Goal: Task Accomplishment & Management: Manage account settings

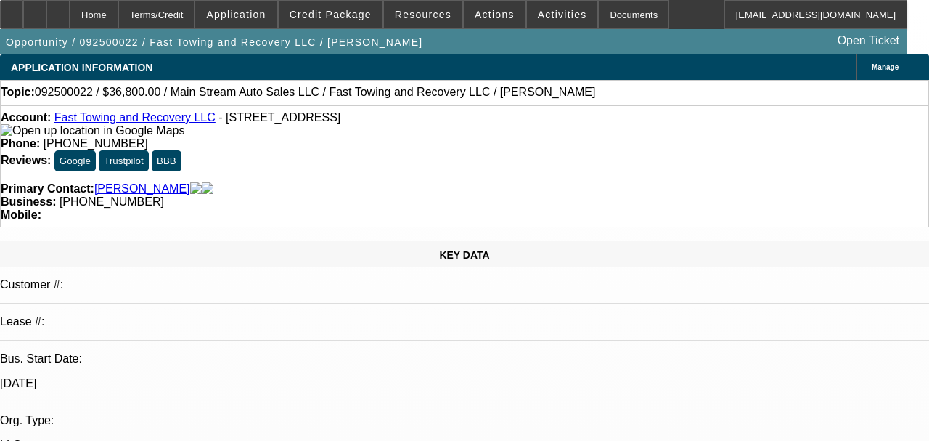
select select "0"
select select "0.1"
select select "4"
select select "0.2"
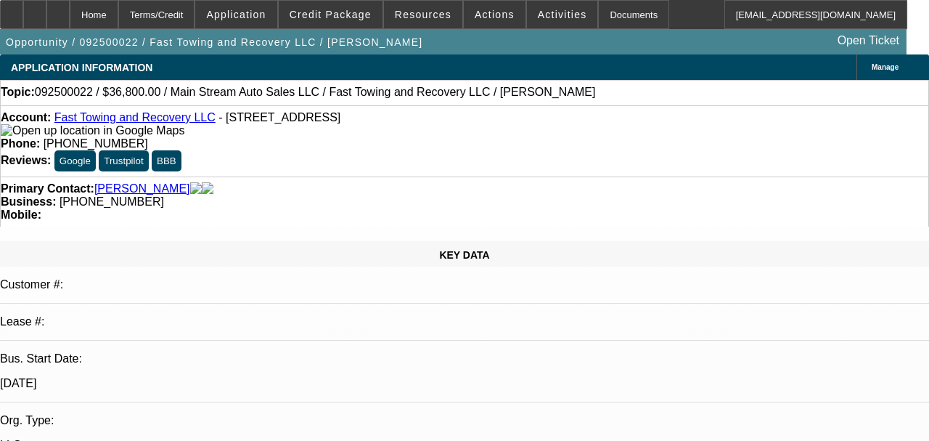
select select "2"
select select "0.1"
select select "4"
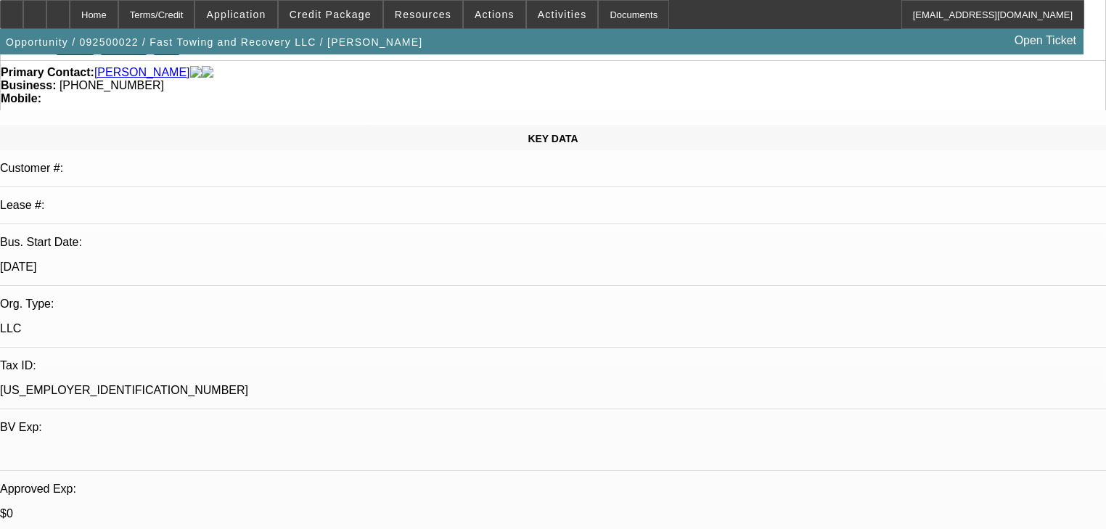
scroll to position [116, 0]
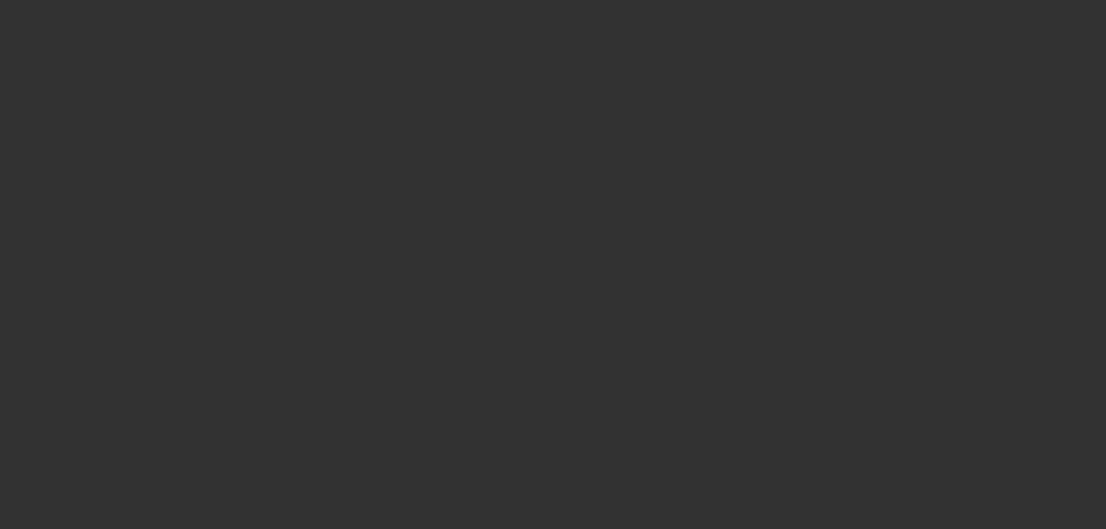
scroll to position [0, 0]
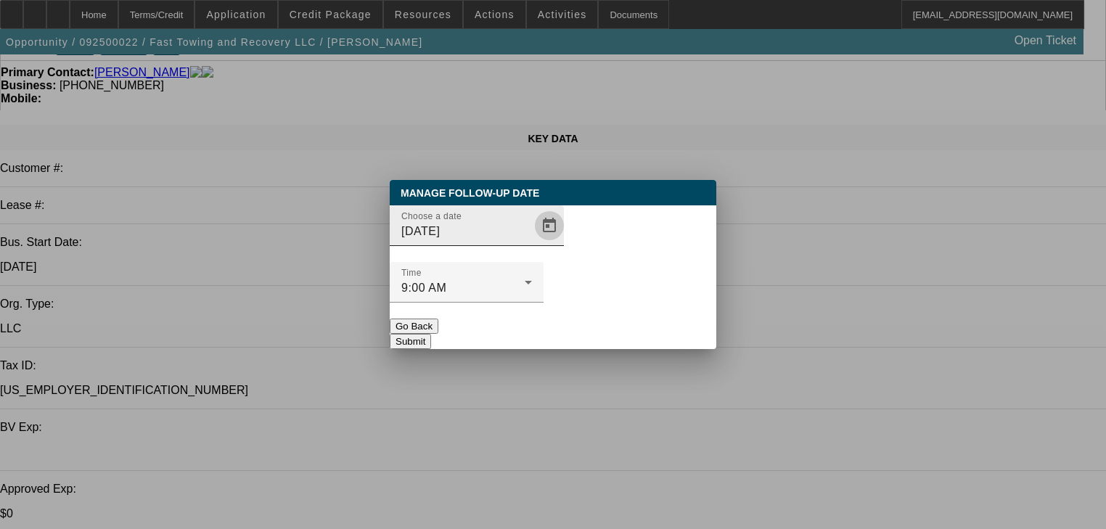
click at [532, 243] on span "Open calendar" at bounding box center [549, 225] width 35 height 35
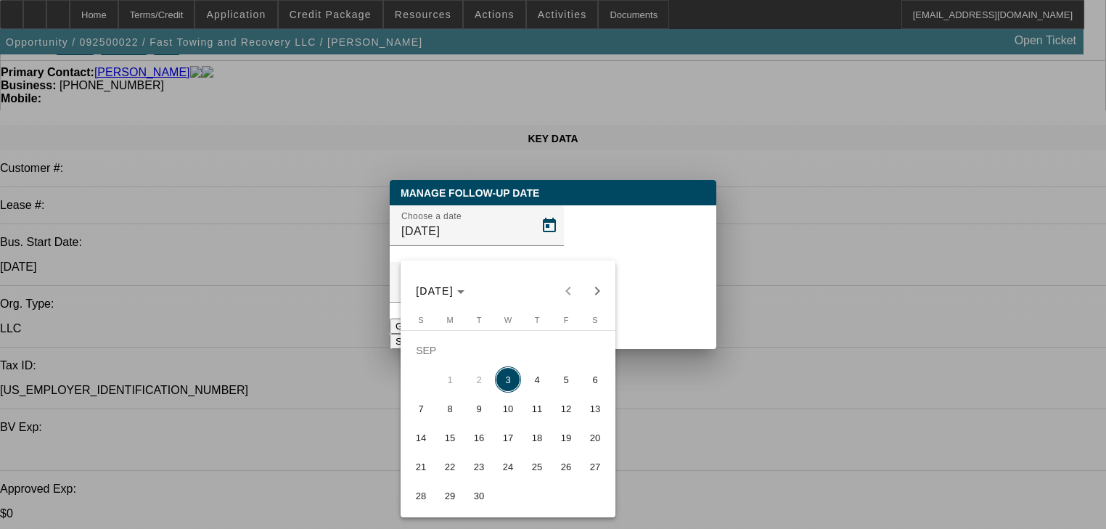
click at [480, 410] on span "9" at bounding box center [479, 409] width 26 height 26
type input "9/9/2025"
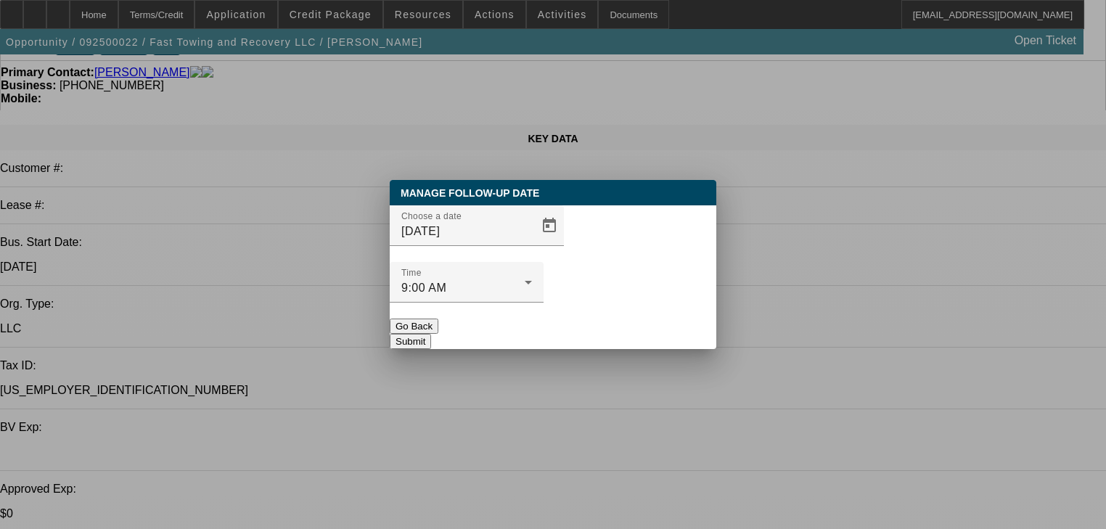
click at [431, 334] on button "Submit" at bounding box center [410, 341] width 41 height 15
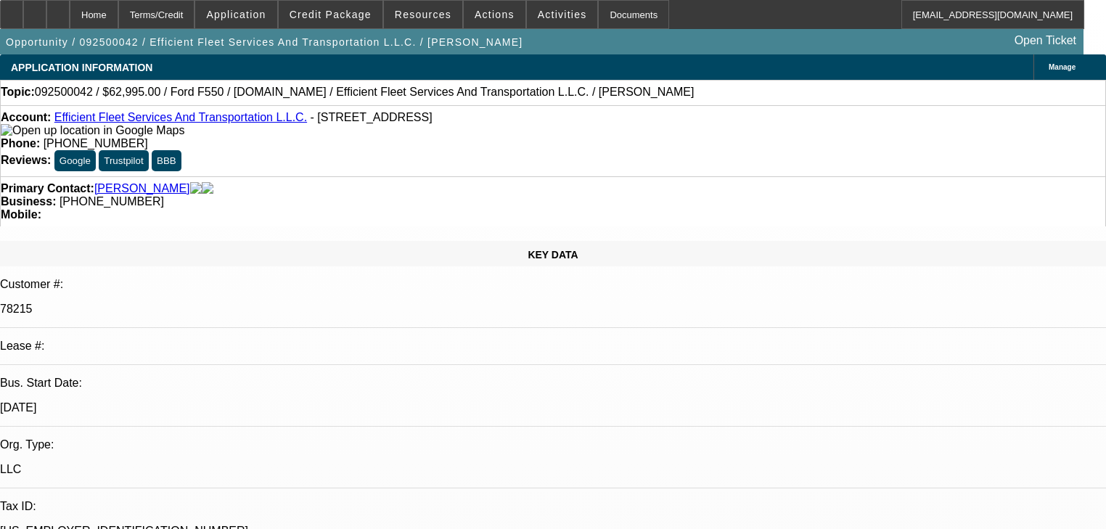
select select "0"
select select "6"
select select "0"
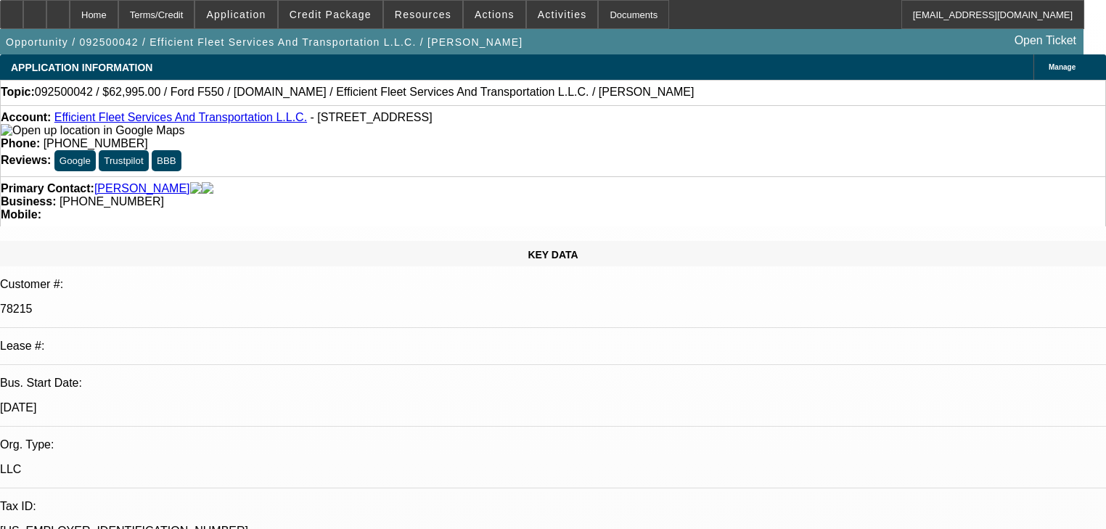
select select "0"
select select "6"
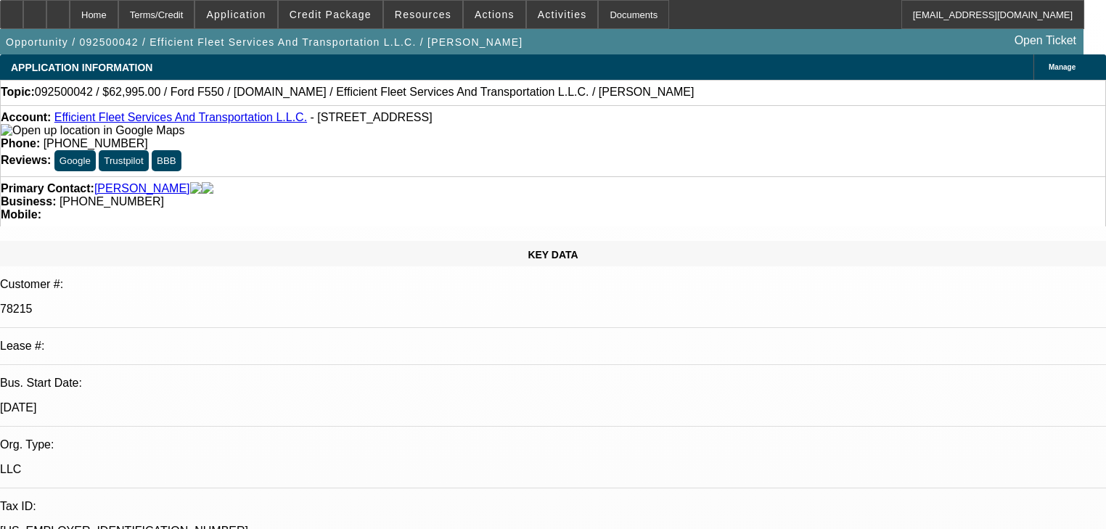
scroll to position [174, 0]
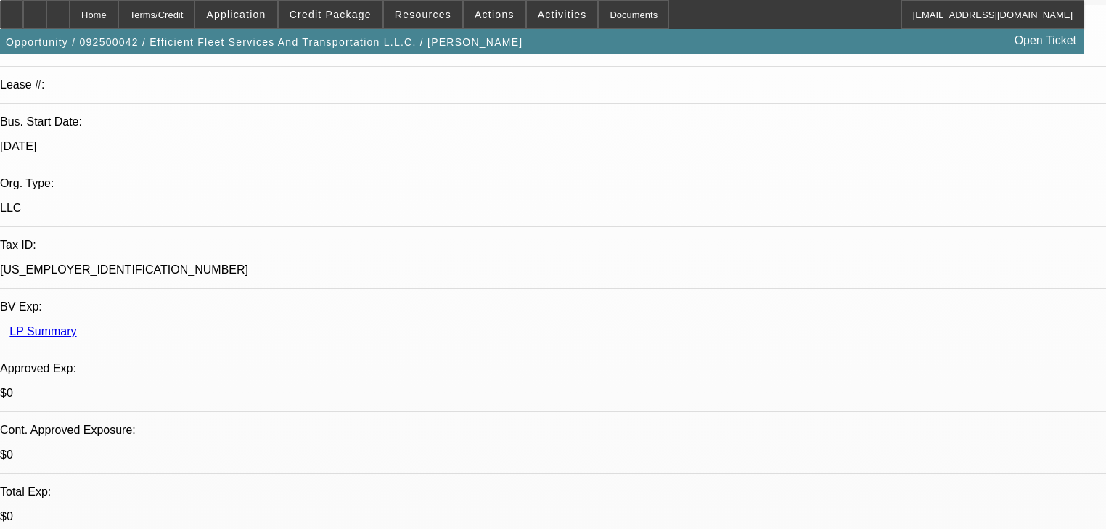
scroll to position [116, 0]
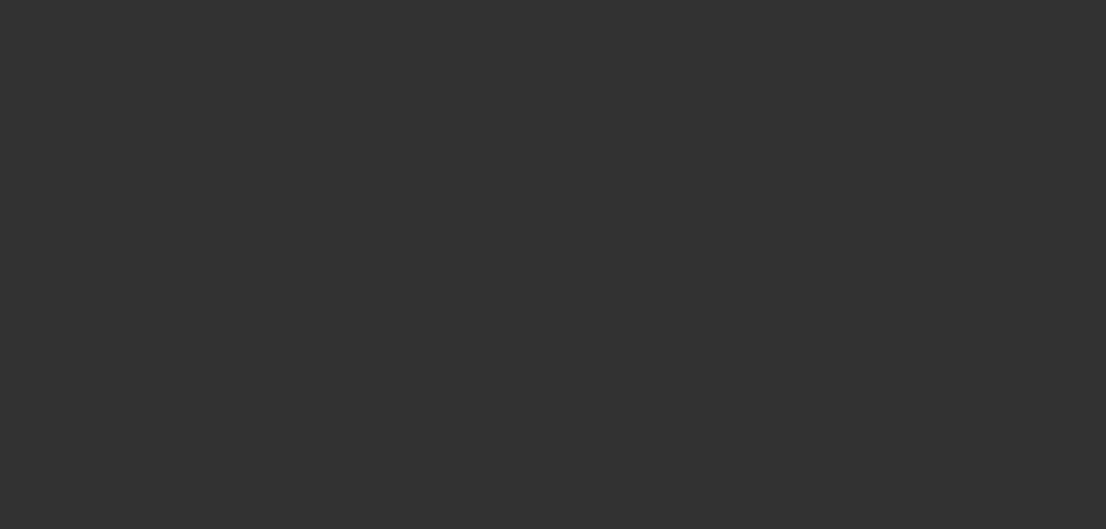
scroll to position [0, 0]
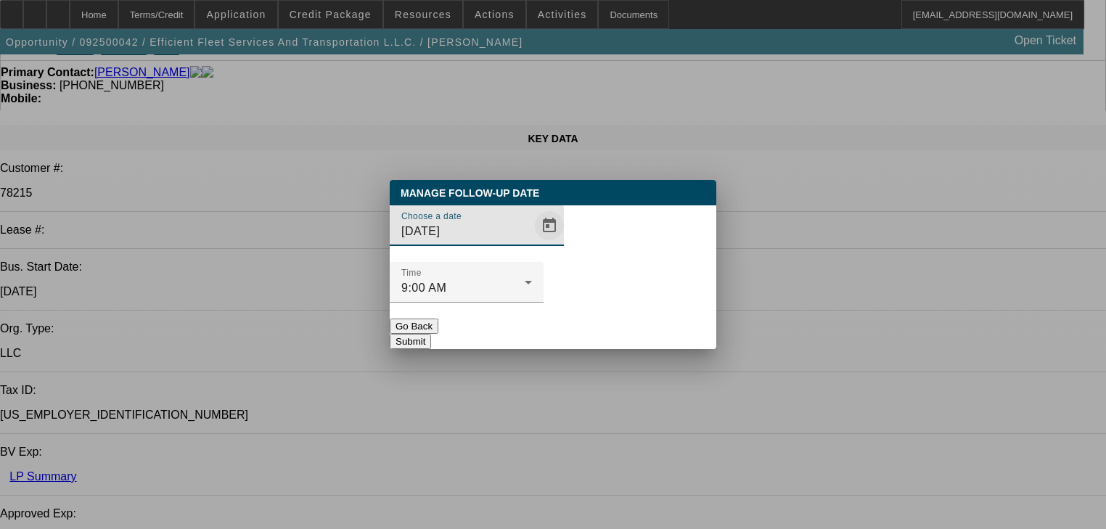
click at [532, 243] on span "Open calendar" at bounding box center [549, 225] width 35 height 35
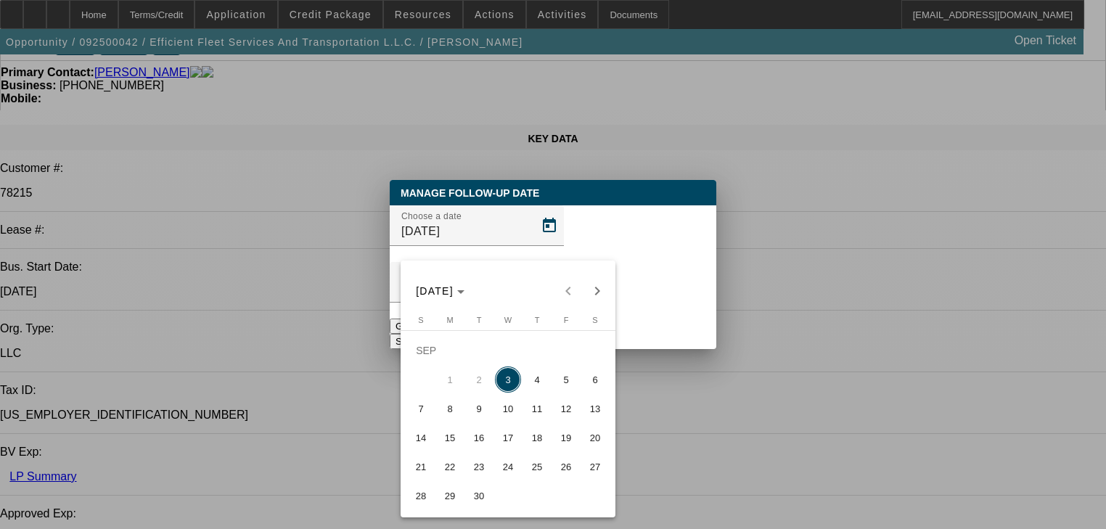
click at [525, 386] on span "4" at bounding box center [537, 379] width 26 height 26
type input "9/4/2025"
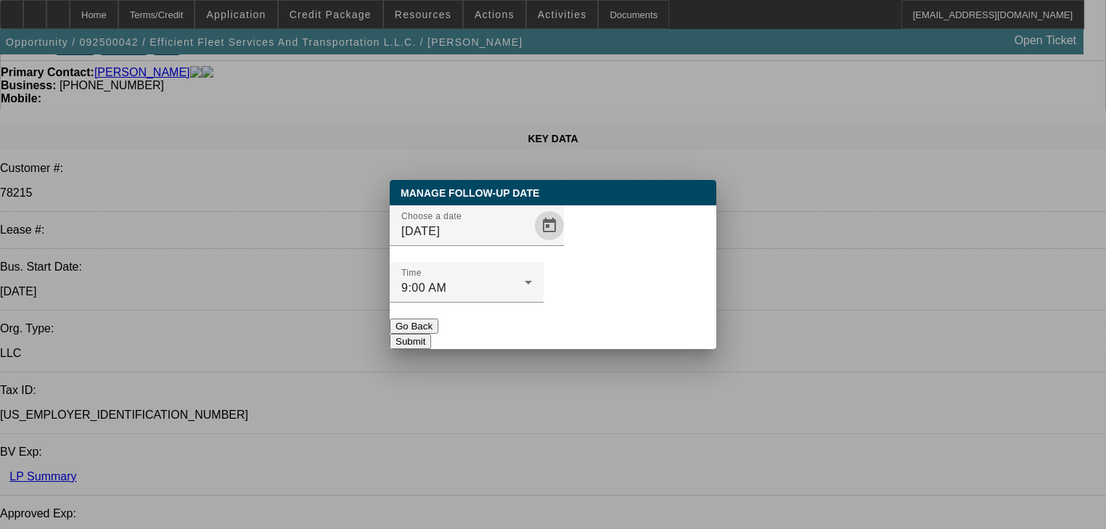
click at [431, 334] on button "Submit" at bounding box center [410, 341] width 41 height 15
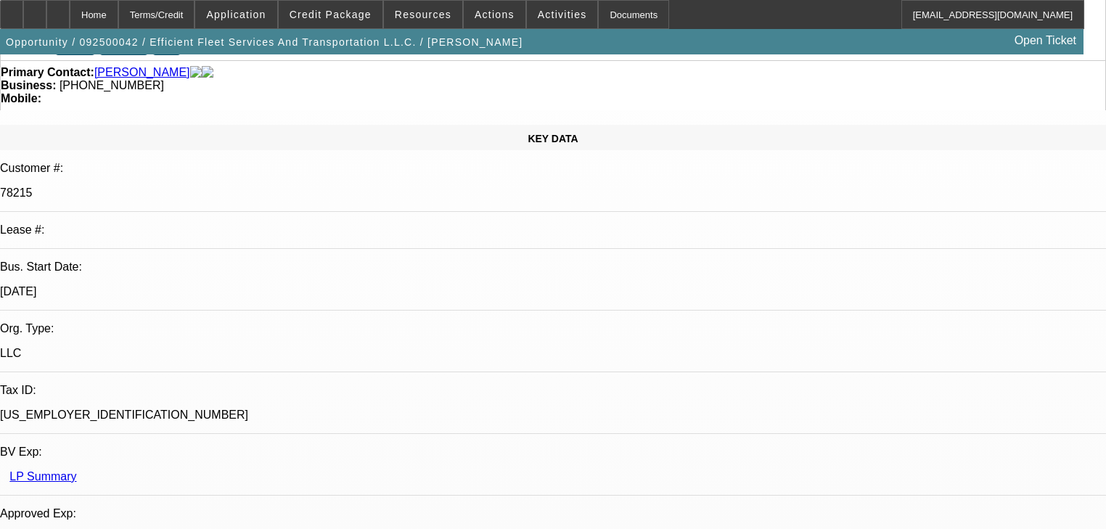
scroll to position [116, 0]
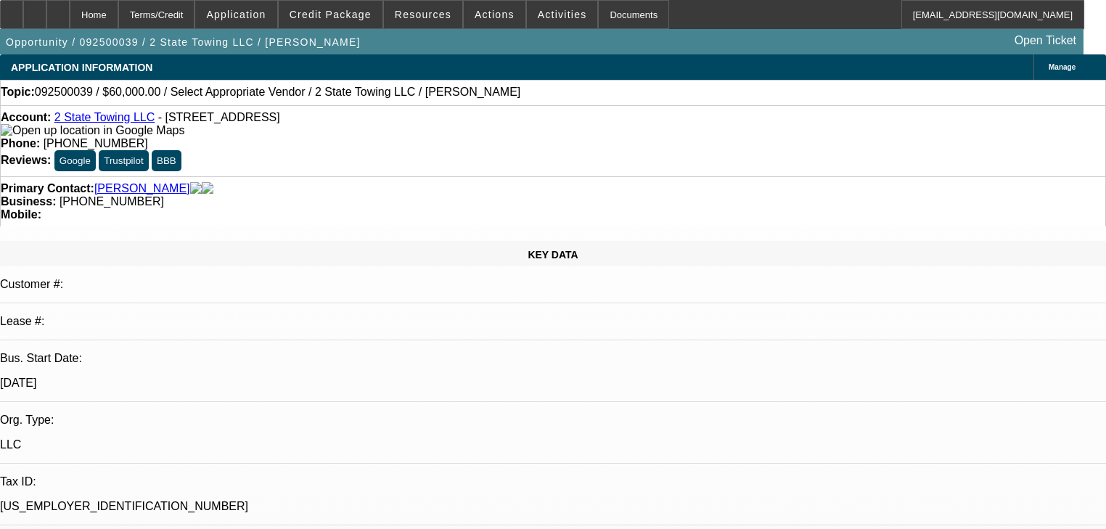
select select "0"
select select "2"
select select "0.1"
select select "4"
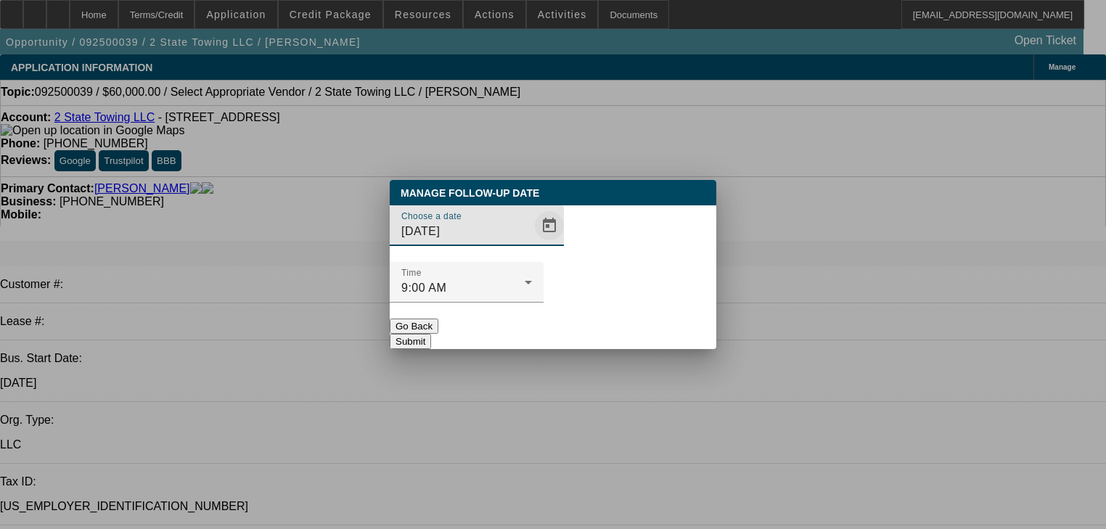
click at [532, 243] on span "Open calendar" at bounding box center [549, 225] width 35 height 35
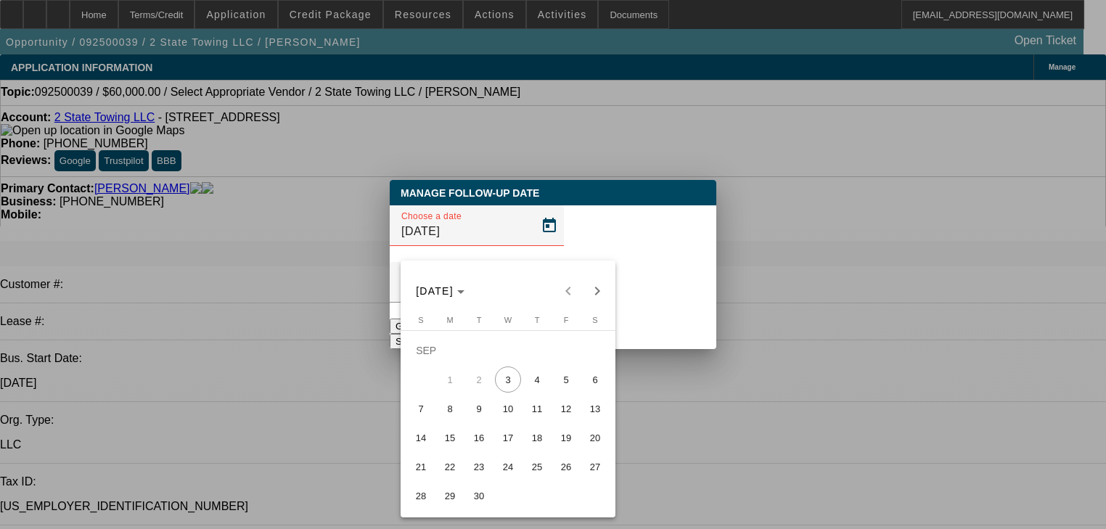
drag, startPoint x: 450, startPoint y: 419, endPoint x: 455, endPoint y: 412, distance: 8.9
click at [455, 412] on span "8" at bounding box center [450, 409] width 26 height 26
type input "9/8/2025"
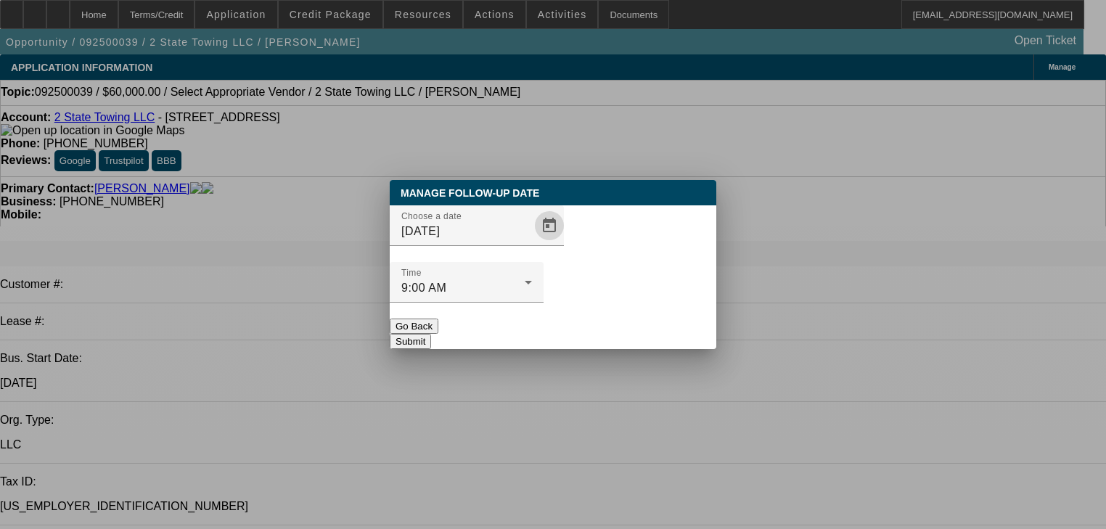
click at [431, 334] on button "Submit" at bounding box center [410, 341] width 41 height 15
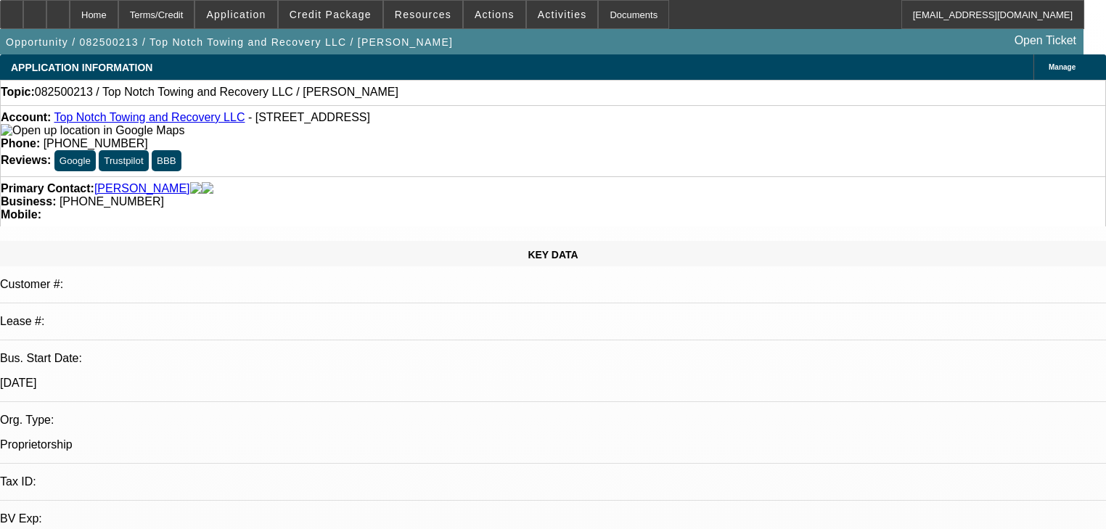
select select "0"
select select "2"
select select "0.1"
select select "4"
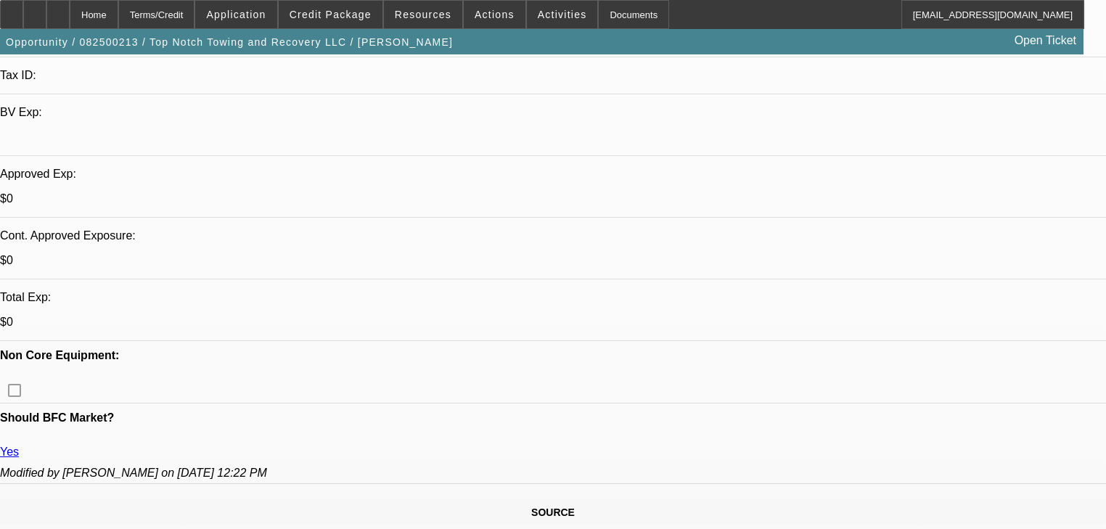
scroll to position [464, 0]
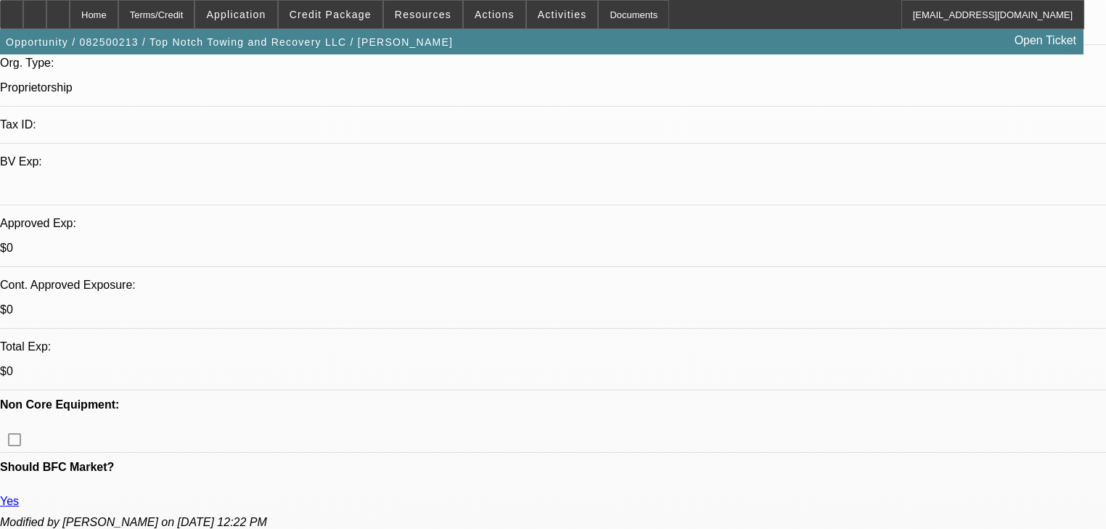
scroll to position [348, 0]
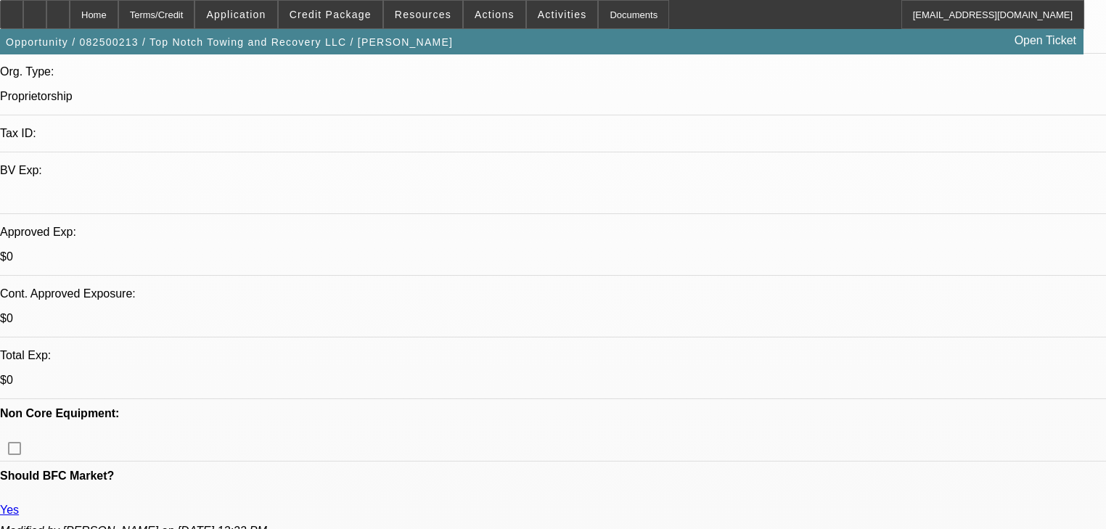
radio input "true"
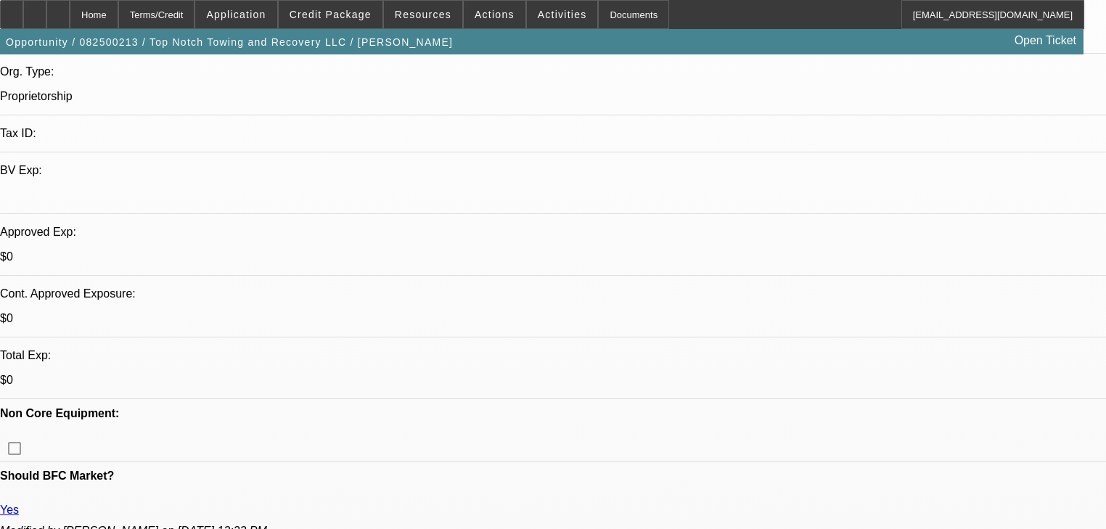
type textarea "Yea so not sure if he wants to start a towing business or do the construction w…"
radio input "true"
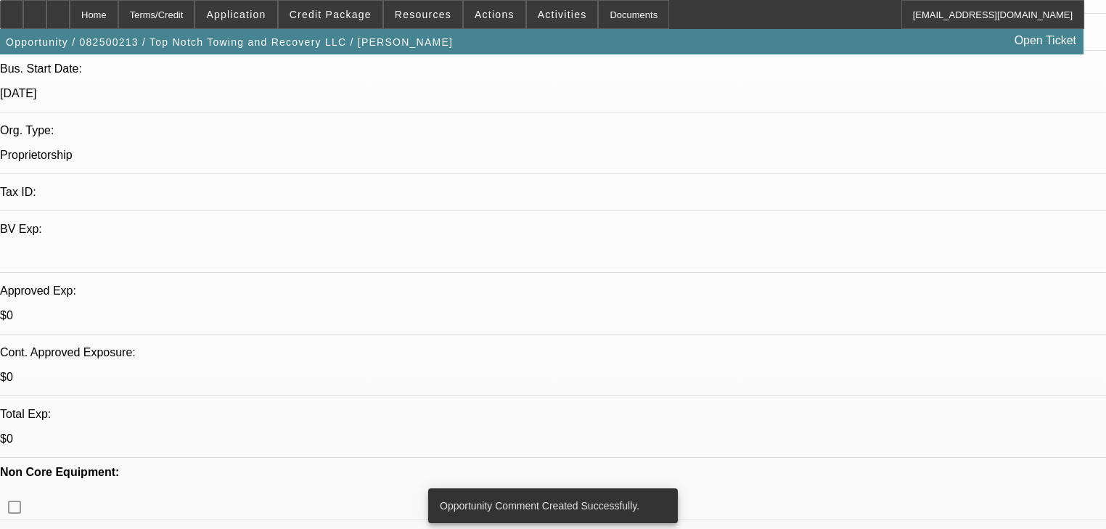
scroll to position [116, 0]
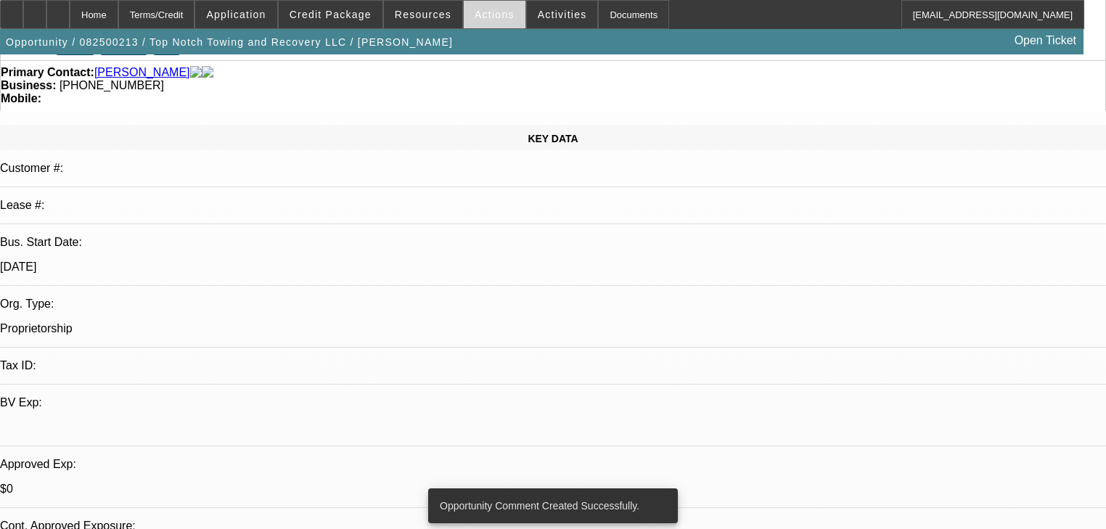
click at [466, 23] on span at bounding box center [495, 14] width 62 height 35
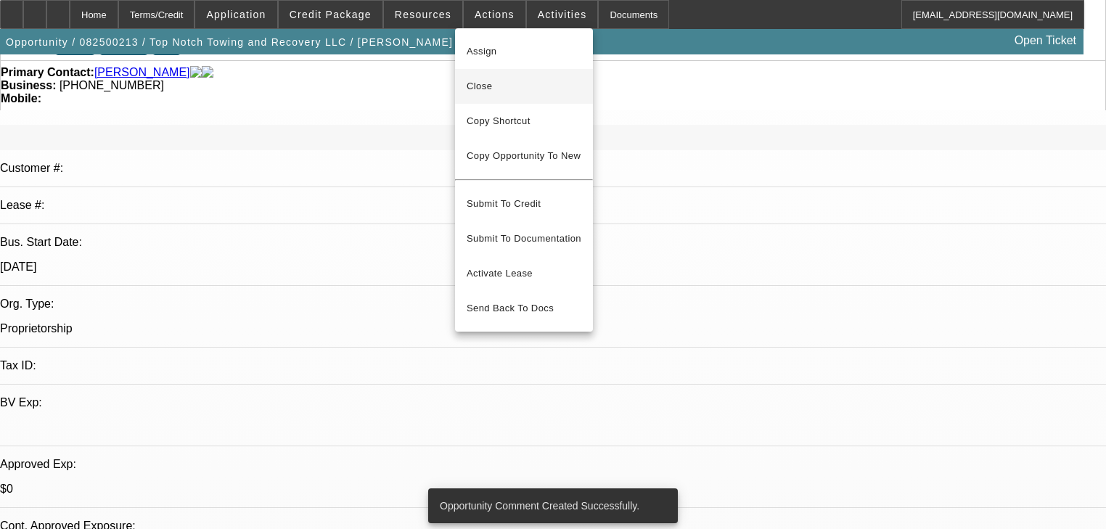
click at [499, 89] on span "Close" at bounding box center [524, 86] width 115 height 17
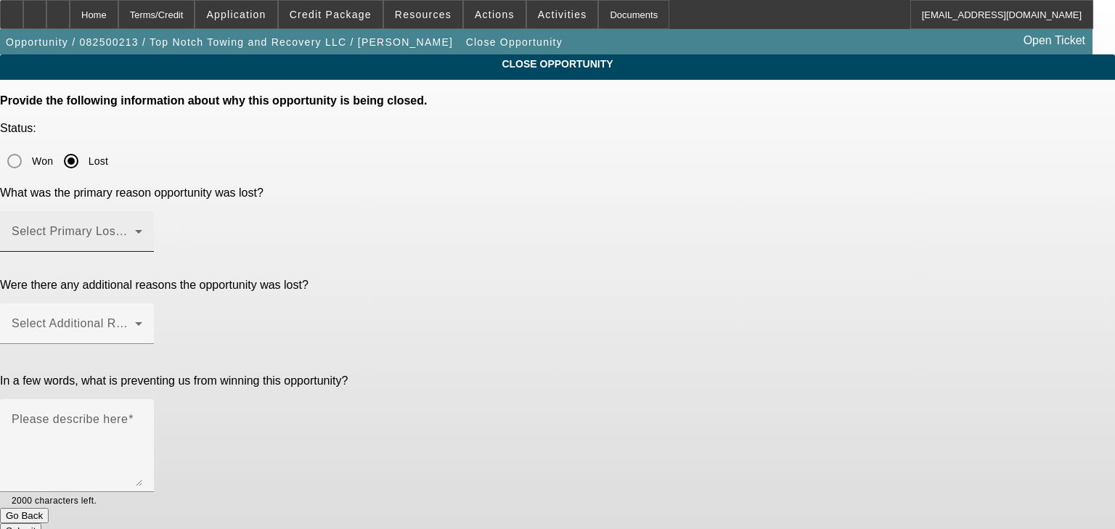
click at [135, 229] on span at bounding box center [73, 237] width 123 height 17
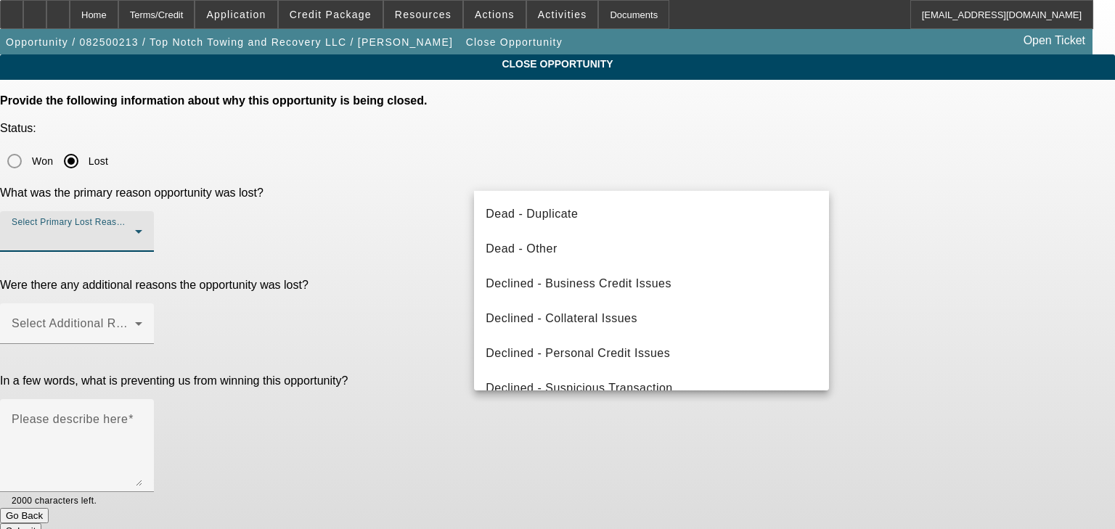
scroll to position [194, 0]
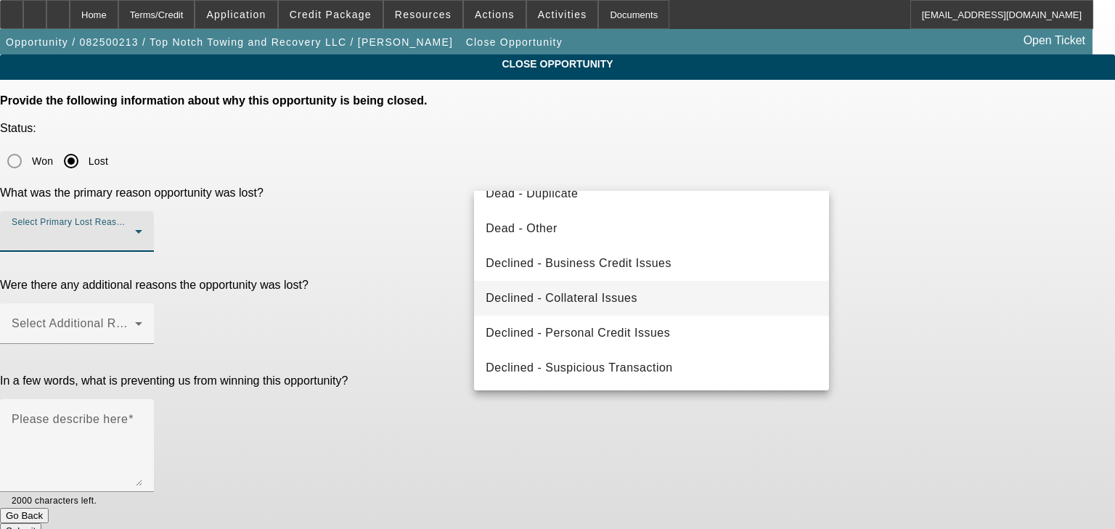
click at [567, 302] on span "Declined - Collateral Issues" at bounding box center [562, 298] width 152 height 17
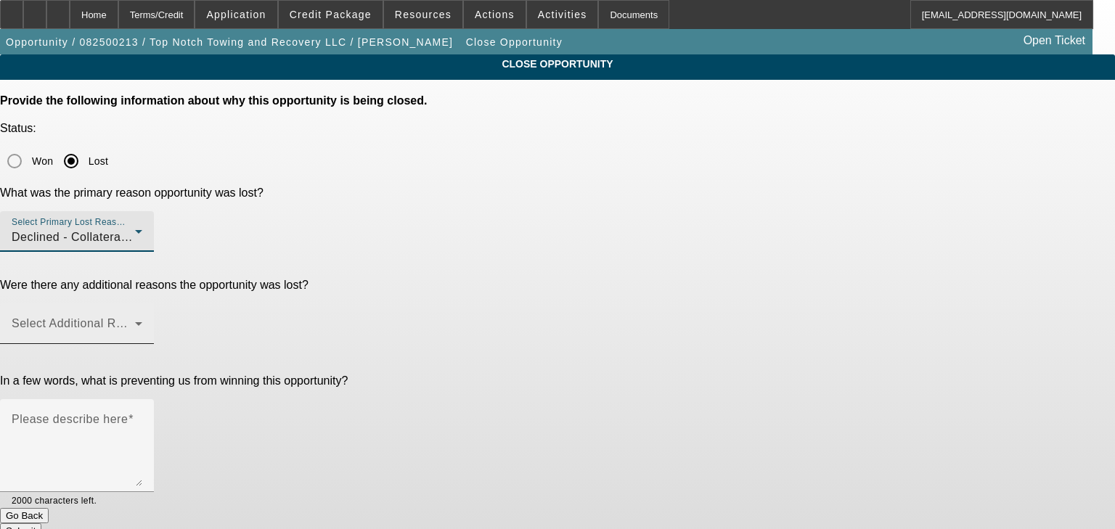
click at [142, 303] on div "Select Additional Reasons" at bounding box center [77, 323] width 131 height 41
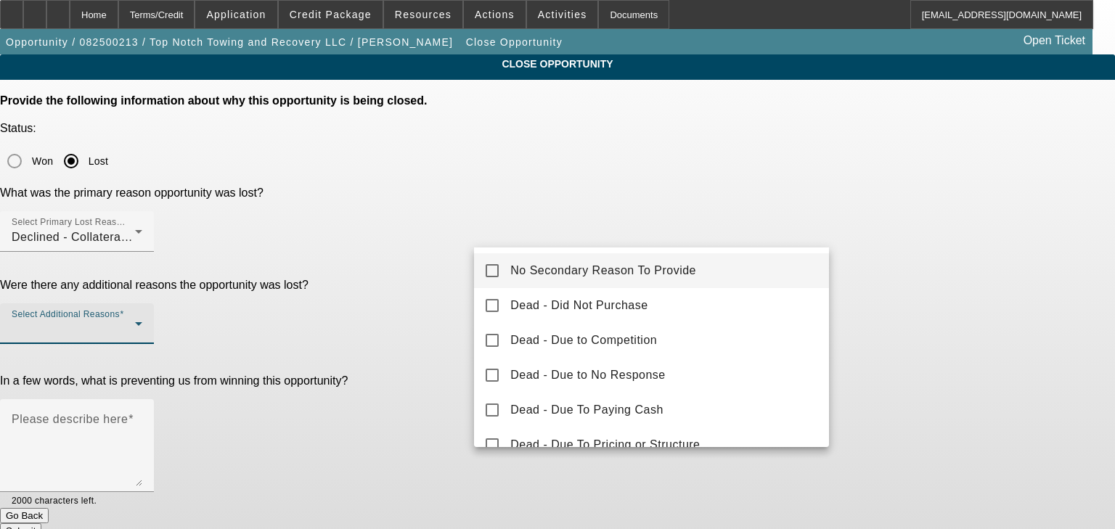
click at [508, 271] on mat-option "No Secondary Reason To Provide" at bounding box center [651, 270] width 355 height 35
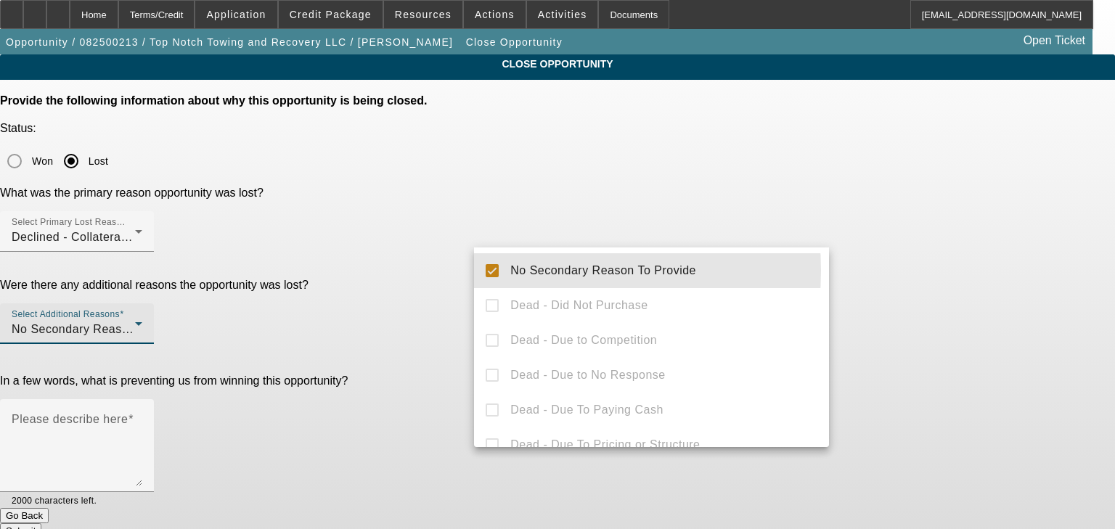
click at [422, 301] on div at bounding box center [557, 264] width 1115 height 529
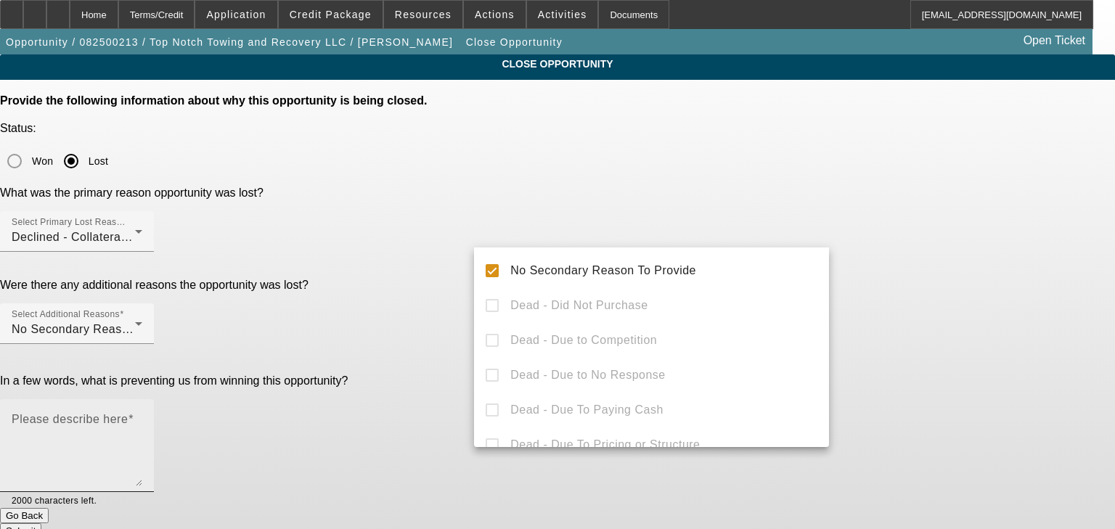
click at [142, 417] on textarea "Please describe here" at bounding box center [77, 452] width 131 height 70
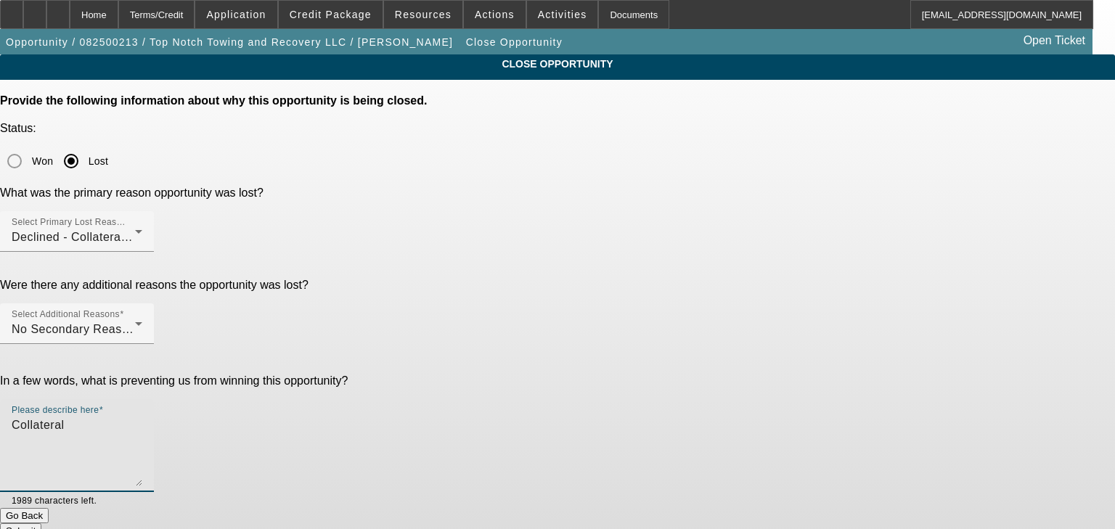
type textarea "Collateral"
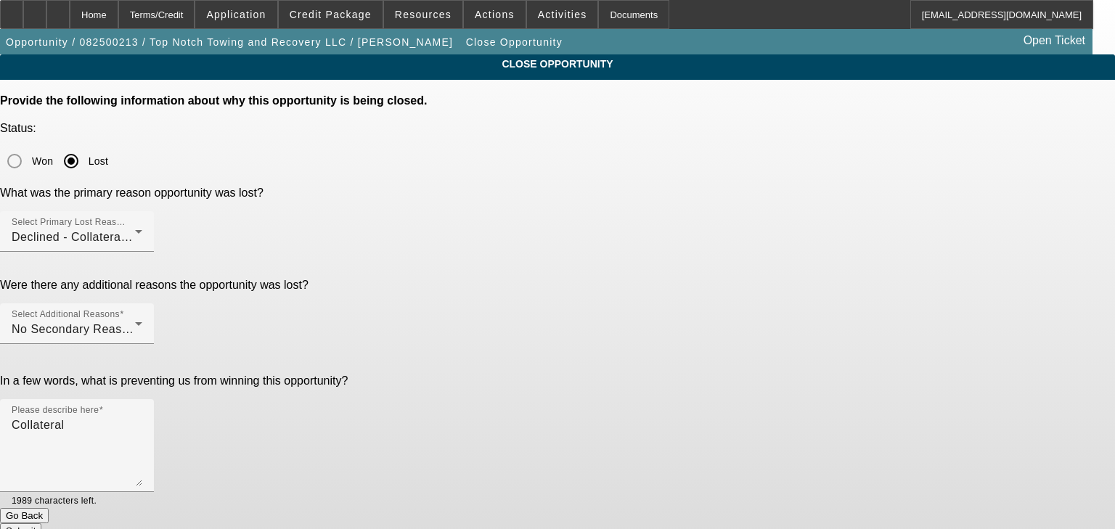
click at [41, 523] on button "Submit" at bounding box center [20, 530] width 41 height 15
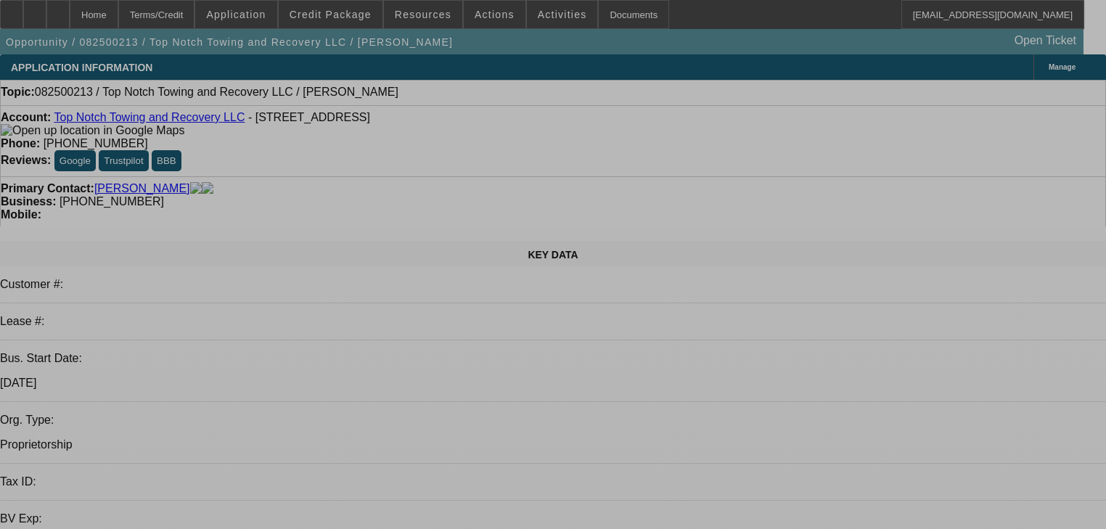
select select "0"
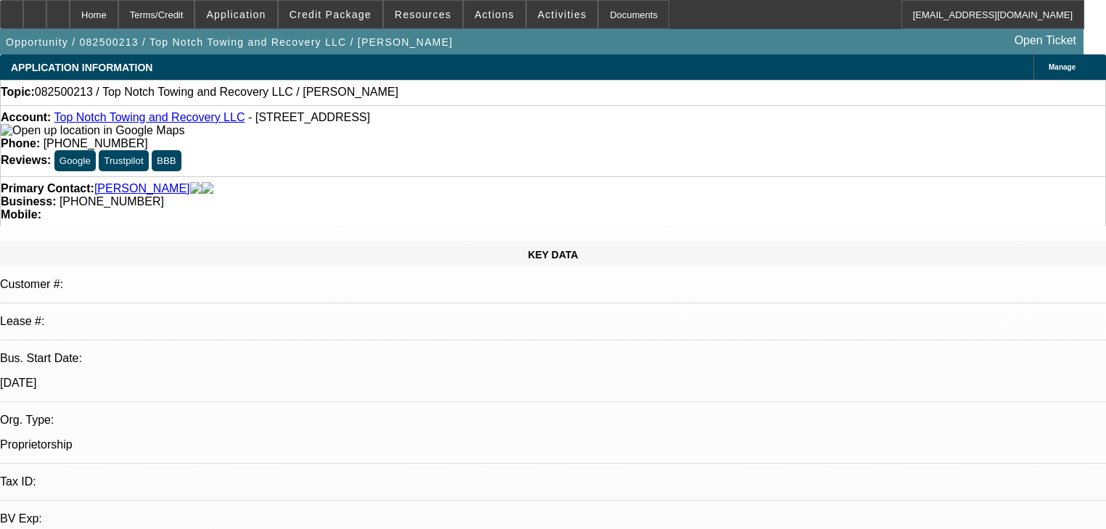
select select "2"
select select "0.1"
select select "4"
select select "0"
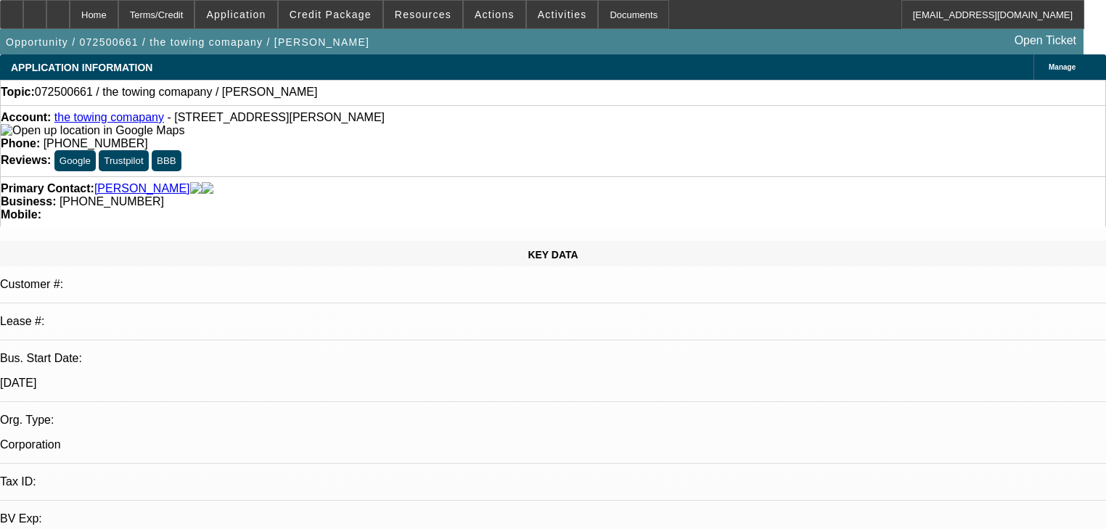
select select "2"
select select "0.1"
select select "4"
click at [482, 12] on span "Actions" at bounding box center [495, 15] width 40 height 12
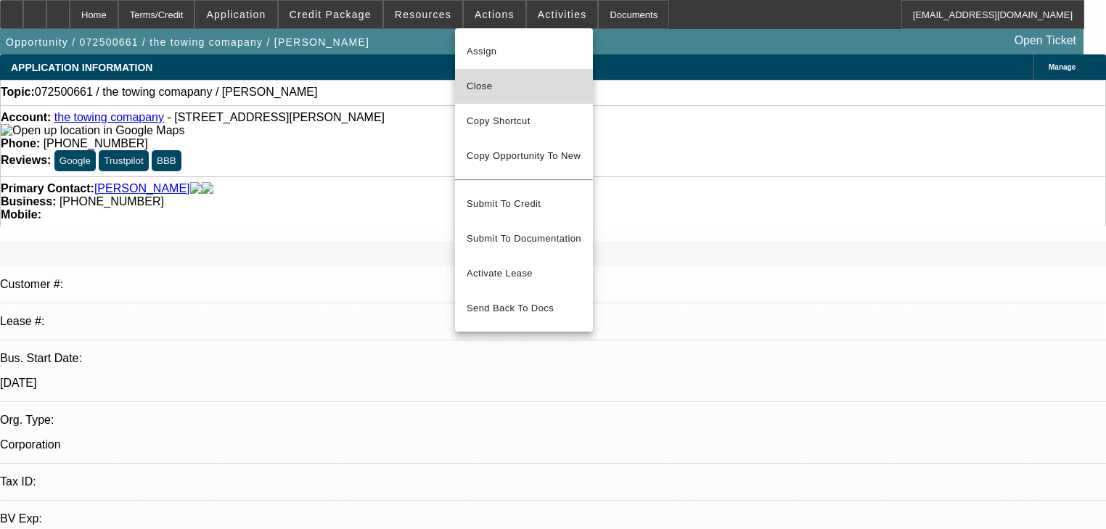
click at [499, 73] on button "Close" at bounding box center [524, 86] width 138 height 35
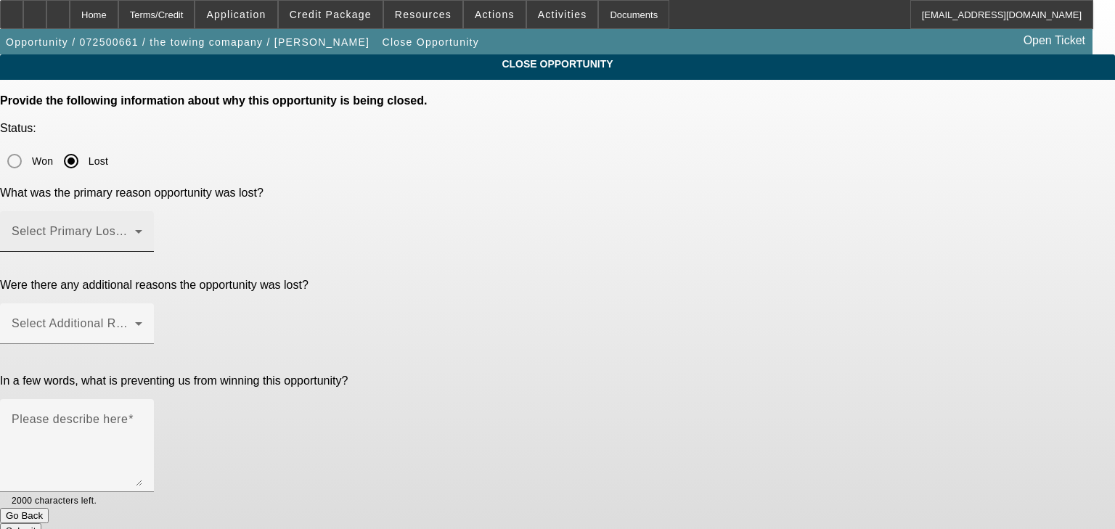
click at [165, 225] on mat-label "Select Primary Lost Reason" at bounding box center [88, 231] width 153 height 12
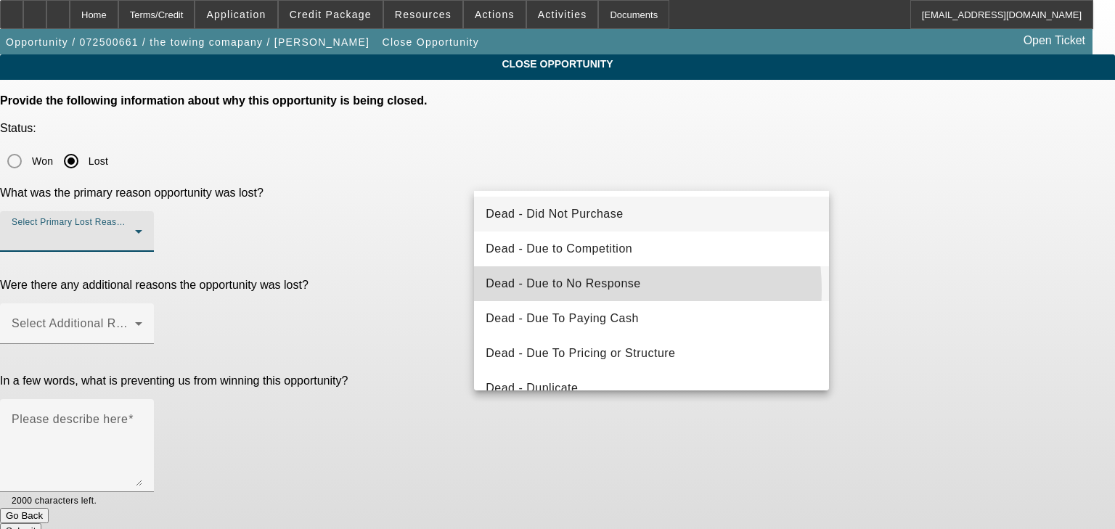
click at [598, 290] on span "Dead - Due to No Response" at bounding box center [563, 283] width 155 height 17
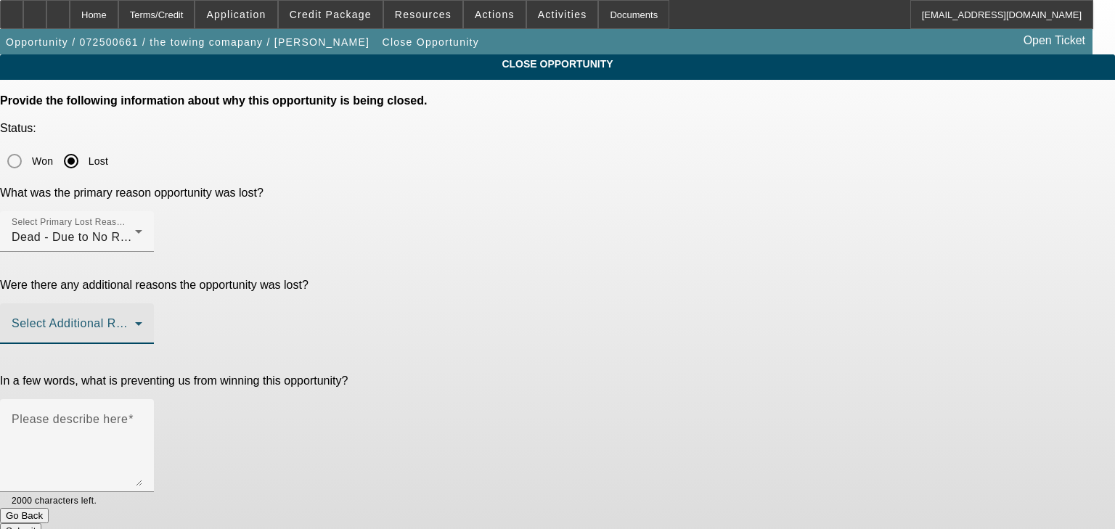
click at [135, 321] on span at bounding box center [73, 329] width 123 height 17
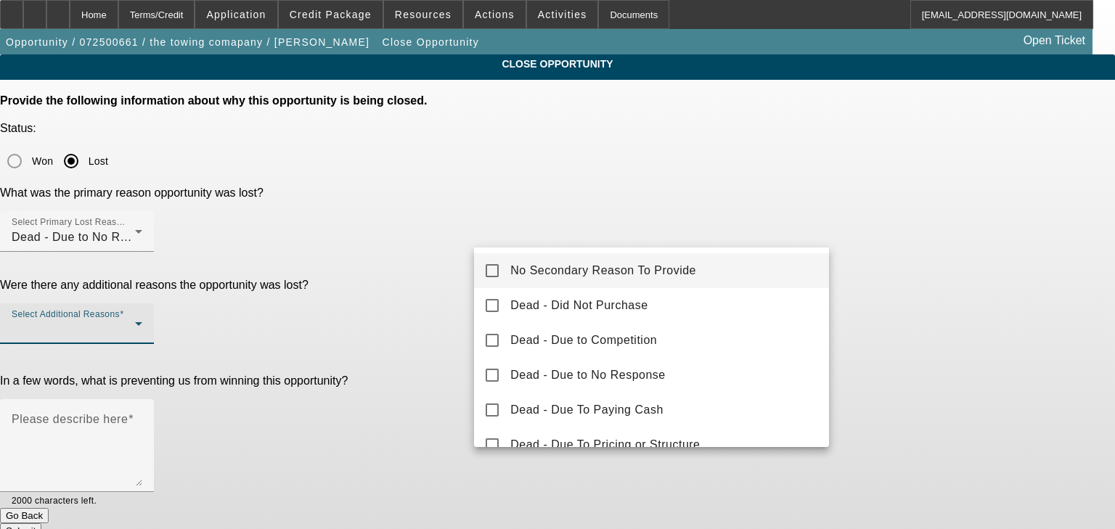
click at [529, 254] on mat-option "No Secondary Reason To Provide" at bounding box center [651, 270] width 355 height 35
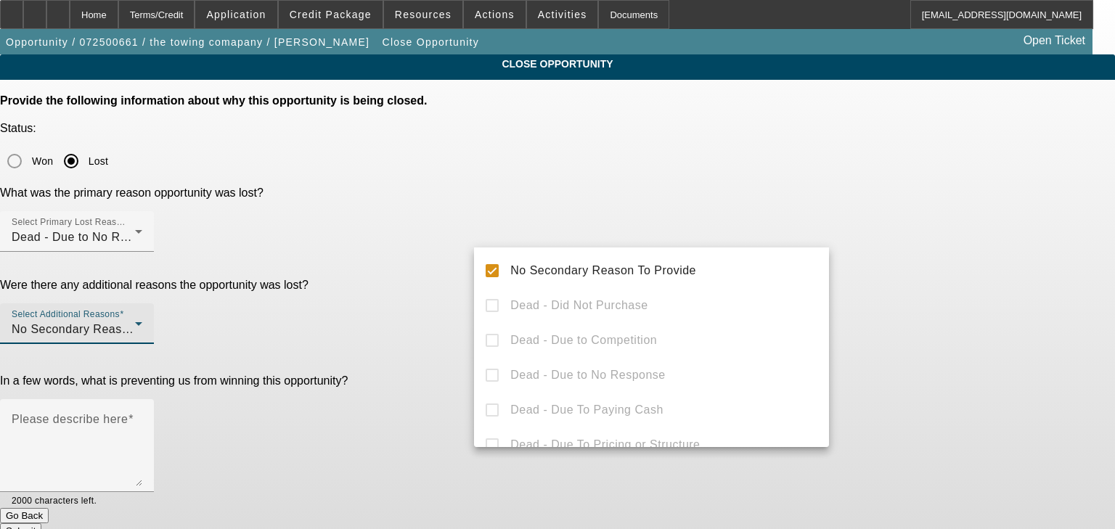
click at [446, 300] on div at bounding box center [557, 264] width 1115 height 529
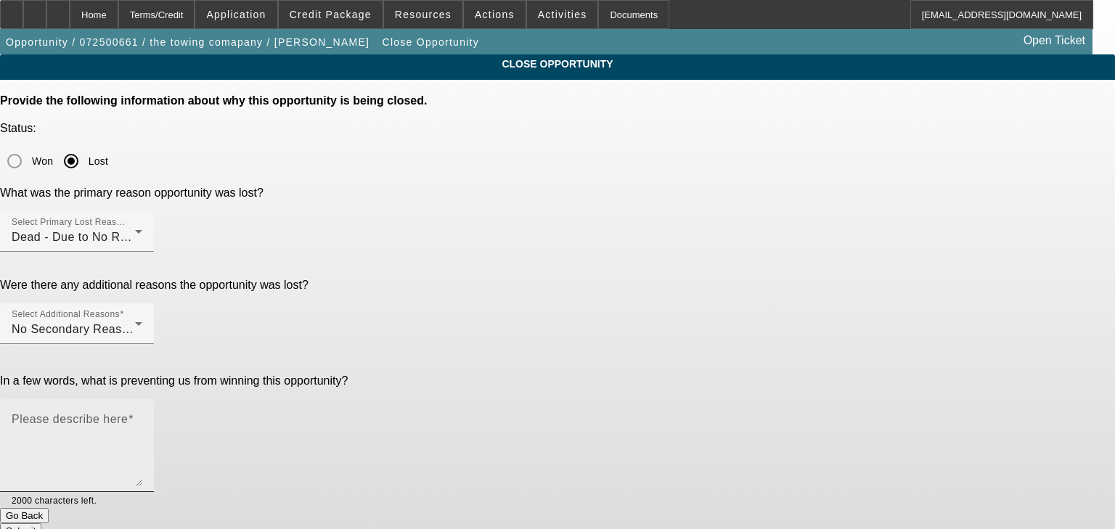
click at [142, 417] on textarea "Please describe here" at bounding box center [77, 452] width 131 height 70
type textarea "m"
type textarea "b"
type textarea "no response"
click at [41, 523] on button "Submit" at bounding box center [20, 530] width 41 height 15
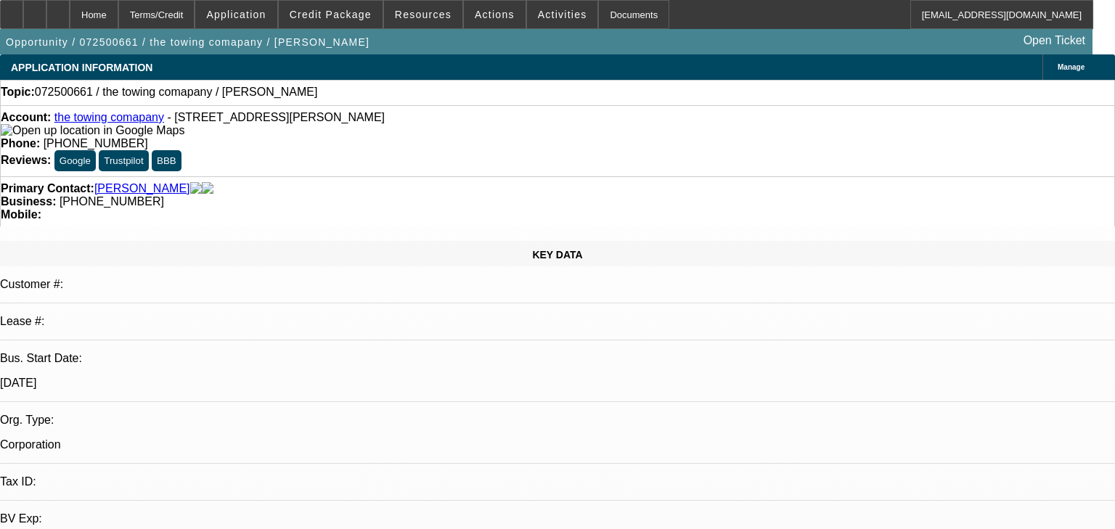
select select "0"
select select "2"
select select "0.1"
select select "4"
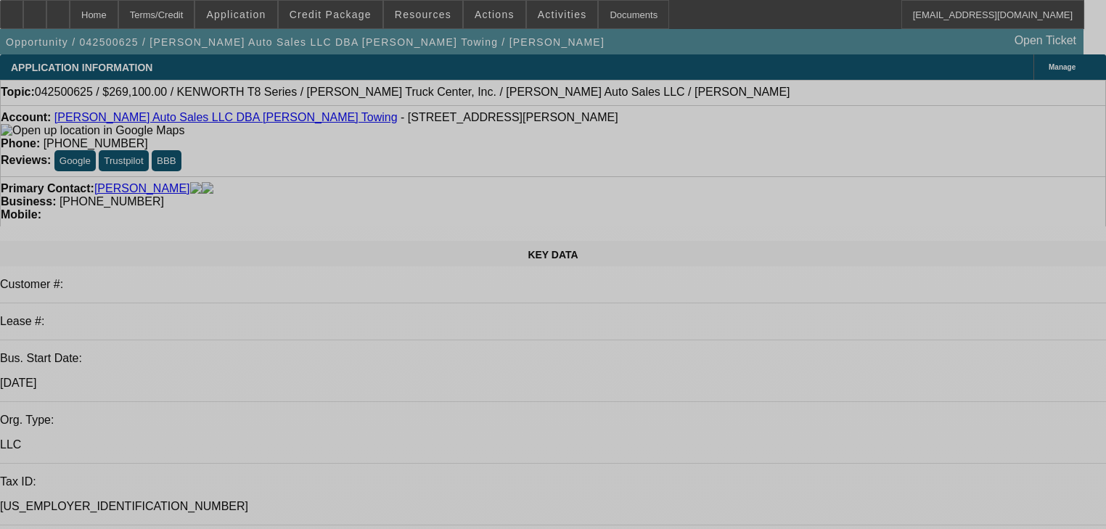
select select "0.2"
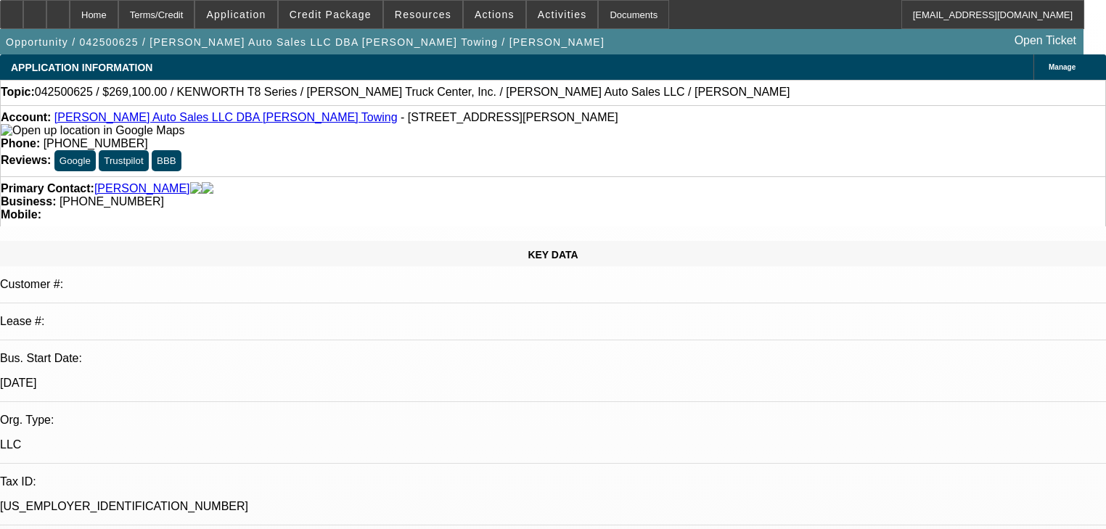
select select "2"
select select "0"
select select "6"
select select "0.1"
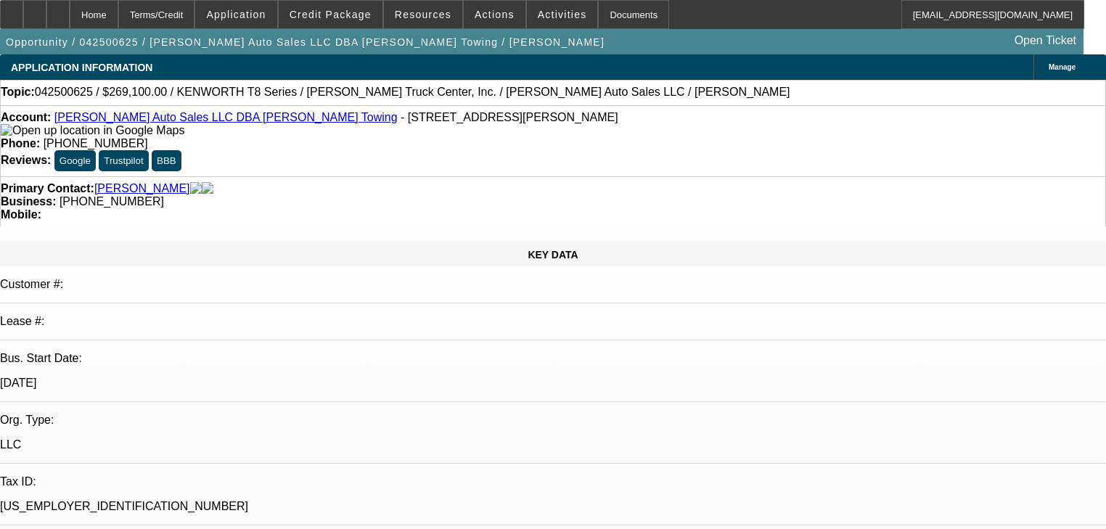
select select "2"
select select "0"
select select "6"
select select "0.1"
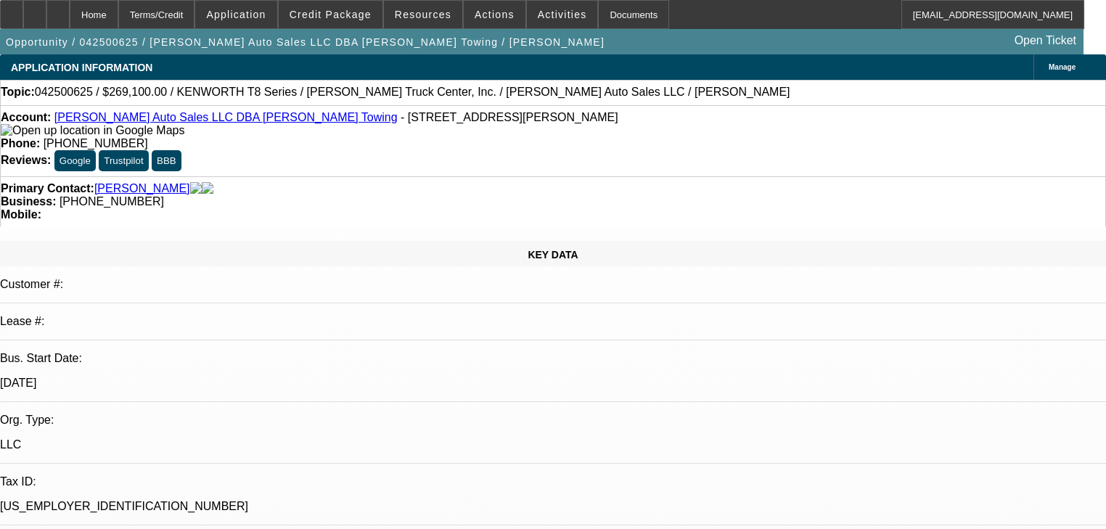
select select "2"
select select "0"
select select "6"
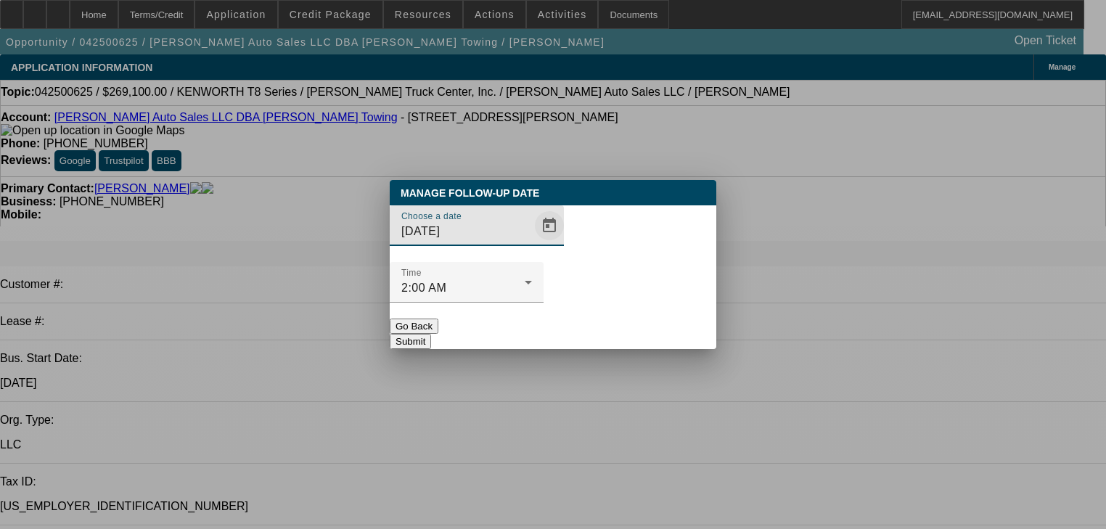
click at [532, 243] on span "Open calendar" at bounding box center [549, 225] width 35 height 35
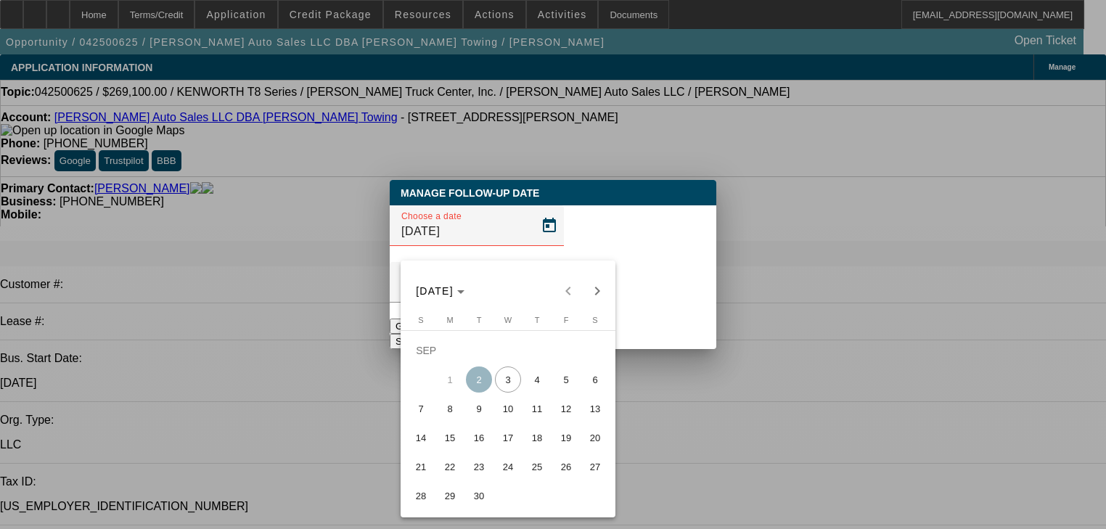
click at [546, 381] on span "4" at bounding box center [537, 379] width 26 height 26
type input "9/4/2025"
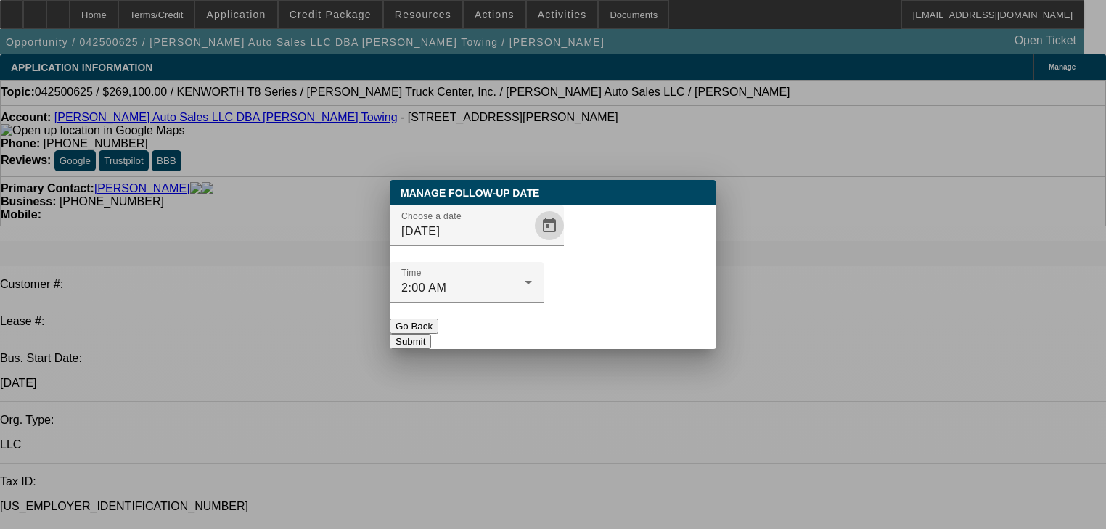
click at [431, 334] on button "Submit" at bounding box center [410, 341] width 41 height 15
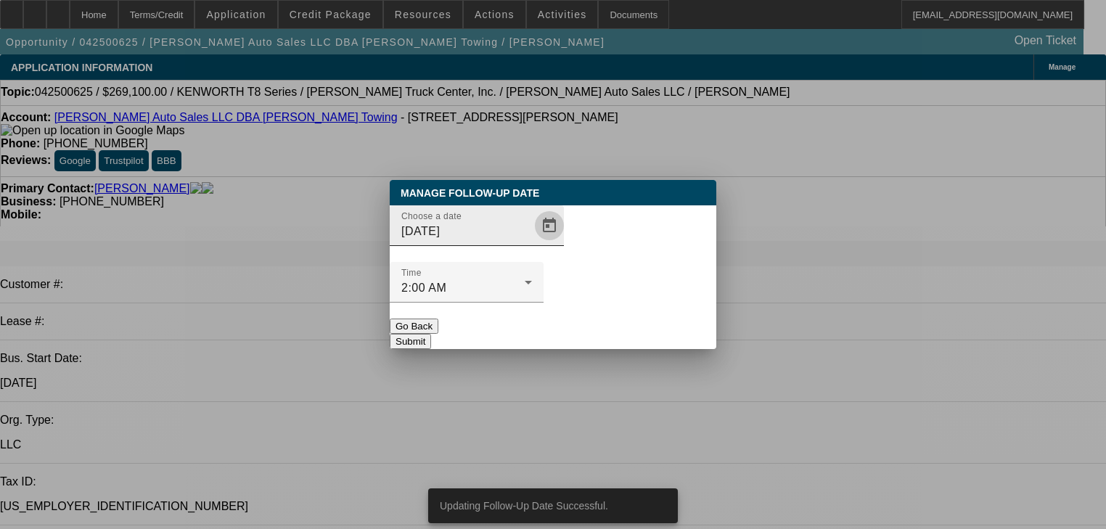
click at [532, 243] on span "Open calendar" at bounding box center [549, 225] width 35 height 35
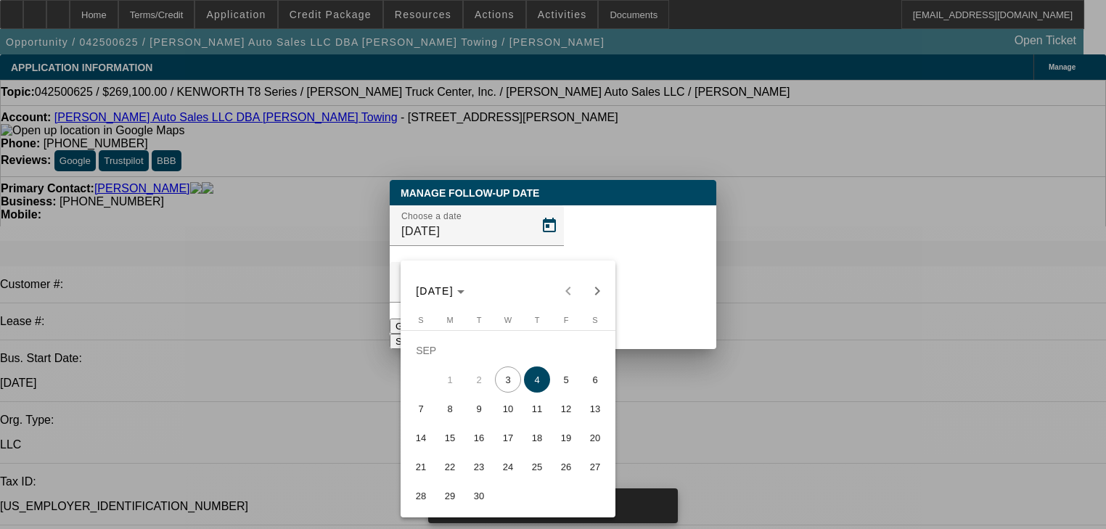
click at [572, 377] on span "5" at bounding box center [566, 379] width 26 height 26
type input "9/5/2025"
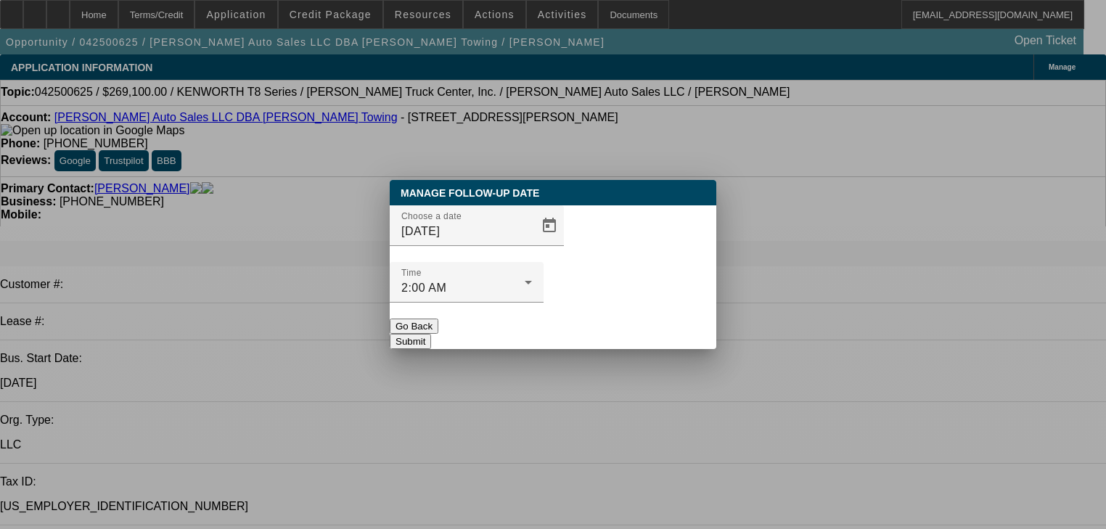
click at [431, 334] on button "Submit" at bounding box center [410, 341] width 41 height 15
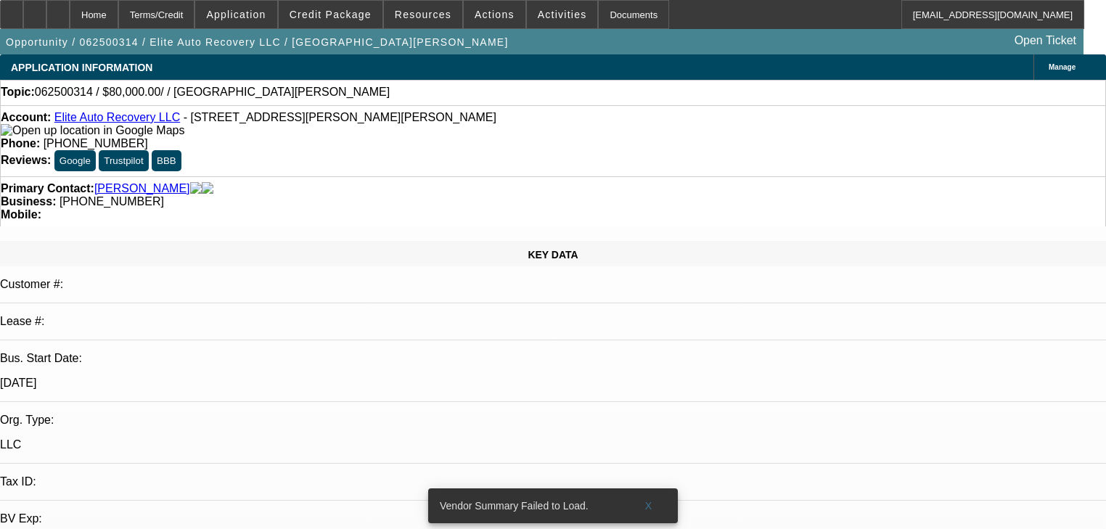
select select "0"
select select "2"
select select "0.1"
select select "4"
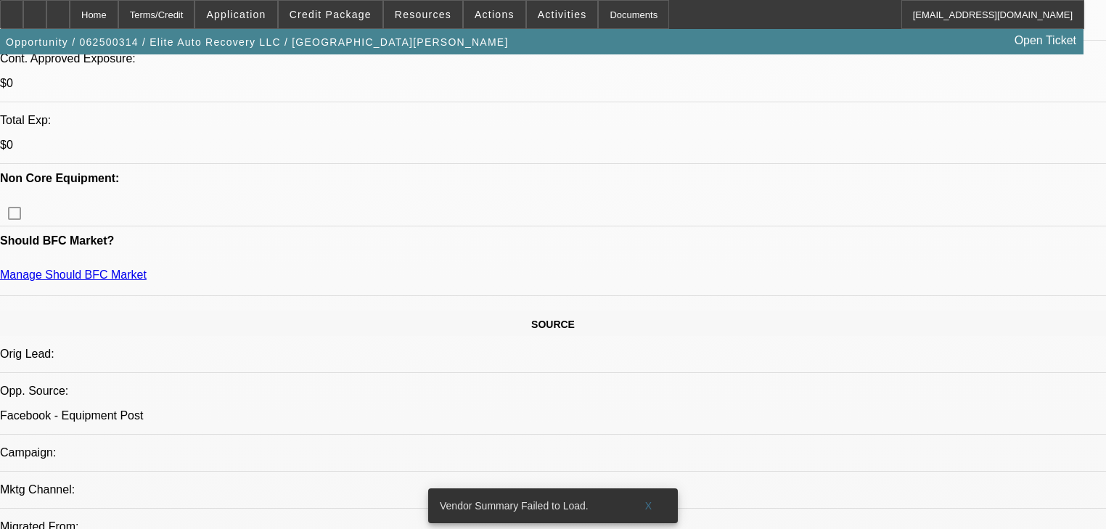
scroll to position [581, 0]
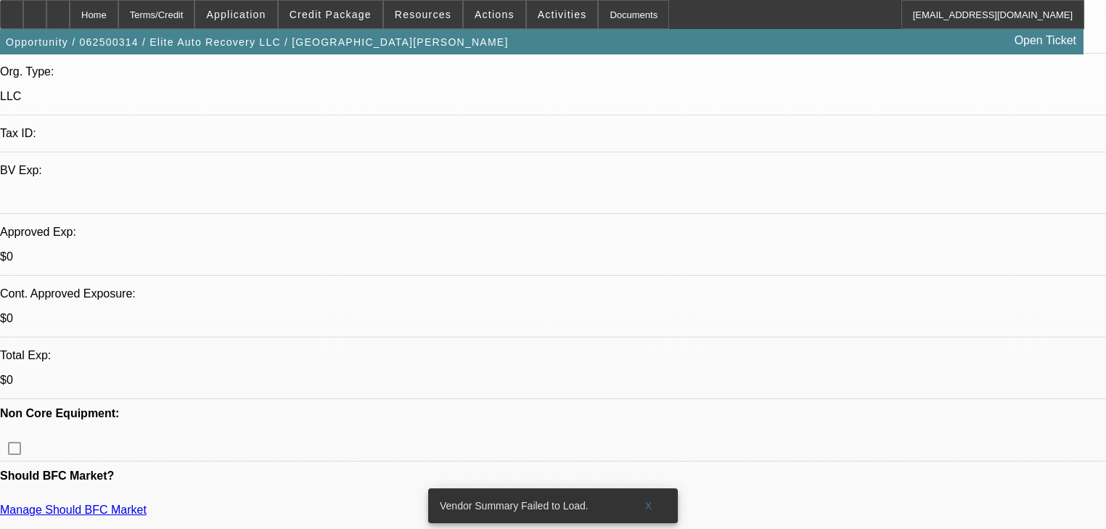
scroll to position [58, 0]
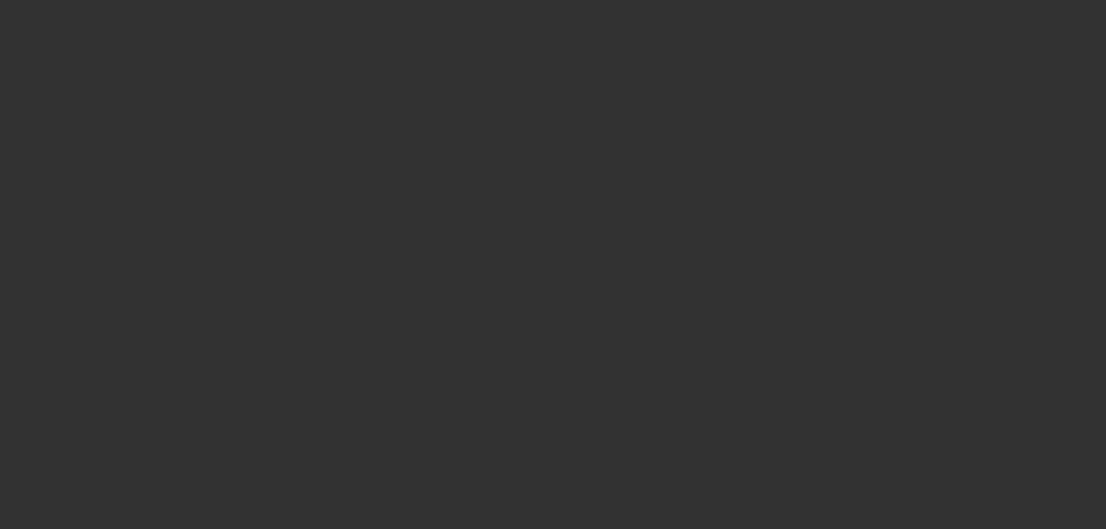
scroll to position [0, 0]
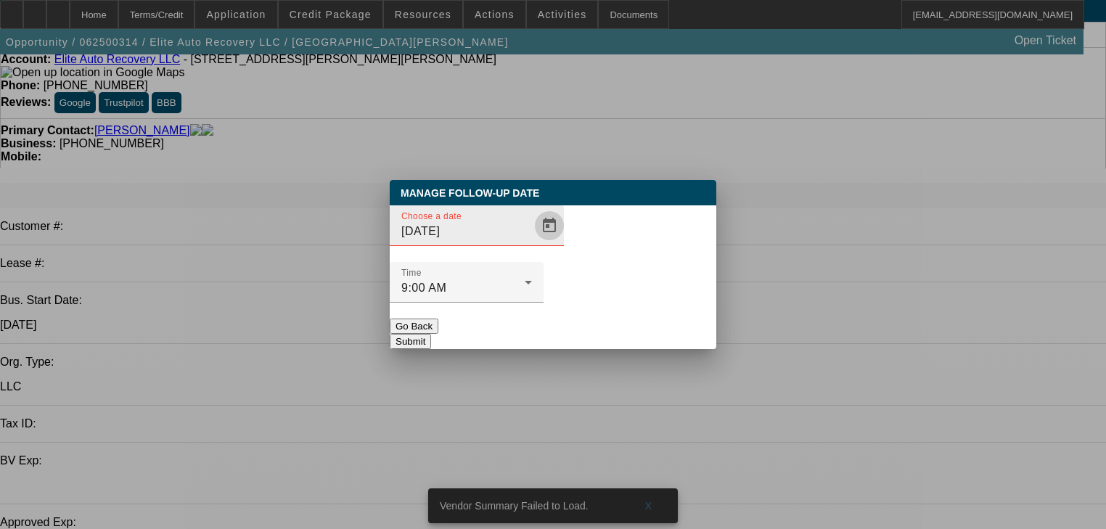
click at [532, 243] on span "Open calendar" at bounding box center [549, 225] width 35 height 35
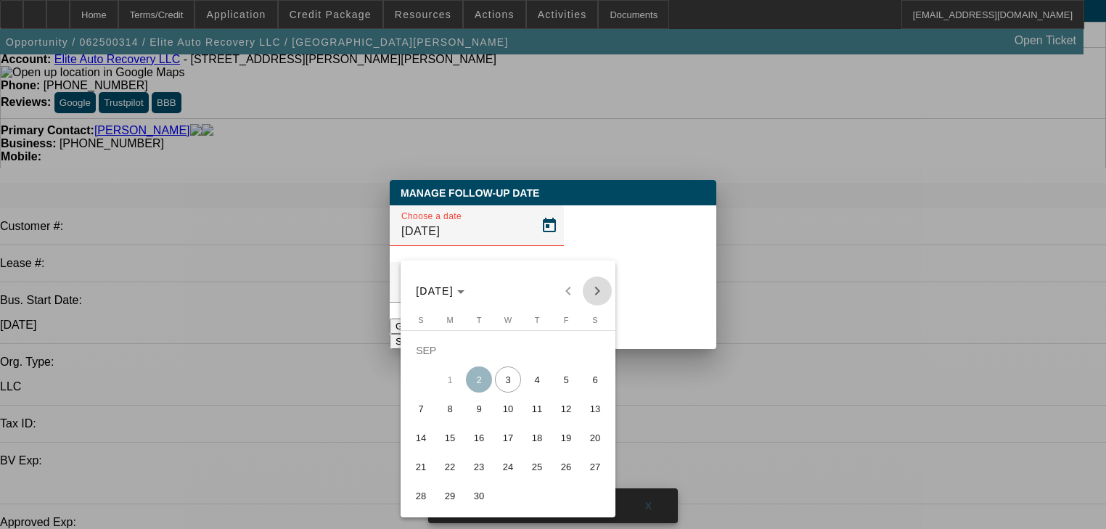
click at [597, 297] on span "Next month" at bounding box center [597, 291] width 29 height 29
click at [518, 356] on span "1" at bounding box center [508, 350] width 26 height 26
type input "10/1/2025"
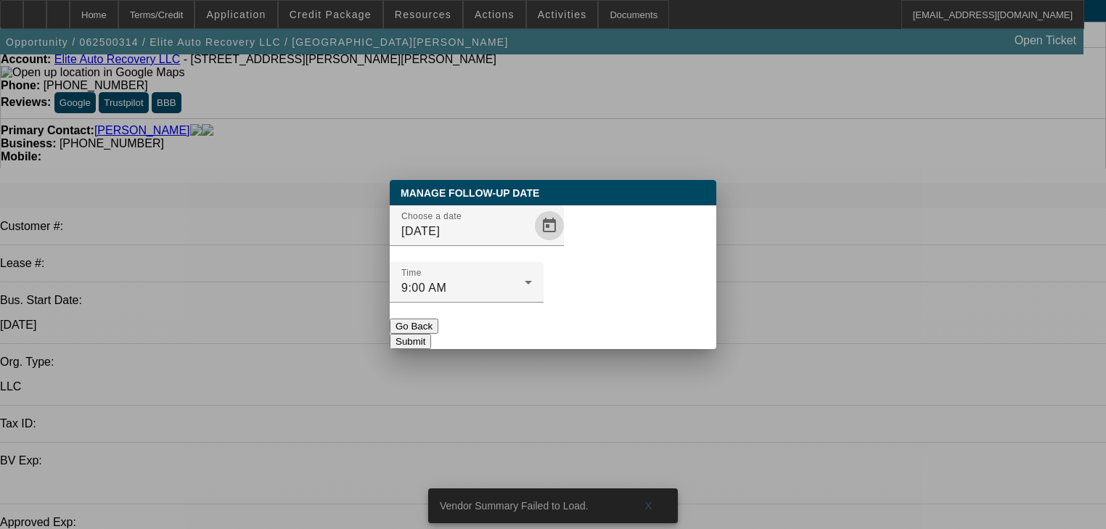
click at [431, 334] on button "Submit" at bounding box center [410, 341] width 41 height 15
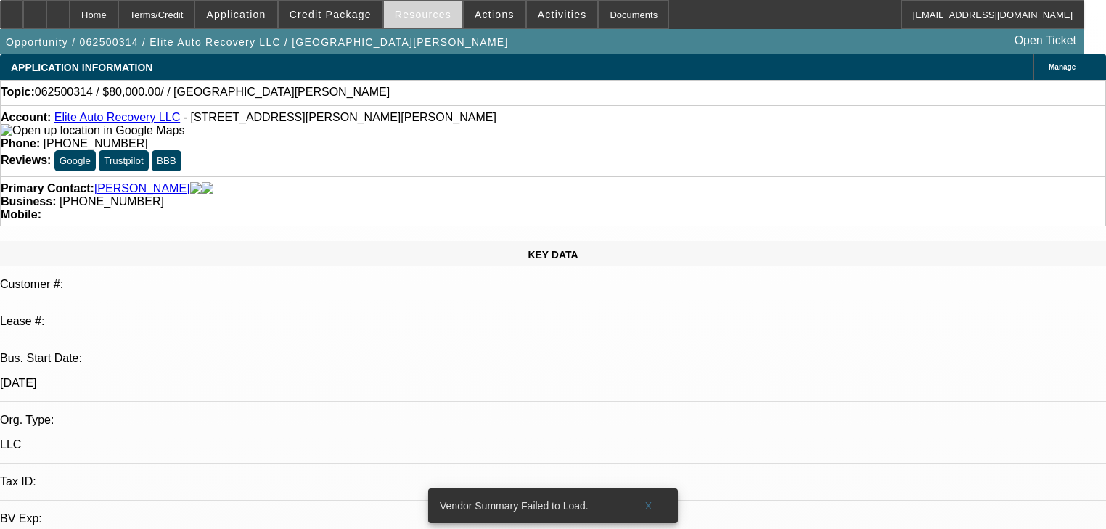
scroll to position [58, 0]
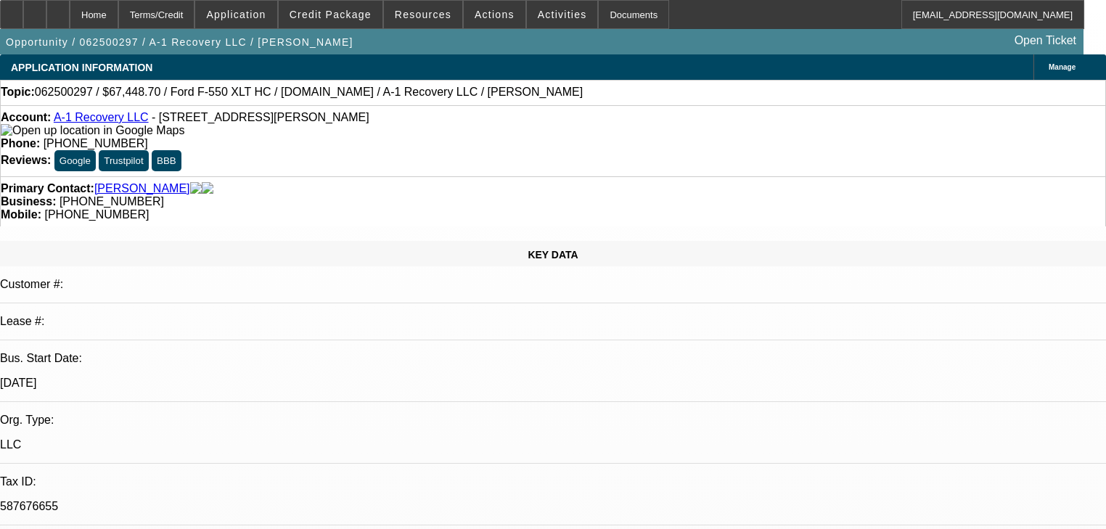
select select "0.1"
select select "2"
select select "0"
select select "6"
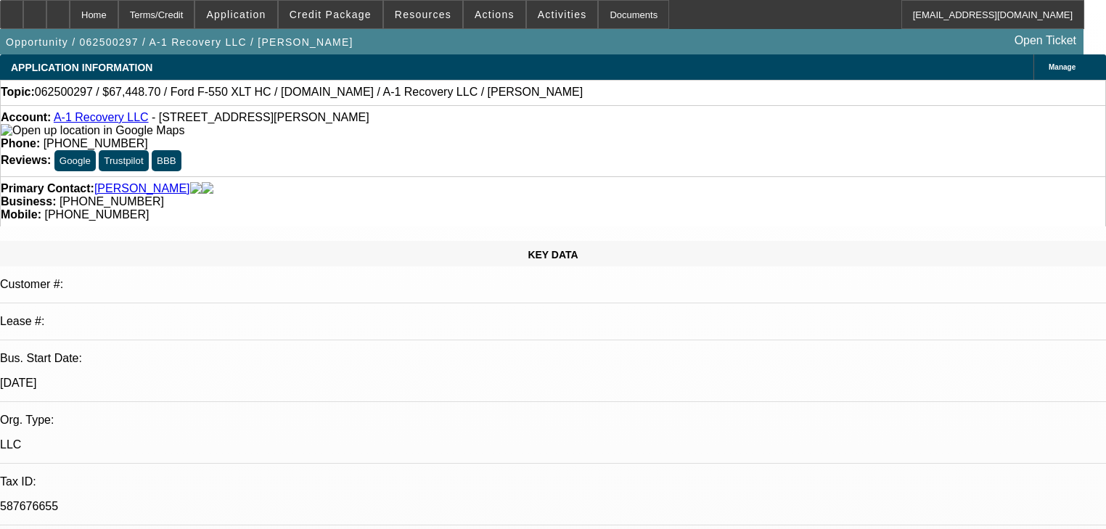
select select "0"
select select "3"
select select "0"
select select "6"
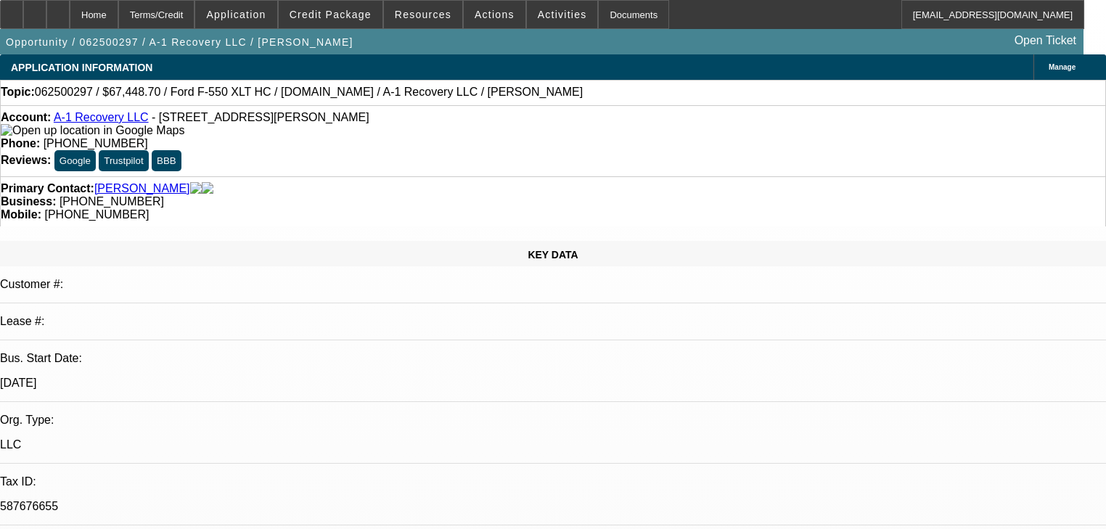
select select "0"
select select "6"
select select "0.1"
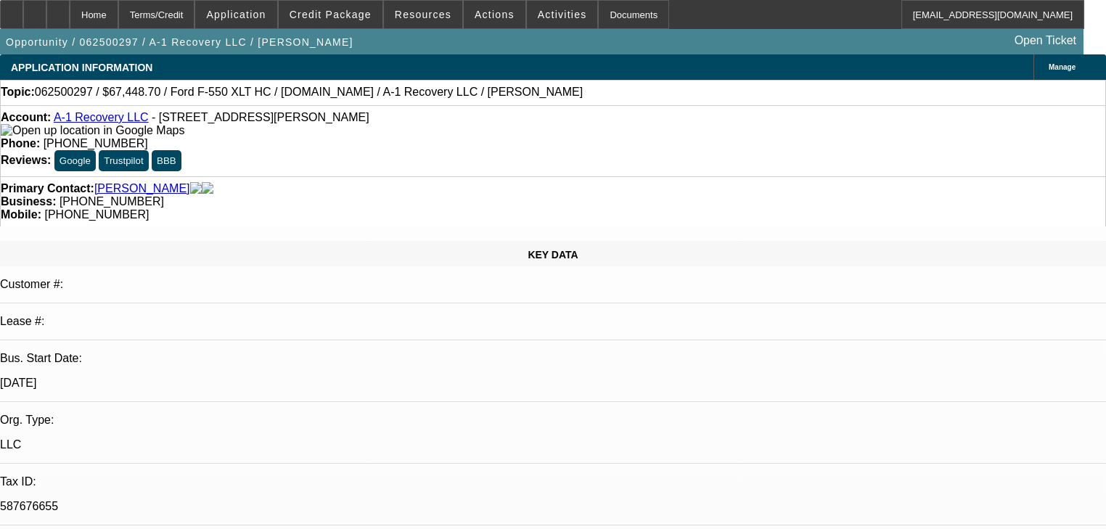
select select "2"
select select "0"
select select "6"
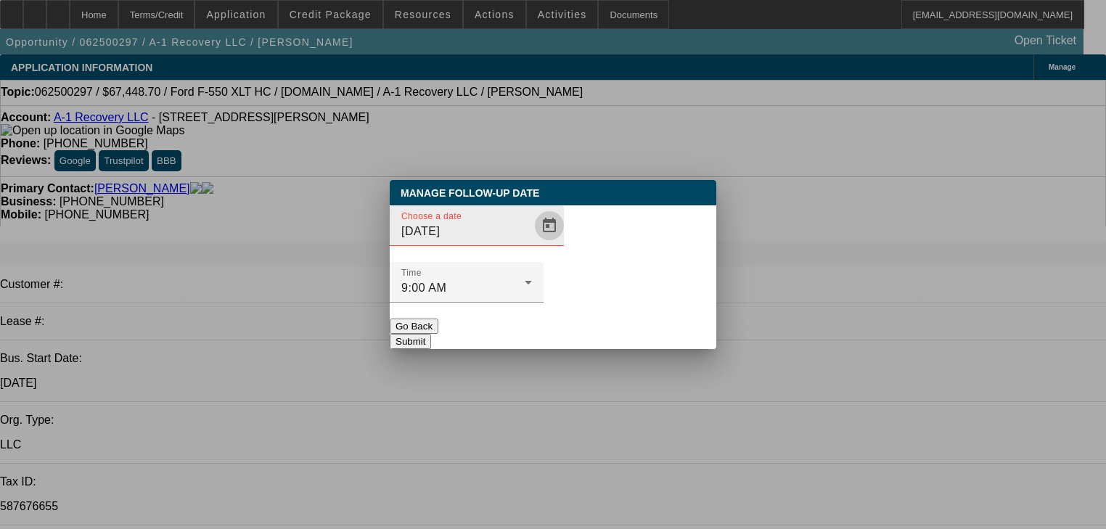
click at [532, 243] on span "Open calendar" at bounding box center [549, 225] width 35 height 35
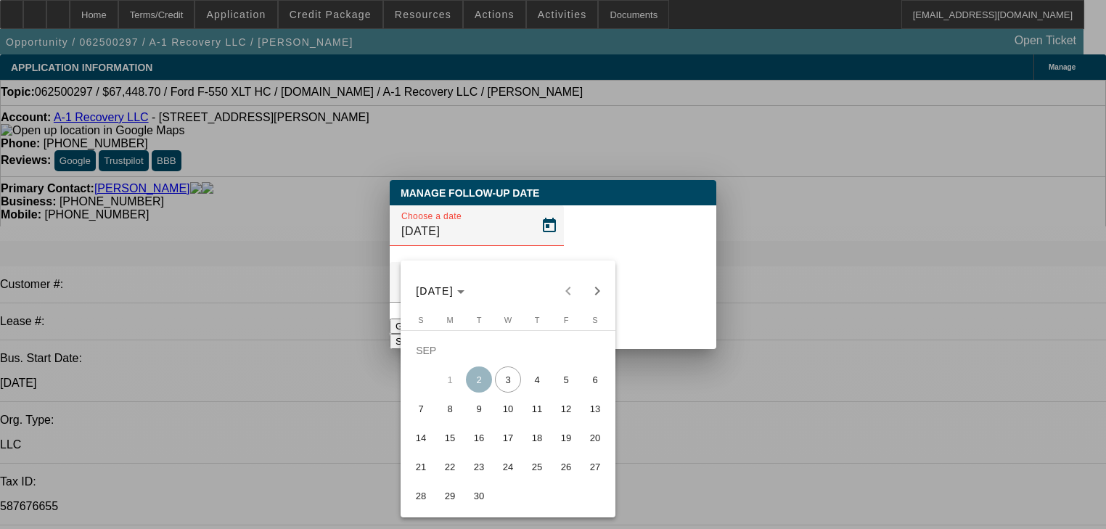
click at [718, 389] on div at bounding box center [553, 264] width 1106 height 529
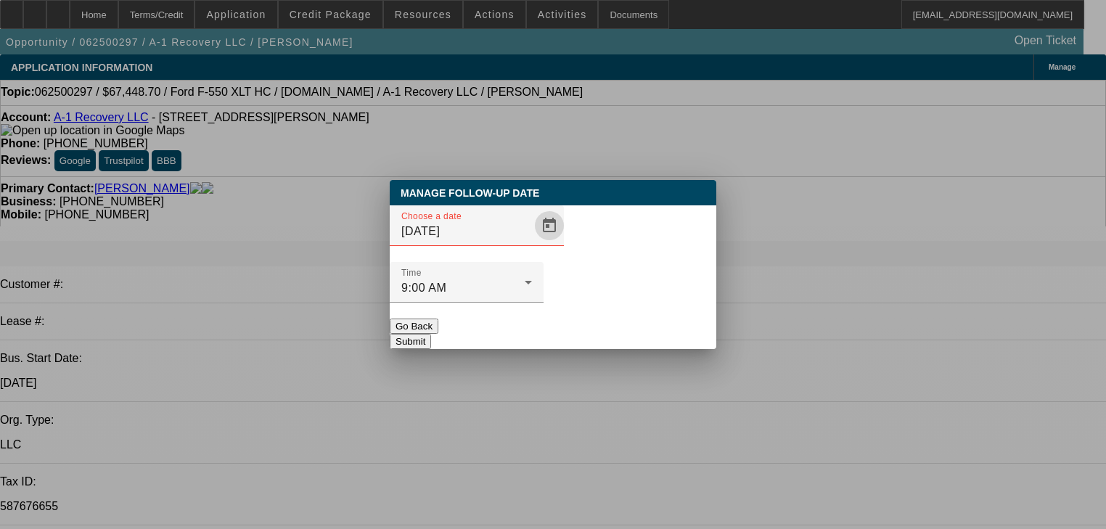
click at [438, 319] on button "Go Back" at bounding box center [414, 326] width 49 height 15
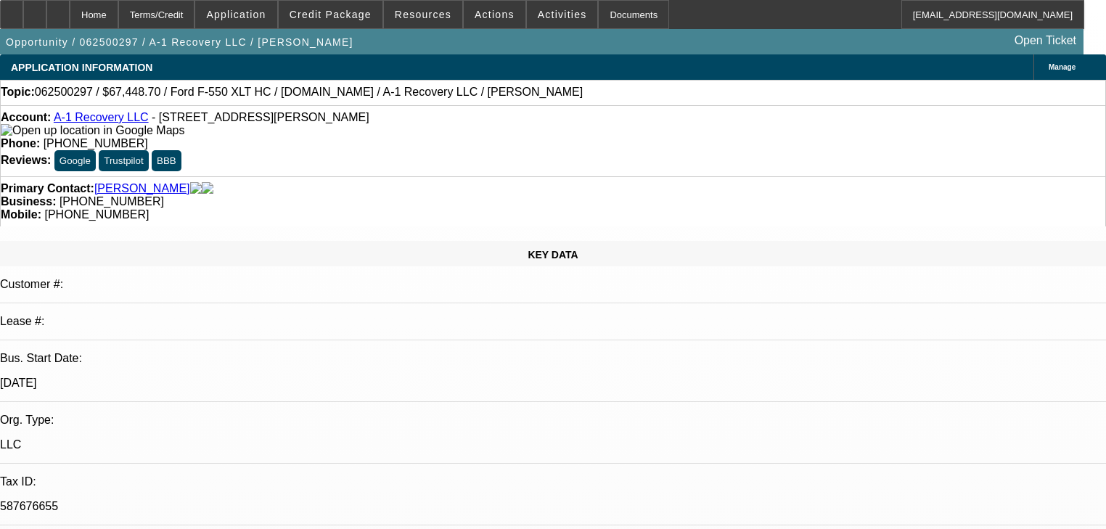
scroll to position [174, 0]
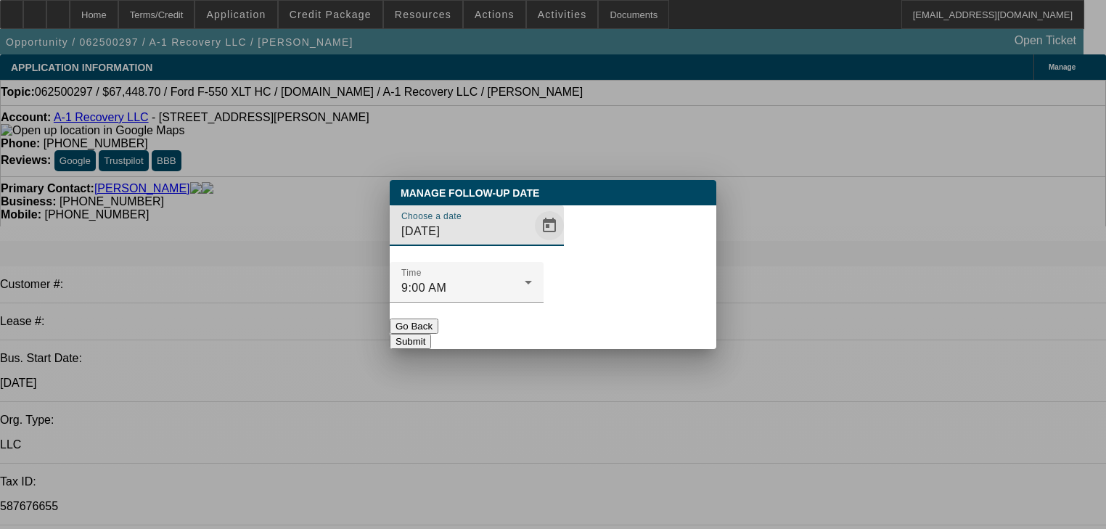
click at [532, 243] on span "Open calendar" at bounding box center [549, 225] width 35 height 35
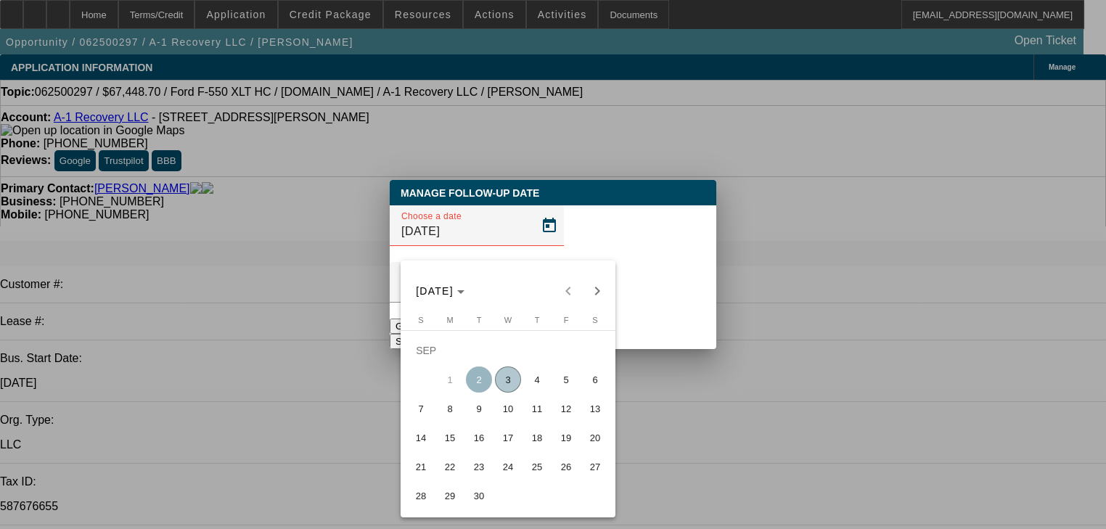
click at [513, 471] on span "24" at bounding box center [508, 467] width 26 height 26
type input "9/24/2025"
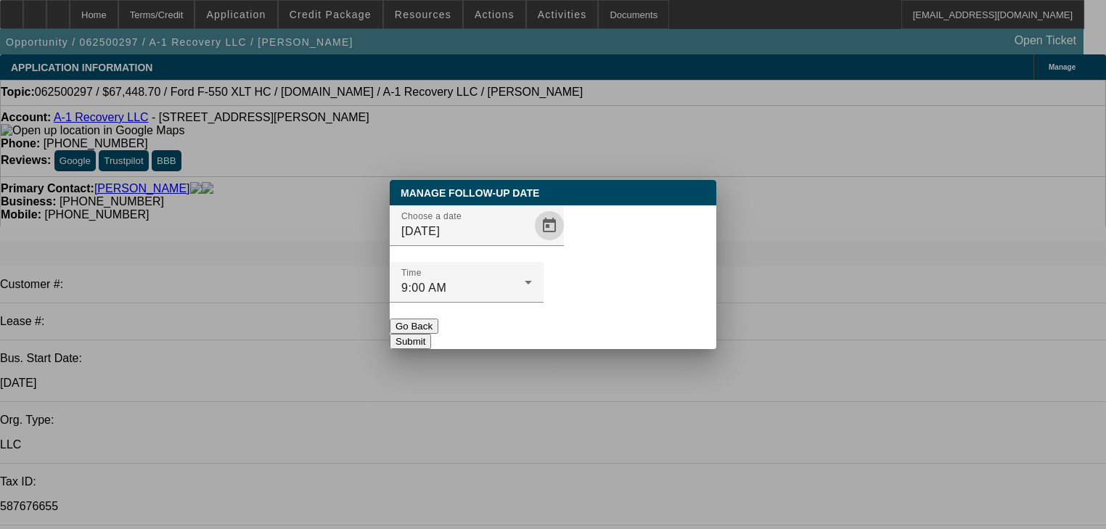
click at [431, 334] on button "Submit" at bounding box center [410, 341] width 41 height 15
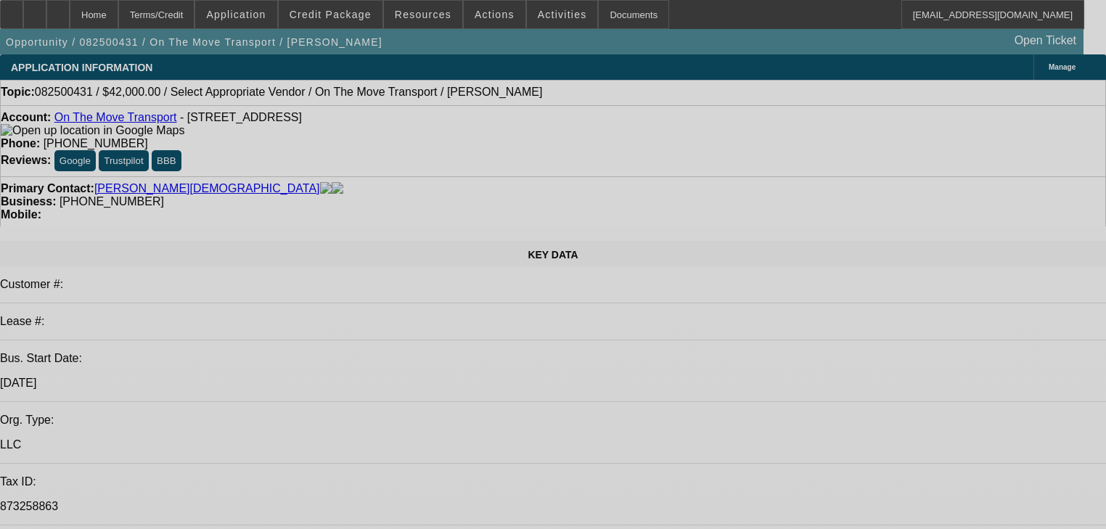
select select "0"
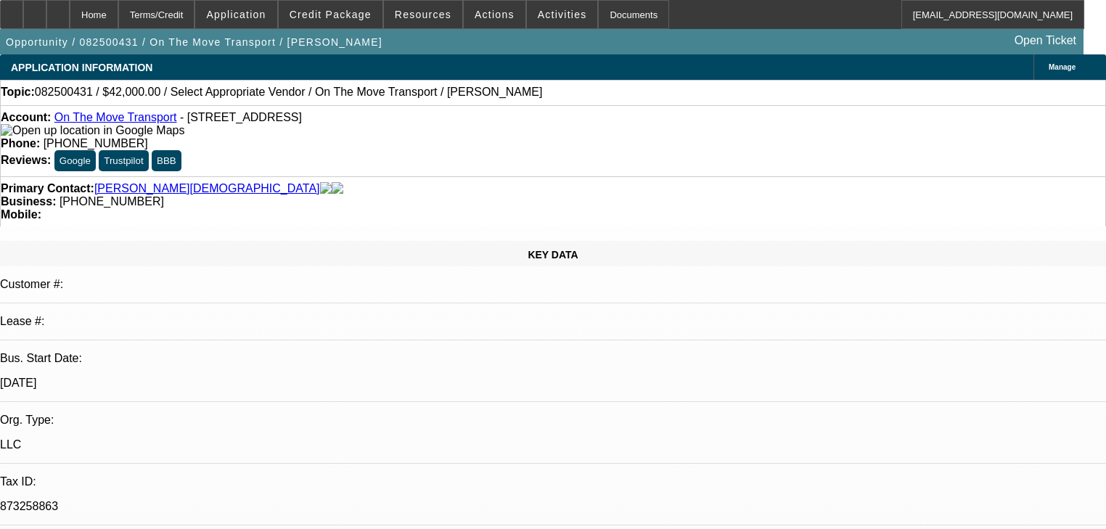
select select "2"
select select "0.1"
select select "4"
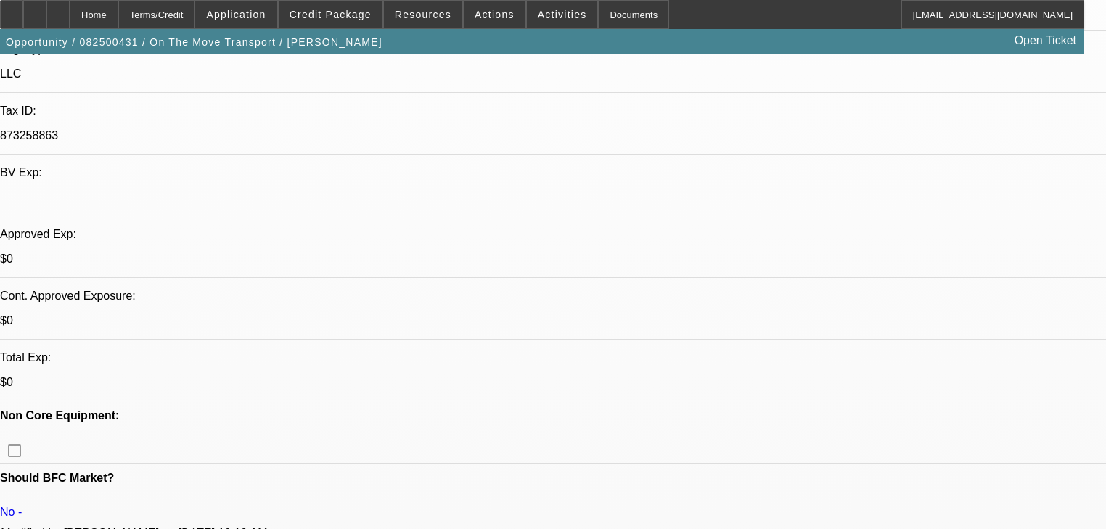
scroll to position [174, 0]
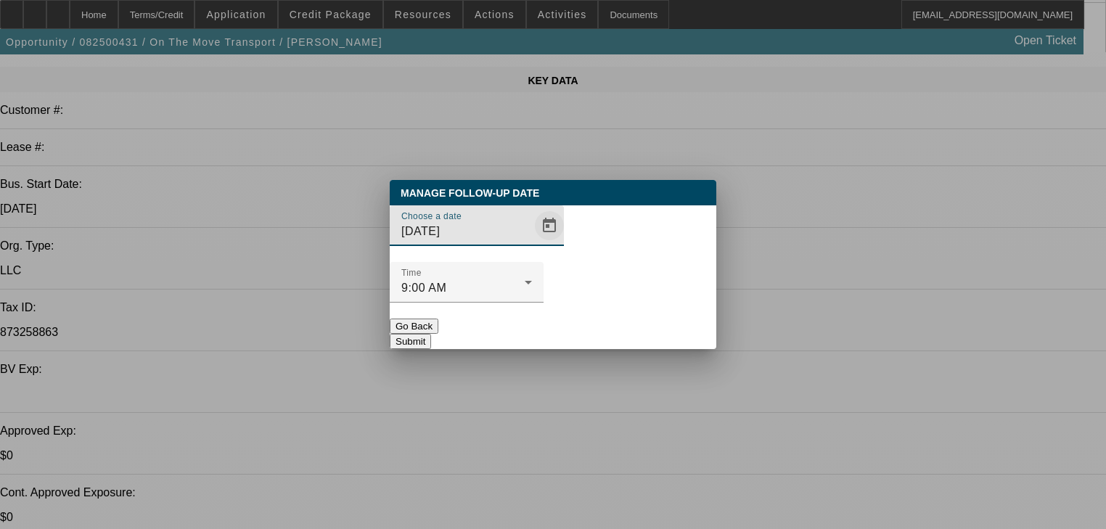
click at [532, 243] on span "Open calendar" at bounding box center [549, 225] width 35 height 35
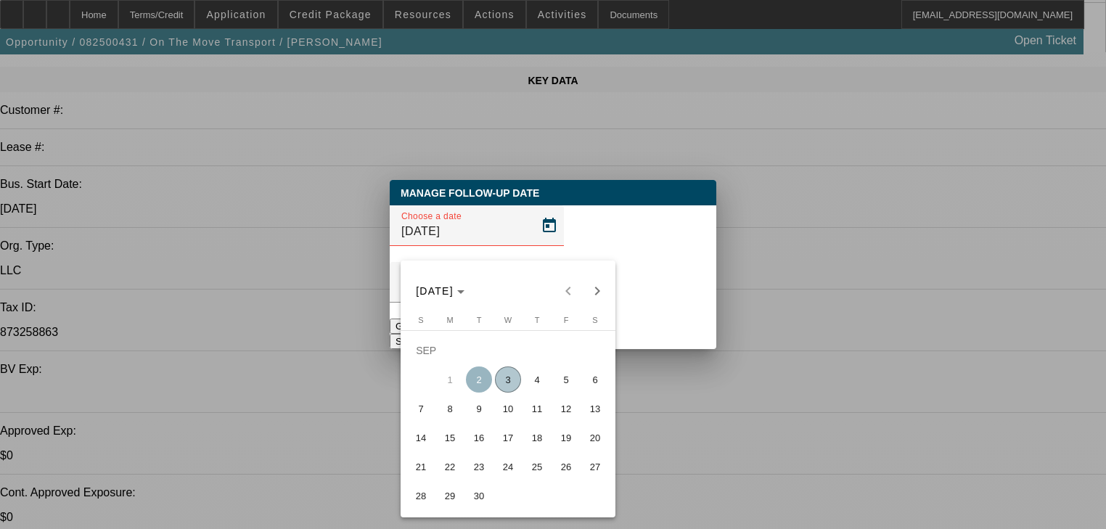
click at [513, 417] on span "10" at bounding box center [508, 409] width 26 height 26
type input "9/10/2025"
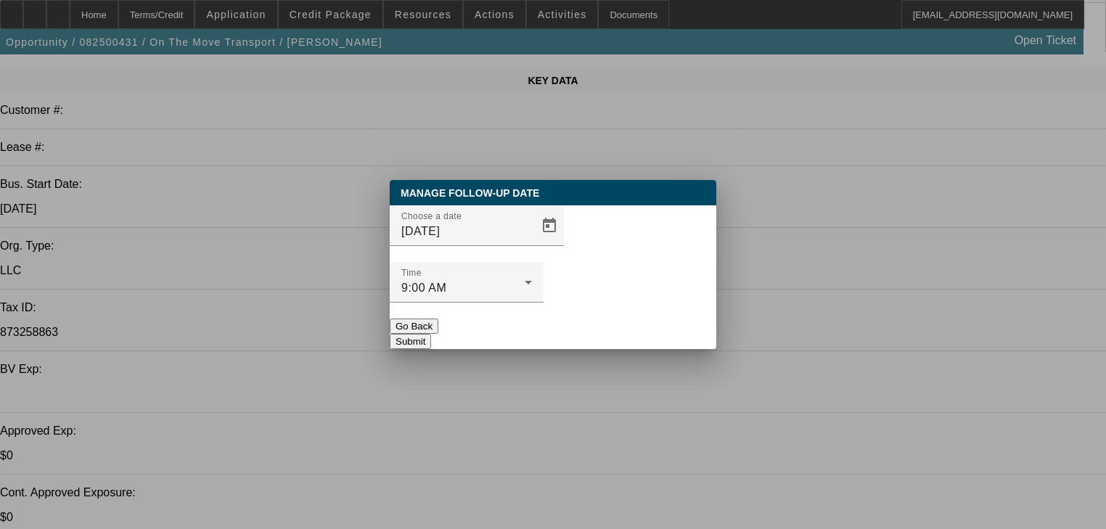
click at [431, 334] on button "Submit" at bounding box center [410, 341] width 41 height 15
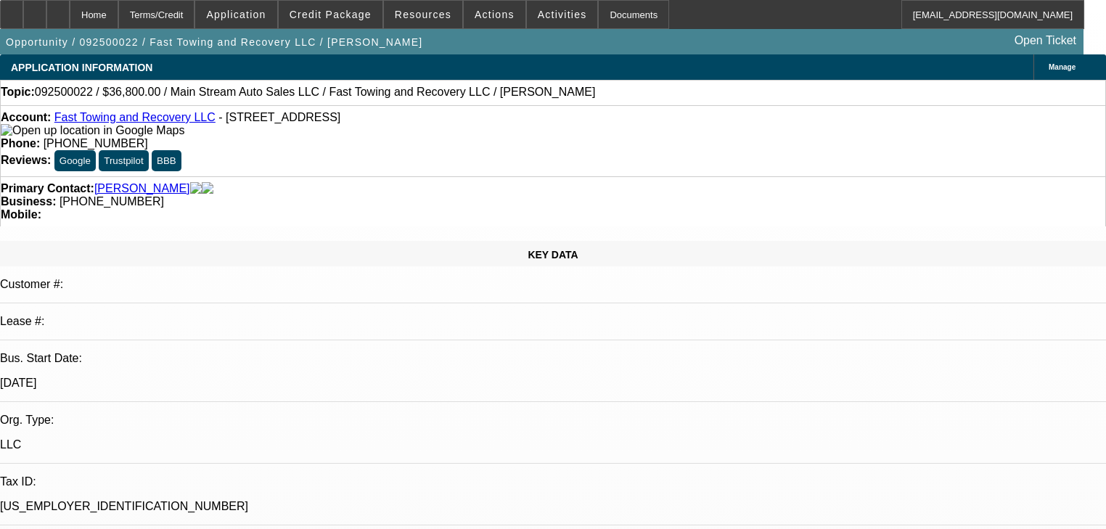
select select "0"
select select "0.1"
select select "4"
select select "0.2"
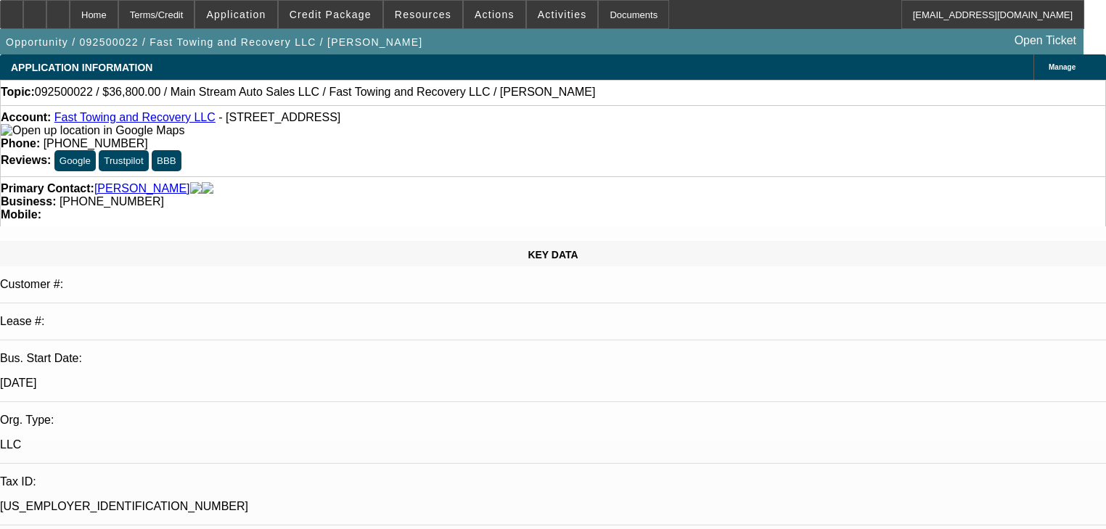
select select "2"
select select "0.1"
select select "4"
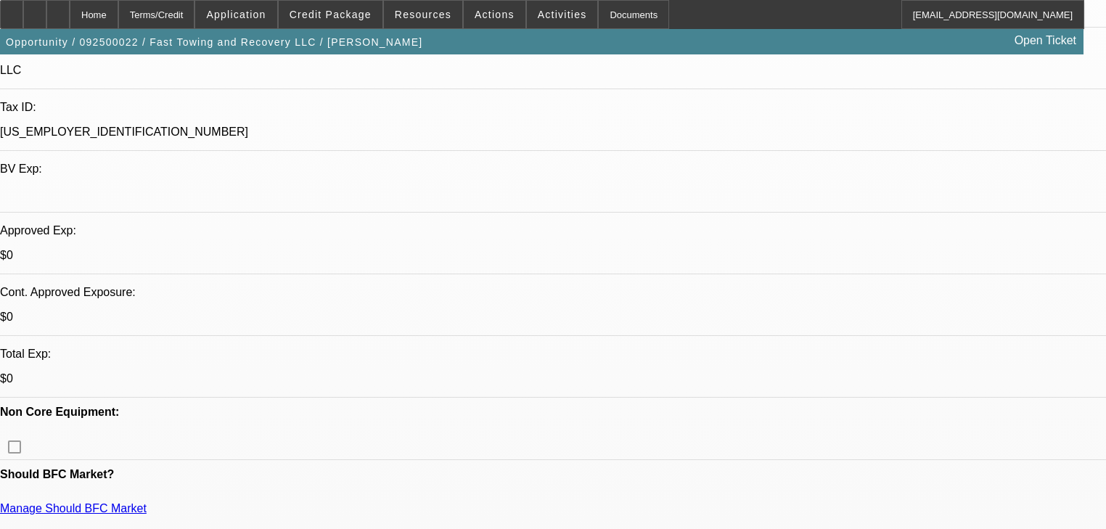
scroll to position [581, 0]
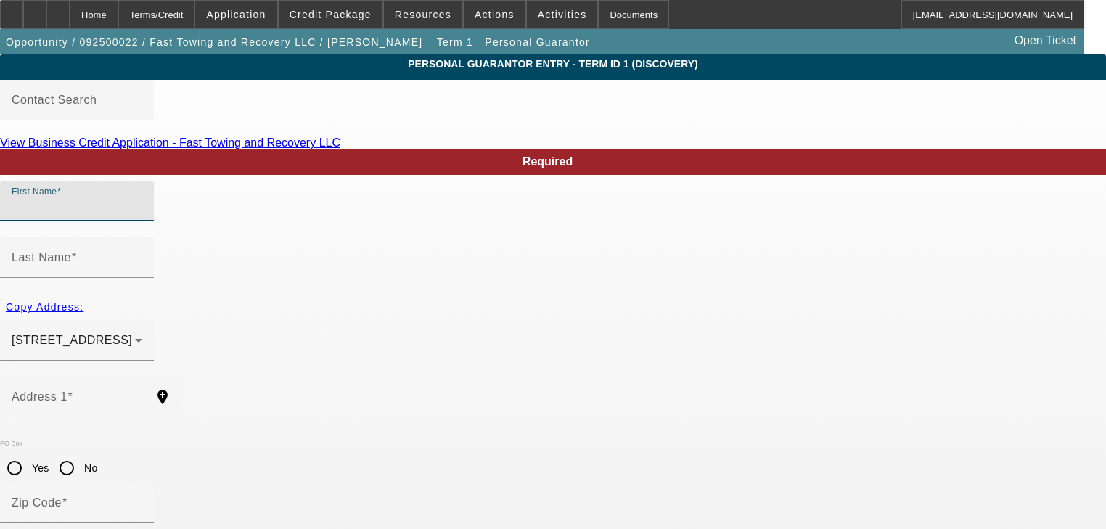
click at [142, 216] on input "First Name" at bounding box center [77, 206] width 131 height 17
type input "Waqas"
type input "Khan"
type input "[STREET_ADDRESS]"
radio input "true"
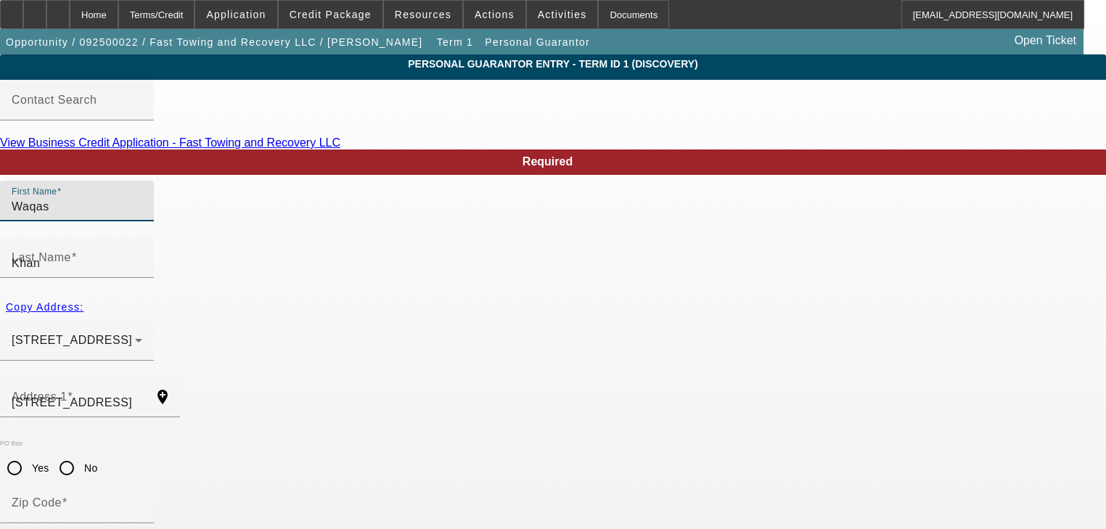
type input "44112"
type input "Clevlend"
type input "[PHONE_NUMBER]"
type input "100"
type input "155-02-4290"
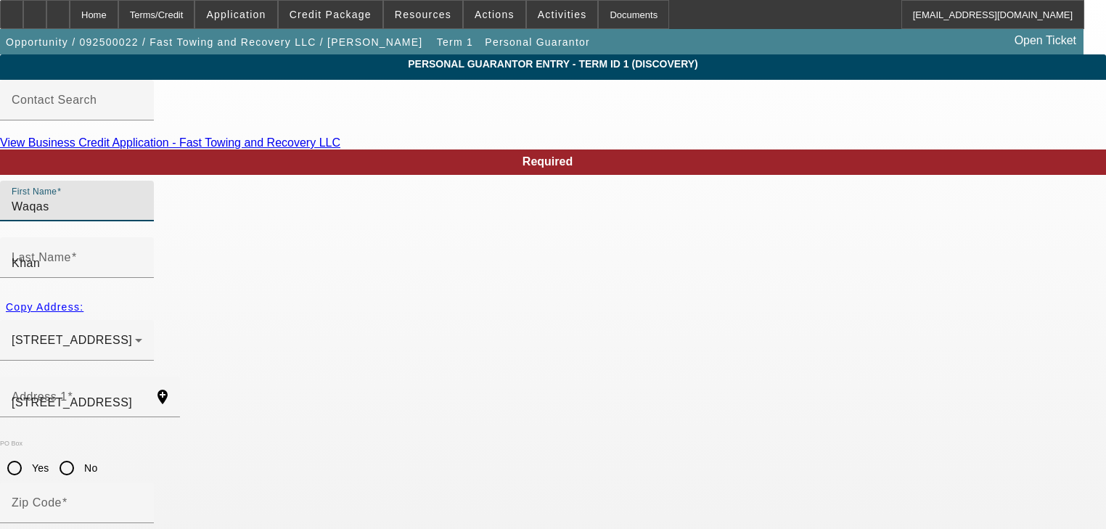
type input "[EMAIL_ADDRESS][DOMAIN_NAME]"
click at [142, 216] on input "Waqas" at bounding box center [77, 206] width 131 height 17
type input "Char"
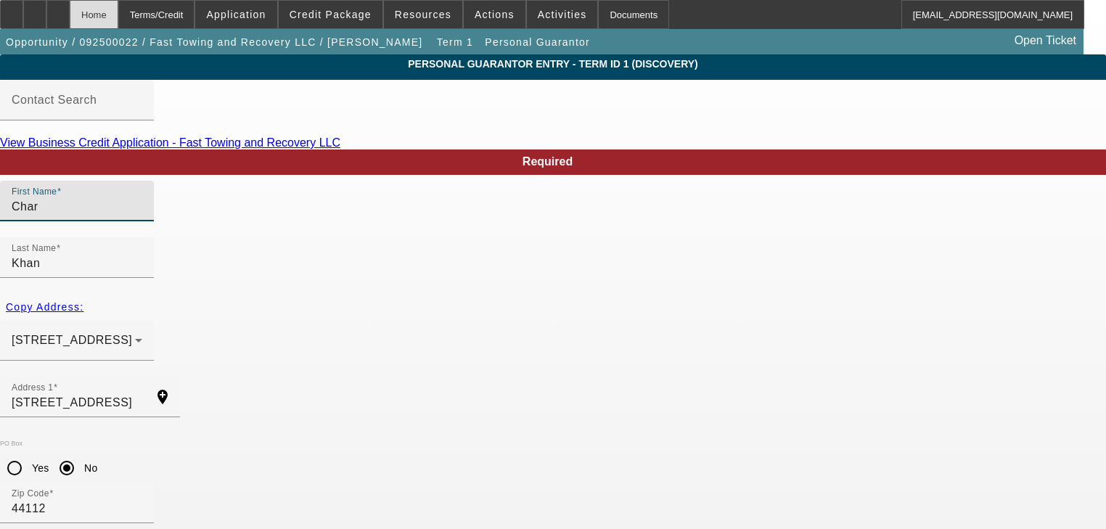
click at [118, 16] on div "Home" at bounding box center [94, 14] width 49 height 29
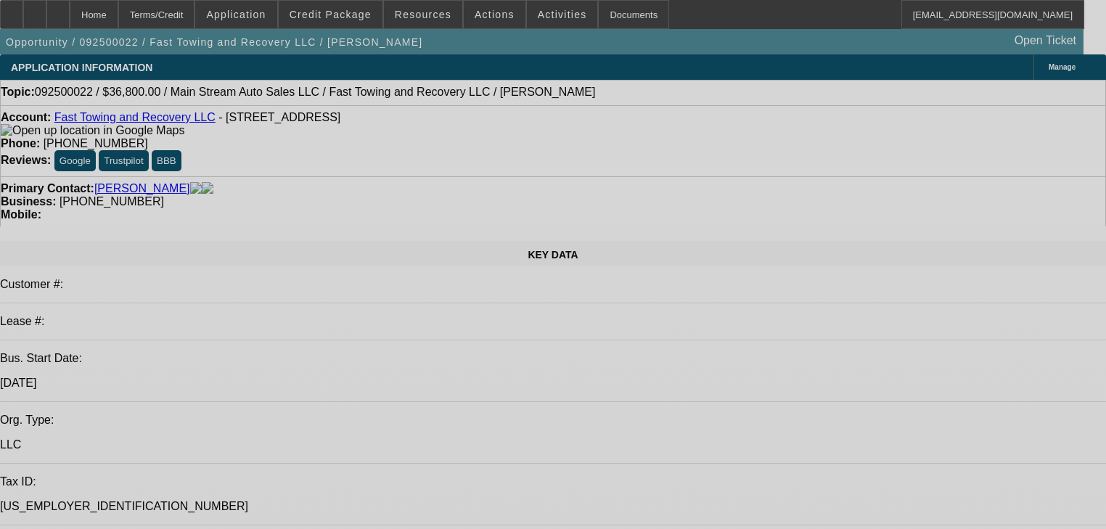
select select "0"
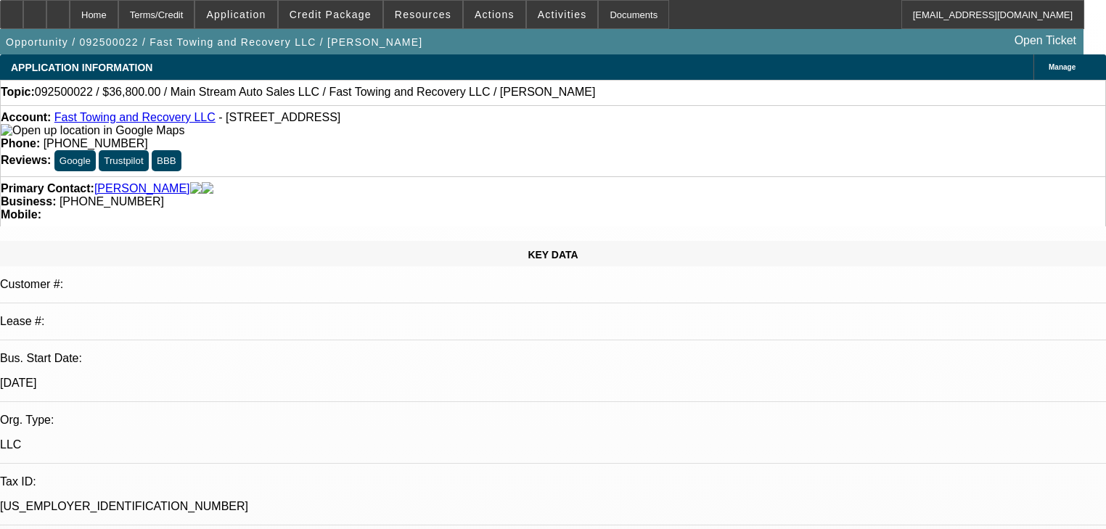
select select "0"
select select "0.1"
select select "4"
select select "0.2"
select select "2"
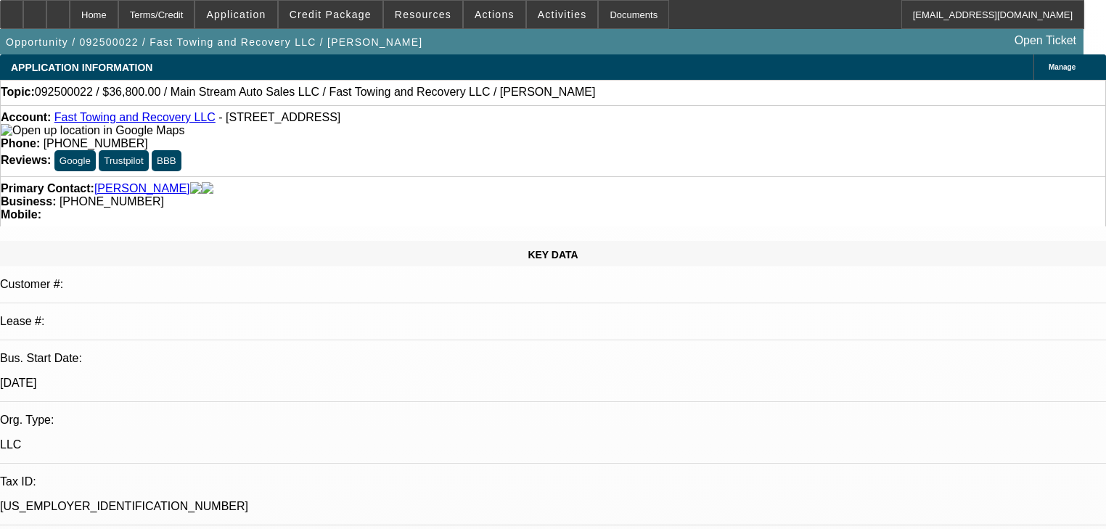
select select "2"
select select "0.1"
select select "4"
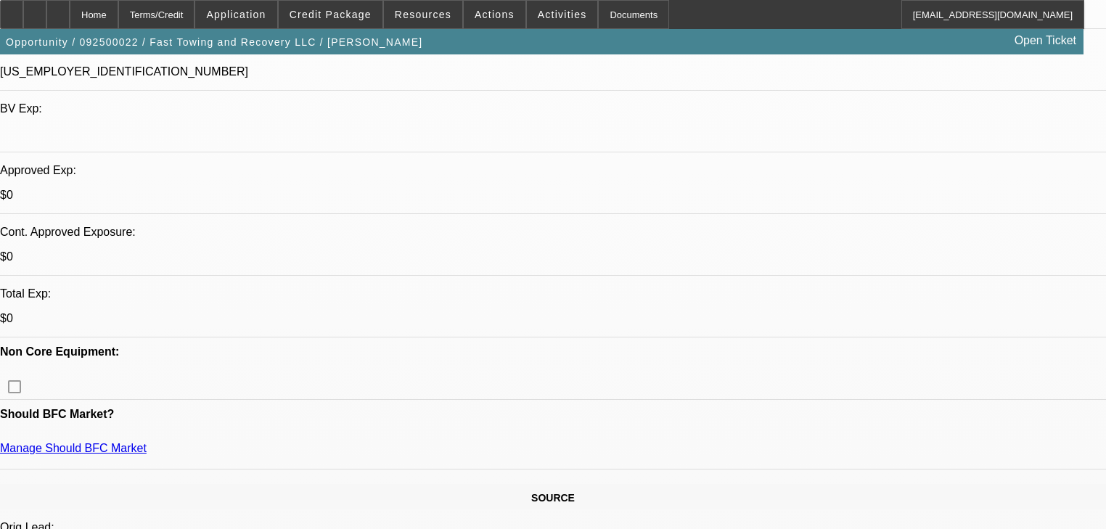
scroll to position [464, 0]
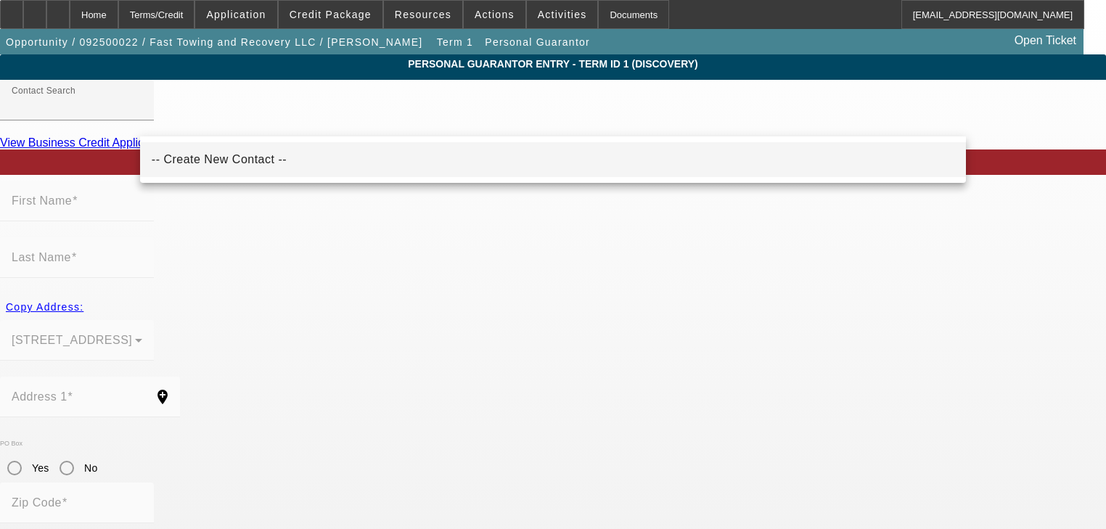
click at [256, 165] on mat-option "-- Create New Contact --" at bounding box center [553, 159] width 826 height 35
type input "-- Create New Contact --"
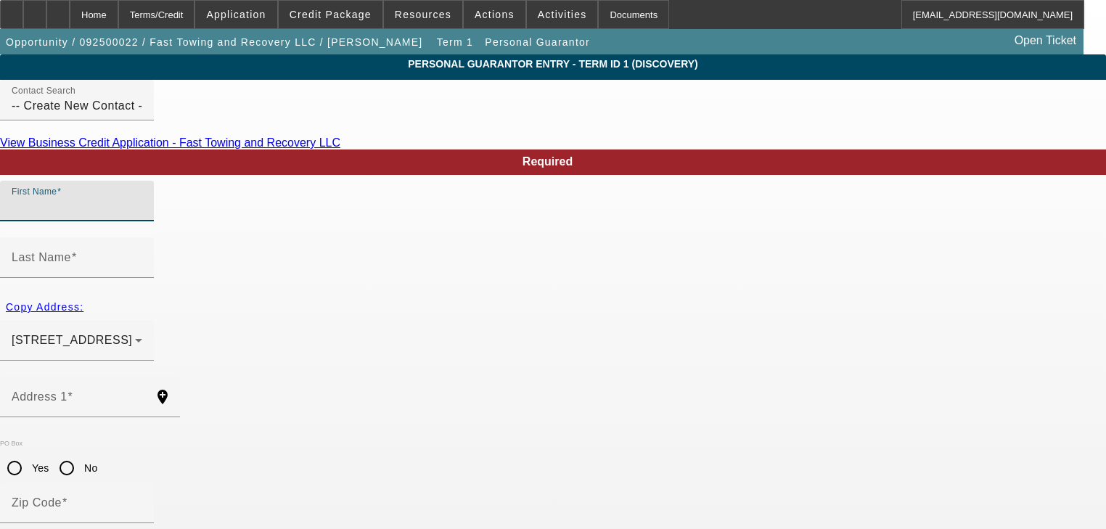
click at [142, 216] on input "First Name" at bounding box center [77, 206] width 131 height 17
type input "[PERSON_NAME]"
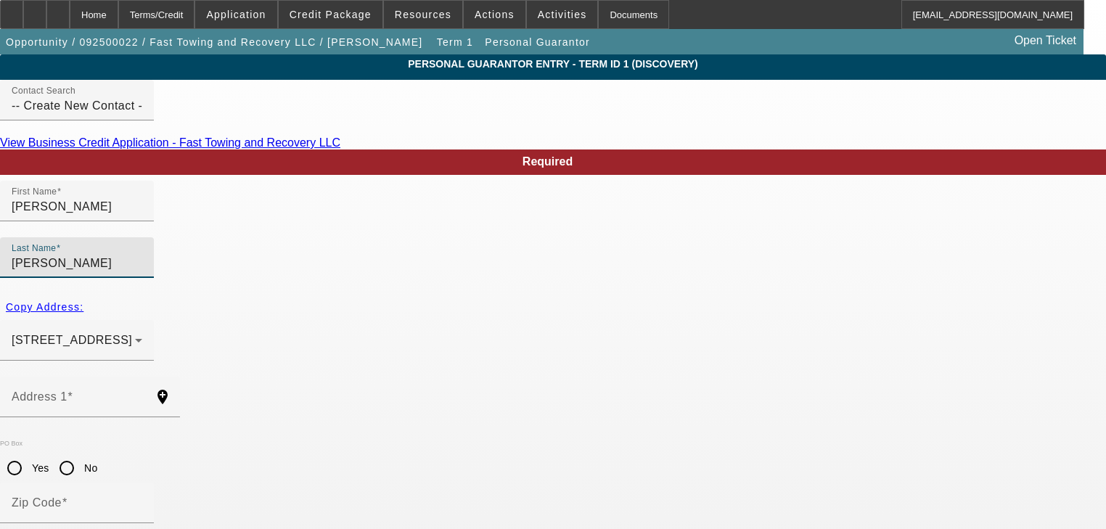
type input "[PERSON_NAME]"
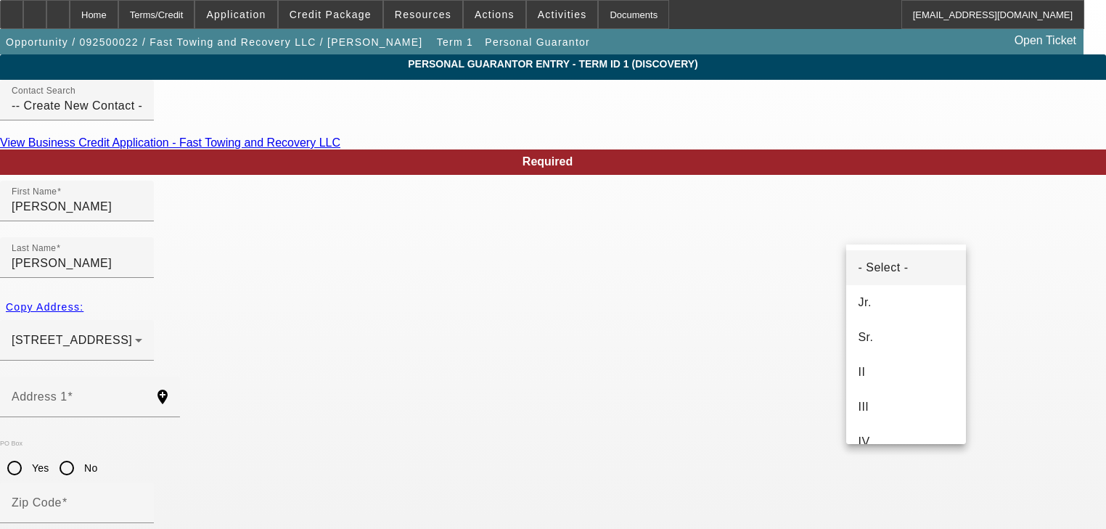
click at [644, 221] on div at bounding box center [553, 264] width 1106 height 529
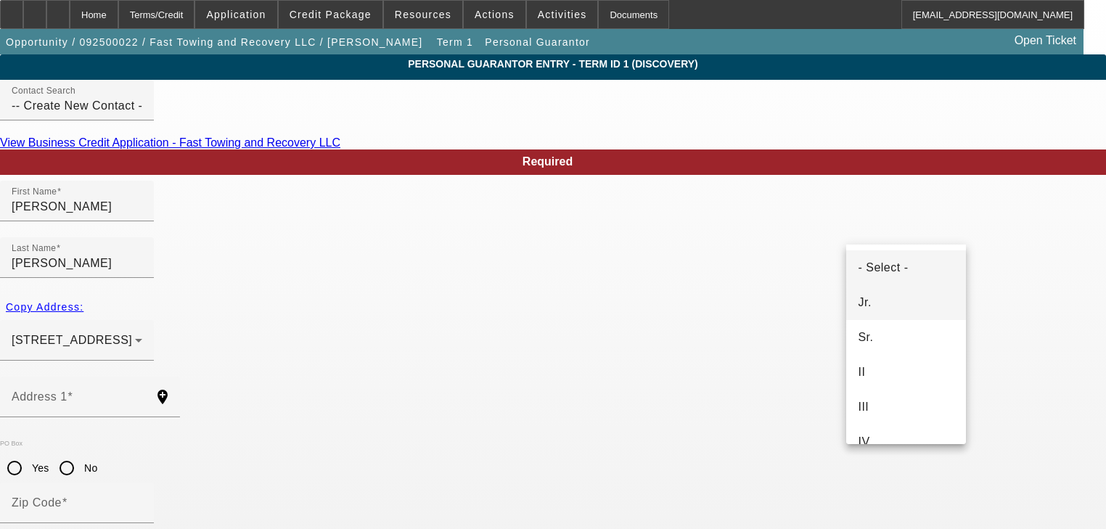
click at [889, 305] on mat-option "Jr." at bounding box center [906, 302] width 120 height 35
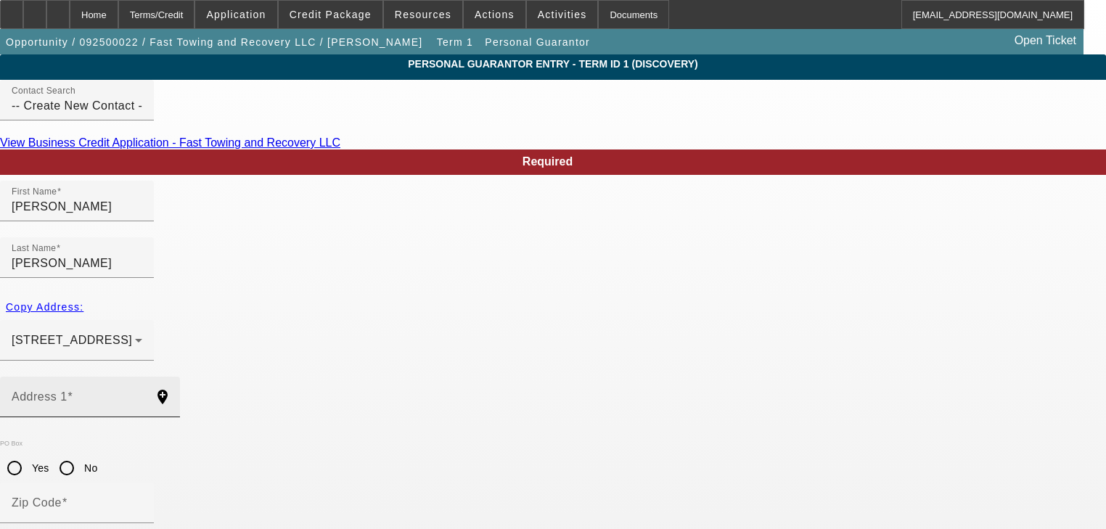
click at [142, 394] on input "Address 1" at bounding box center [77, 402] width 131 height 17
paste input "21631 Maydale Ave"
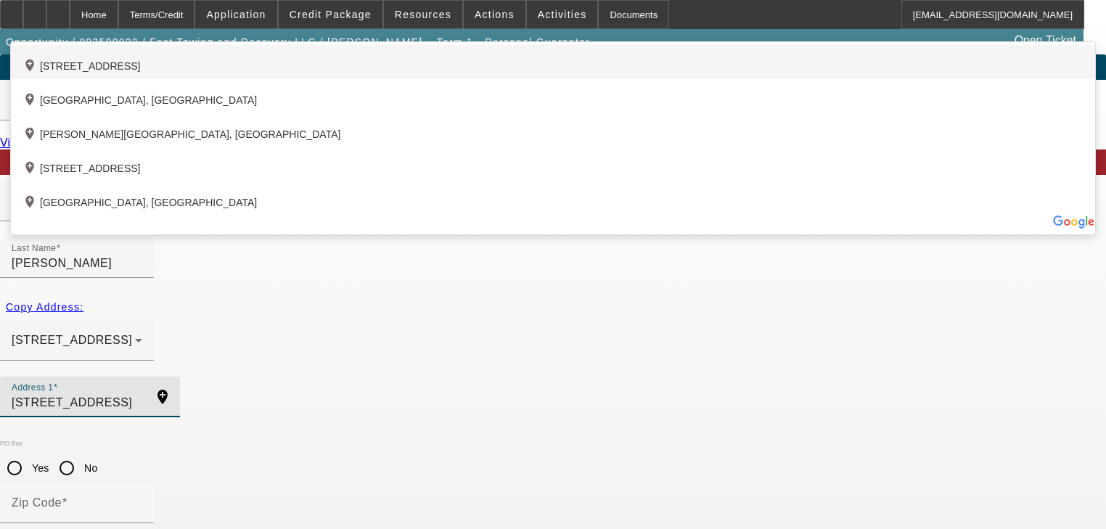
click at [391, 79] on div "add_location 21631 Maydale Avenue, Euclid, OH 44123, US" at bounding box center [553, 62] width 1084 height 34
type input "[STREET_ADDRESS]"
type input "44123"
type input "Euclid"
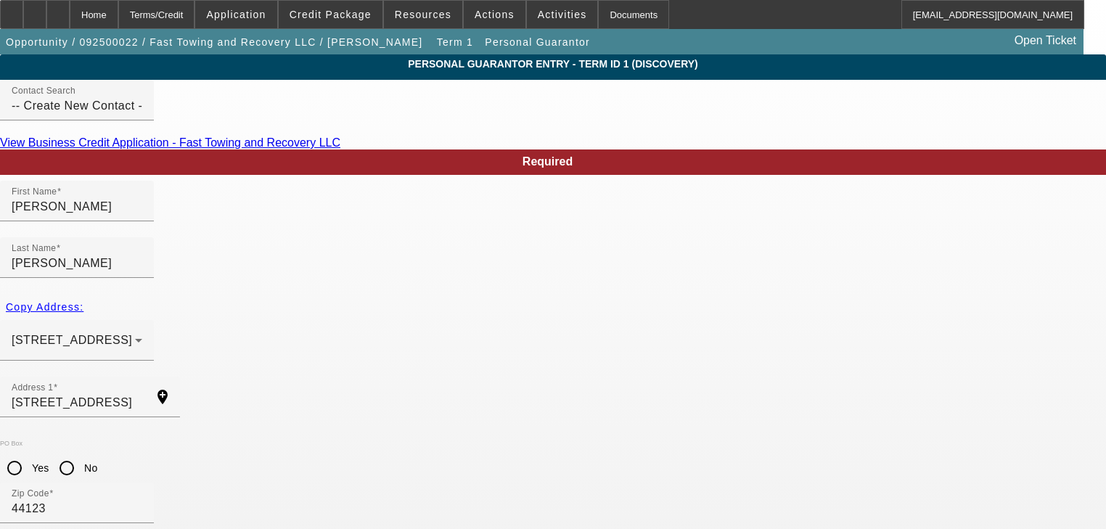
type input "50"
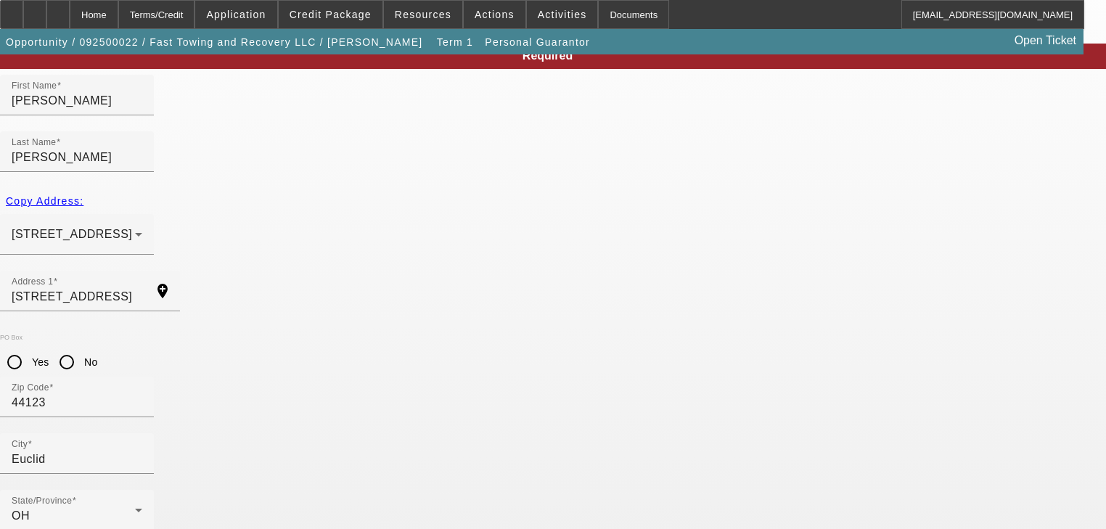
scroll to position [116, 0]
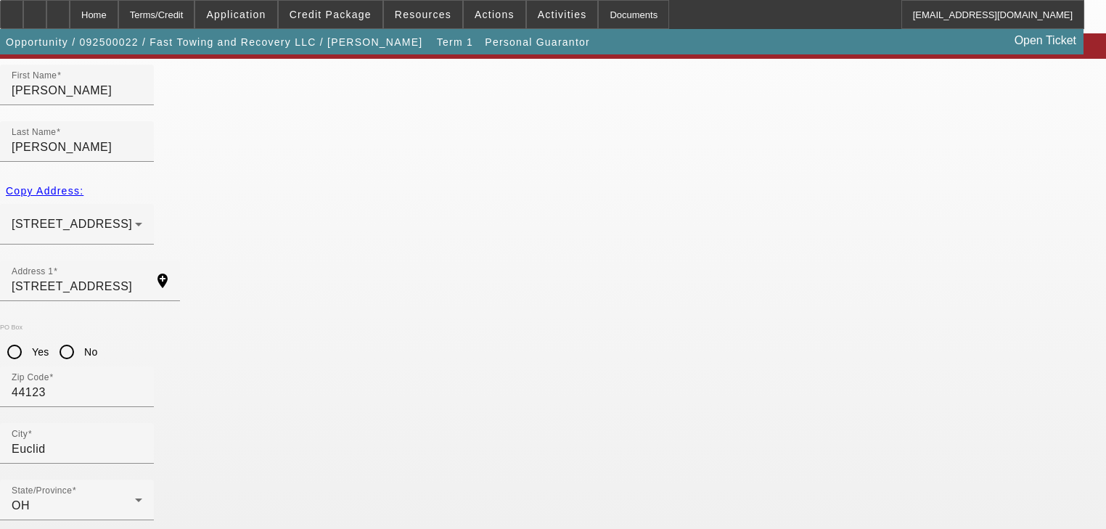
paste input "[PHONE_NUMBER]"
type input "[PHONE_NUMBER]"
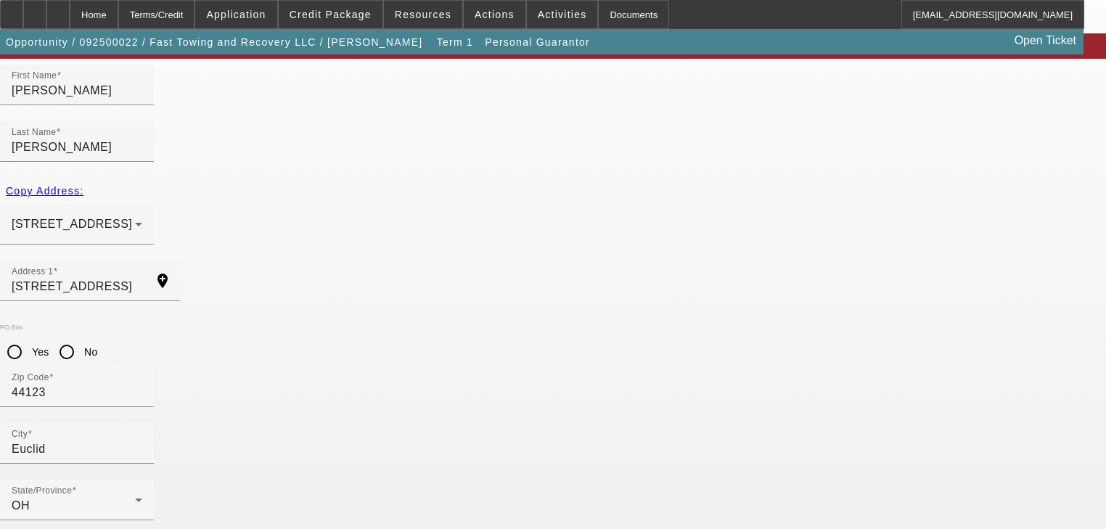
paste input "595-15-8464"
type input "595-15-8464"
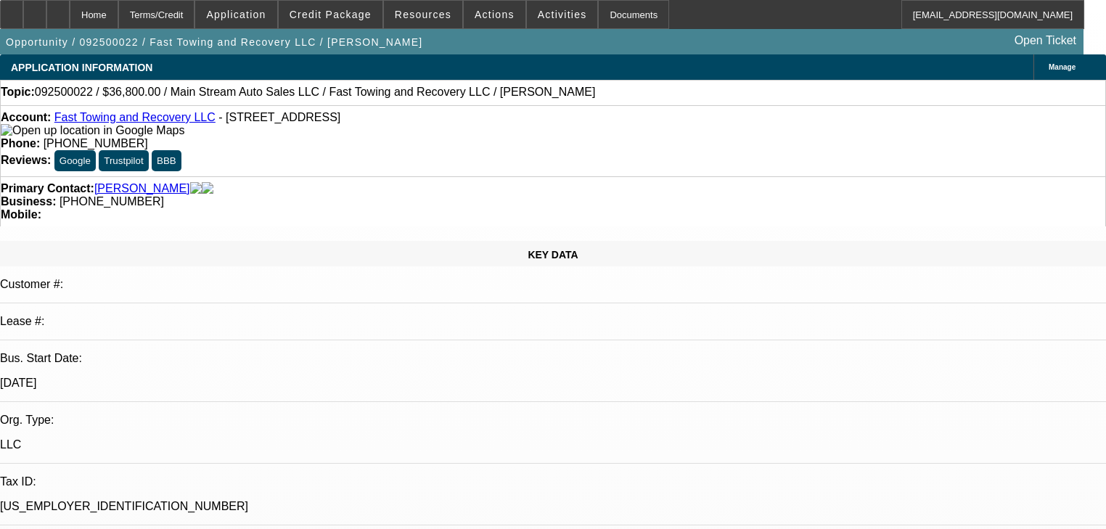
select select "0"
select select "0.1"
select select "4"
select select "0.2"
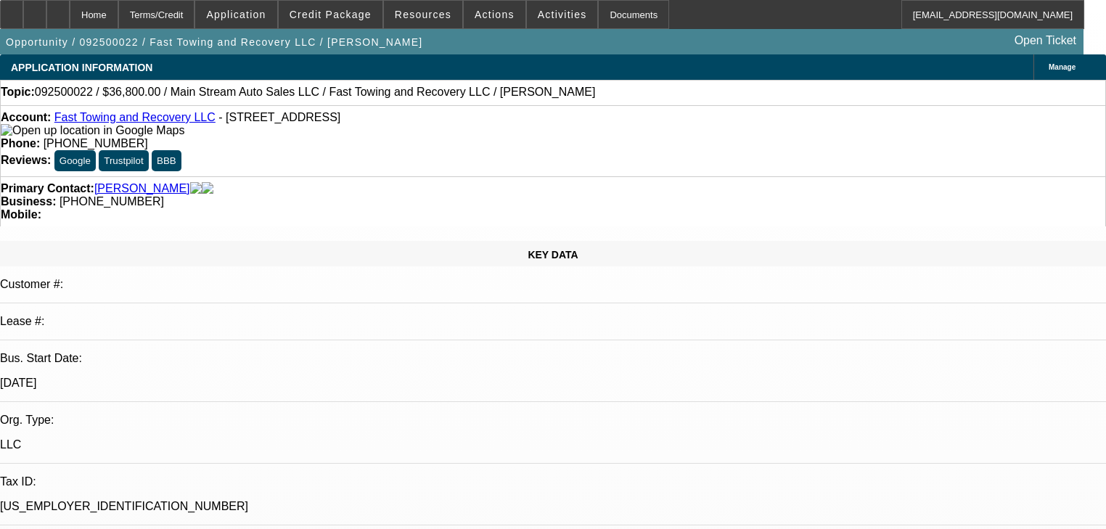
select select "2"
select select "0.1"
select select "4"
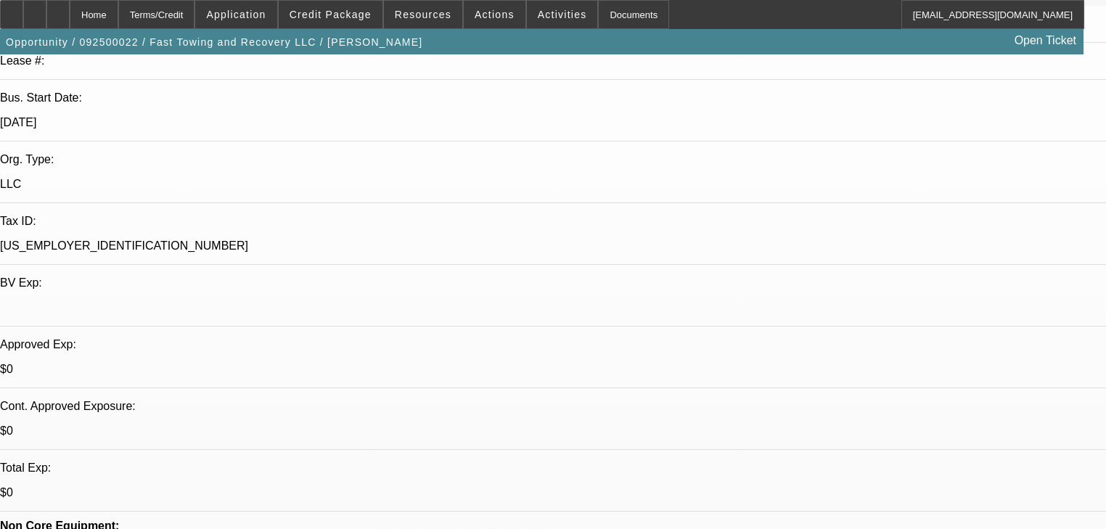
scroll to position [348, 0]
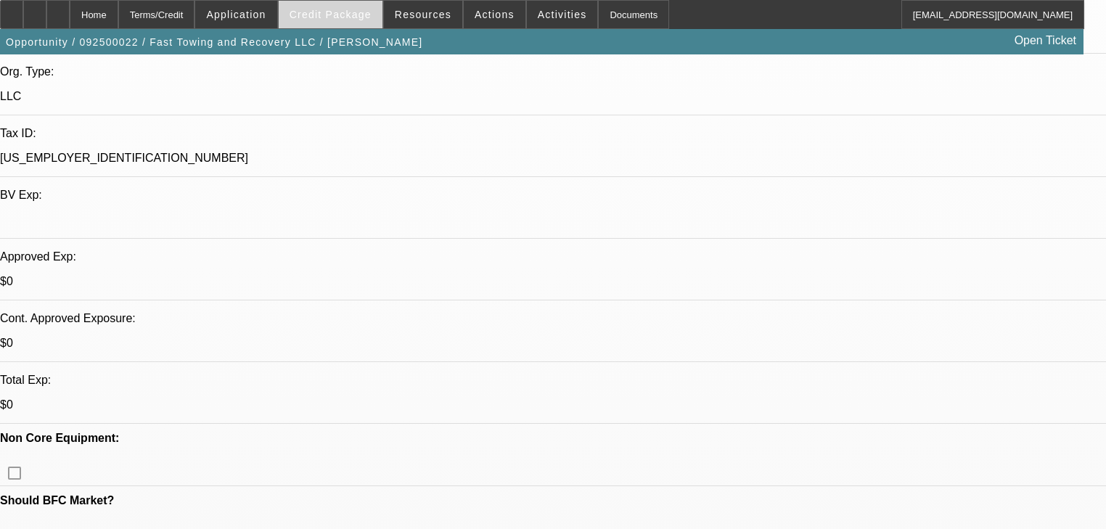
click at [335, 20] on span "Credit Package" at bounding box center [331, 15] width 82 height 12
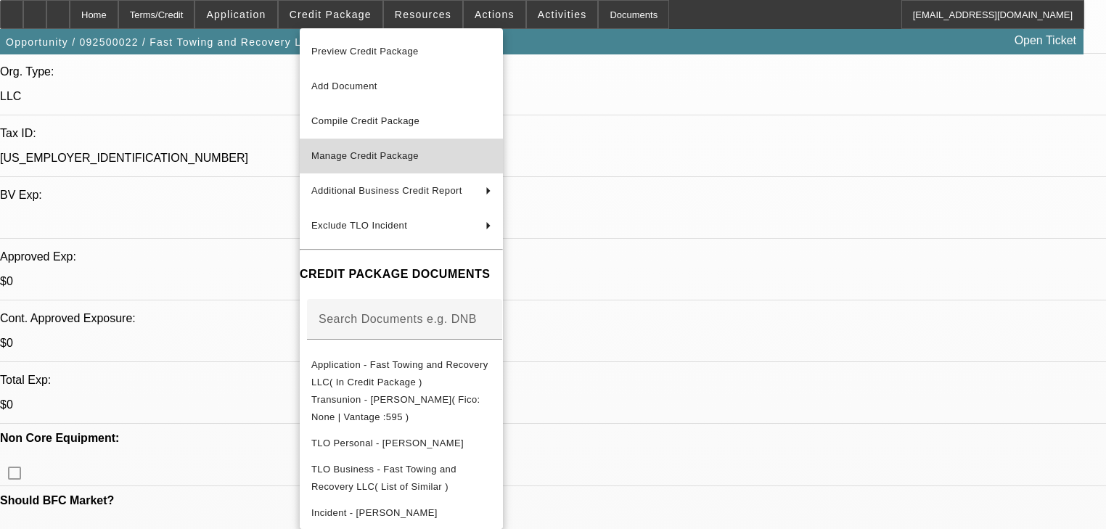
click at [362, 150] on span "Manage Credit Package" at bounding box center [401, 155] width 180 height 17
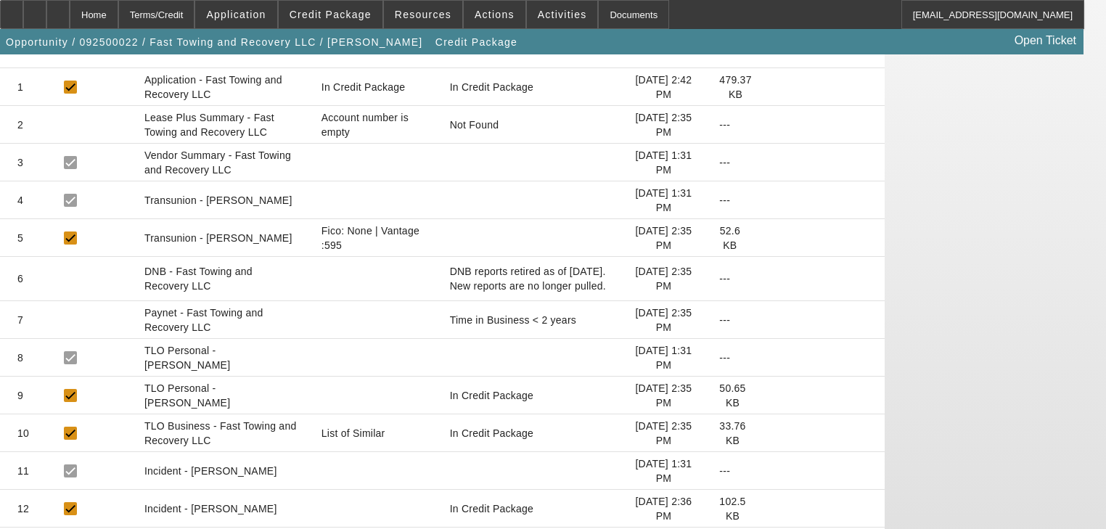
scroll to position [290, 0]
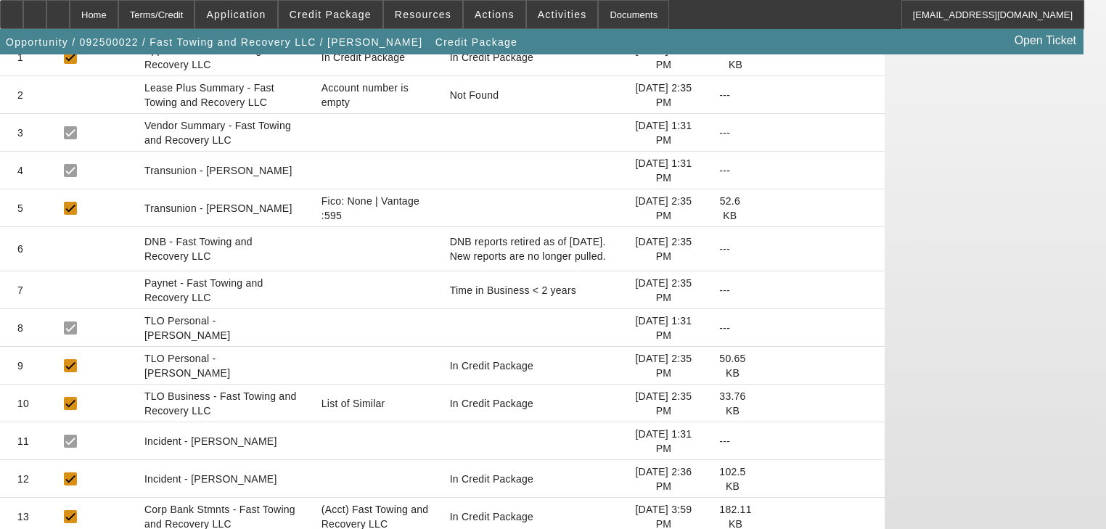
click at [763, 208] on icon at bounding box center [763, 208] width 0 height 0
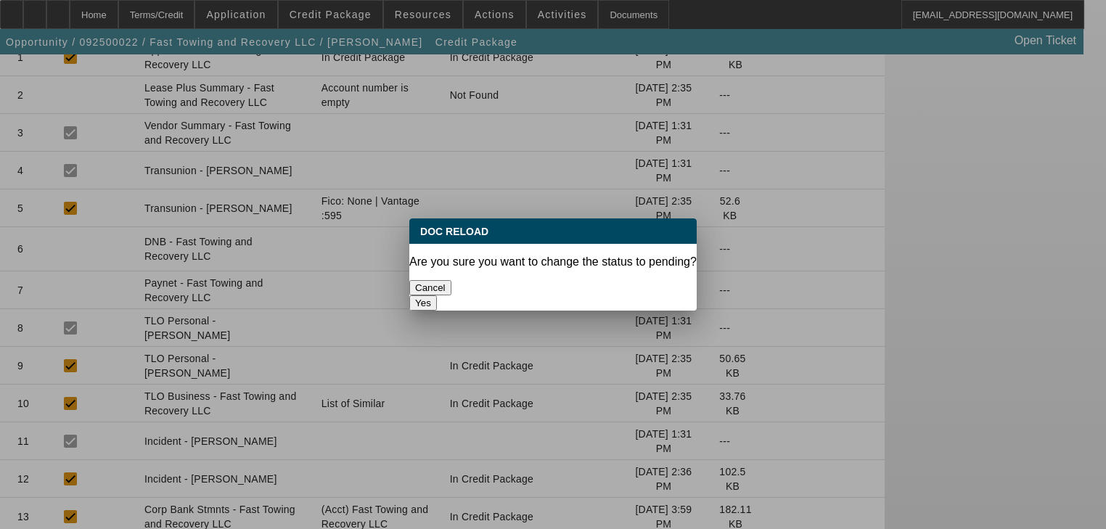
scroll to position [0, 0]
click at [437, 295] on button "Yes" at bounding box center [423, 302] width 28 height 15
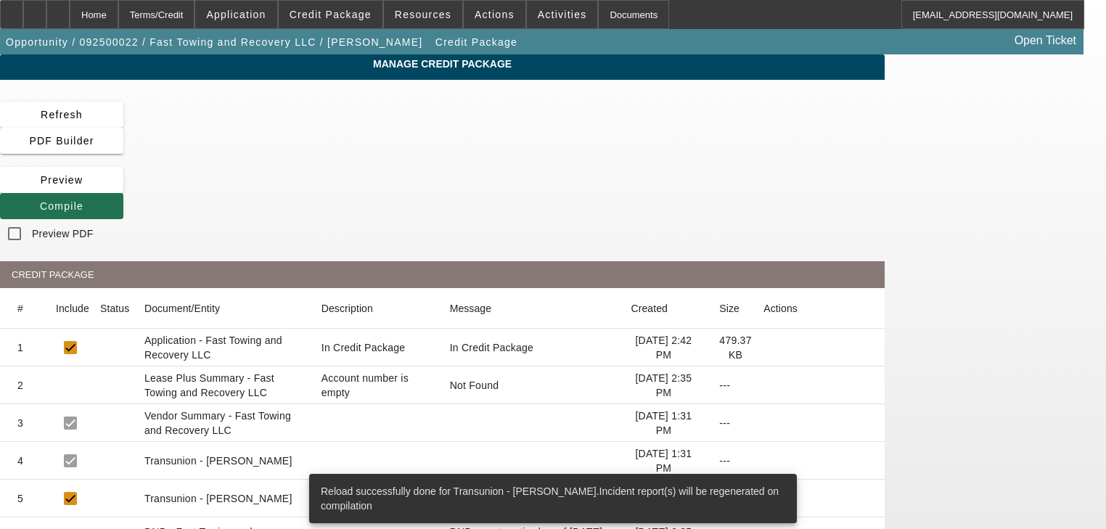
click at [123, 189] on span at bounding box center [61, 206] width 123 height 35
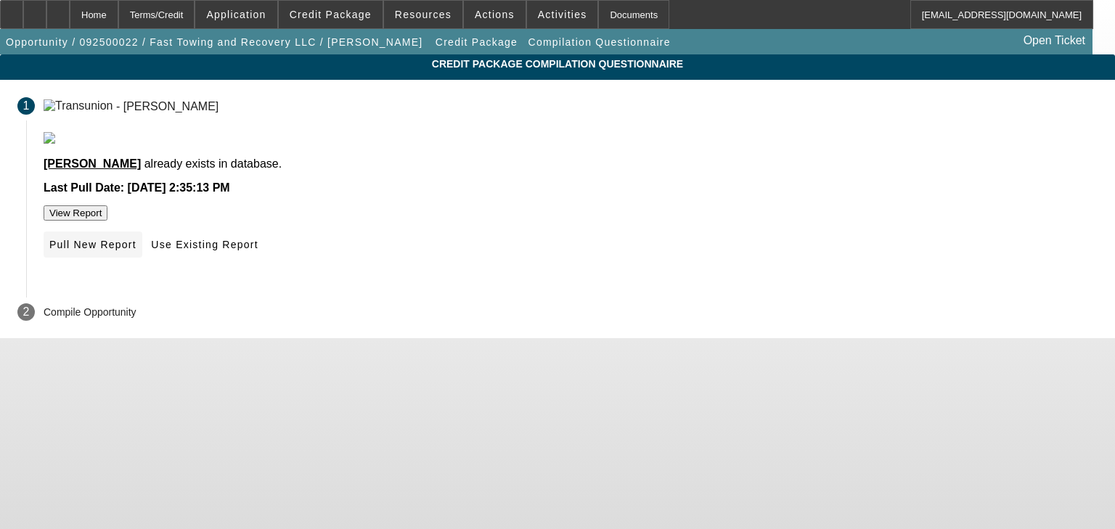
click at [136, 250] on span "Pull New Report" at bounding box center [92, 245] width 87 height 12
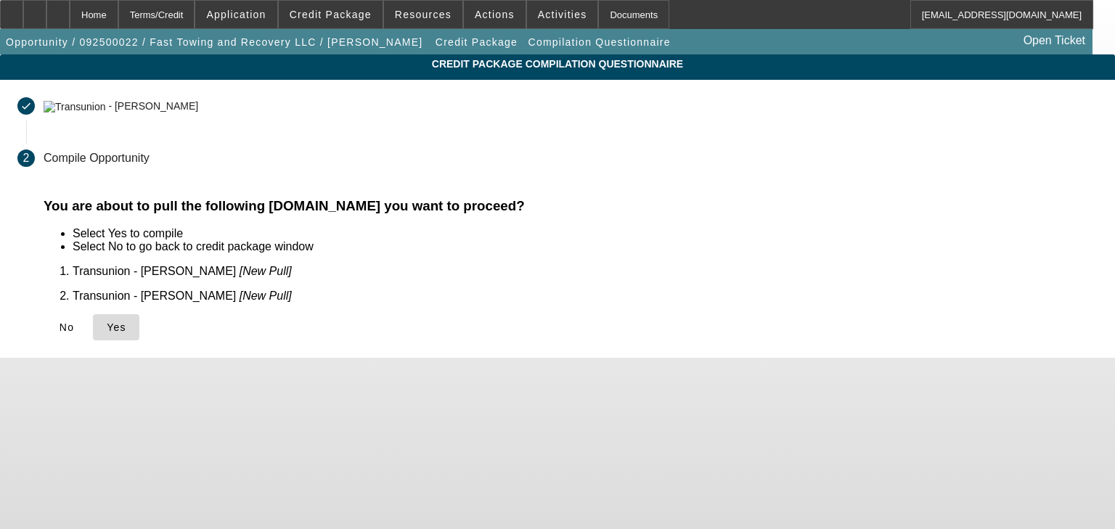
click at [107, 322] on icon at bounding box center [107, 327] width 0 height 12
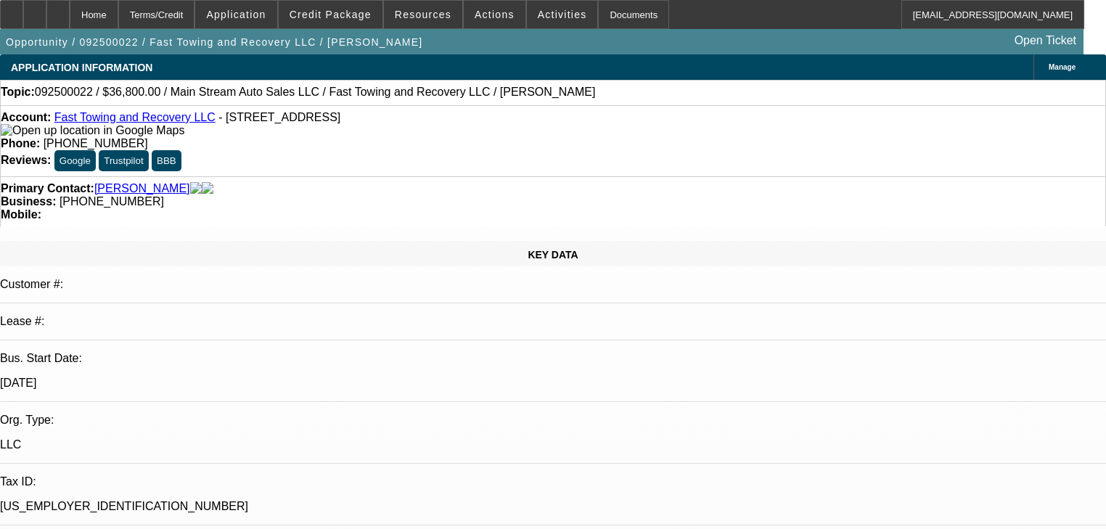
select select "0"
select select "0.1"
select select "4"
select select "0.2"
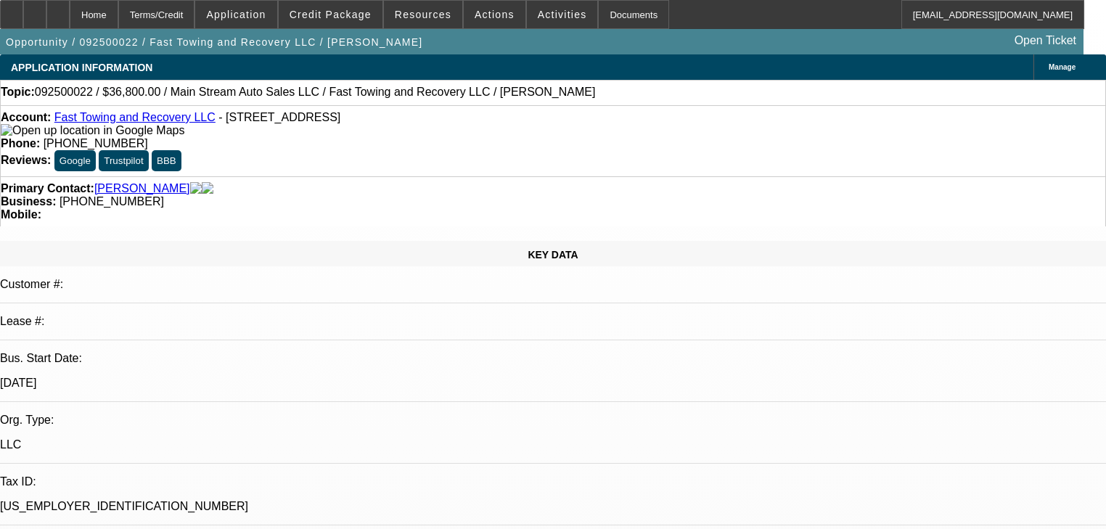
select select "2"
select select "0.1"
select select "4"
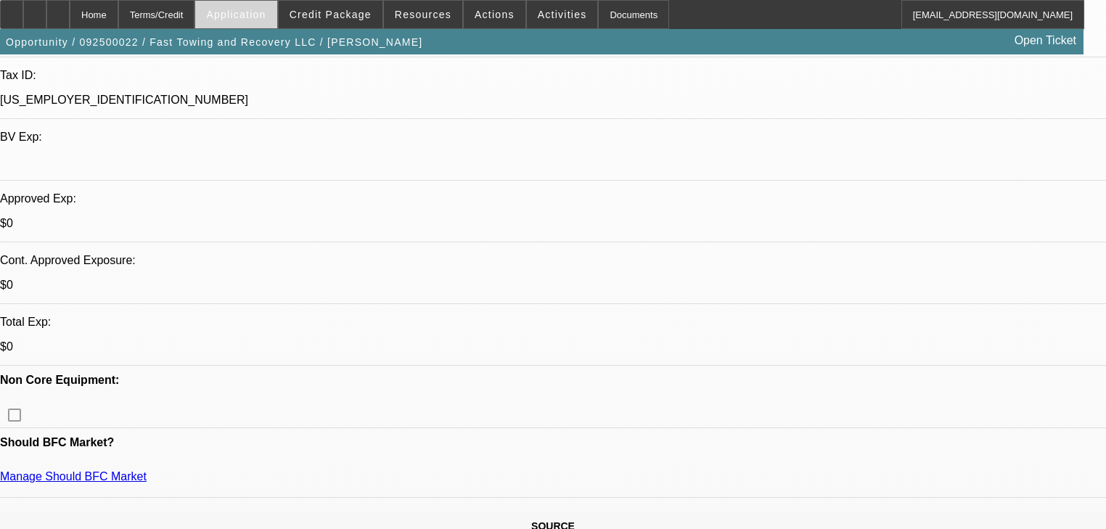
scroll to position [348, 0]
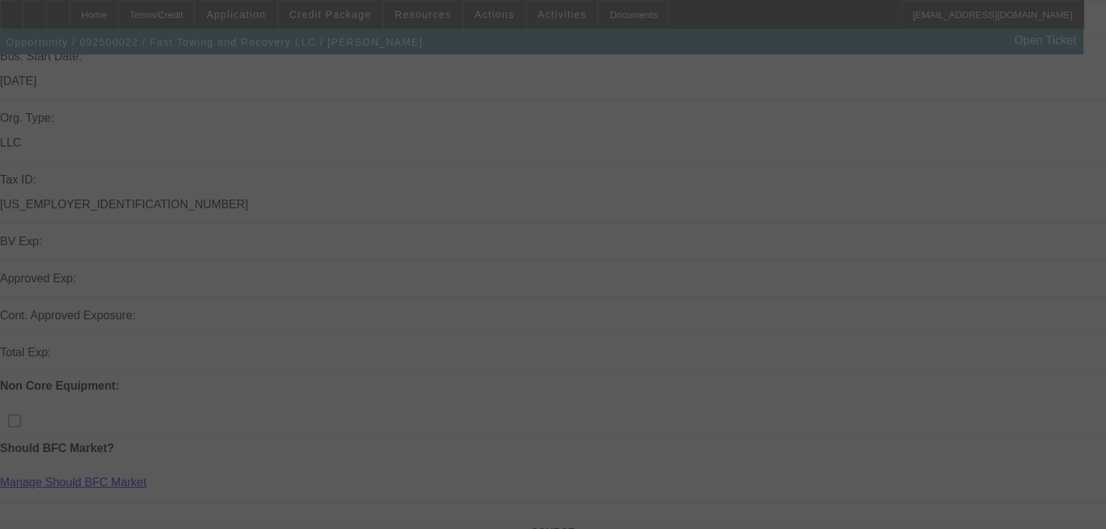
scroll to position [348, 0]
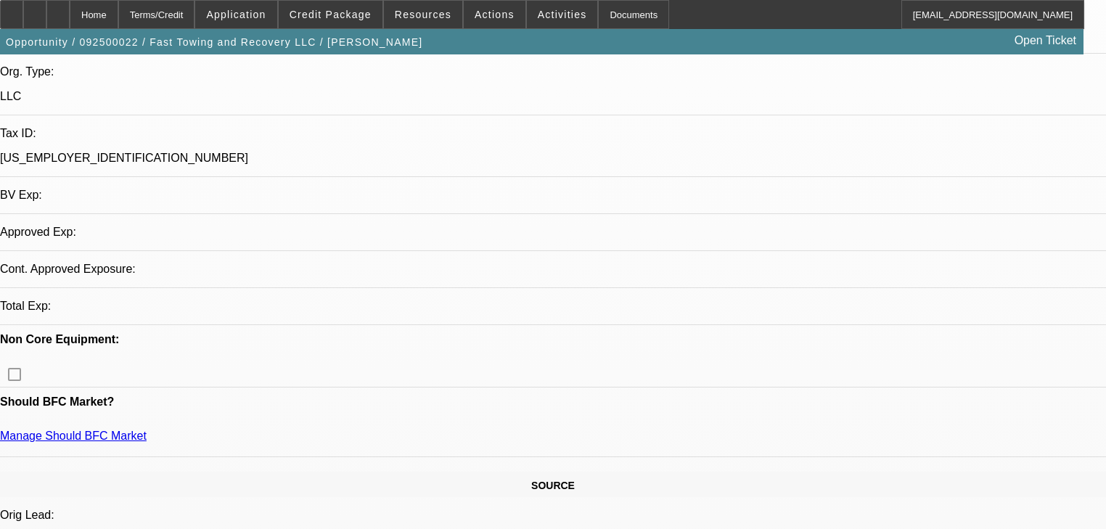
select select "0"
select select "0.1"
select select "4"
select select "0.2"
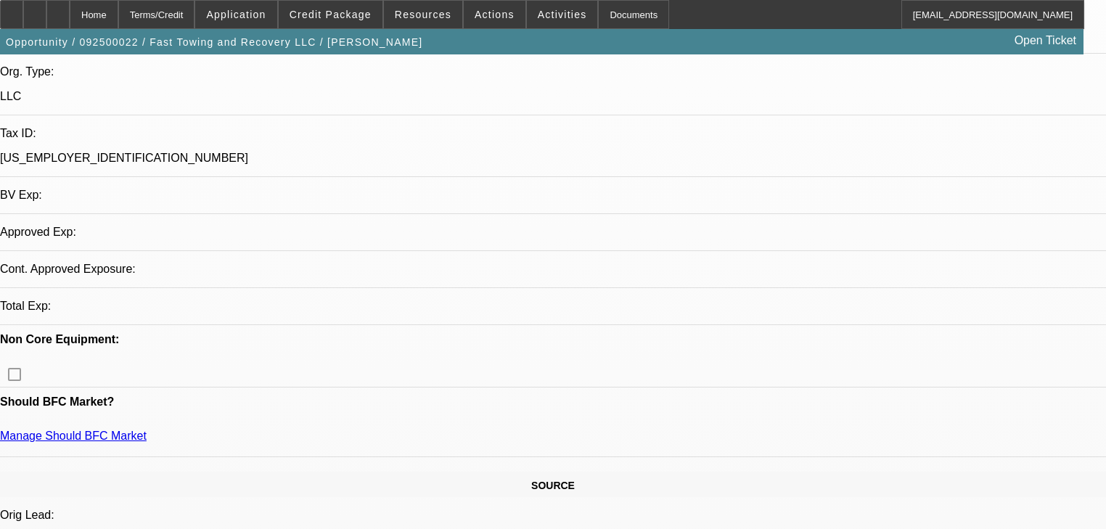
select select "2"
select select "0.1"
select select "4"
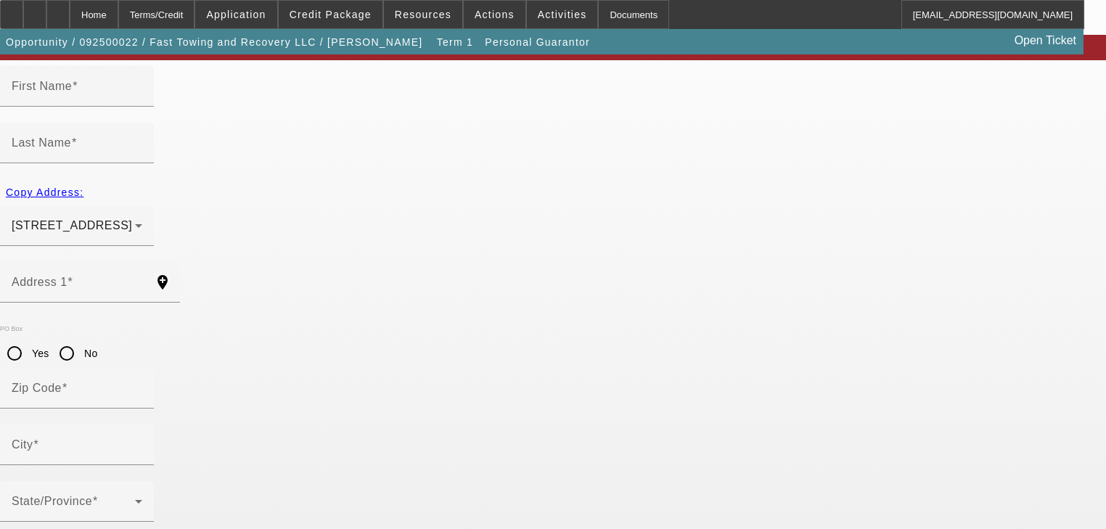
scroll to position [116, 0]
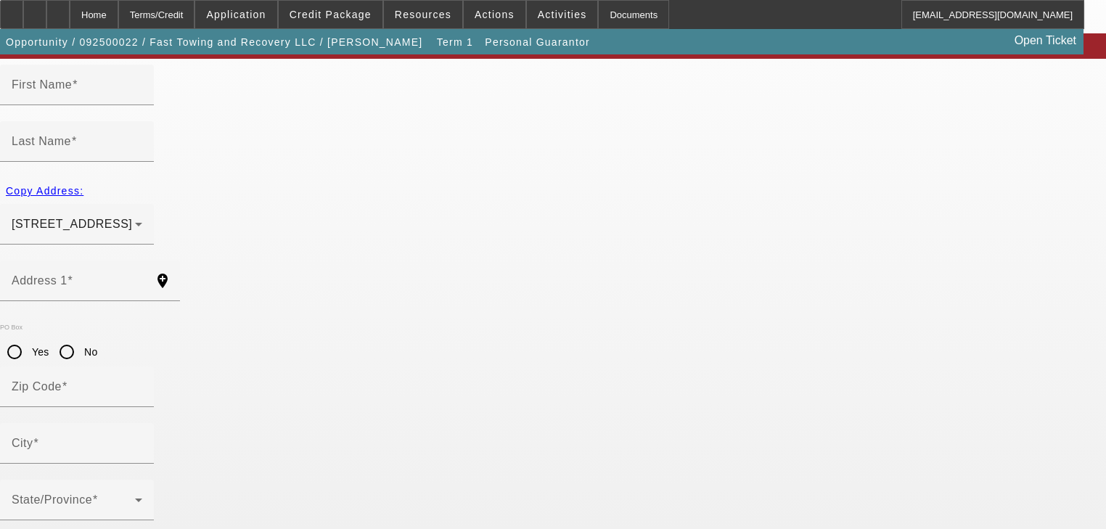
type input "Waqas"
type input "Khan"
type input "[STREET_ADDRESS]"
radio input "true"
type input "44112"
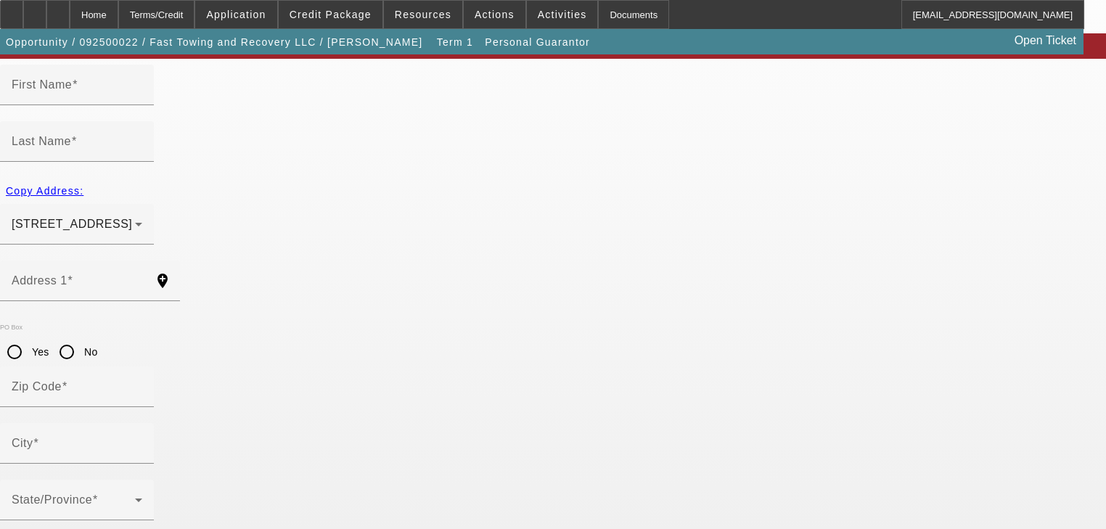
type input "Clevlend"
type input "[PHONE_NUMBER]"
type input "100"
type input "155-02-4290"
type input "flodaddyflo@gmail.com"
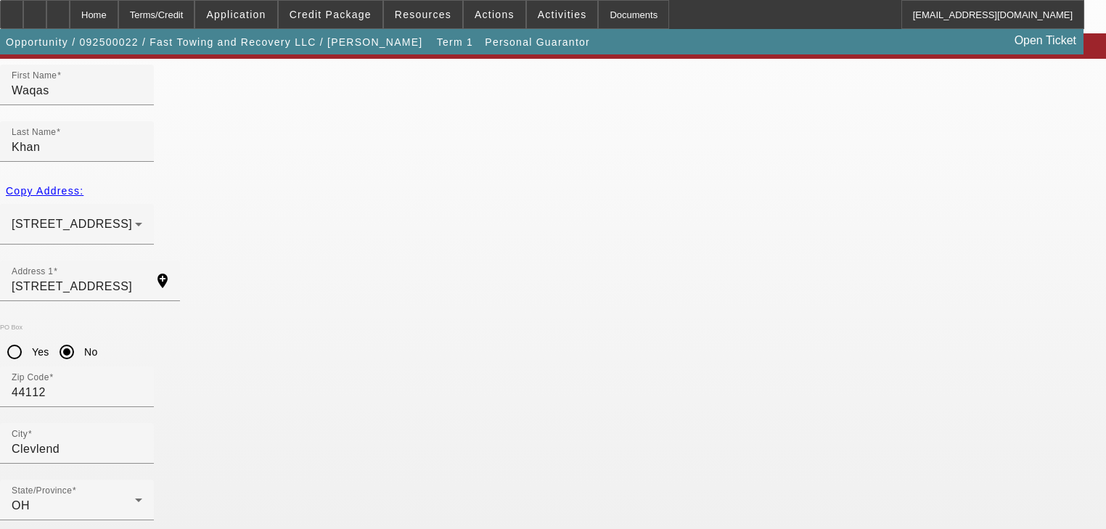
type input "50"
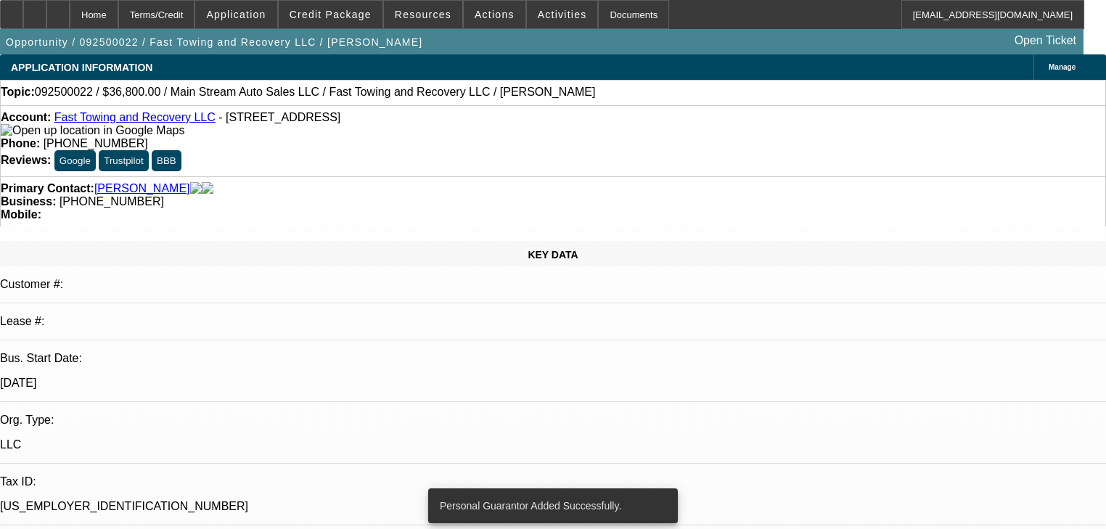
select select "0"
select select "0.1"
select select "4"
select select "0.2"
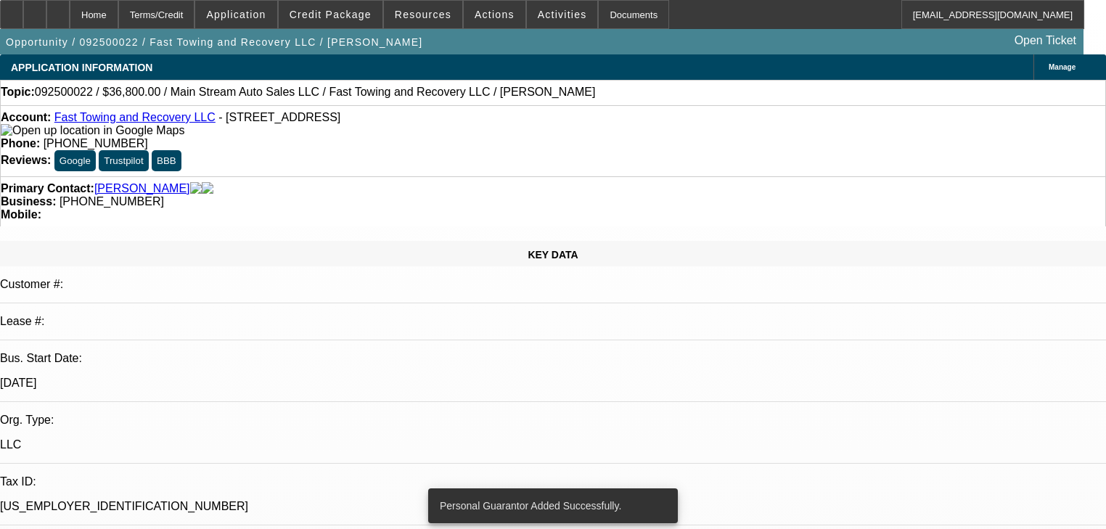
select select "2"
select select "0.1"
select select "4"
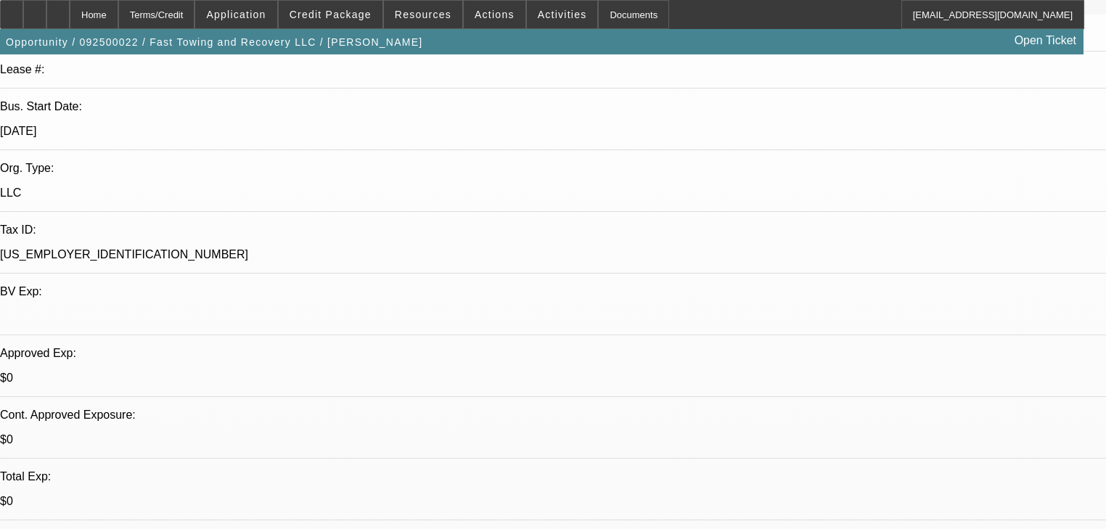
scroll to position [348, 0]
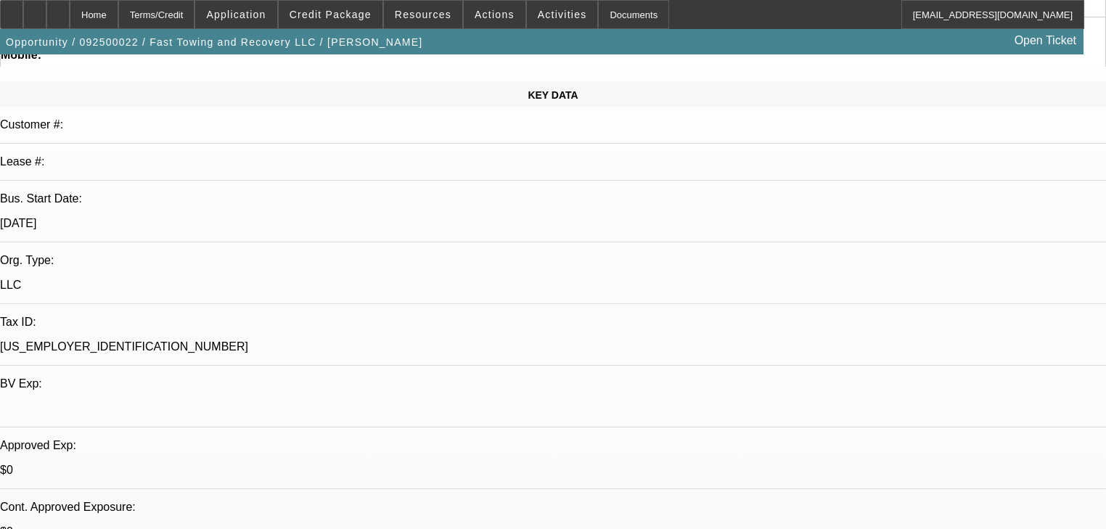
scroll to position [464, 0]
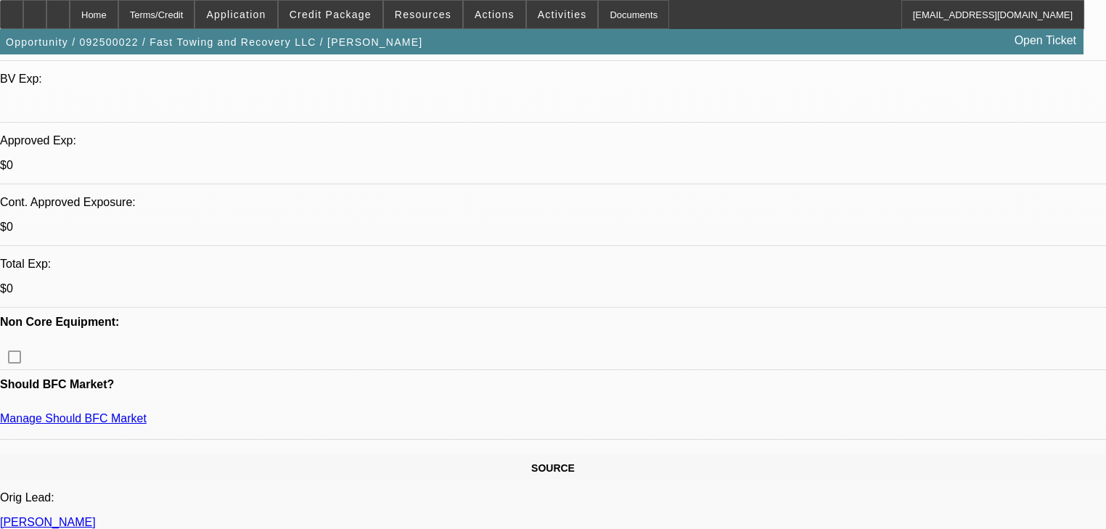
click at [339, 12] on span "Credit Package" at bounding box center [331, 15] width 82 height 12
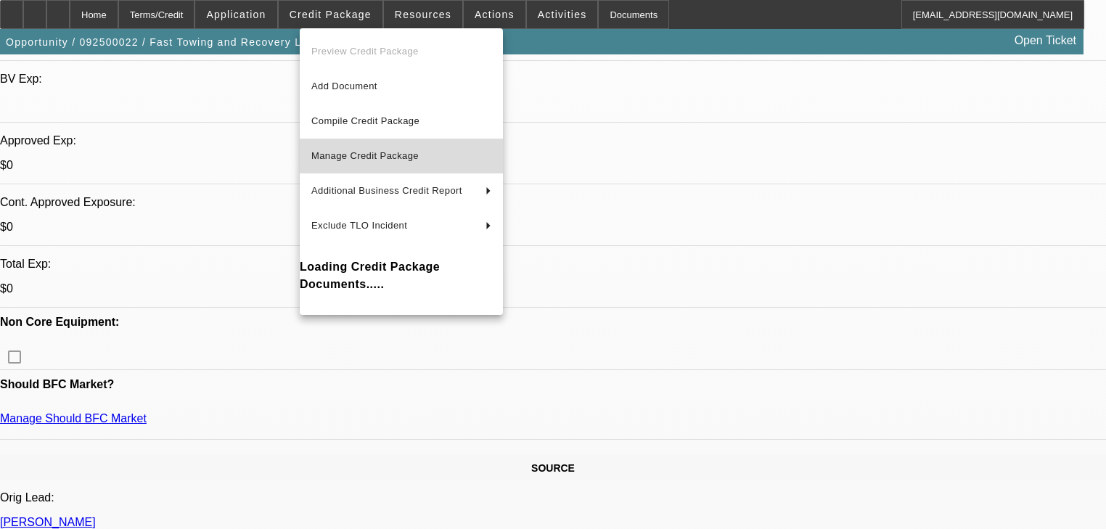
click at [372, 147] on button "Manage Credit Package" at bounding box center [401, 156] width 203 height 35
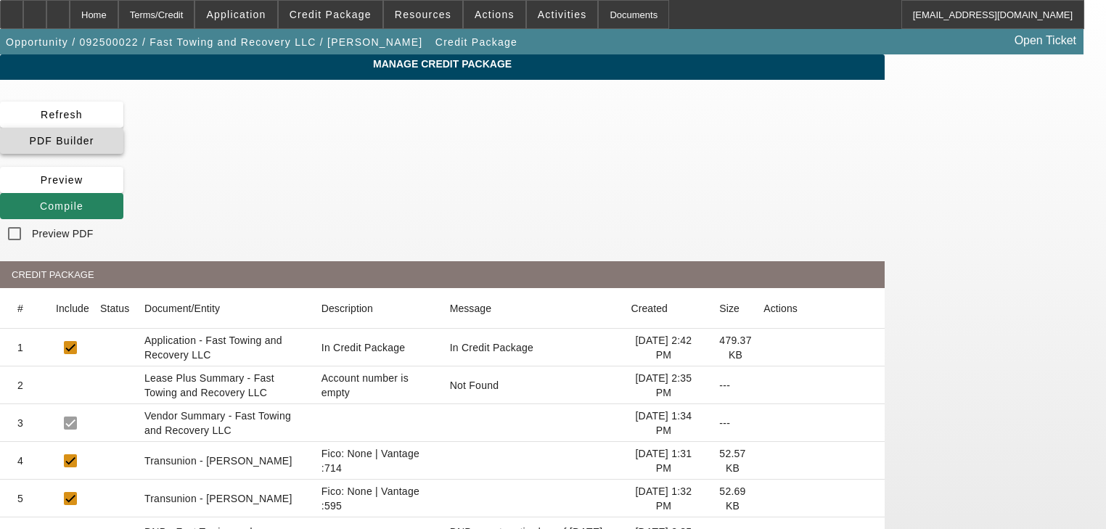
click at [123, 125] on span at bounding box center [61, 140] width 123 height 35
click at [123, 189] on span at bounding box center [61, 206] width 123 height 35
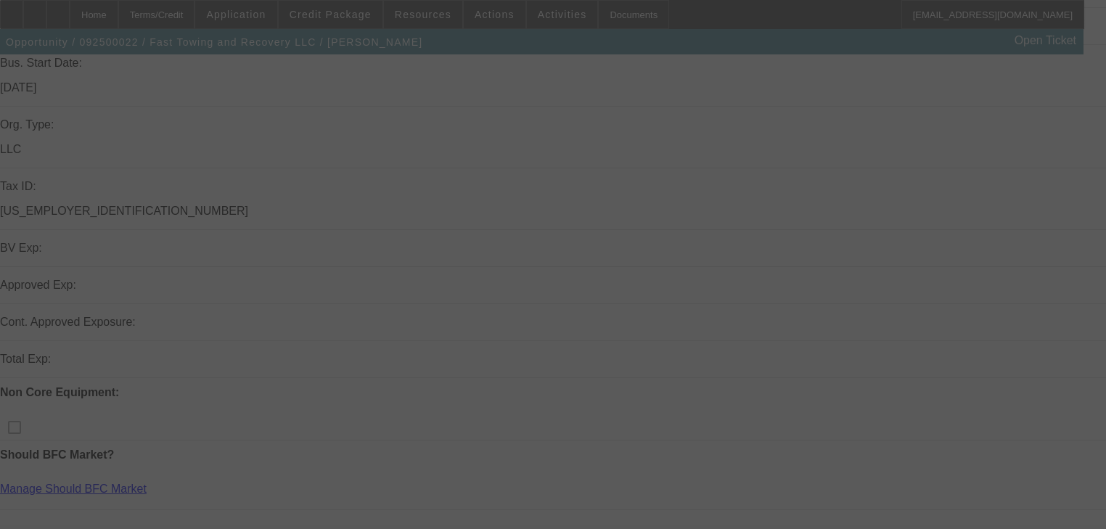
scroll to position [147, 0]
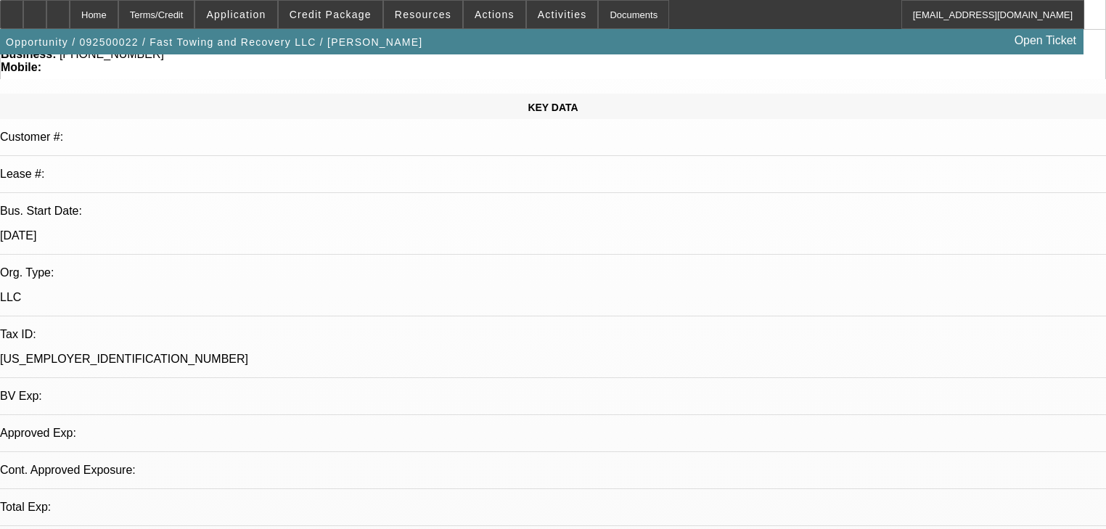
select select "0"
select select "0.1"
select select "4"
select select "0.2"
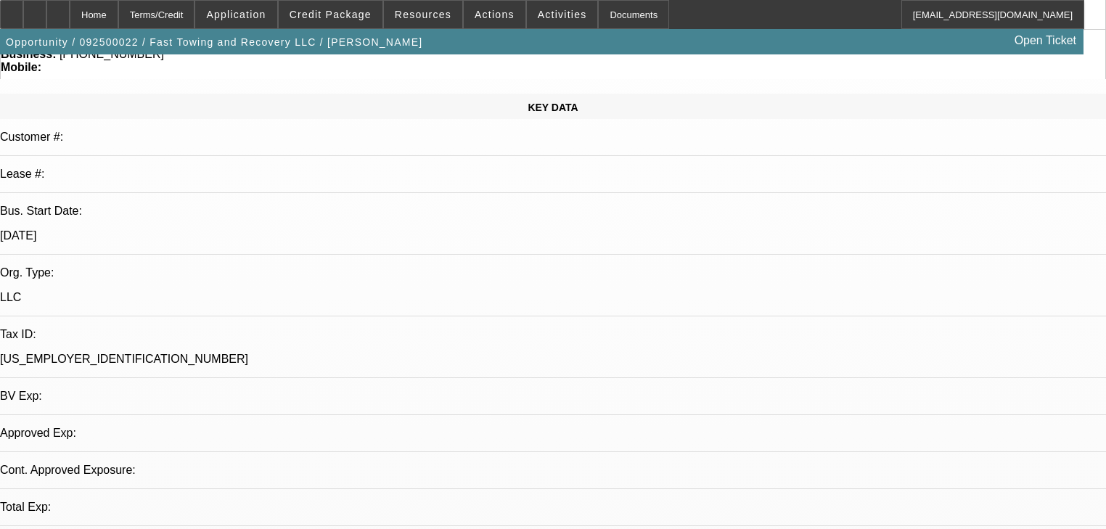
select select "2"
select select "0.1"
select select "4"
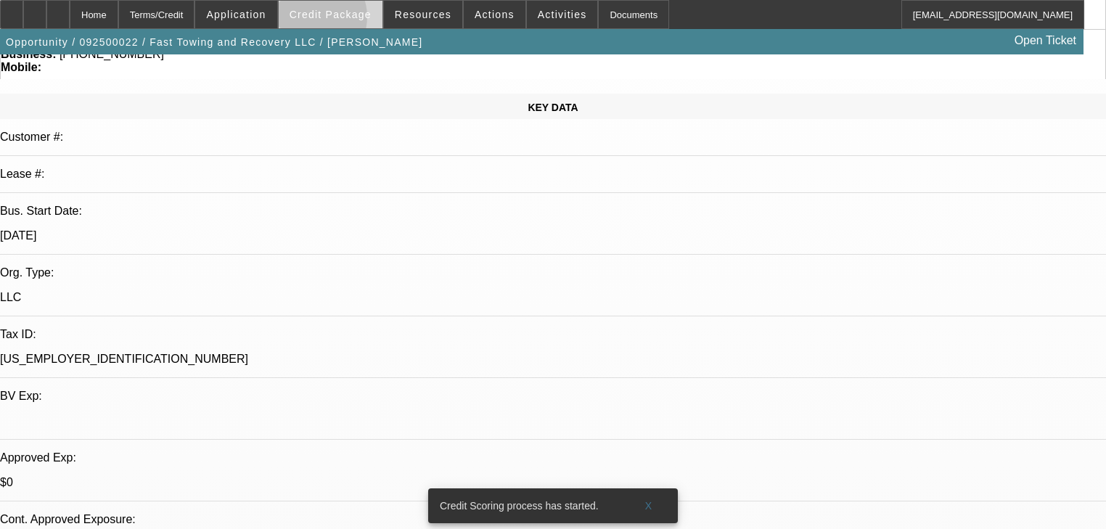
click at [333, 20] on span at bounding box center [331, 14] width 104 height 35
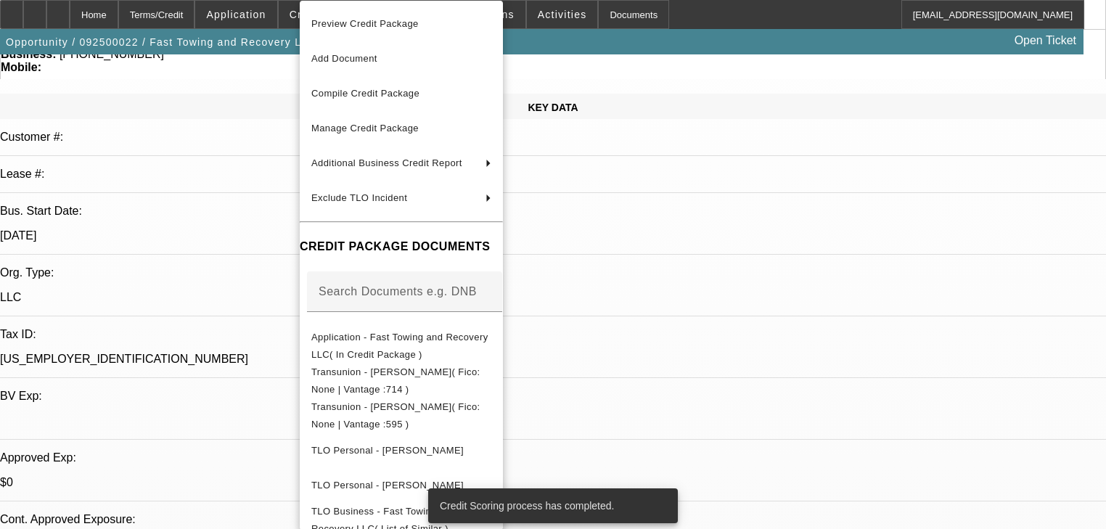
click at [264, 23] on div at bounding box center [553, 264] width 1106 height 529
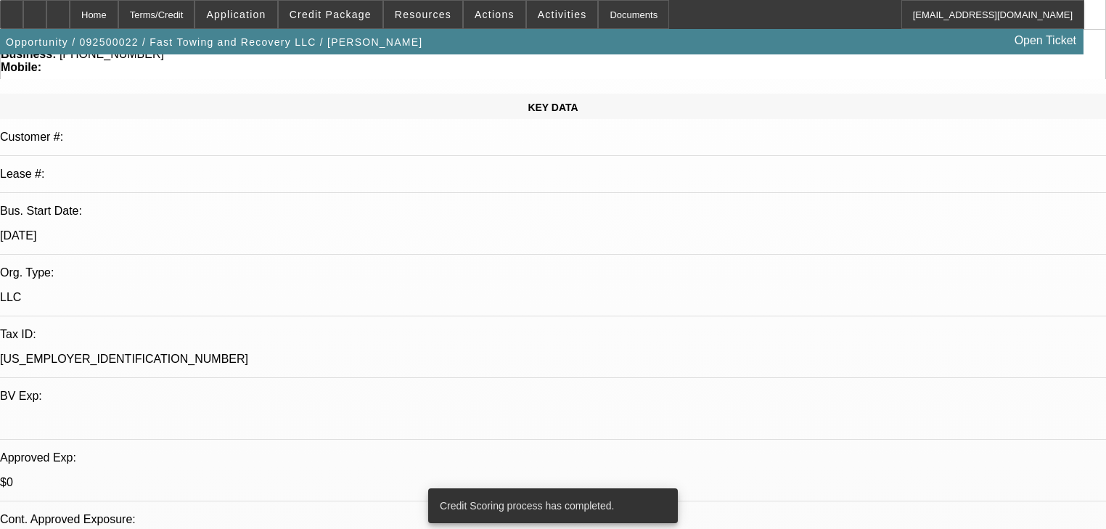
click at [264, 23] on span at bounding box center [235, 14] width 81 height 35
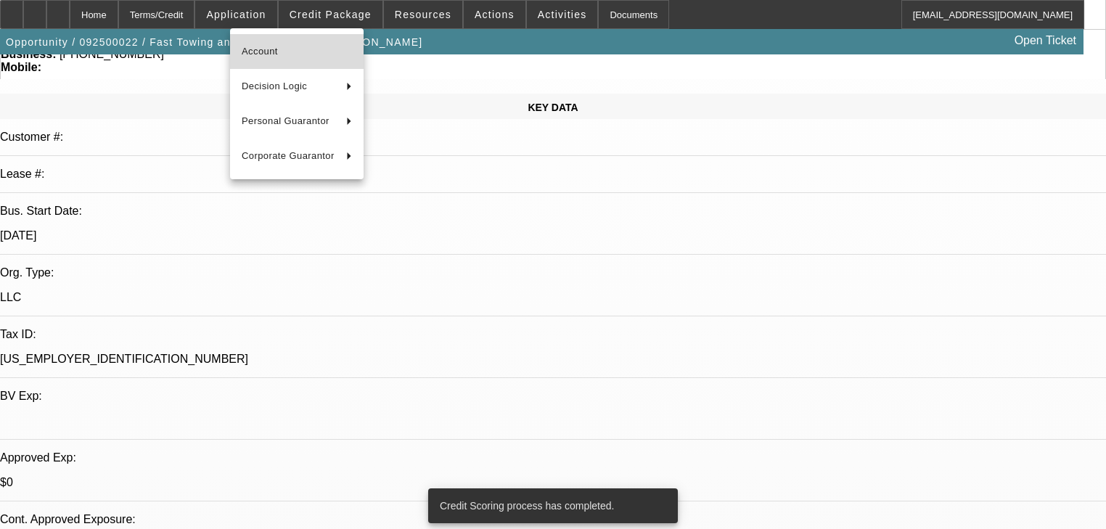
click at [264, 48] on span "Account" at bounding box center [297, 51] width 110 height 17
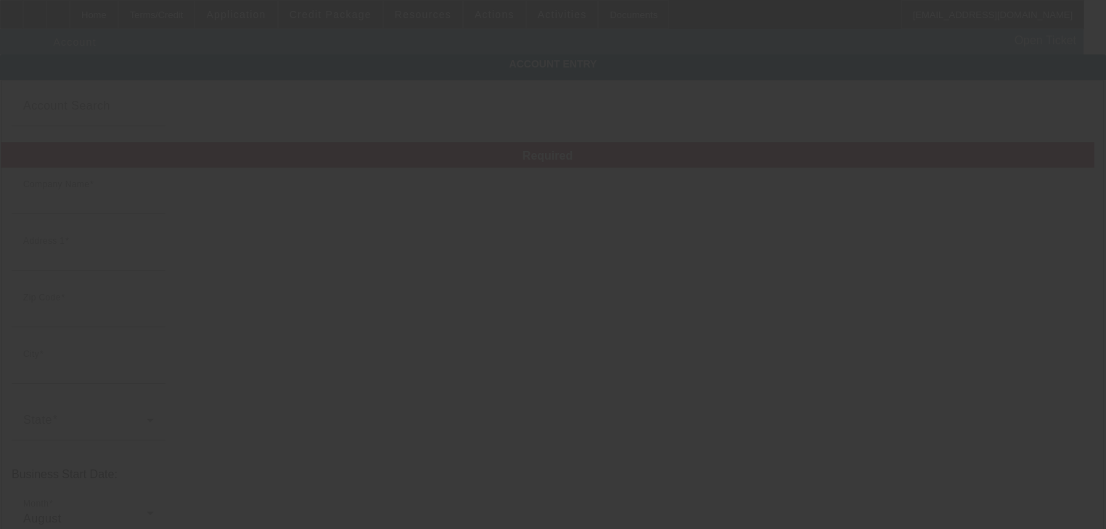
type input "Fast Towing and Recovery LLC"
type input "1700 London Rd"
type input "44112"
type input "Cleveland"
type input "(216) 370-6805"
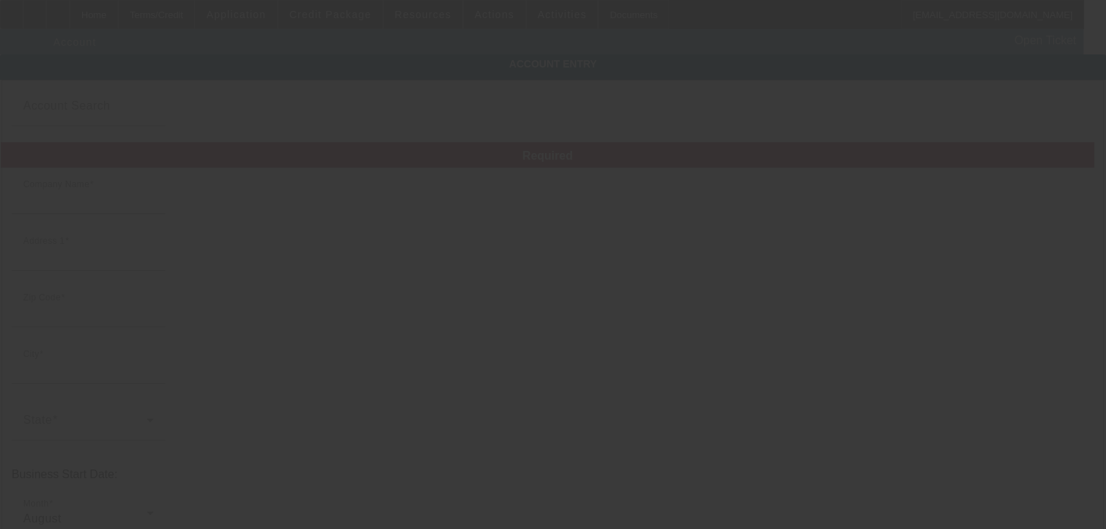
type input "39-3866270"
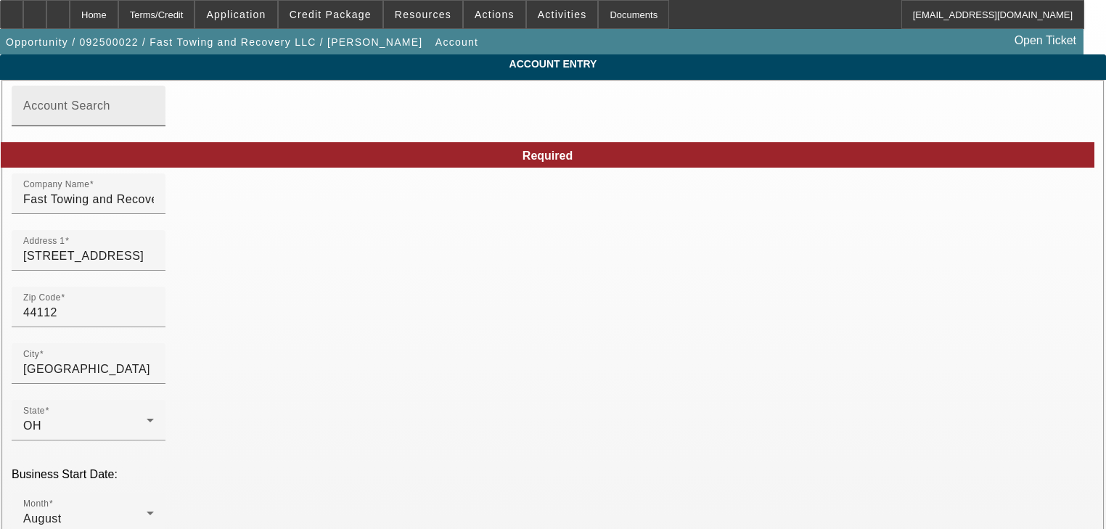
type input "9/2/2025"
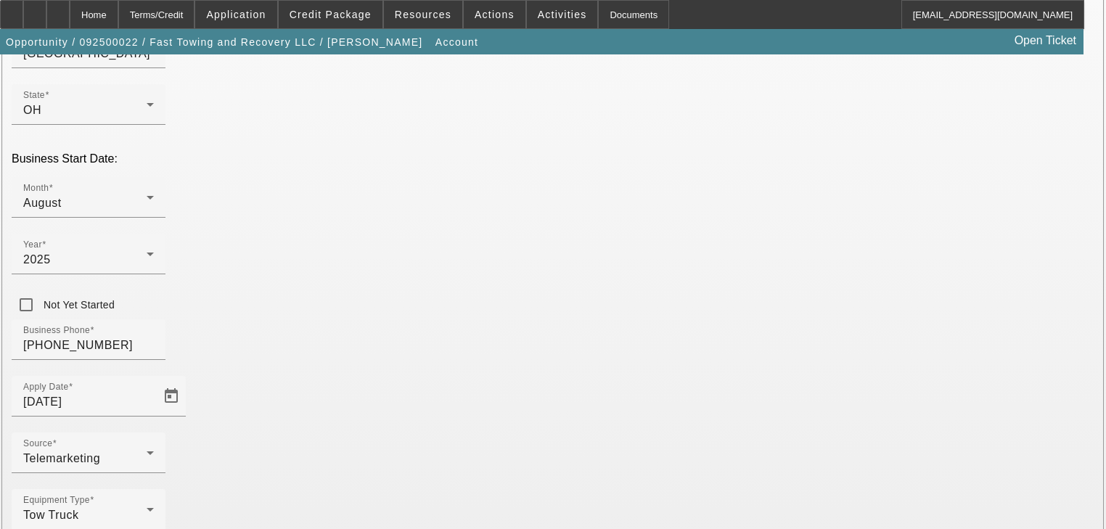
scroll to position [322, 0]
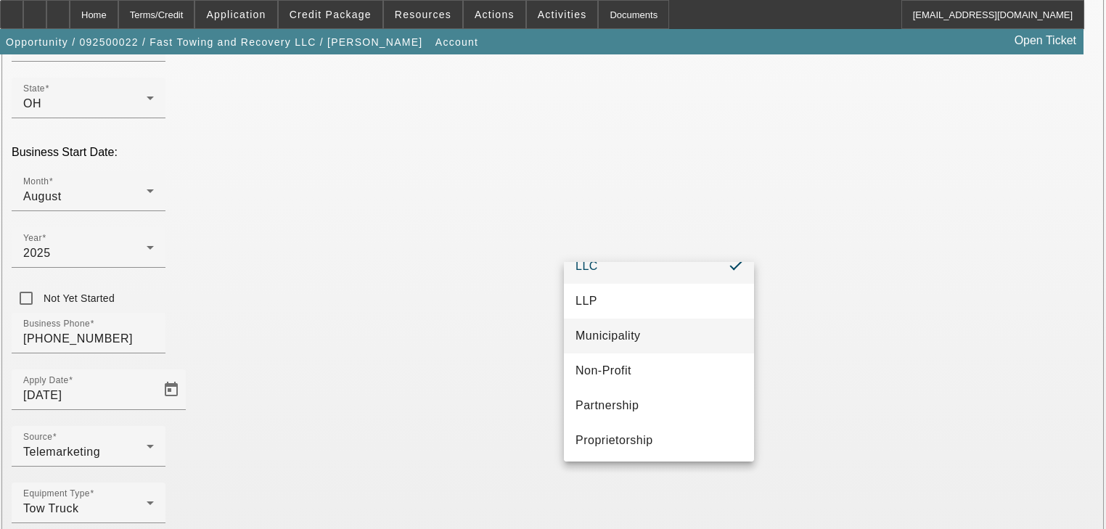
scroll to position [90, 0]
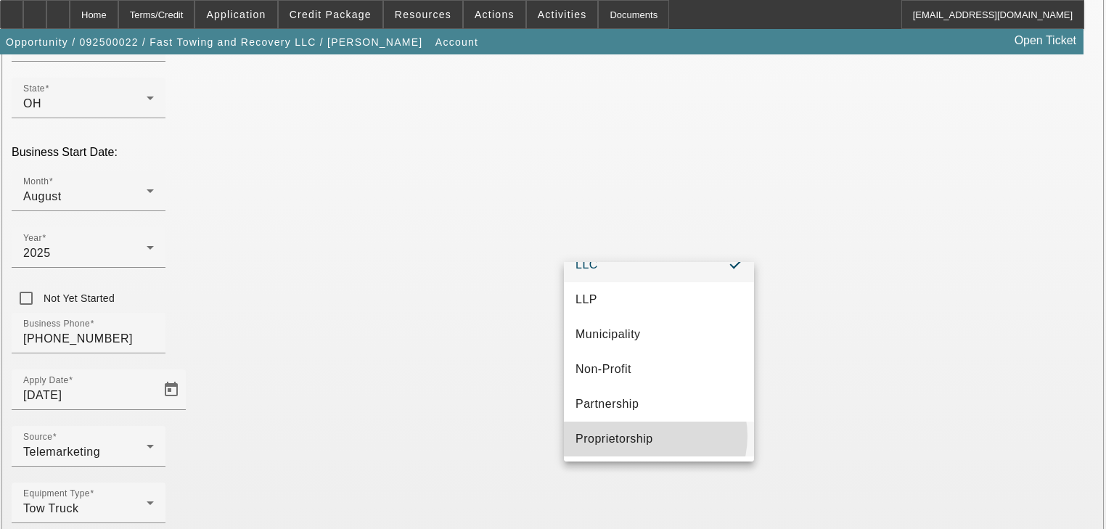
click at [648, 435] on span "Proprietorship" at bounding box center [615, 438] width 78 height 17
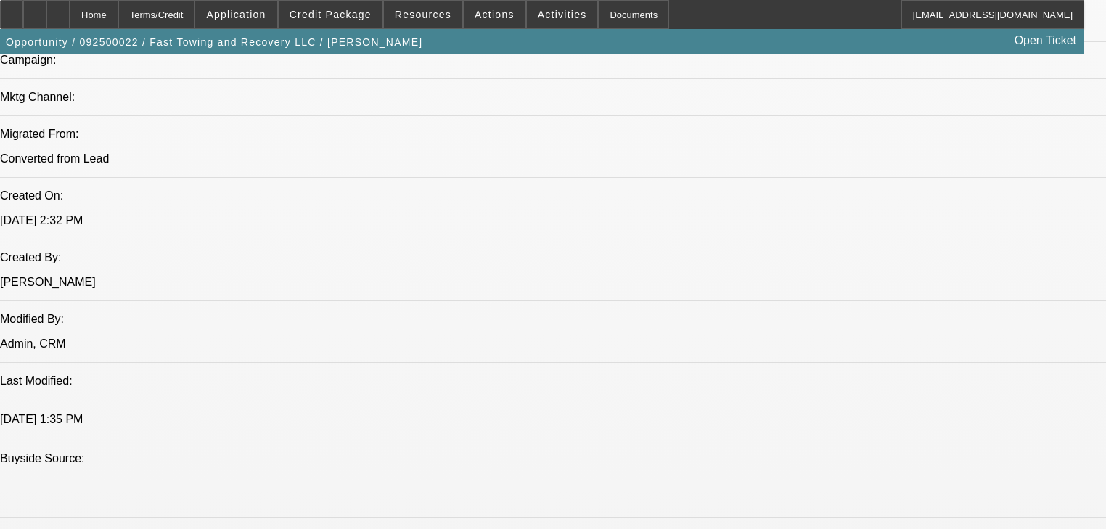
scroll to position [1064, 0]
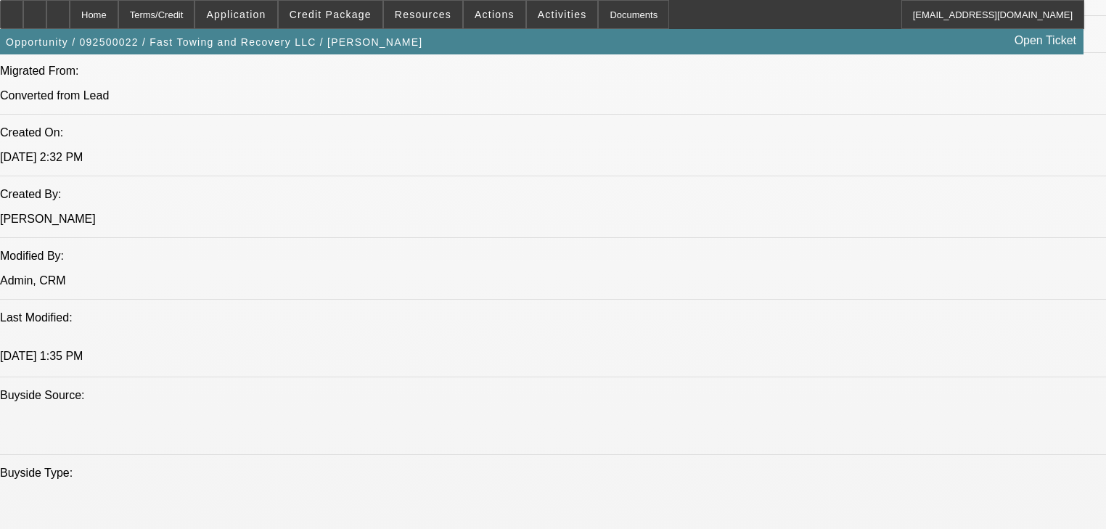
select select "0"
select select "0.1"
select select "4"
select select "0.2"
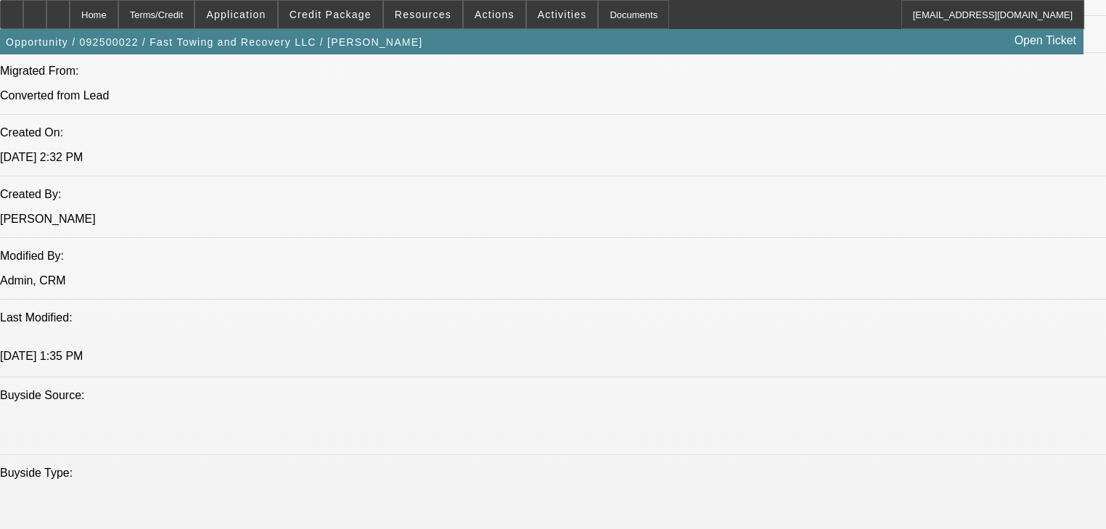
select select "2"
select select "0.1"
select select "4"
click at [349, 20] on span at bounding box center [331, 14] width 104 height 35
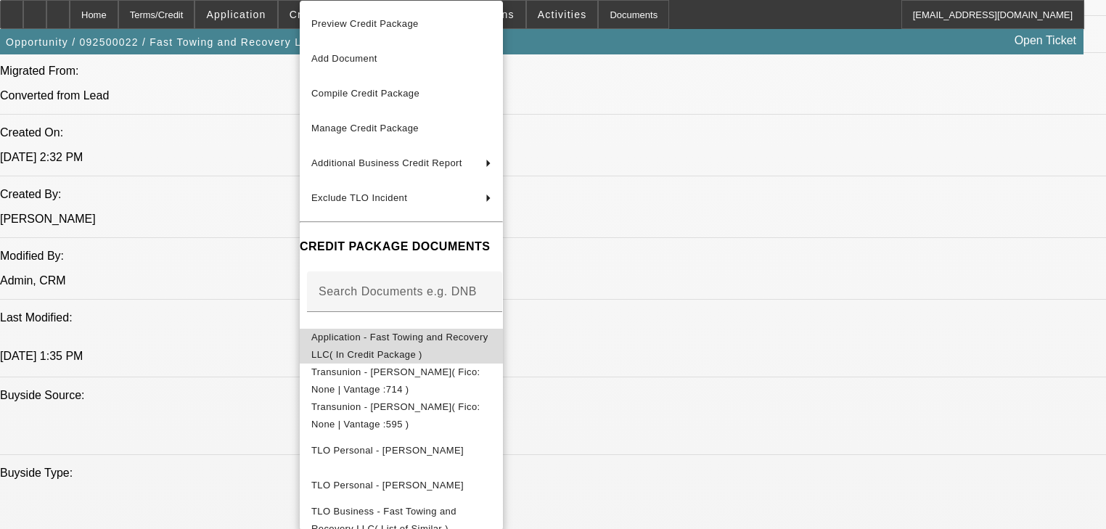
click at [424, 340] on span "Application - Fast Towing and Recovery LLC( In Credit Package )" at bounding box center [399, 346] width 177 height 28
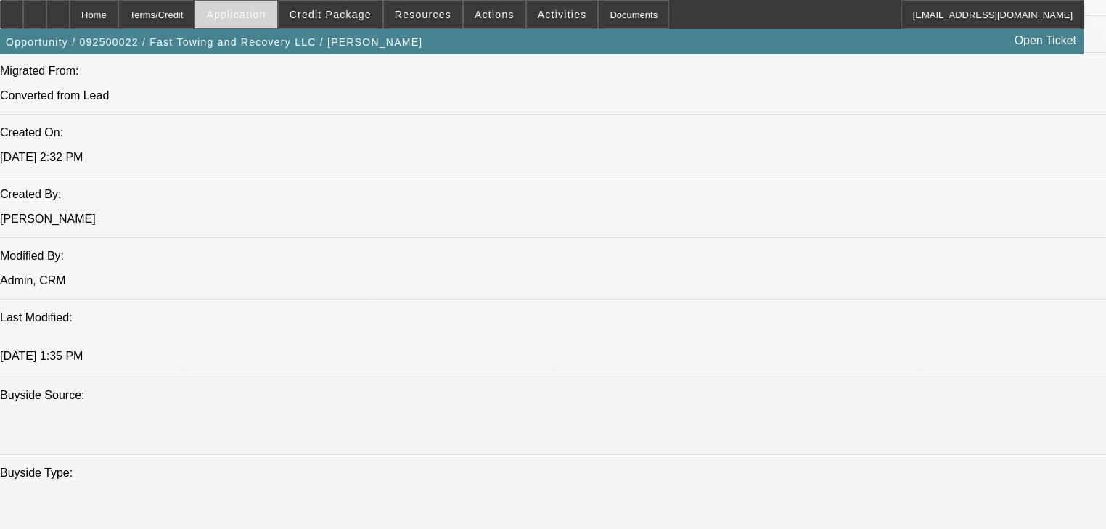
click at [277, 24] on span at bounding box center [235, 14] width 81 height 35
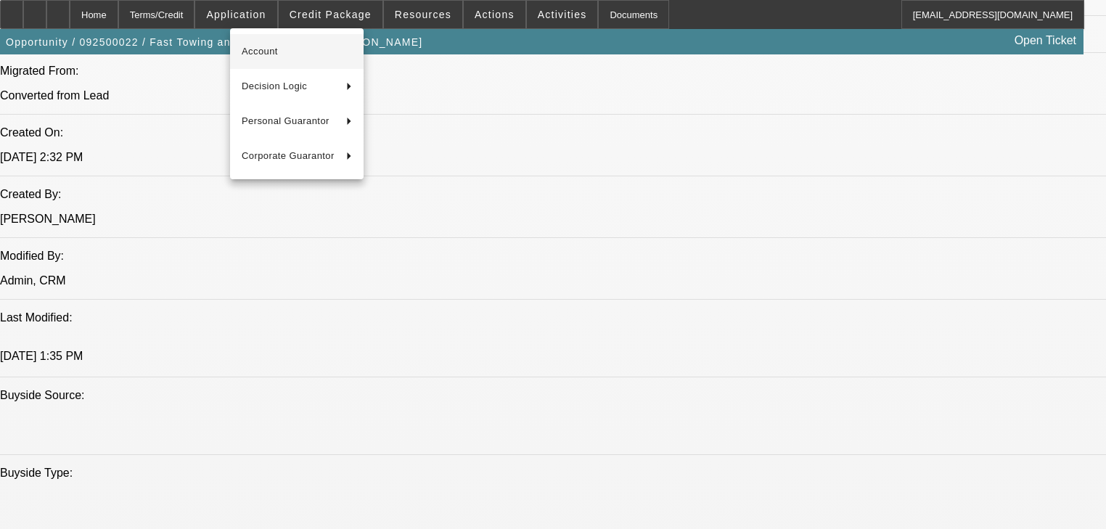
click at [282, 40] on button "Account" at bounding box center [297, 51] width 134 height 35
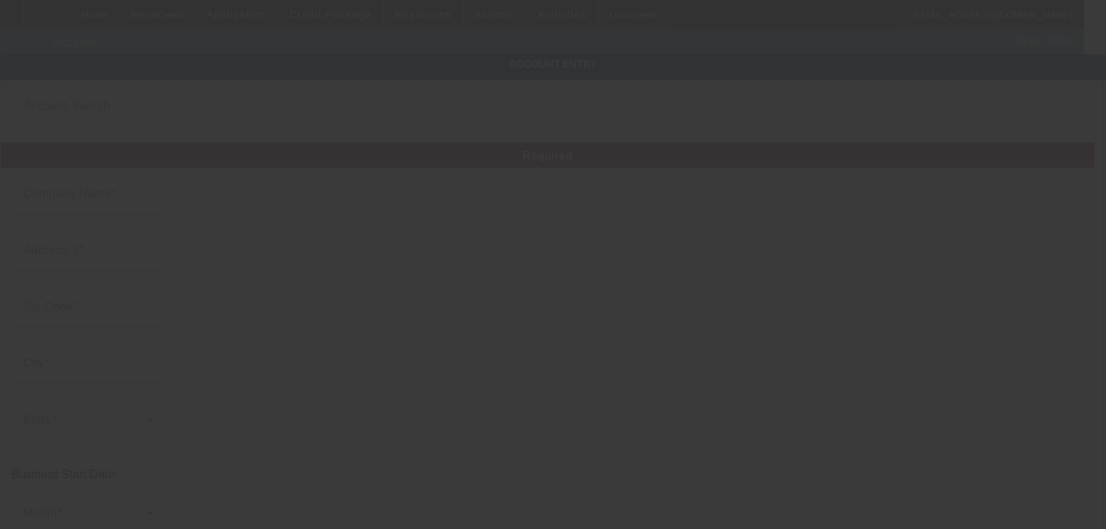
type input "Fast Towing and Recovery LLC"
type input "1700 London Rd"
type input "44112"
type input "Cleveland"
type input "(216) 370-6805"
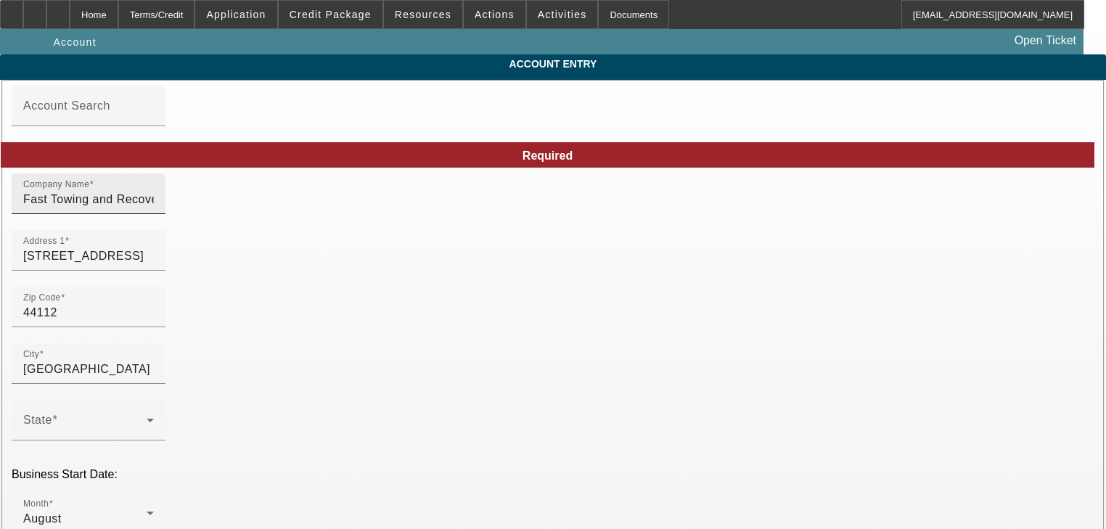
type input "9/2/2025"
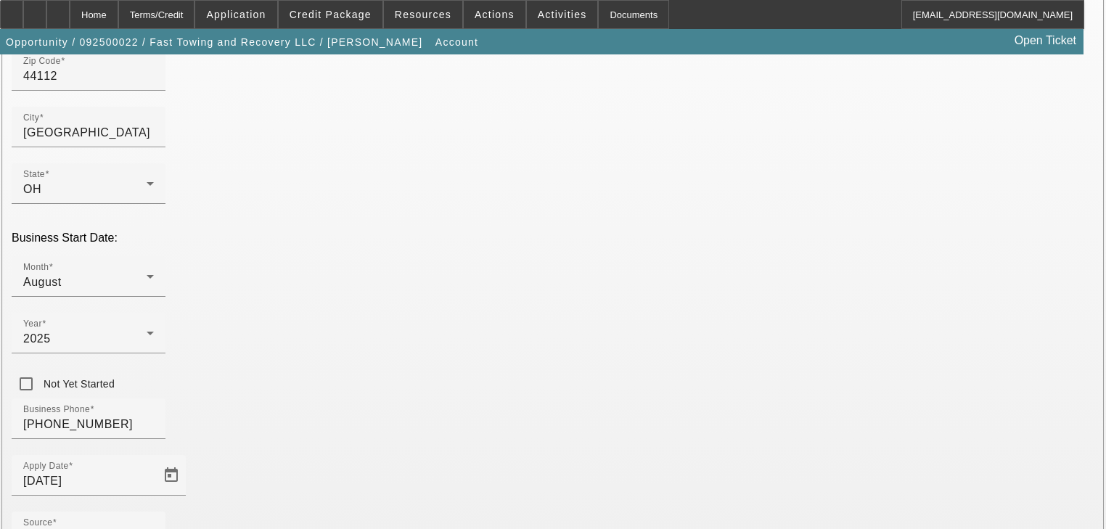
scroll to position [290, 0]
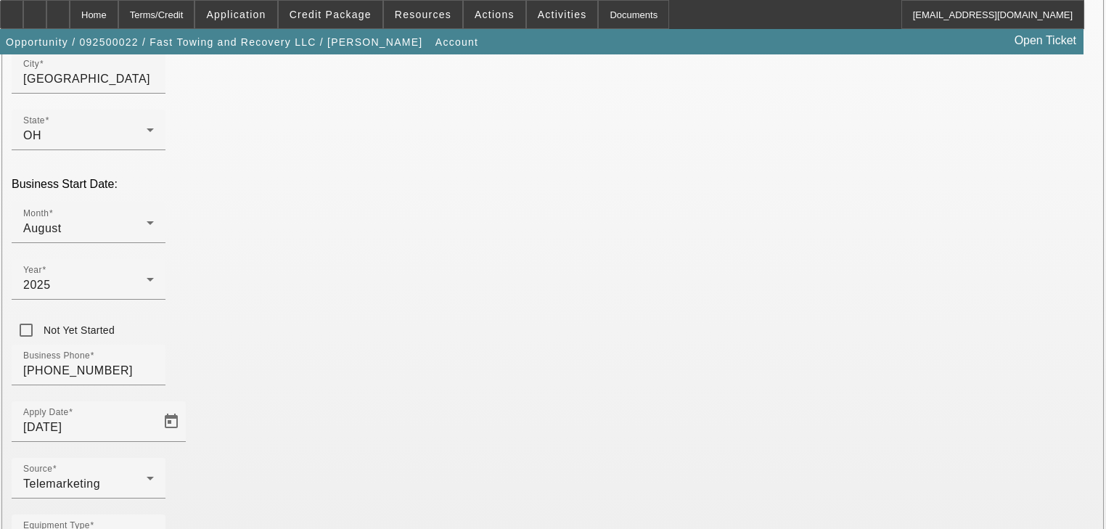
paste input "155024290"
type input "155024290"
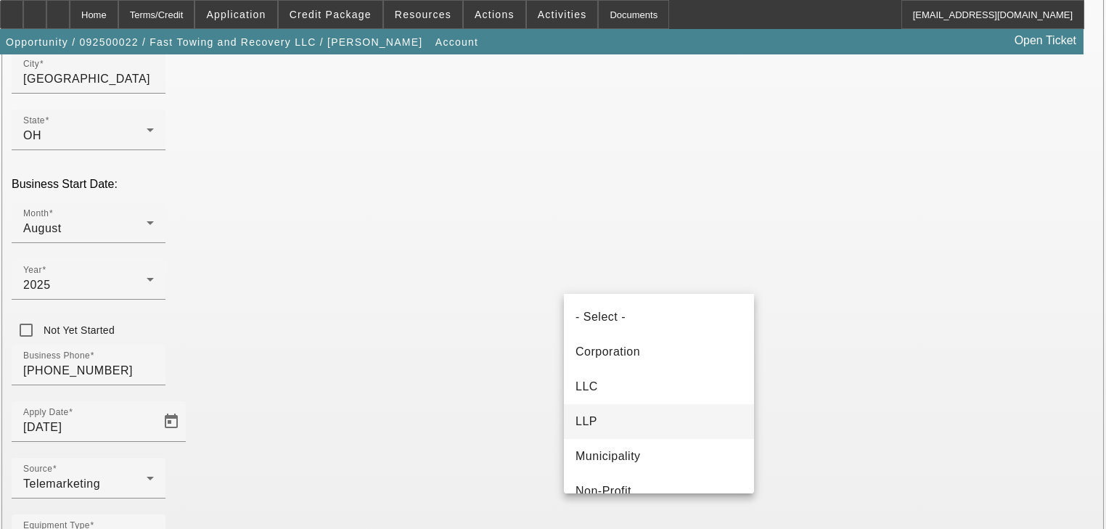
scroll to position [84, 0]
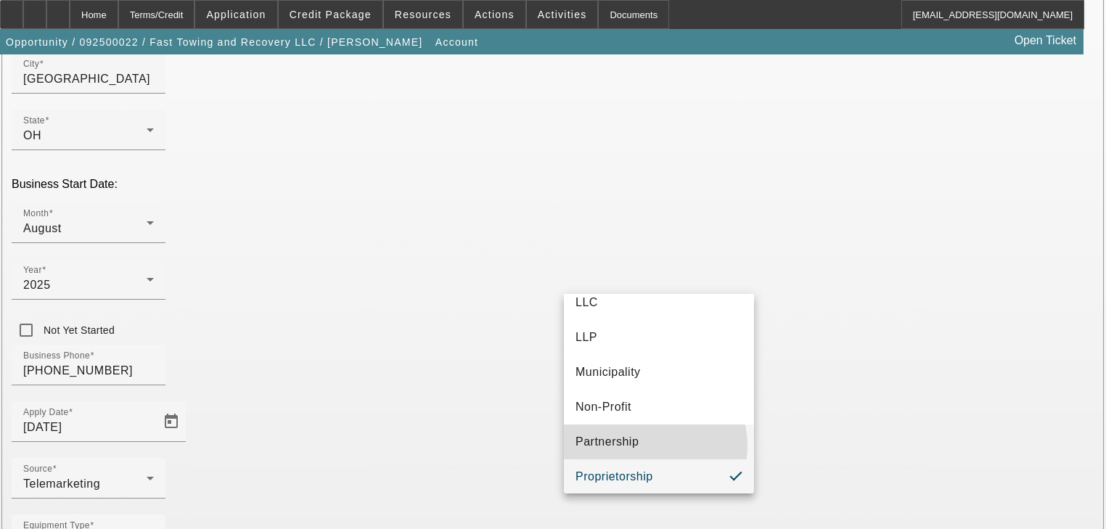
click at [646, 445] on mat-option "Partnership" at bounding box center [659, 442] width 190 height 35
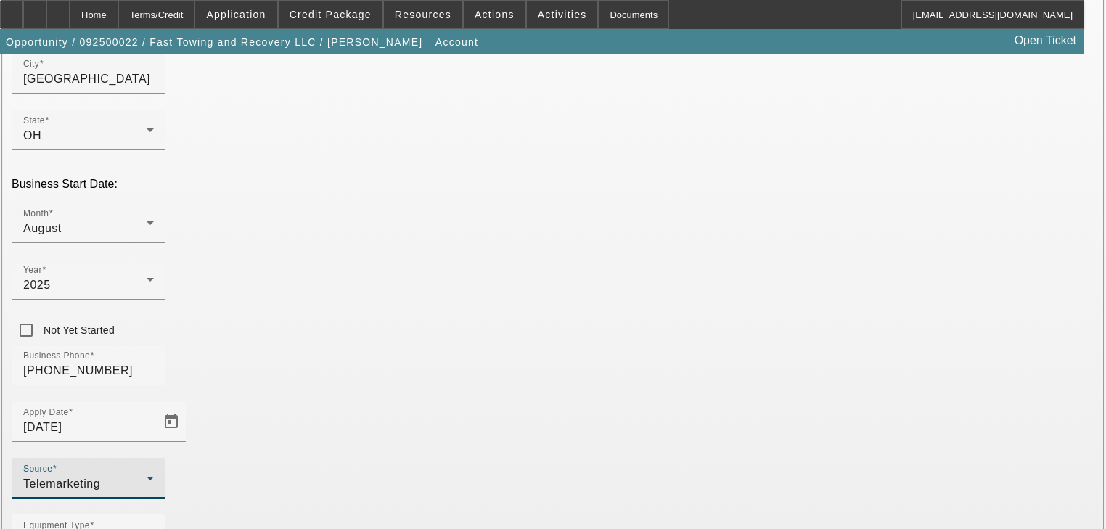
click at [147, 475] on div "Telemarketing" at bounding box center [84, 483] width 123 height 17
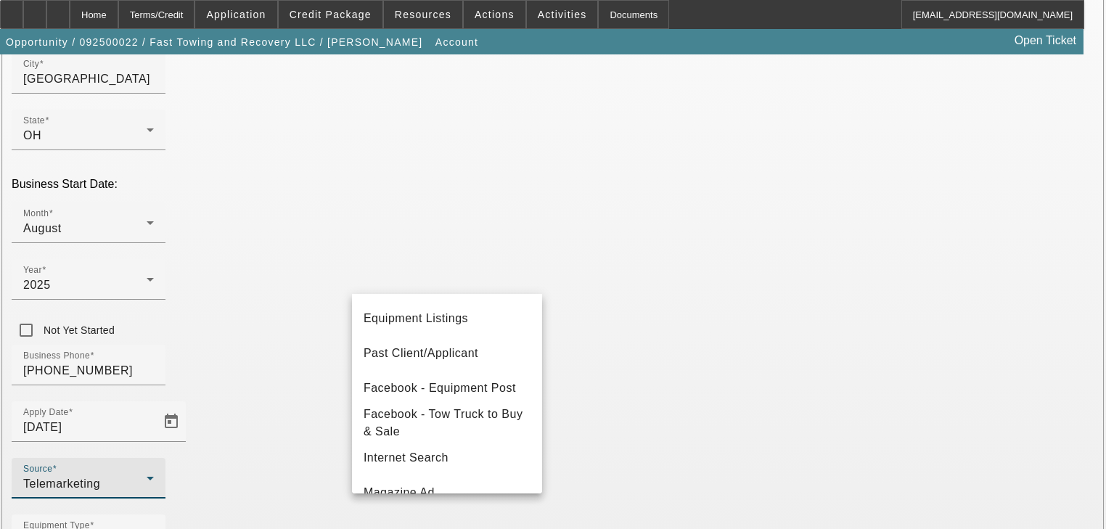
scroll to position [167, 0]
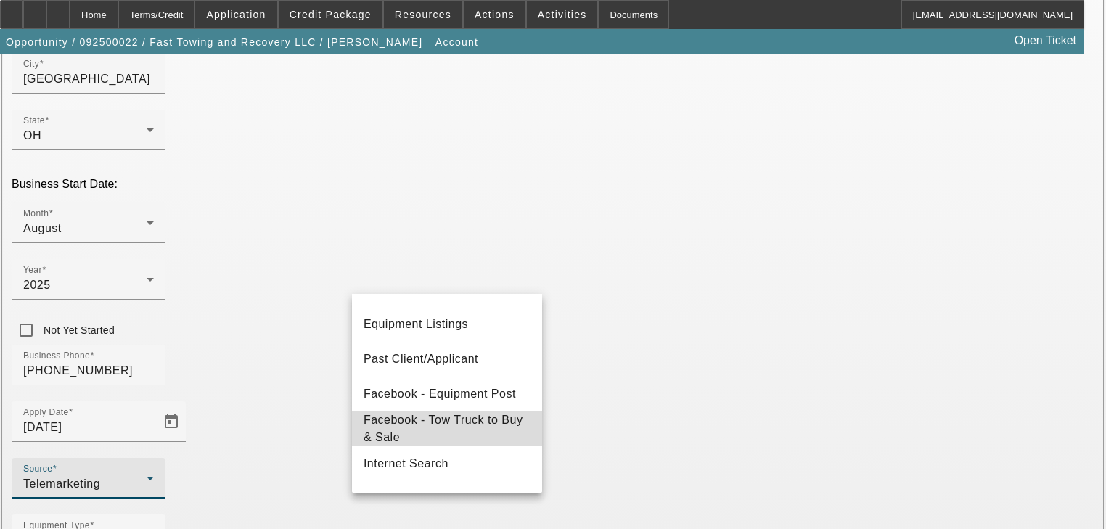
click at [482, 422] on span "Facebook - Tow Truck to Buy & Sale" at bounding box center [447, 428] width 167 height 35
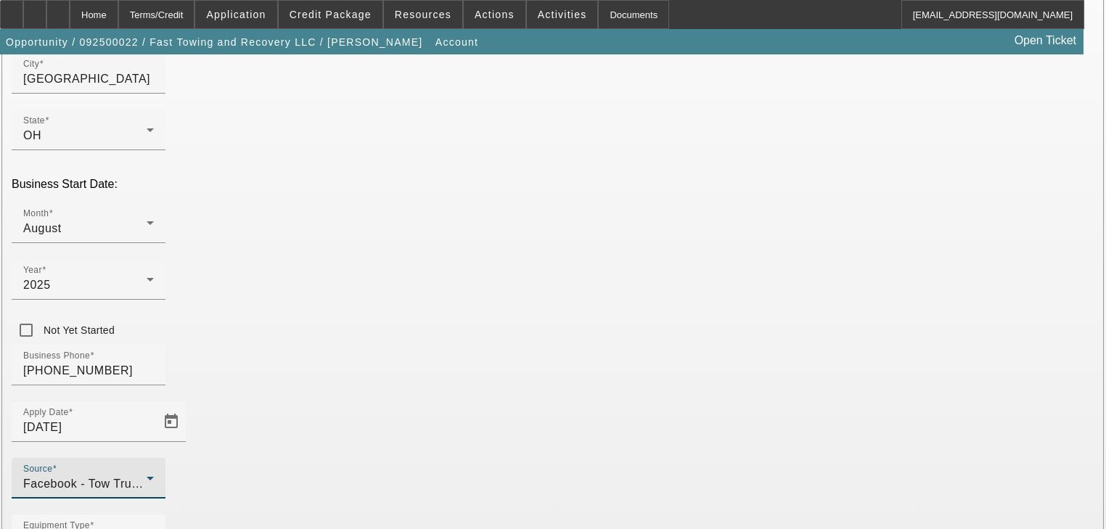
click at [223, 478] on span "Facebook - Tow Truck to Buy & Sale" at bounding box center [123, 484] width 200 height 12
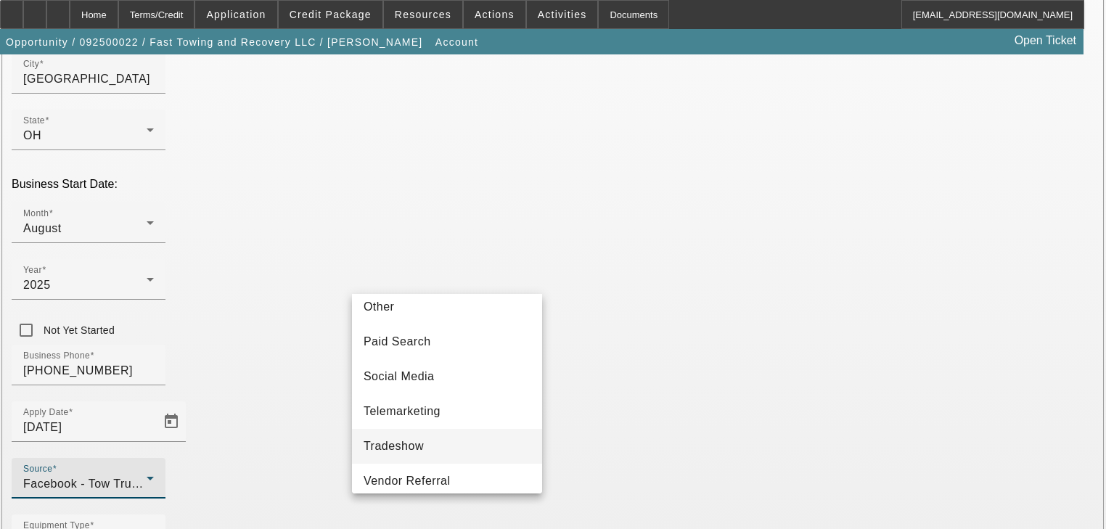
scroll to position [515, 0]
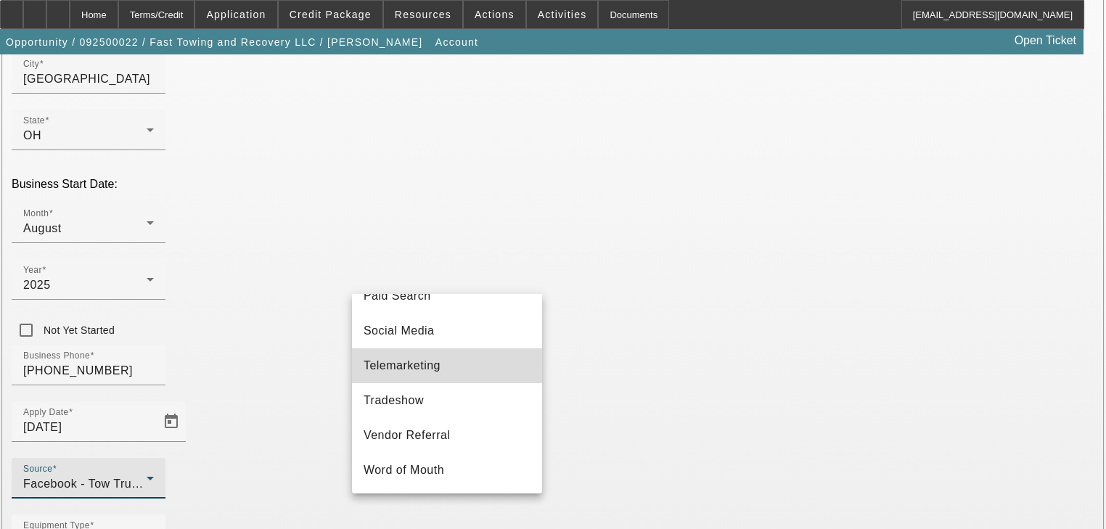
click at [462, 372] on mat-option "Telemarketing" at bounding box center [447, 365] width 190 height 35
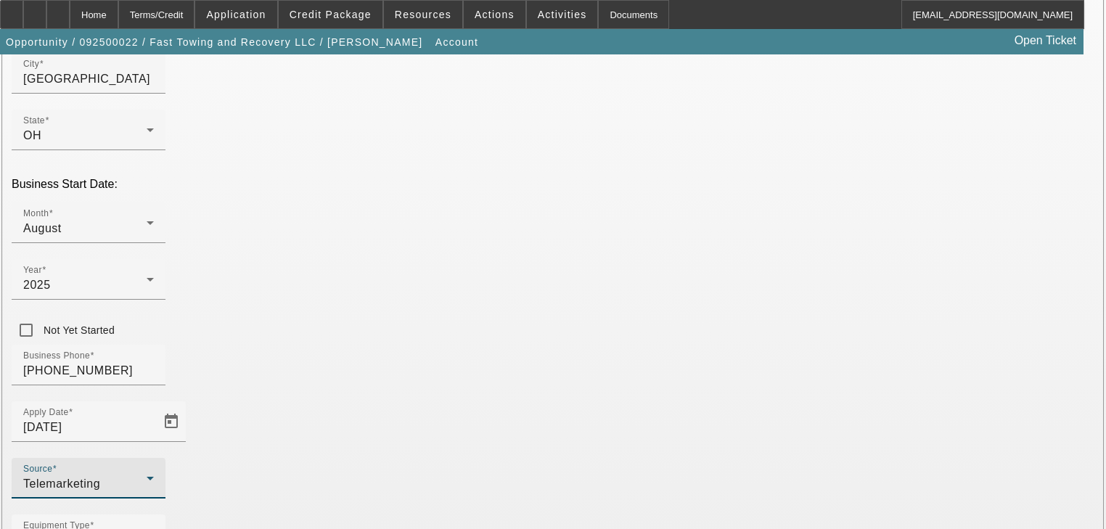
scroll to position [322, 0]
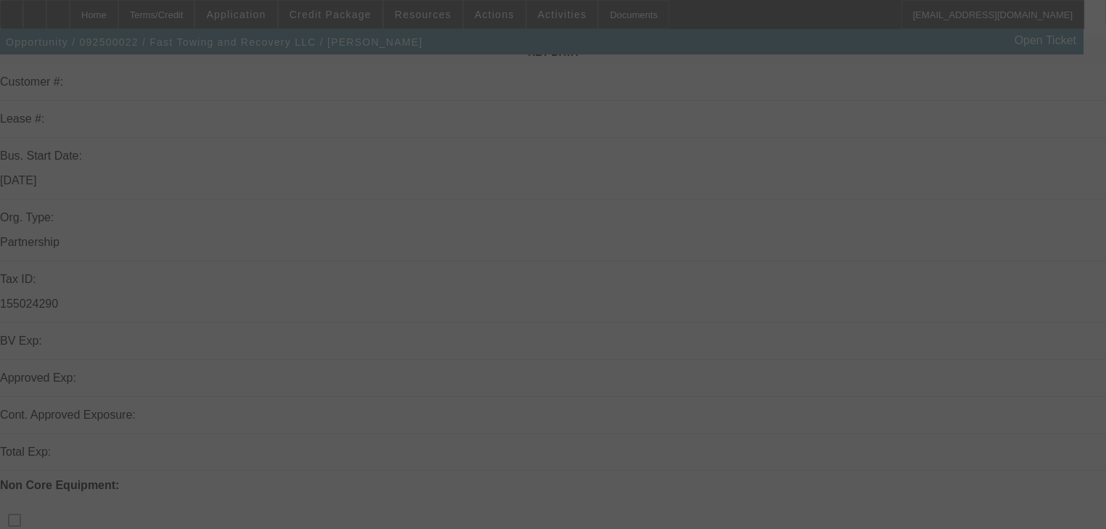
scroll to position [232, 0]
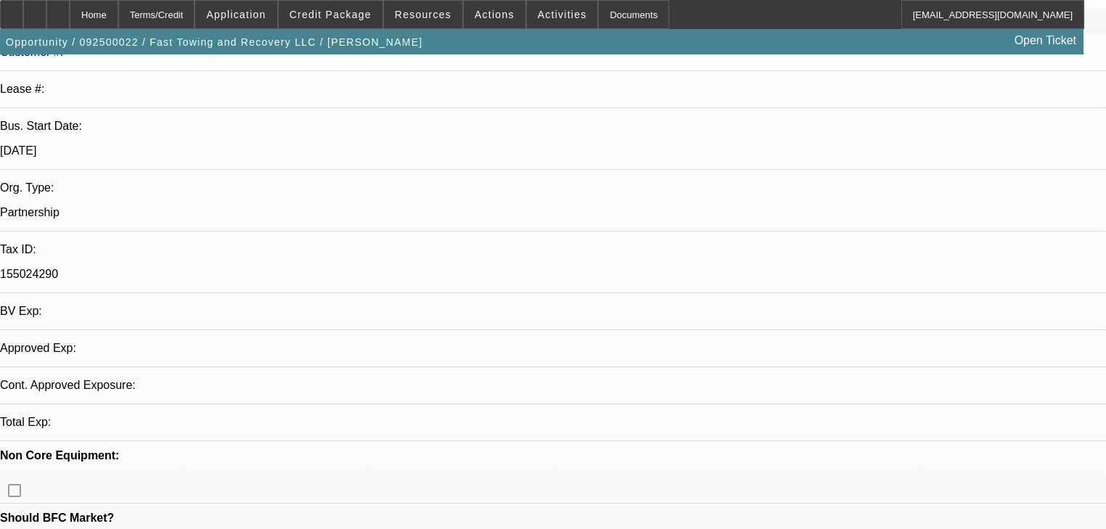
select select "0"
select select "0.1"
select select "4"
select select "0.2"
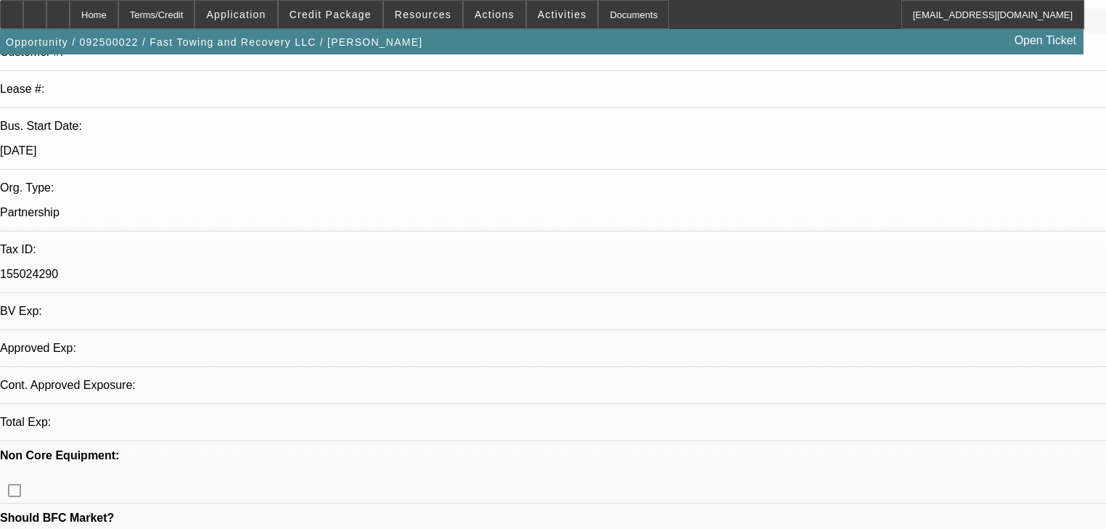
select select "2"
select select "0.1"
select select "4"
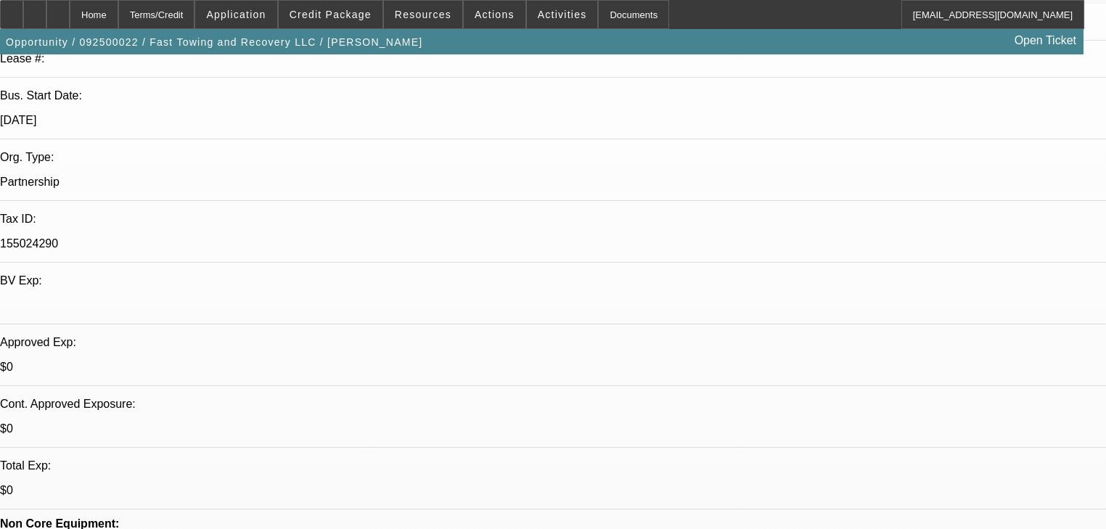
scroll to position [290, 0]
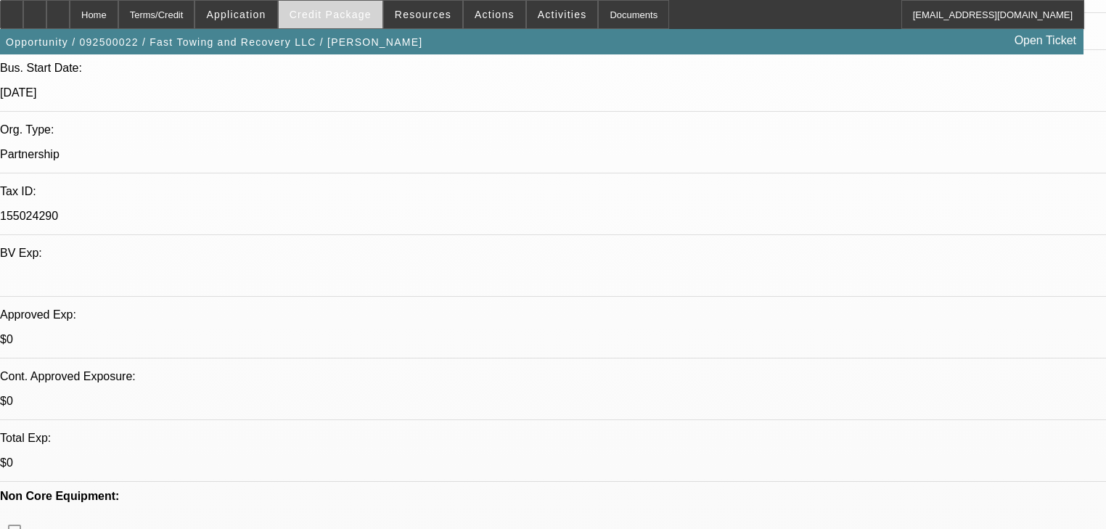
click at [366, 15] on span "Credit Package" at bounding box center [331, 15] width 82 height 12
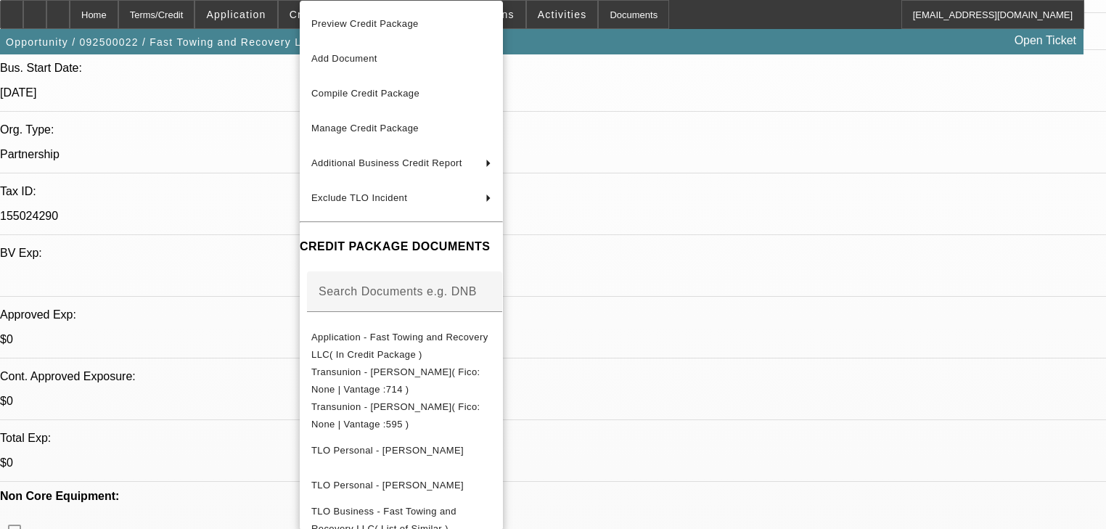
click at [284, 14] on div at bounding box center [553, 264] width 1106 height 529
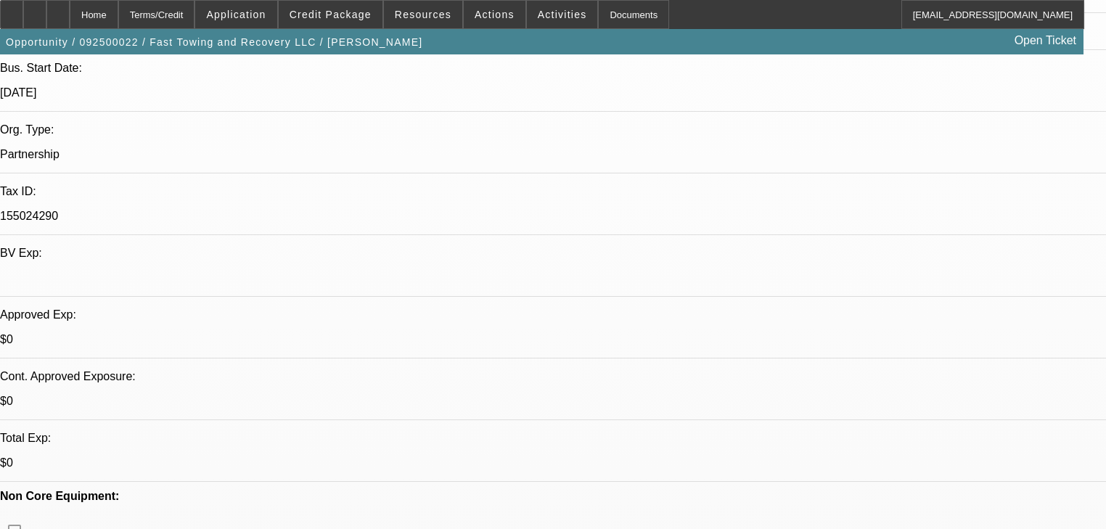
click at [266, 14] on span "Application" at bounding box center [236, 15] width 60 height 12
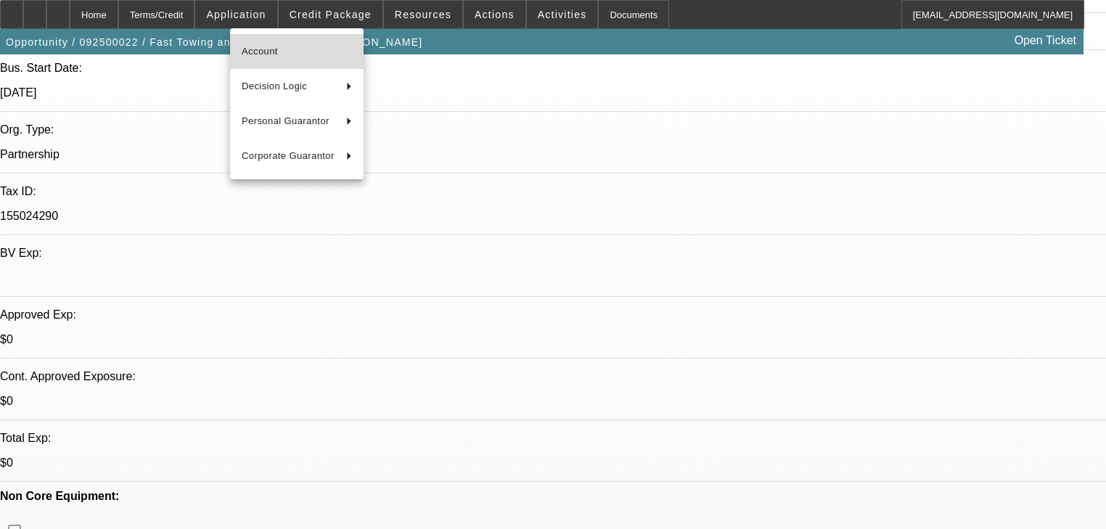
click at [299, 58] on span "Account" at bounding box center [297, 51] width 110 height 17
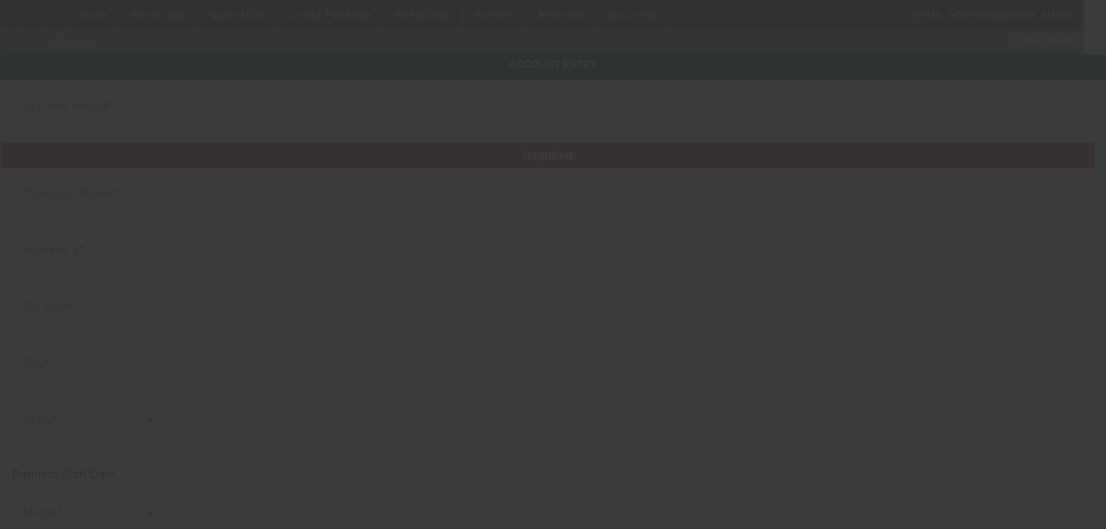
type input "Fast Towing and Recovery LLC"
type input "1700 London Rd"
type input "44112"
type input "Cleveland"
type input "(216) 370-6805"
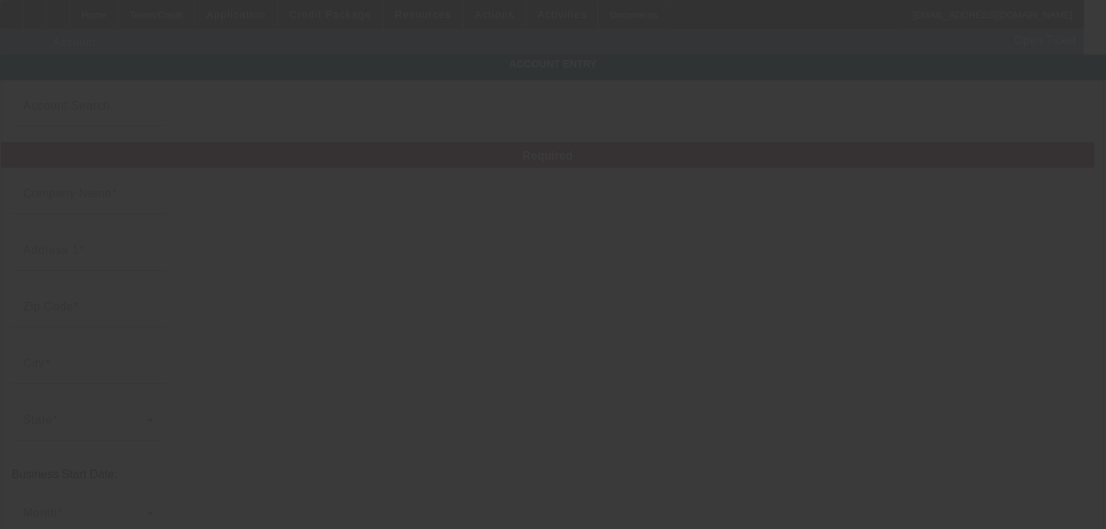
type input "155024290"
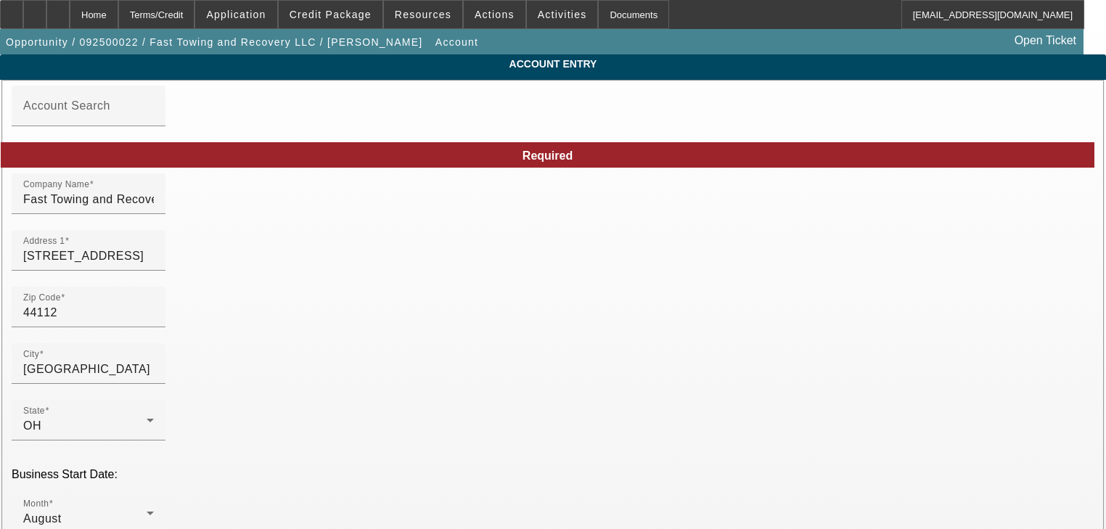
type input "9/2/2025"
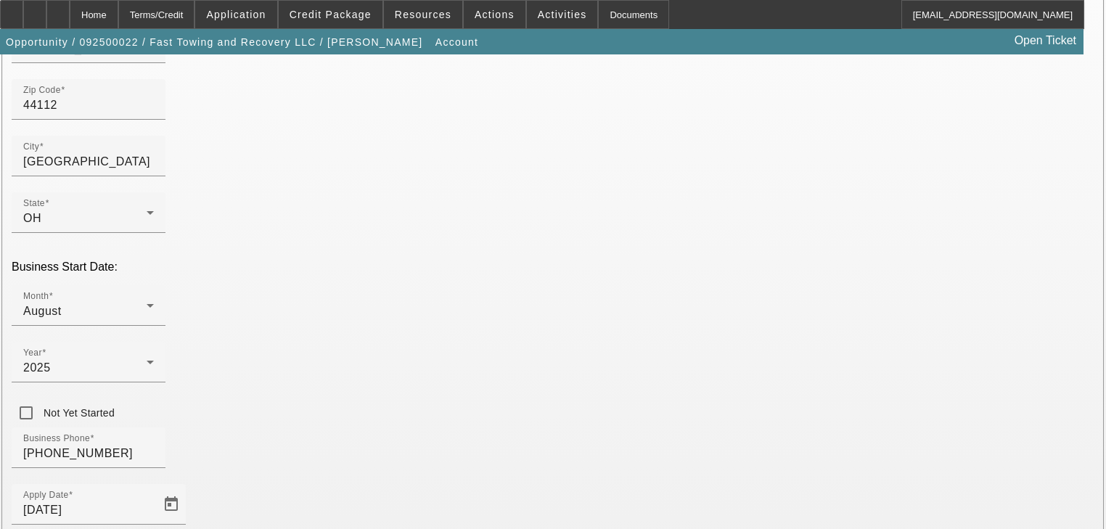
scroll to position [232, 0]
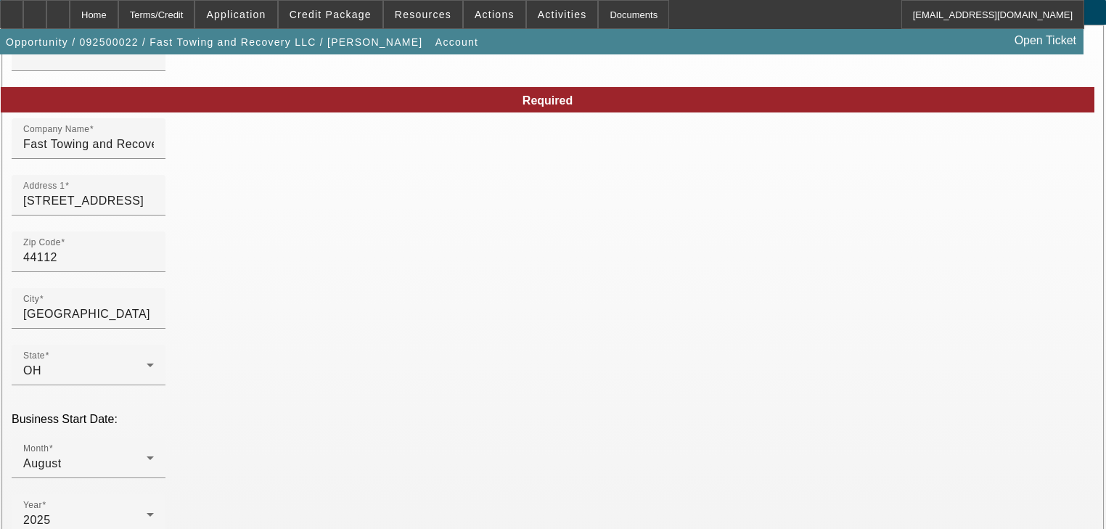
scroll to position [290, 0]
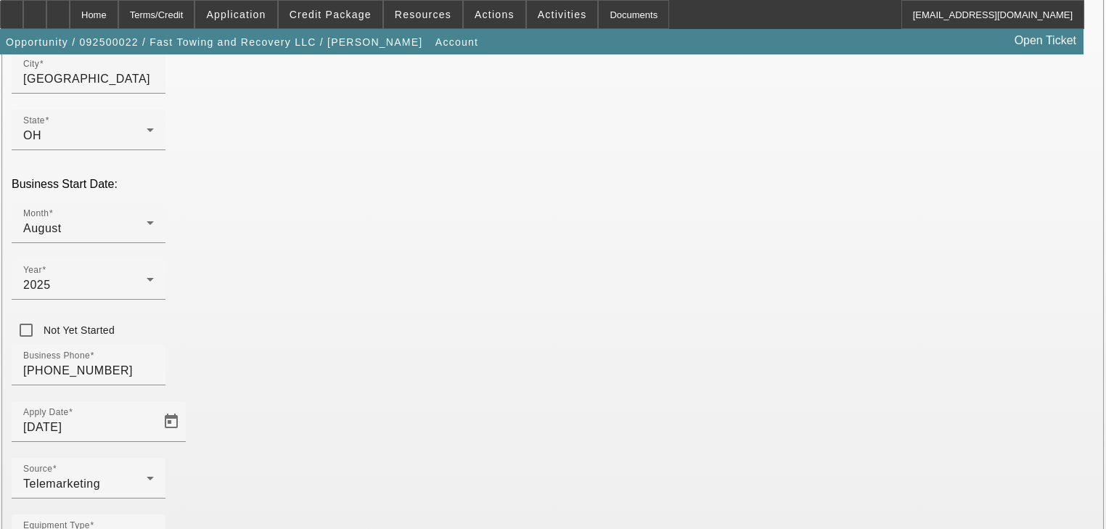
type input "15-5024290"
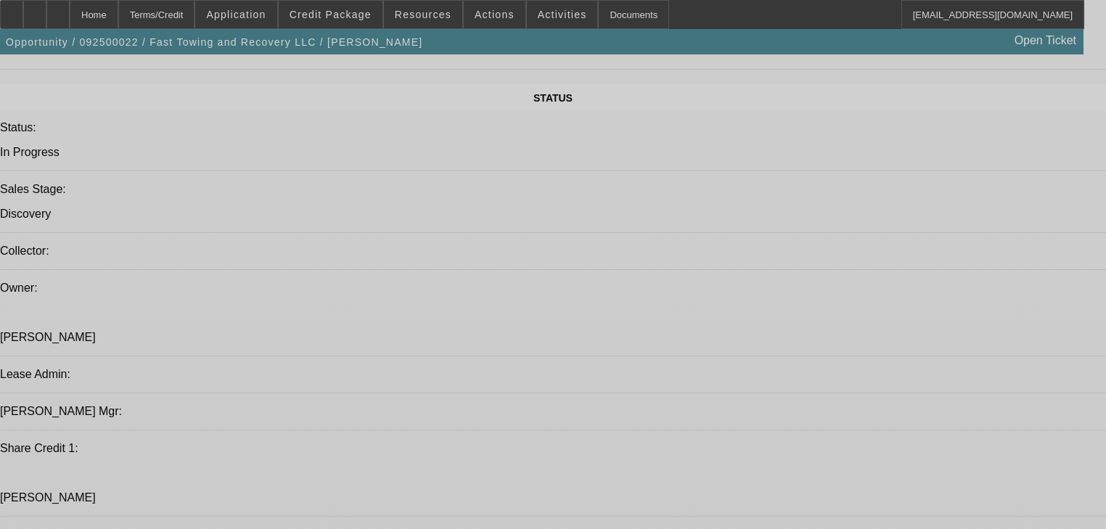
select select "0"
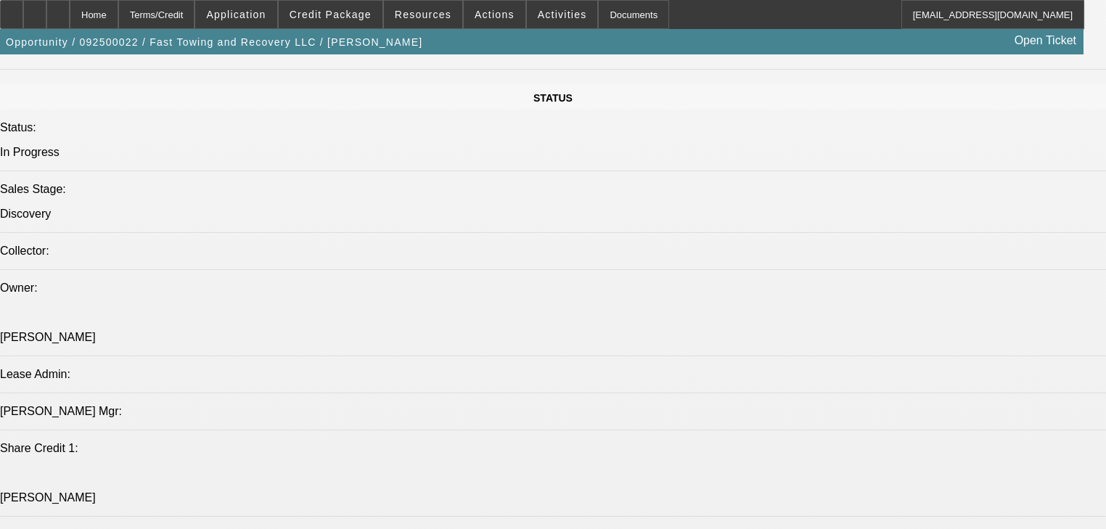
select select "0"
select select "0.1"
select select "4"
select select "0.2"
select select "2"
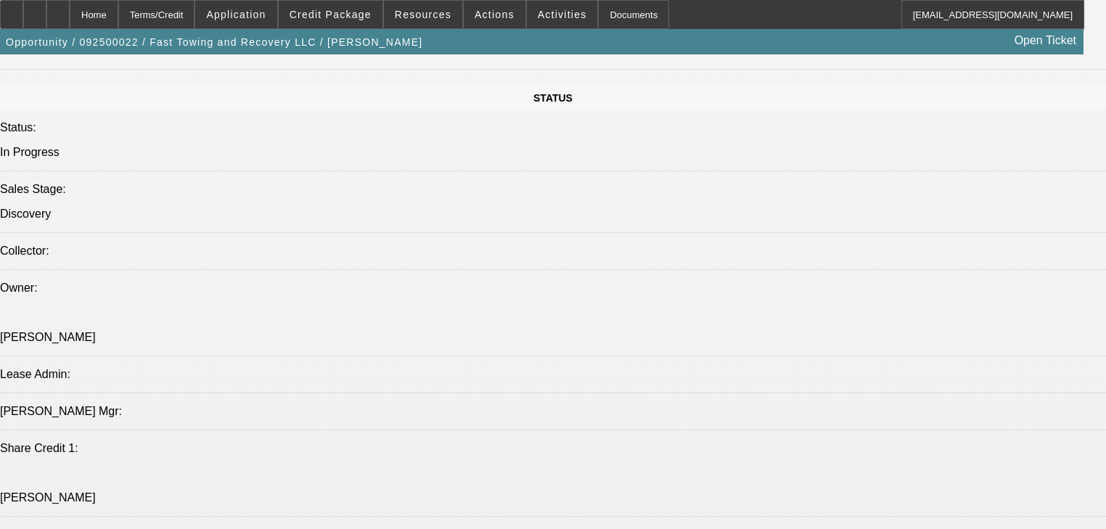
select select "2"
select select "0.1"
select select "4"
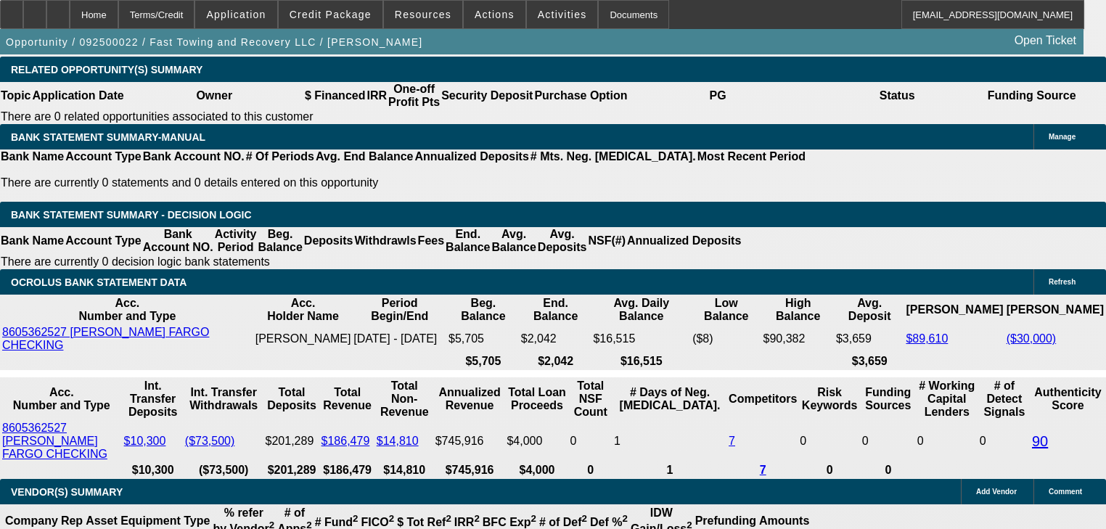
scroll to position [2272, 0]
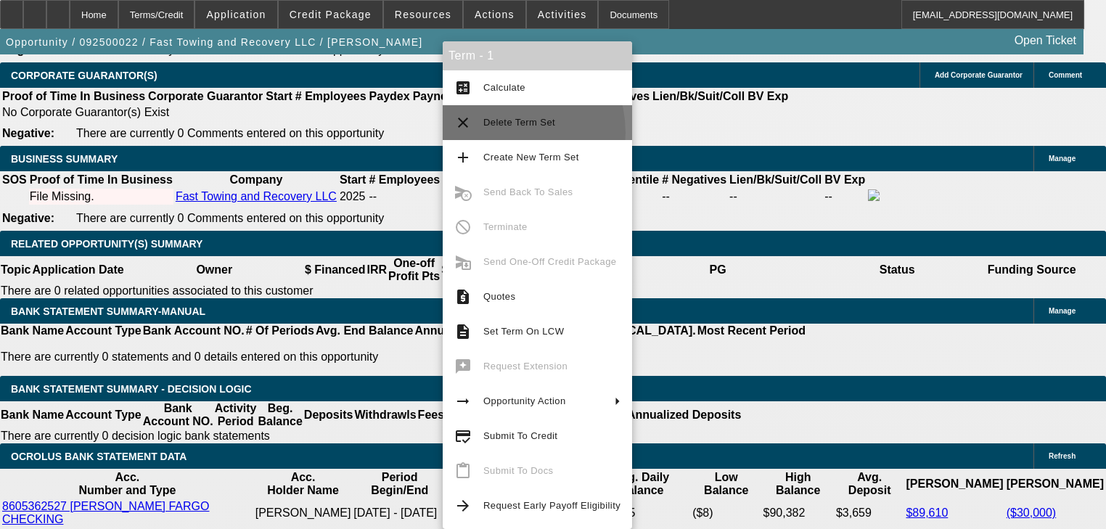
click at [500, 133] on button "clear Delete Term Set" at bounding box center [537, 122] width 189 height 35
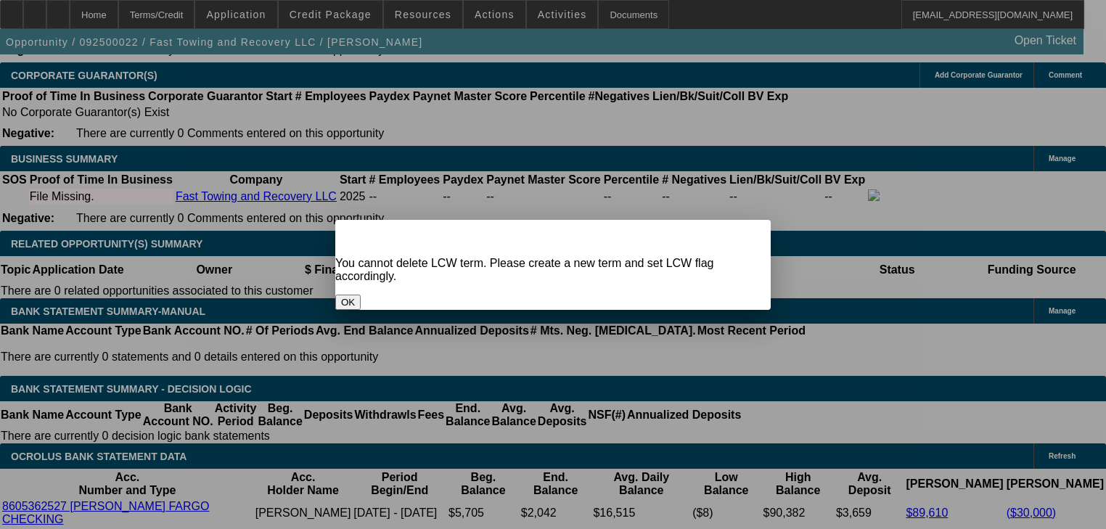
scroll to position [0, 0]
click at [361, 295] on button "OK" at bounding box center [347, 302] width 25 height 15
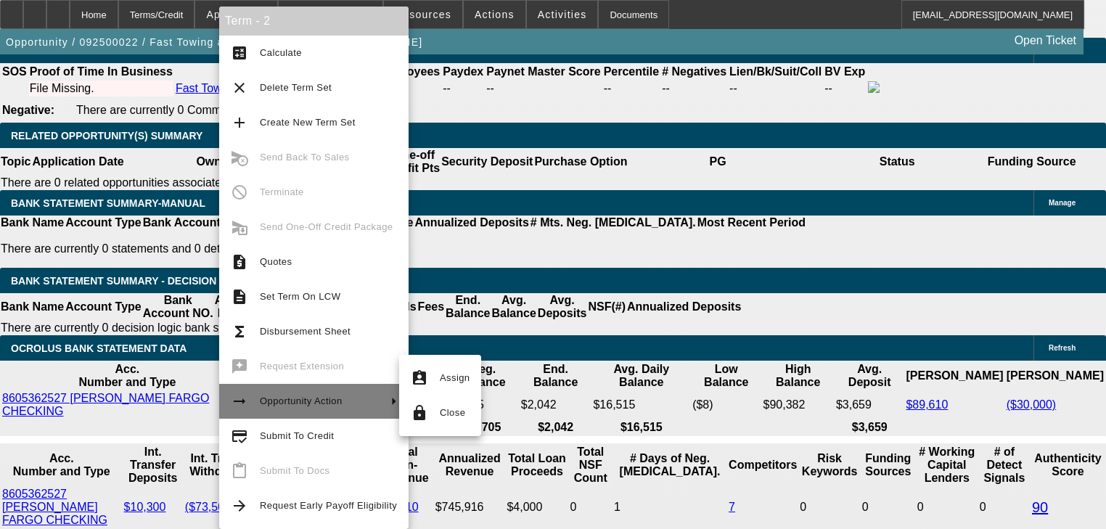
scroll to position [2388, 0]
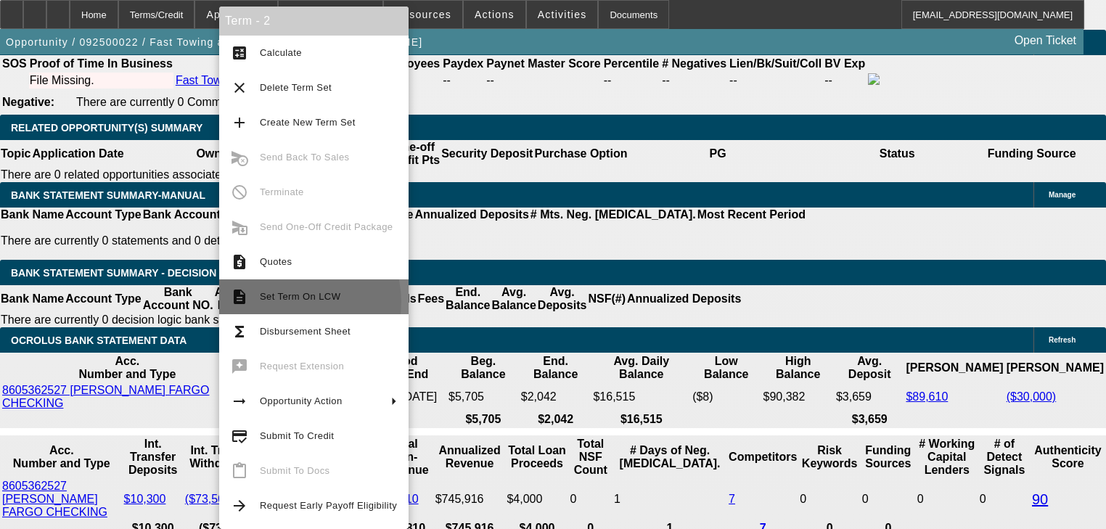
click at [294, 302] on span "Set Term On LCW" at bounding box center [328, 296] width 137 height 17
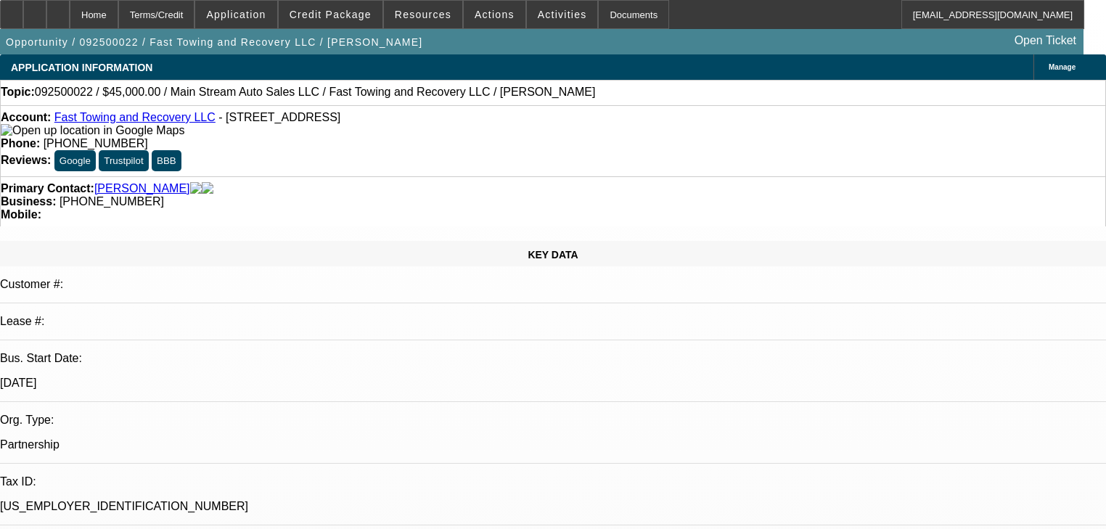
select select "0"
select select "0.1"
select select "4"
select select "0.2"
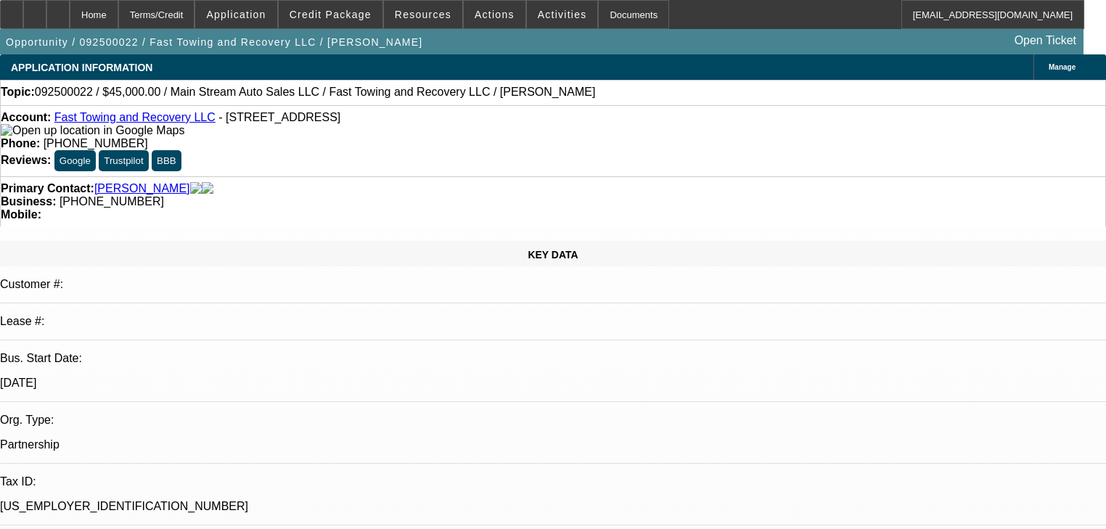
select select "2"
select select "0.1"
select select "4"
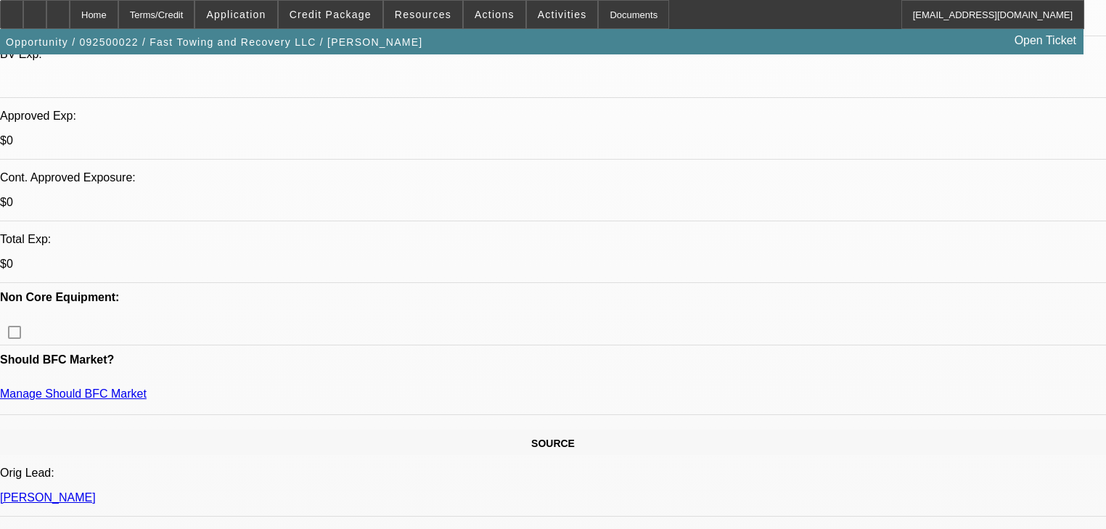
scroll to position [406, 0]
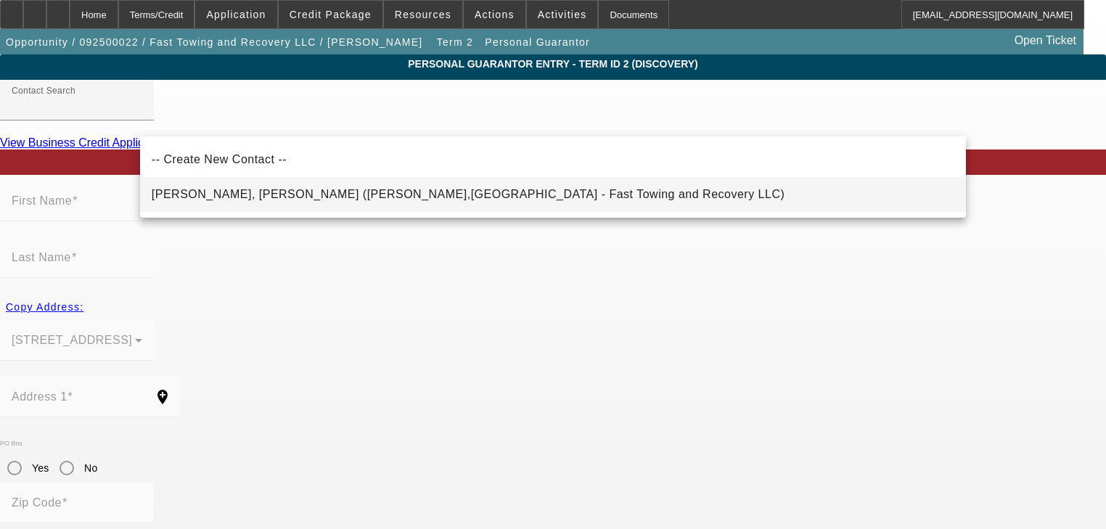
click at [508, 192] on mat-option "[PERSON_NAME], [PERSON_NAME] ([PERSON_NAME],[GEOGRAPHIC_DATA] - Fast Towing and…" at bounding box center [553, 194] width 826 height 35
type input "[PERSON_NAME], [PERSON_NAME] ([PERSON_NAME],[GEOGRAPHIC_DATA] - Fast Towing and…"
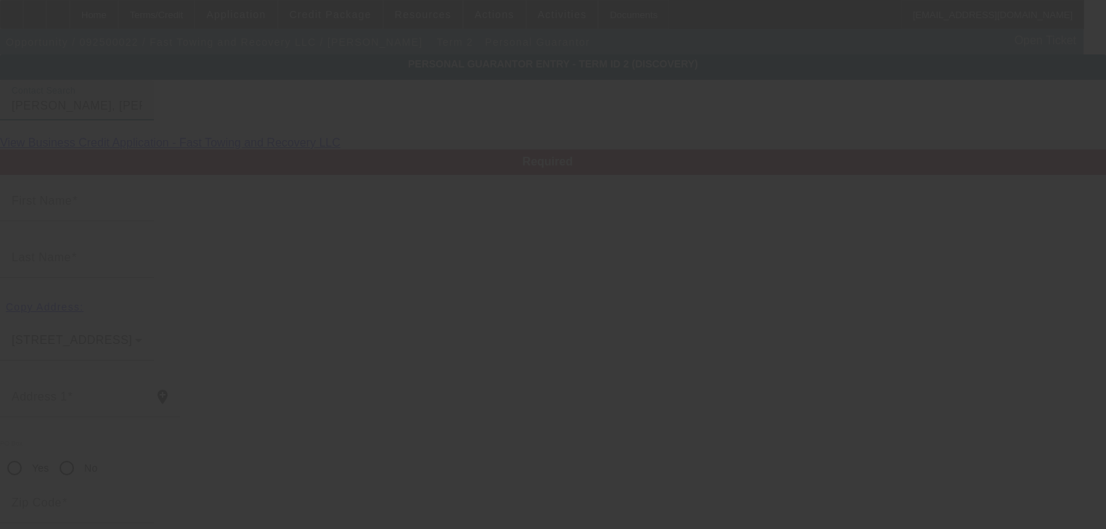
type input "[PERSON_NAME]"
type input "[STREET_ADDRESS]"
radio input "true"
type input "44123"
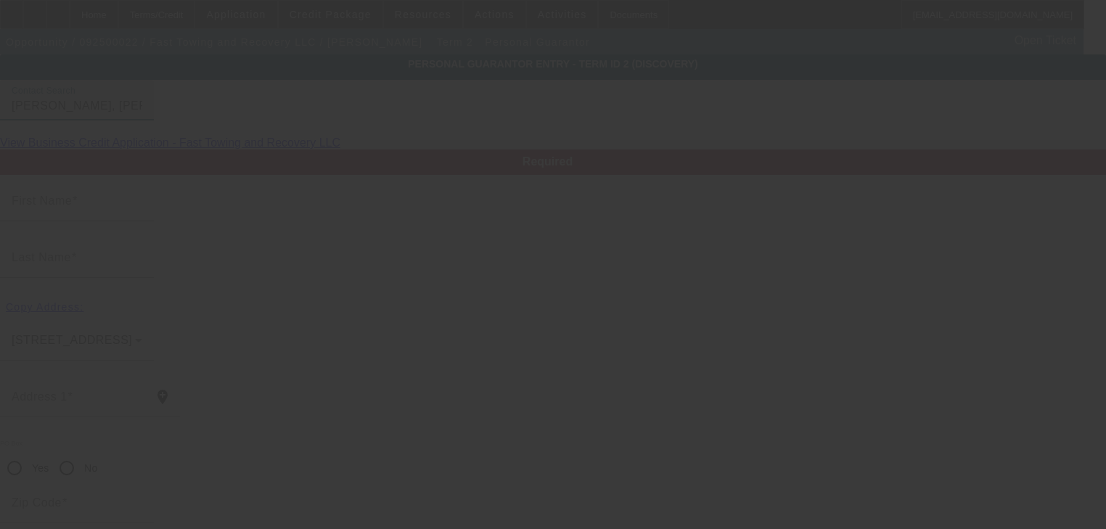
type input "Euclid"
type input "[PHONE_NUMBER]"
type input "50"
type input "595-15-8464"
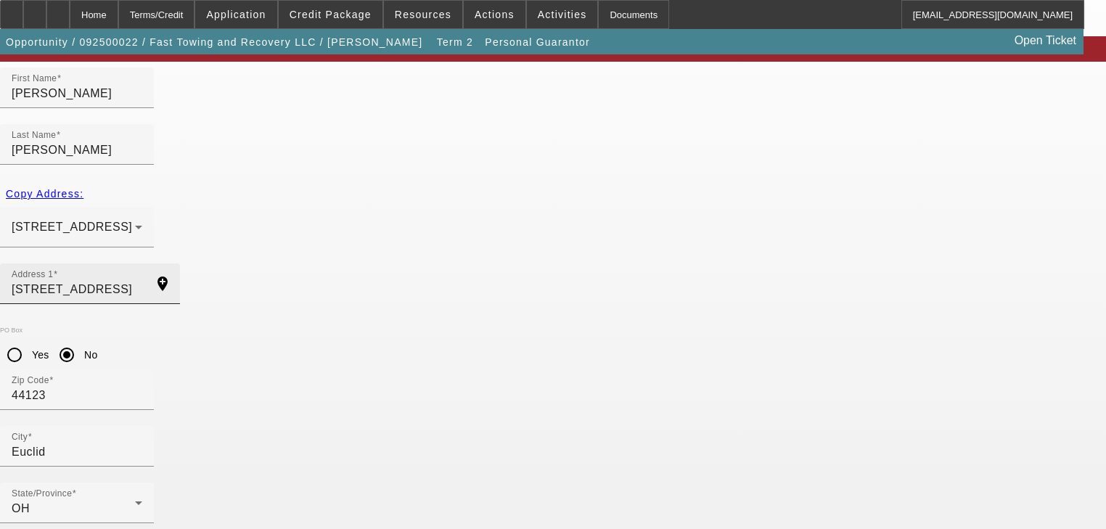
scroll to position [117, 0]
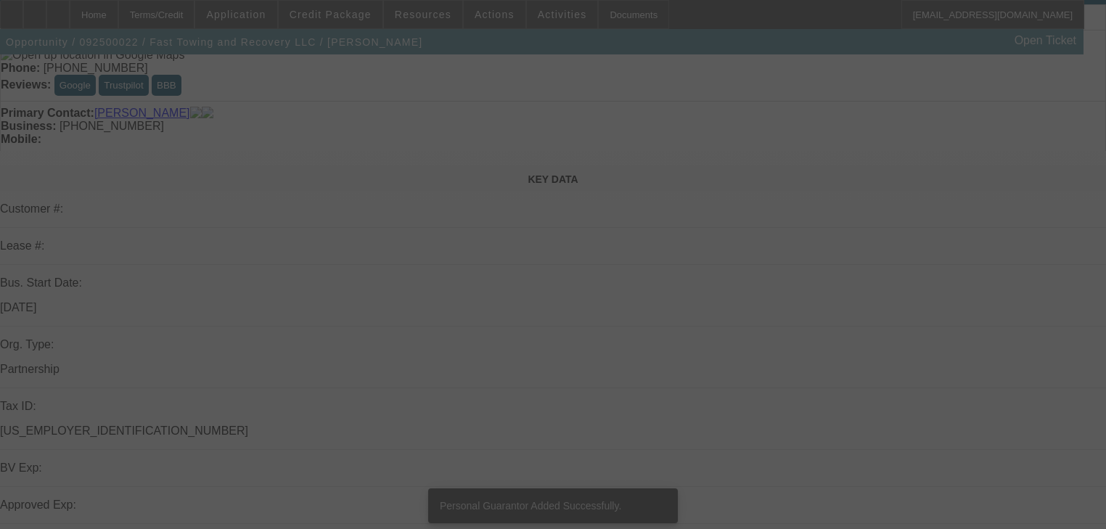
scroll to position [424, 0]
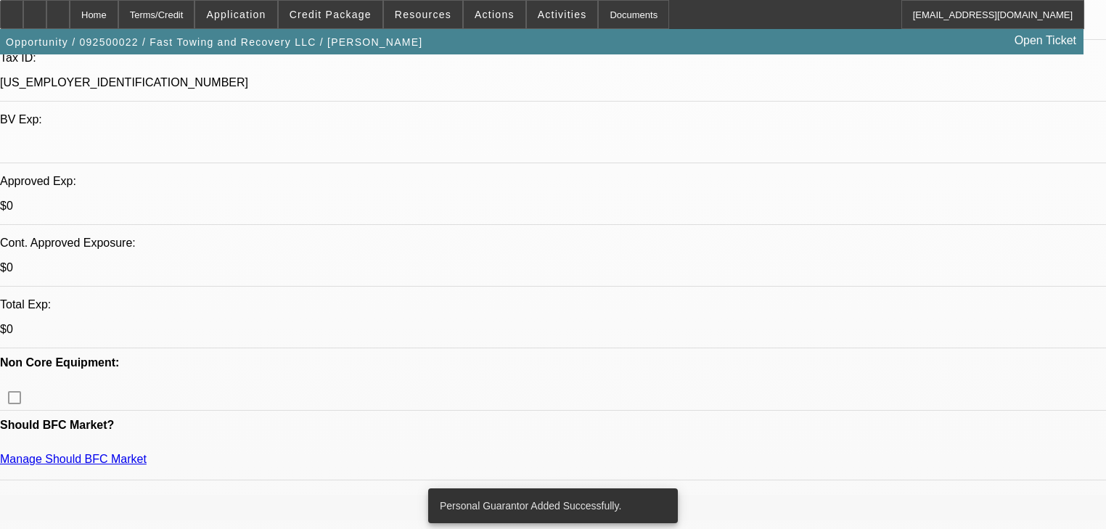
select select "0"
select select "0.1"
select select "4"
select select "0.2"
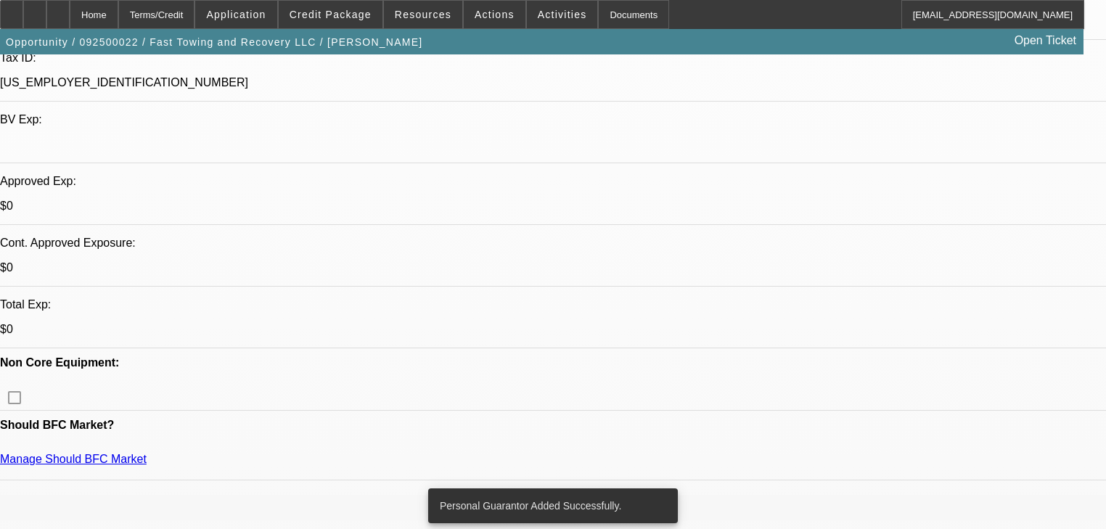
select select "2"
select select "0.1"
select select "4"
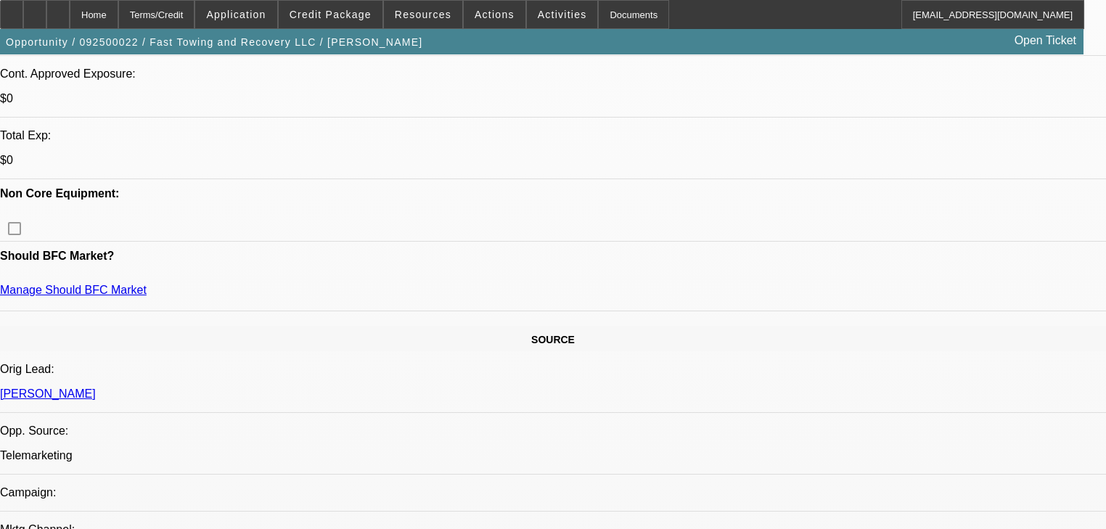
scroll to position [581, 0]
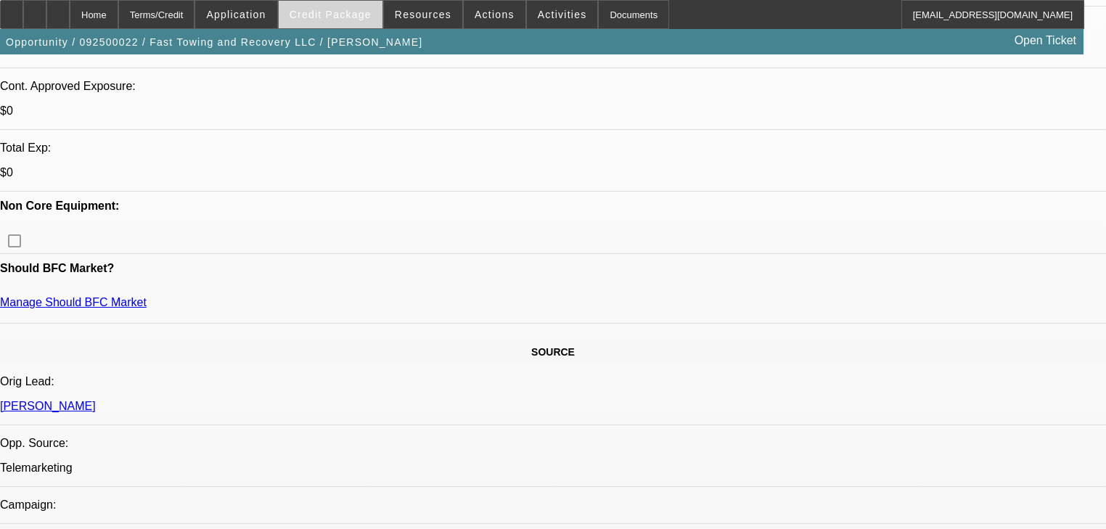
click at [357, 13] on span "Credit Package" at bounding box center [331, 15] width 82 height 12
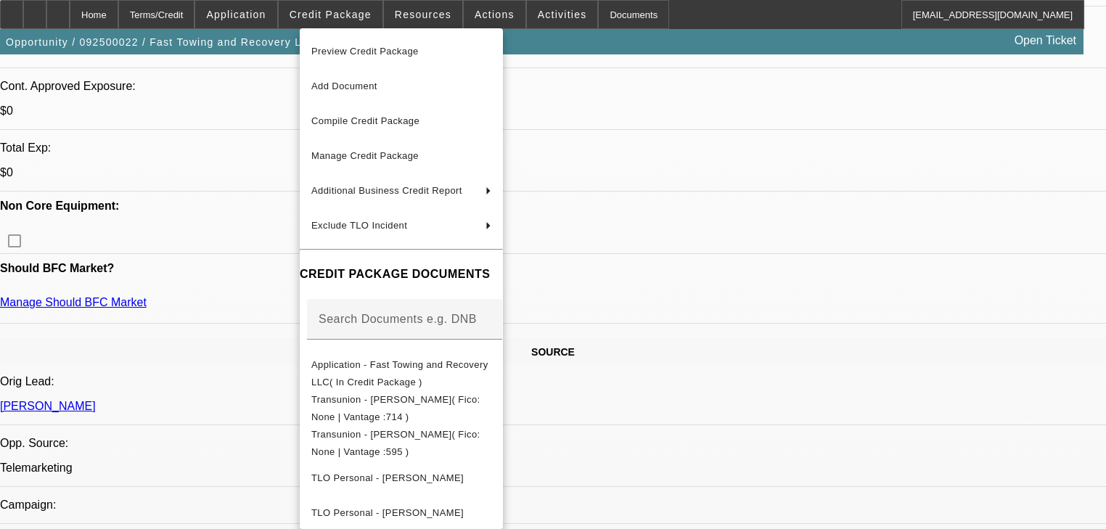
click at [270, 17] on div at bounding box center [553, 264] width 1106 height 529
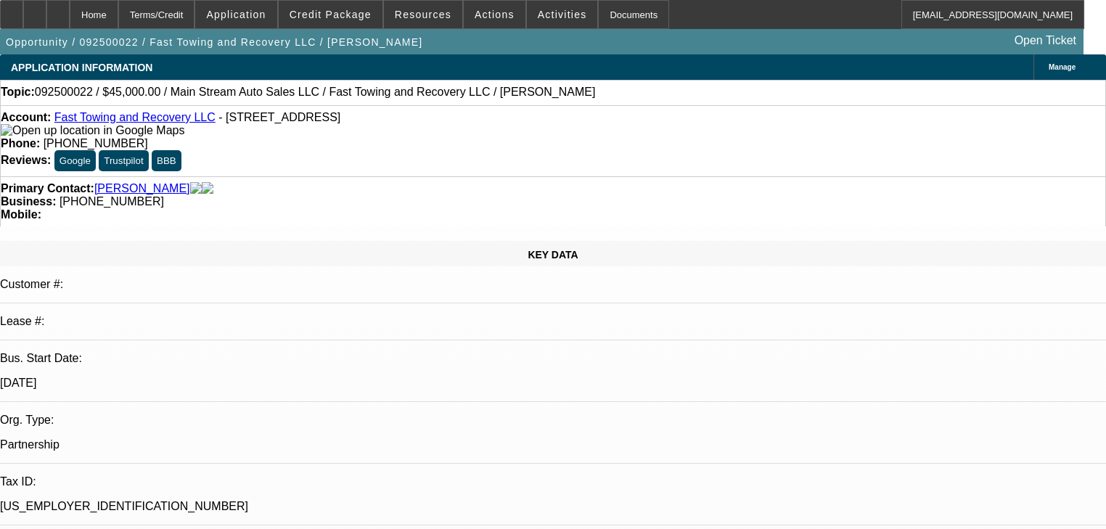
scroll to position [0, 0]
click at [367, 20] on span at bounding box center [331, 14] width 104 height 35
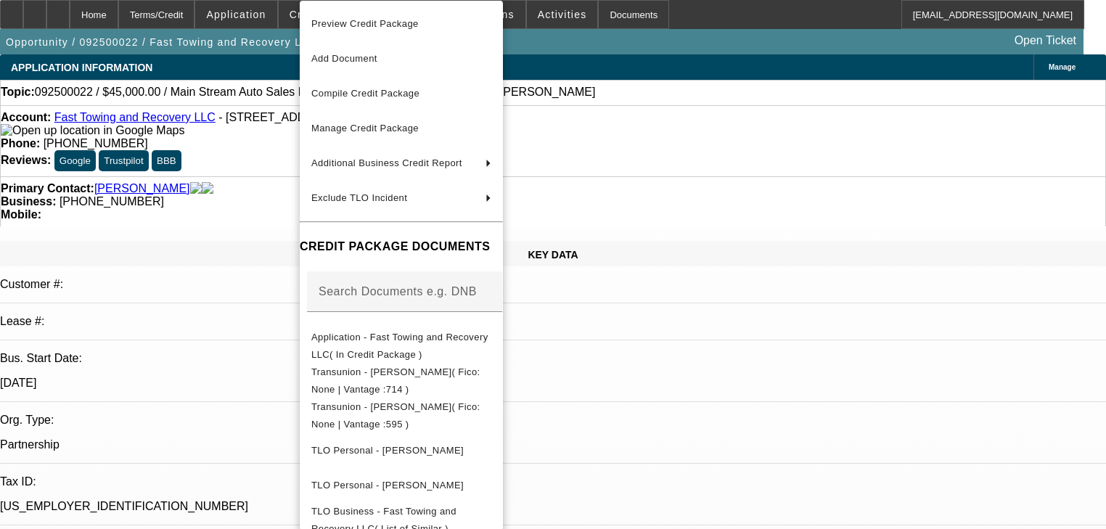
click at [155, 301] on div at bounding box center [553, 264] width 1106 height 529
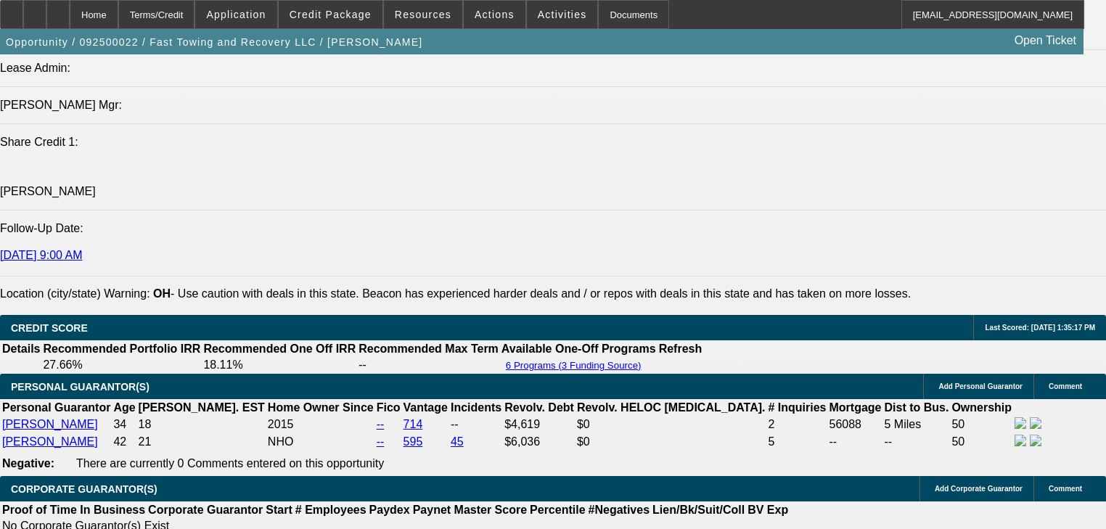
scroll to position [1858, 0]
click at [336, 20] on span "Credit Package" at bounding box center [331, 15] width 82 height 12
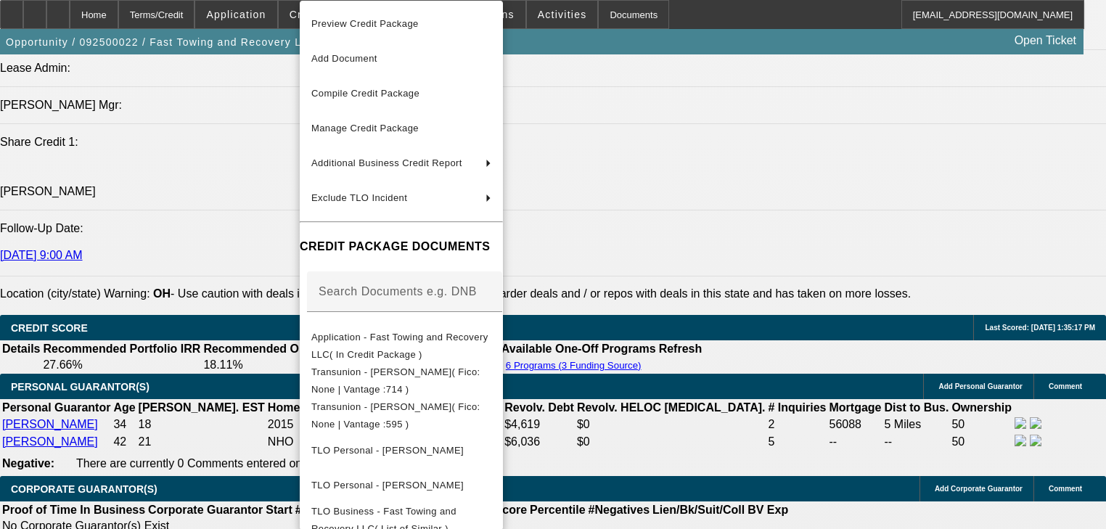
click at [287, 19] on div at bounding box center [553, 264] width 1106 height 529
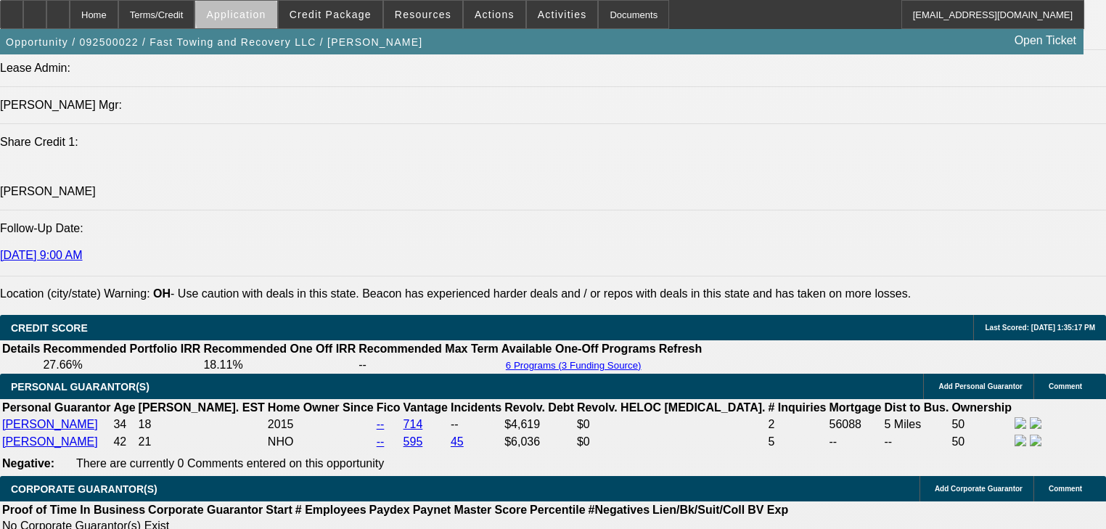
click at [266, 15] on span "Application" at bounding box center [236, 15] width 60 height 12
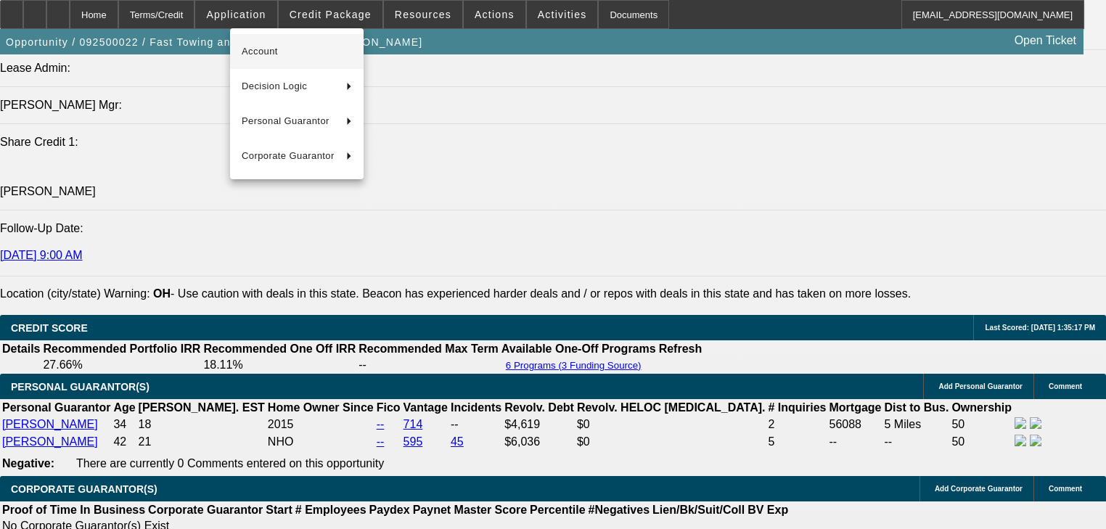
click at [289, 43] on span "Account" at bounding box center [297, 51] width 110 height 17
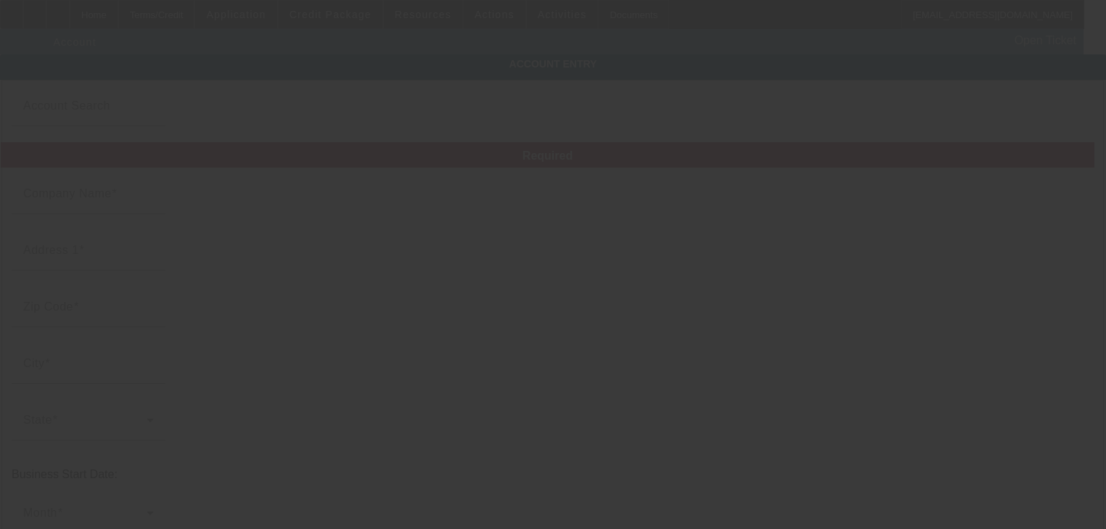
type input "Fast Towing and Recovery LLC"
type input "[STREET_ADDRESS]"
type input "44112"
type input "[GEOGRAPHIC_DATA]"
type input "[PHONE_NUMBER]"
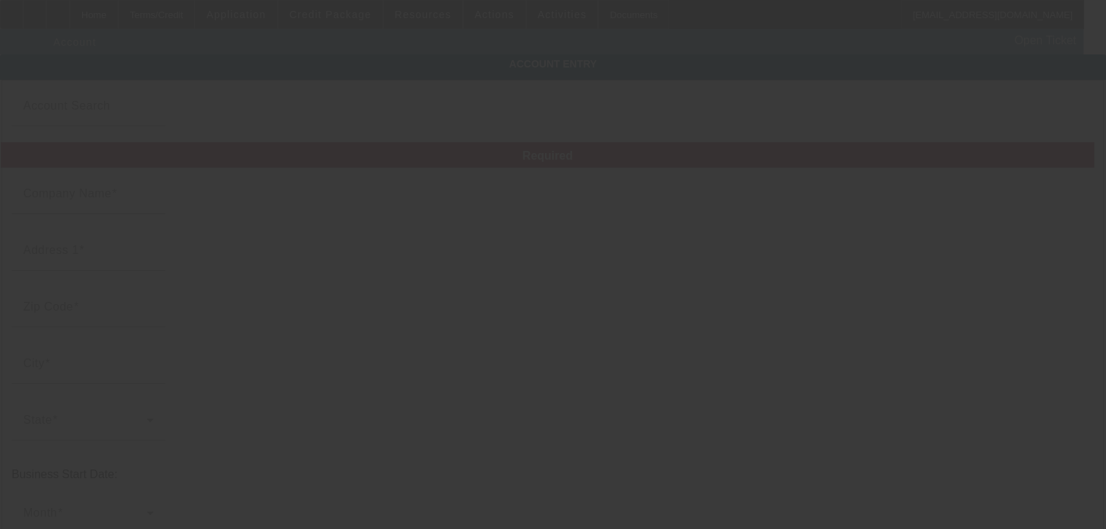
type input "15-5024290"
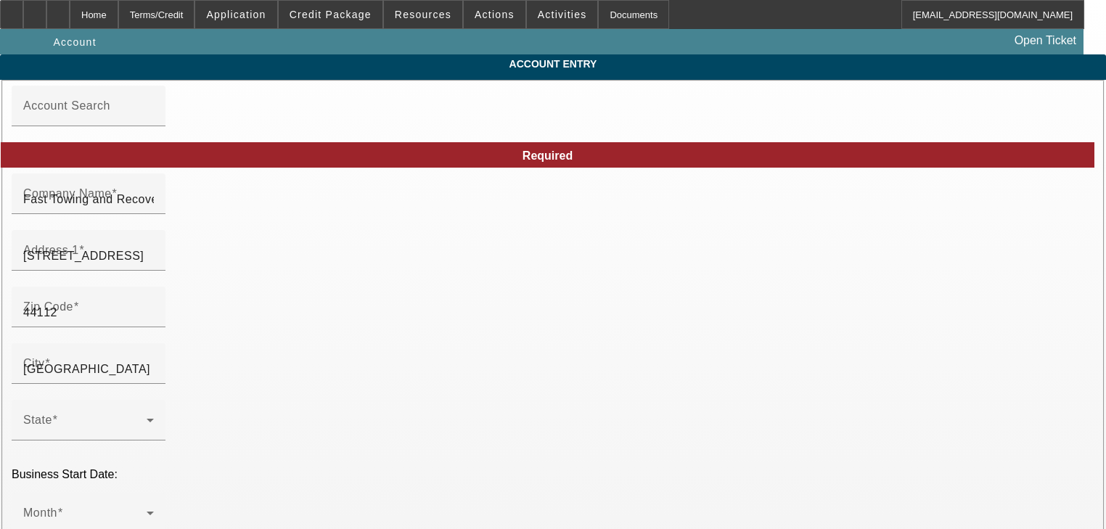
type input "9/2/2025"
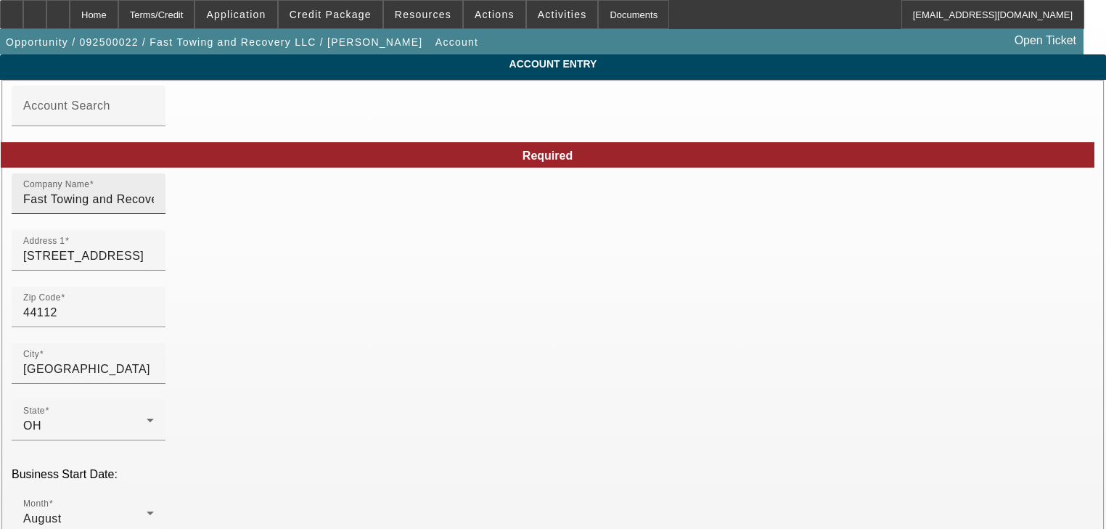
click at [154, 208] on input "Fast Towing and Recovery LLC" at bounding box center [88, 199] width 131 height 17
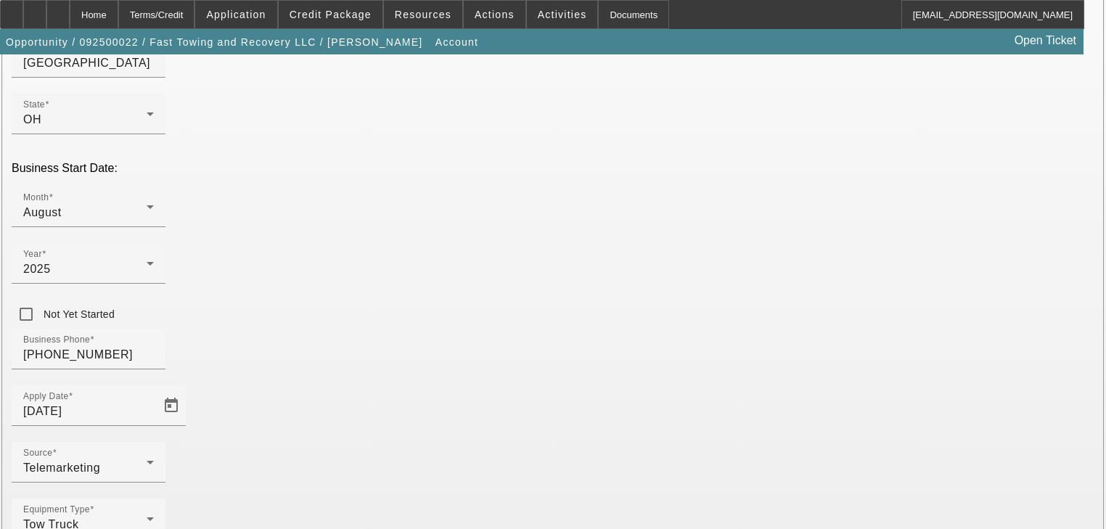
scroll to position [322, 0]
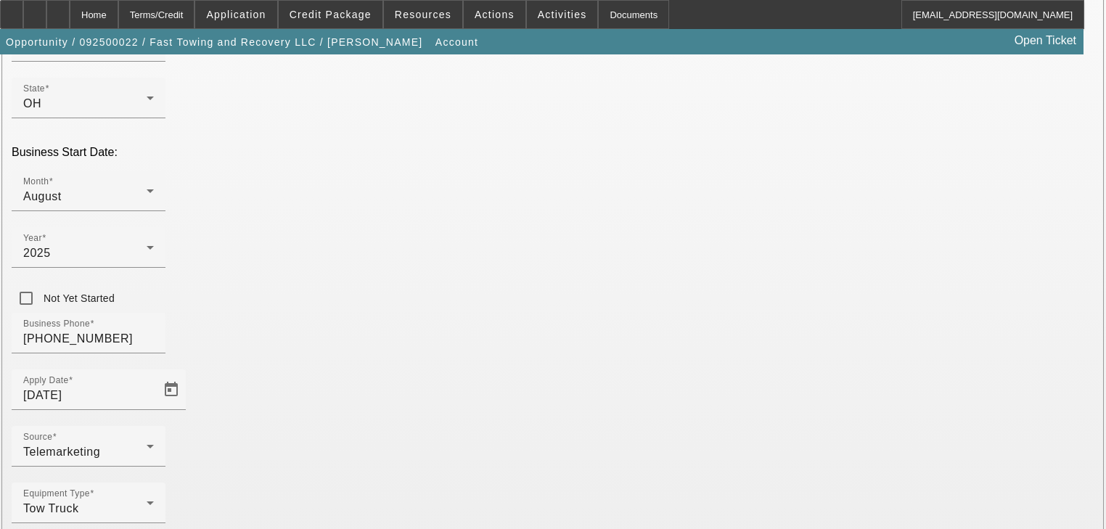
type input "Fast Towing and Recovery"
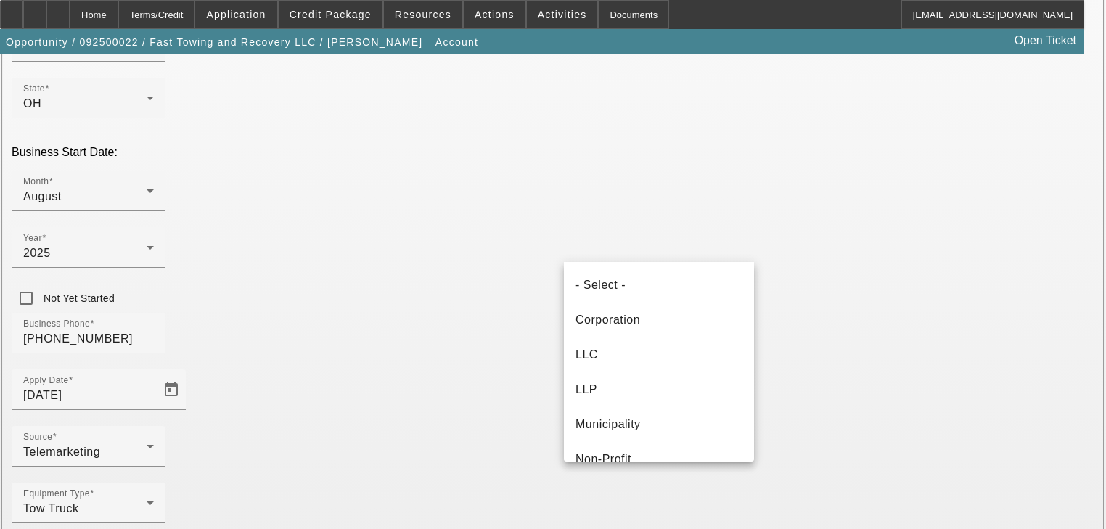
scroll to position [49, 0]
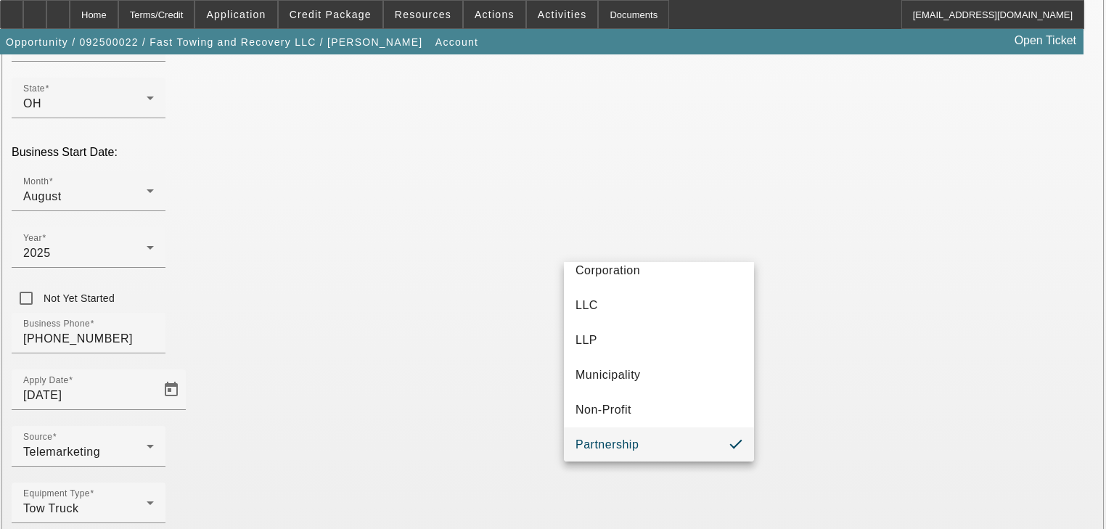
click at [816, 501] on div at bounding box center [553, 264] width 1106 height 529
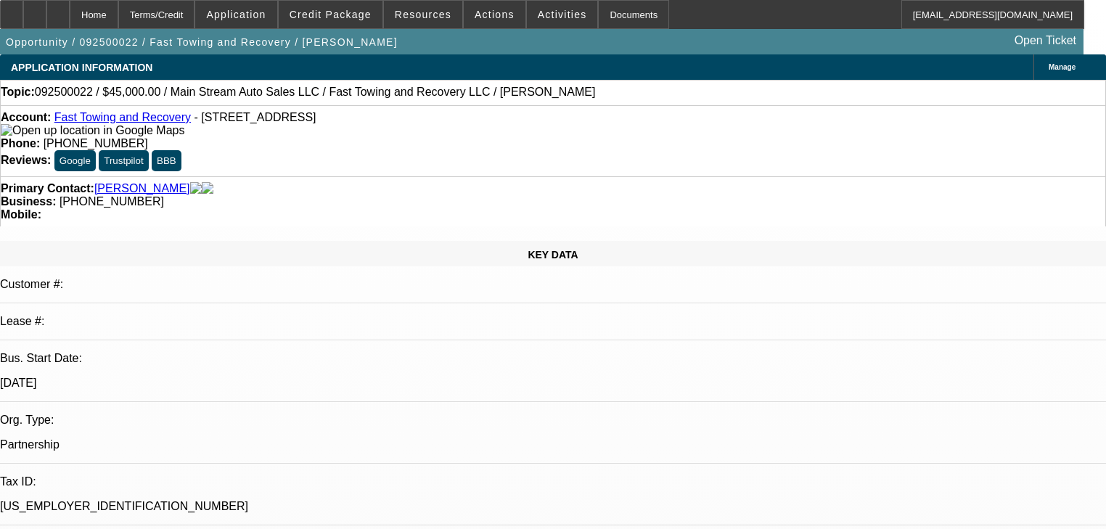
select select "0"
select select "0.1"
select select "4"
select select "0.2"
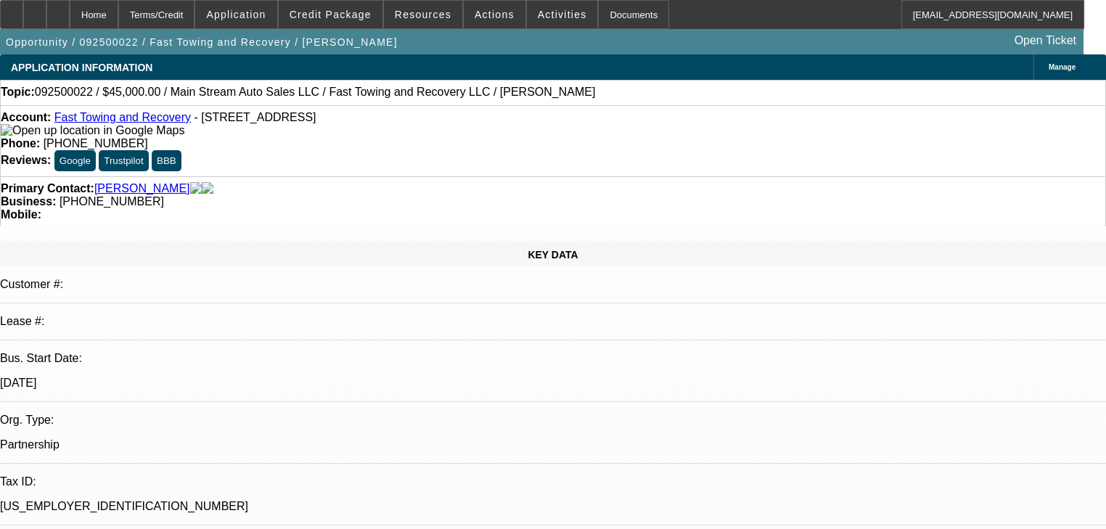
select select "2"
select select "0.1"
select select "4"
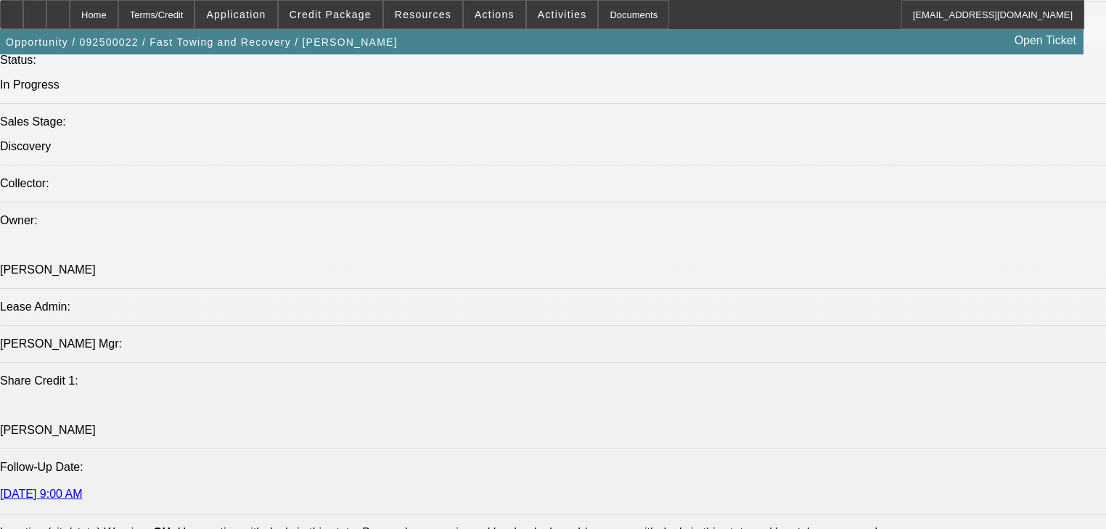
scroll to position [1742, 0]
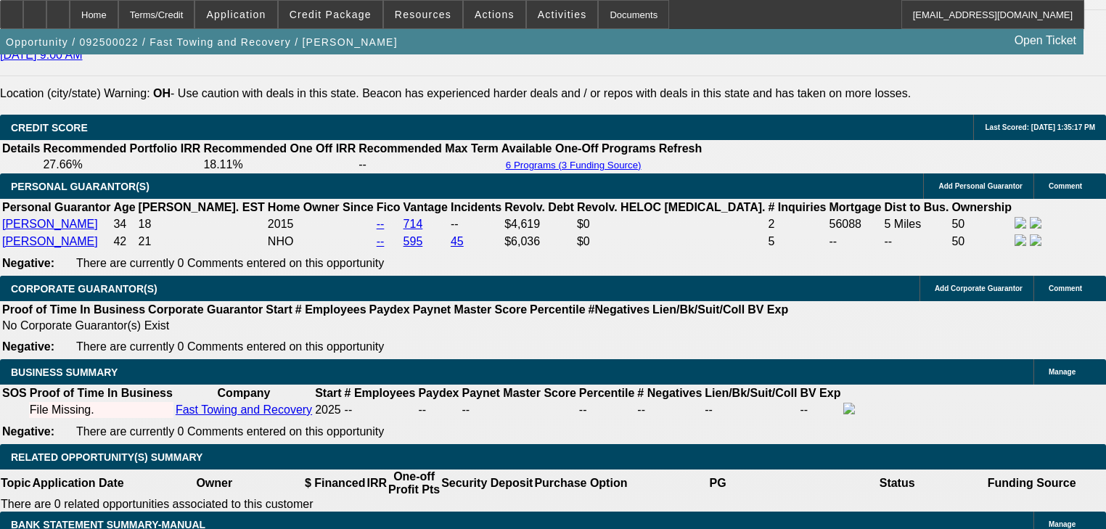
scroll to position [2032, 0]
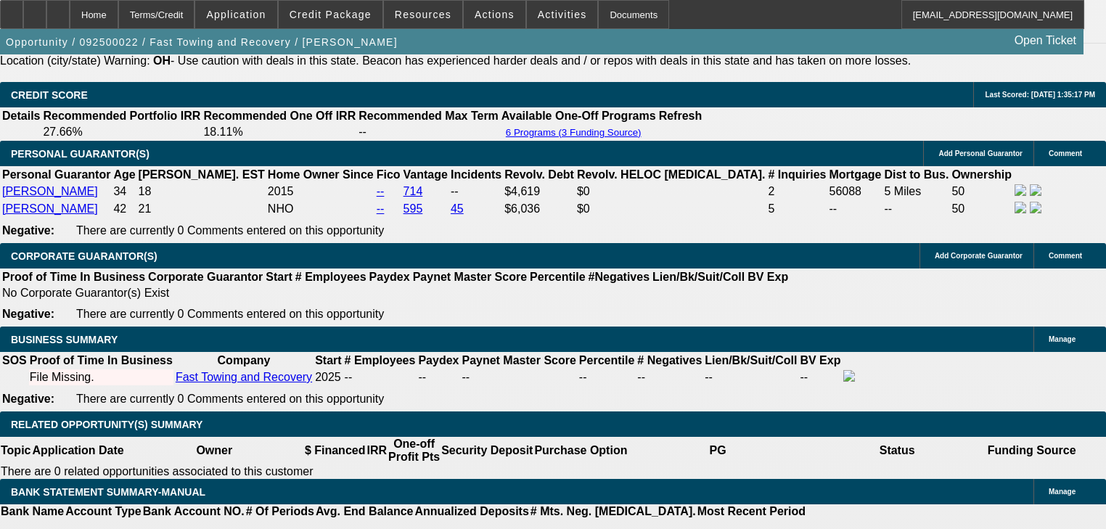
scroll to position [2148, 0]
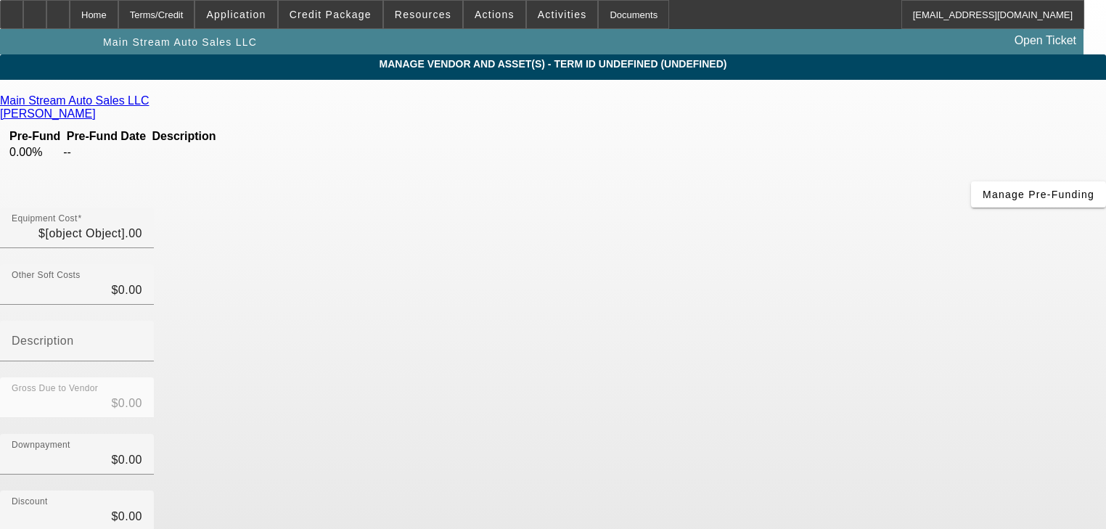
type input "$45,000.00"
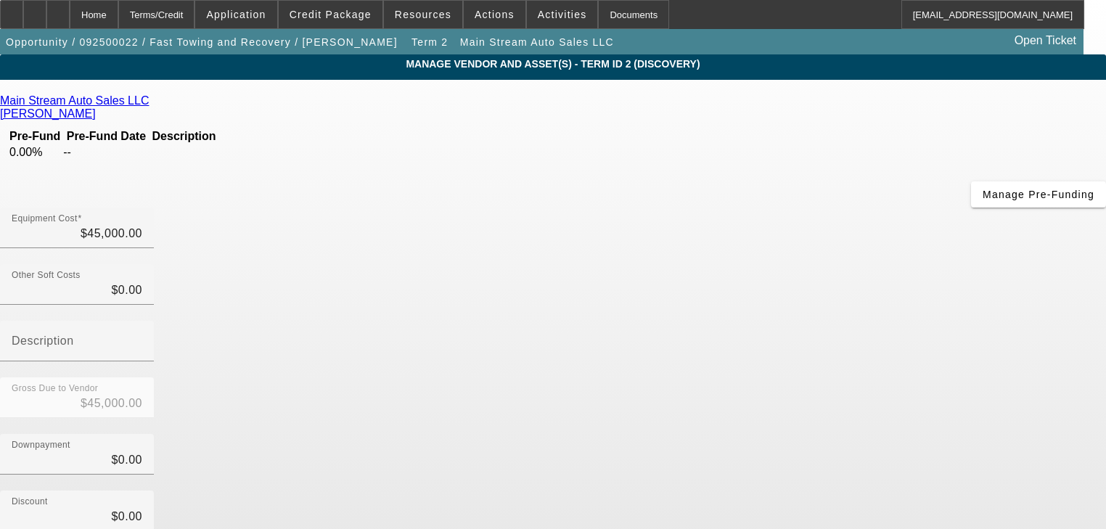
click at [152, 105] on icon at bounding box center [152, 100] width 0 height 12
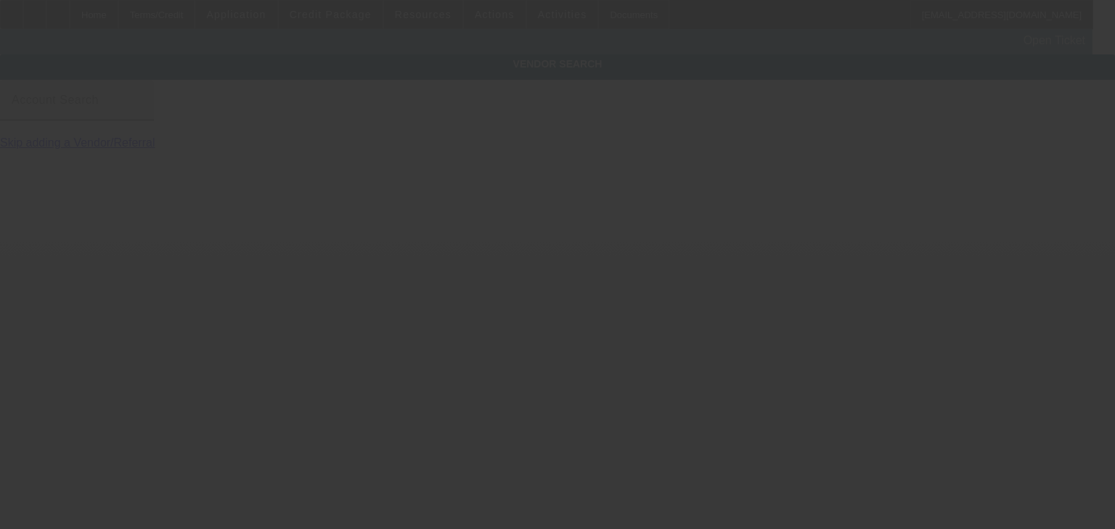
click at [142, 115] on input "Account Search" at bounding box center [77, 105] width 131 height 17
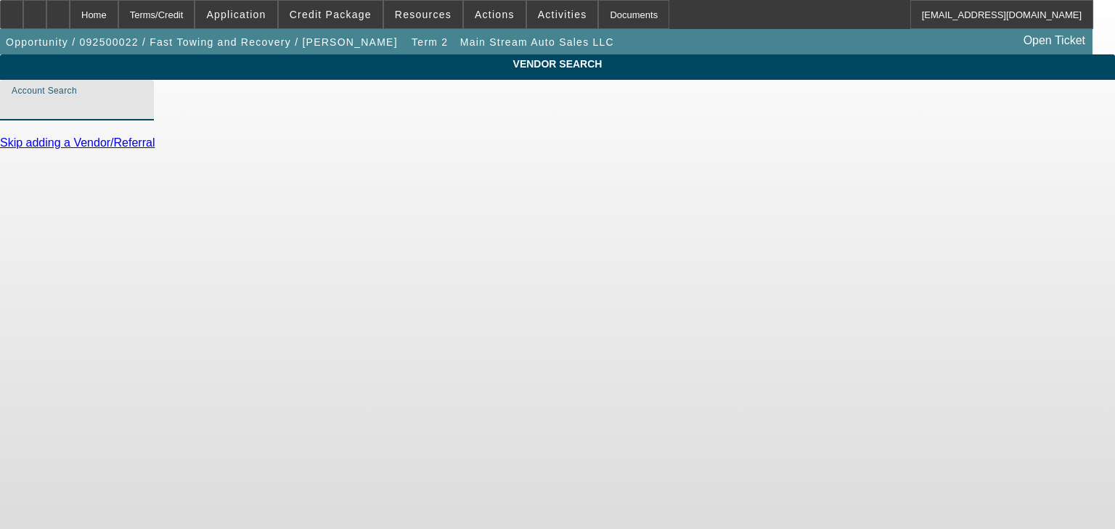
type input "p"
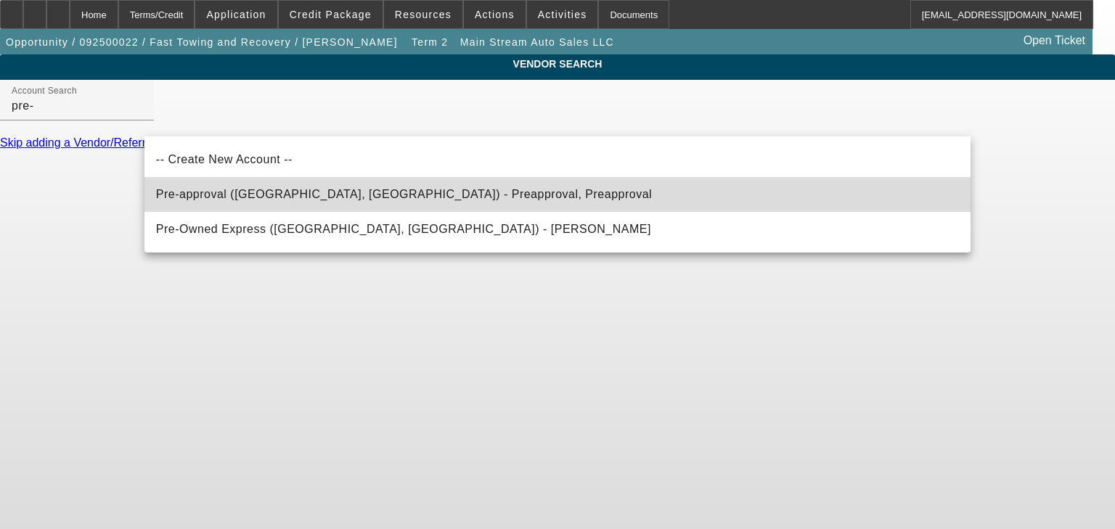
click at [324, 197] on span "Pre-approval (Northbrook, IL) - Preapproval, Preapproval" at bounding box center [404, 194] width 496 height 12
type input "Pre-approval (Northbrook, IL) - Preapproval, Preapproval"
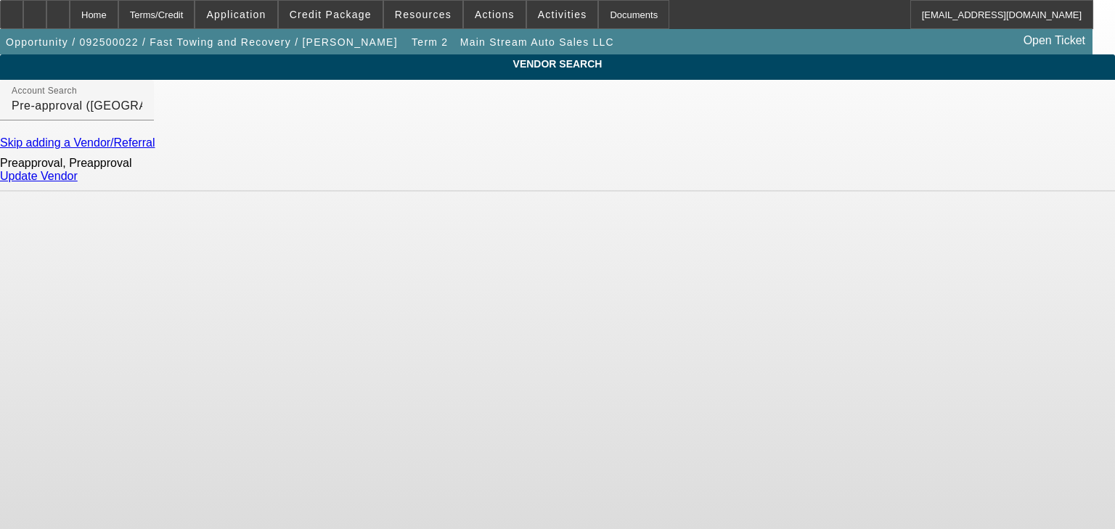
click at [78, 182] on link "Update Vendor" at bounding box center [39, 176] width 78 height 12
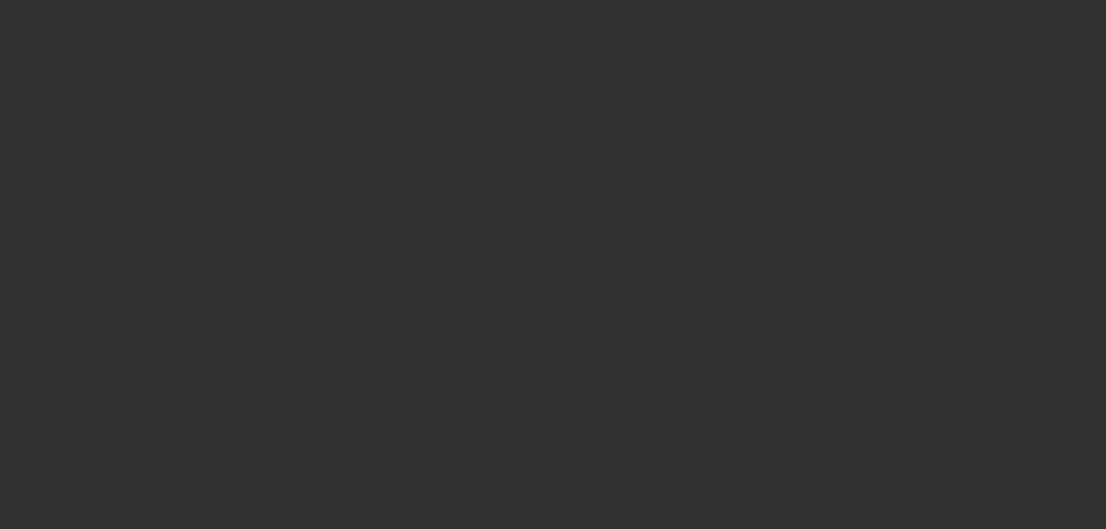
type input "$45,000.00"
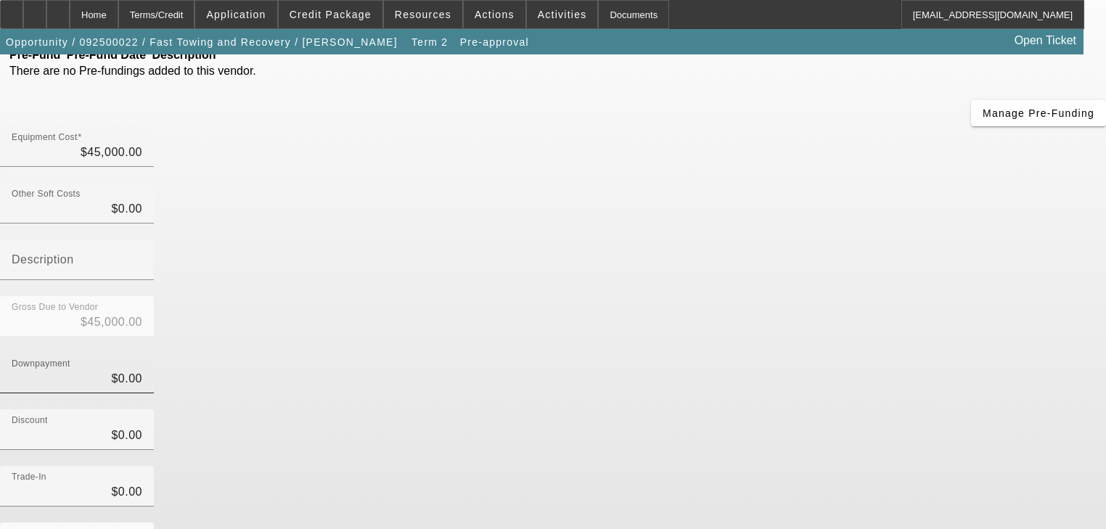
scroll to position [142, 0]
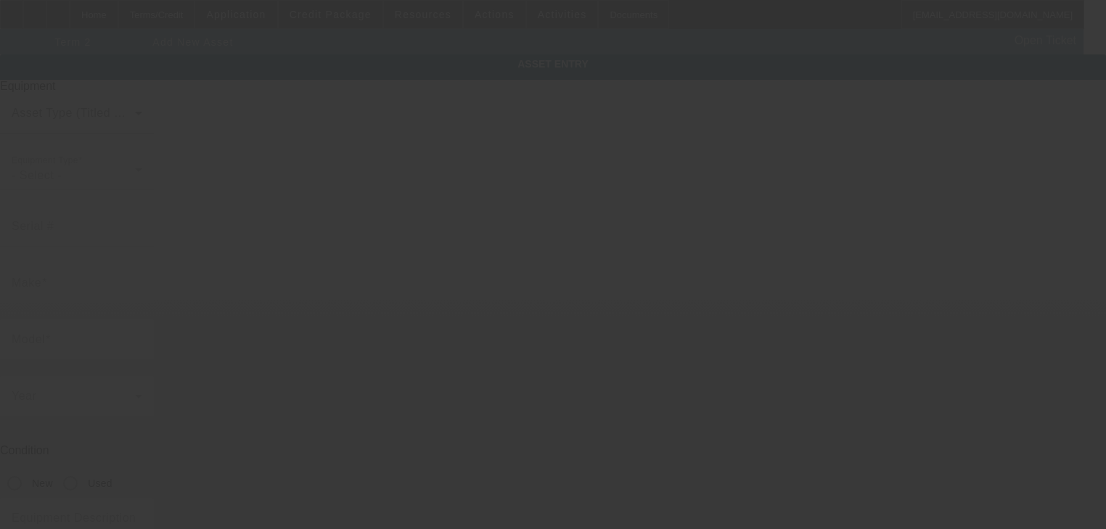
type input "1700 London Rd"
type input "Cleveland"
type input "44112"
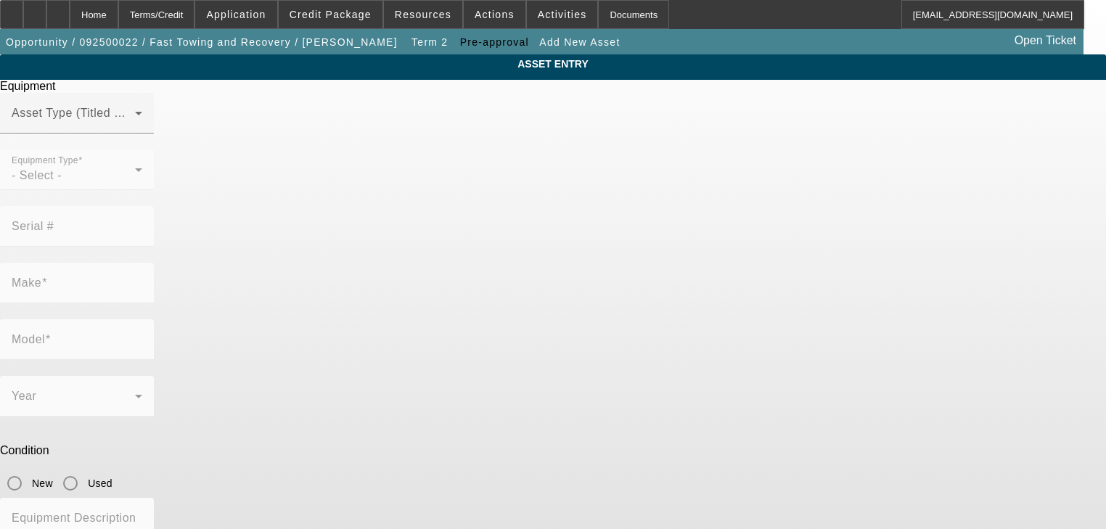
click at [154, 150] on div at bounding box center [77, 142] width 154 height 16
click at [135, 128] on span at bounding box center [73, 118] width 123 height 17
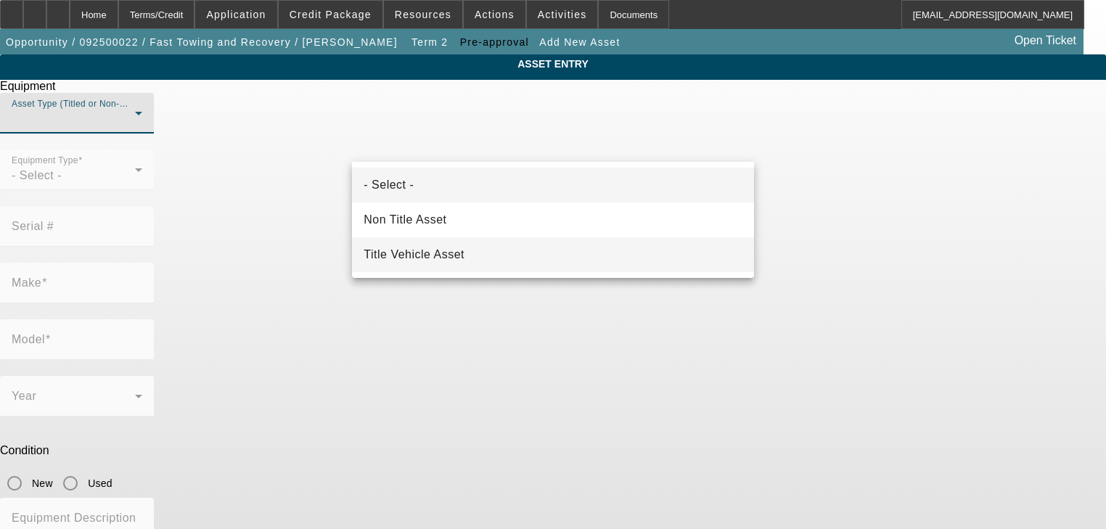
click at [475, 250] on mat-option "Title Vehicle Asset" at bounding box center [552, 254] width 401 height 35
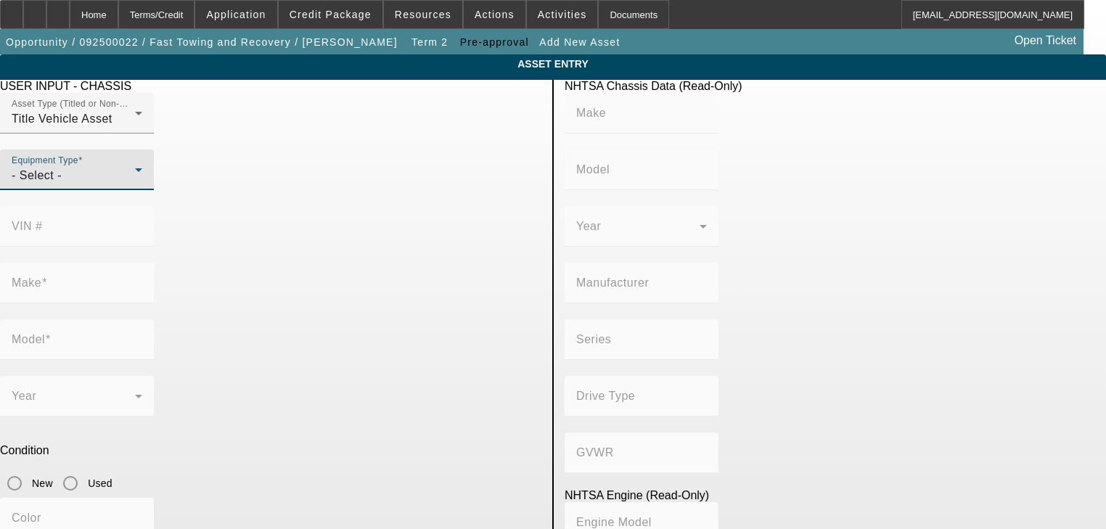
click at [135, 184] on div "- Select -" at bounding box center [73, 175] width 123 height 17
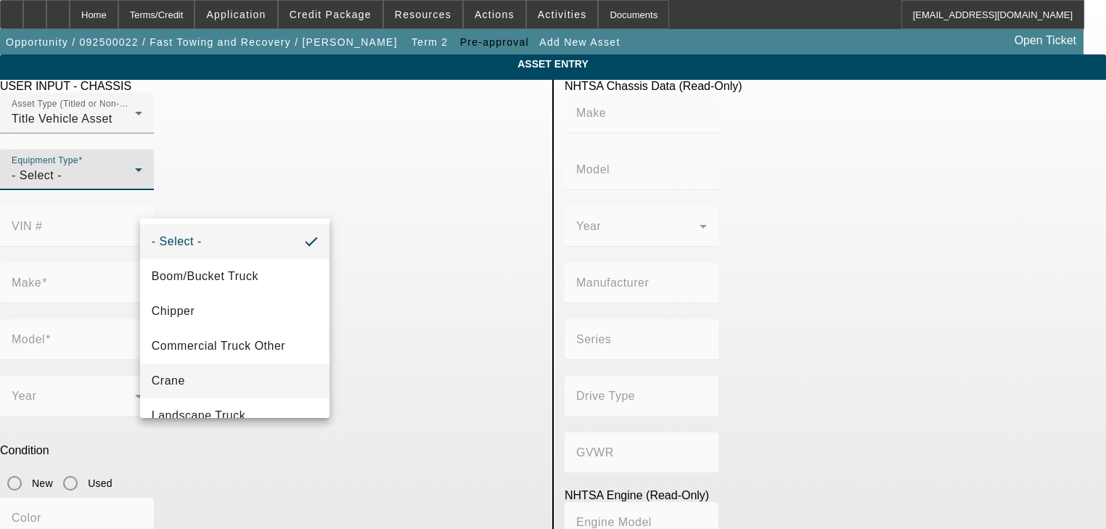
scroll to position [160, 0]
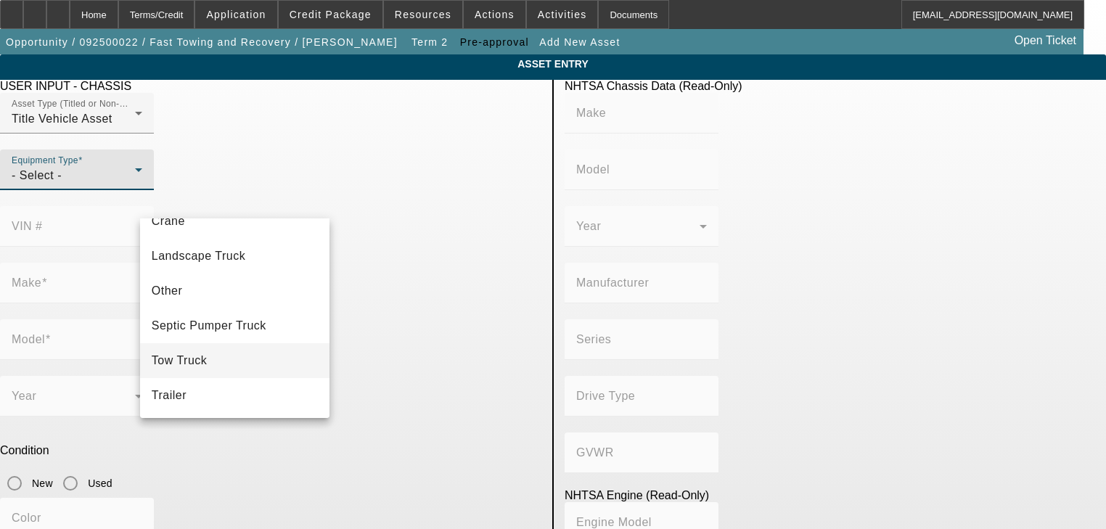
click at [267, 366] on mat-option "Tow Truck" at bounding box center [235, 360] width 190 height 35
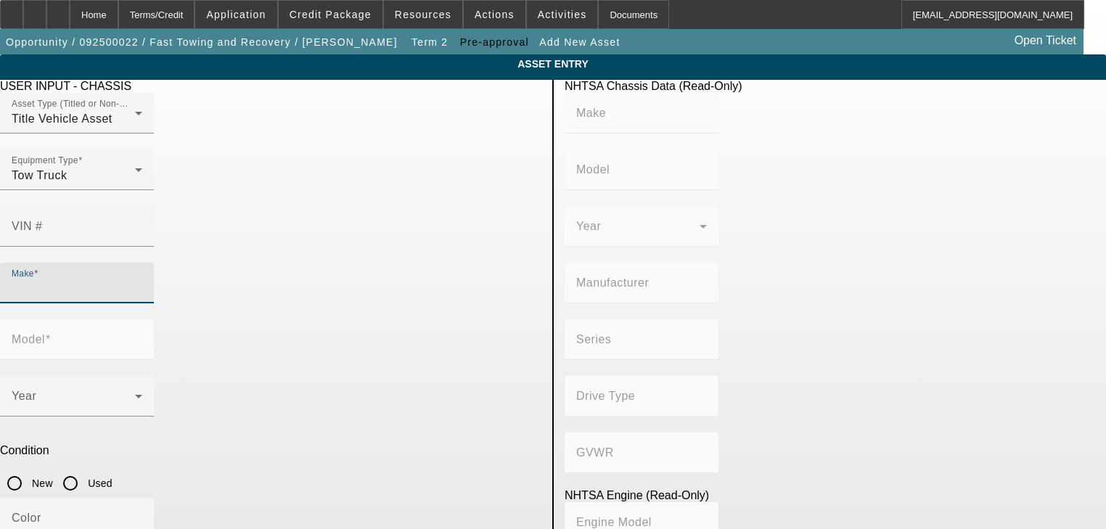
click at [142, 280] on input "Make" at bounding box center [77, 288] width 131 height 17
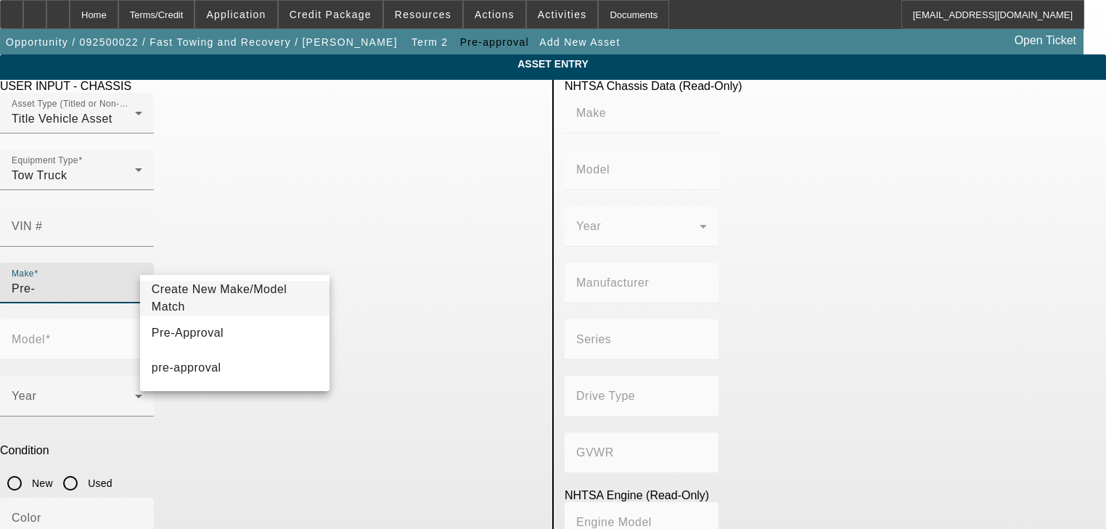
click at [258, 343] on mat-option "Pre-Approval" at bounding box center [235, 333] width 190 height 35
type input "Pre-Approval"
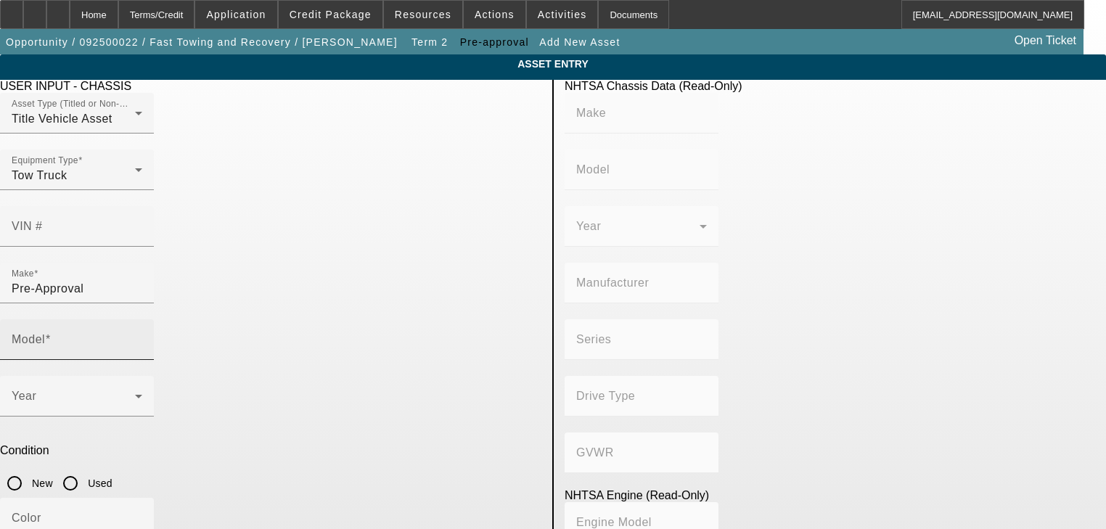
click at [142, 319] on div "Model" at bounding box center [77, 339] width 131 height 41
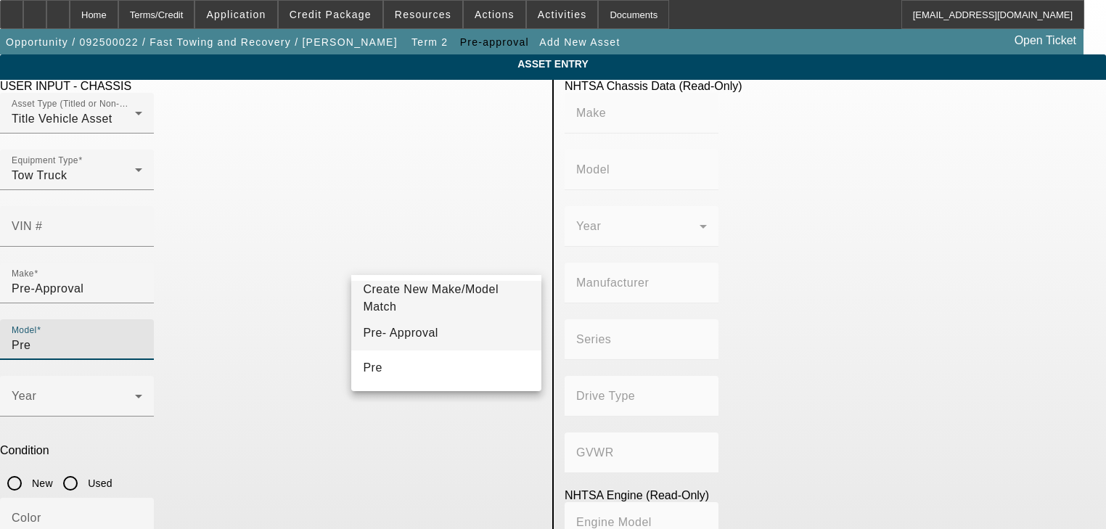
click at [426, 335] on mat-option "Pre- Approval" at bounding box center [446, 333] width 190 height 35
type input "Pre- Approval"
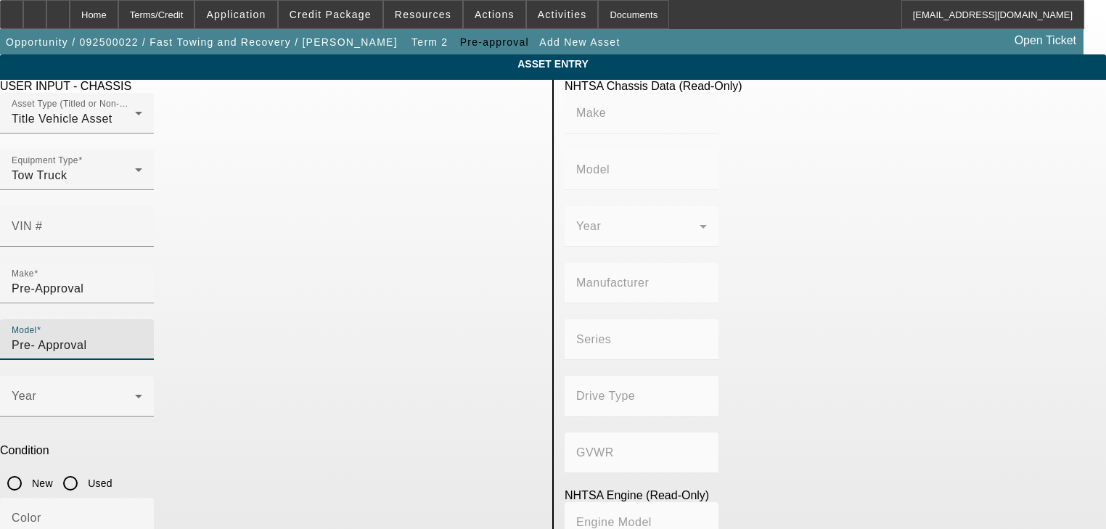
click at [85, 469] on input "Used" at bounding box center [70, 483] width 29 height 29
radio input "true"
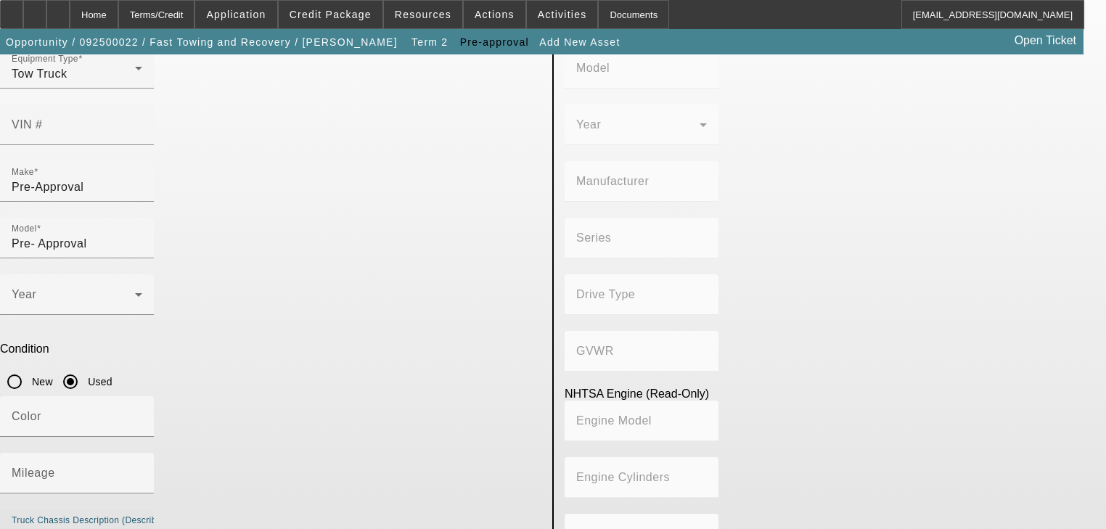
scroll to position [104, 0]
type textarea "Self Loader"
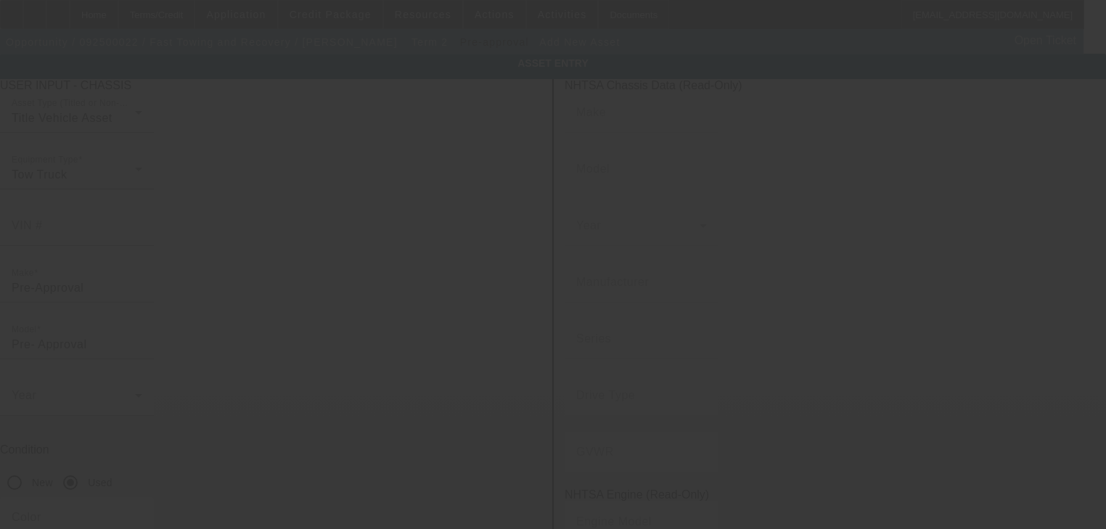
scroll to position [0, 0]
type input "$45,000.00"
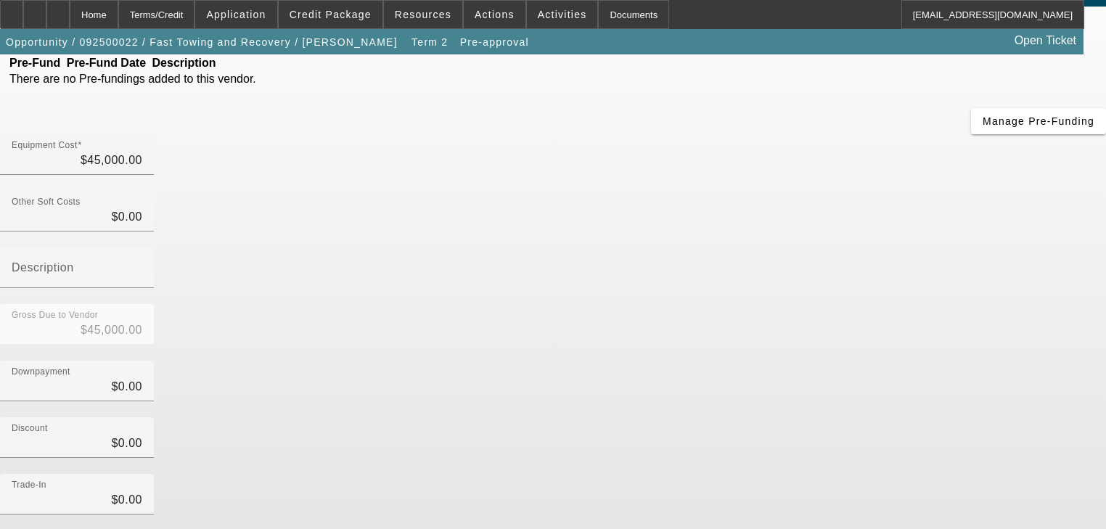
scroll to position [148, 0]
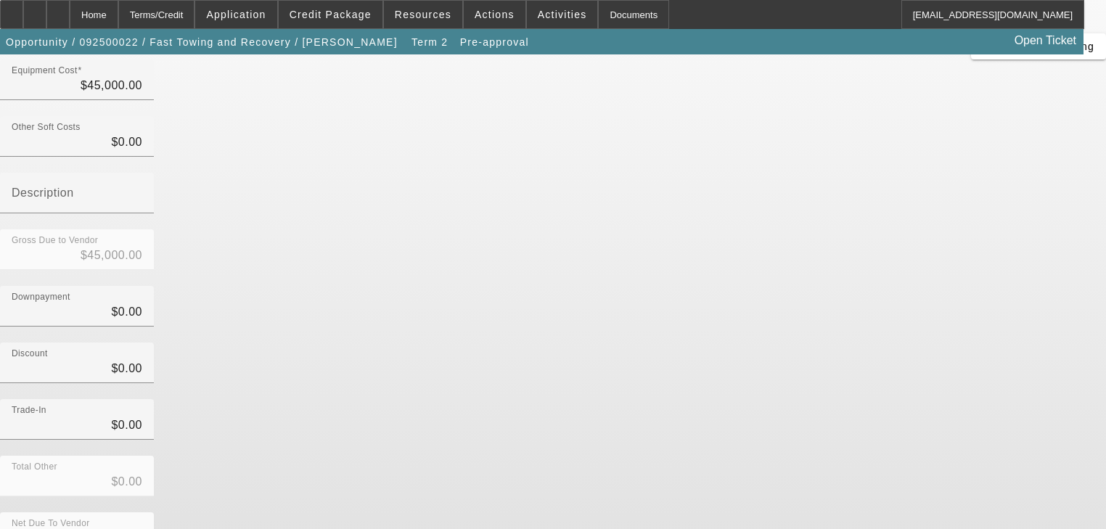
drag, startPoint x: 139, startPoint y: 10, endPoint x: 297, endPoint y: 199, distance: 246.2
click at [577, 340] on app-root "Home Terms/Credit Application Credit Package Resources Actions Activities Docum…" at bounding box center [553, 269] width 1106 height 834
click at [118, 17] on div "Home" at bounding box center [94, 14] width 49 height 29
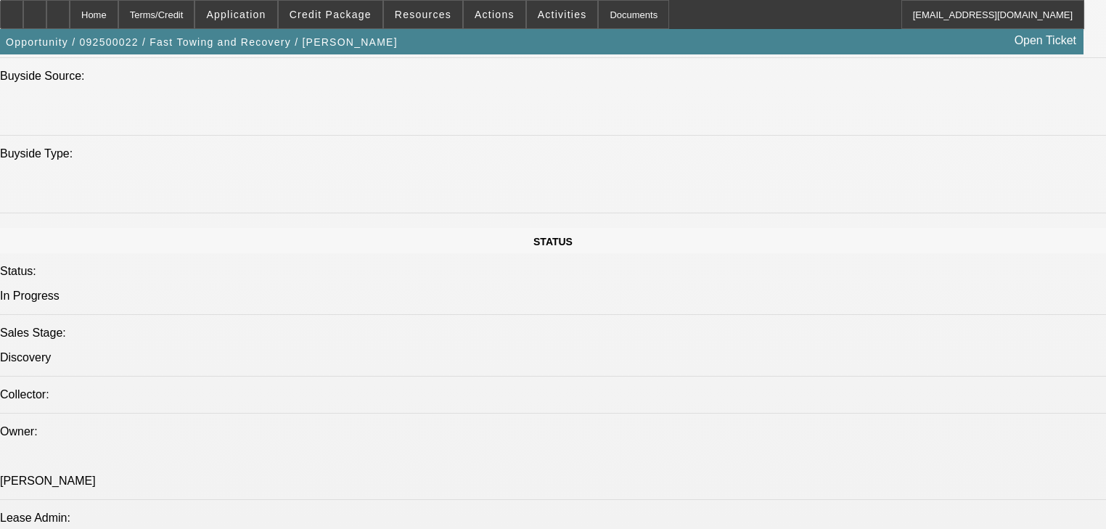
select select "0"
select select "0.1"
select select "4"
select select "0.2"
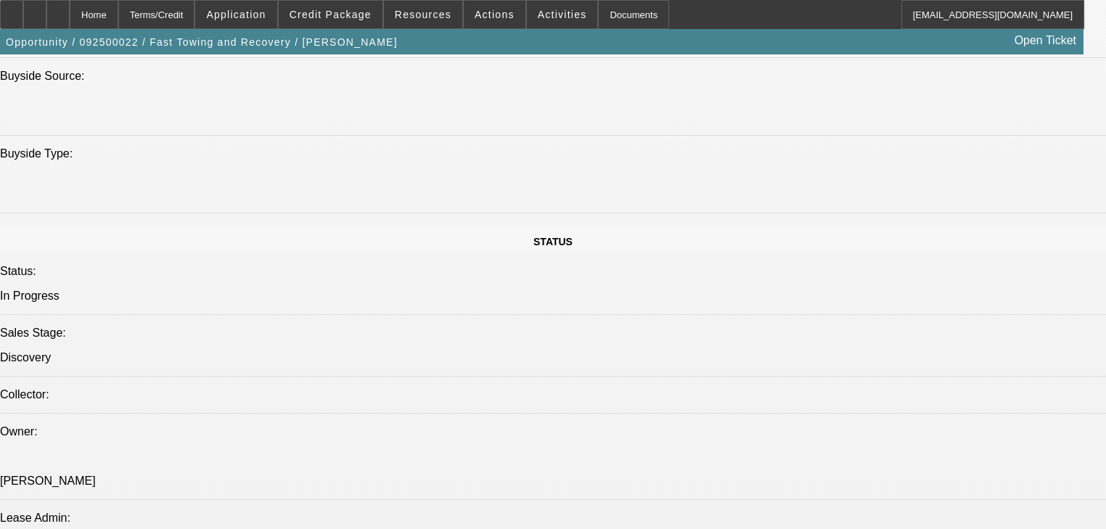
select select "2"
select select "0.1"
select select "4"
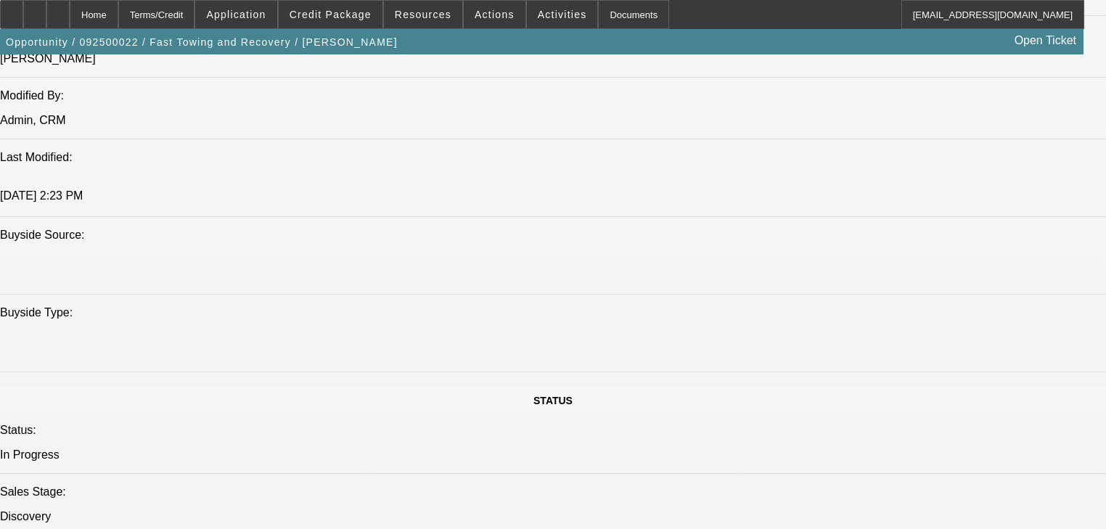
scroll to position [1234, 0]
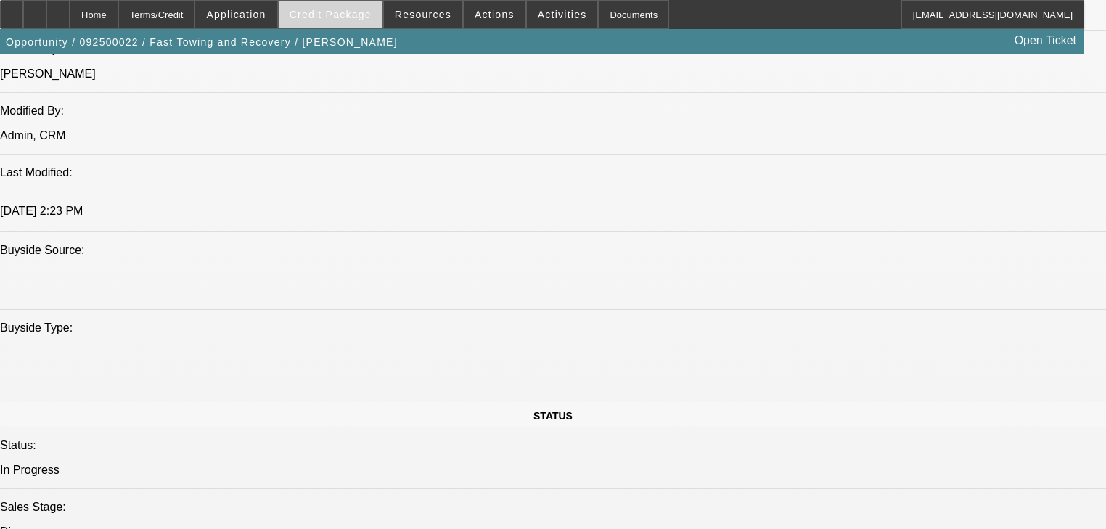
click at [345, 25] on span at bounding box center [331, 14] width 104 height 35
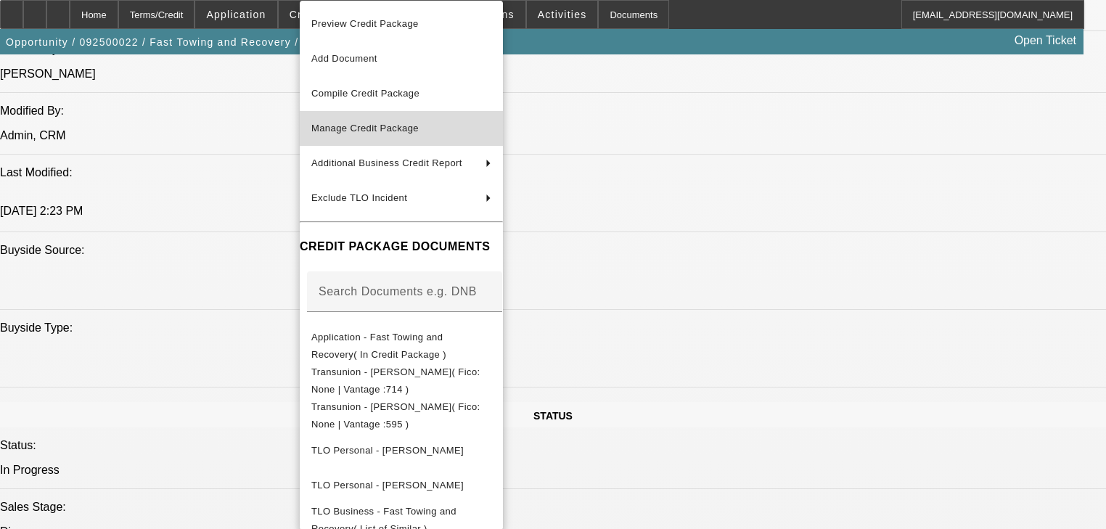
click at [354, 132] on span "Manage Credit Package" at bounding box center [364, 128] width 107 height 11
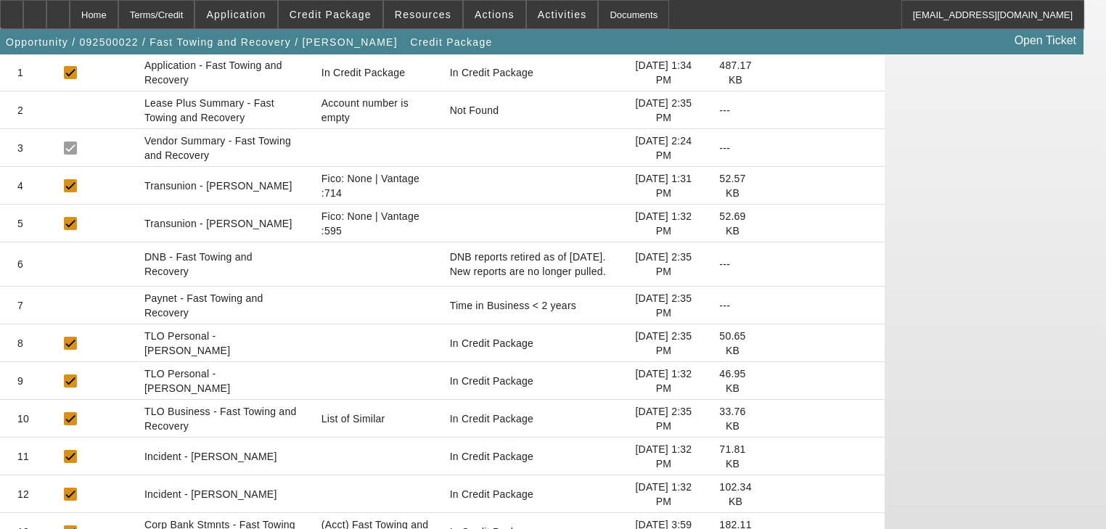
scroll to position [290, 0]
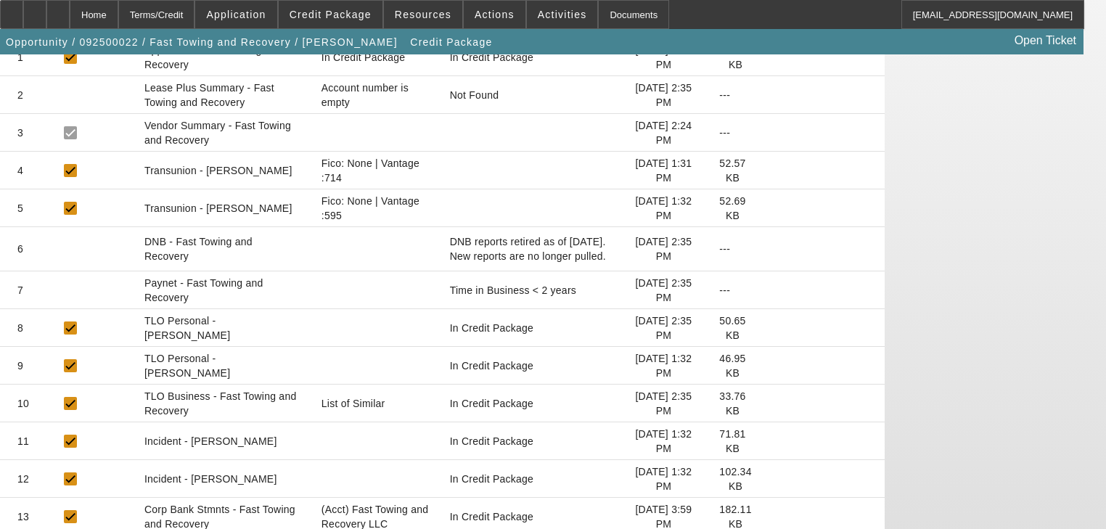
click at [763, 517] on icon at bounding box center [763, 517] width 0 height 0
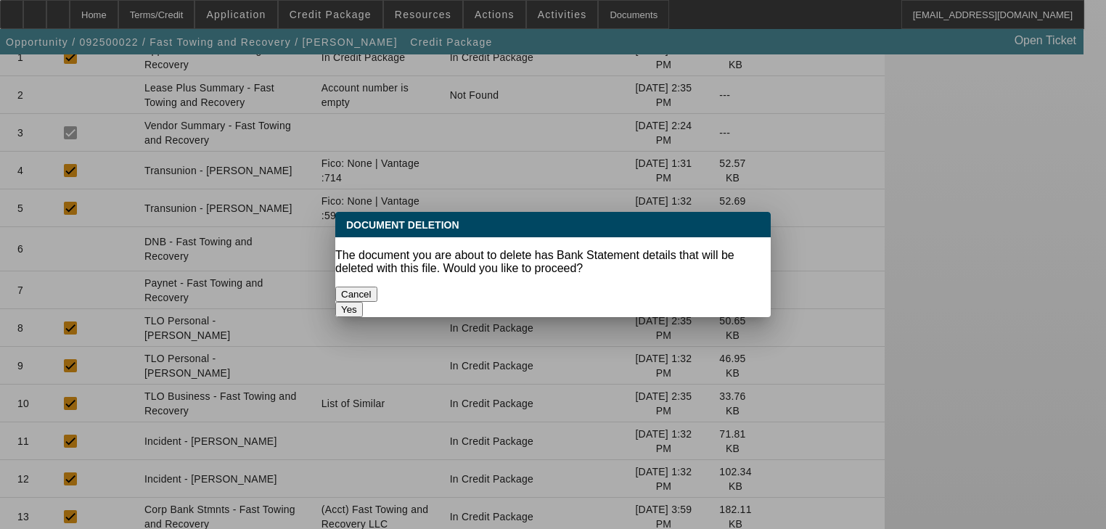
scroll to position [0, 0]
click at [363, 302] on button "Yes" at bounding box center [349, 309] width 28 height 15
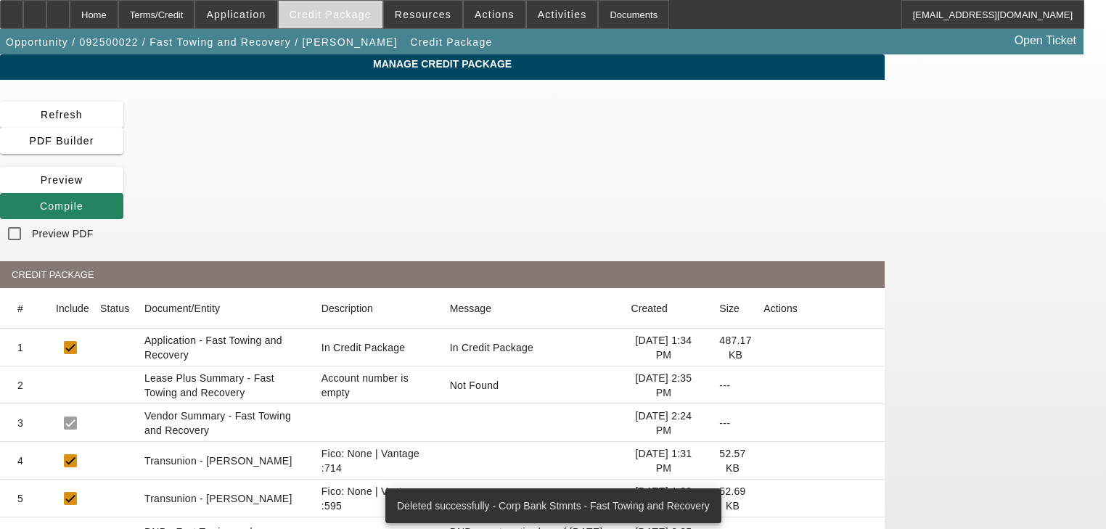
click at [336, 24] on span at bounding box center [331, 14] width 104 height 35
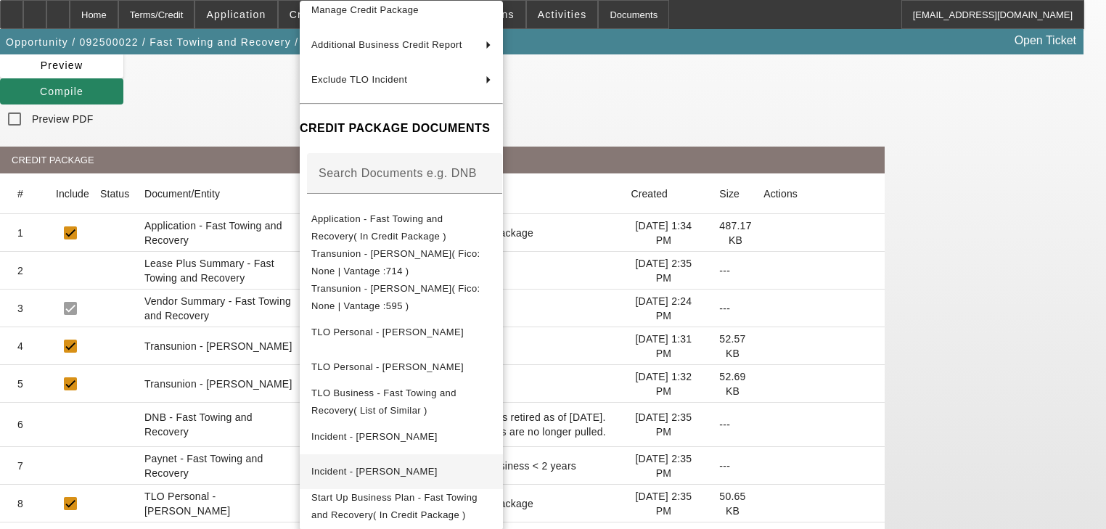
scroll to position [116, 0]
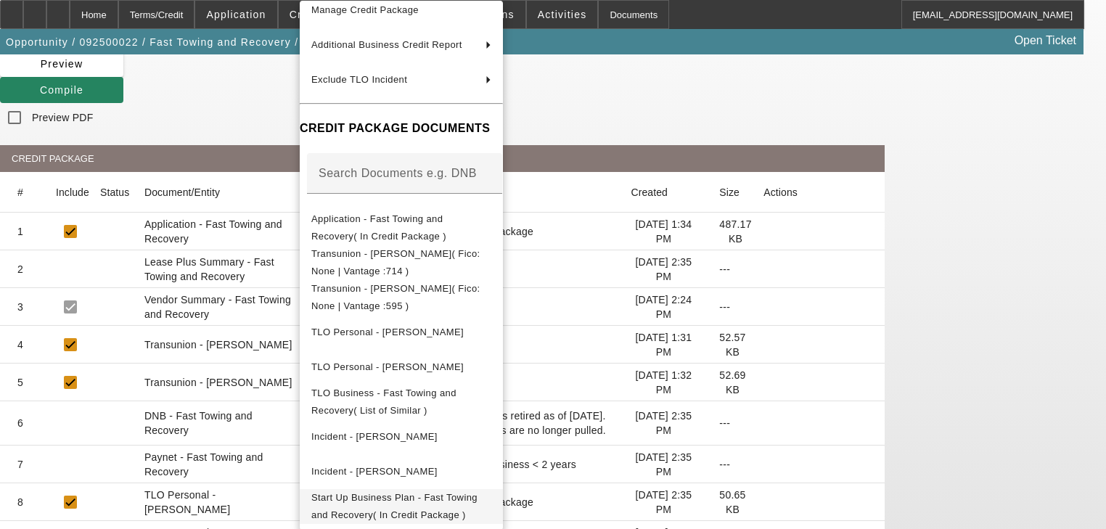
click at [477, 491] on span "Start Up Business Plan - Fast Towing and Recovery( In Credit Package )" at bounding box center [401, 506] width 180 height 35
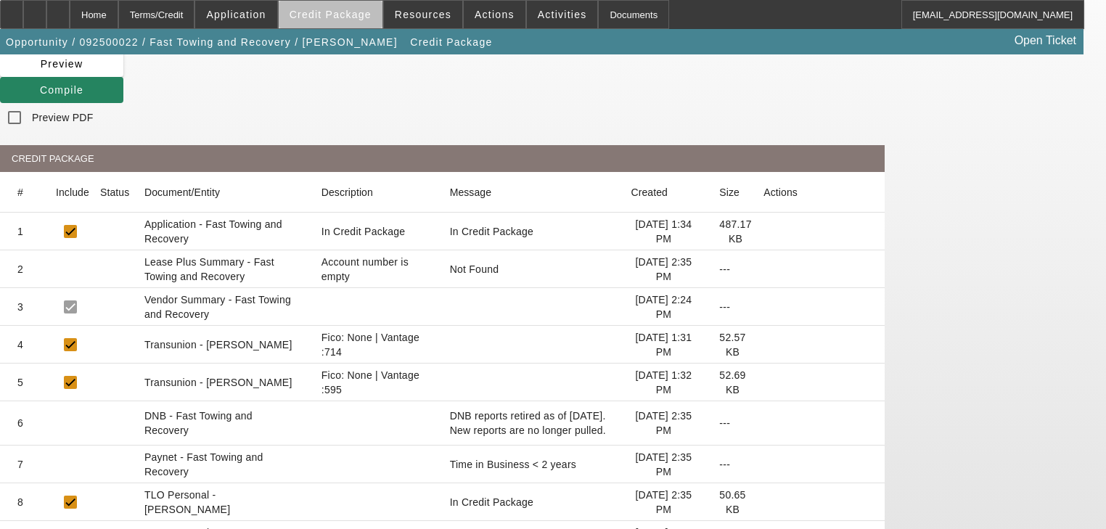
click at [366, 24] on span at bounding box center [331, 14] width 104 height 35
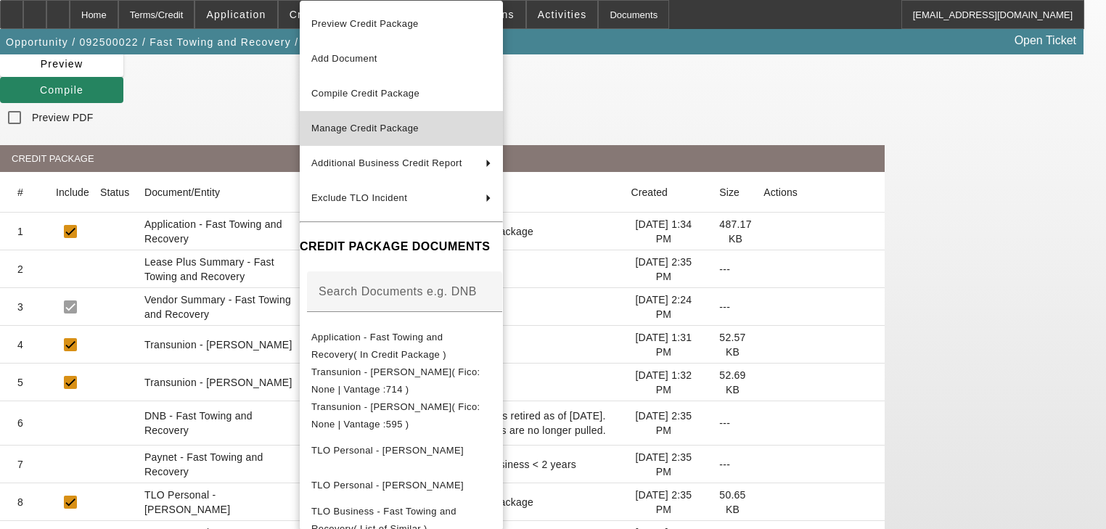
click at [357, 128] on span "Manage Credit Package" at bounding box center [364, 128] width 107 height 11
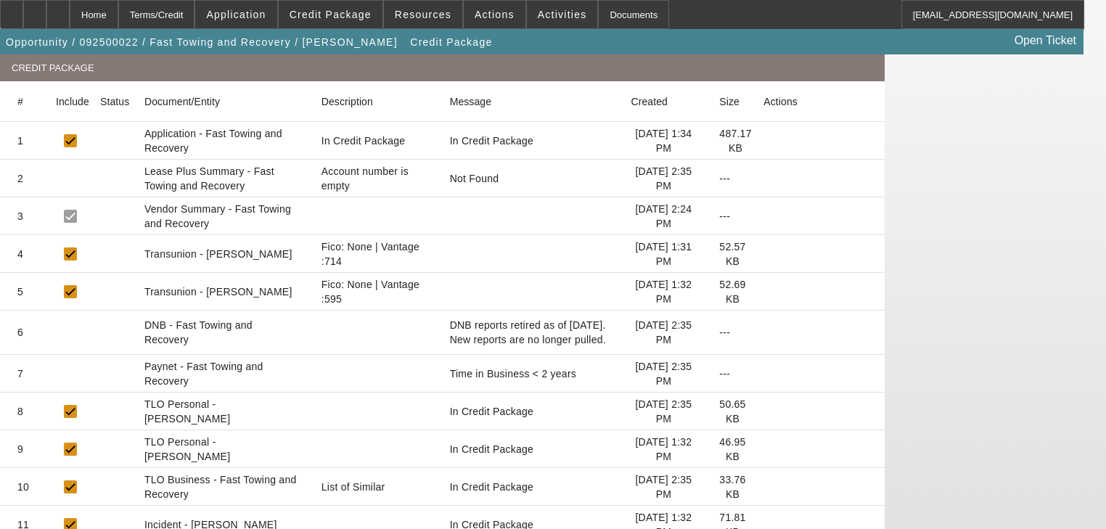
scroll to position [268, 0]
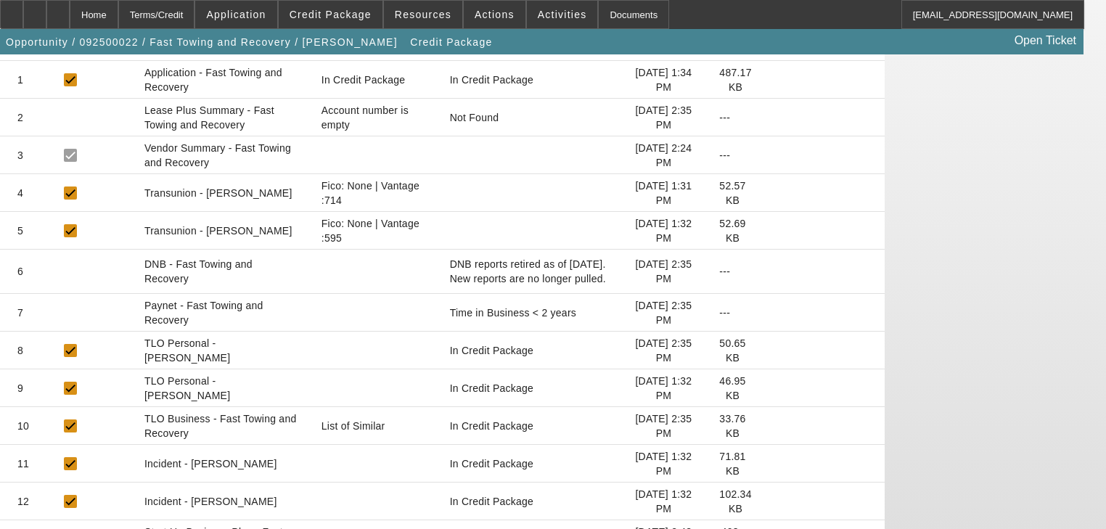
click at [763, 528] on icon at bounding box center [763, 539] width 0 height 0
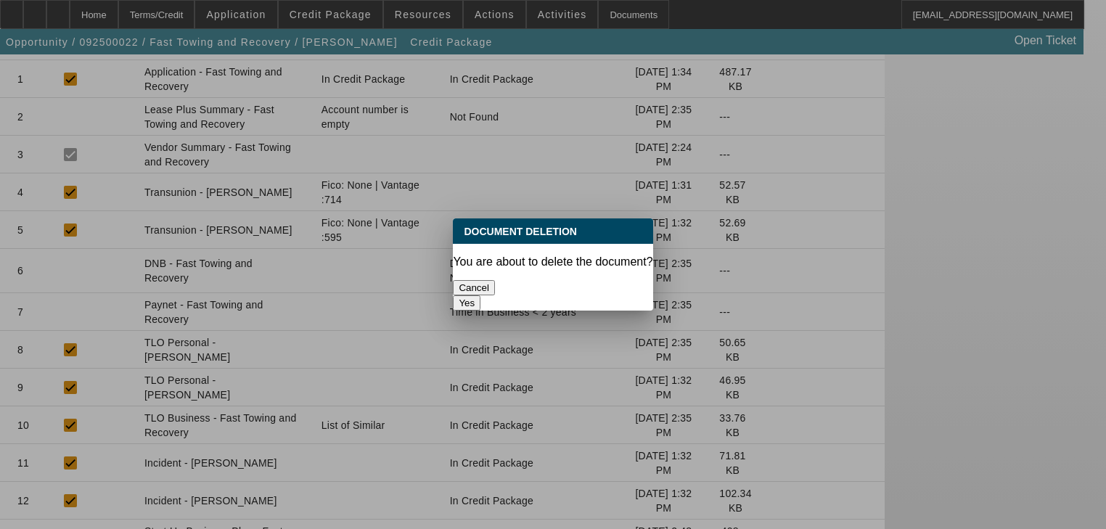
scroll to position [0, 0]
click at [480, 295] on button "Yes" at bounding box center [467, 302] width 28 height 15
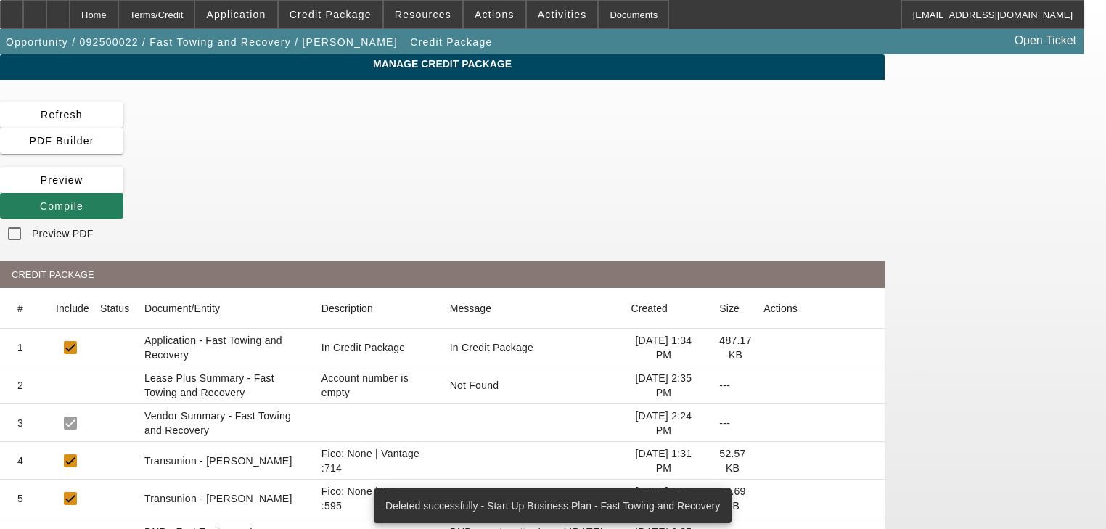
click at [40, 200] on icon at bounding box center [40, 206] width 0 height 12
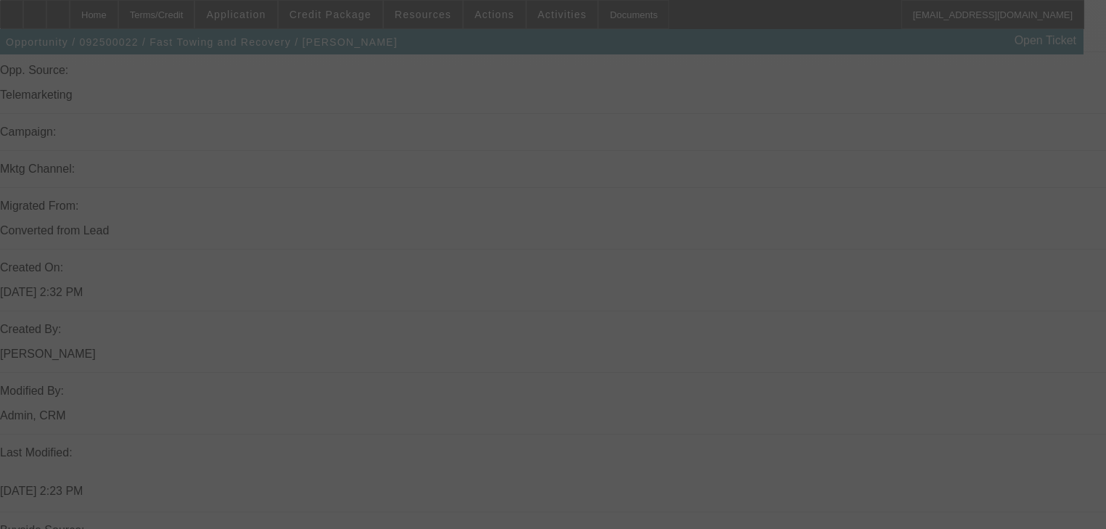
scroll to position [948, 0]
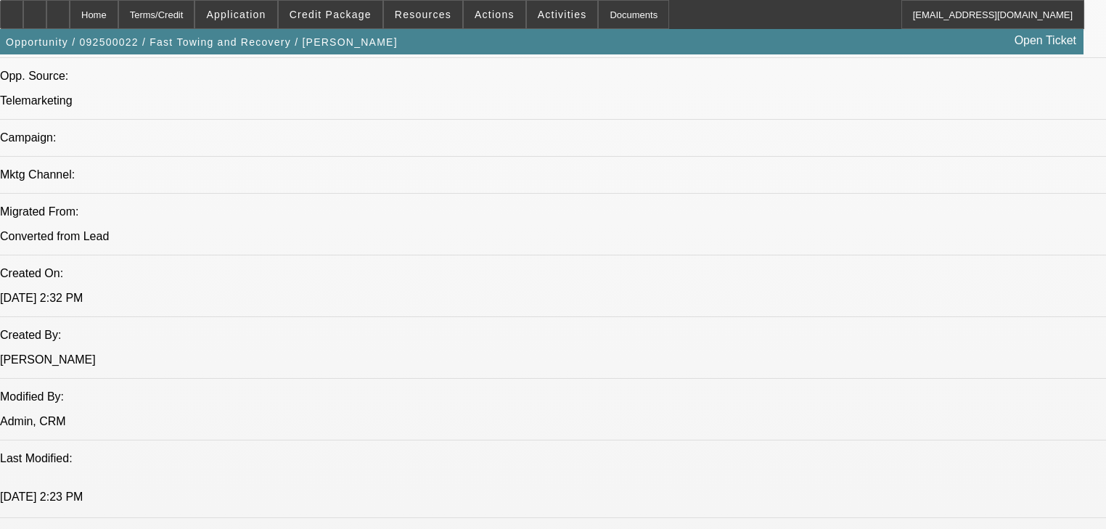
select select "0"
select select "0.1"
select select "4"
select select "0.2"
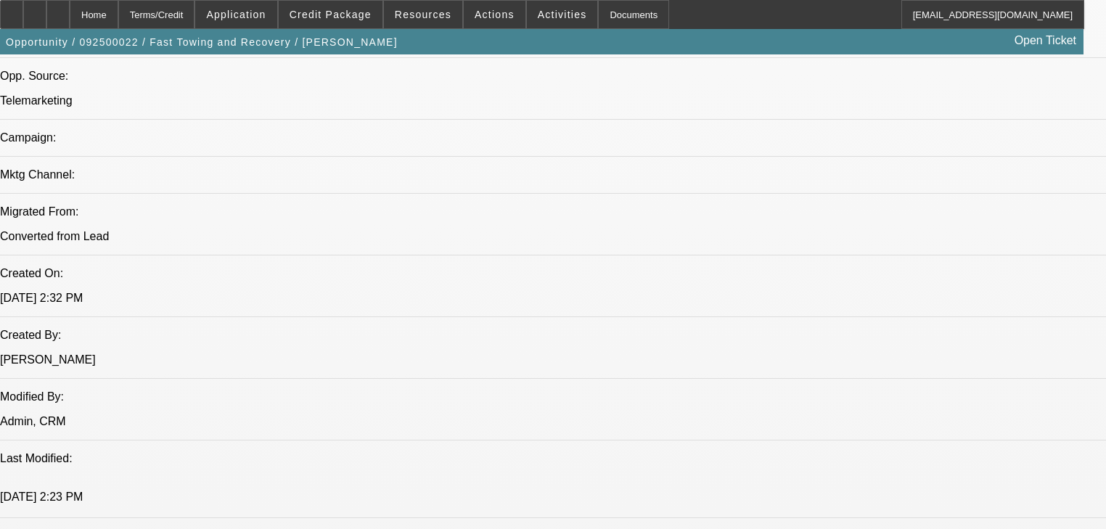
select select "2"
select select "0.1"
select select "4"
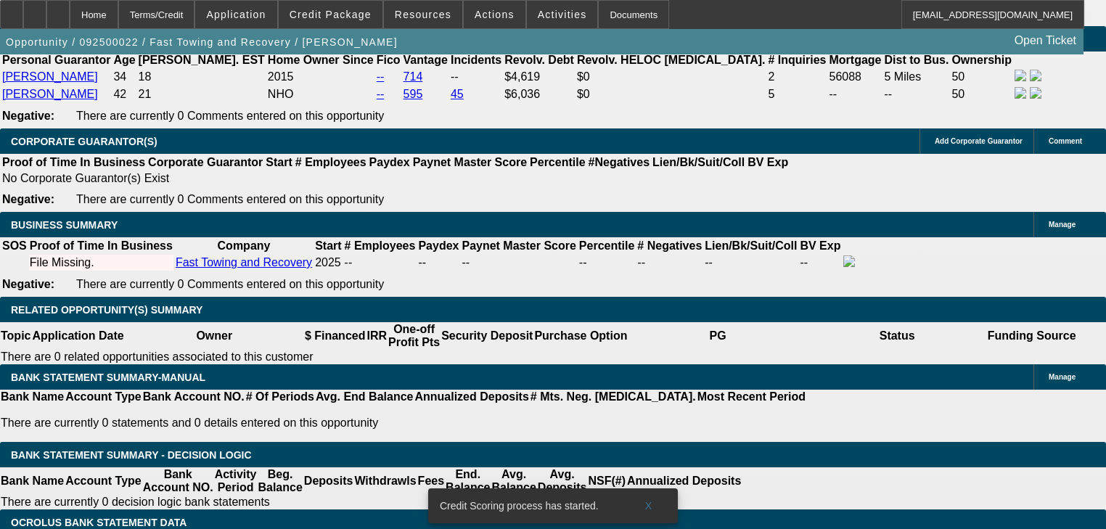
scroll to position [2225, 0]
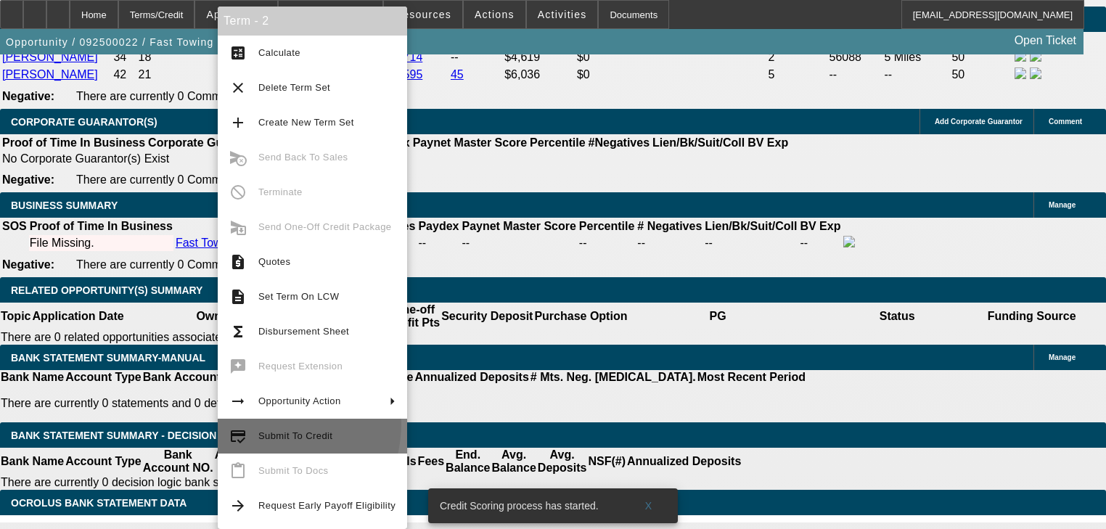
click at [262, 423] on button "credit_score Submit To Credit" at bounding box center [312, 436] width 189 height 35
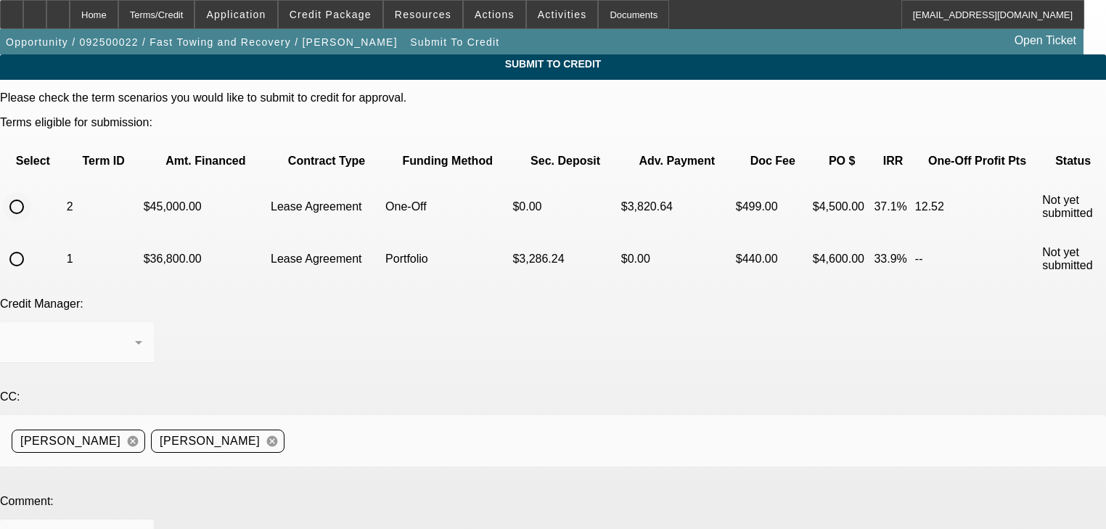
click at [31, 192] on input "radio" at bounding box center [16, 206] width 29 height 29
radio input "true"
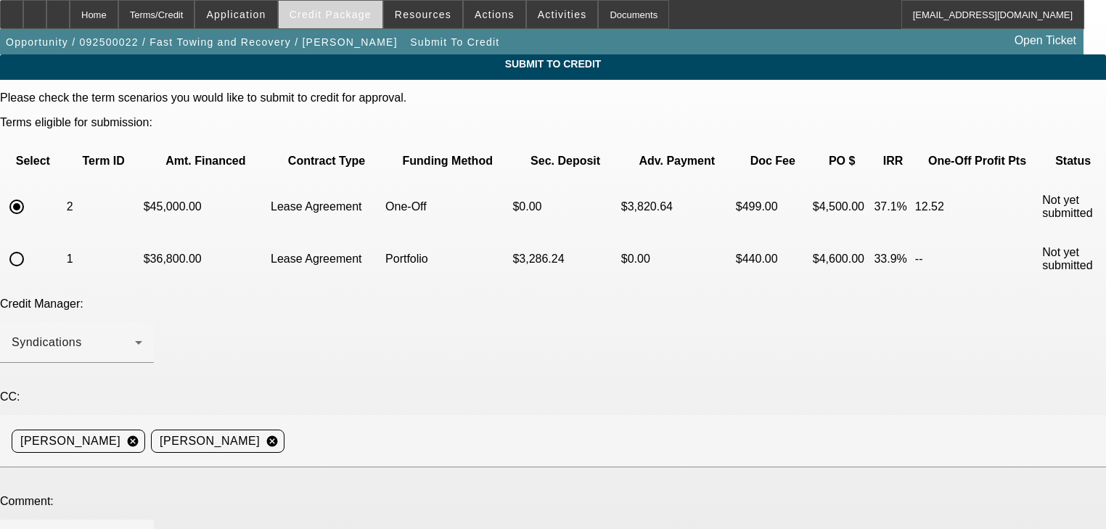
click at [382, 11] on span at bounding box center [331, 14] width 104 height 35
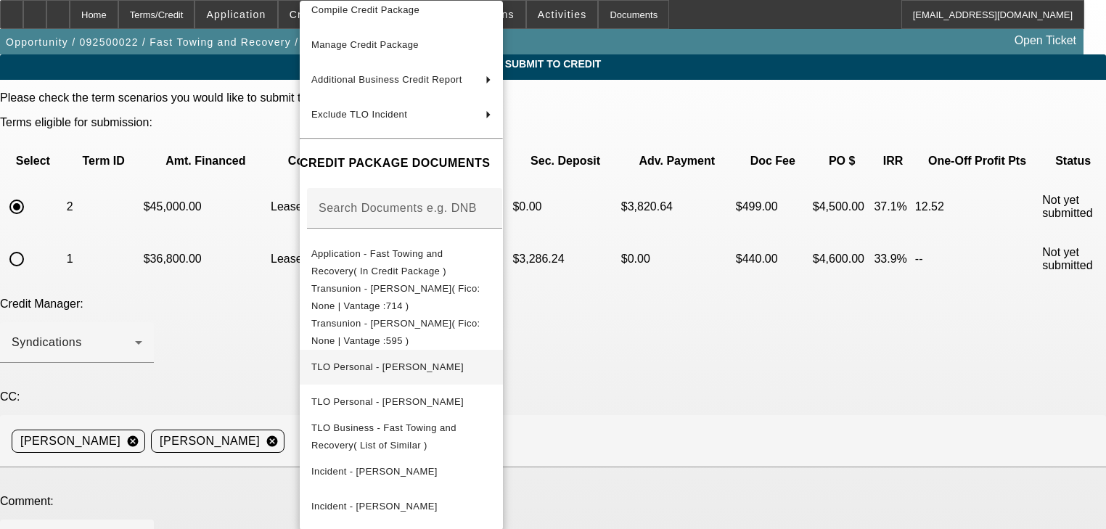
scroll to position [86, 0]
click at [171, 377] on div at bounding box center [553, 264] width 1106 height 529
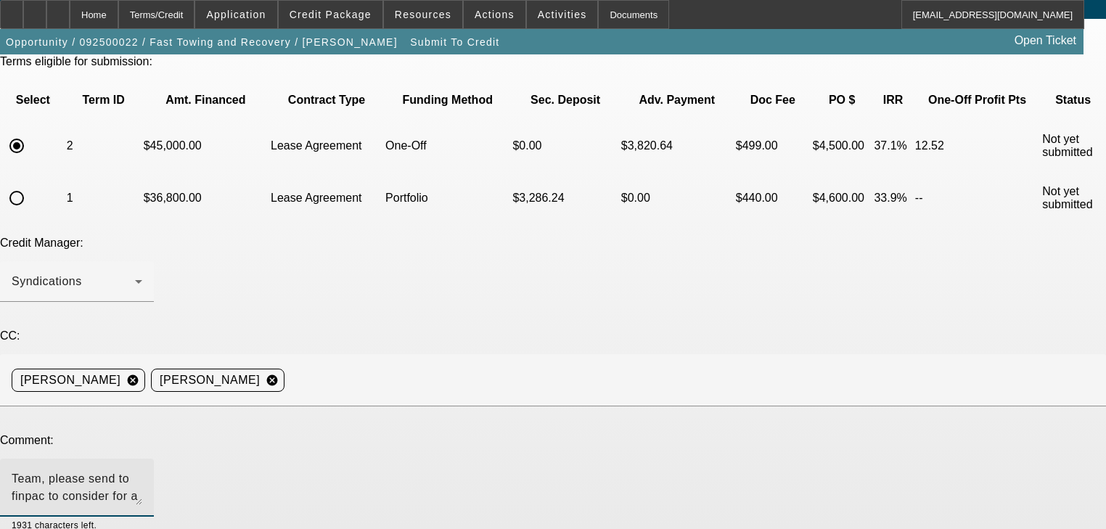
scroll to position [115, 0]
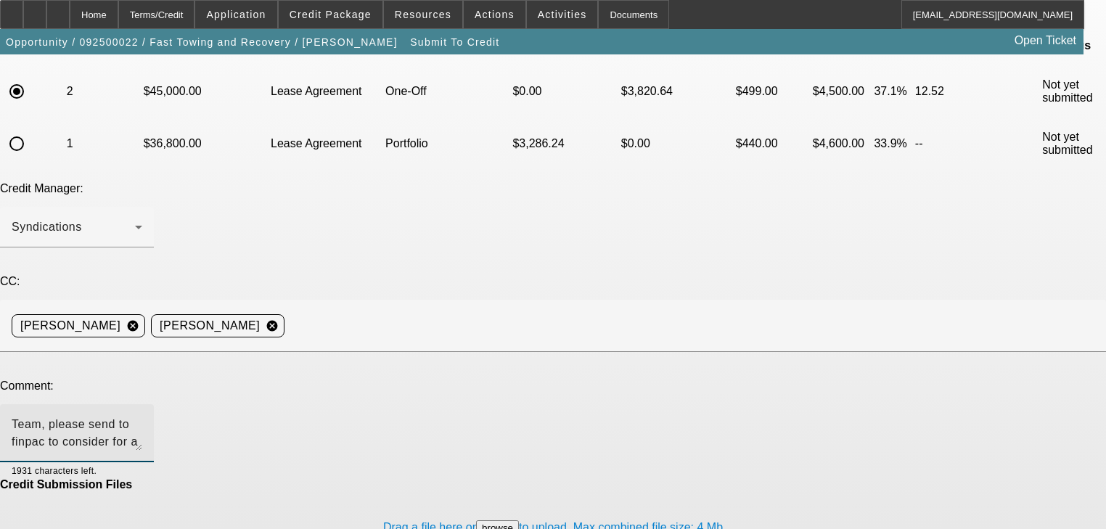
type textarea "Team, please send to finpac to consider for a pre-approval. Thank you"
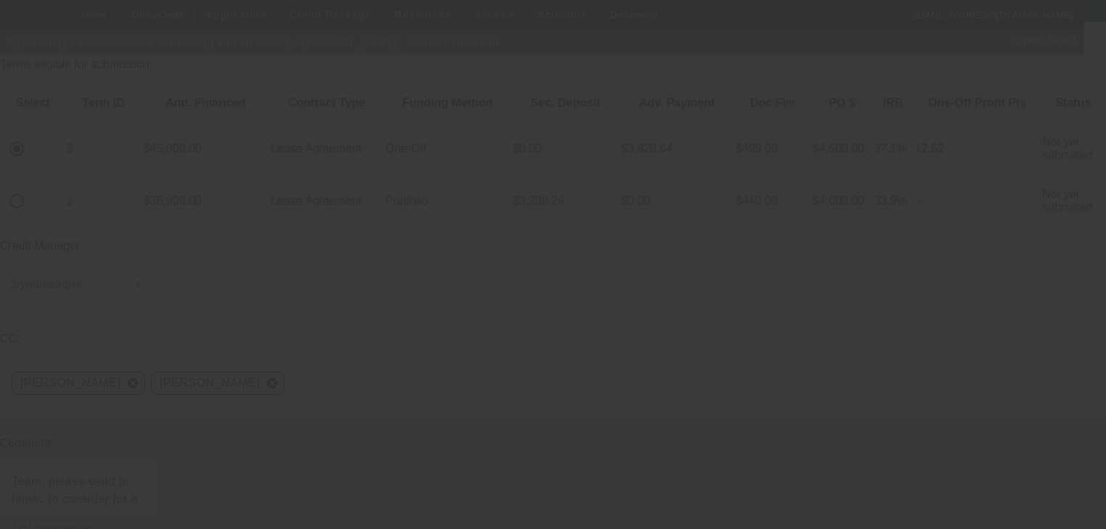
scroll to position [57, 0]
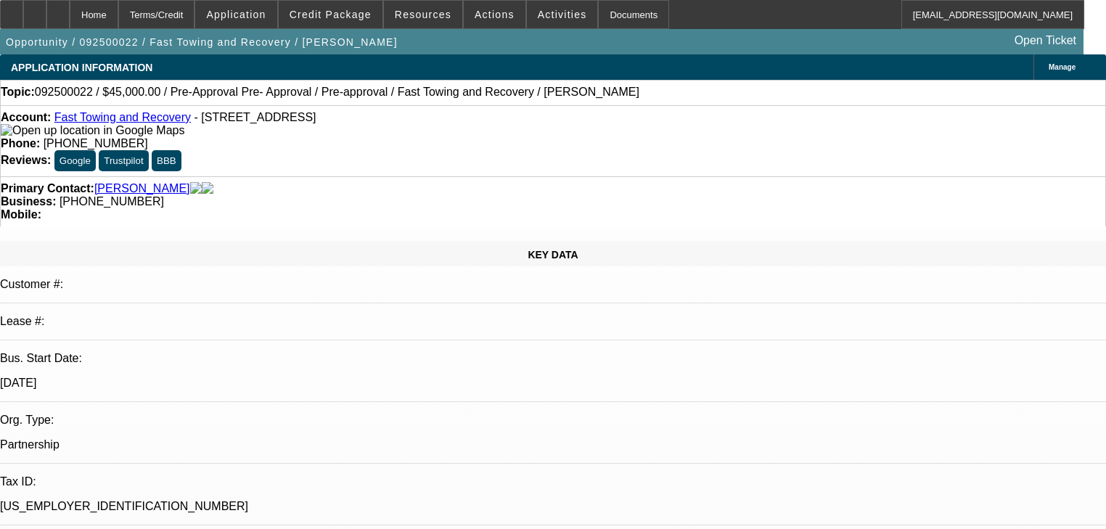
select select "0"
select select "0.1"
select select "4"
select select "0.2"
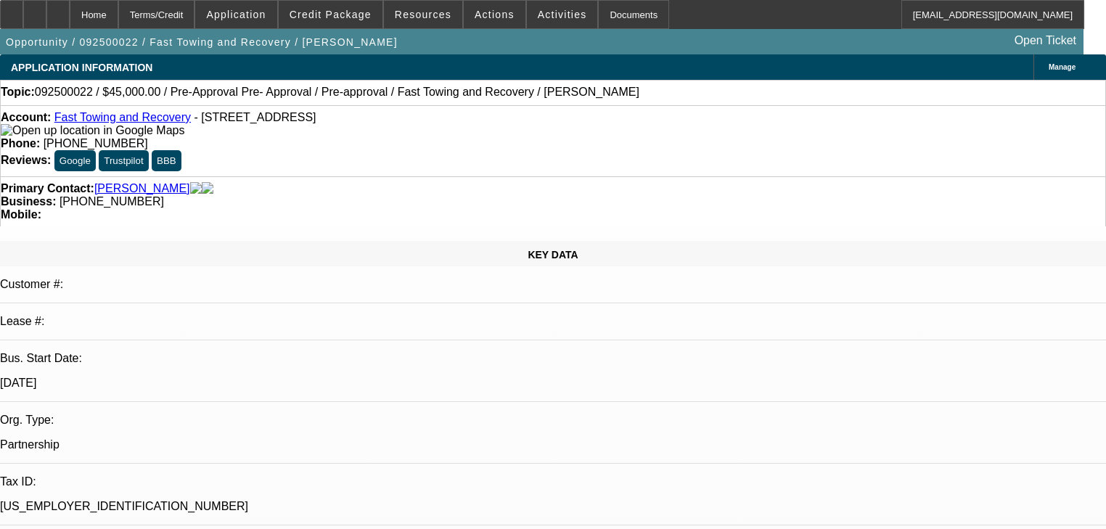
select select "2"
select select "0.1"
select select "4"
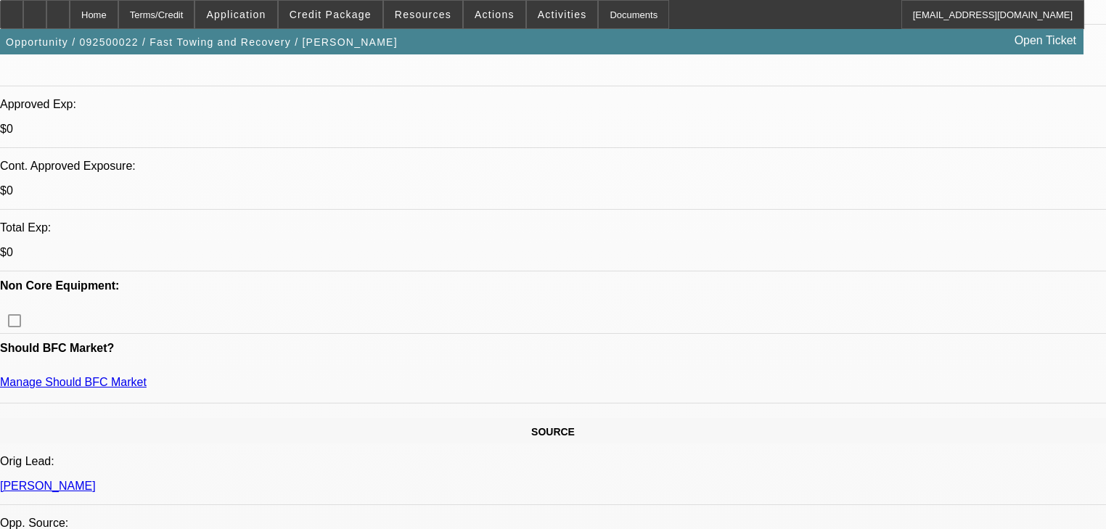
scroll to position [523, 0]
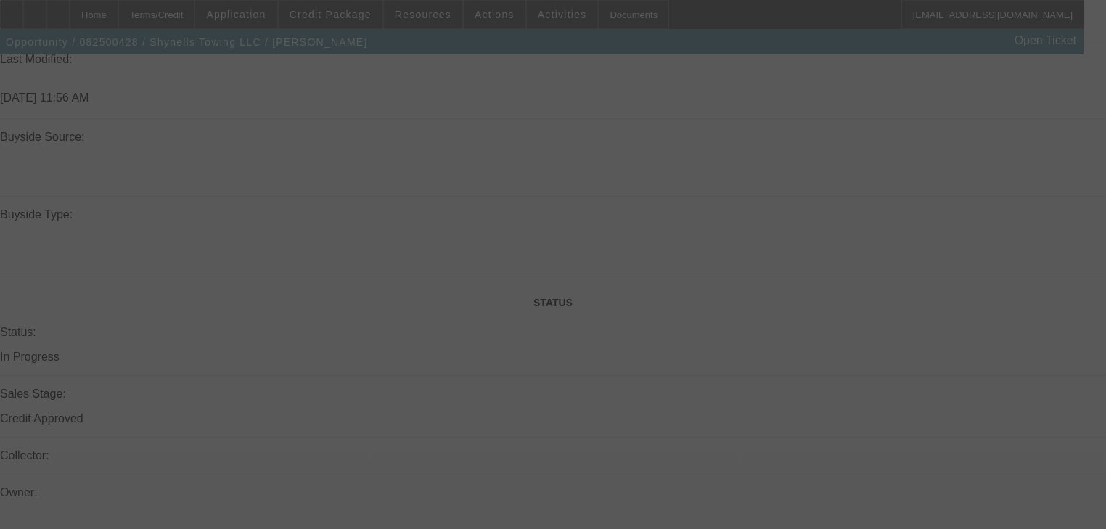
scroll to position [1335, 0]
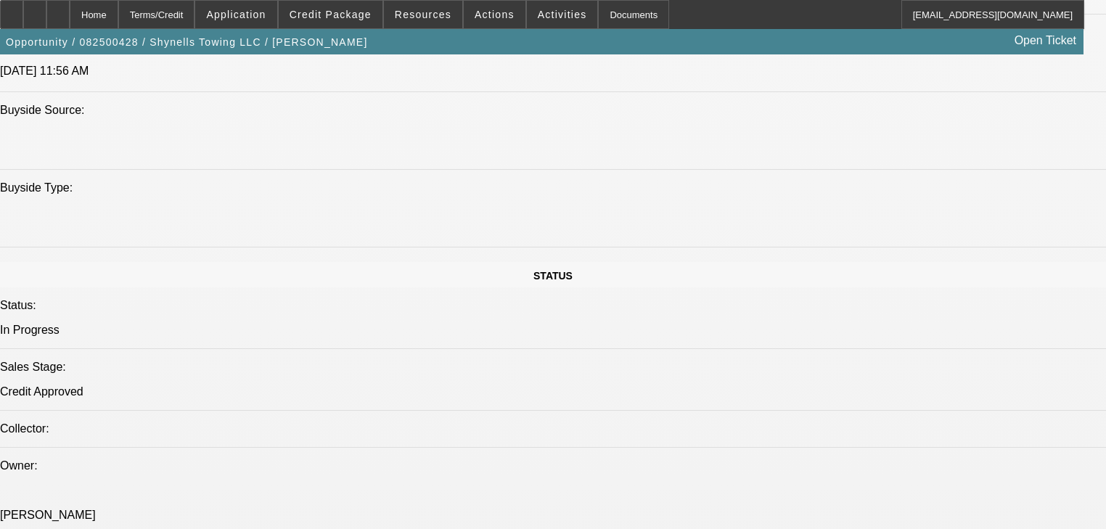
select select "0"
select select "2"
select select "0"
select select "1"
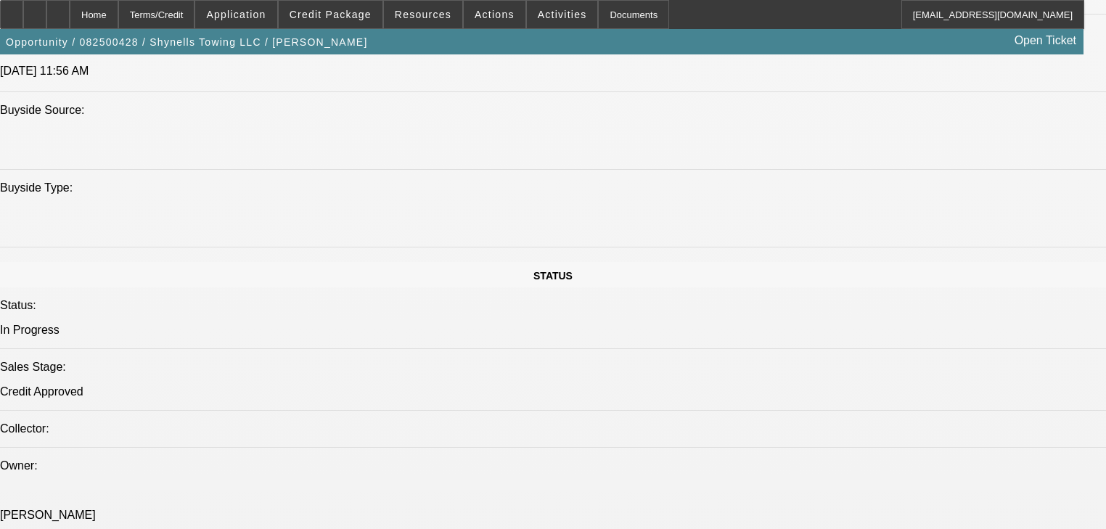
select select "0"
select select "2"
select select "0"
select select "1"
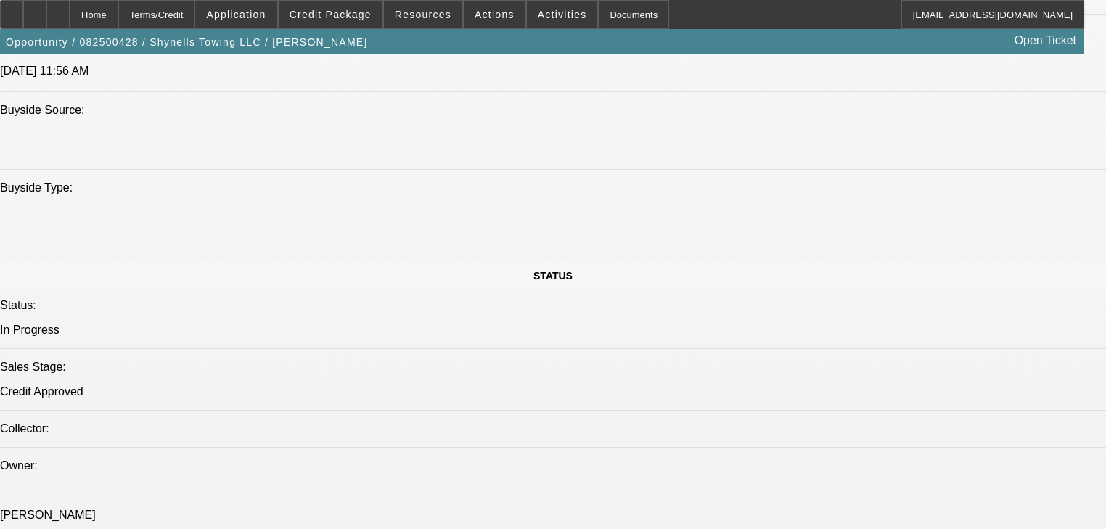
select select "0"
select select "2"
select select "0"
select select "1"
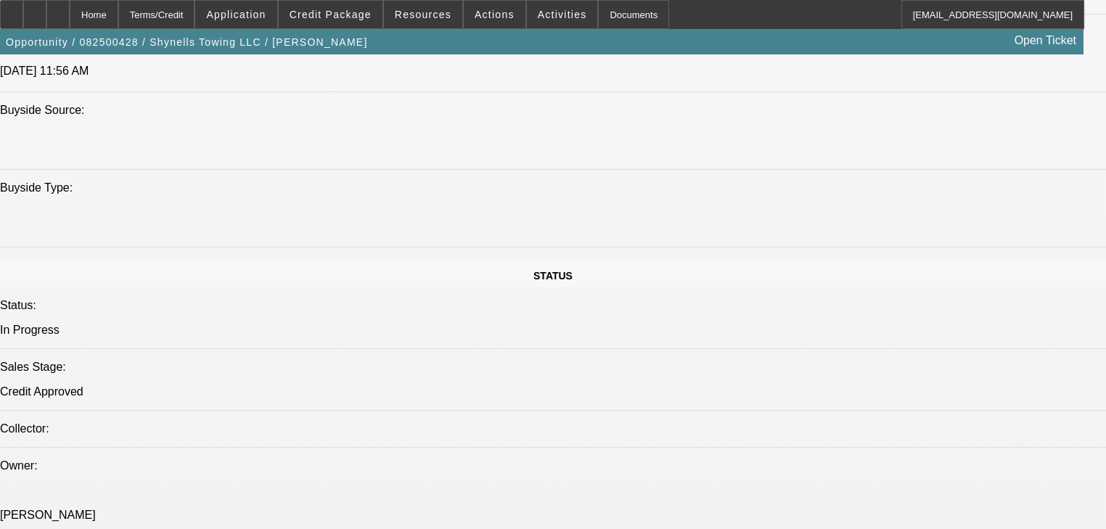
select select "0"
select select "2"
select select "0"
select select "1"
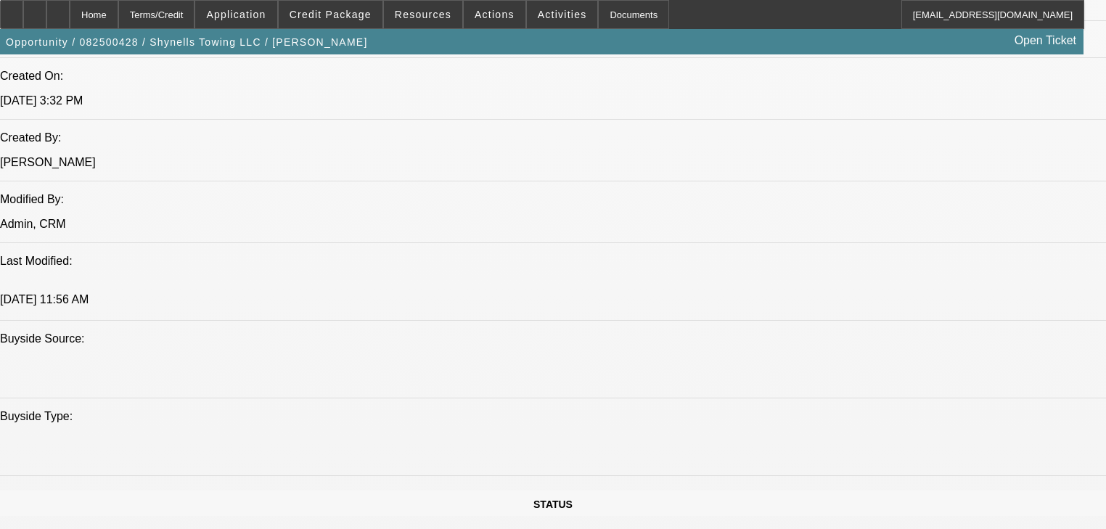
scroll to position [1103, 0]
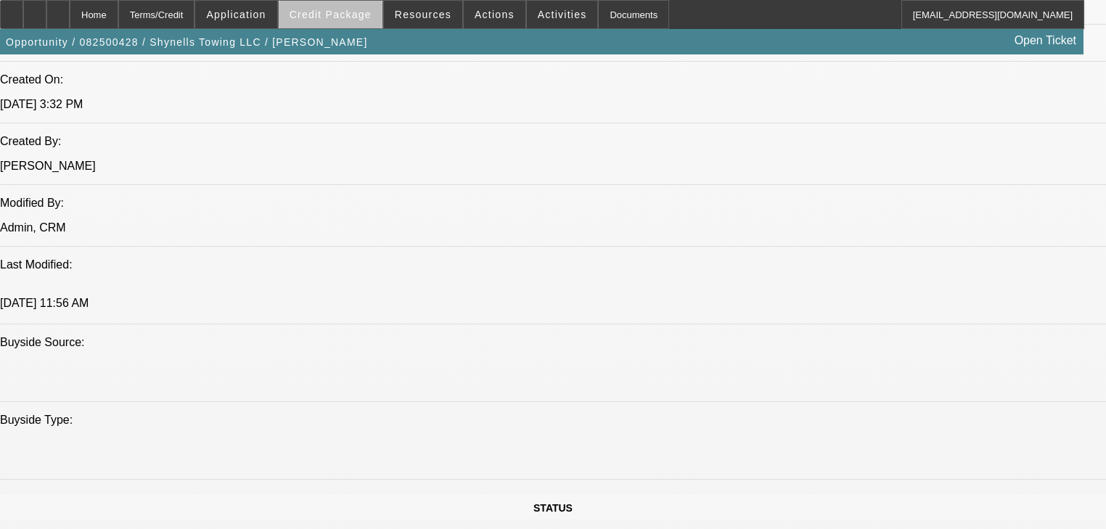
click at [351, 24] on span at bounding box center [331, 14] width 104 height 35
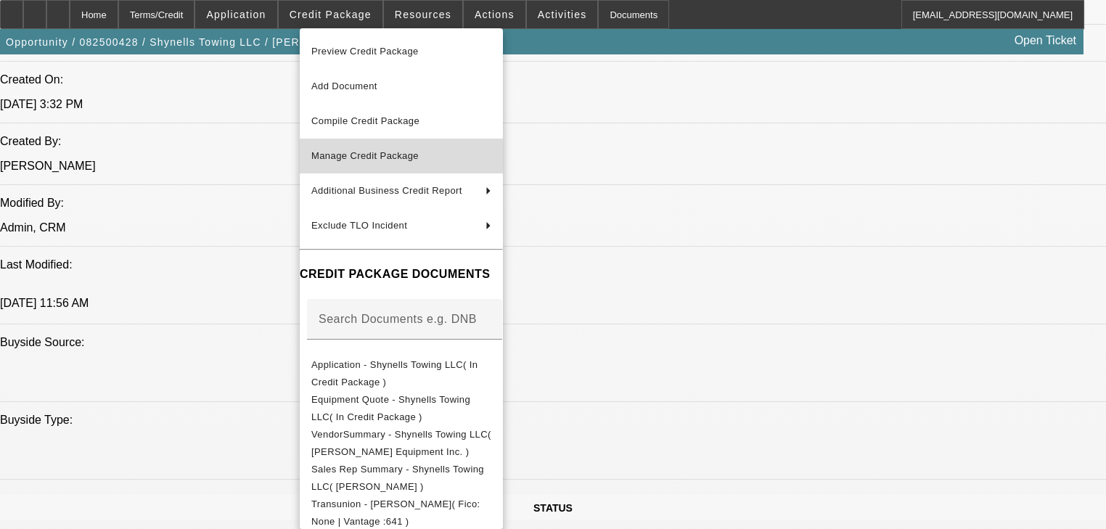
click at [367, 165] on button "Manage Credit Package" at bounding box center [401, 156] width 203 height 35
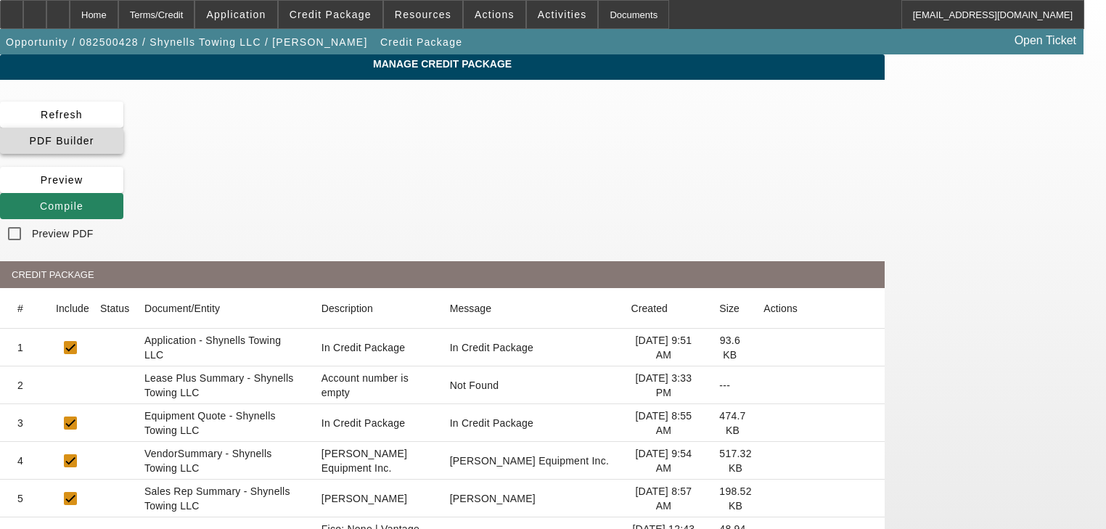
click at [123, 126] on span at bounding box center [61, 140] width 123 height 35
click at [94, 135] on span "PDF Builder" at bounding box center [61, 141] width 65 height 12
click at [123, 189] on span at bounding box center [61, 206] width 123 height 35
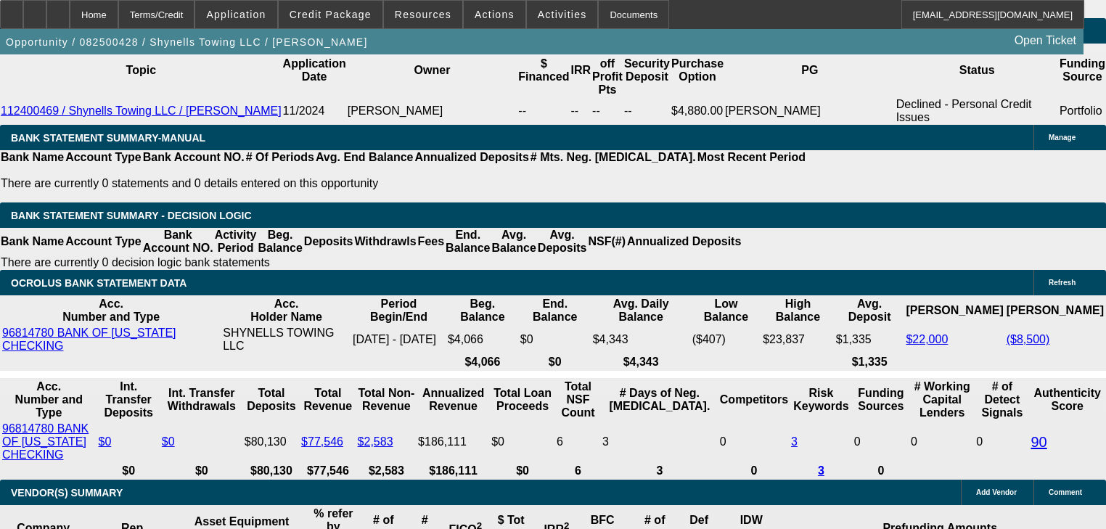
select select "0"
select select "2"
select select "0"
select select "1"
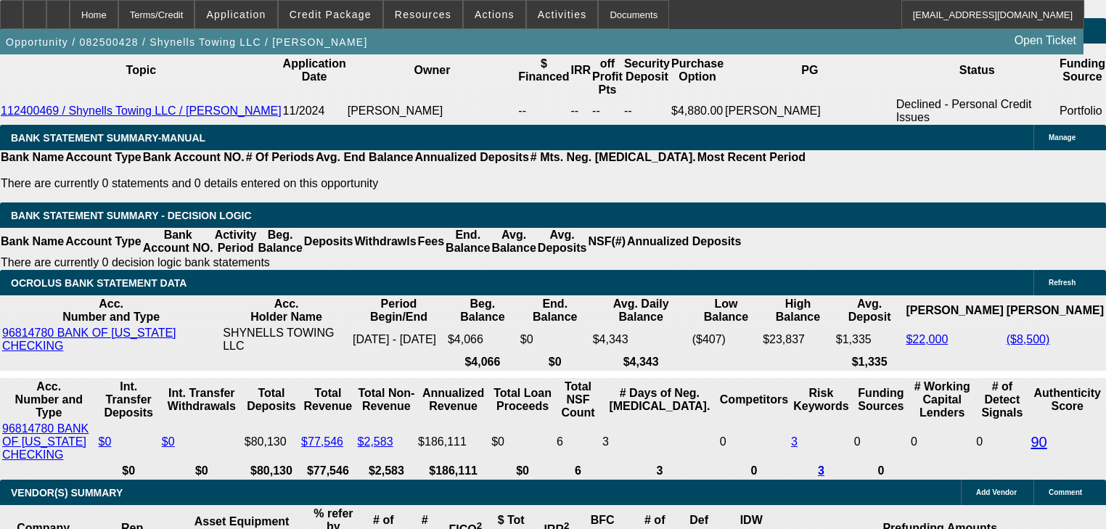
select select "0"
select select "2"
select select "0"
select select "1"
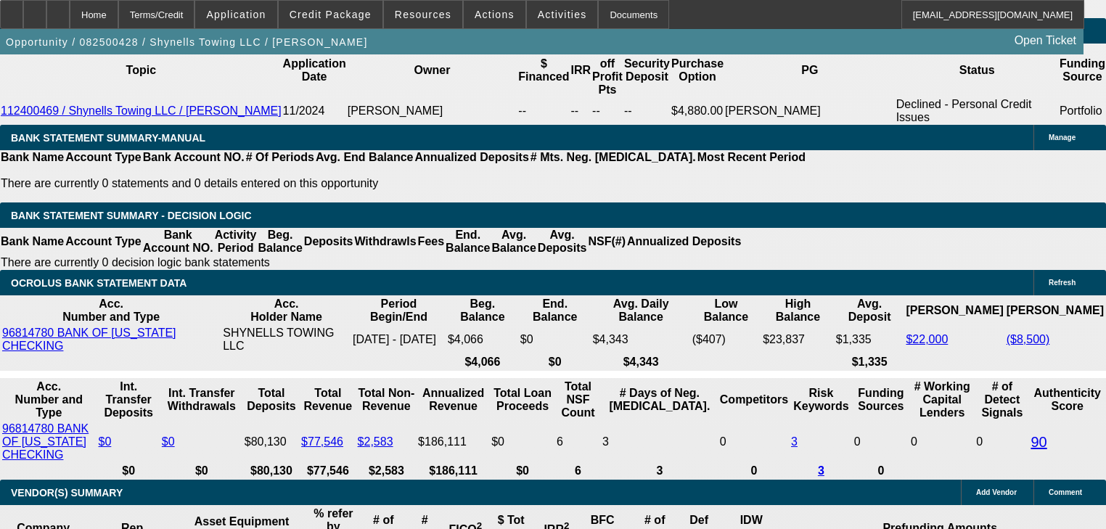
select select "0"
select select "2"
select select "0"
select select "1"
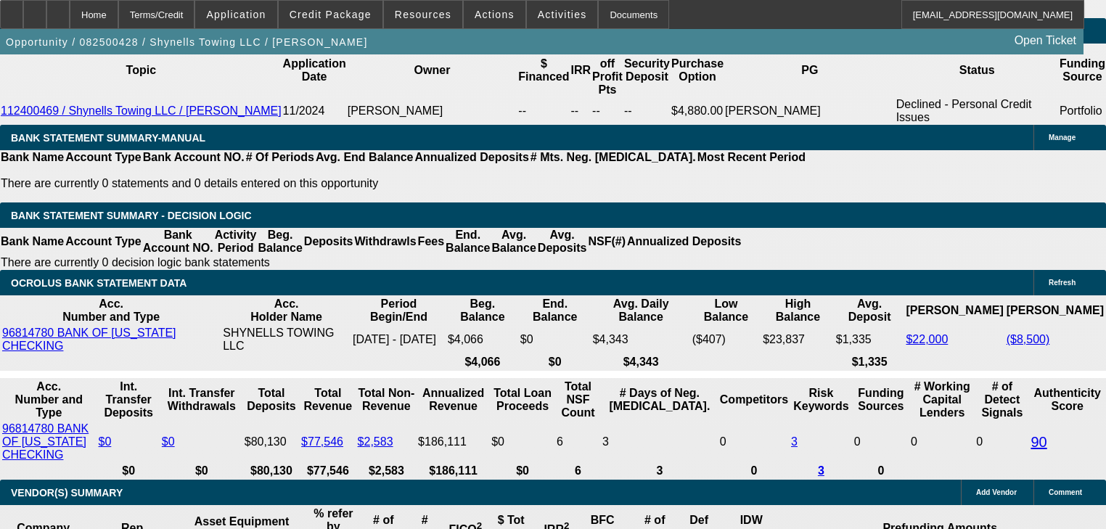
select select "0"
select select "2"
select select "0"
select select "1"
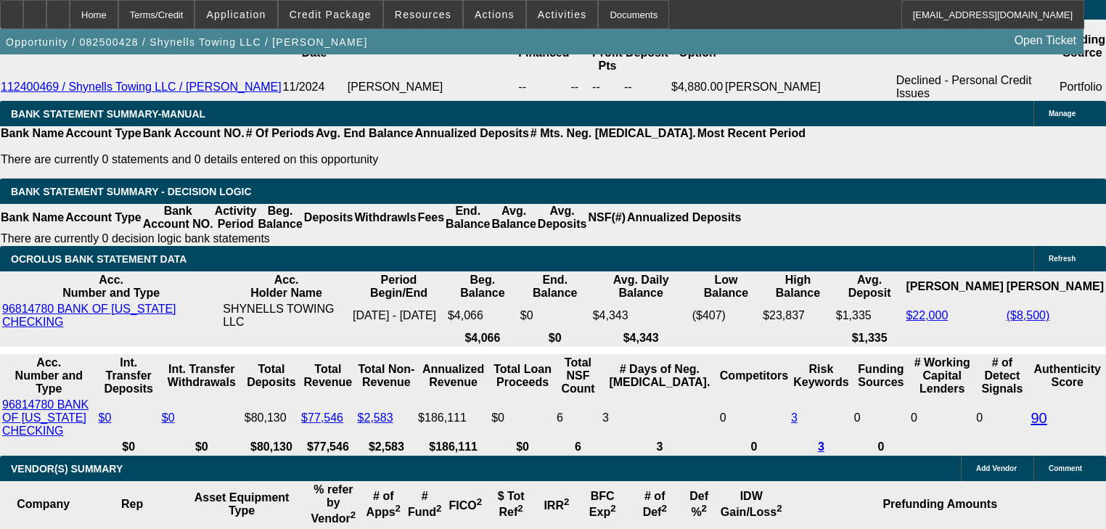
scroll to position [2338, 0]
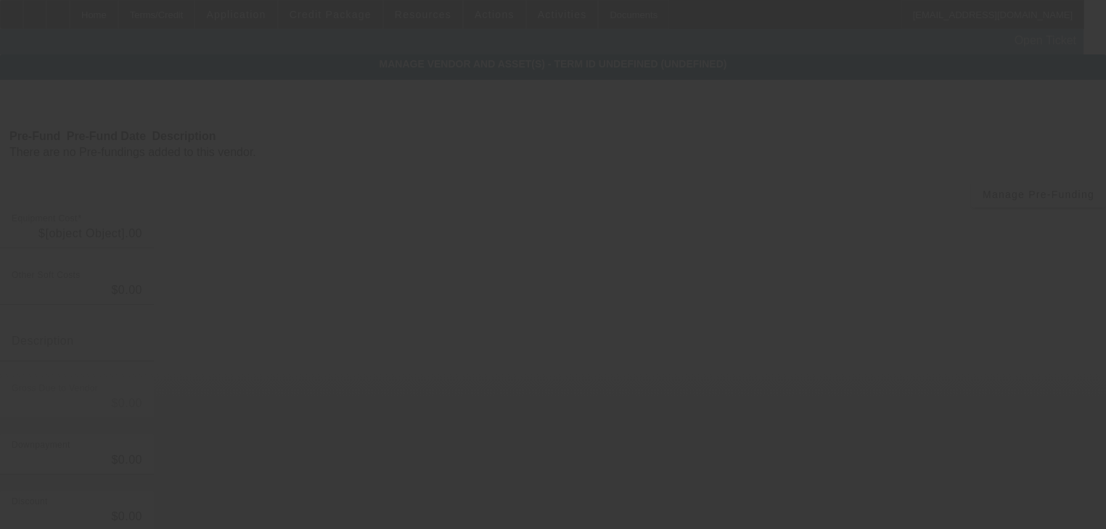
type input "$76,685.00"
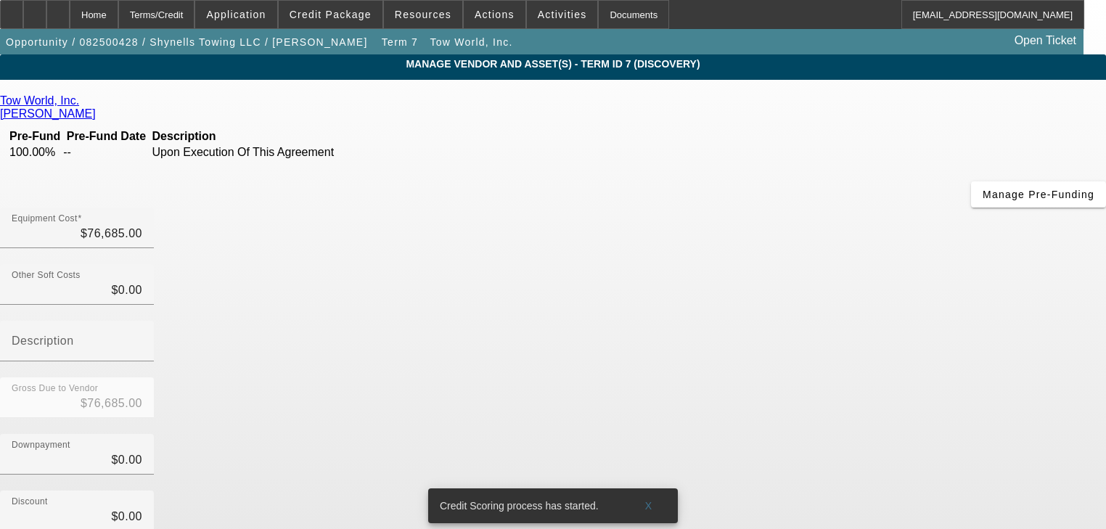
click at [83, 101] on icon at bounding box center [83, 100] width 0 height 12
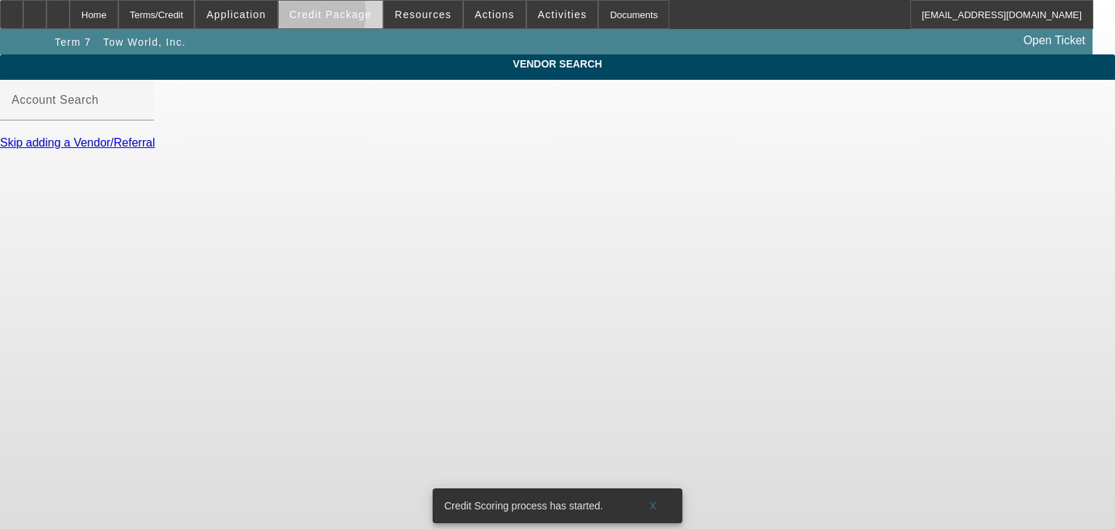
click at [314, 16] on span "Credit Package" at bounding box center [331, 15] width 82 height 12
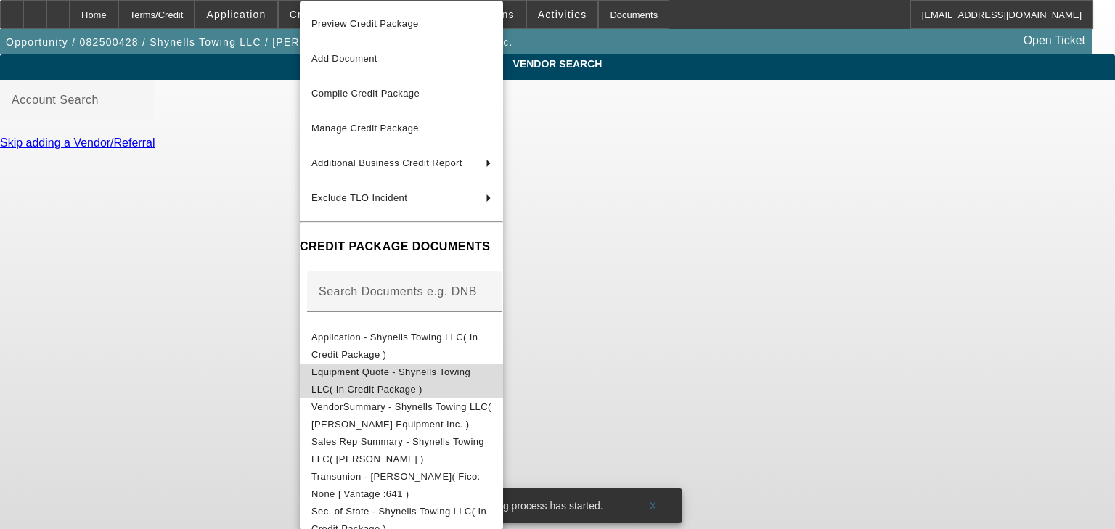
click at [427, 372] on span "Equipment Quote - Shynells Towing LLC( In Credit Package )" at bounding box center [390, 380] width 159 height 28
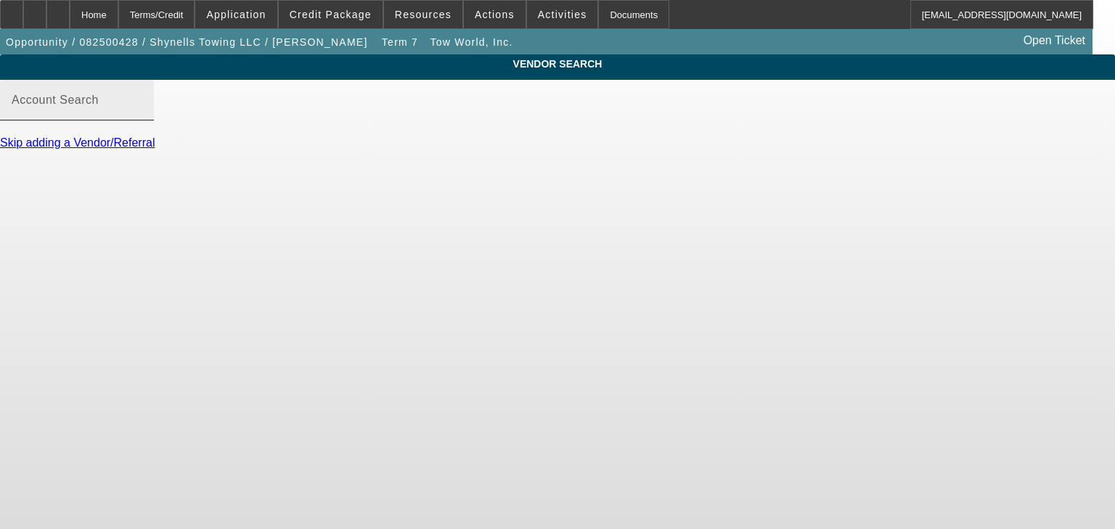
click at [142, 115] on input "Account Search" at bounding box center [77, 105] width 131 height 17
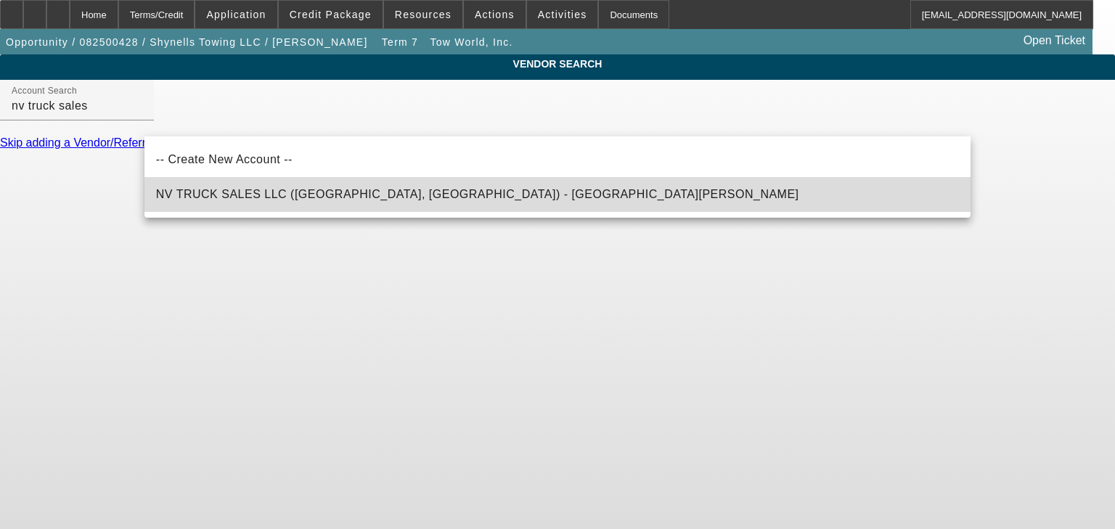
click at [348, 189] on span "NV TRUCK SALES LLC (Jurupa Valley, CA) - Valdez, Nick" at bounding box center [477, 194] width 643 height 12
type input "NV TRUCK SALES LLC (Jurupa Valley, CA) - Valdez, Nick"
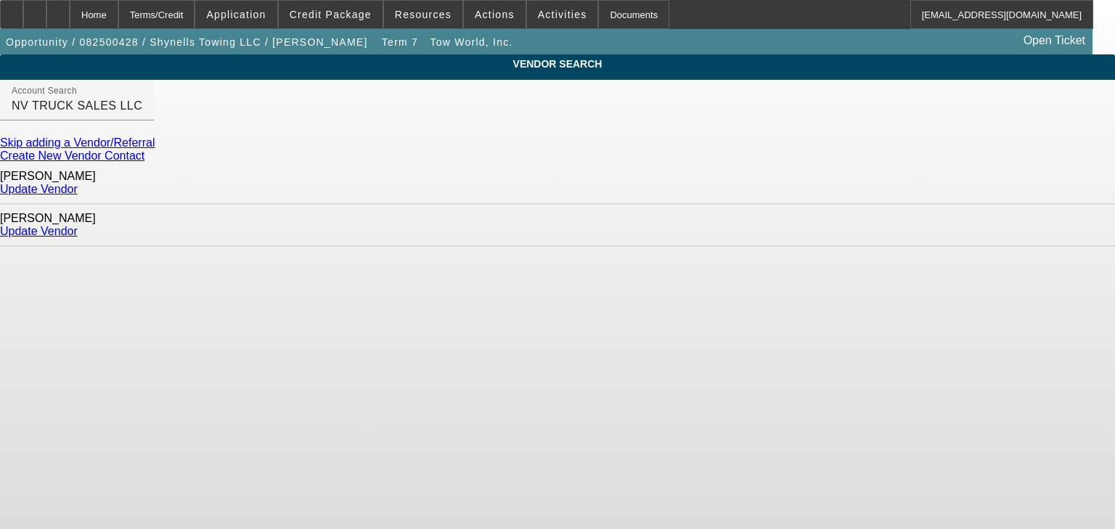
click at [78, 225] on link "Update Vendor" at bounding box center [39, 231] width 78 height 12
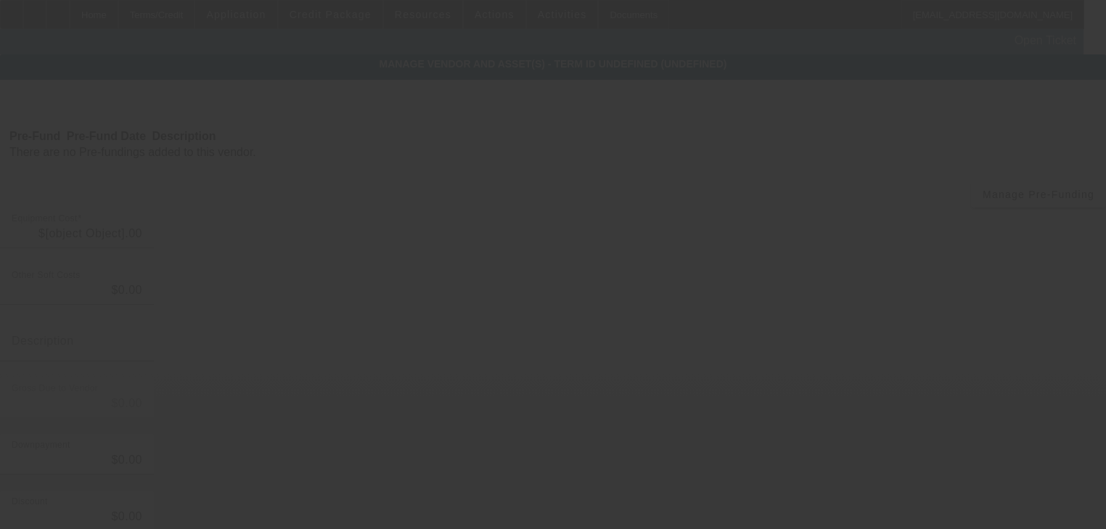
type input "$76,685.00"
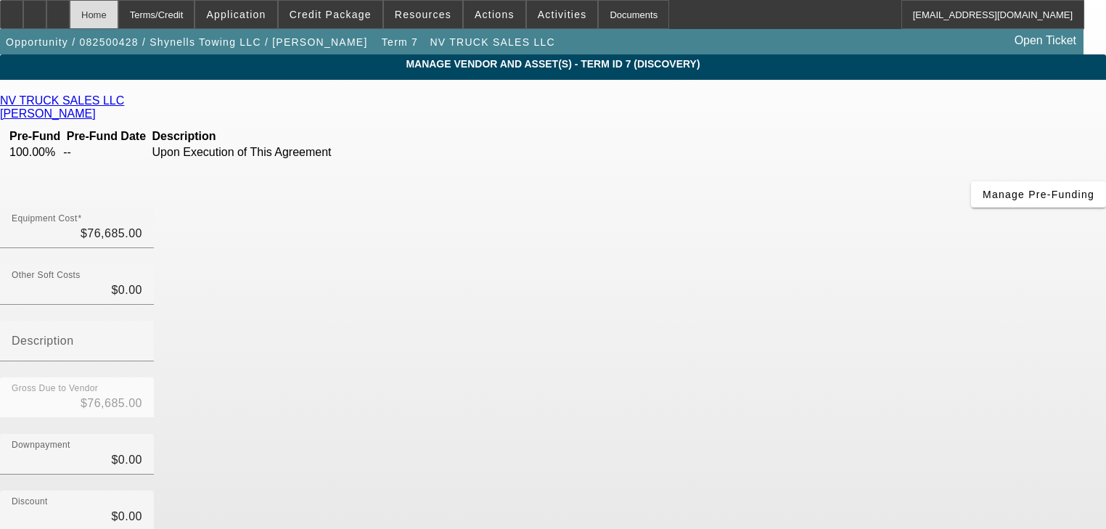
click at [118, 20] on div "Home" at bounding box center [94, 14] width 49 height 29
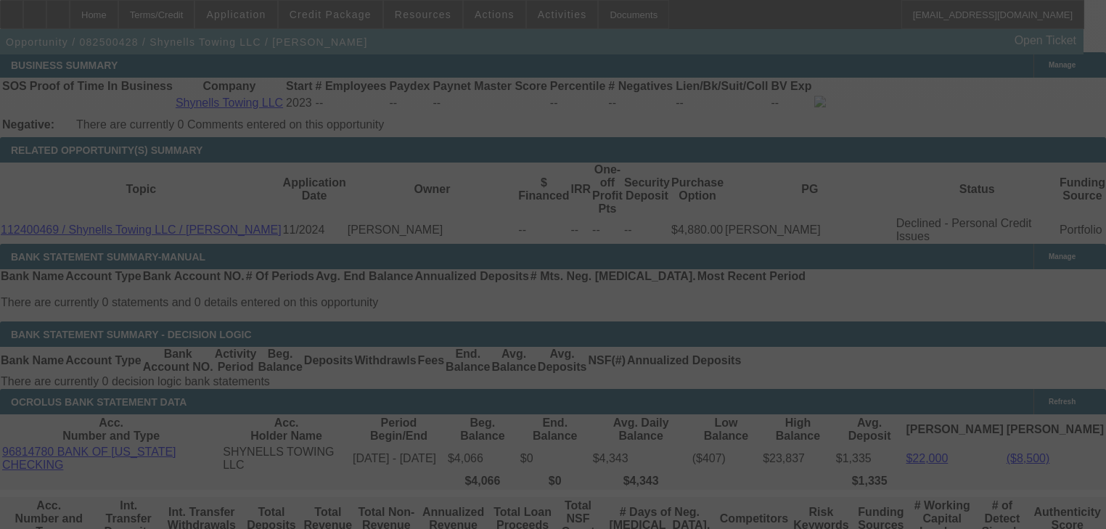
scroll to position [2436, 0]
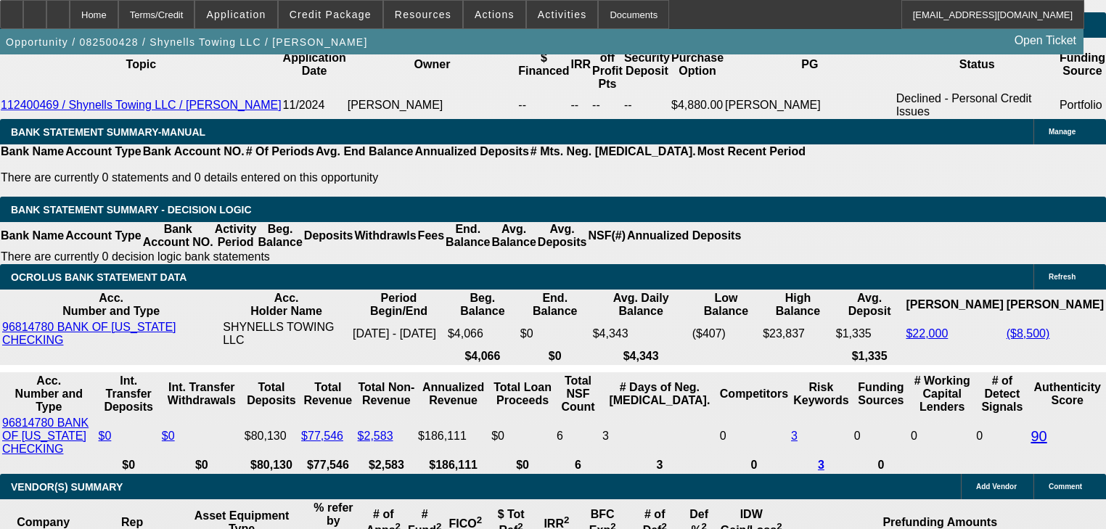
select select "0"
select select "2"
select select "0"
select select "1"
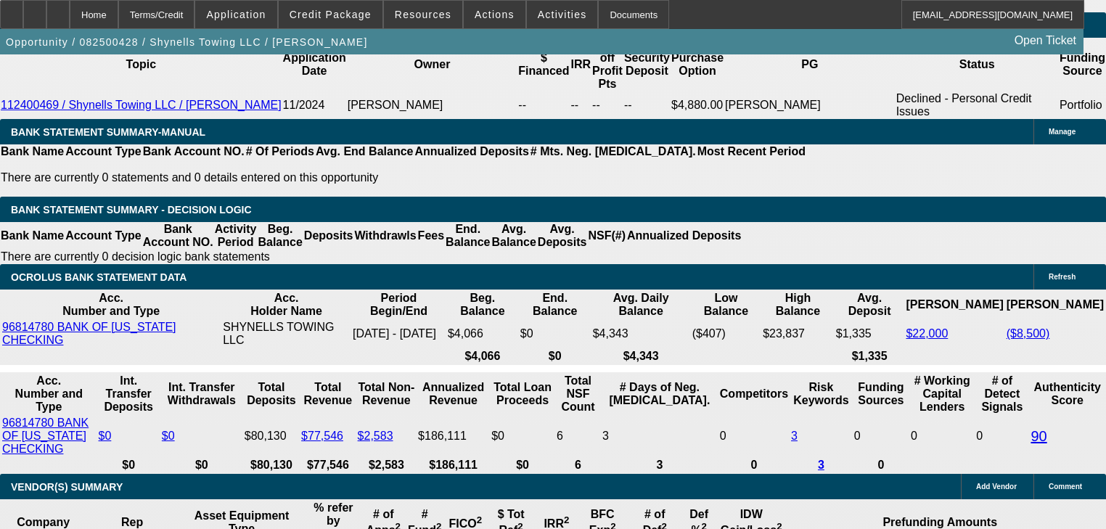
select select "0"
select select "2"
select select "0"
select select "1"
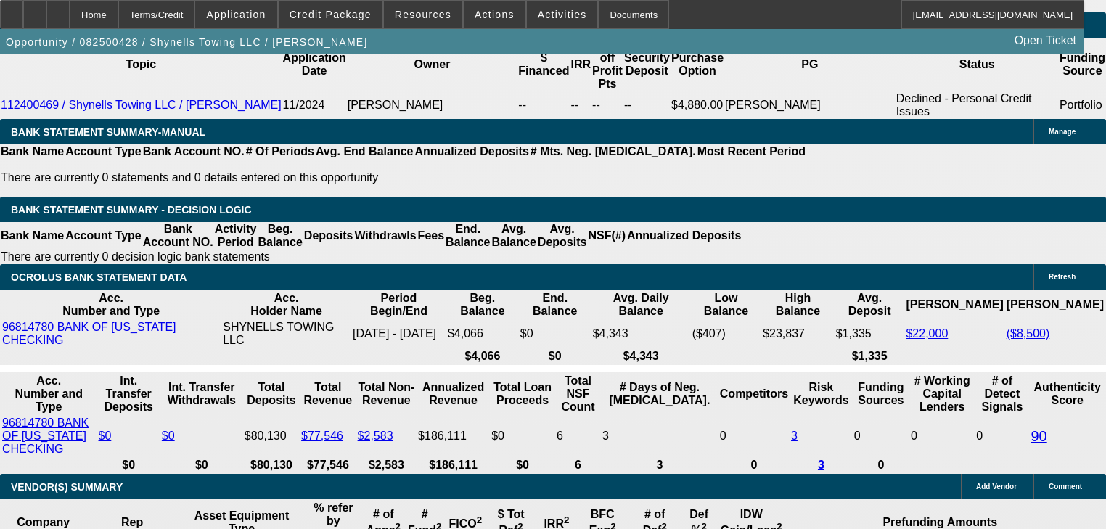
select select "0"
select select "2"
select select "0"
select select "1"
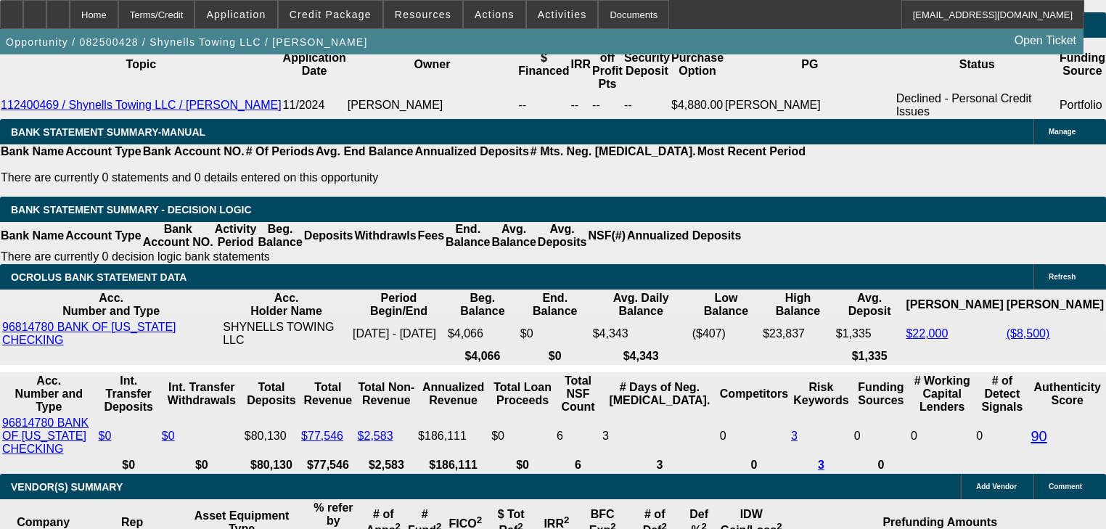
select select "0"
select select "2"
select select "0"
select select "1"
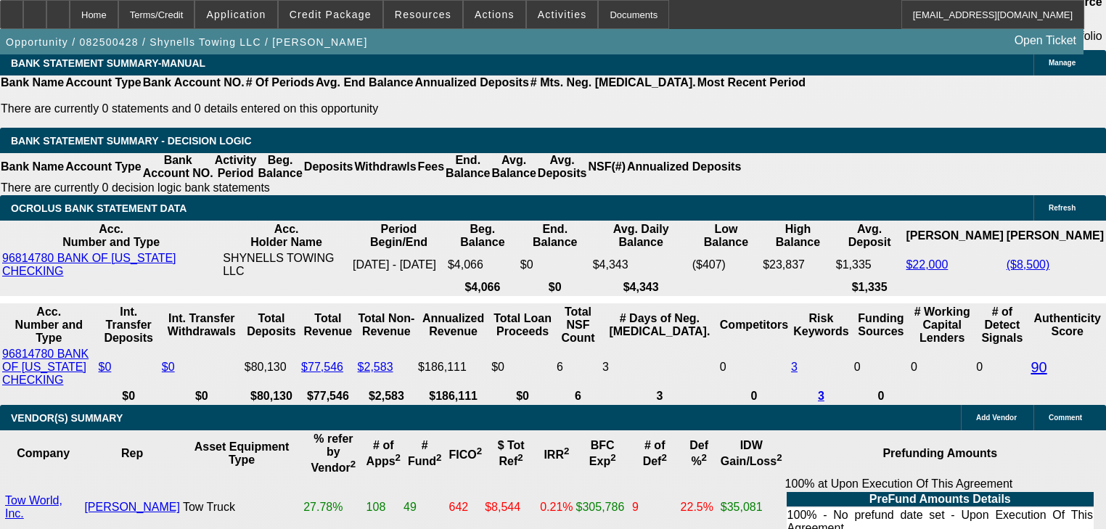
scroll to position [2512, 0]
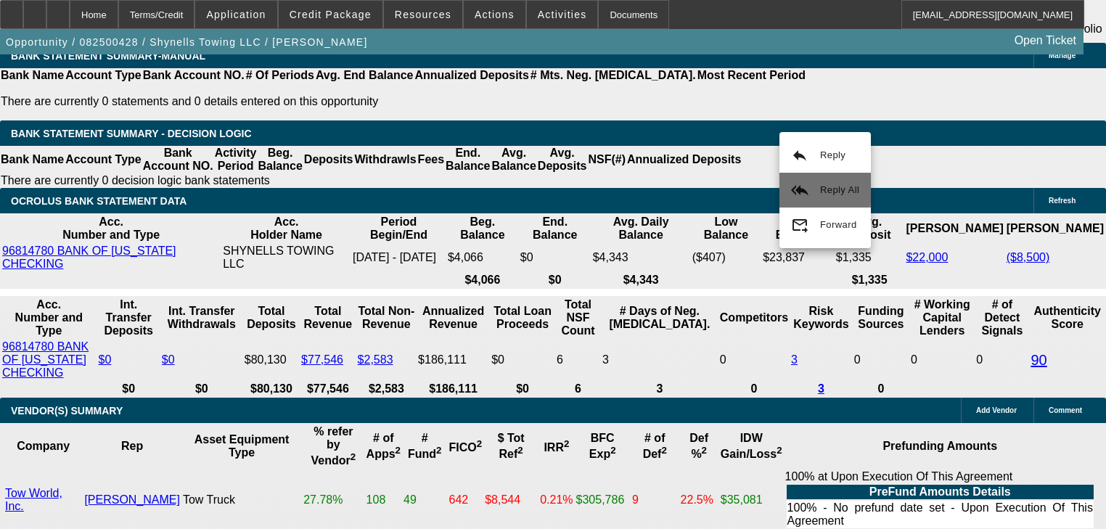
click at [815, 180] on button "reply_all Reply All" at bounding box center [824, 190] width 91 height 35
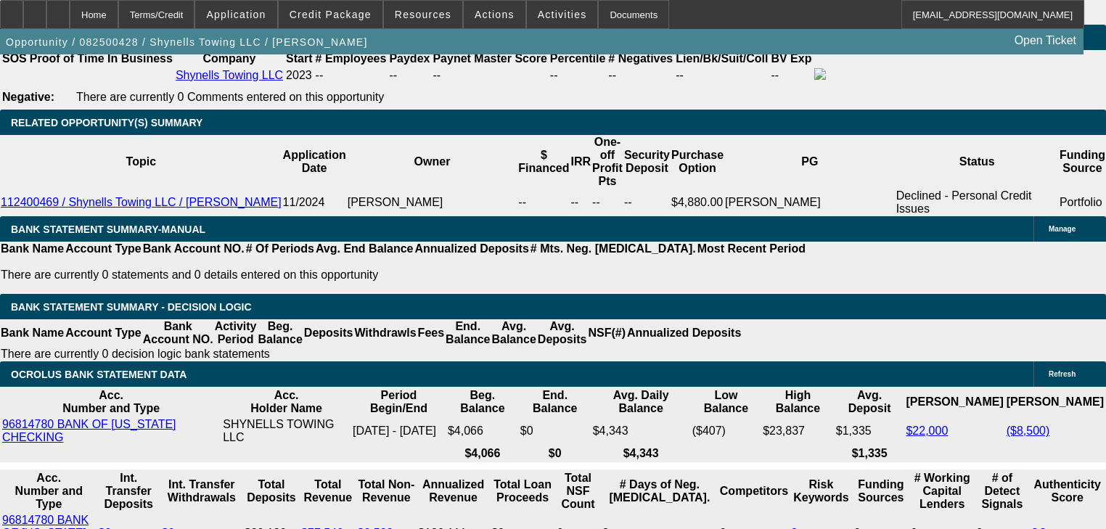
scroll to position [2338, 0]
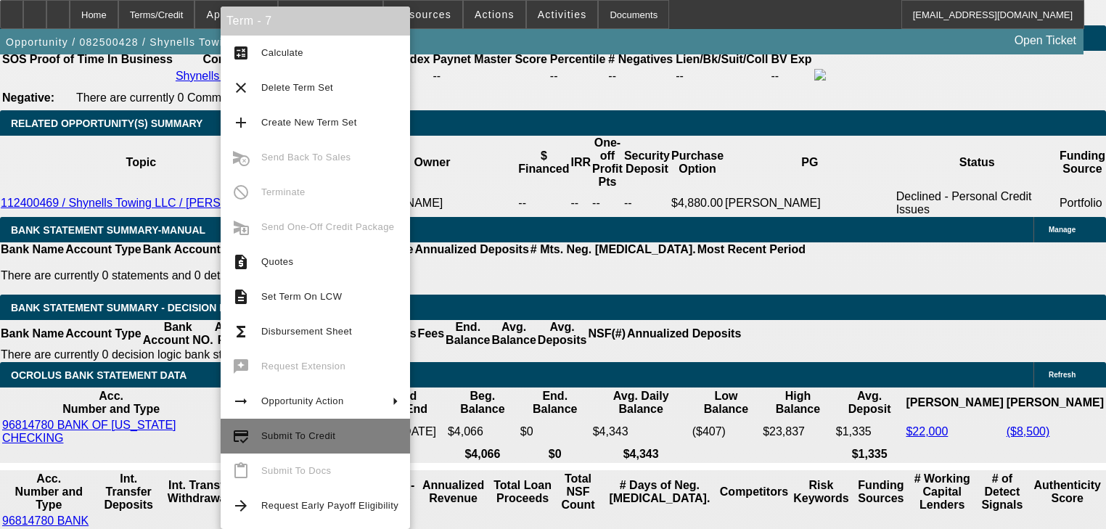
click at [306, 435] on span "Submit To Credit" at bounding box center [298, 435] width 74 height 11
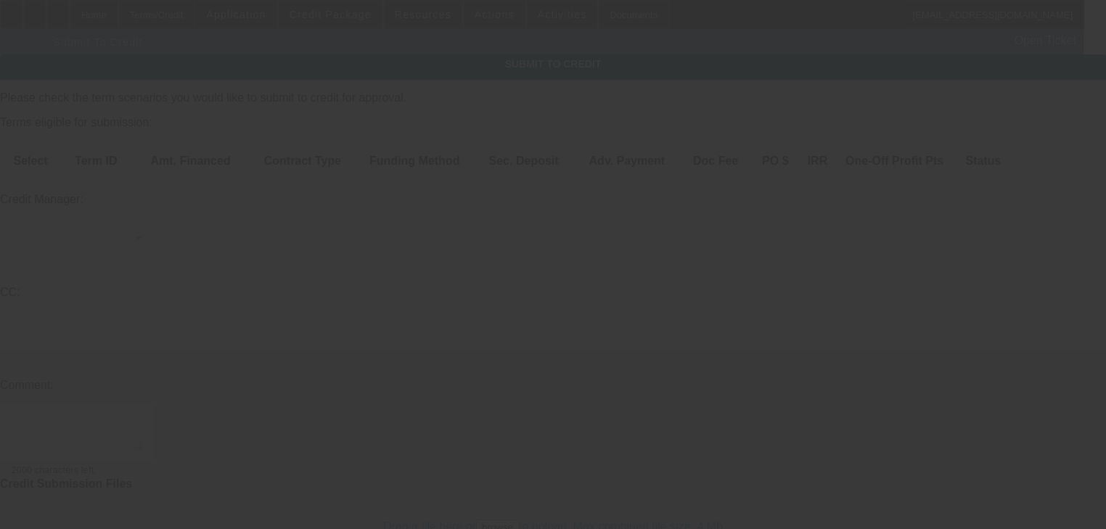
scroll to position [20, 0]
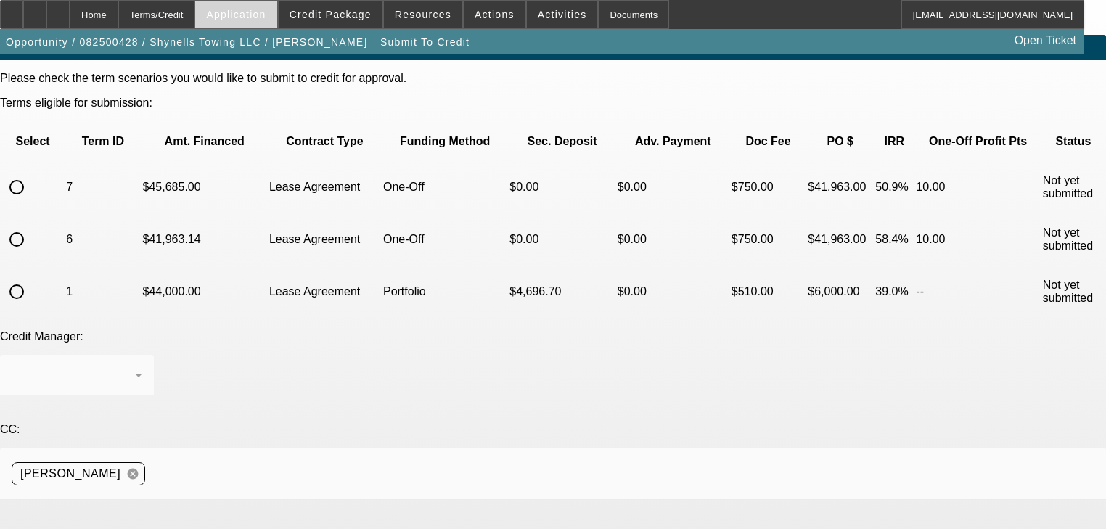
drag, startPoint x: 310, startPoint y: 15, endPoint x: 273, endPoint y: 17, distance: 37.1
click at [273, 17] on div "Home Terms/Credit Application Credit Package Resources Actions Activities Docum…" at bounding box center [542, 14] width 1084 height 29
click at [266, 17] on span "Application" at bounding box center [236, 15] width 60 height 12
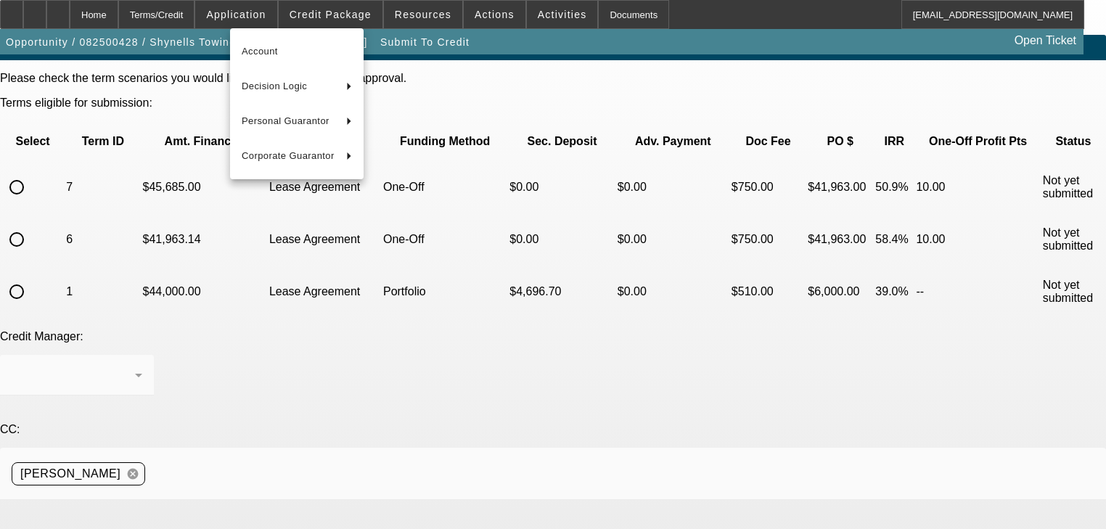
click at [321, 19] on div at bounding box center [553, 264] width 1106 height 529
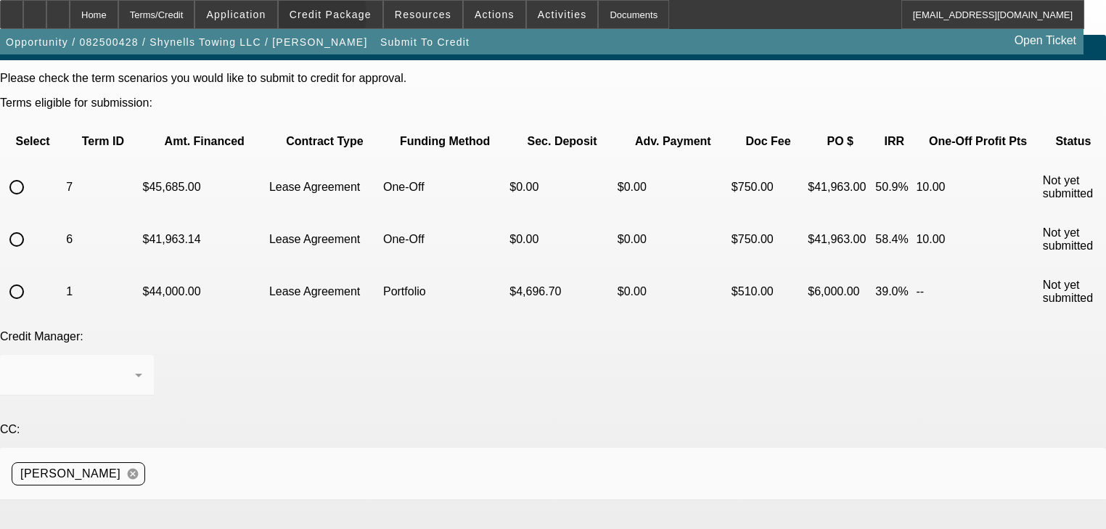
click at [321, 18] on span "Credit Package" at bounding box center [331, 15] width 82 height 12
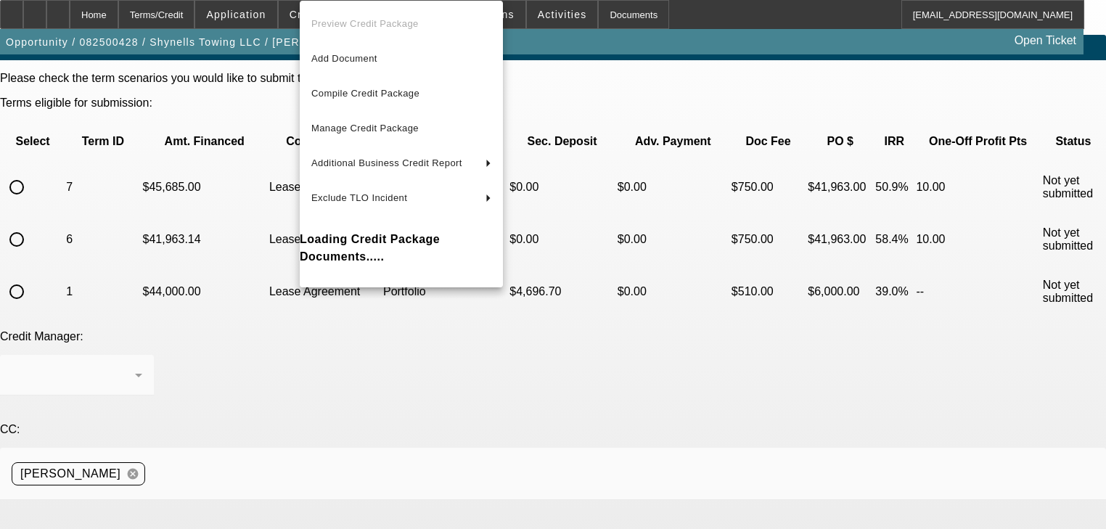
click at [270, 17] on div at bounding box center [553, 264] width 1106 height 529
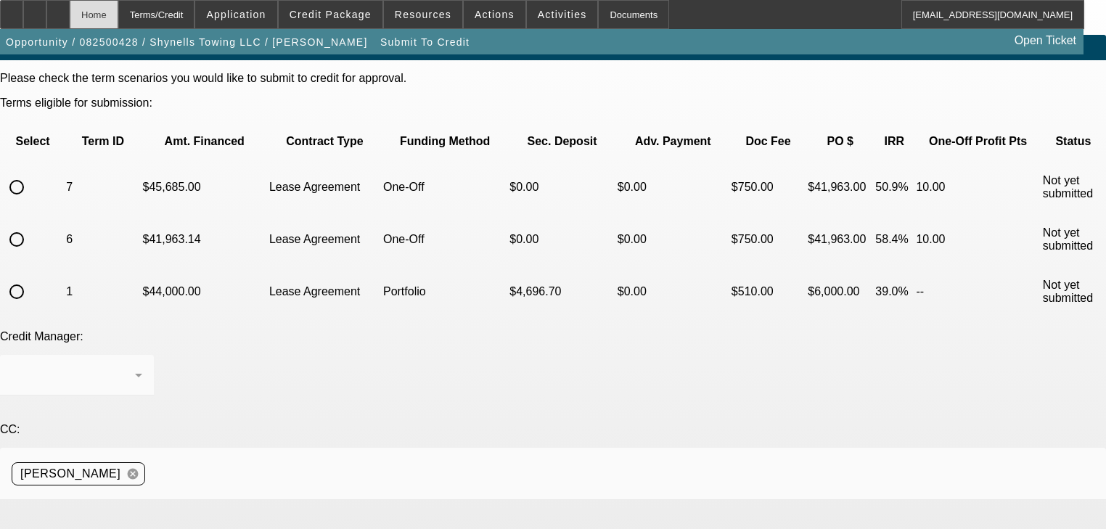
click at [118, 22] on div "Home" at bounding box center [94, 14] width 49 height 29
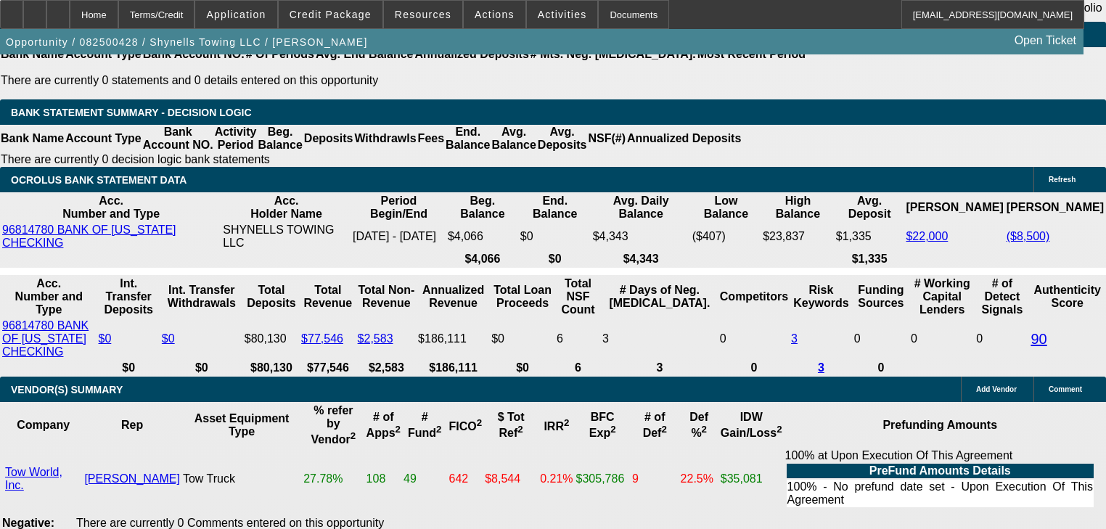
select select "0"
select select "2"
select select "0"
select select "1"
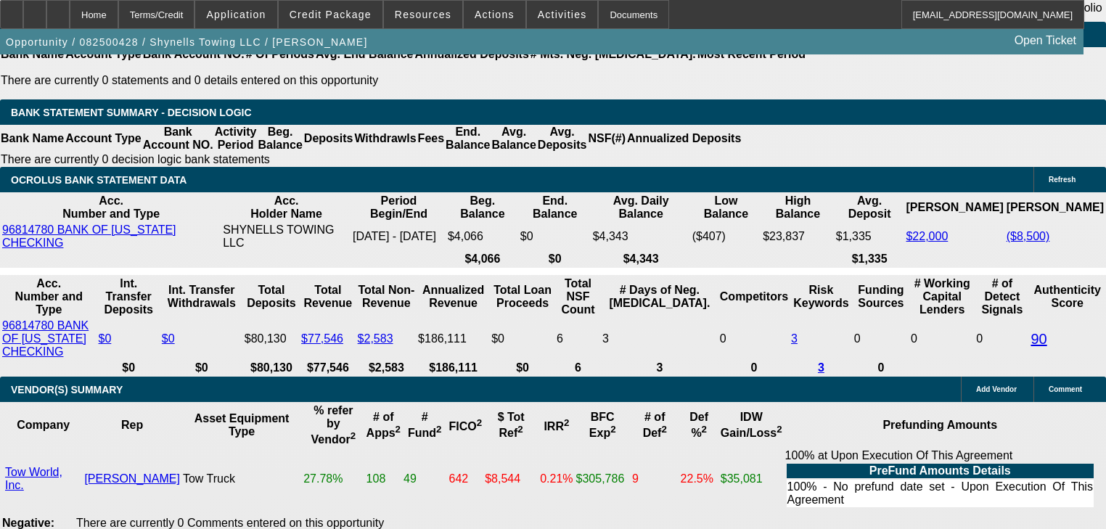
select select "0"
select select "2"
select select "0"
select select "1"
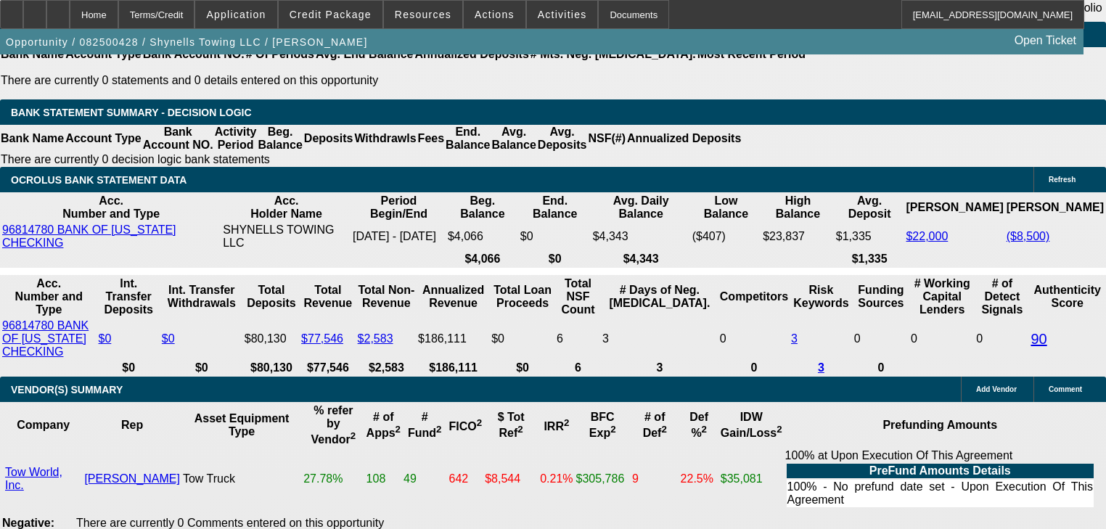
select select "0"
select select "2"
select select "0"
select select "1"
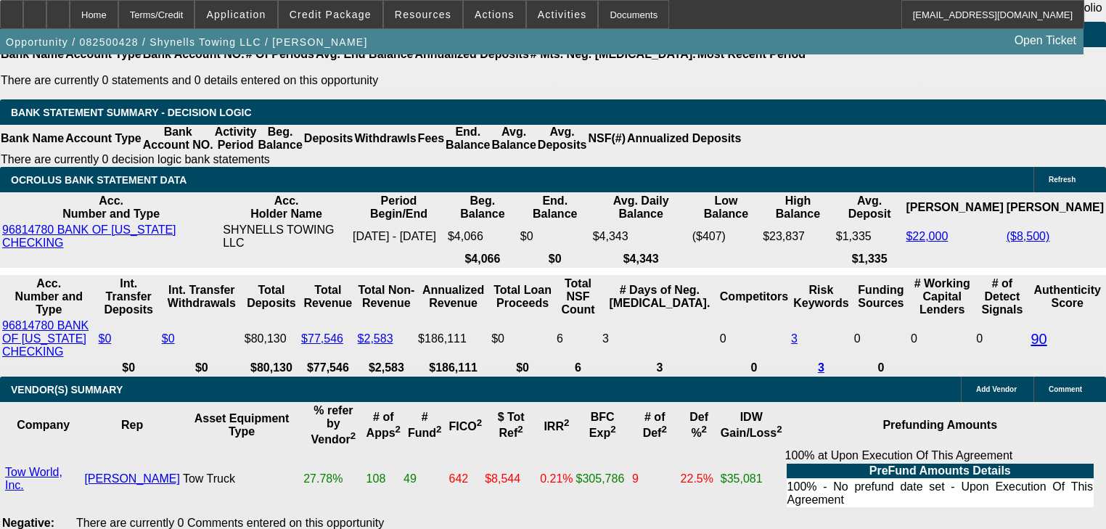
select select "0"
select select "2"
select select "0"
select select "1"
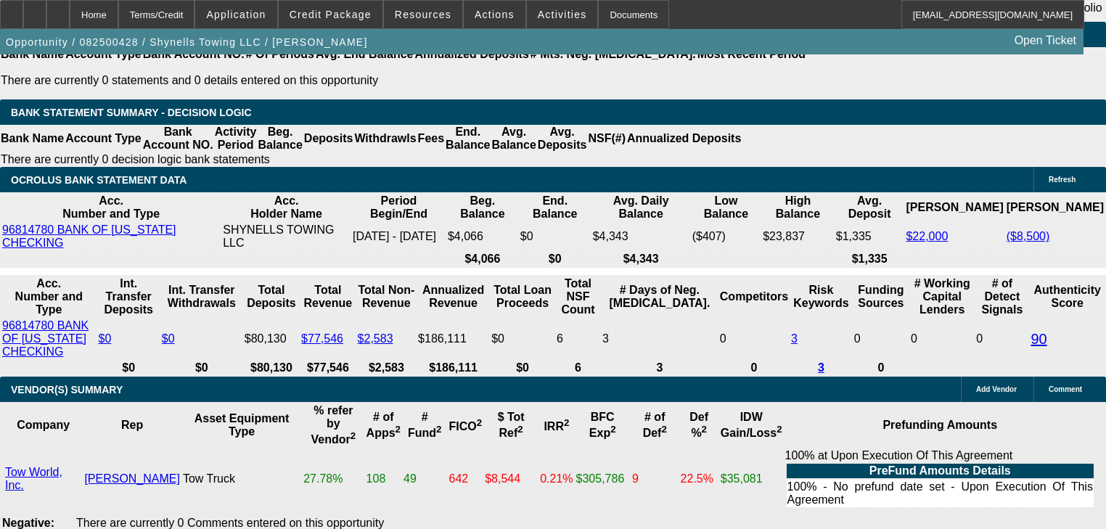
scroll to position [2266, 0]
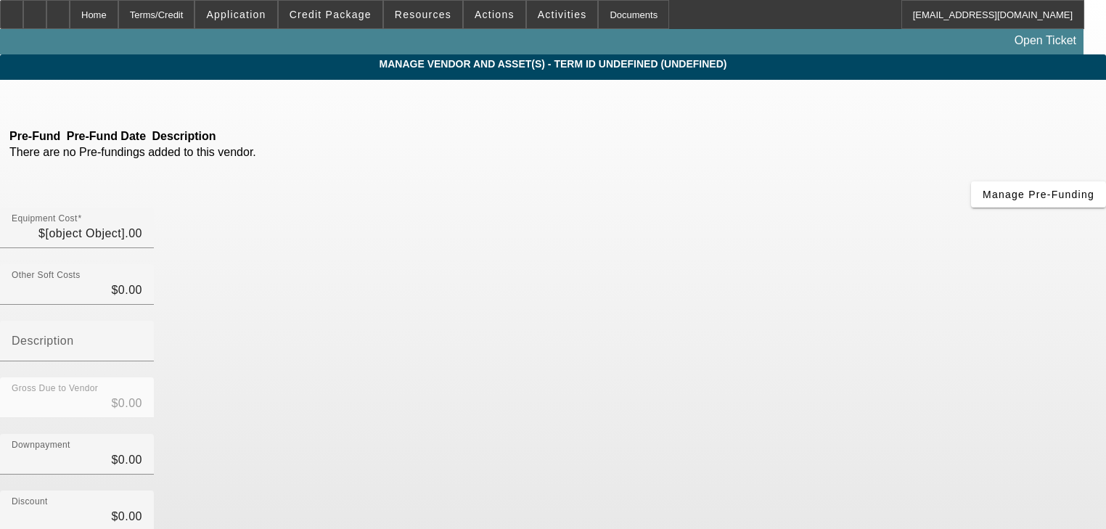
type input "$76,685.00"
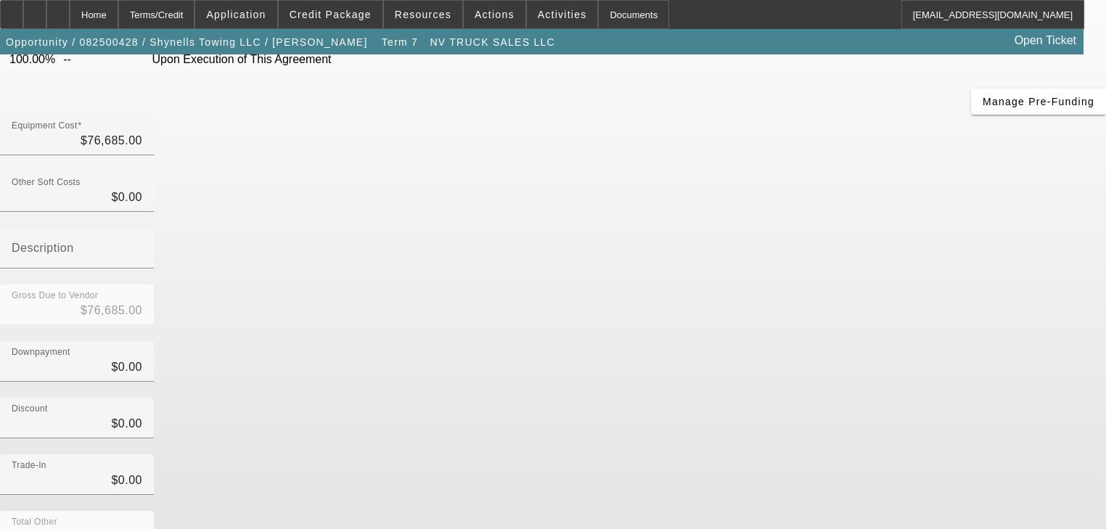
scroll to position [148, 0]
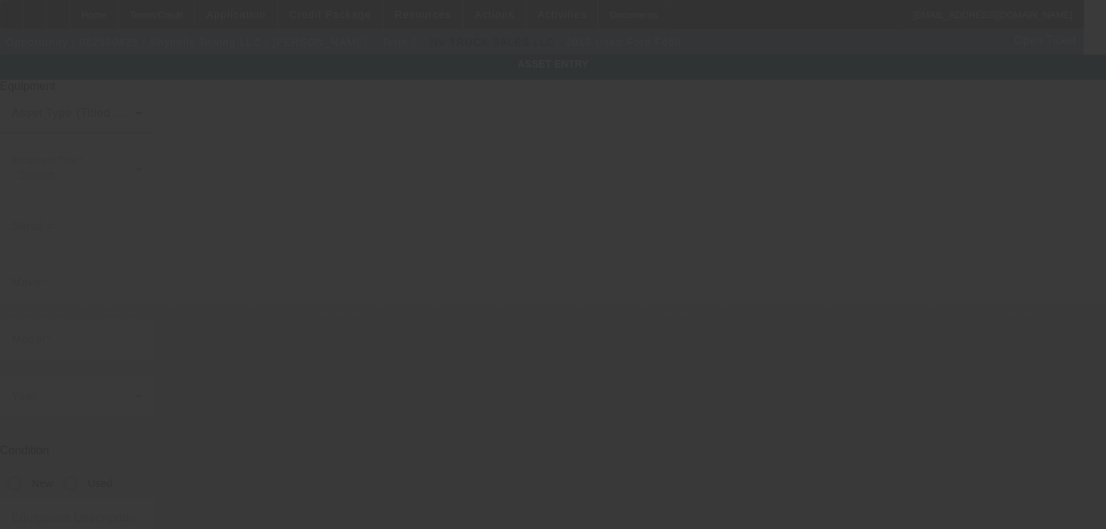
type input "1FDWX6DE3JDF02313"
type input "Ford"
type input "F650"
radio input "true"
type textarea "21.5 Vulcan steel bed"
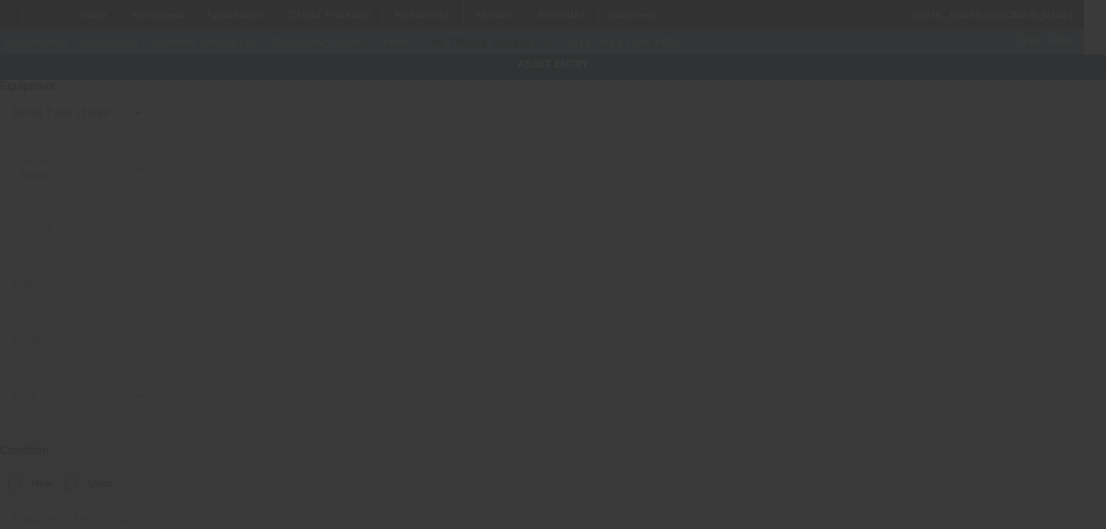
type input "1225 Auwai Dr"
type input "Wahiawa"
type input "96786"
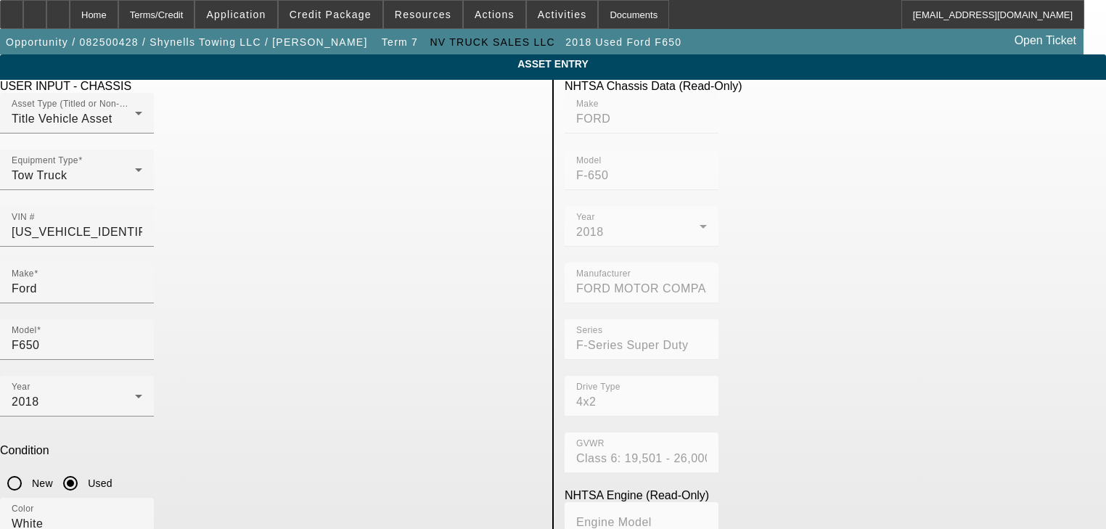
type input "145087"
click at [142, 224] on input "1FDWX6DE3JDF02313" at bounding box center [77, 232] width 131 height 17
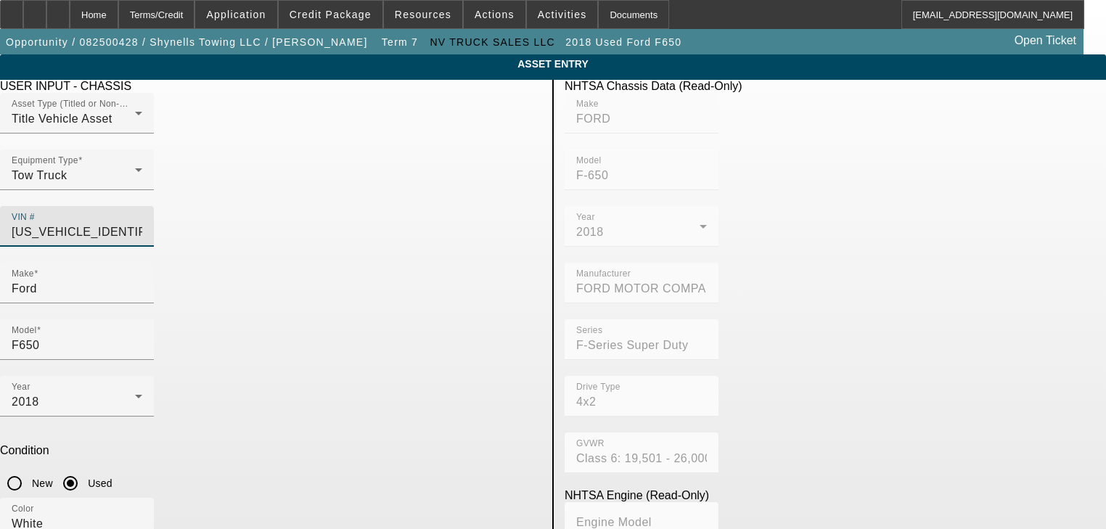
click at [142, 224] on input "1FDWX6DE3JDF02313" at bounding box center [77, 232] width 131 height 17
type input "1"
type input "2NKHHM6X0KM358761"
type input "KENWORTH"
type input "548CH"
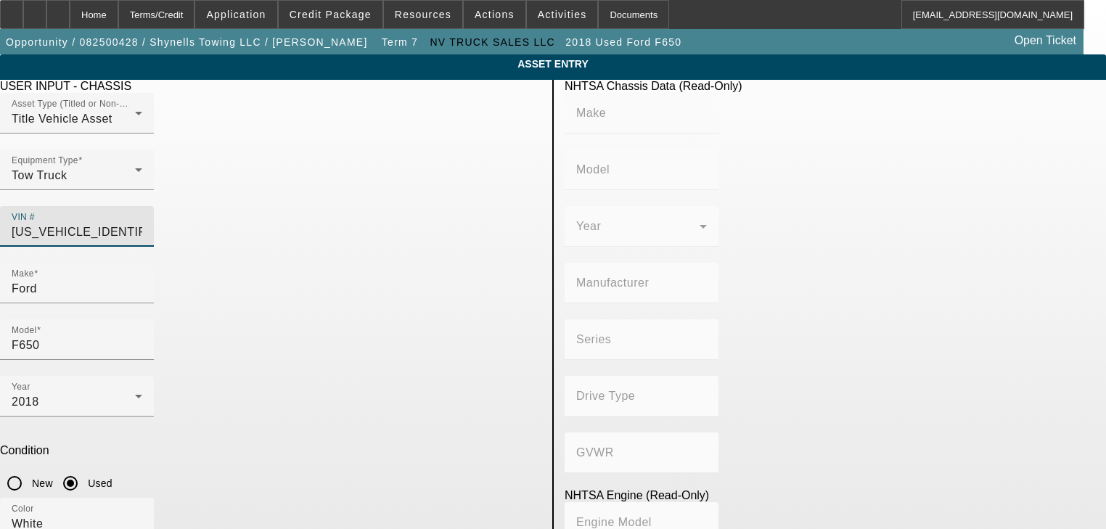
type input "KENWORTH TRUCK COMPANY"
type input "4x2"
type input "Class 6: 19,501 - 26,000 lb (8,845 - 11,794 kg)"
type input "8V-71"
type input "8"
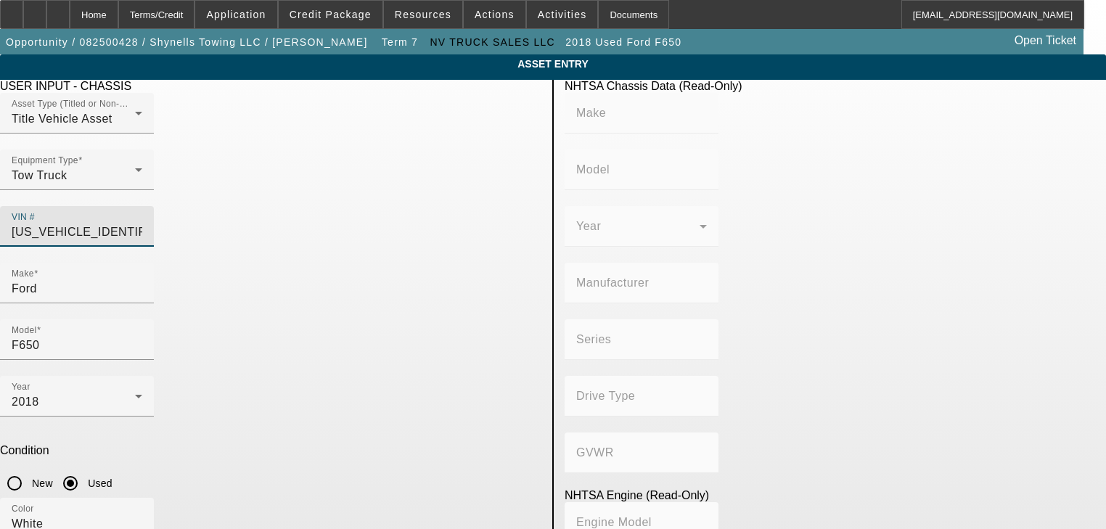
type input "Diesel"
type input "567.52082008101"
type input "9.3"
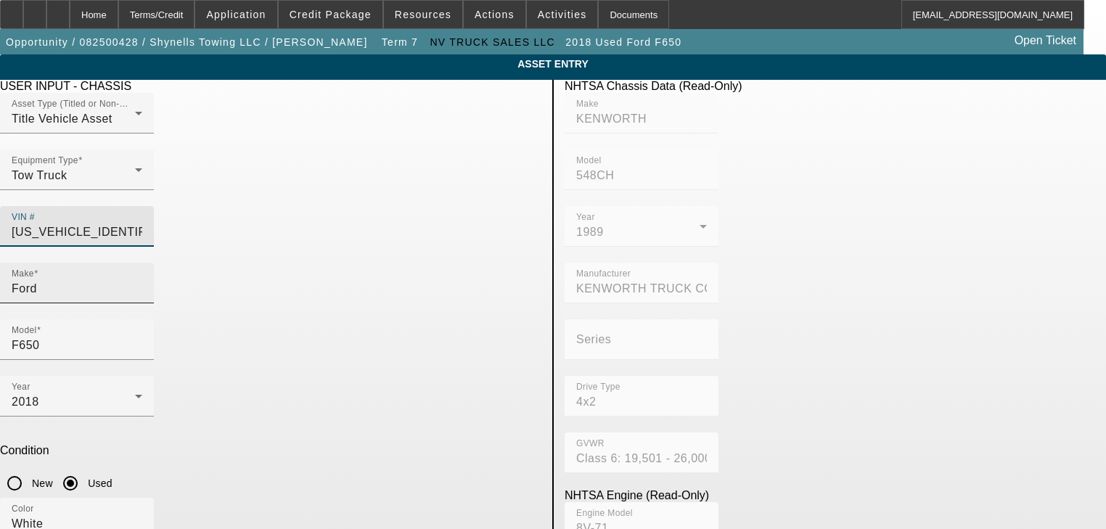
type input "2NKHHM6X0KM358761"
click at [142, 280] on input "Ford" at bounding box center [77, 288] width 131 height 17
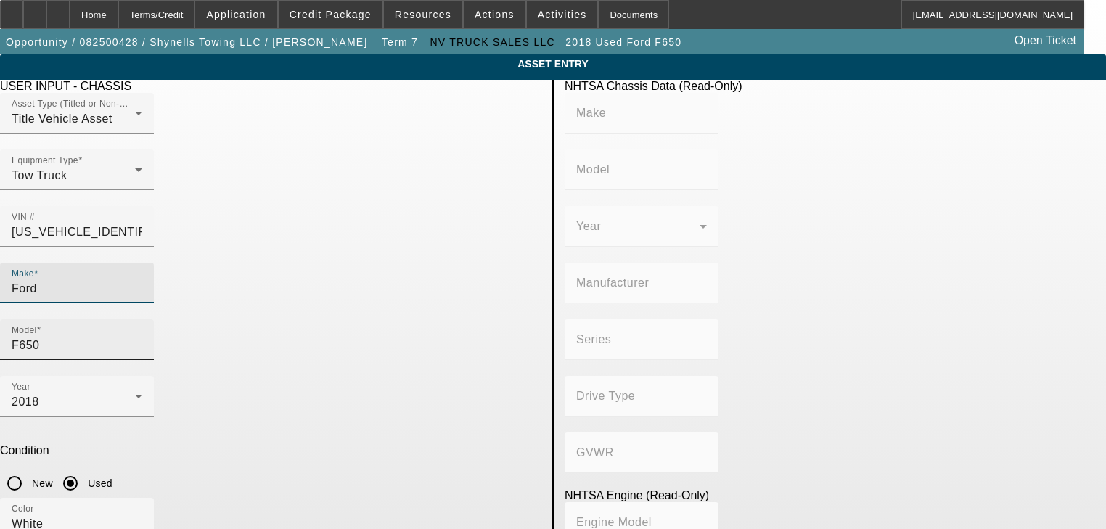
type input "KENWORTH"
type input "548CH"
type input "KENWORTH TRUCK COMPANY"
type input "4x2"
type input "Class 6: 19,501 - 26,000 lb (8,845 - 11,794 kg)"
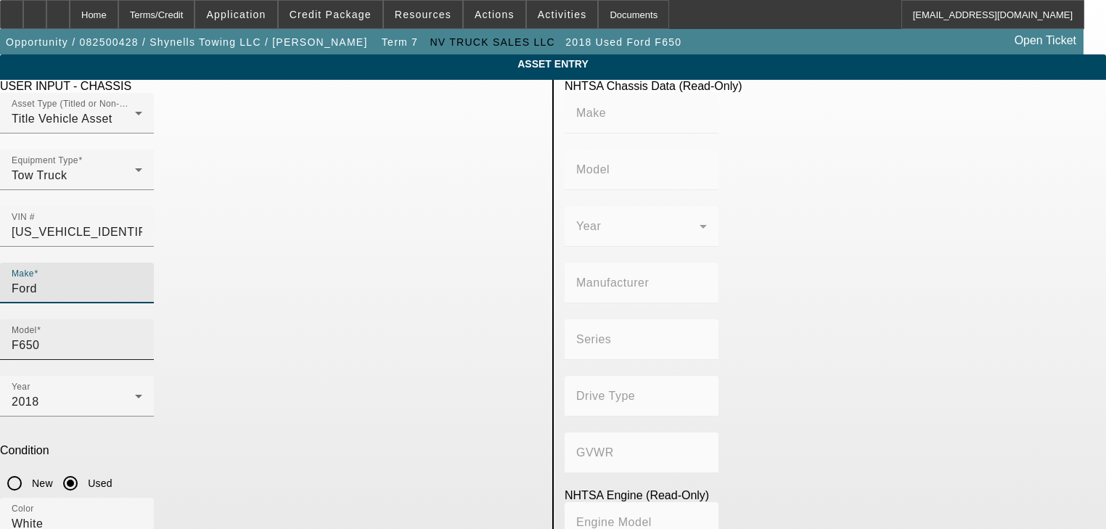
type input "8V-71"
type input "8"
type input "Diesel"
type input "567.52082008101"
type input "9.3"
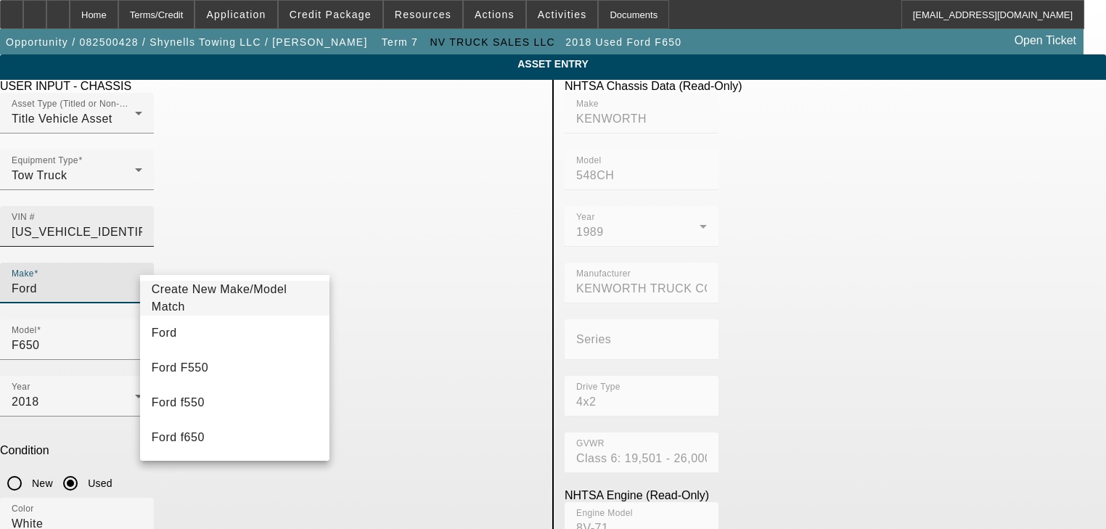
click at [142, 224] on input "2NKHHM6X0KM358761" at bounding box center [77, 232] width 131 height 17
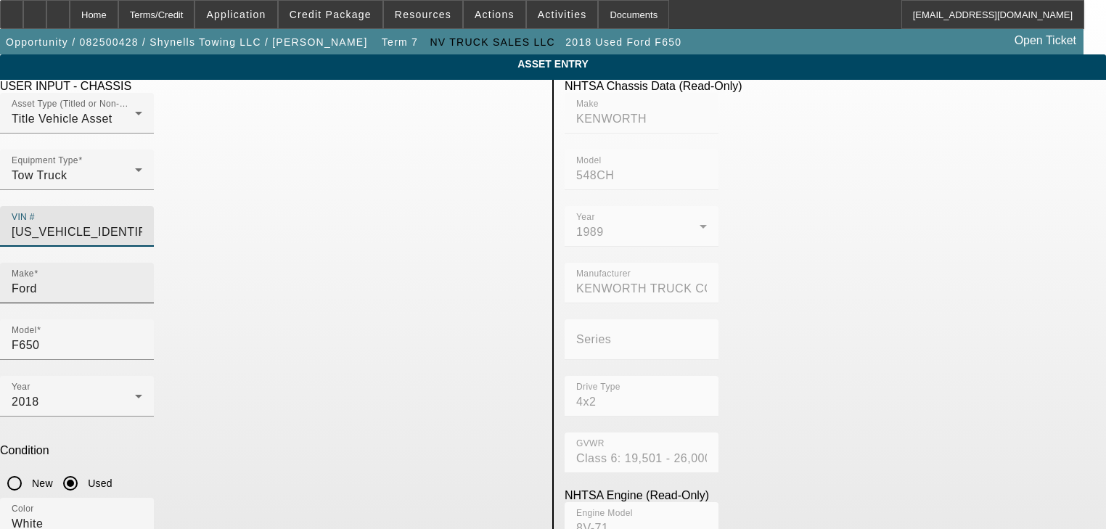
click at [142, 280] on input "Ford" at bounding box center [77, 288] width 131 height 17
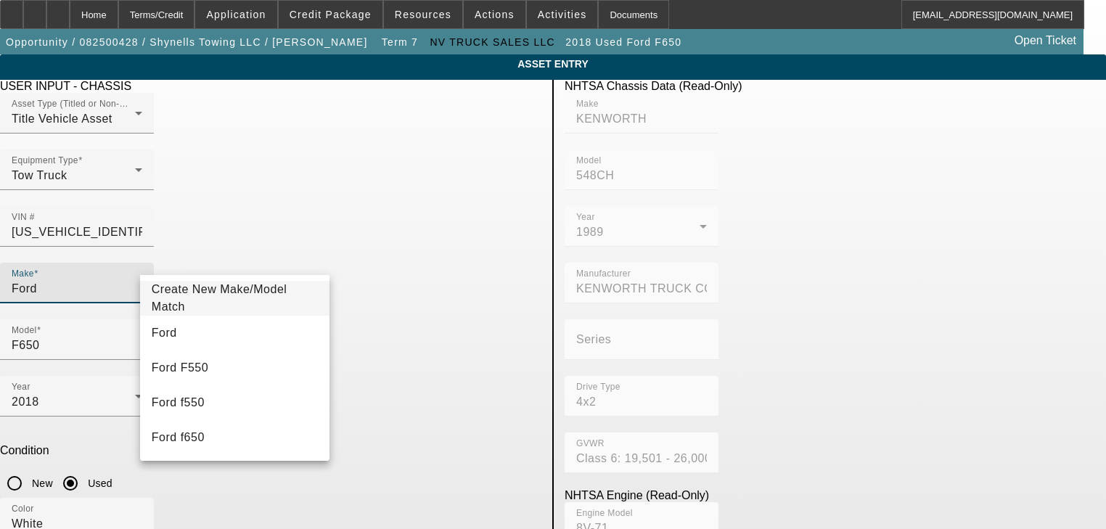
click at [142, 280] on input "Ford" at bounding box center [77, 288] width 131 height 17
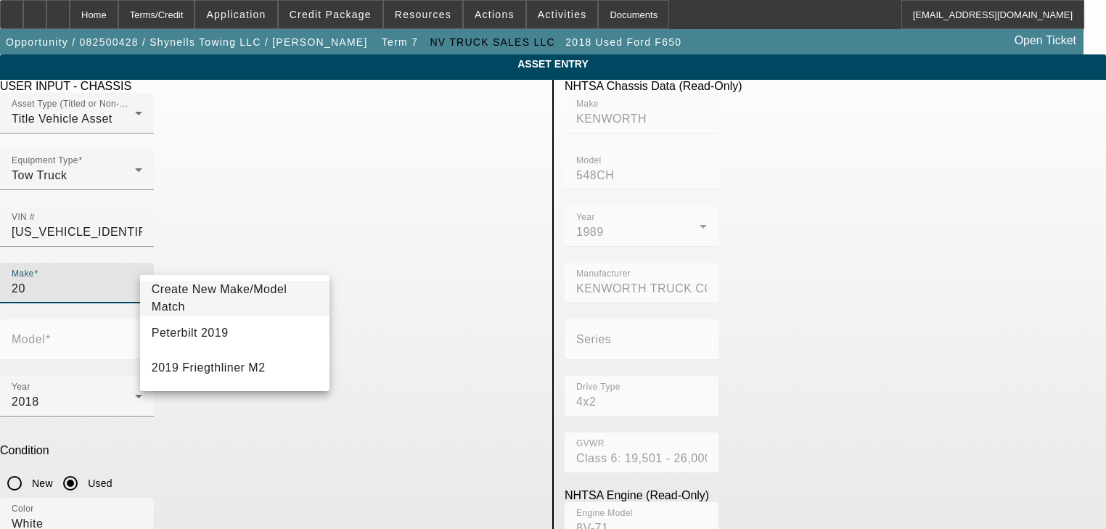
type input "2"
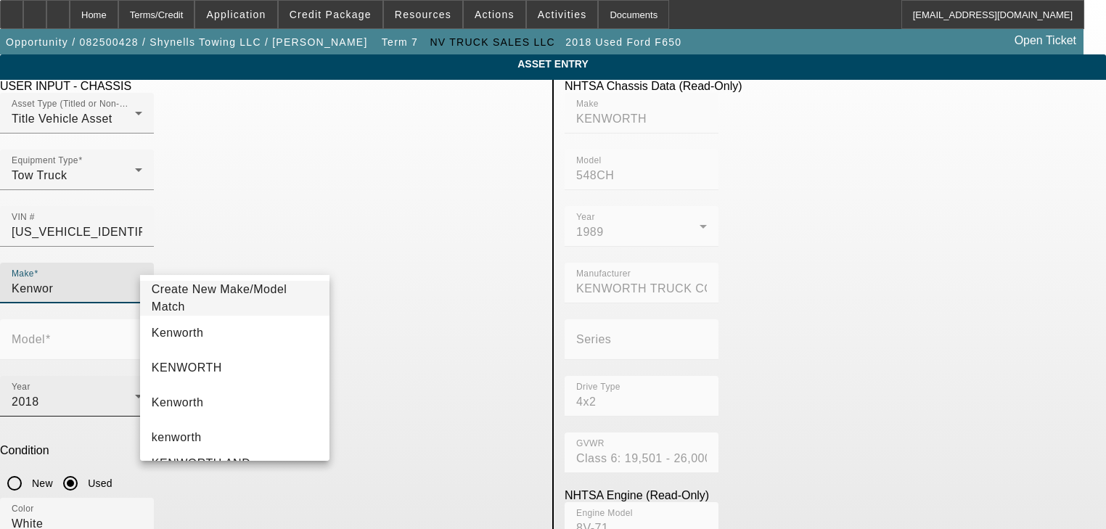
click at [204, 328] on mat-option "Kenworth" at bounding box center [235, 333] width 190 height 35
type input "Kenworth"
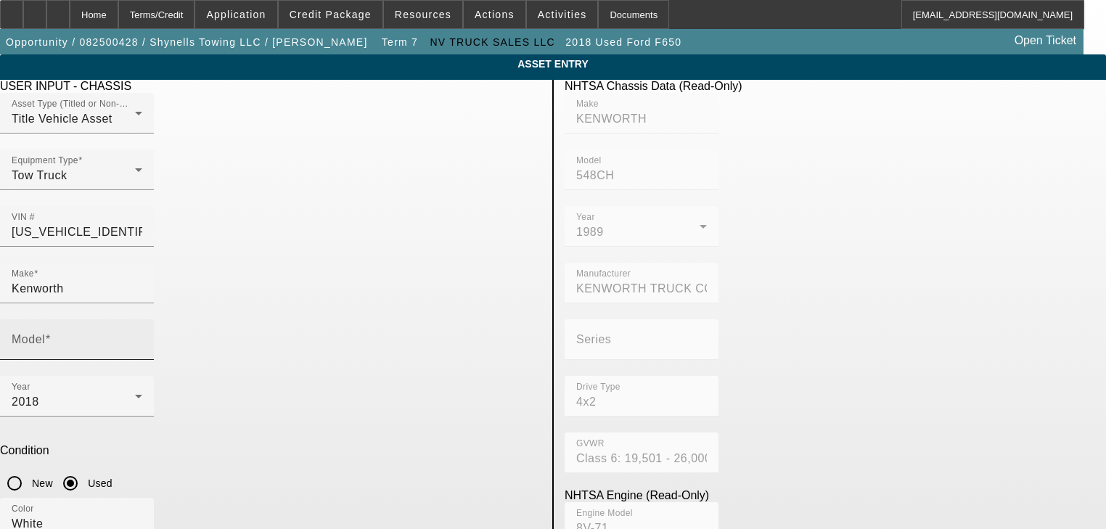
click at [45, 333] on mat-label "Model" at bounding box center [28, 339] width 33 height 12
click at [142, 337] on input "Model" at bounding box center [77, 345] width 131 height 17
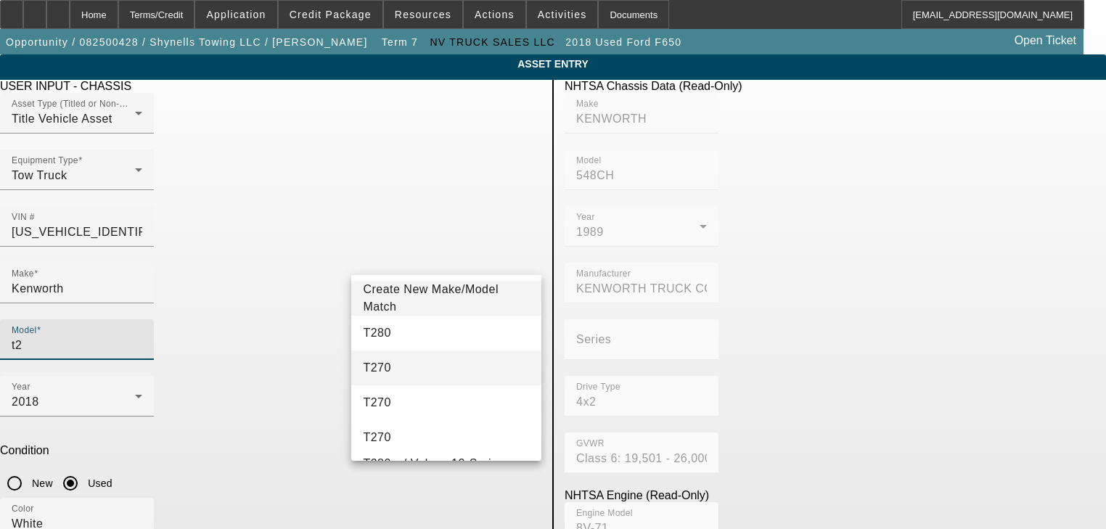
click at [397, 359] on mat-option "T270" at bounding box center [446, 368] width 190 height 35
type input "T270"
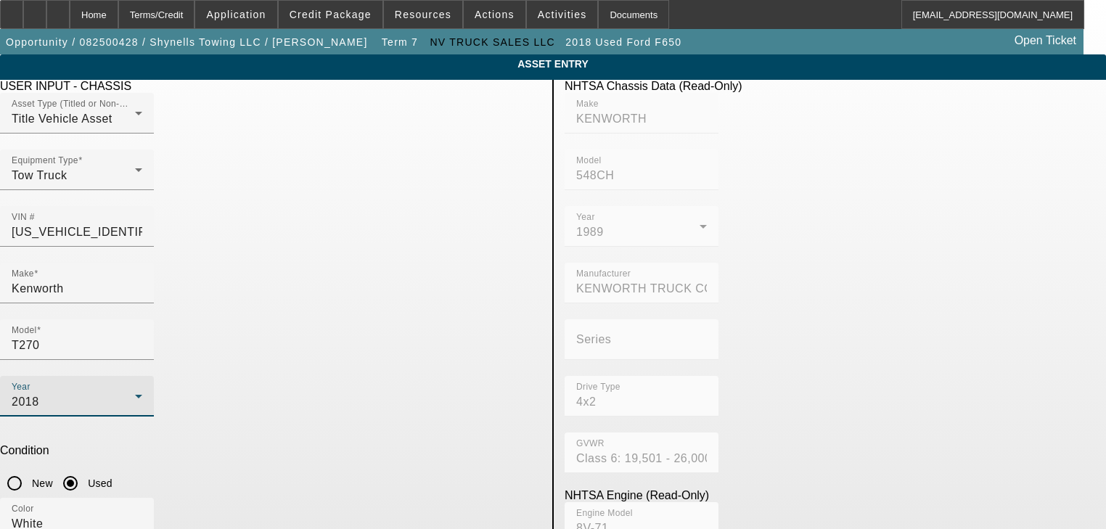
click at [135, 393] on div "2018" at bounding box center [73, 401] width 123 height 17
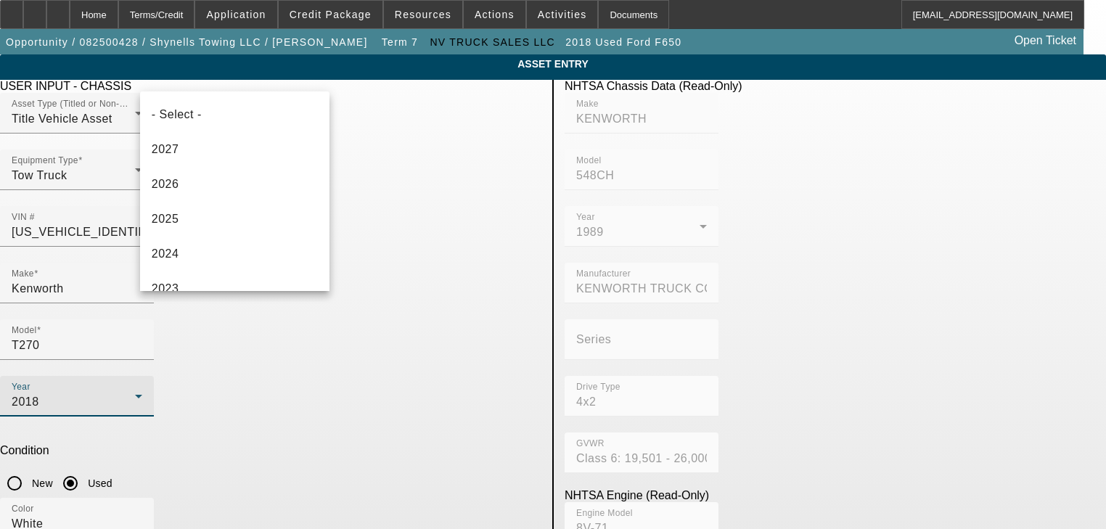
scroll to position [189, 0]
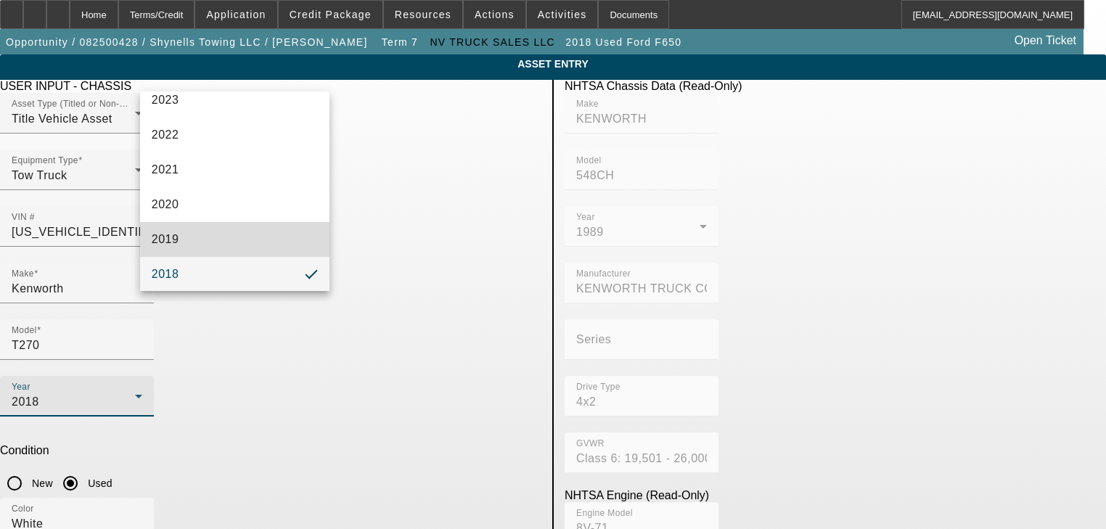
click at [258, 232] on mat-option "2019" at bounding box center [235, 239] width 190 height 35
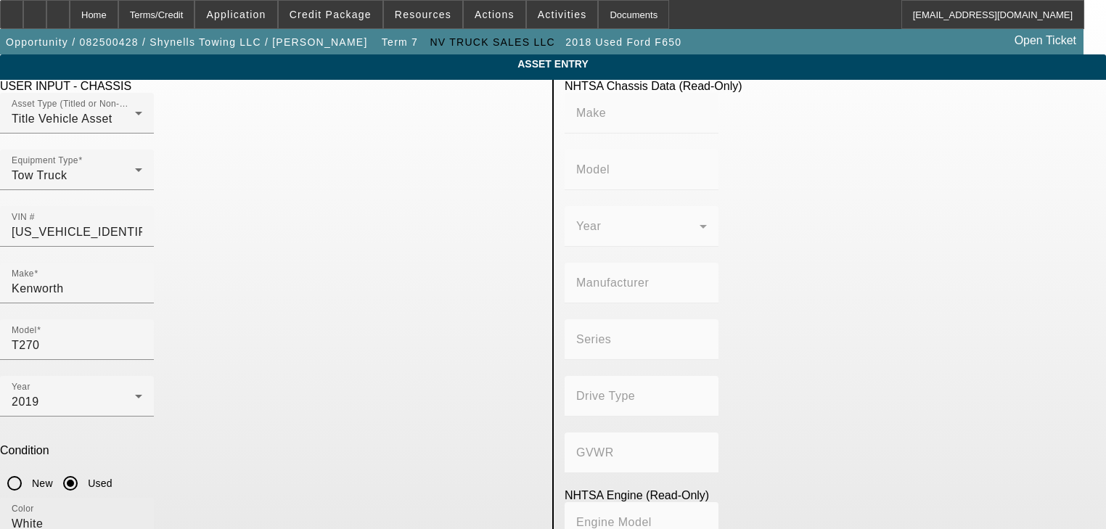
click at [142, 498] on div "Color White" at bounding box center [77, 518] width 131 height 41
type input "KENWORTH"
type input "548CH"
type input "KENWORTH TRUCK COMPANY"
type input "4x2"
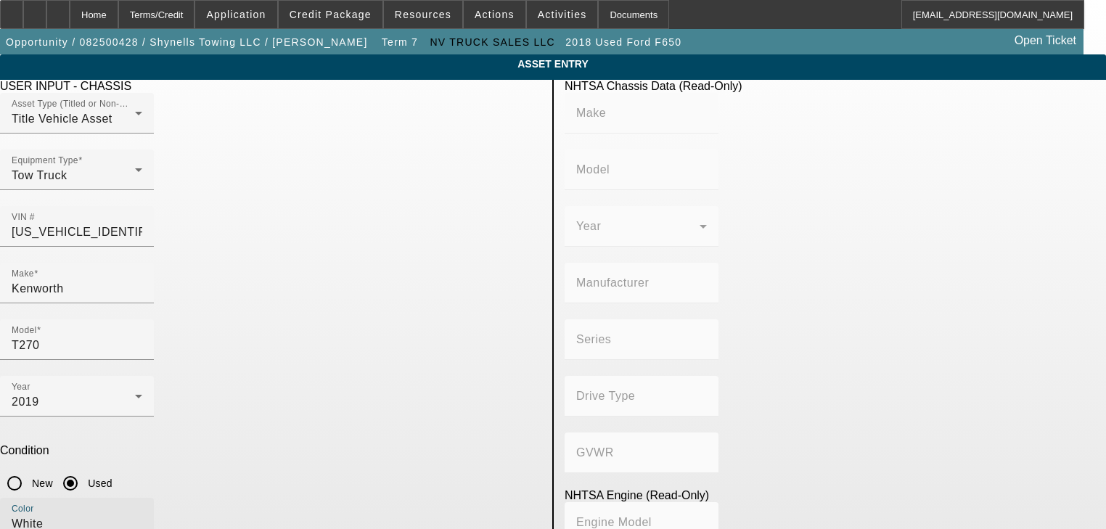
type input "Class 6: 19,501 - 26,000 lb (8,845 - 11,794 kg)"
type input "8V-71"
type input "8"
type input "Diesel"
type input "567.52082008101"
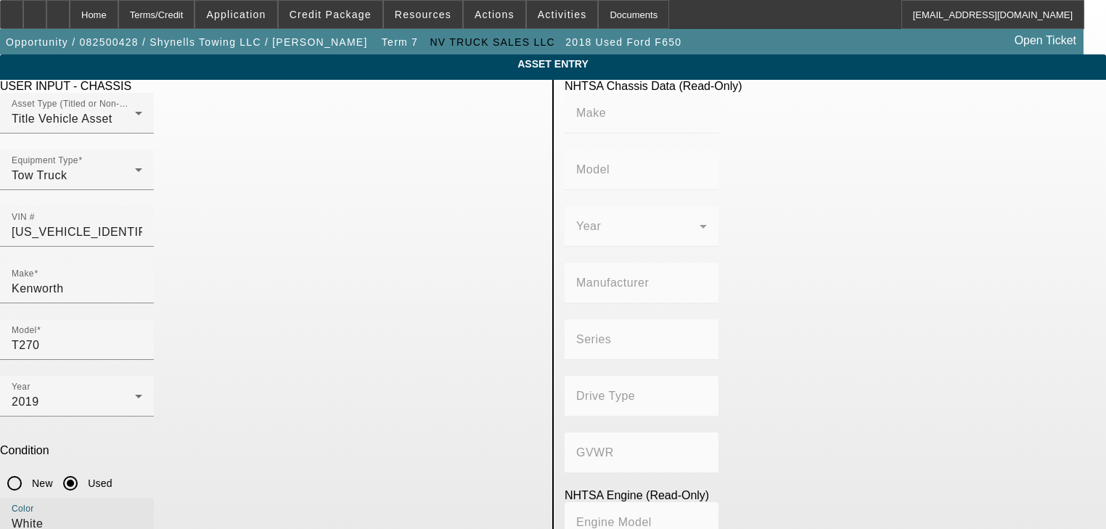
type input "9.3"
click at [142, 498] on div "Color White" at bounding box center [77, 518] width 131 height 41
click at [142, 515] on input "White" at bounding box center [77, 523] width 131 height 17
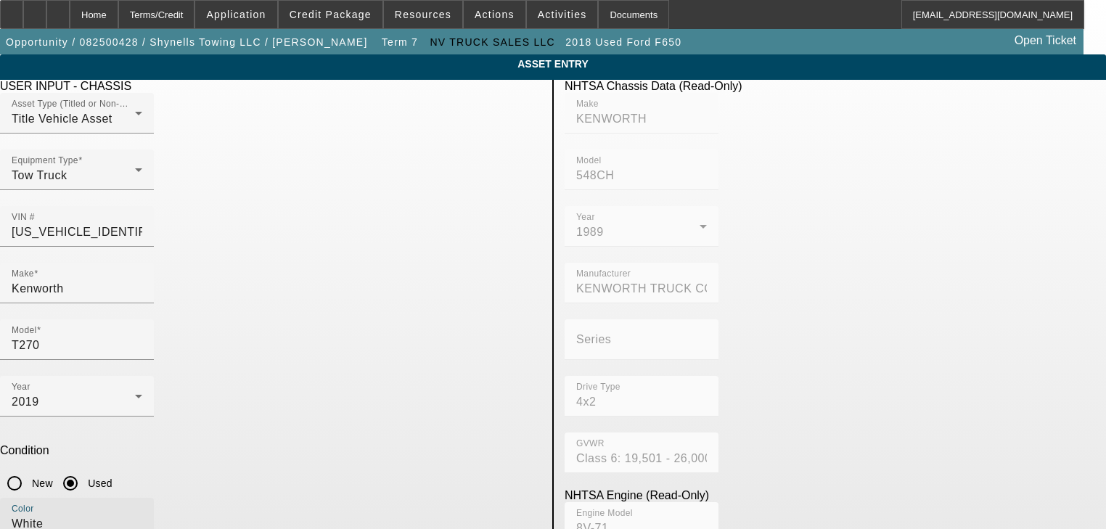
click at [142, 515] on input "White" at bounding box center [77, 523] width 131 height 17
type input "Black"
type input "2"
type input "145087"
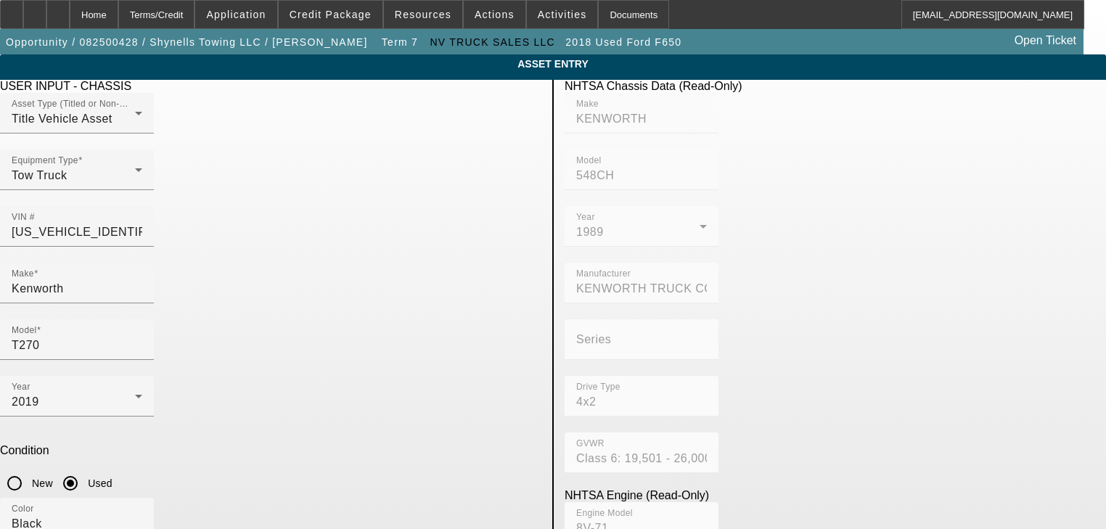
type textarea "R"
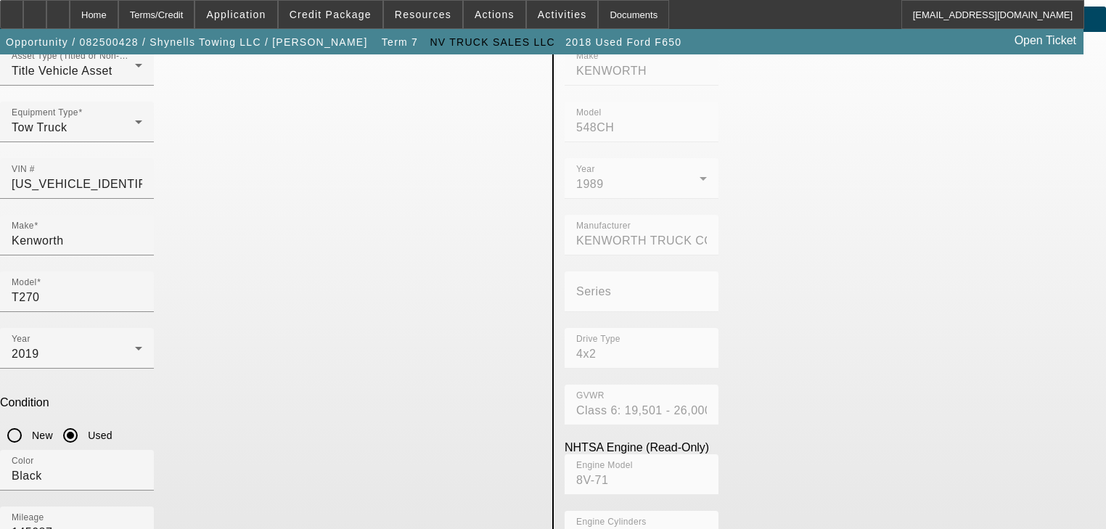
scroll to position [0, 0]
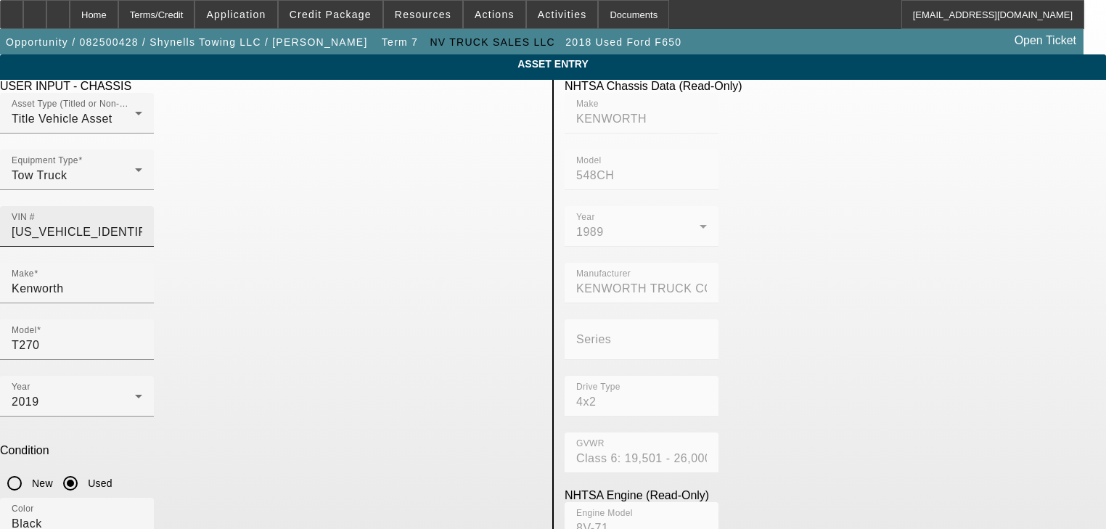
type textarea "t270 rollback"
drag, startPoint x: 427, startPoint y: 203, endPoint x: 499, endPoint y: 205, distance: 72.6
click at [142, 224] on input "2NKHHM6X0KM358761" at bounding box center [77, 232] width 131 height 17
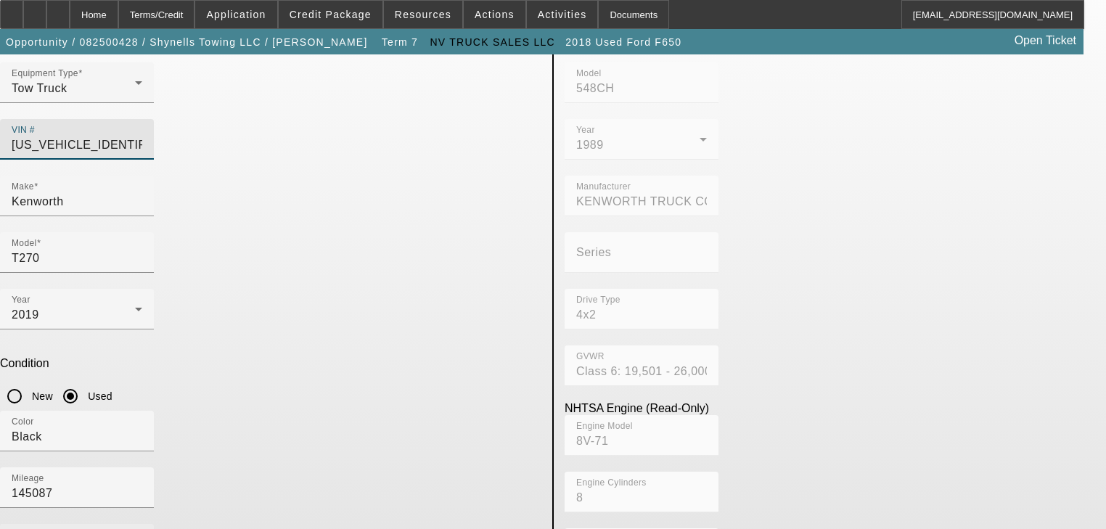
scroll to position [104, 0]
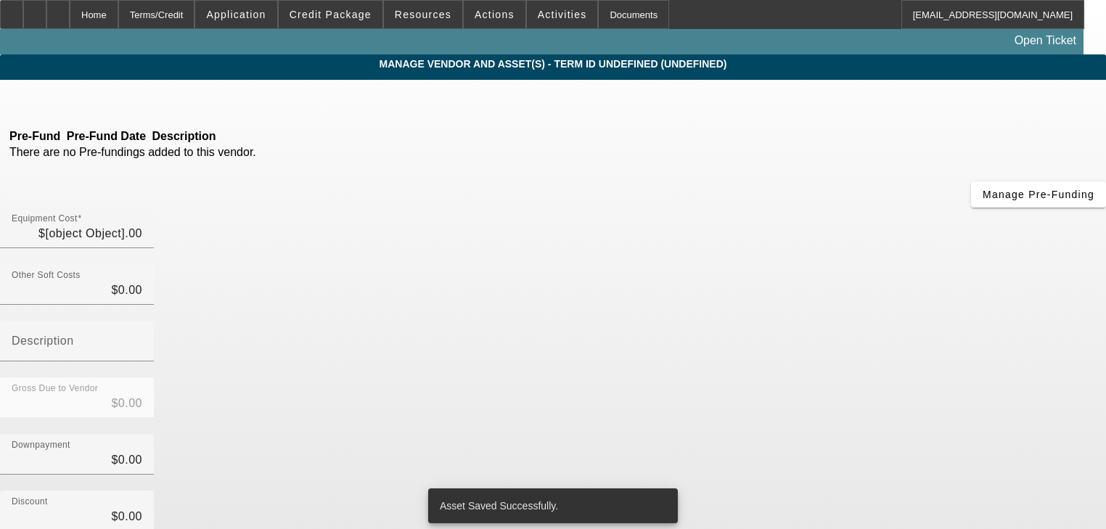
type input "$76,685.00"
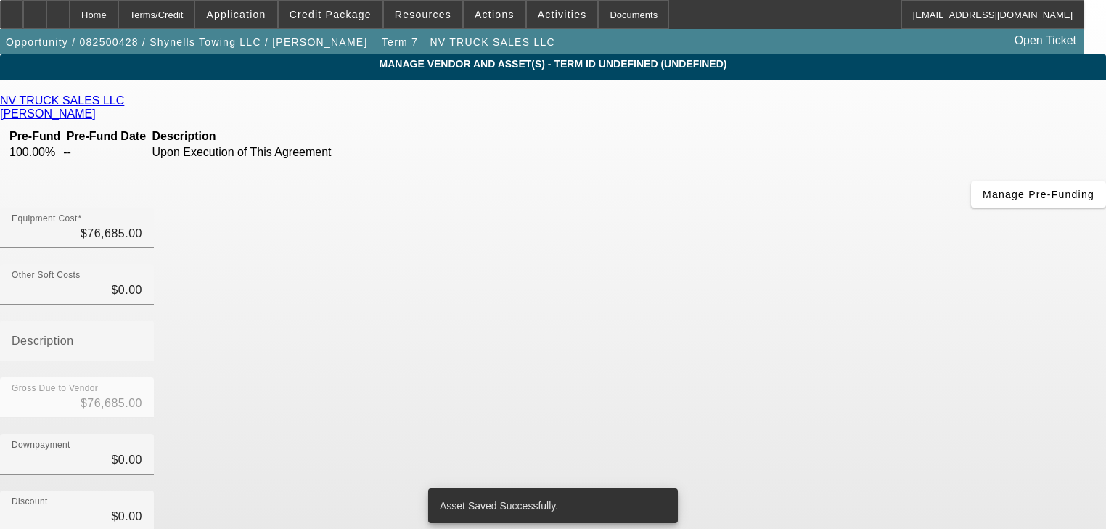
drag, startPoint x: 406, startPoint y: 344, endPoint x: 387, endPoint y: 332, distance: 22.8
drag, startPoint x: 387, startPoint y: 332, endPoint x: 311, endPoint y: 361, distance: 80.9
click at [311, 361] on div "NV TRUCK SALES LLC Valdez, Nick Pre-Fund Pre-Fund Date Description 100.00% -- U…" at bounding box center [553, 420] width 1106 height 653
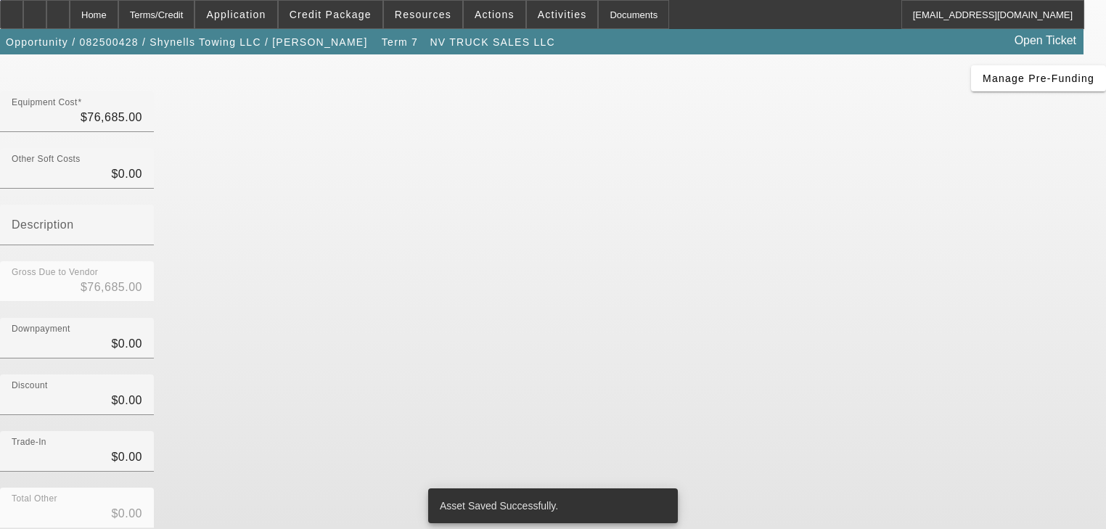
scroll to position [90, 0]
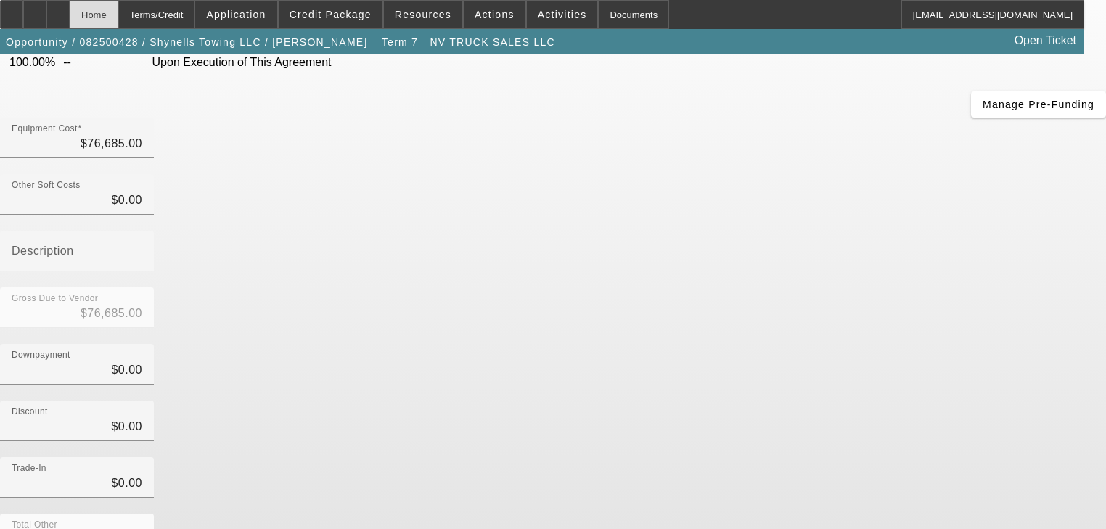
click at [118, 19] on div "Home" at bounding box center [94, 14] width 49 height 29
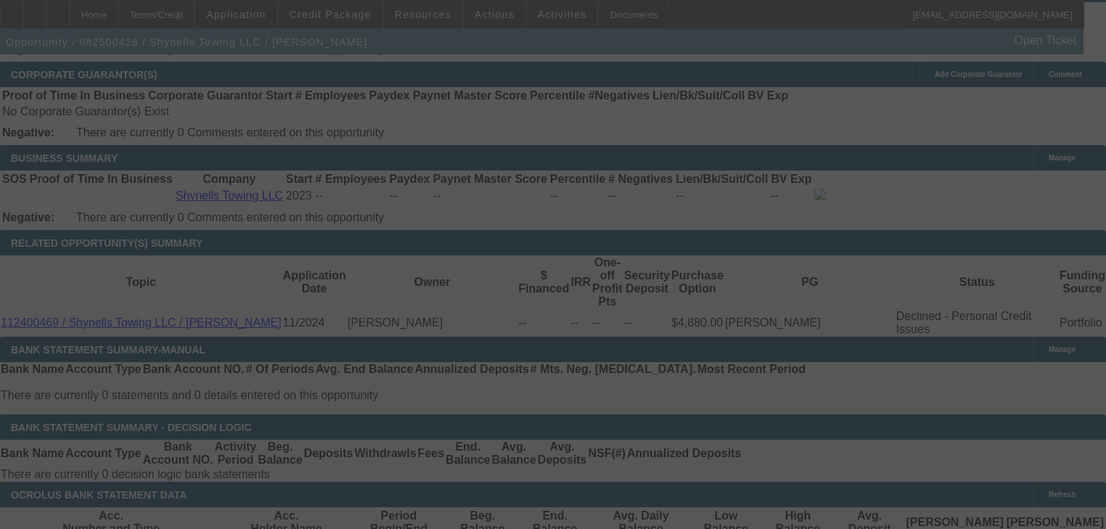
scroll to position [2198, 0]
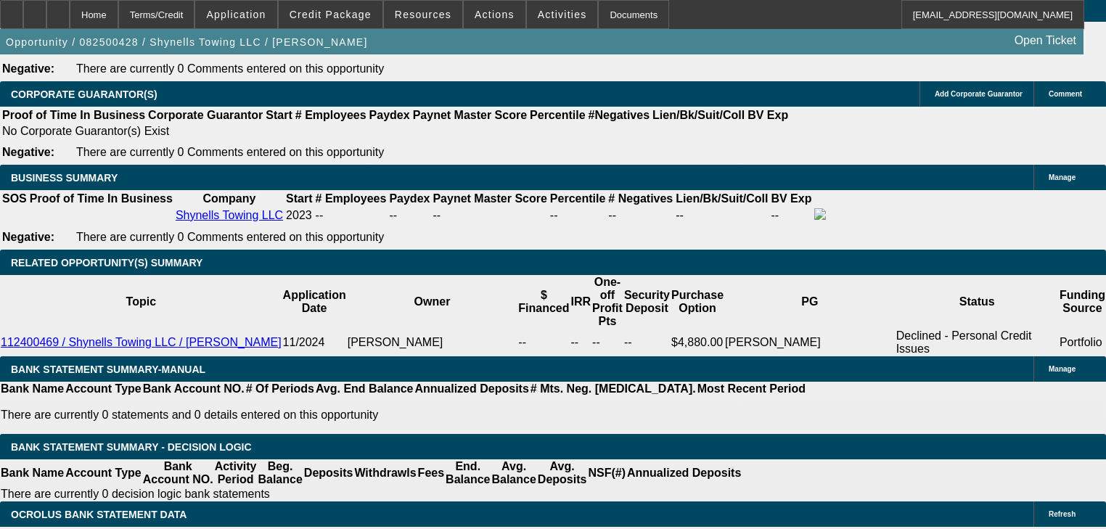
select select "0"
select select "2"
select select "0"
select select "1"
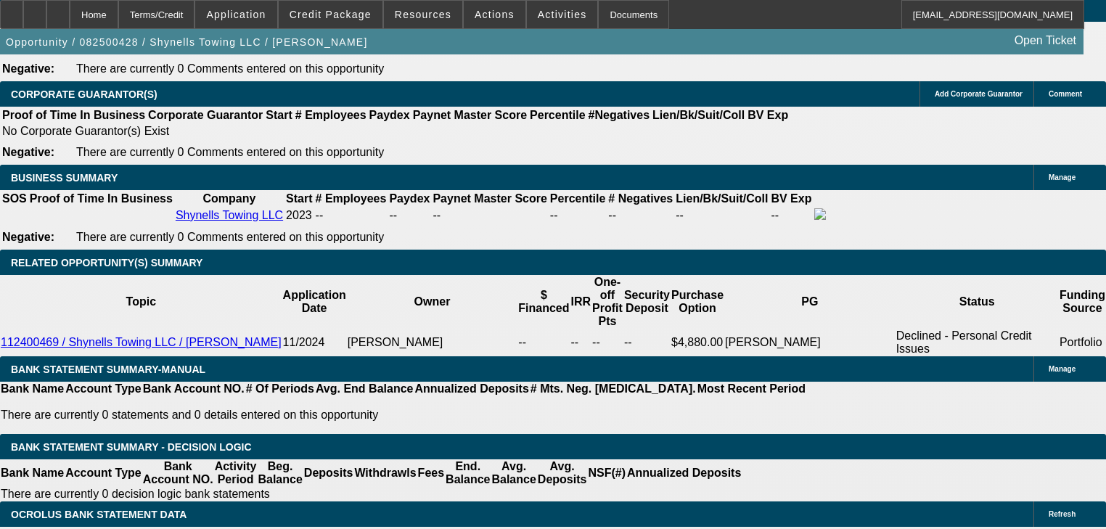
select select "0"
select select "2"
select select "0"
select select "1"
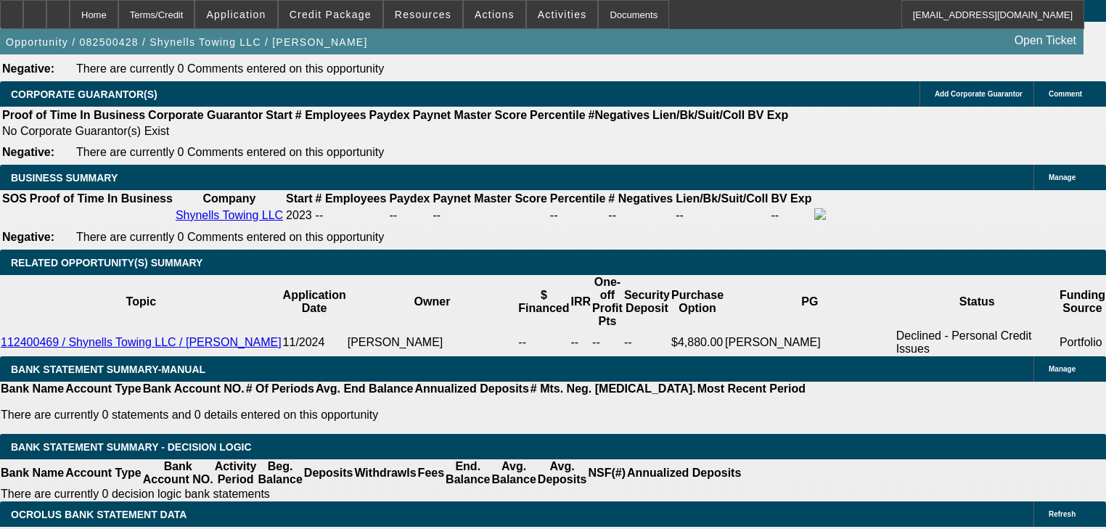
select select "0"
select select "2"
select select "0"
select select "1"
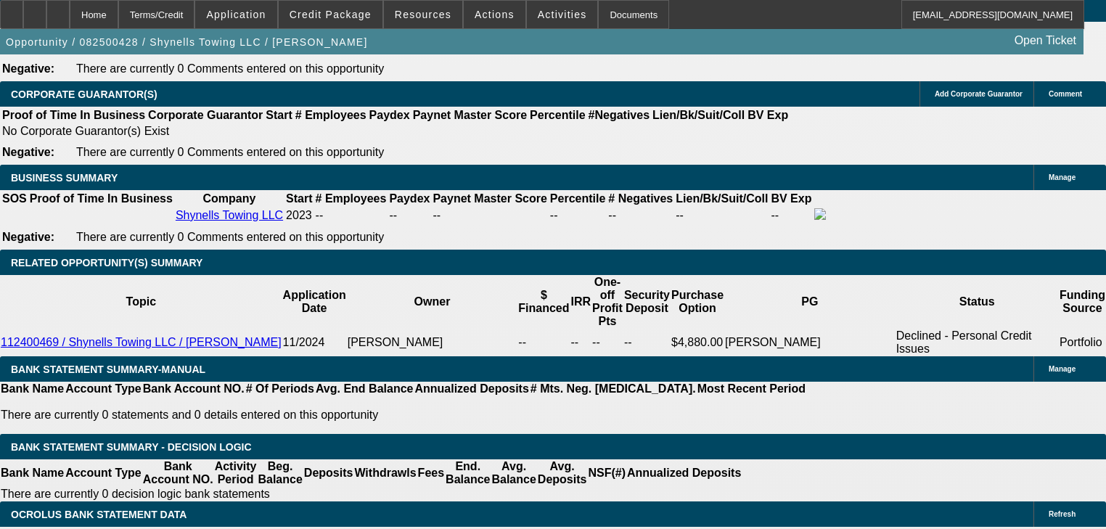
select select "0"
select select "2"
select select "0"
select select "1"
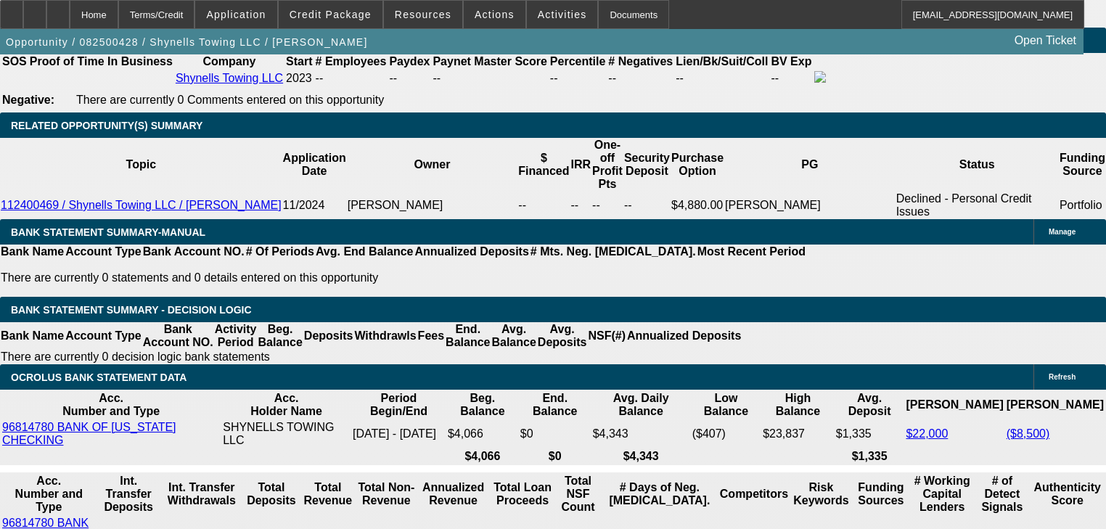
scroll to position [2314, 0]
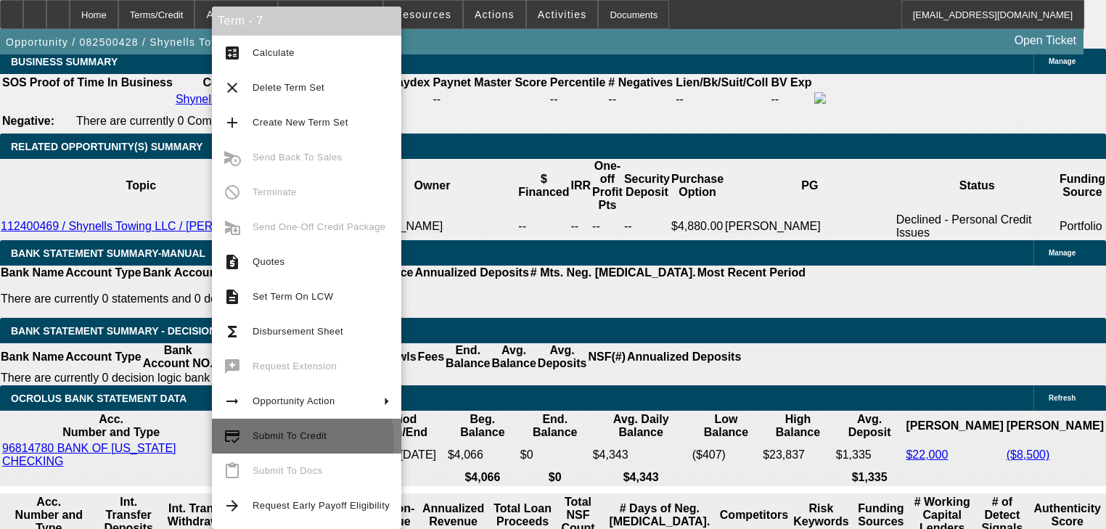
click at [278, 441] on span "Submit To Credit" at bounding box center [290, 435] width 74 height 11
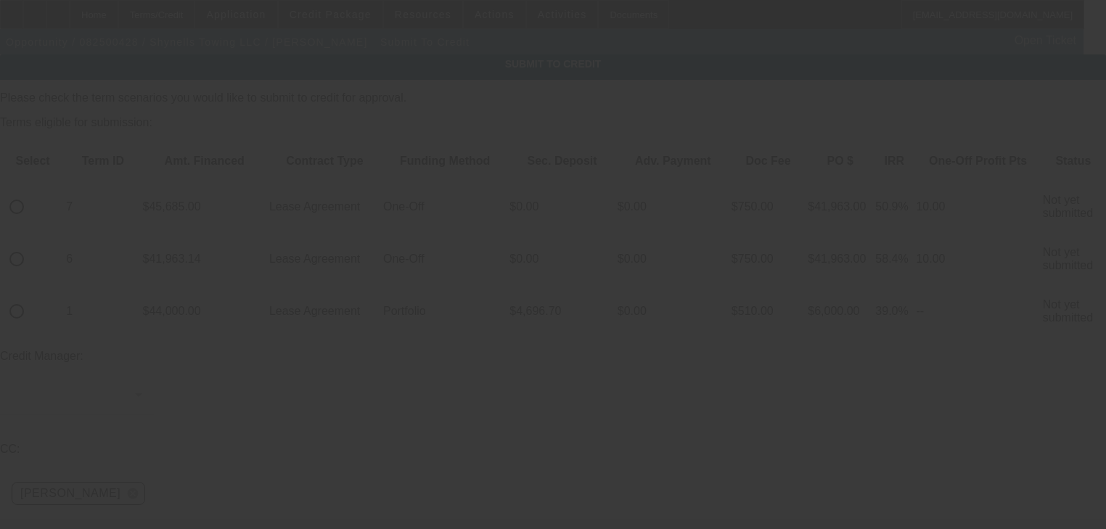
click at [31, 192] on input "radio" at bounding box center [16, 206] width 29 height 29
radio input "true"
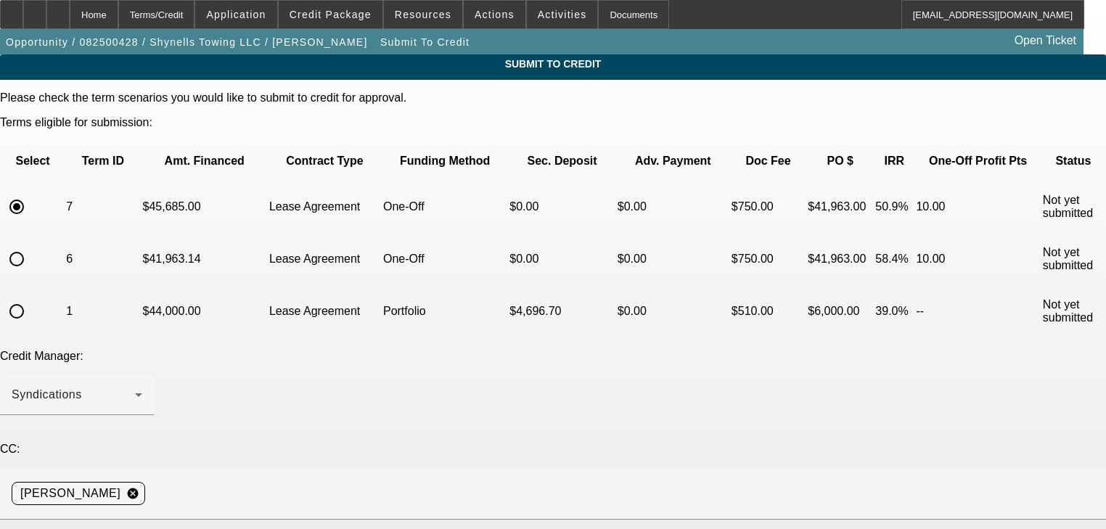
type textarea "P"
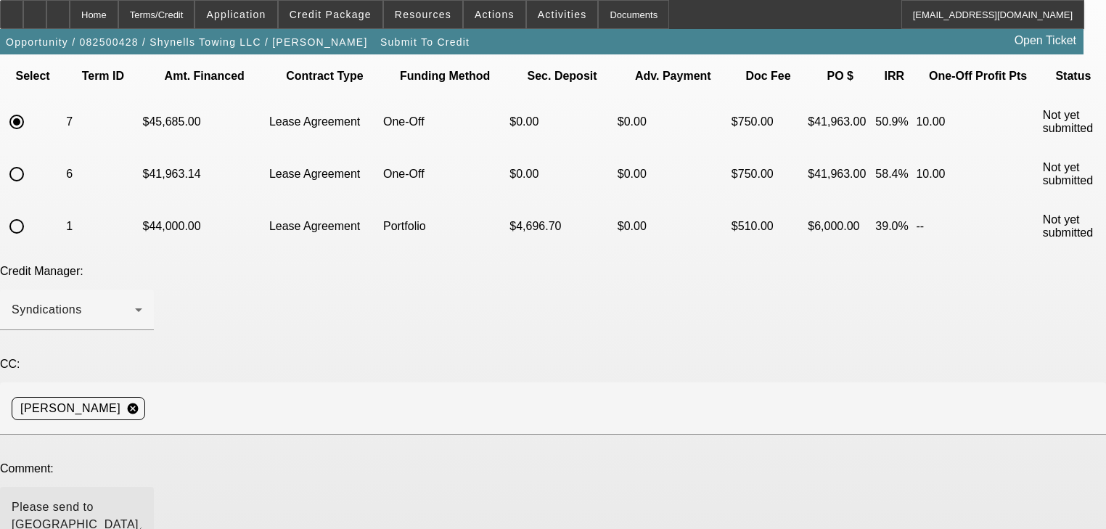
scroll to position [157, 0]
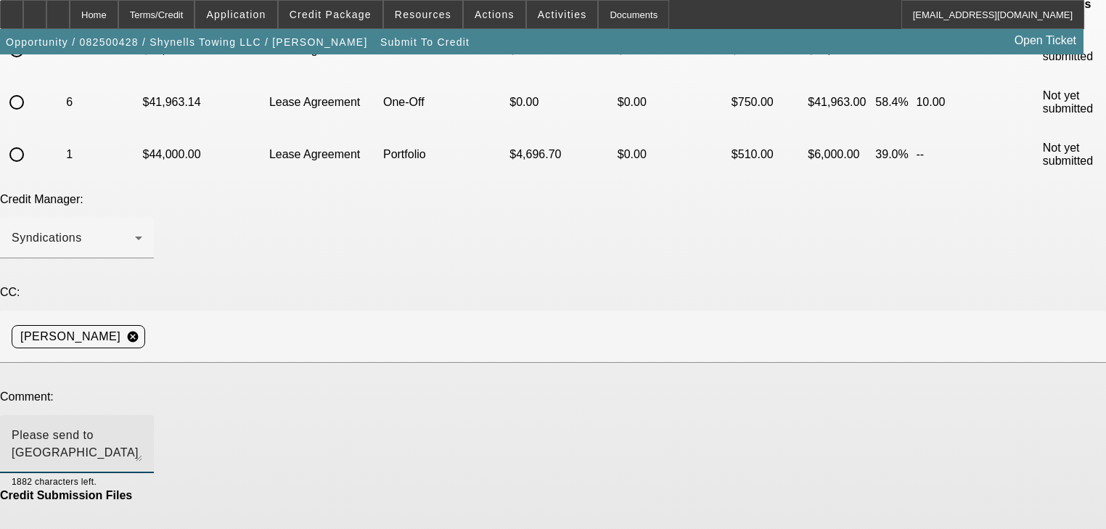
type textarea "Please send to [GEOGRAPHIC_DATA] to consider for an approval on this truck inst…"
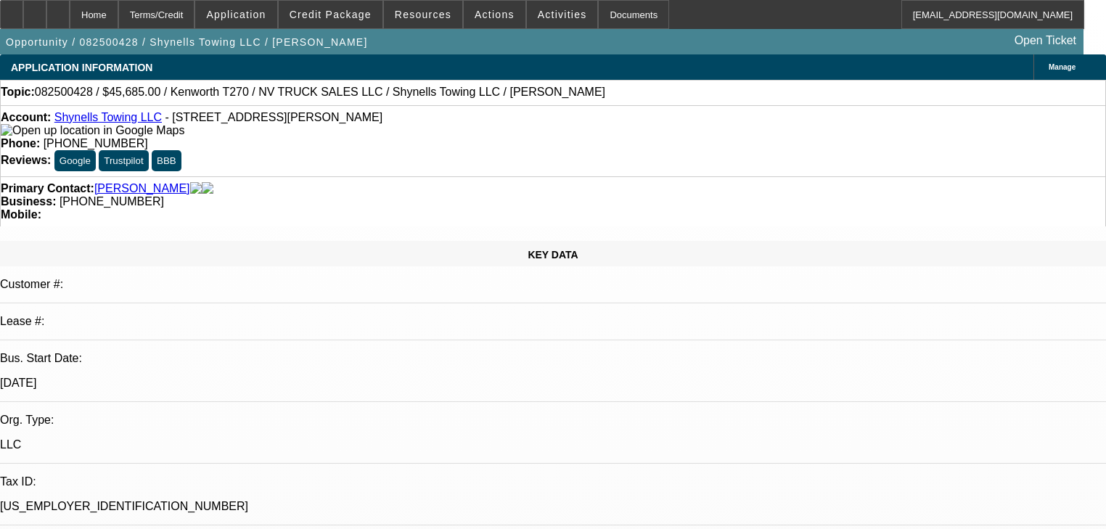
select select "0"
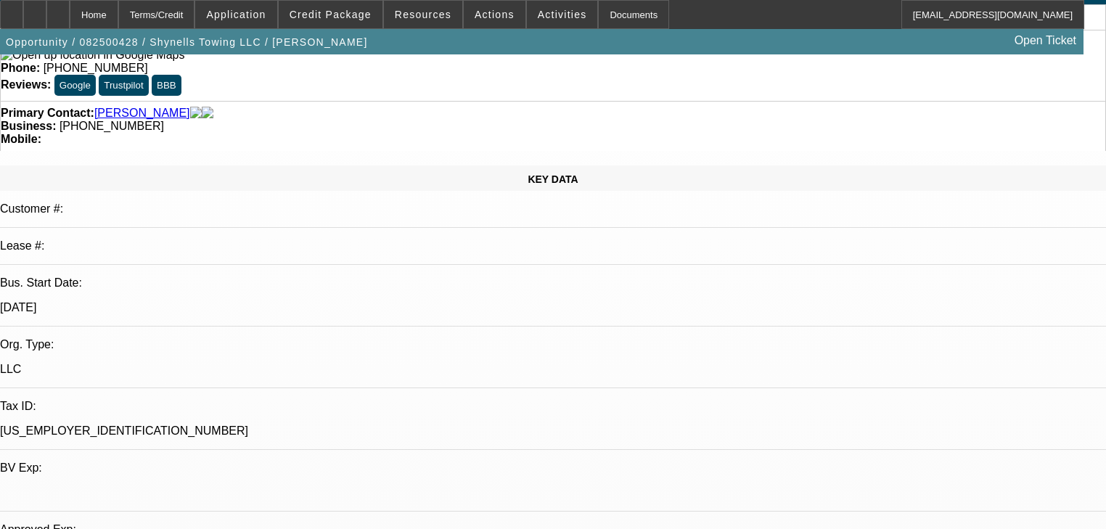
scroll to position [58, 0]
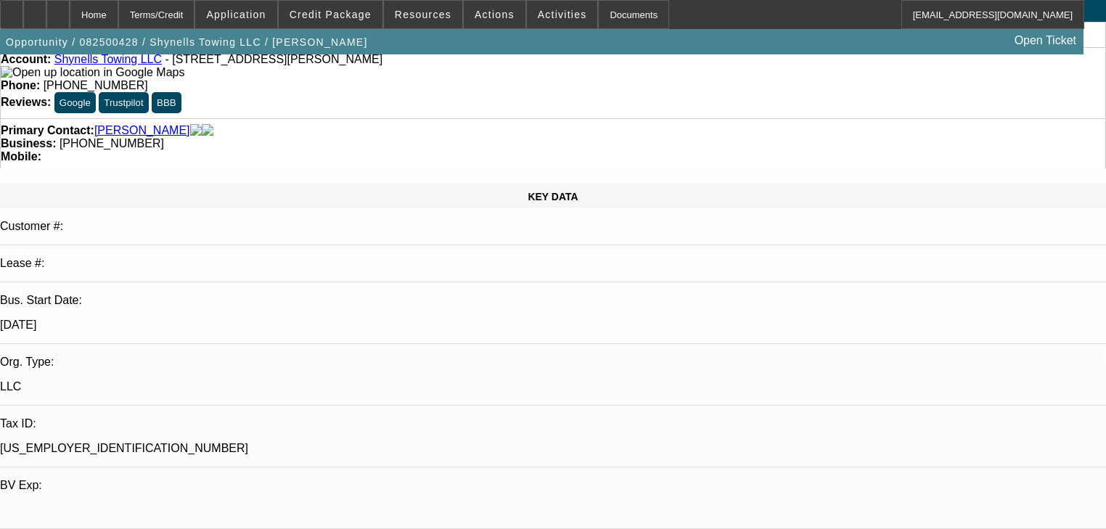
click at [370, 17] on span "Credit Package" at bounding box center [331, 15] width 82 height 12
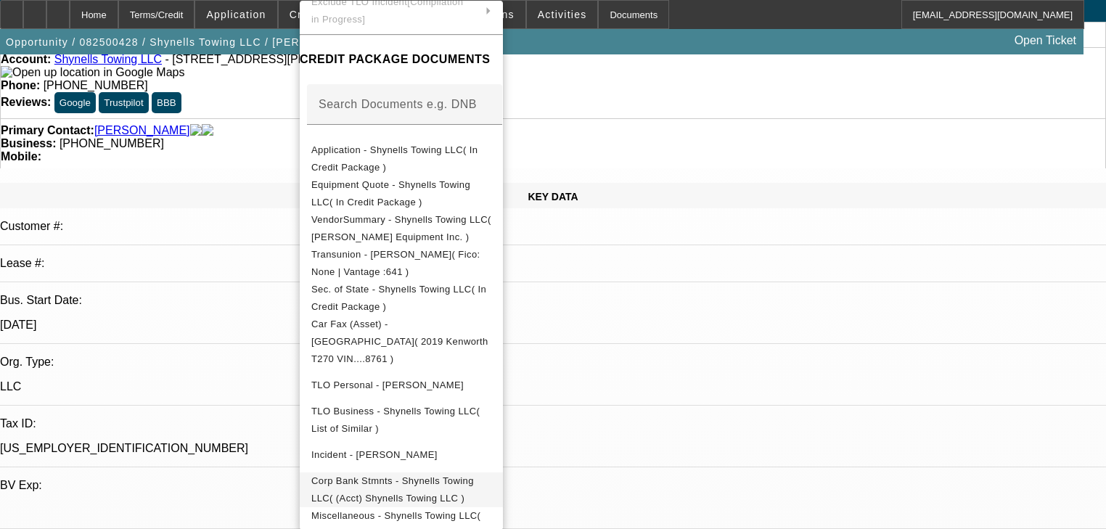
scroll to position [190, 0]
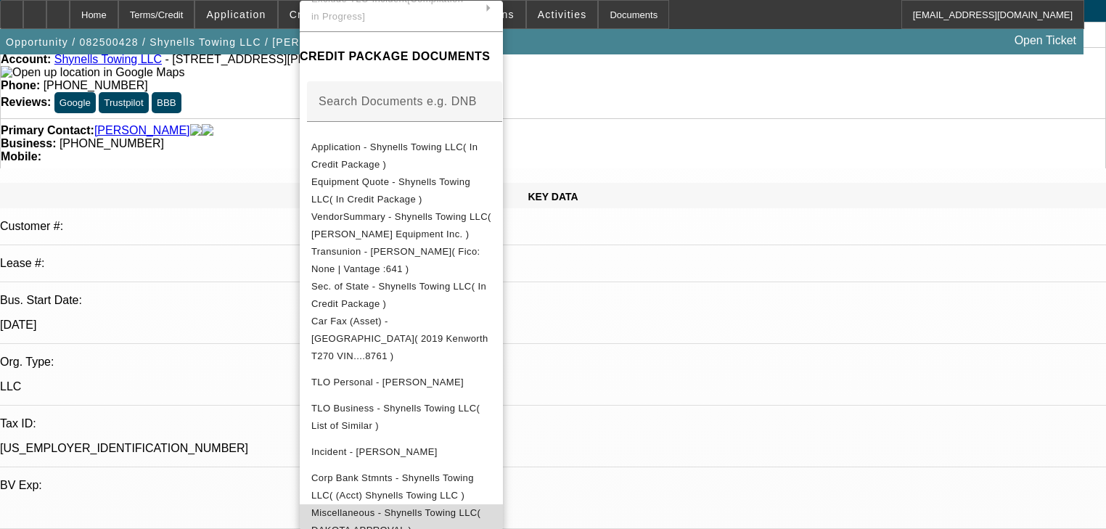
click at [480, 507] on span "Miscellaneous - Shynells Towing LLC( DAKOTA APPROVAL )" at bounding box center [395, 521] width 169 height 28
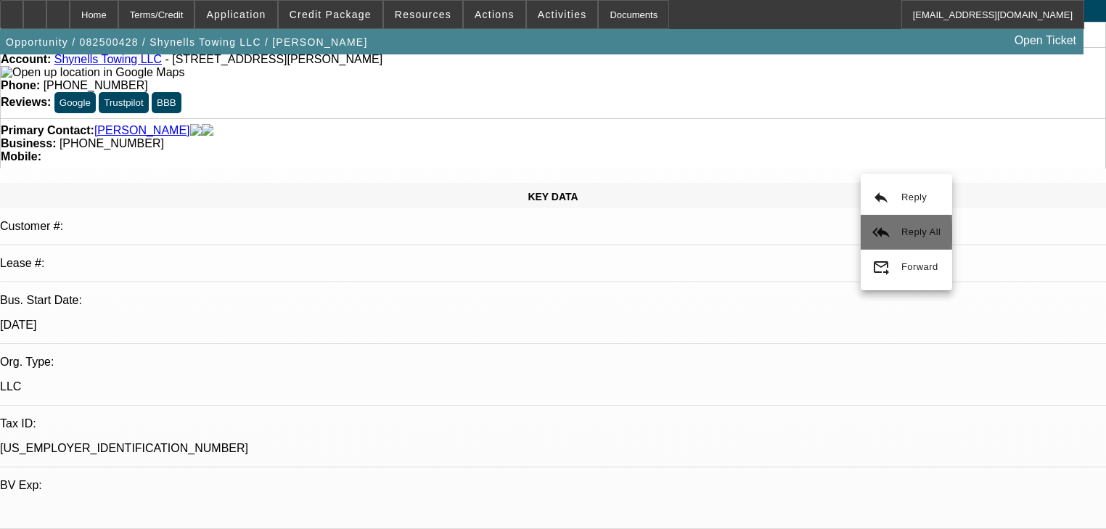
click at [882, 234] on mat-icon "reply_all" at bounding box center [880, 232] width 17 height 17
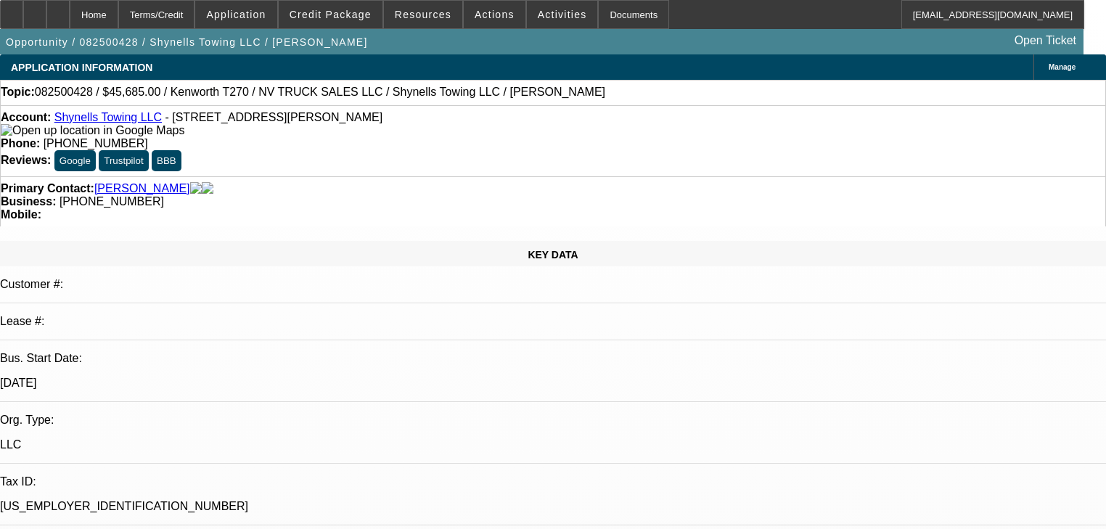
scroll to position [0, 0]
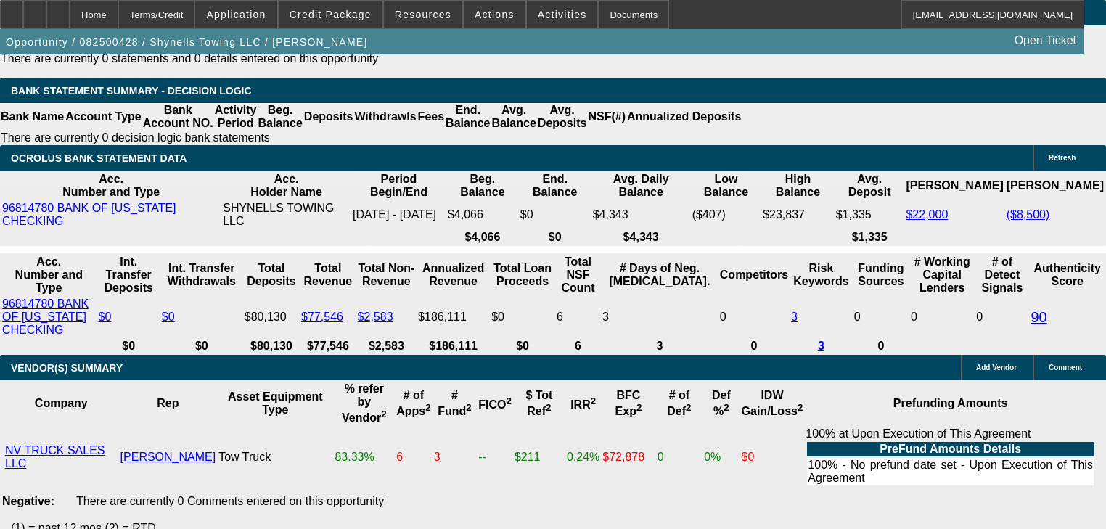
scroll to position [2497, 0]
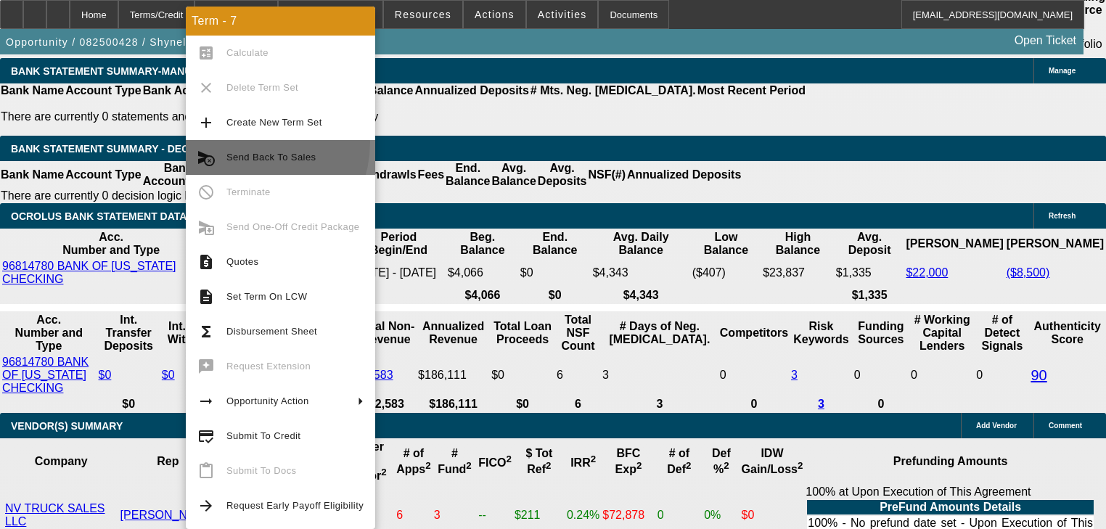
click at [244, 142] on button "cancel_schedule_send Send Back To Sales" at bounding box center [280, 157] width 189 height 35
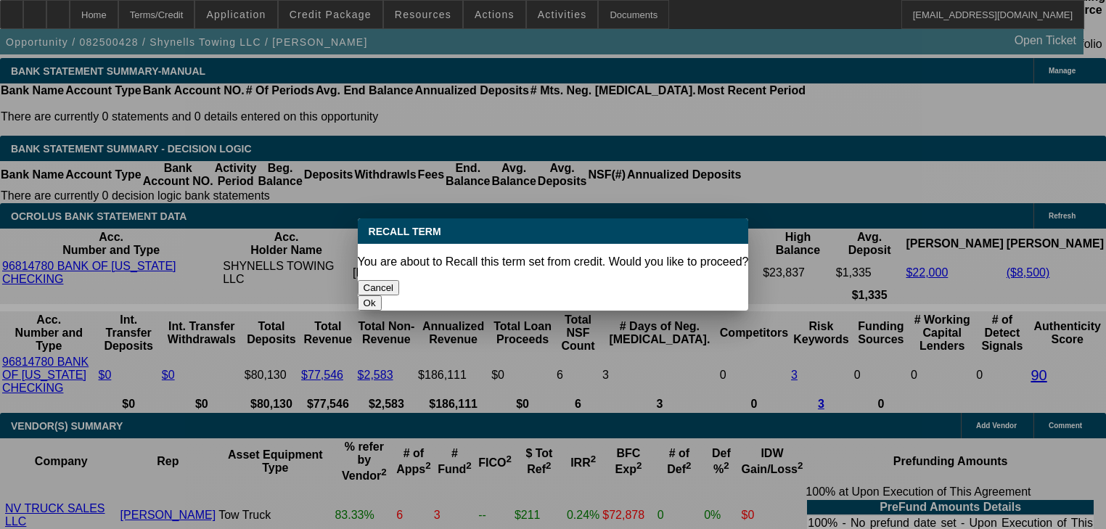
scroll to position [0, 0]
click at [382, 295] on button "Ok" at bounding box center [370, 302] width 24 height 15
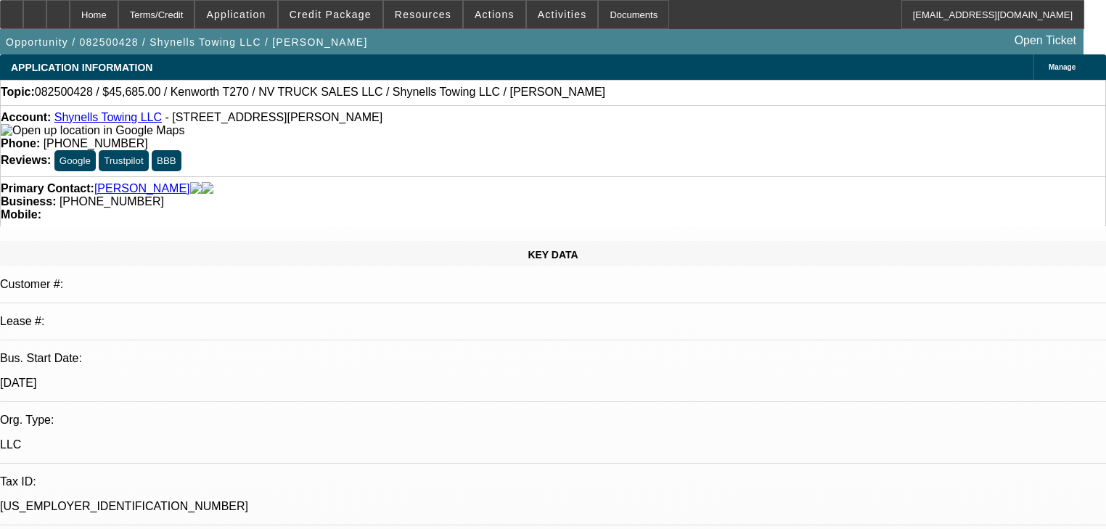
copy body "Please send to Dakota to consider for an approval on this truck instead so we c…"
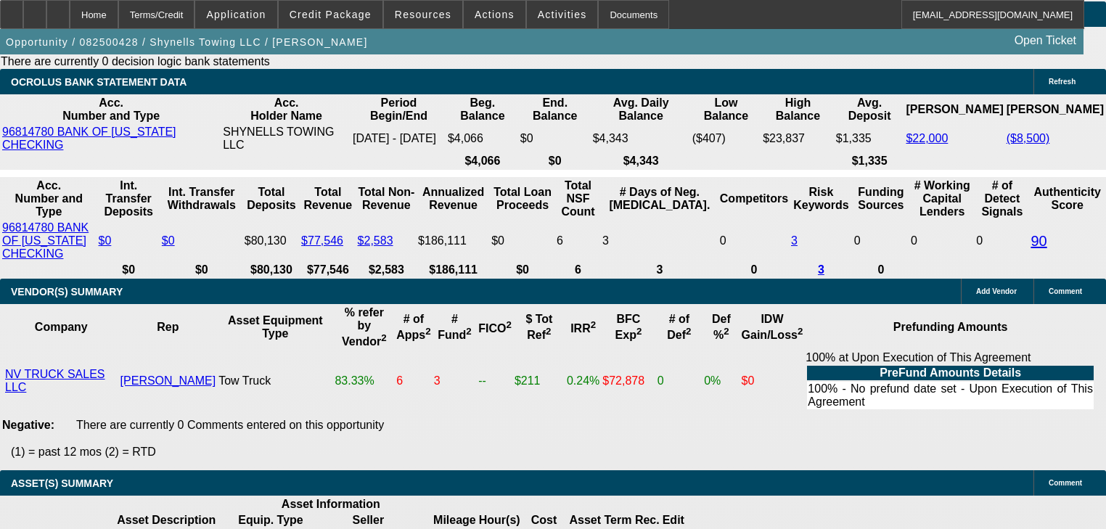
scroll to position [2555, 0]
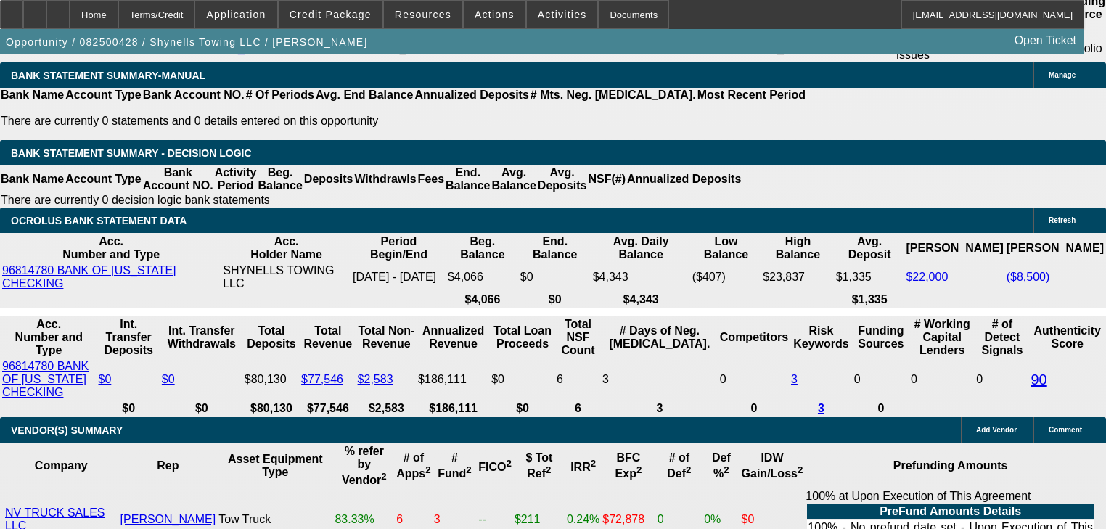
scroll to position [2264, 0]
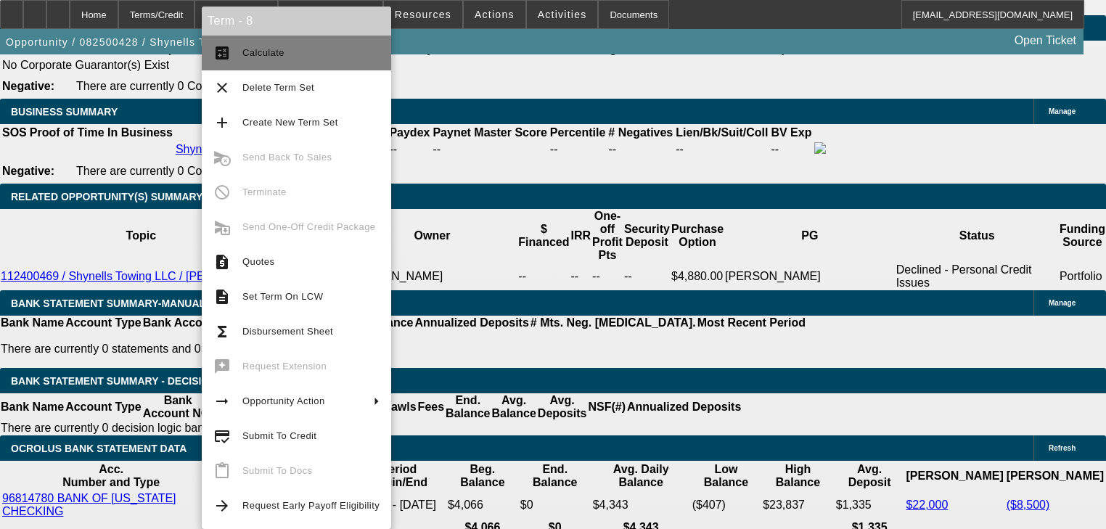
click at [253, 58] on span "Calculate" at bounding box center [310, 52] width 137 height 17
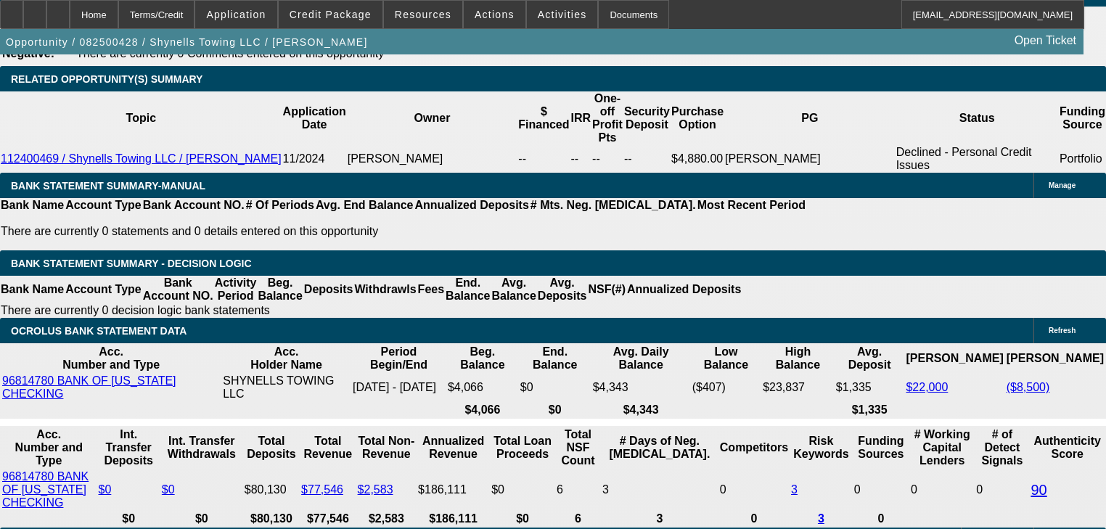
scroll to position [2380, 0]
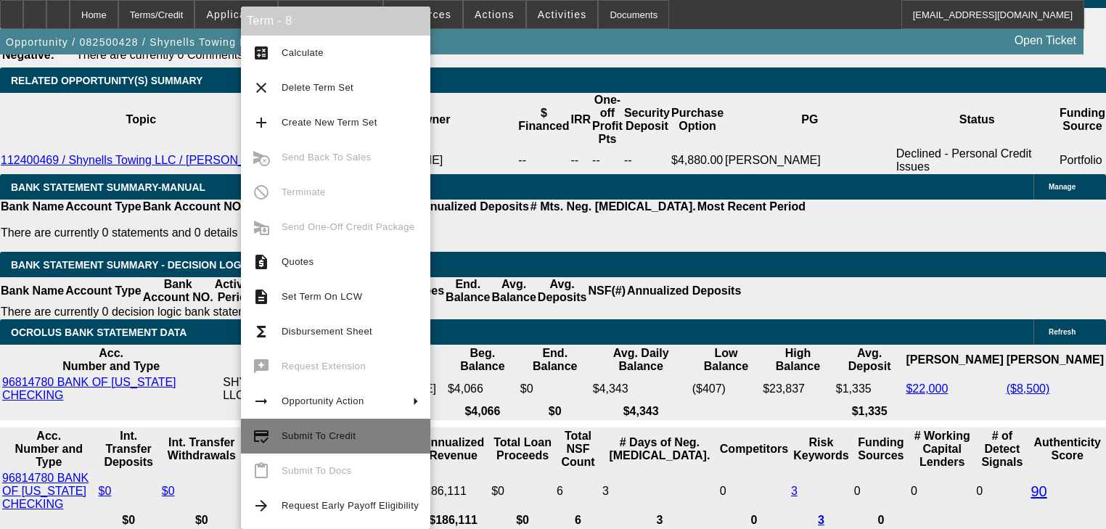
click at [279, 435] on button "credit_score Submit To Credit" at bounding box center [335, 436] width 189 height 35
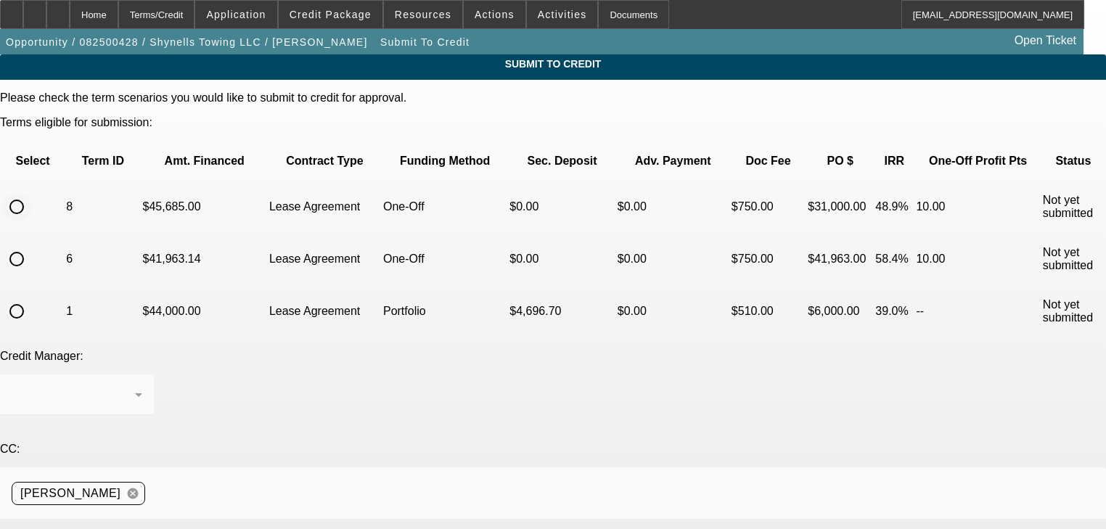
click at [31, 192] on input "radio" at bounding box center [16, 206] width 29 height 29
paste textarea "Please send to [GEOGRAPHIC_DATA] to consider for an approval on this truck inst…"
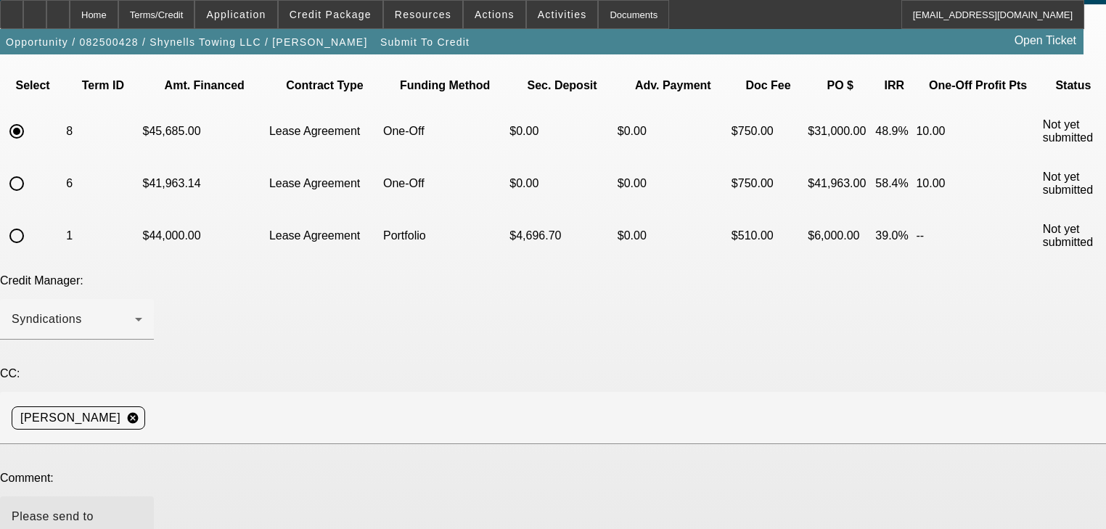
scroll to position [157, 0]
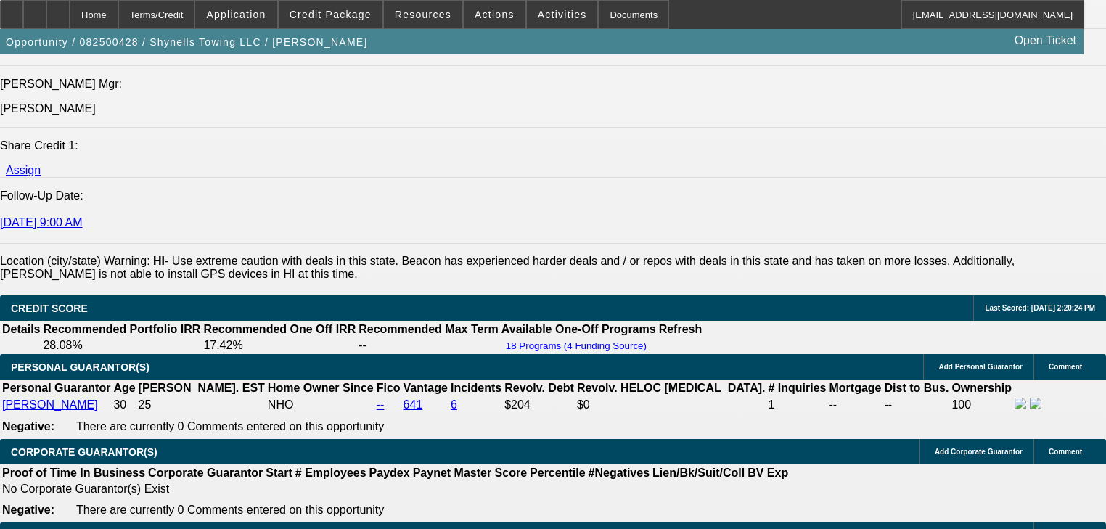
scroll to position [1858, 0]
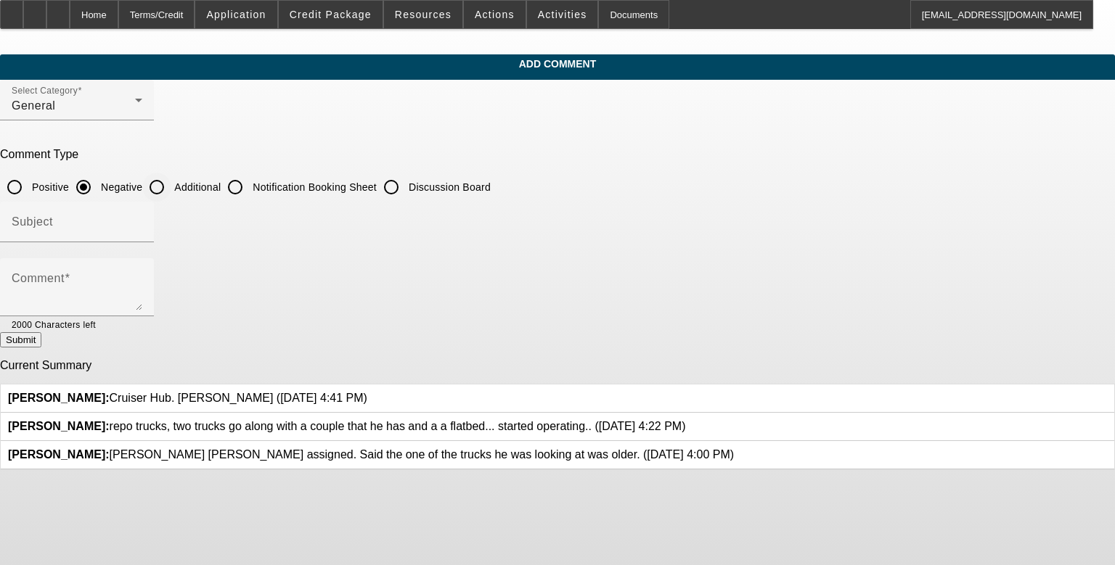
click at [171, 189] on input "Additional" at bounding box center [156, 187] width 29 height 29
radio input "true"
drag, startPoint x: 389, startPoint y: 252, endPoint x: 386, endPoint y: 227, distance: 24.8
click at [154, 244] on div at bounding box center [77, 250] width 154 height 16
click at [142, 221] on input "Subject" at bounding box center [77, 227] width 131 height 17
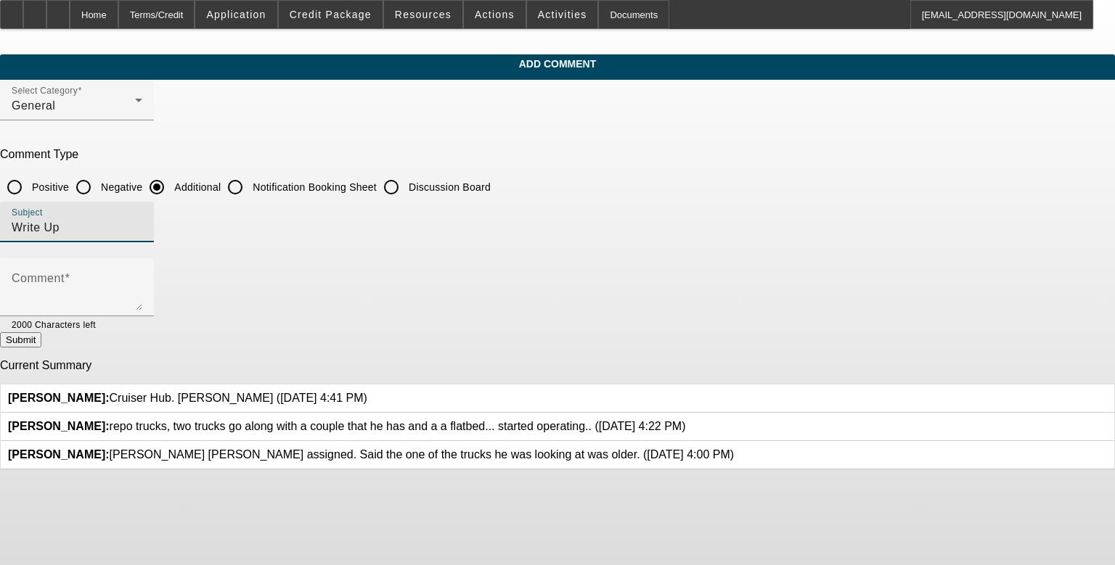
type input "Write Up"
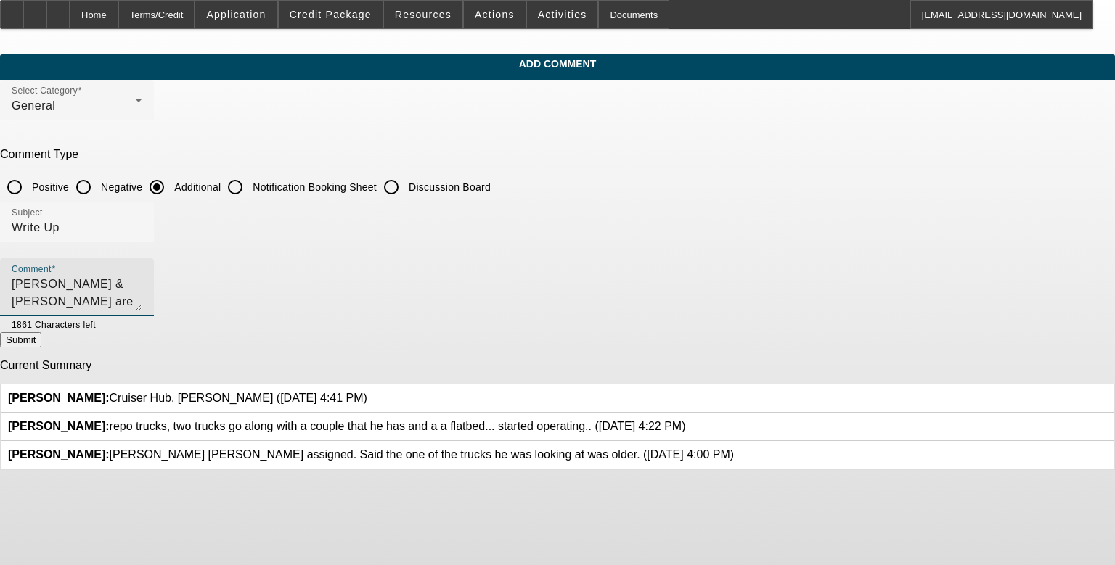
type textarea "[PERSON_NAME] & [PERSON_NAME] are equal owners of Fast Towing and Recovery. The…"
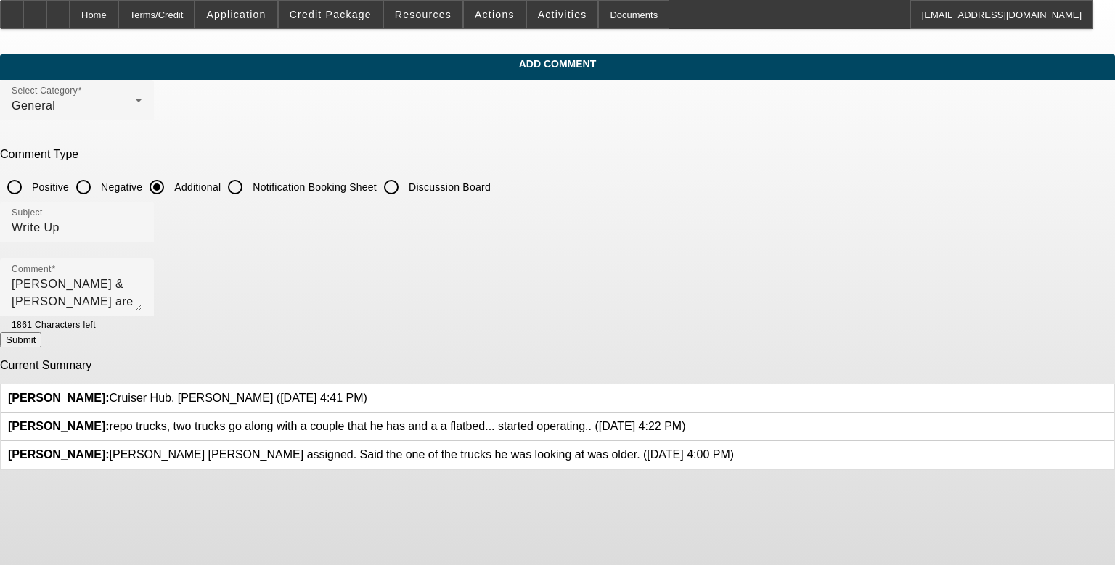
click at [41, 348] on button "Submit" at bounding box center [20, 339] width 41 height 15
radio input "true"
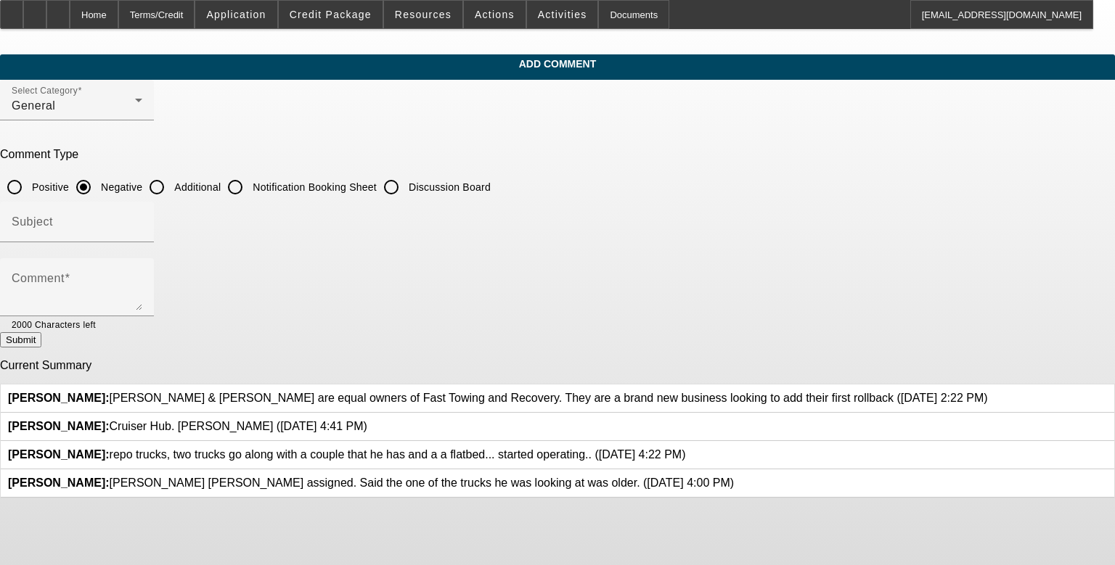
drag, startPoint x: 521, startPoint y: 406, endPoint x: 384, endPoint y: 386, distance: 138.6
click at [384, 392] on span "[PERSON_NAME]: [PERSON_NAME] & [PERSON_NAME] are equal owners of Fast Towing an…" at bounding box center [498, 398] width 980 height 12
click at [388, 392] on span "[PERSON_NAME]: [PERSON_NAME] & [PERSON_NAME] are equal owners of Fast Towing an…" at bounding box center [498, 398] width 980 height 12
drag, startPoint x: 383, startPoint y: 387, endPoint x: 525, endPoint y: 404, distance: 143.3
click at [464, 404] on span "[PERSON_NAME]: [PERSON_NAME] & [PERSON_NAME] are equal owners of Fast Towing an…" at bounding box center [498, 398] width 980 height 12
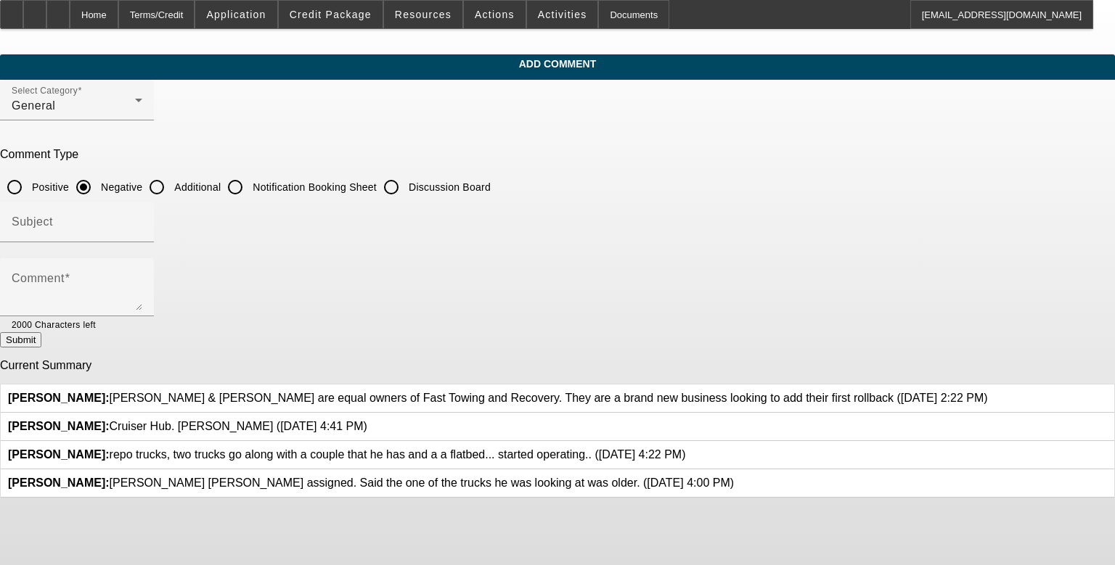
copy span "[PERSON_NAME] & [PERSON_NAME] are equal owners of Fast Towing and Recovery. The…"
click at [142, 221] on input "Subject" at bounding box center [77, 227] width 131 height 17
type input "W"
type input "r"
type input "Write Up"
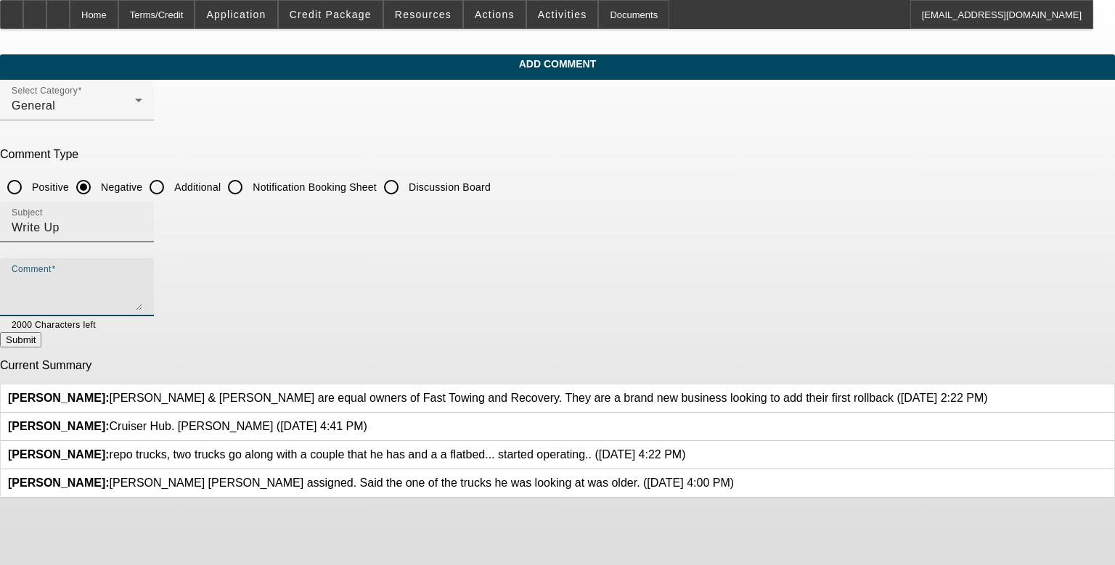
paste textarea "[PERSON_NAME] & [PERSON_NAME] are equal owners of Fast Towing and Recovery. The…"
type textarea "[PERSON_NAME] & [PERSON_NAME] are equal owners of Fast Towing and Recovery. The…"
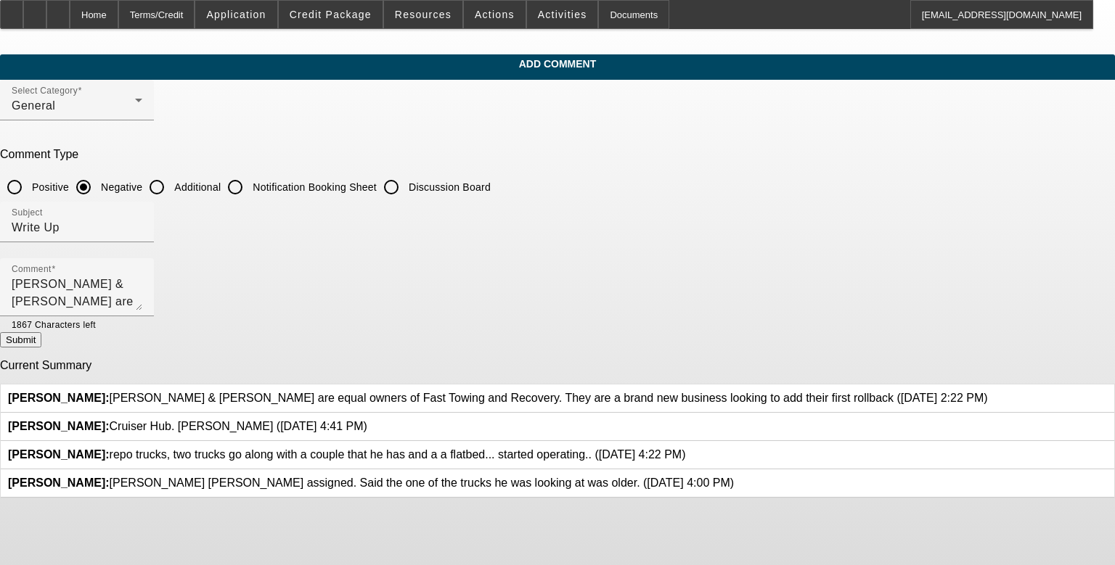
click at [41, 340] on button "Submit" at bounding box center [20, 339] width 41 height 15
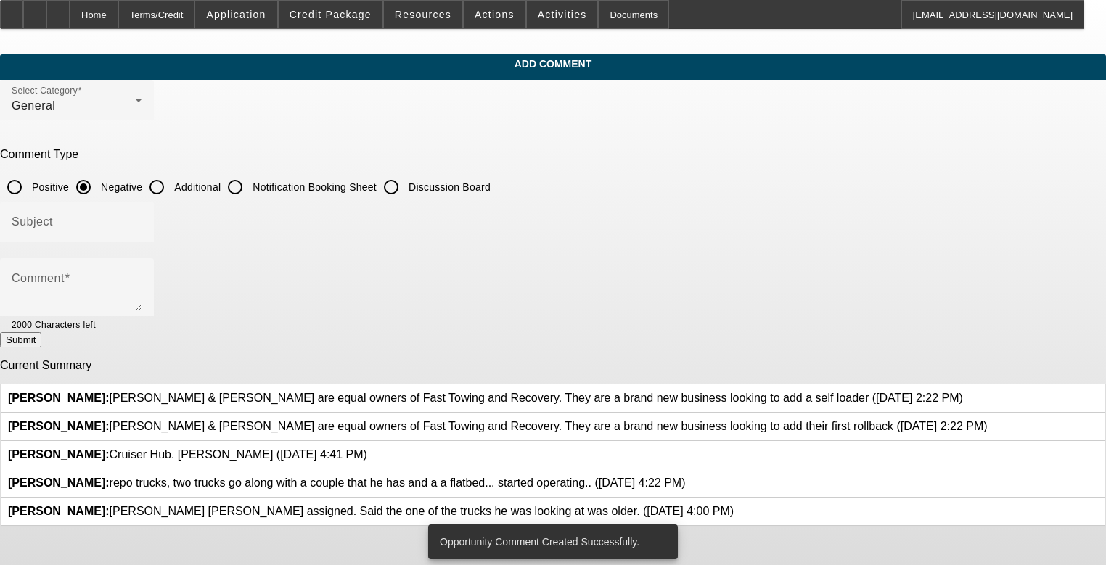
click at [464, 420] on icon at bounding box center [988, 420] width 0 height 0
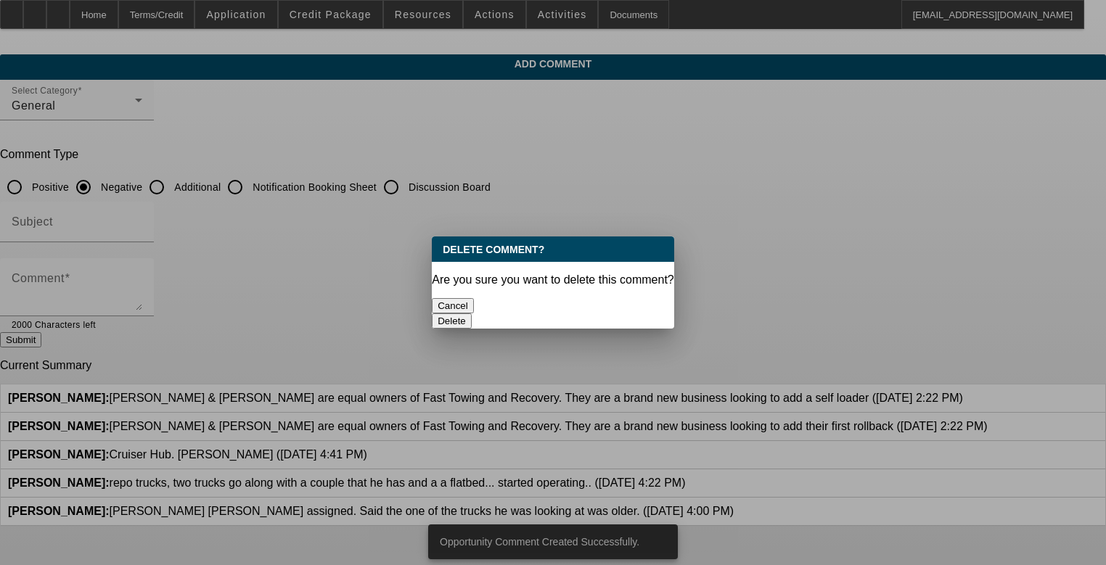
click at [464, 314] on div "Delete" at bounding box center [553, 321] width 242 height 15
click at [464, 314] on button "Delete" at bounding box center [452, 321] width 40 height 15
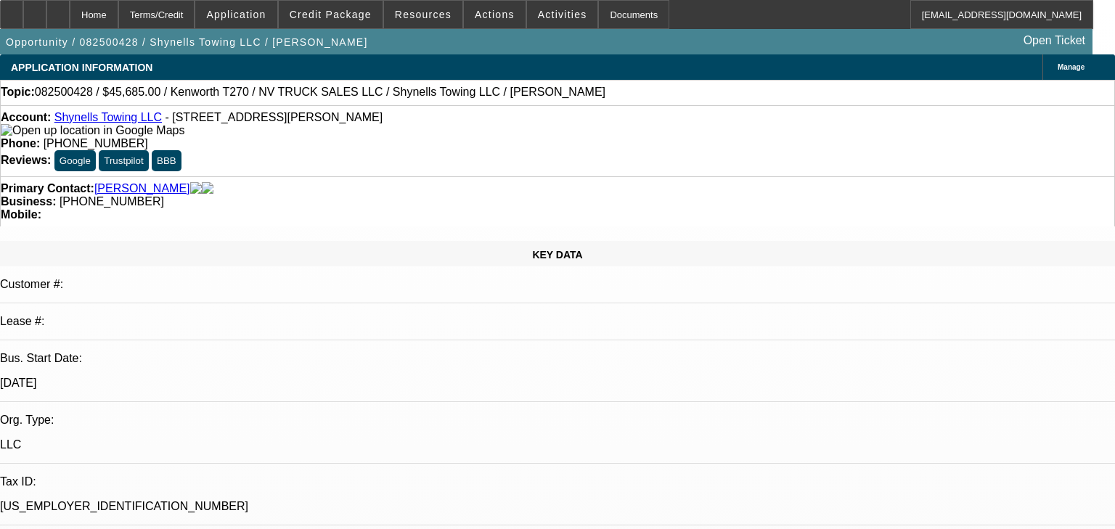
select select "0"
select select "2"
select select "0"
select select "1"
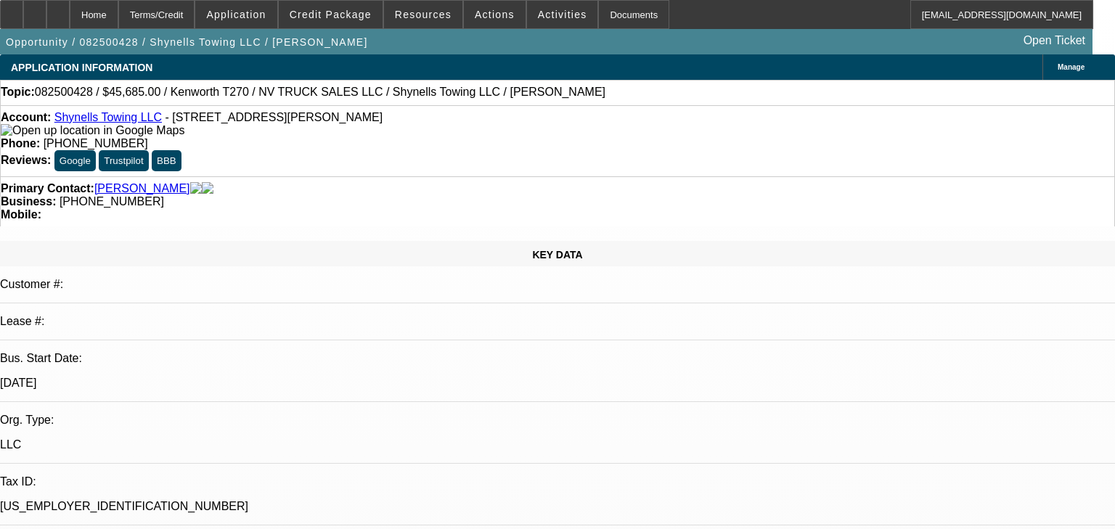
select select "0"
select select "2"
select select "0"
select select "1"
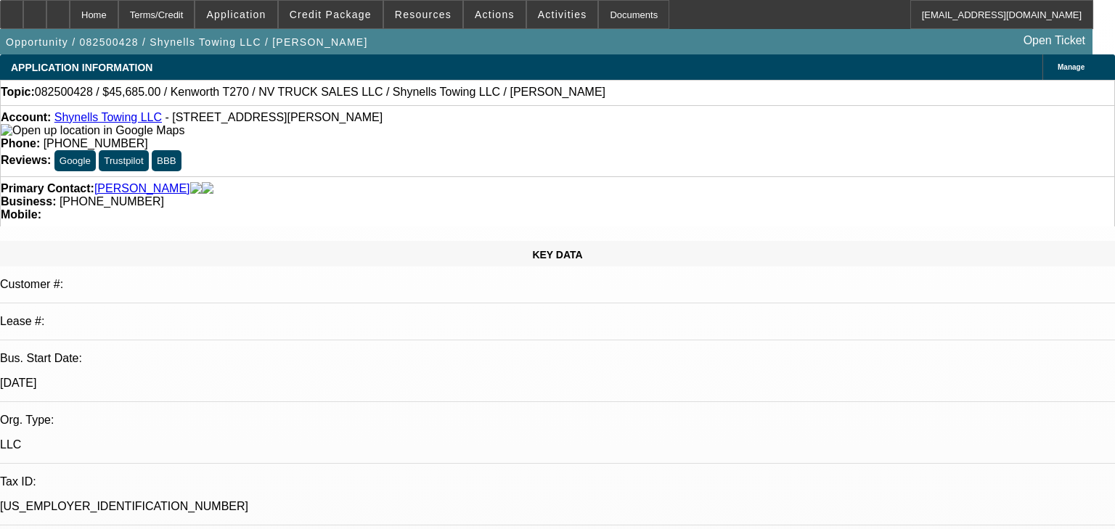
select select "0"
select select "2"
select select "0"
select select "1"
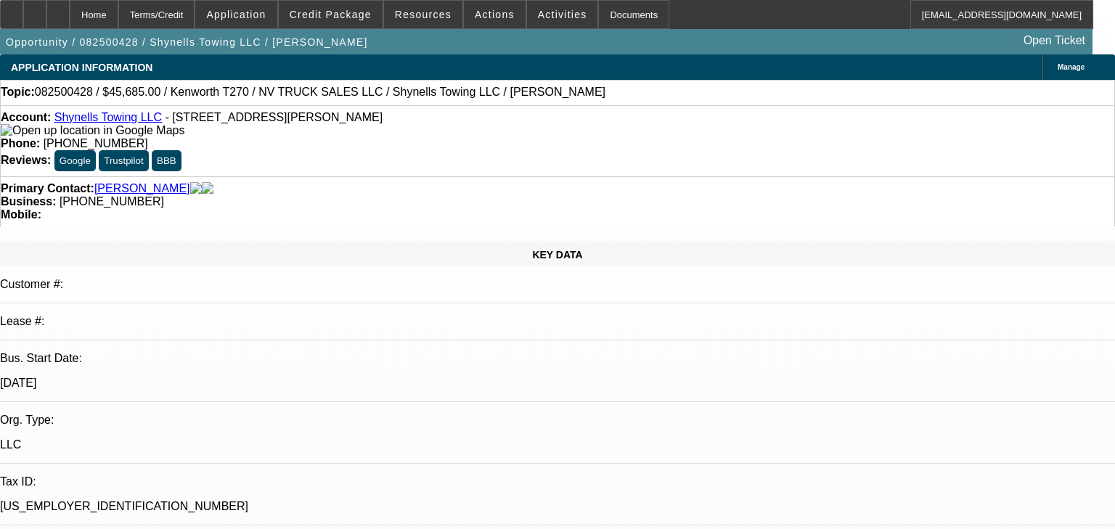
select select "0"
select select "2"
select select "0"
select select "1"
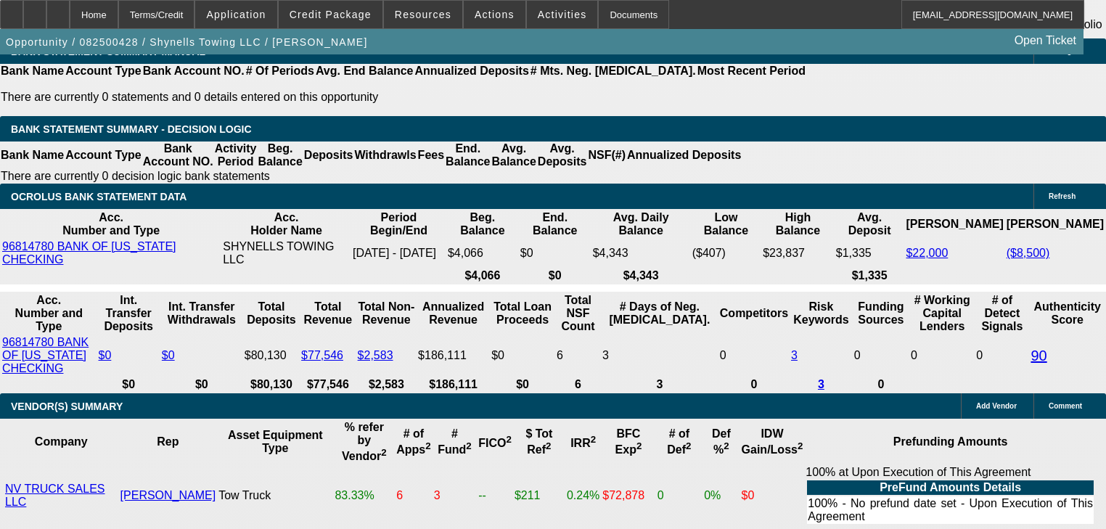
scroll to position [2497, 0]
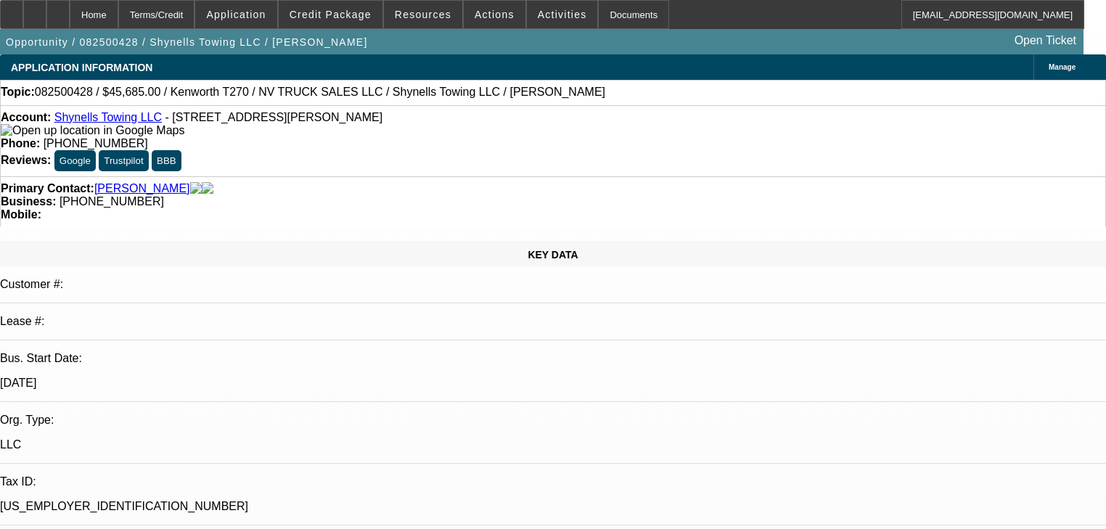
select select "0"
select select "2"
select select "0"
select select "1"
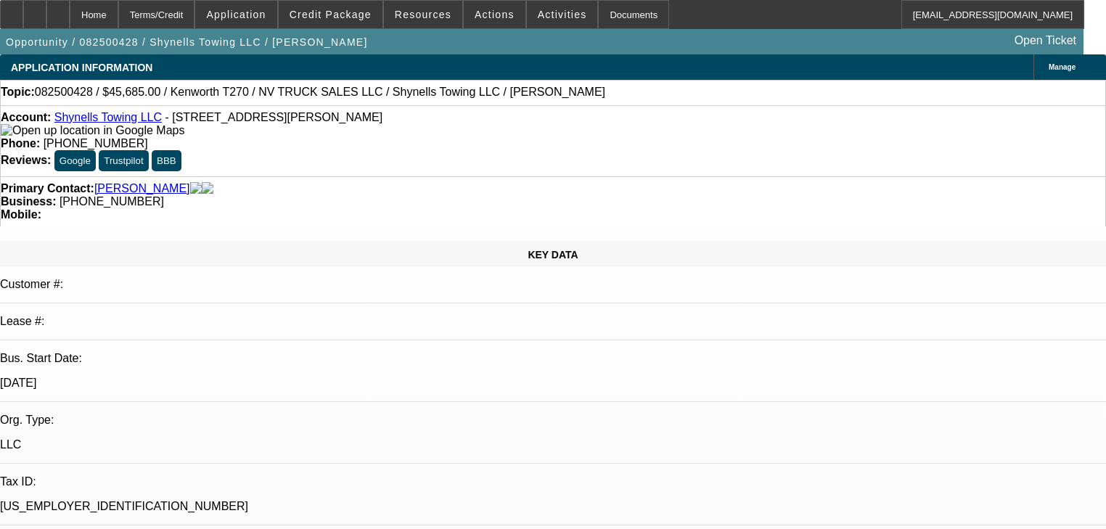
select select "0"
select select "2"
select select "0"
select select "1"
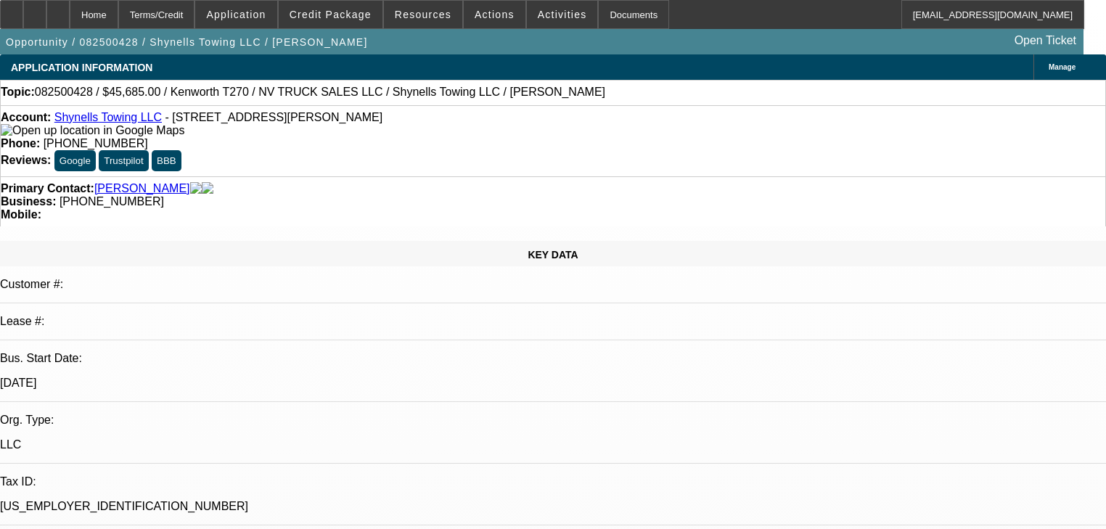
select select "0"
select select "2"
select select "0"
select select "1"
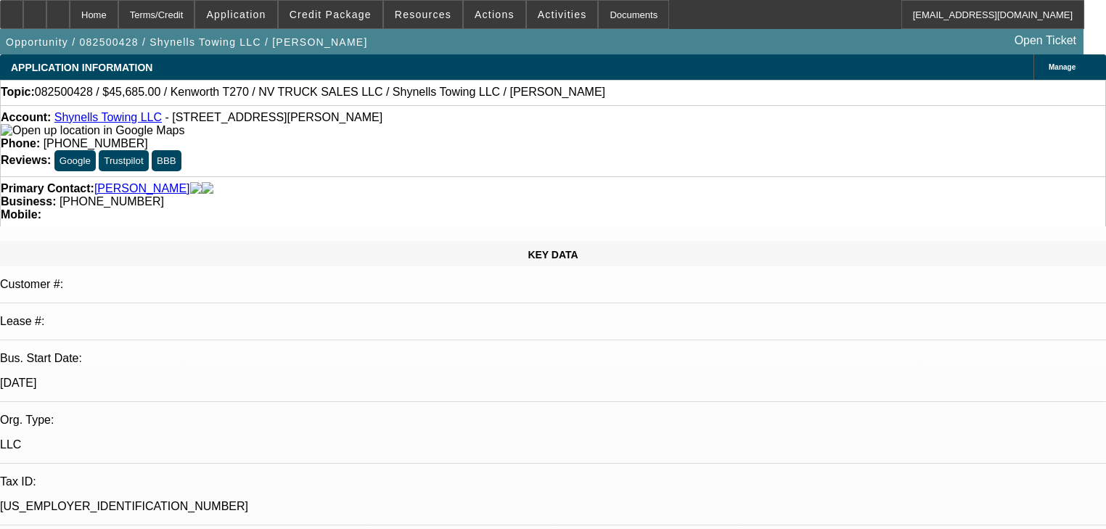
select select "0"
select select "2"
select select "0"
select select "1"
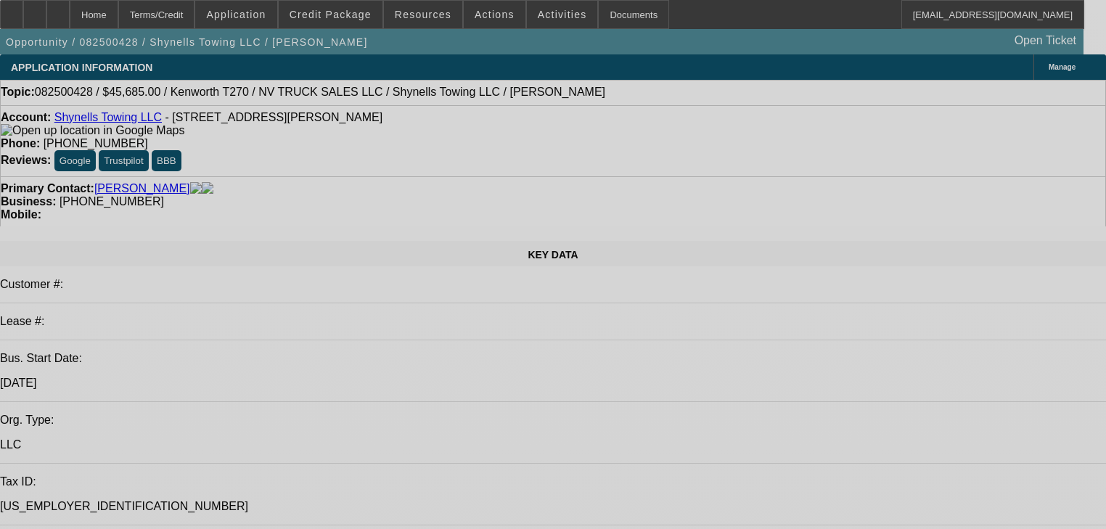
select select "0"
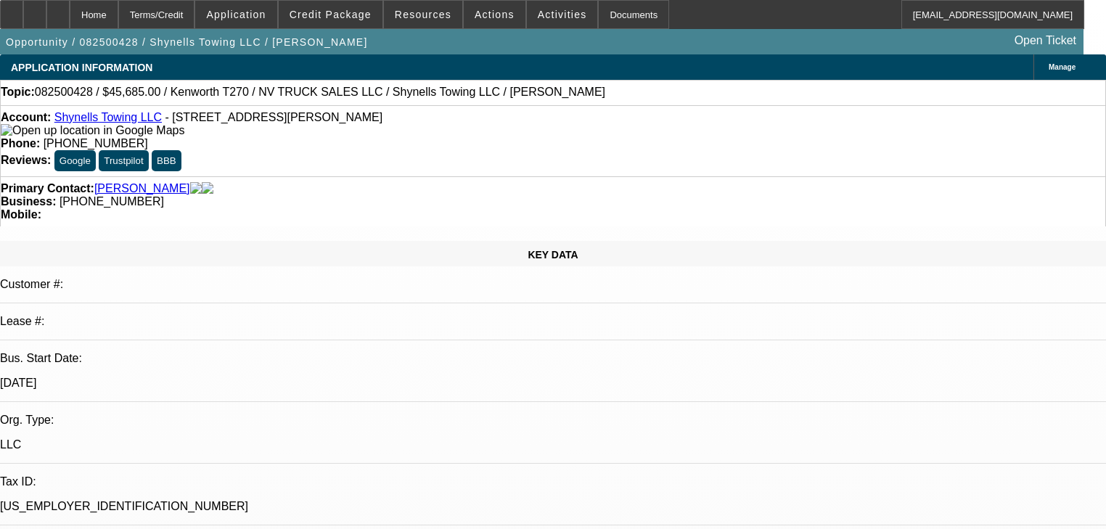
select select "0"
select select "2"
select select "0"
select select "1"
select select "0"
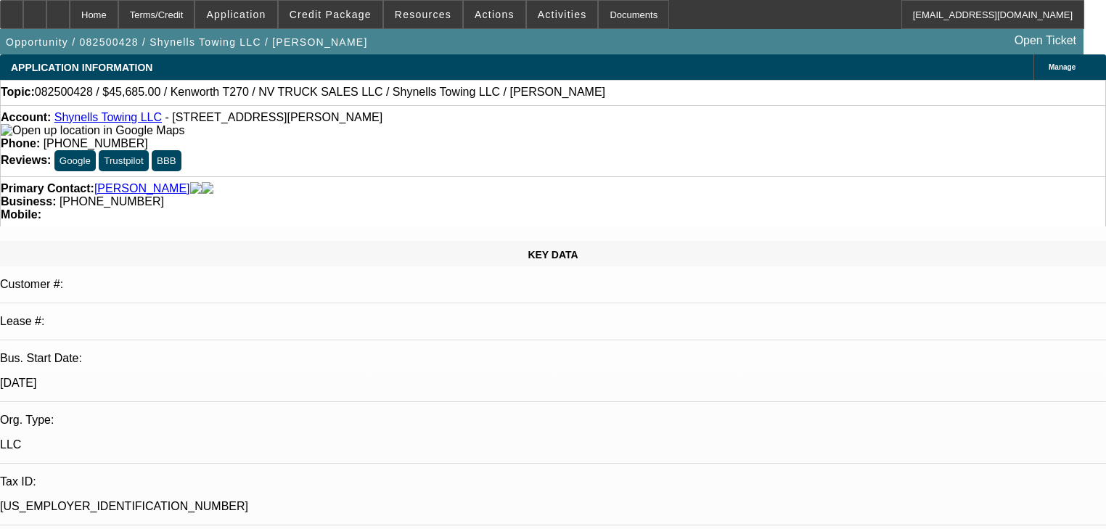
select select "0"
select select "2"
select select "0"
select select "1"
select select "0"
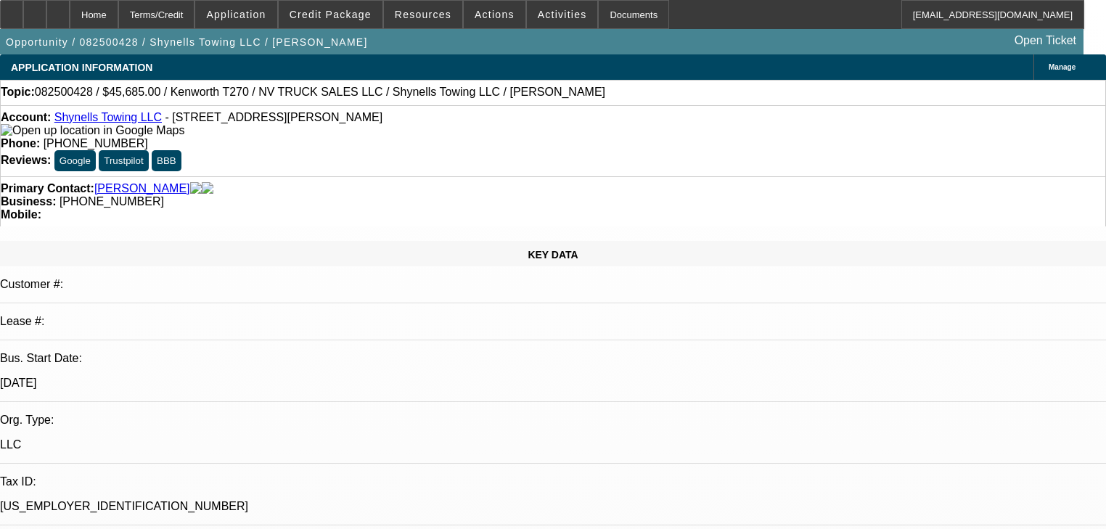
select select "0"
select select "2"
select select "0"
select select "1"
select select "0"
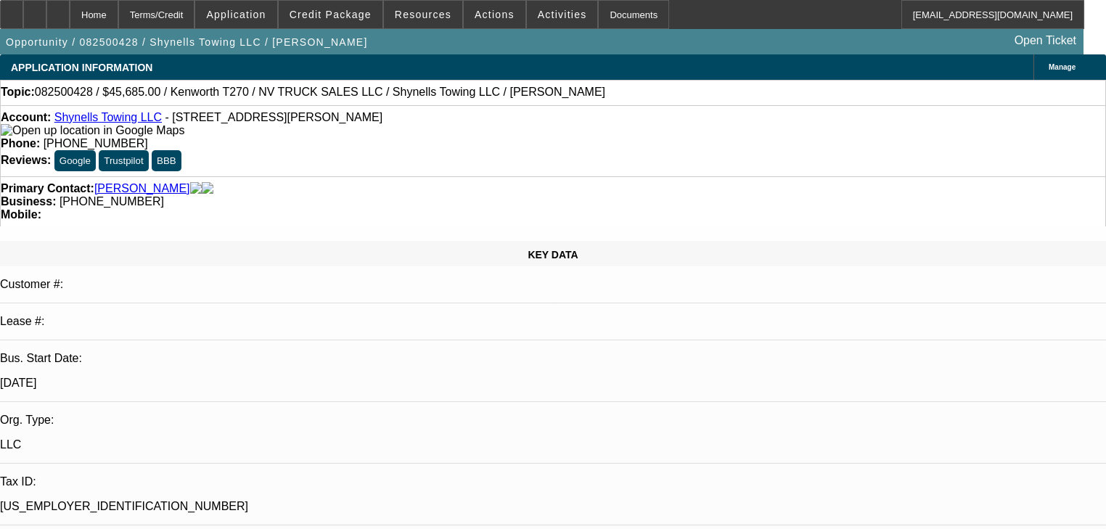
select select "0"
select select "2"
select select "0"
select select "1"
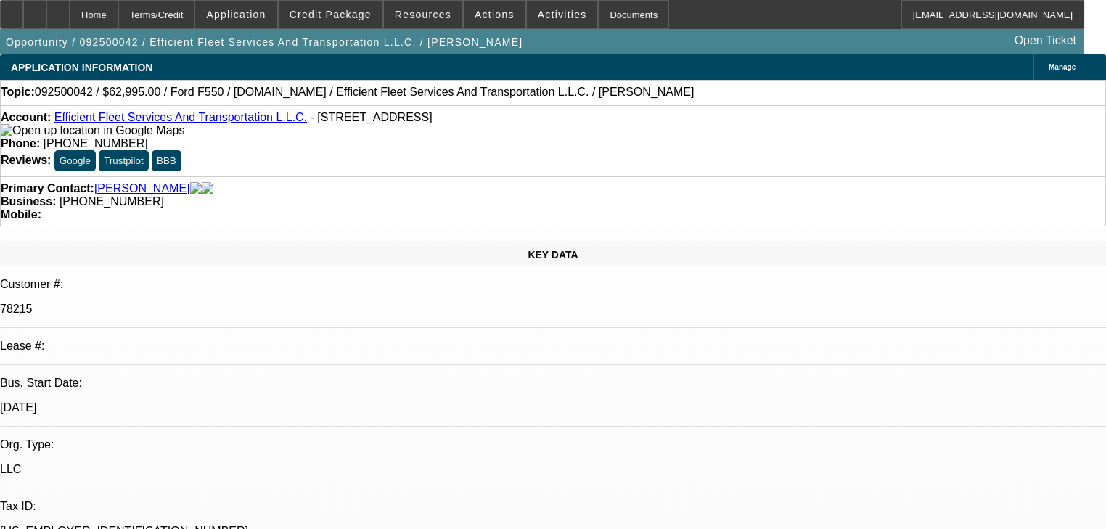
select select "0"
select select "6"
select select "0"
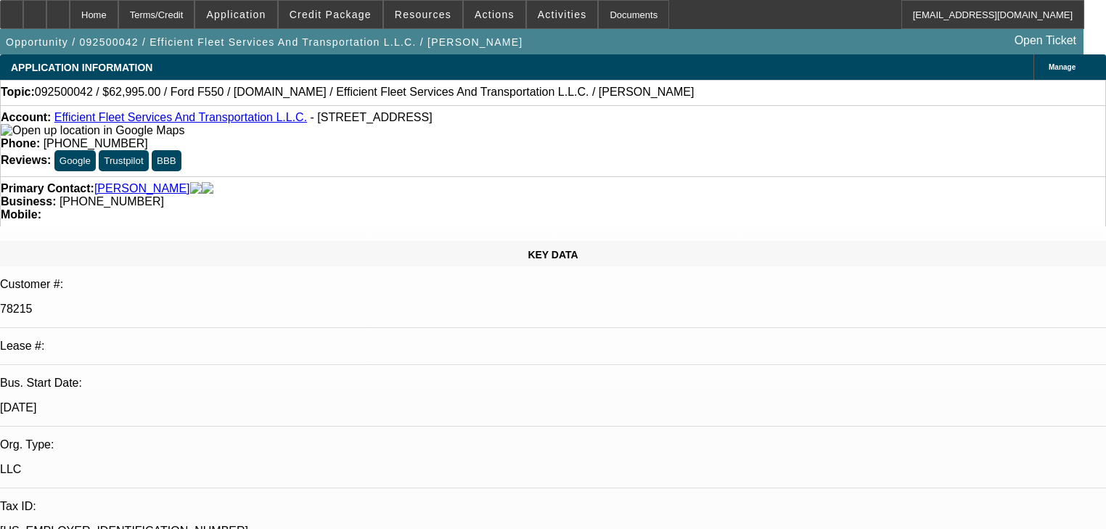
select select "0"
select select "6"
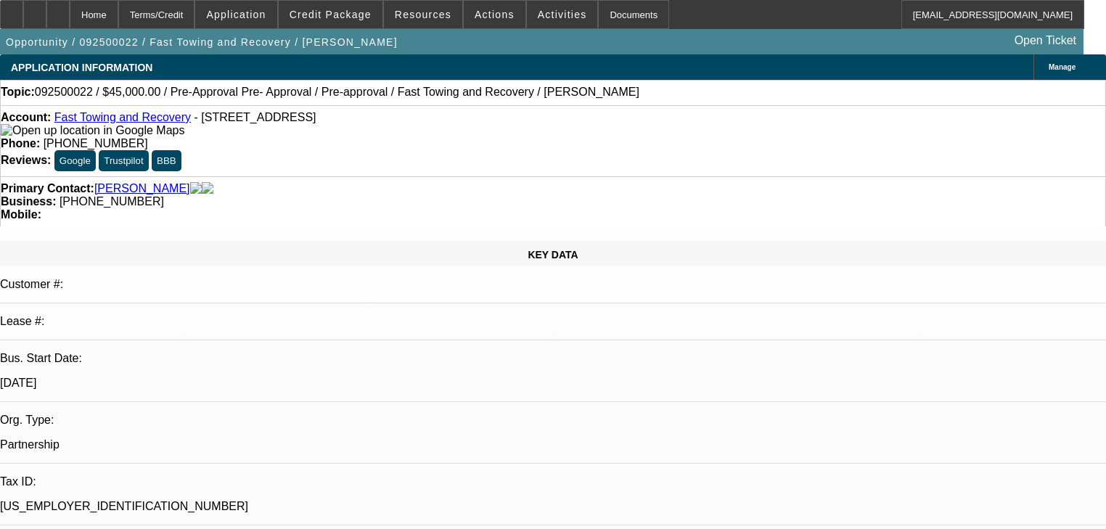
select select "0"
select select "0.1"
select select "4"
select select "0"
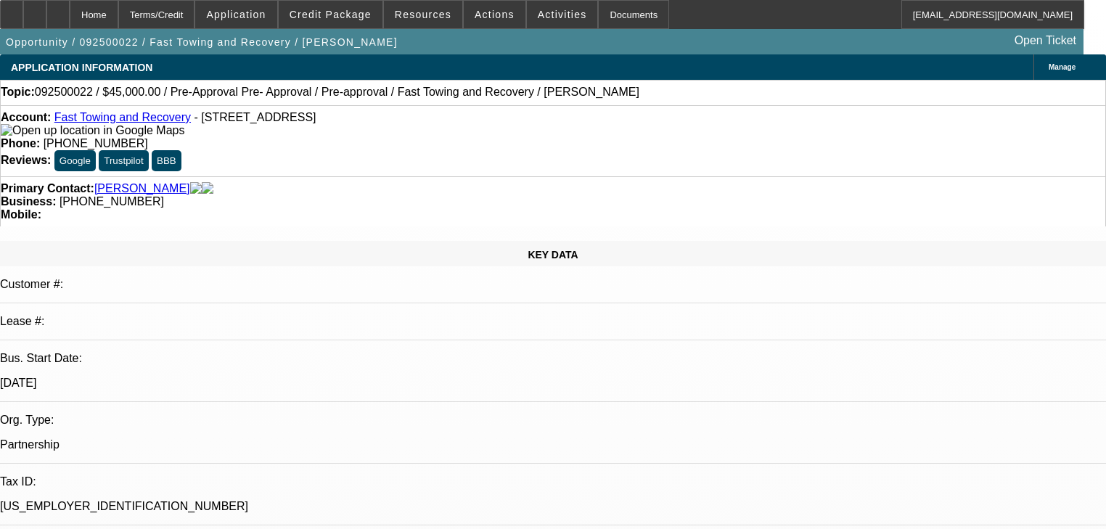
select select "0"
select select "0.1"
select select "4"
select select "0.2"
select select "2"
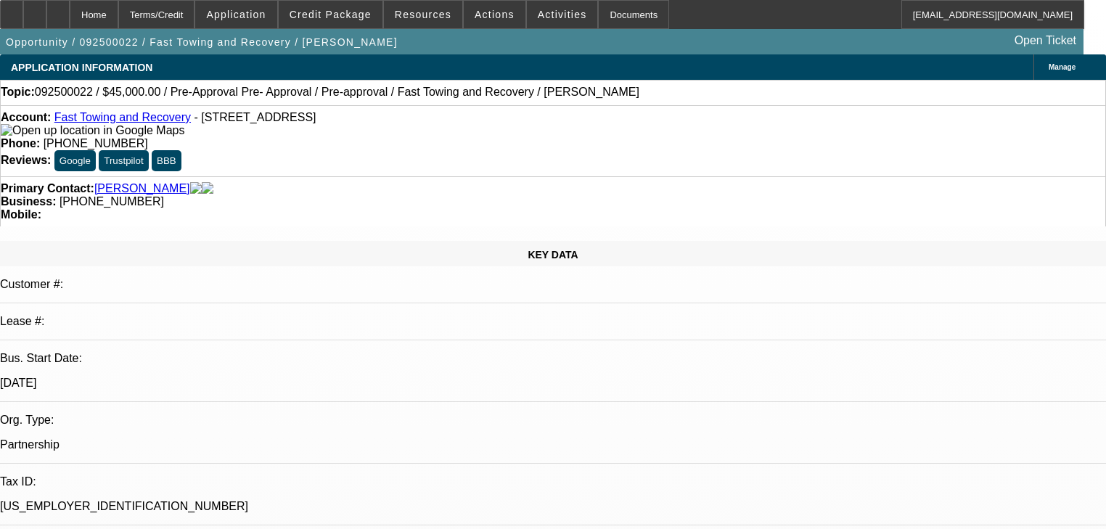
select select "2"
select select "0.1"
select select "4"
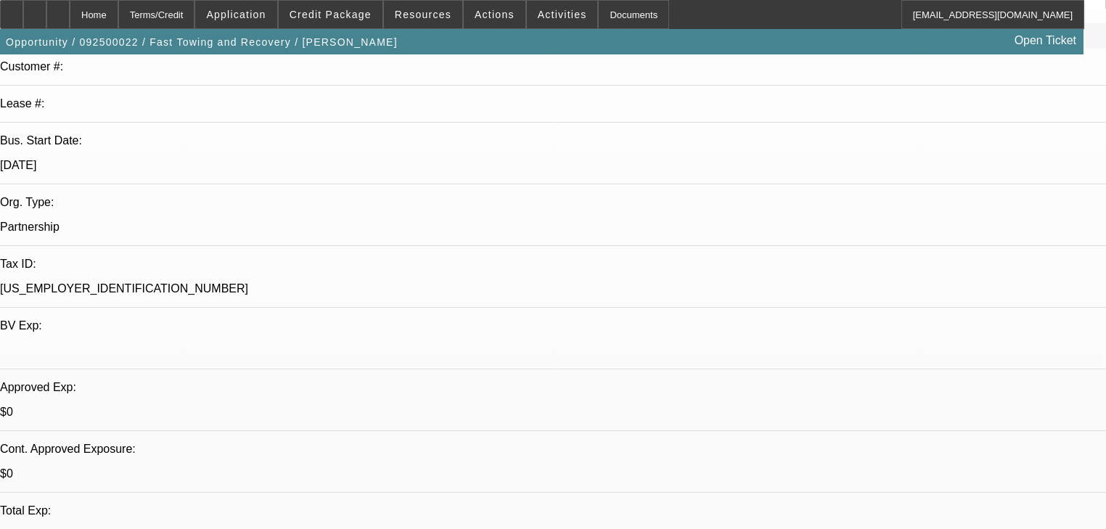
scroll to position [406, 0]
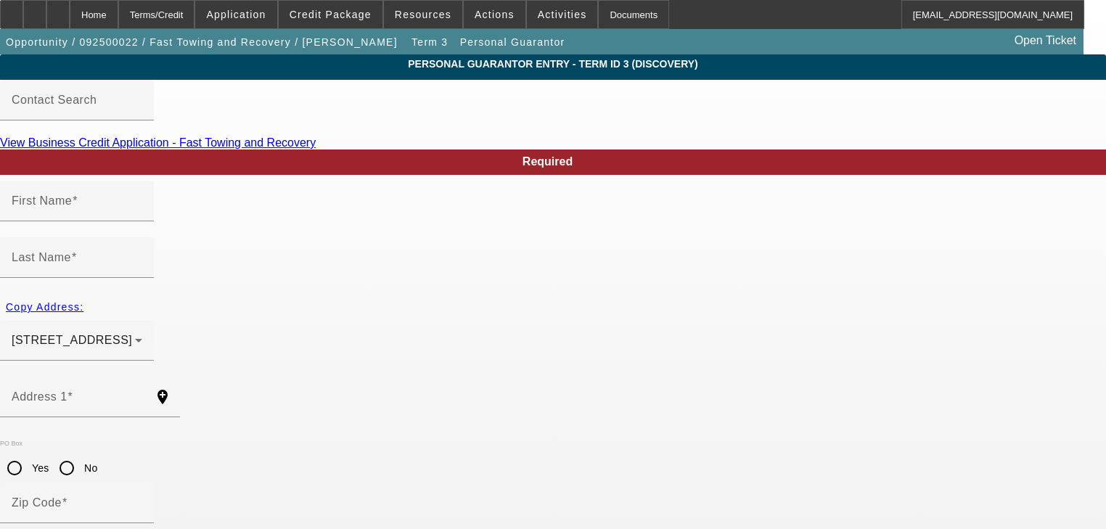
type input "Charles"
type input "Tucker"
type input "21631 Maydale Avenue"
radio input "true"
type input "44123"
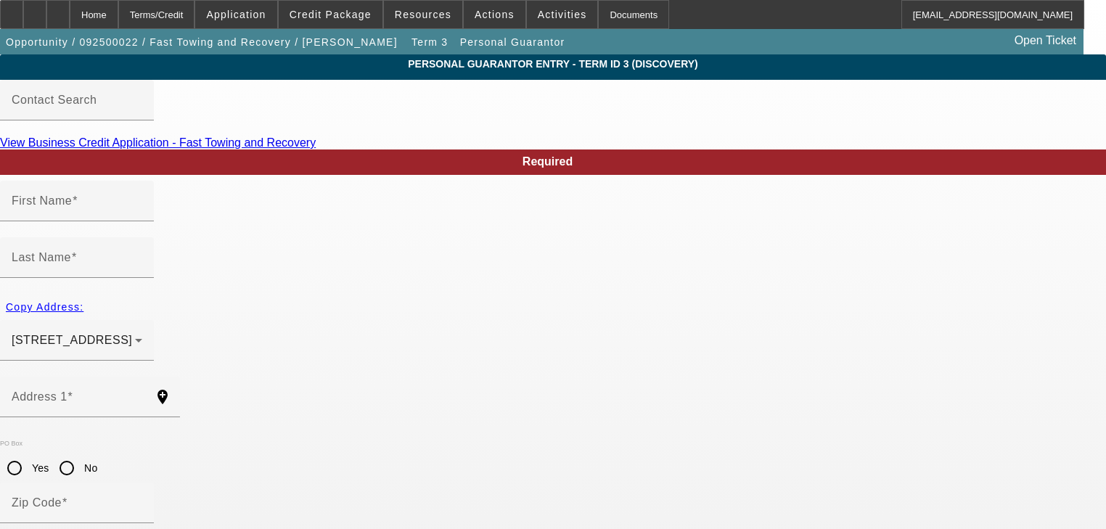
type input "Euclid"
type input "(216) 832-6195"
type input "50"
type input "595-15-8464"
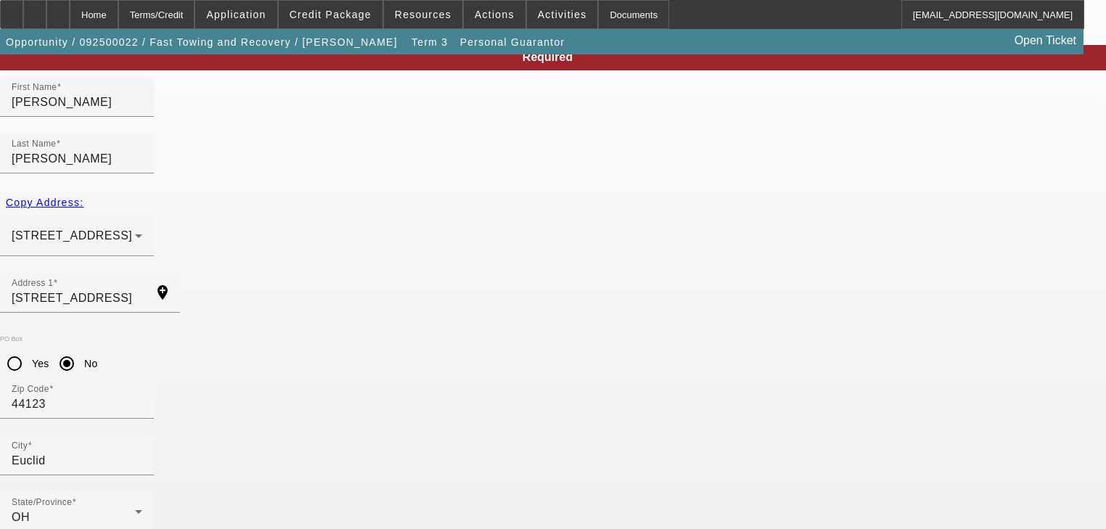
scroll to position [117, 0]
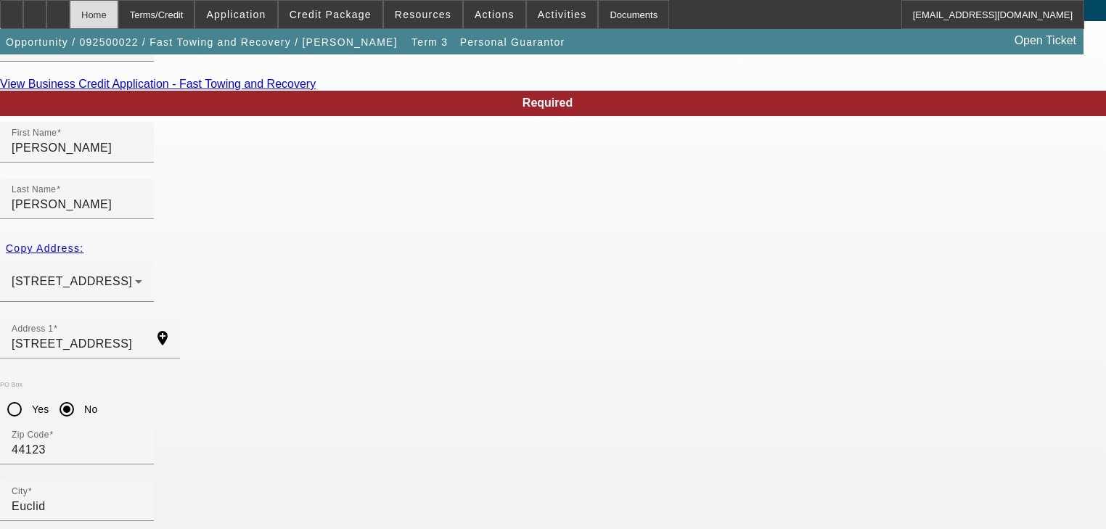
click at [118, 22] on div "Home" at bounding box center [94, 14] width 49 height 29
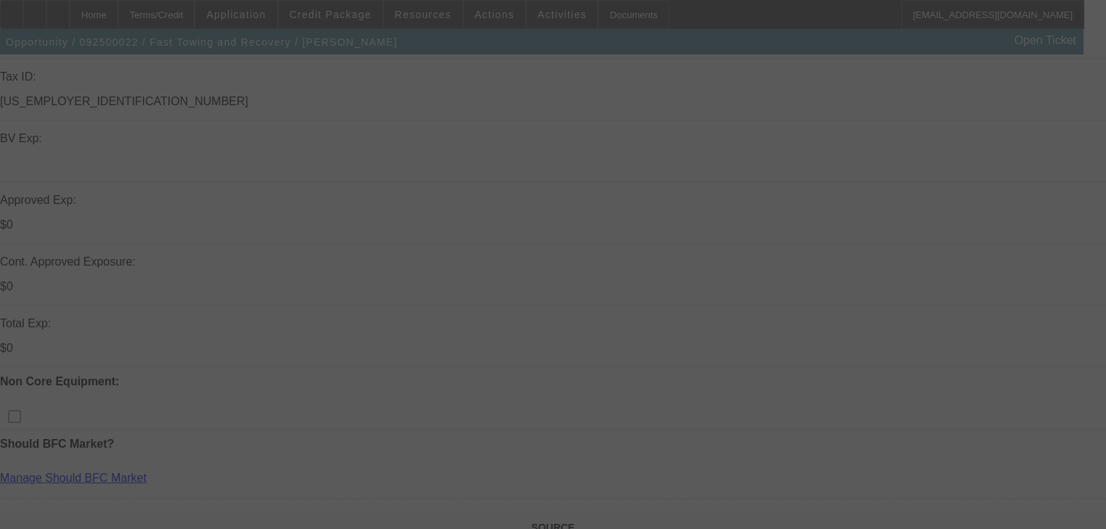
scroll to position [406, 0]
select select "0"
select select "0.1"
select select "4"
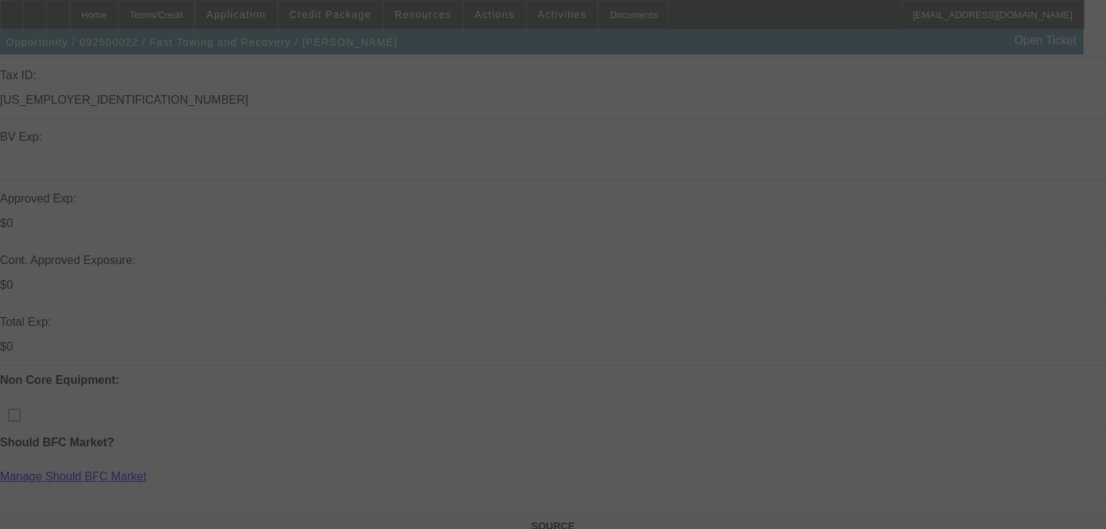
select select "0"
select select "0.1"
select select "4"
select select "0.2"
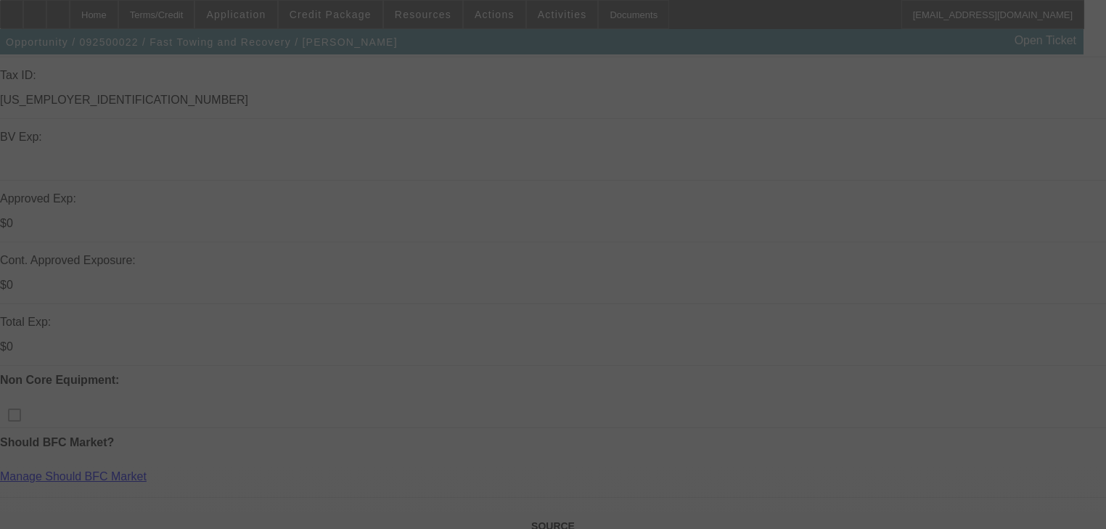
select select "2"
select select "0.1"
select select "4"
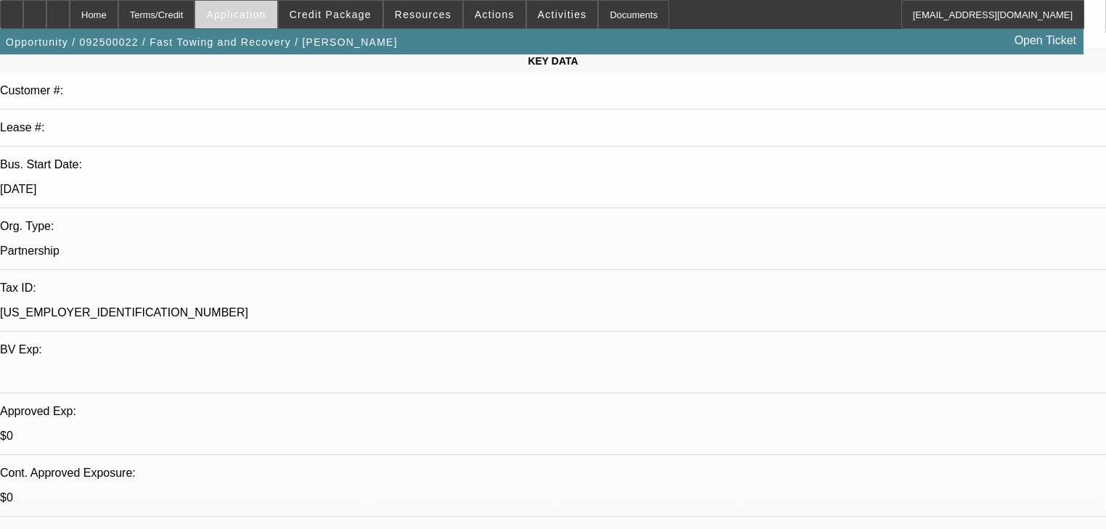
scroll to position [174, 0]
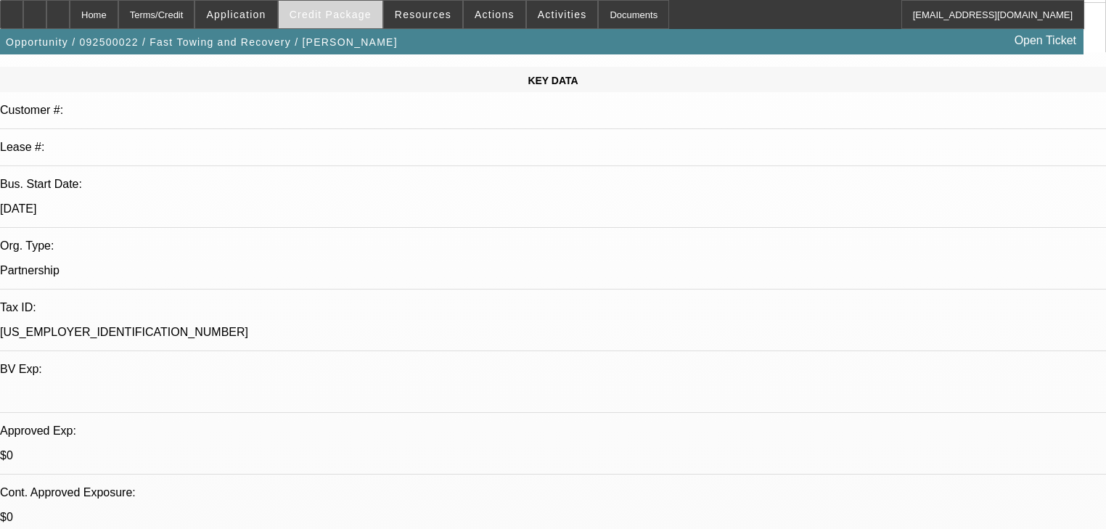
click at [319, 25] on span at bounding box center [331, 14] width 104 height 35
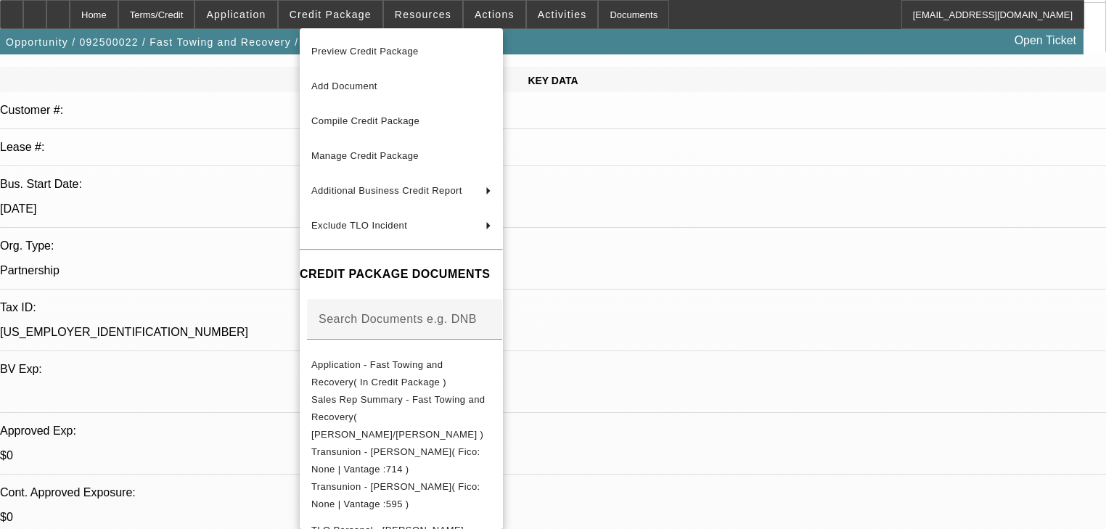
click at [284, 20] on div at bounding box center [553, 264] width 1106 height 529
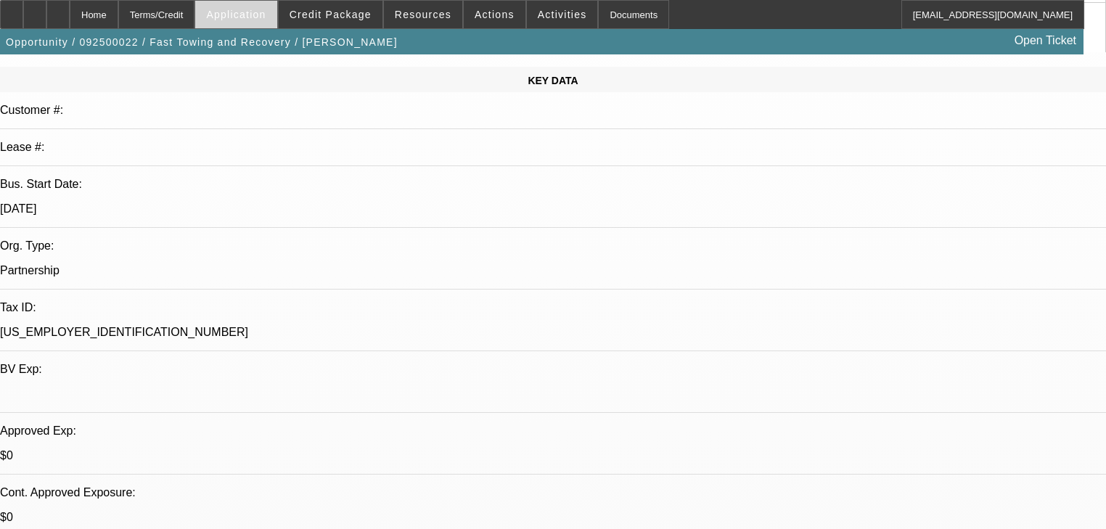
click at [266, 17] on span "Application" at bounding box center [236, 15] width 60 height 12
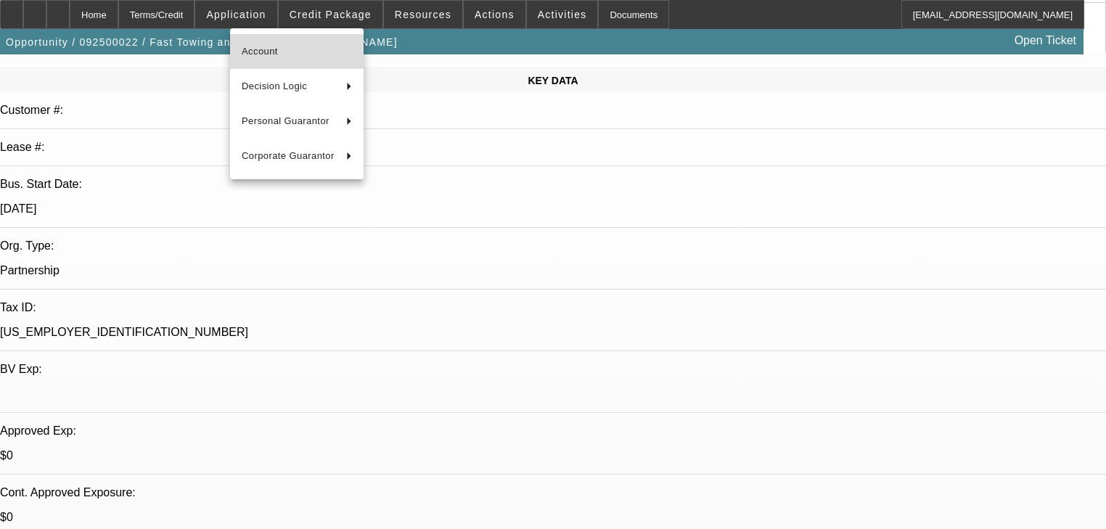
click at [269, 44] on span "Account" at bounding box center [297, 51] width 110 height 17
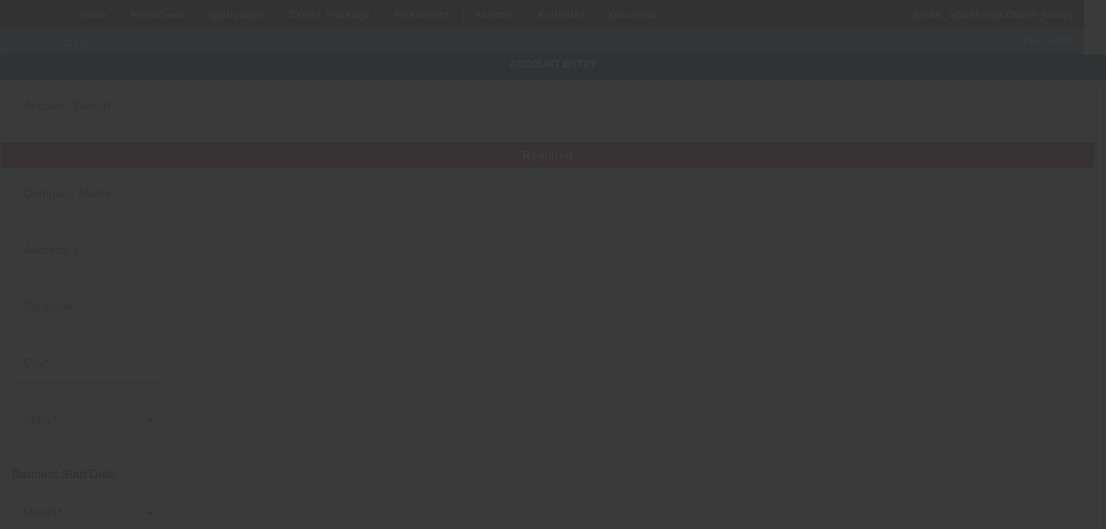
type input "Fast Towing and Recovery"
type input "1700 London Rd"
type input "44112"
type input "Cleveland"
type input "(216) 370-6805"
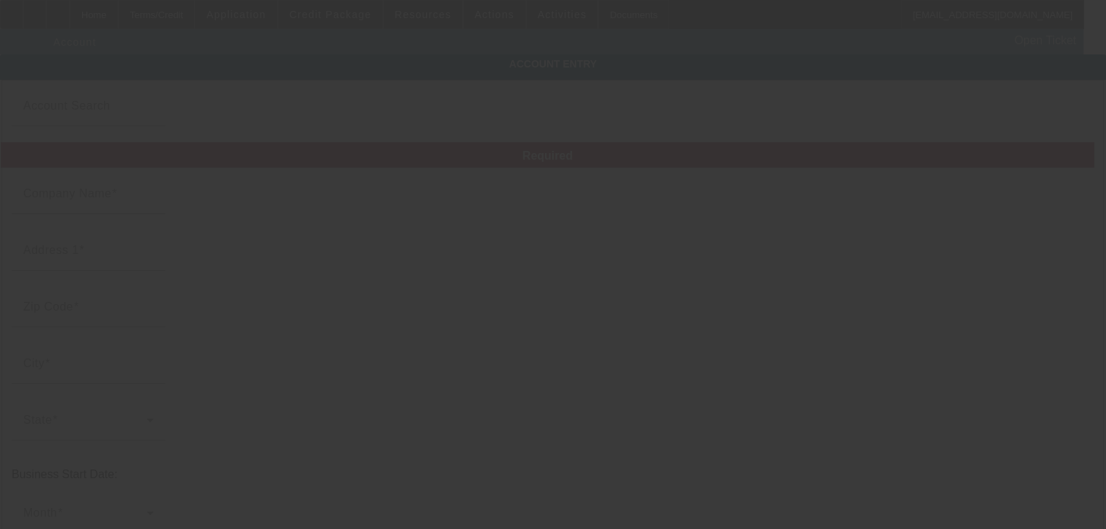
type input "15-5024290"
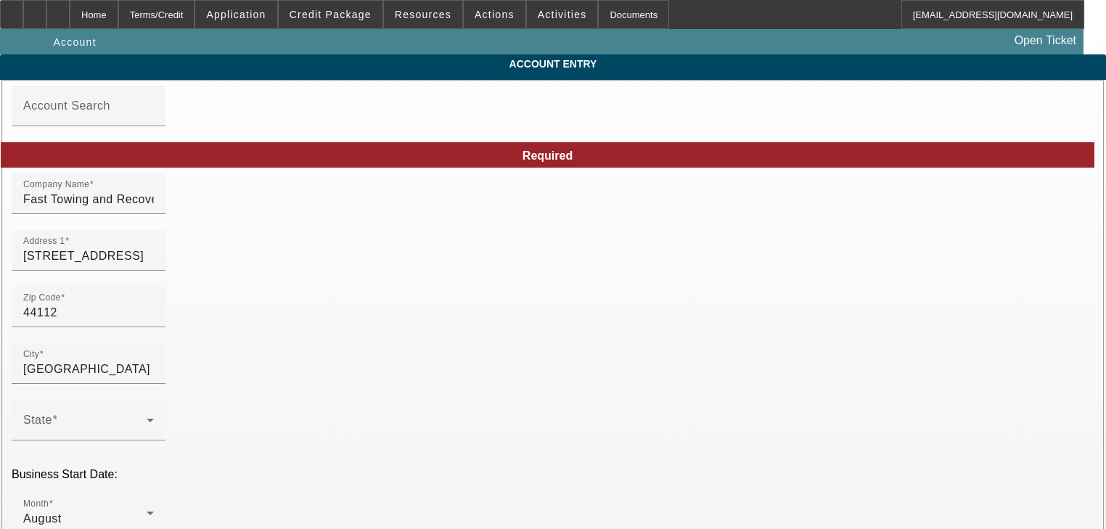
type input "9/2/2025"
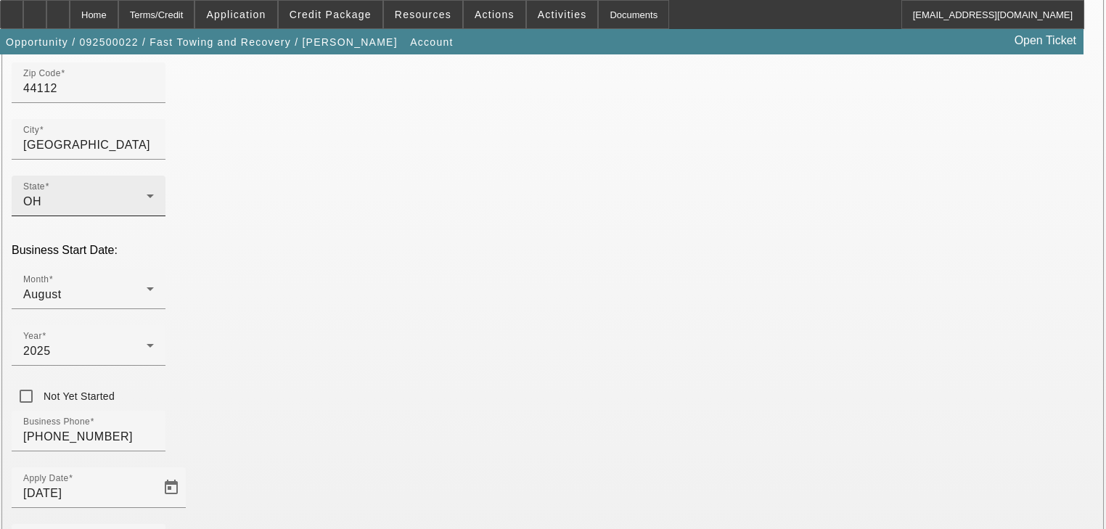
scroll to position [232, 0]
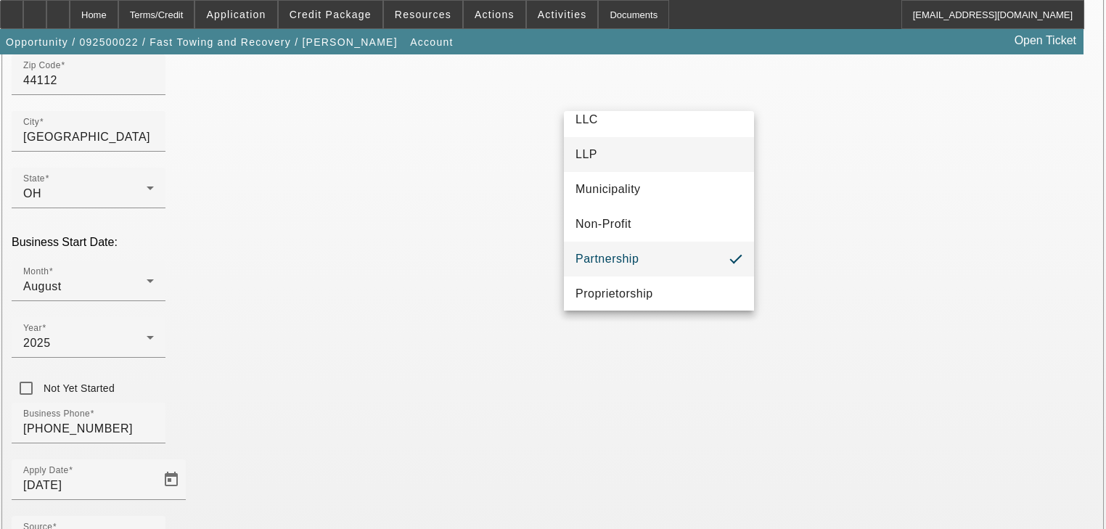
scroll to position [90, 0]
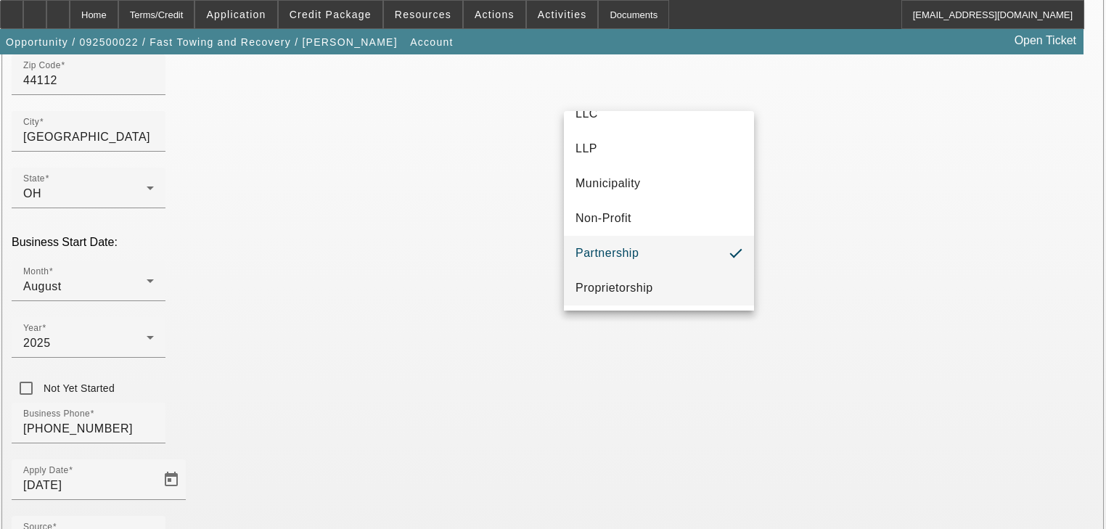
click at [623, 284] on span "Proprietorship" at bounding box center [615, 287] width 78 height 17
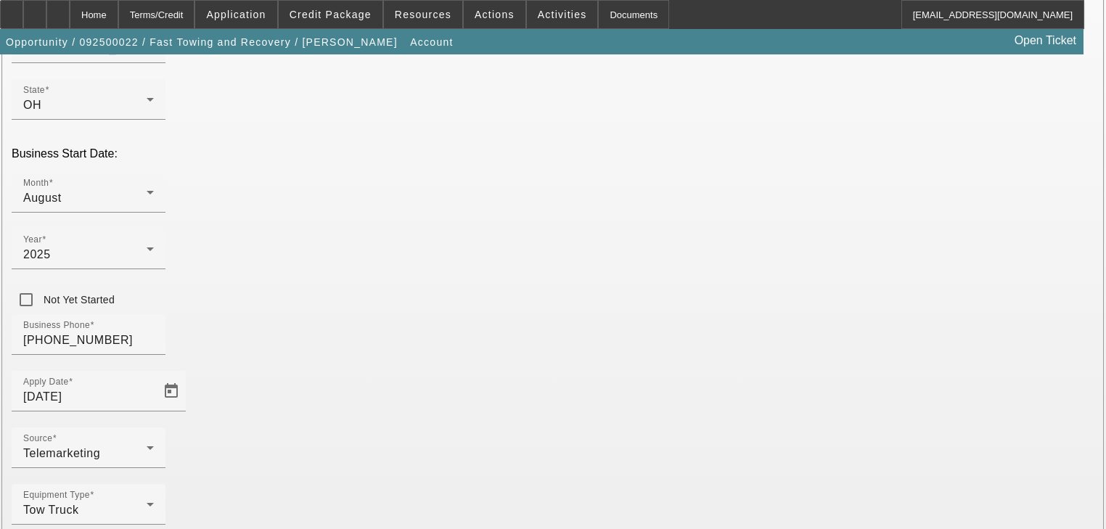
scroll to position [322, 0]
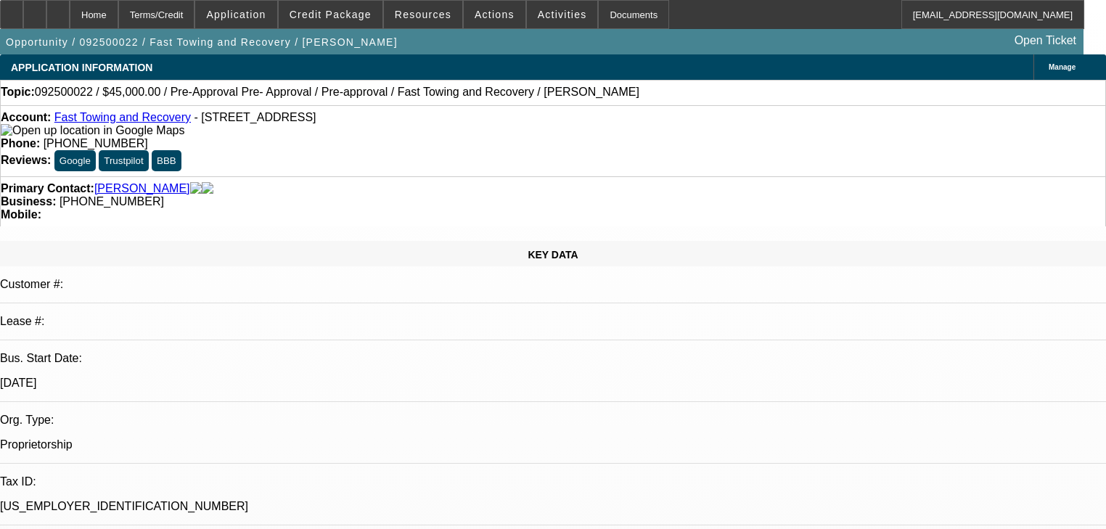
select select "0"
select select "0.1"
select select "4"
select select "0"
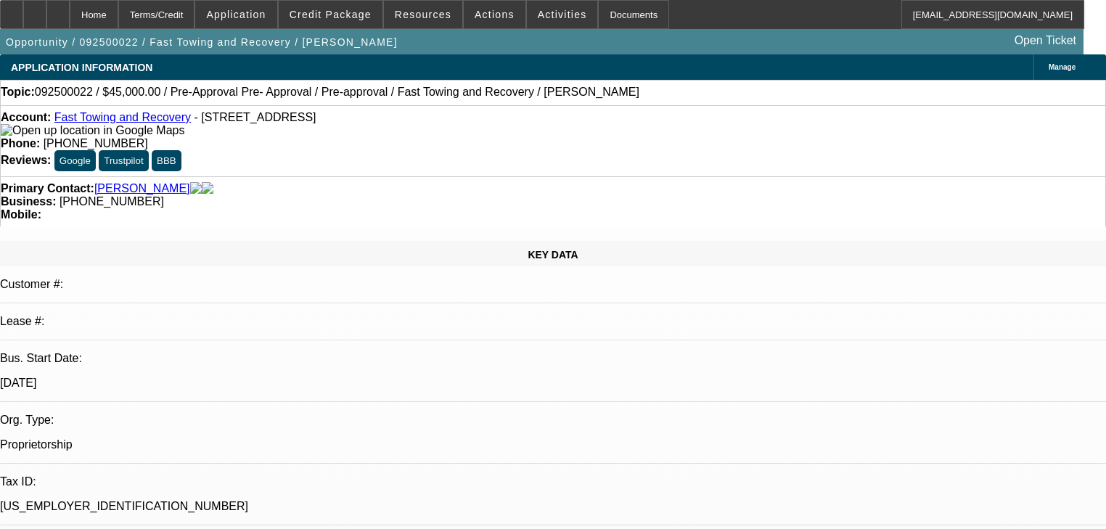
select select "0"
select select "0.1"
select select "4"
select select "0.2"
select select "2"
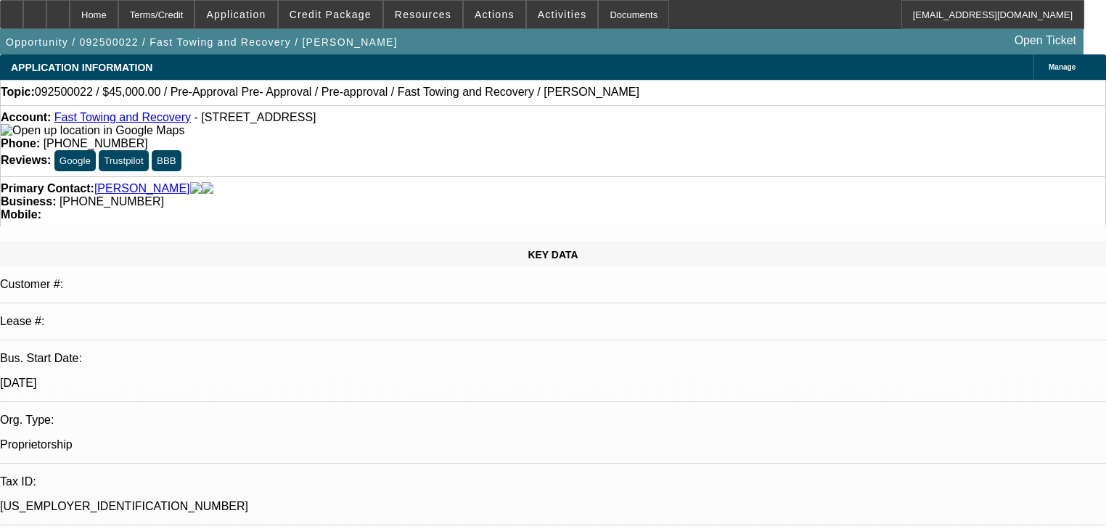
select select "2"
select select "0.1"
select select "4"
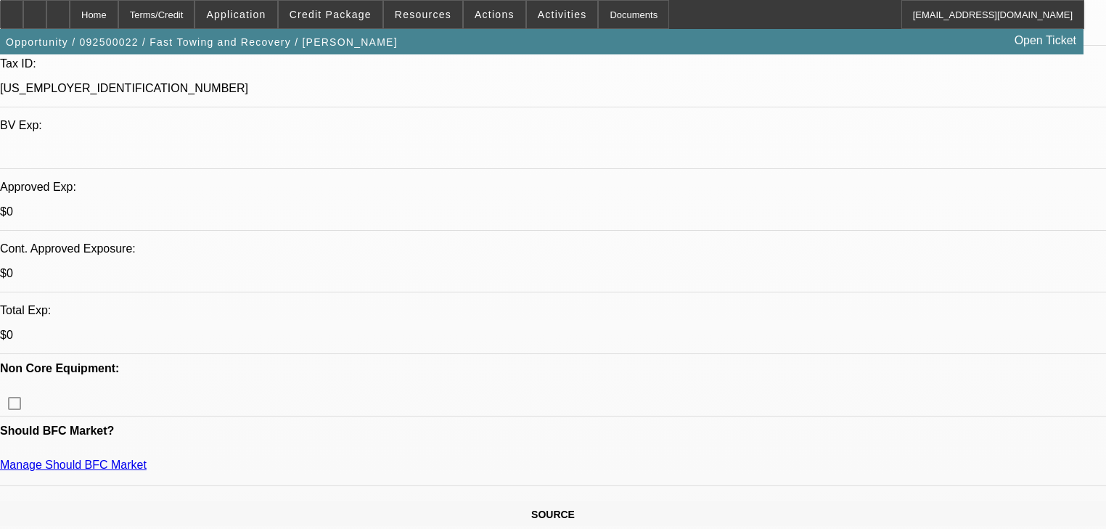
scroll to position [523, 0]
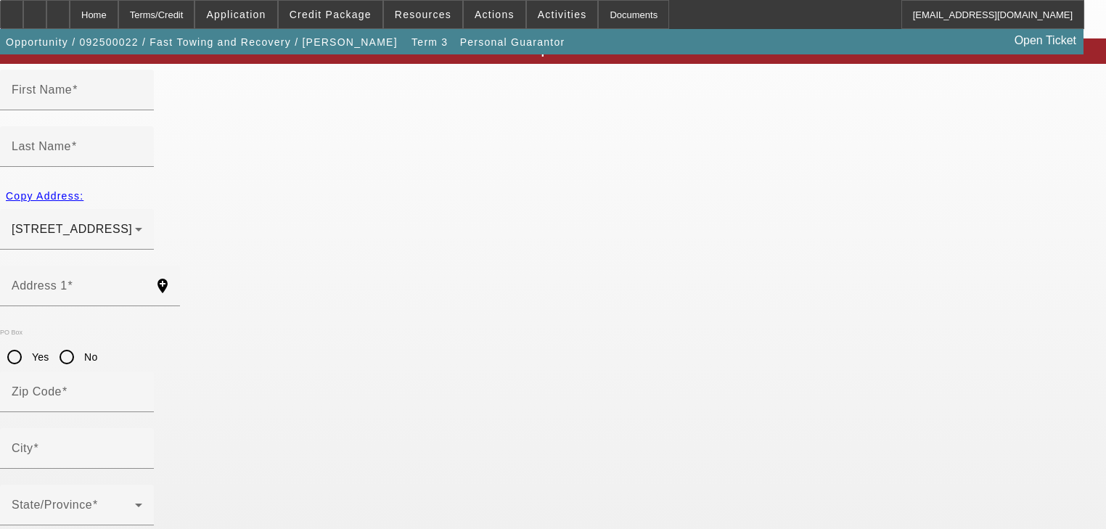
scroll to position [117, 0]
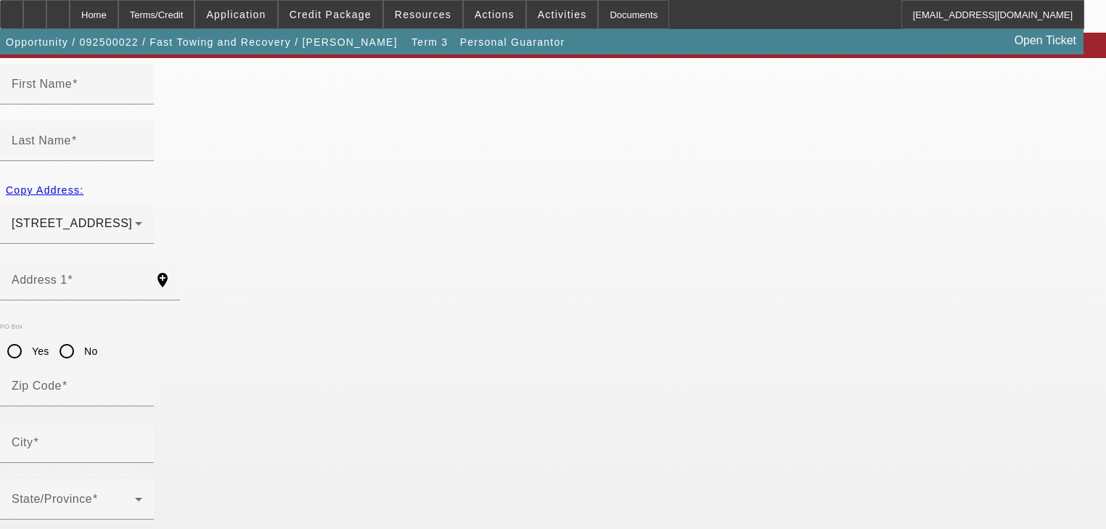
type input "Charles"
type input "Tucker"
type input "21631 Maydale Avenue"
radio input "true"
type input "44123"
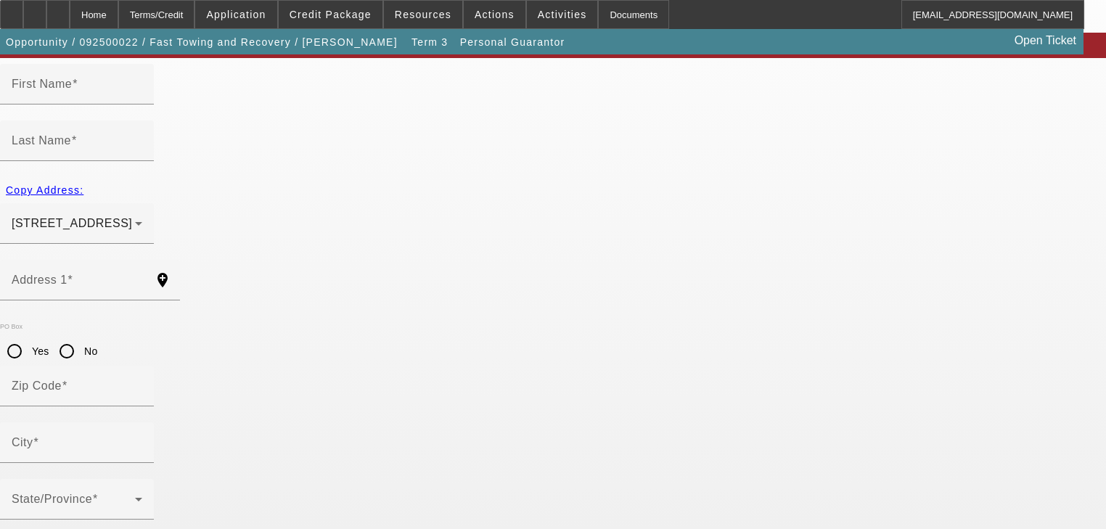
type input "Euclid"
type input "(216) 832-6195"
type input "50"
type input "595-15-8464"
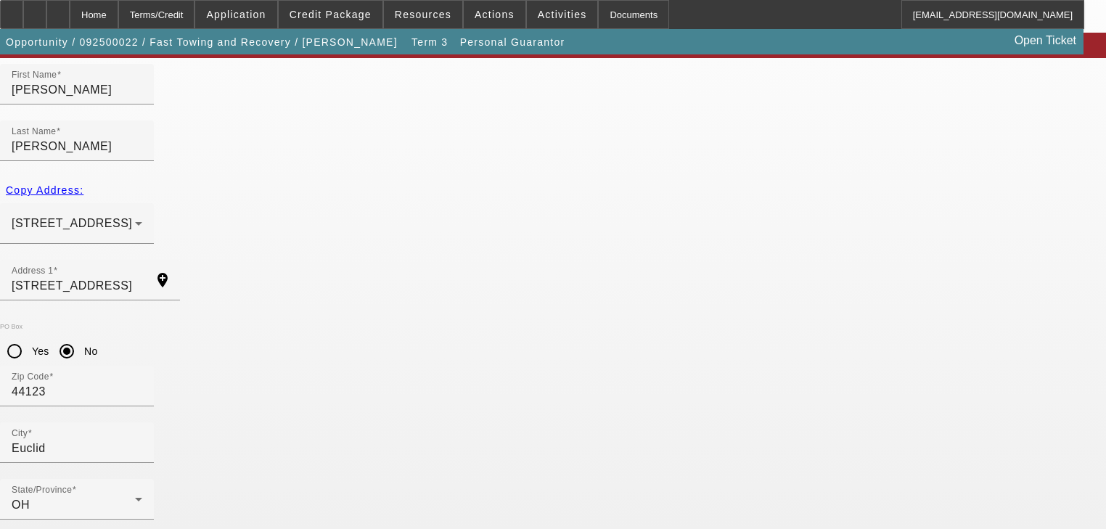
type input "100"
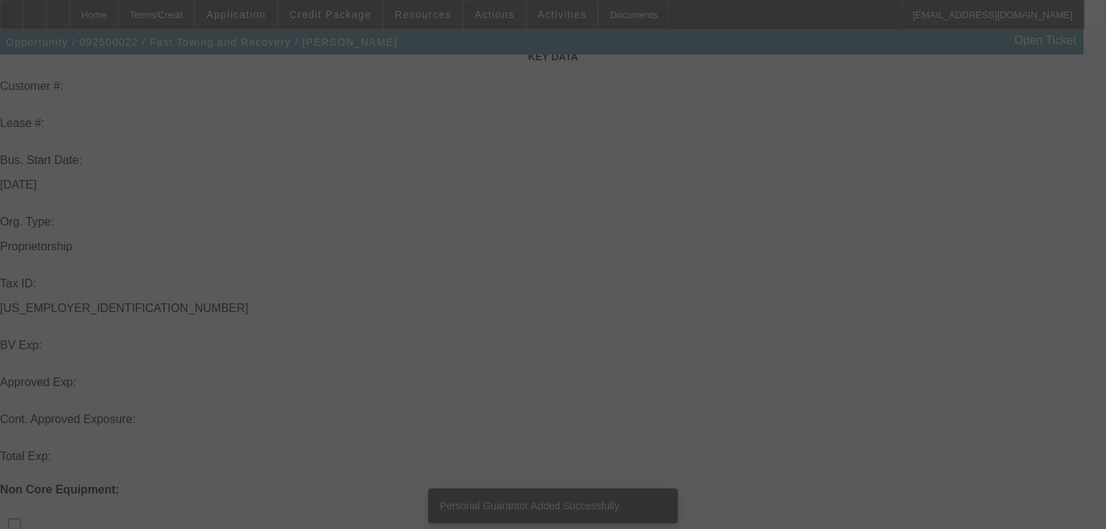
scroll to position [348, 0]
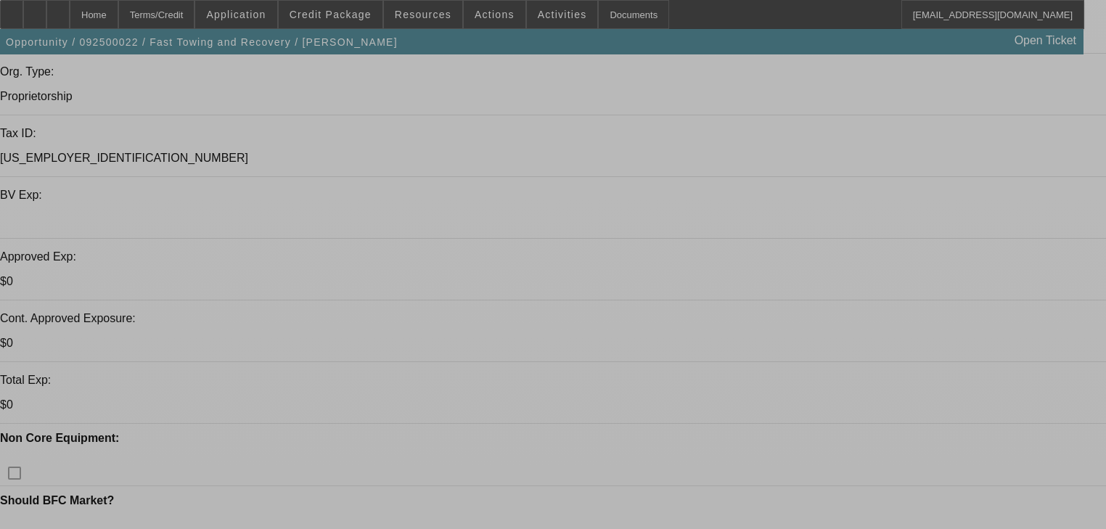
select select "0"
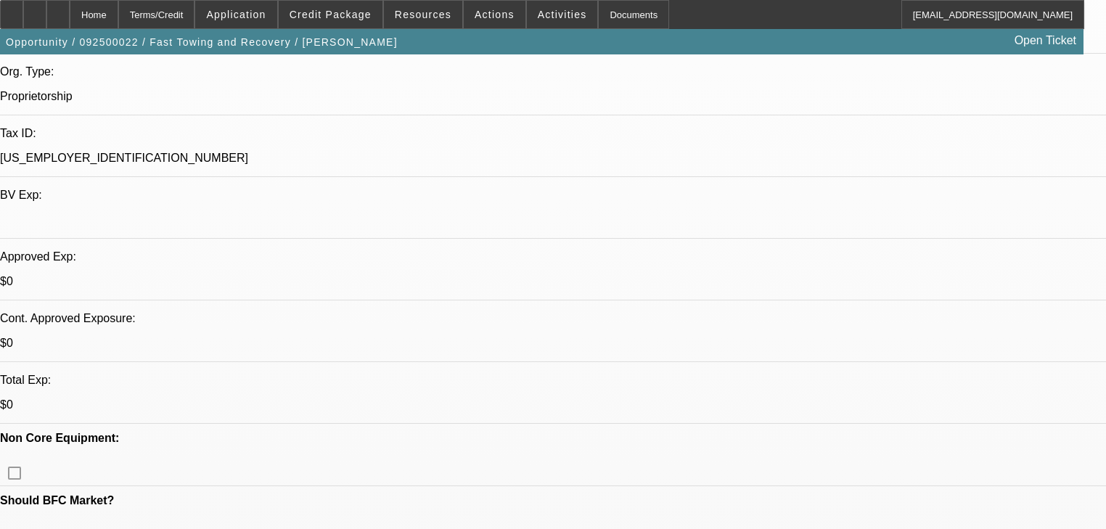
select select "0.1"
select select "4"
select select "0"
select select "0.1"
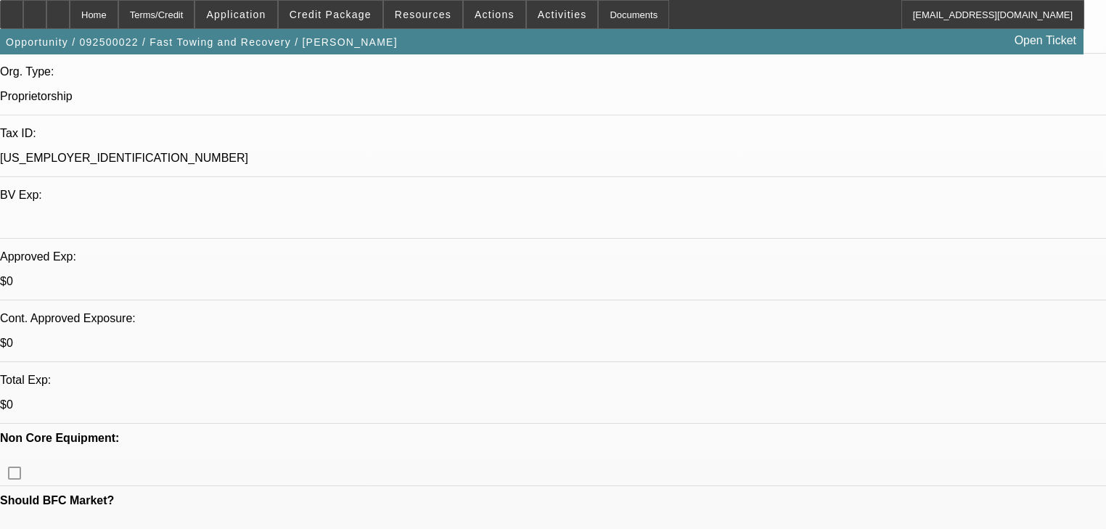
select select "4"
select select "0.2"
select select "2"
select select "0.1"
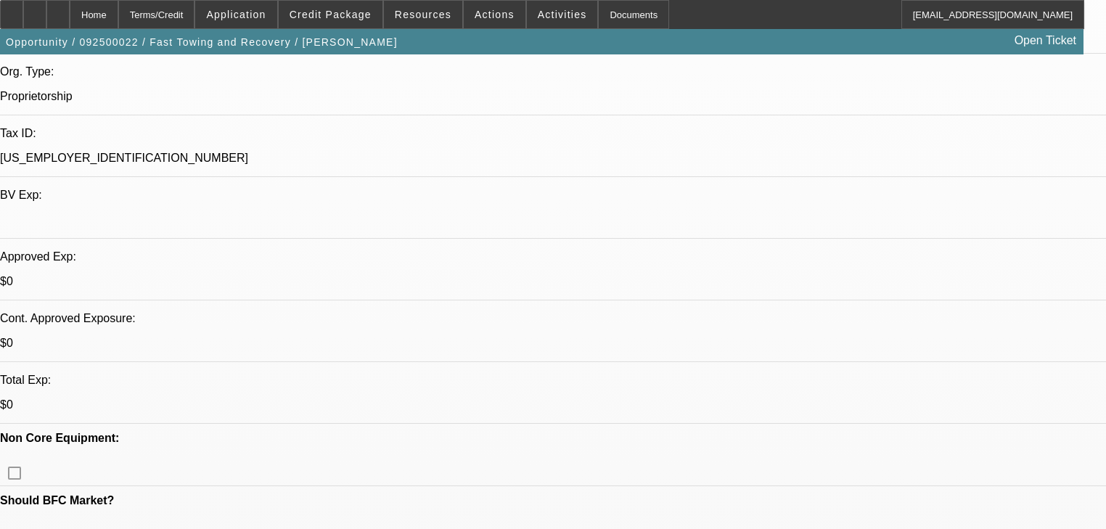
select select "4"
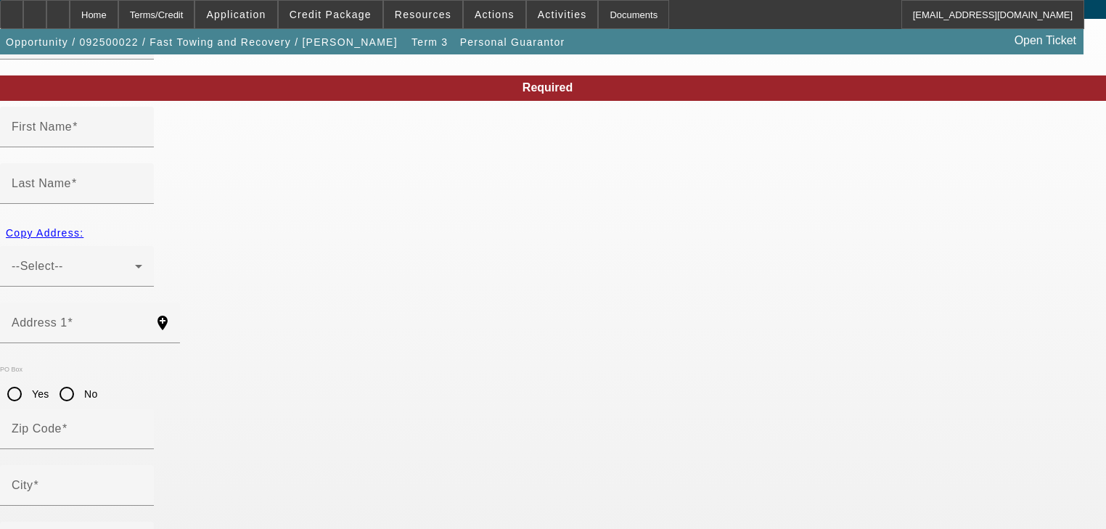
scroll to position [104, 0]
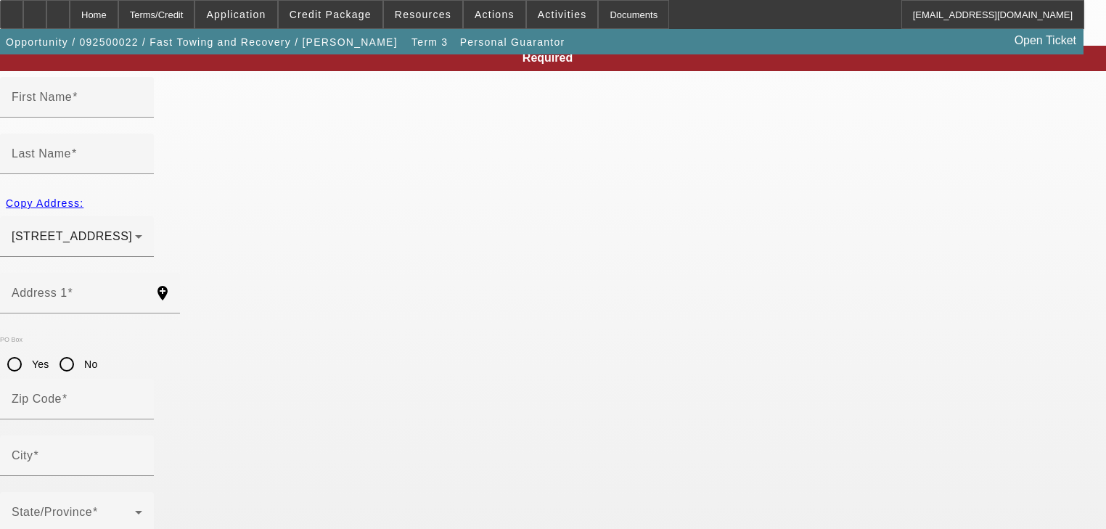
type input "Waqas"
type input "Khan"
type input "1700 London Rd"
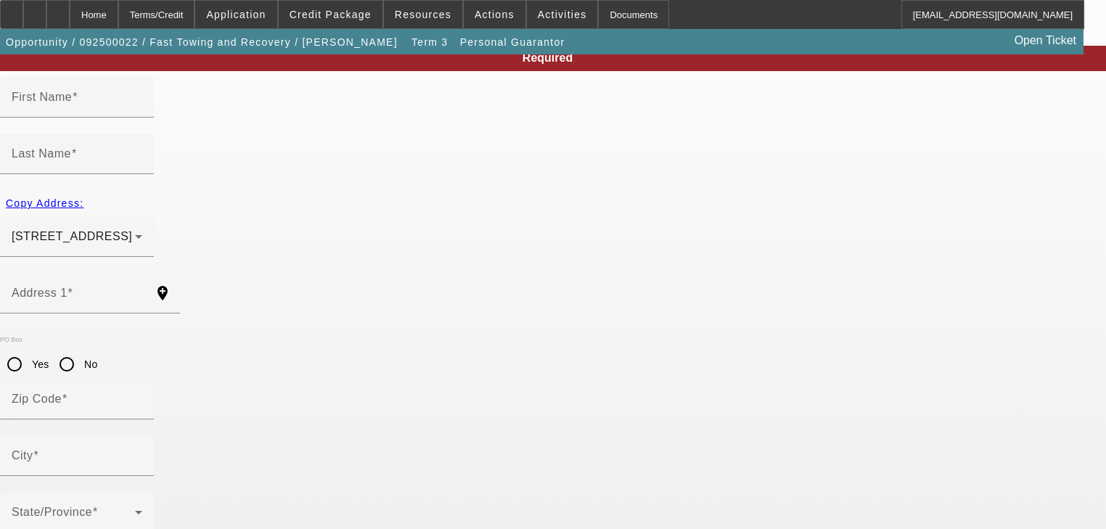
radio input "true"
type input "44112"
type input "Clevlend"
type input "(216) 357-9687"
type input "50"
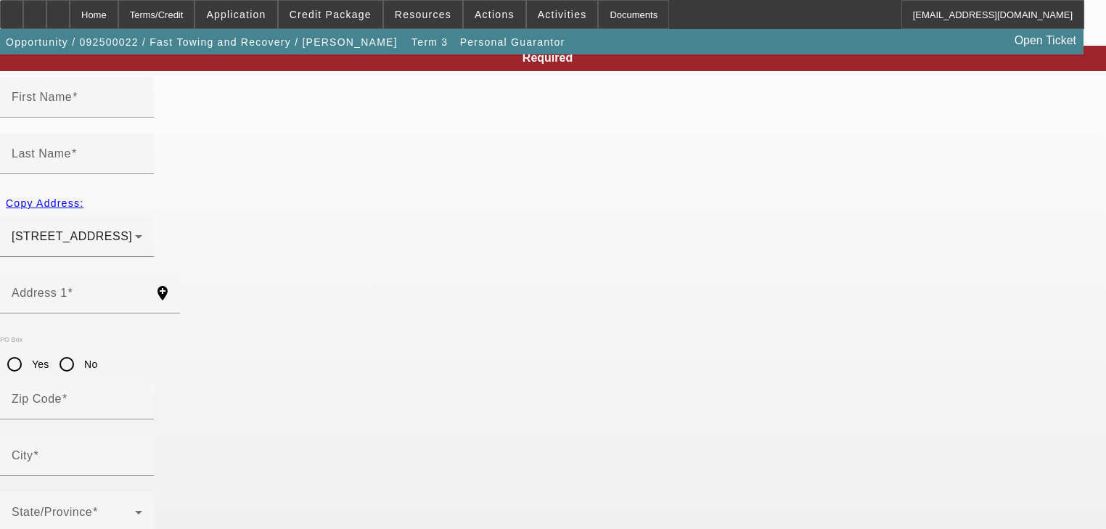
type input "155-02-4290"
type input "flodaddyflo@gmail.com"
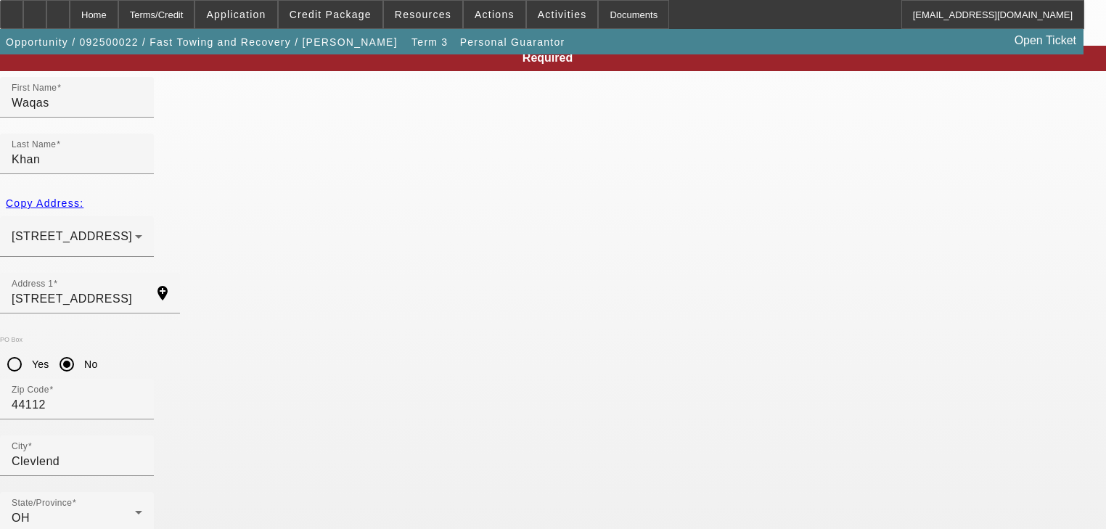
type input "5"
type input "0"
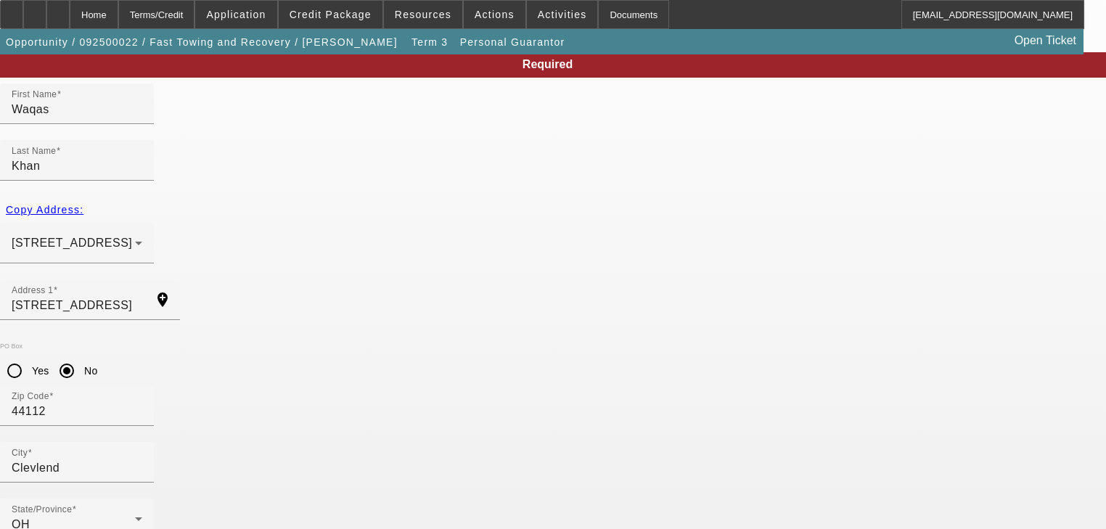
scroll to position [117, 0]
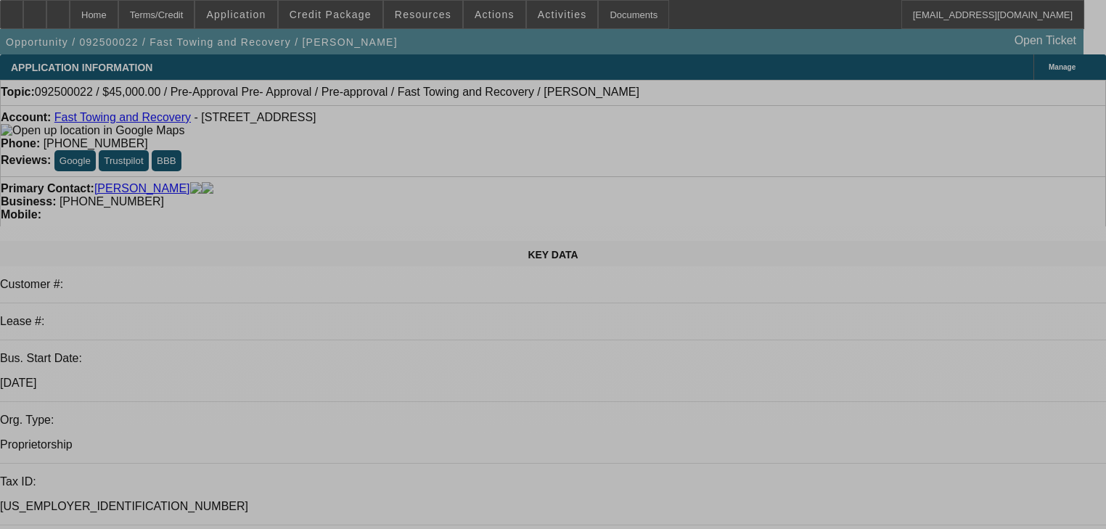
select select "0"
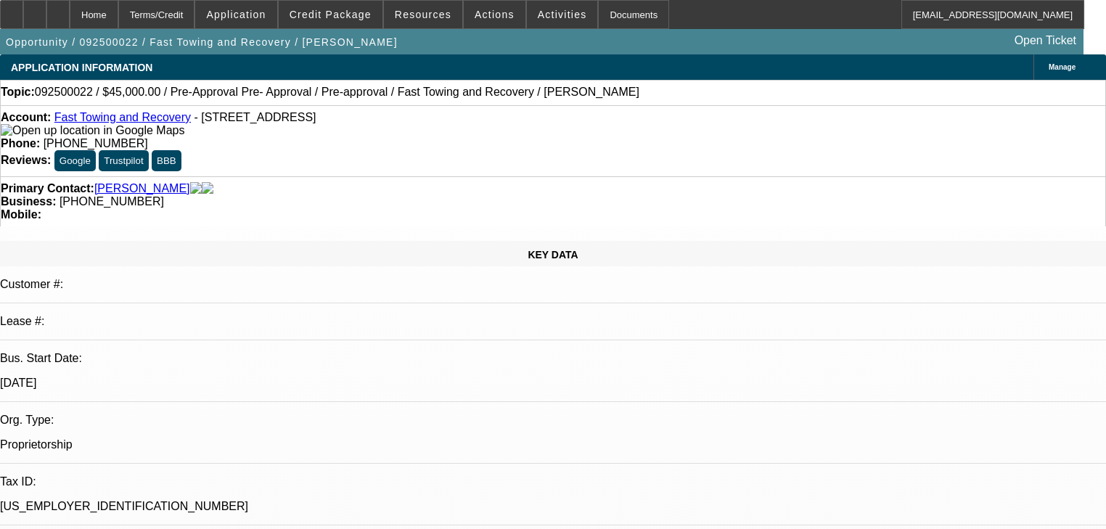
select select "0"
select select "0.1"
select select "4"
select select "0"
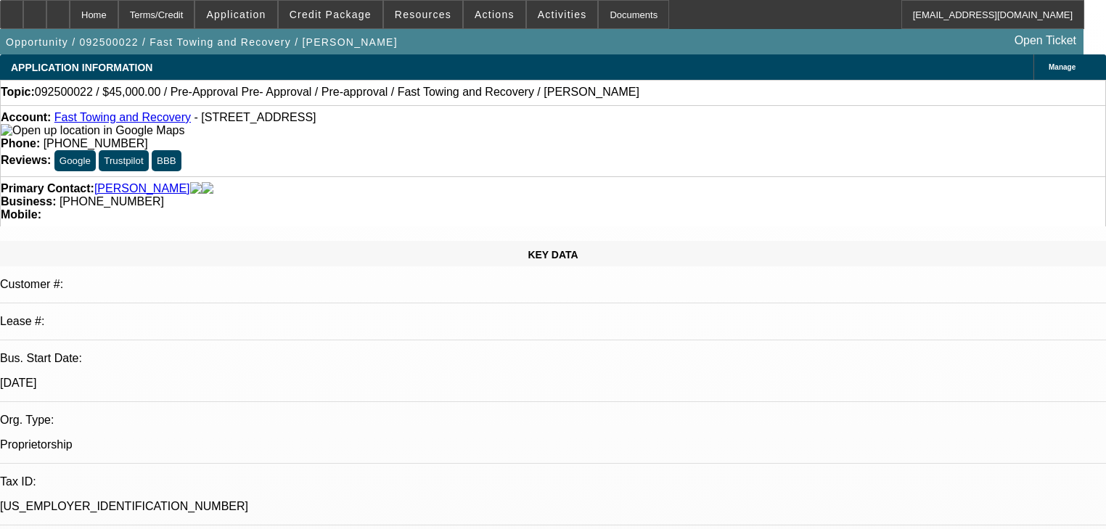
select select "0.1"
select select "4"
select select "0.2"
select select "2"
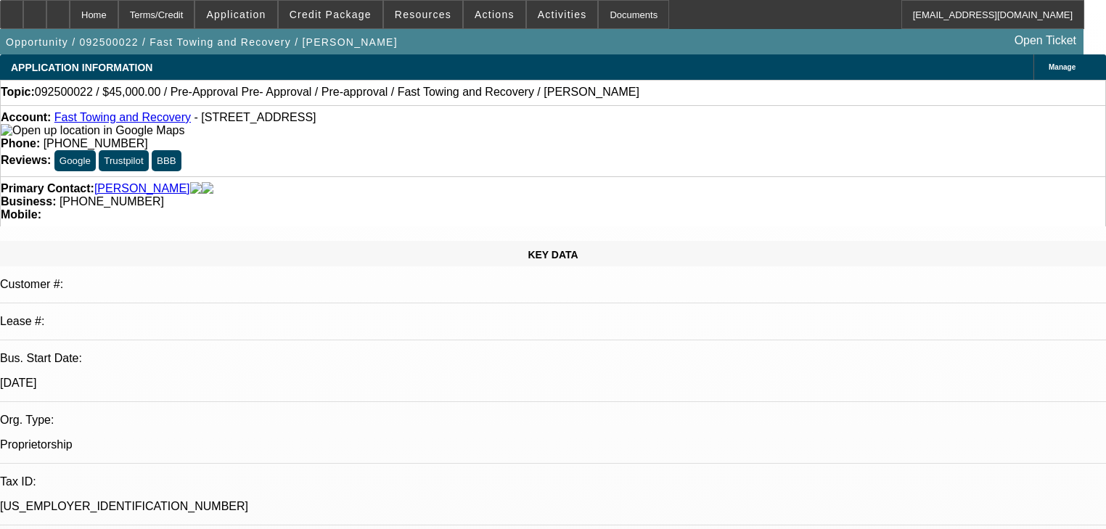
select select "0.1"
select select "4"
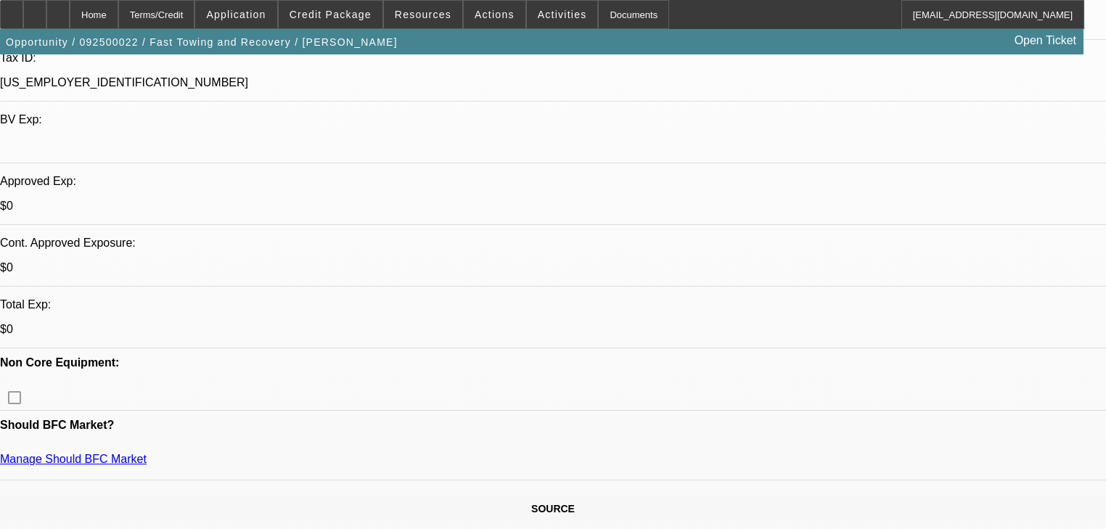
scroll to position [406, 0]
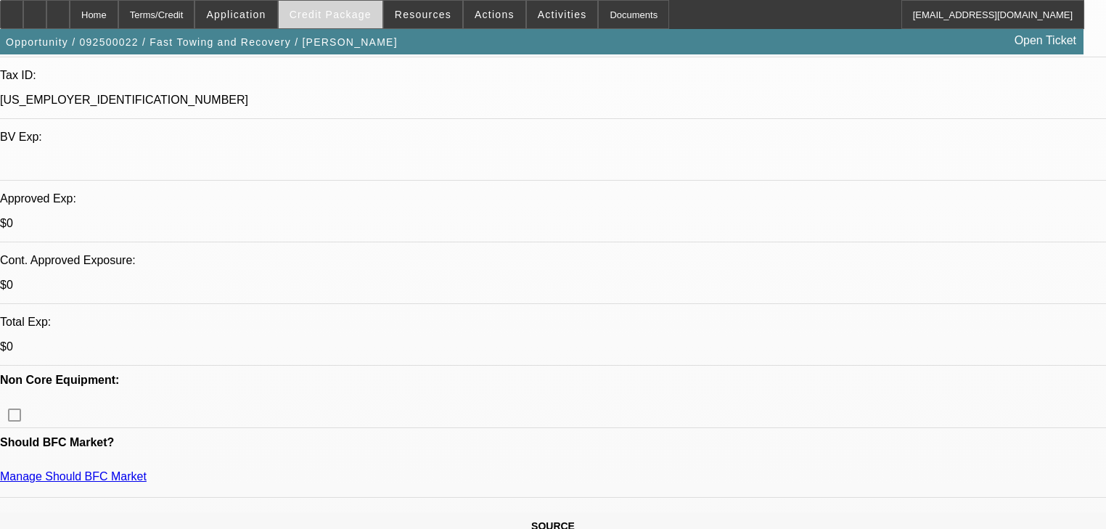
click at [311, 26] on span at bounding box center [331, 14] width 104 height 35
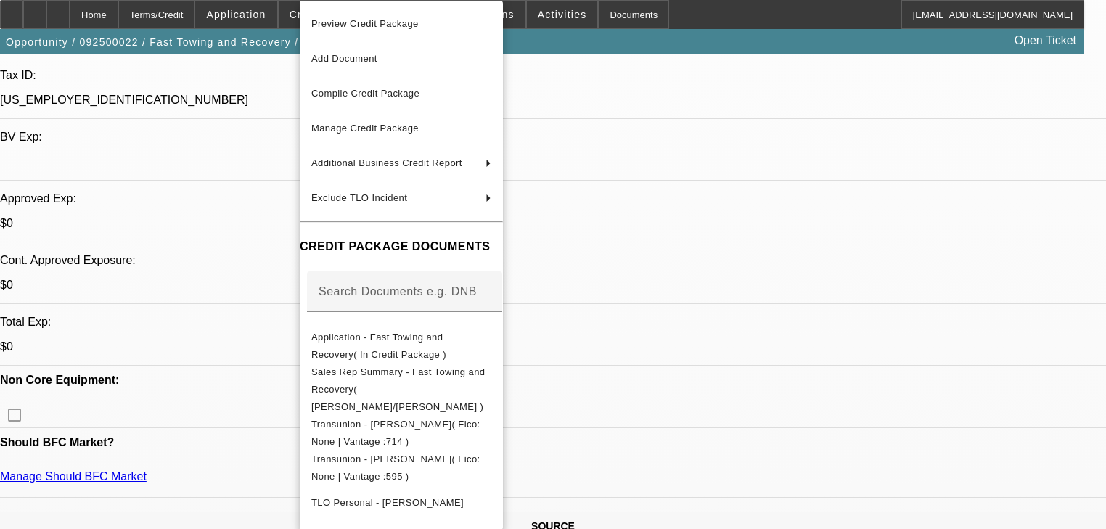
click at [287, 323] on div at bounding box center [553, 264] width 1106 height 529
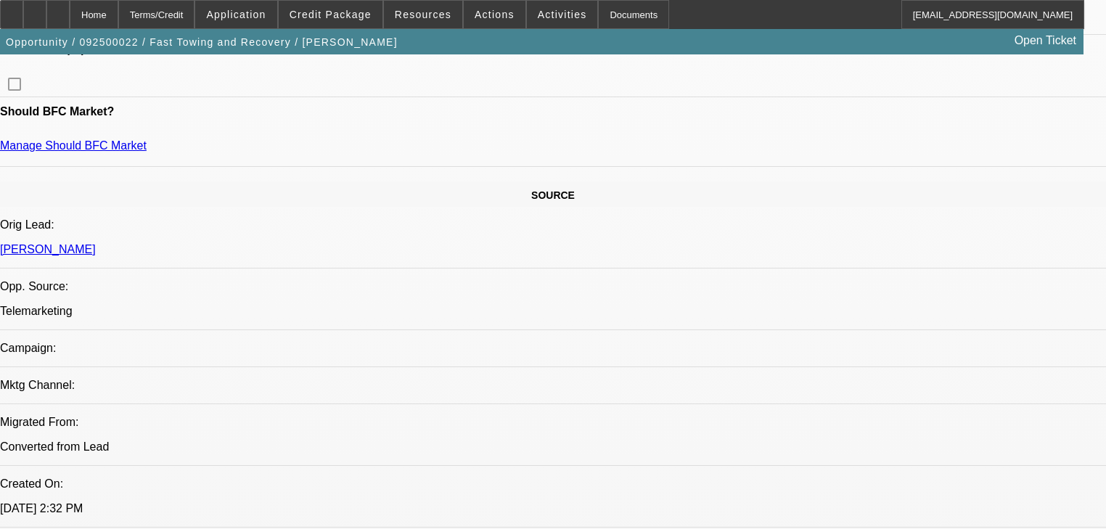
scroll to position [639, 0]
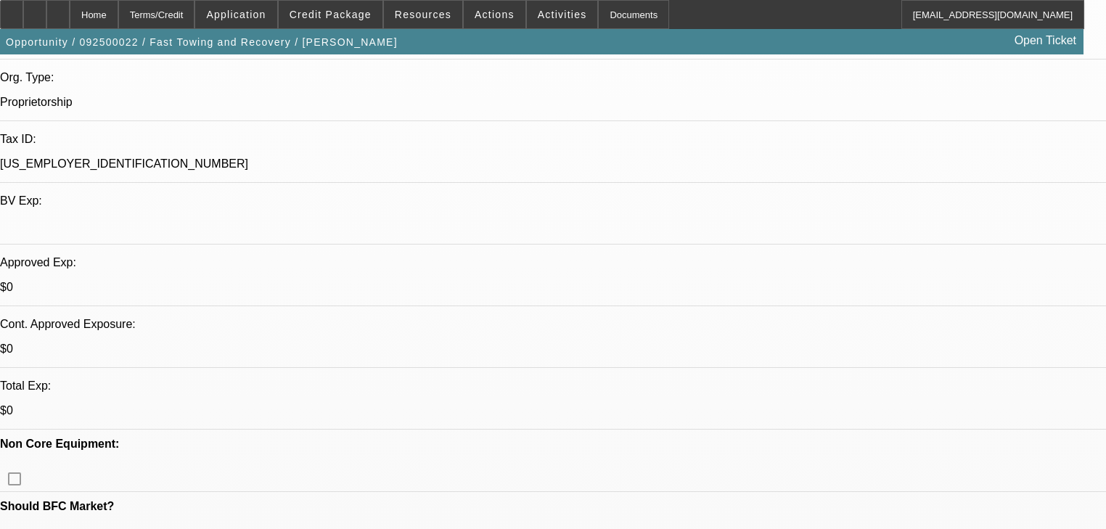
scroll to position [348, 0]
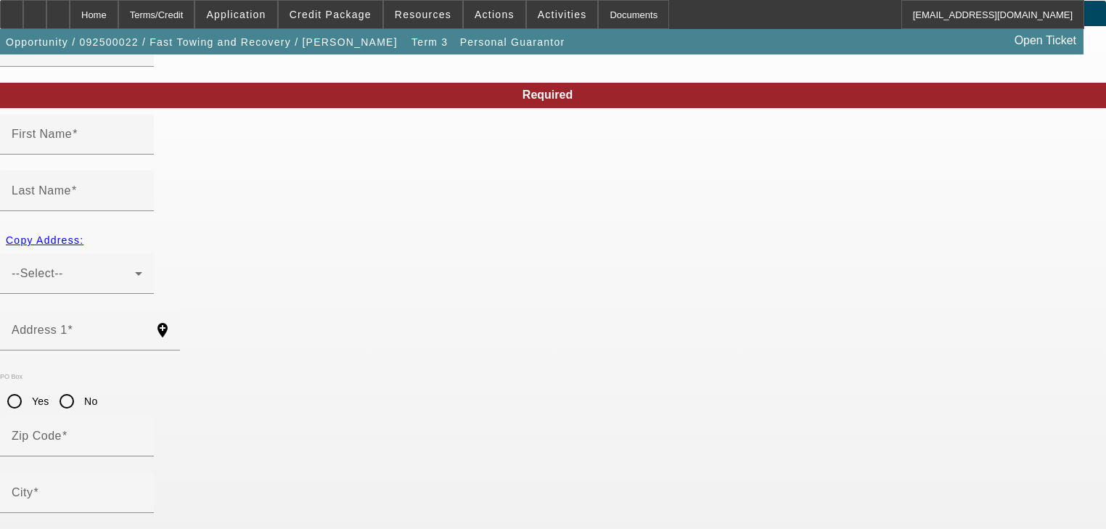
scroll to position [104, 0]
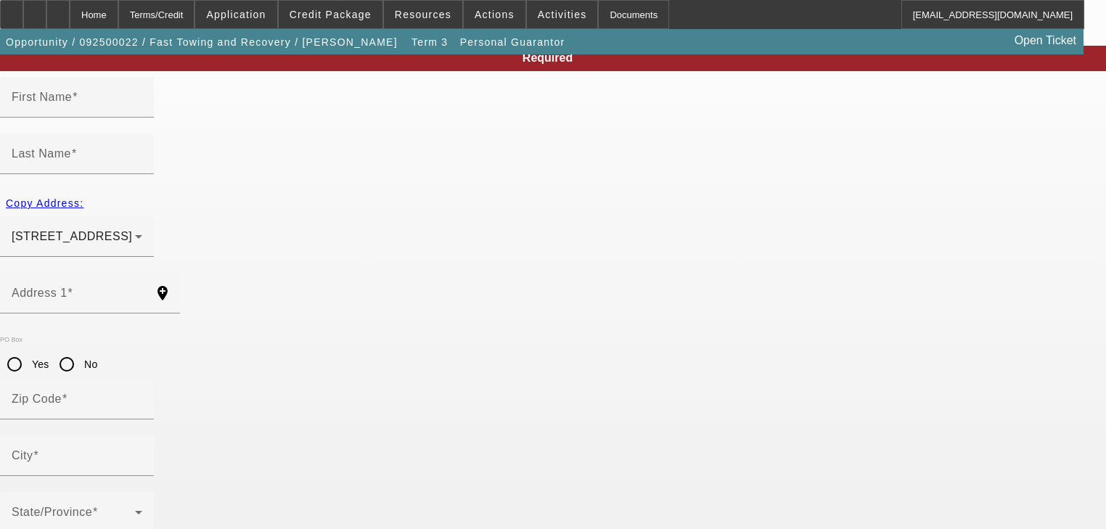
type input "Charles"
type input "Tucker"
type input "21631 Maydale Avenue"
radio input "true"
type input "44123"
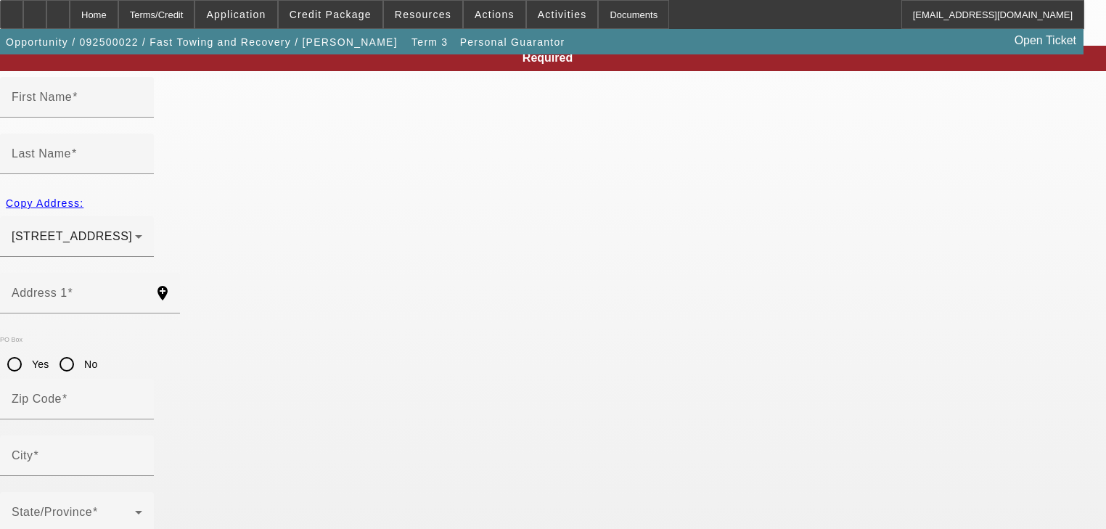
type input "Euclid"
type input "(216) 832-6195"
type input "100"
type input "595-15-8464"
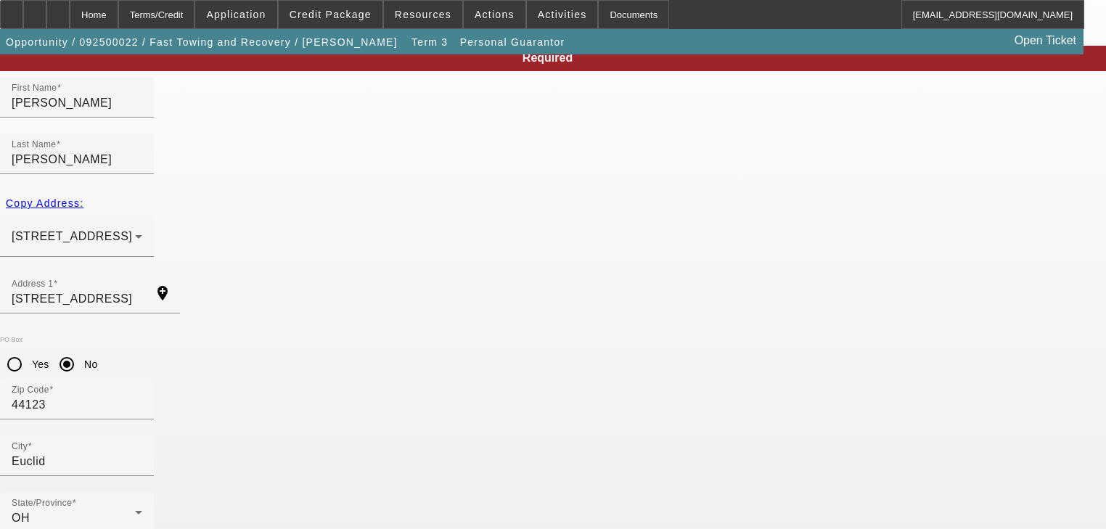
click at [118, 9] on div "Home" at bounding box center [94, 14] width 49 height 29
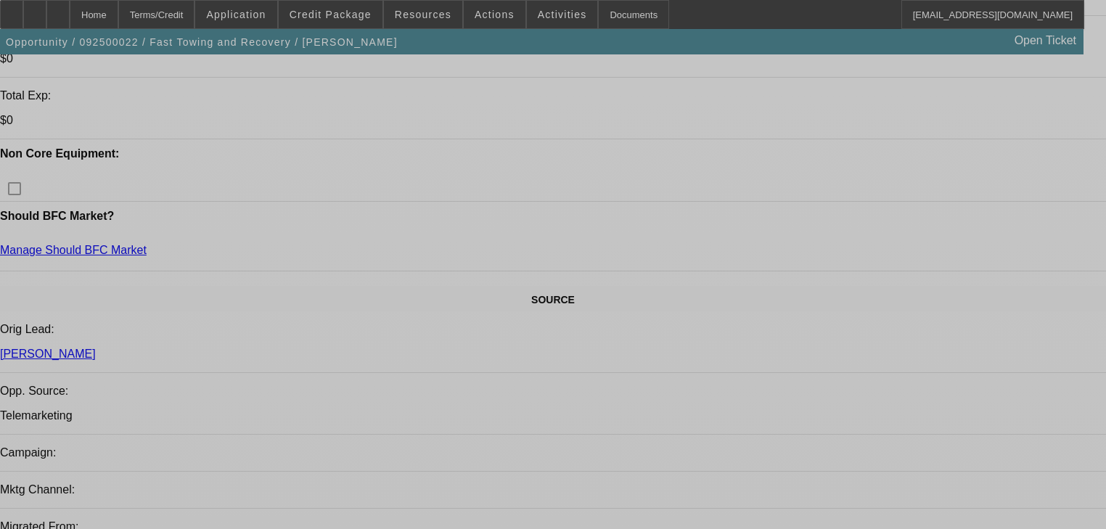
select select "0"
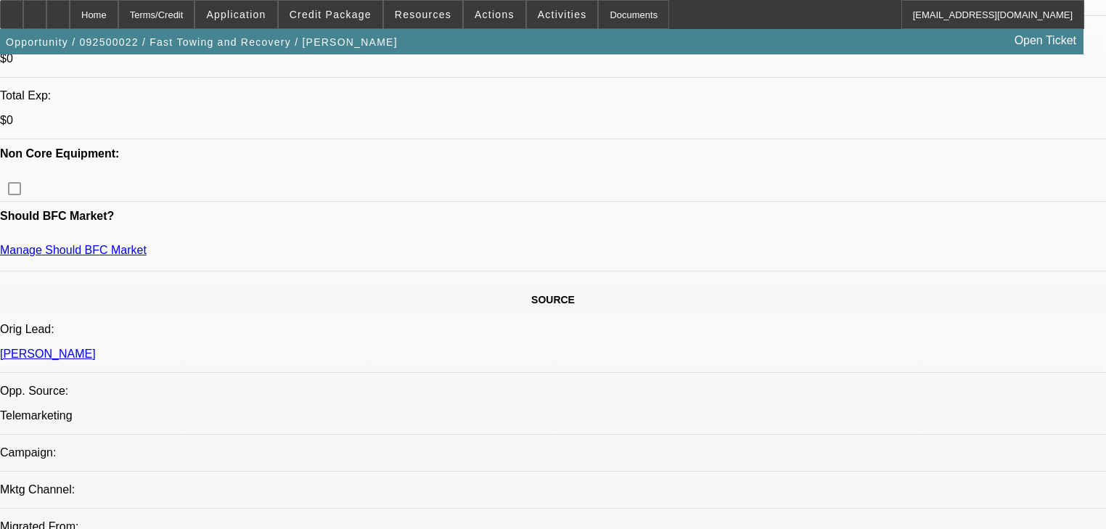
select select "0"
select select "0.1"
select select "4"
select select "0"
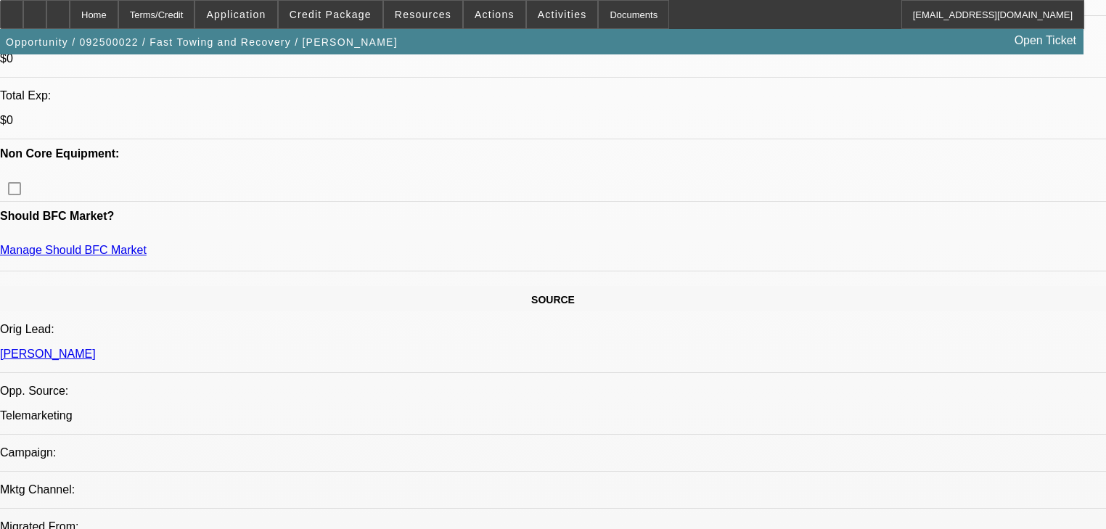
select select "0.1"
select select "4"
select select "0.2"
select select "2"
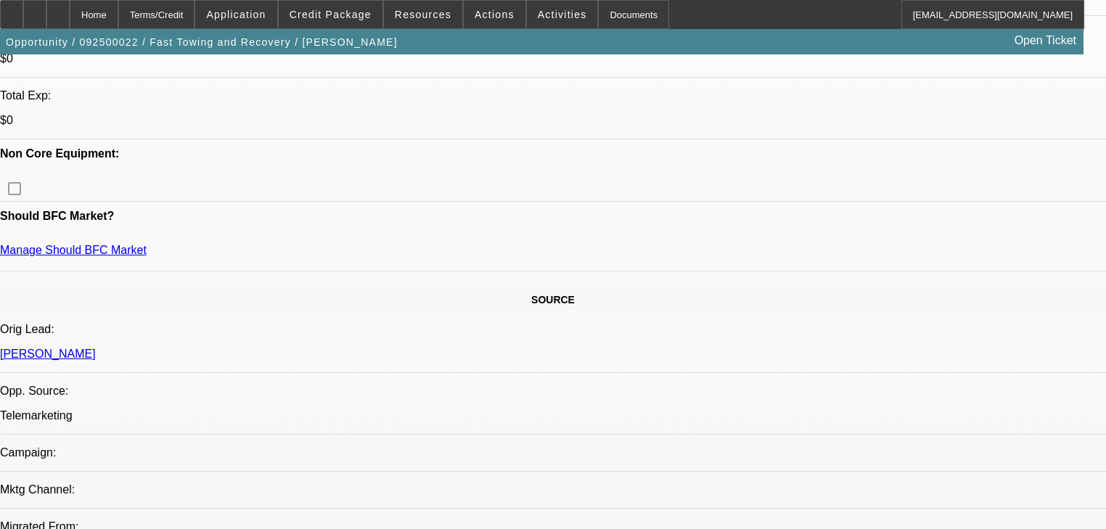
select select "0.1"
select select "4"
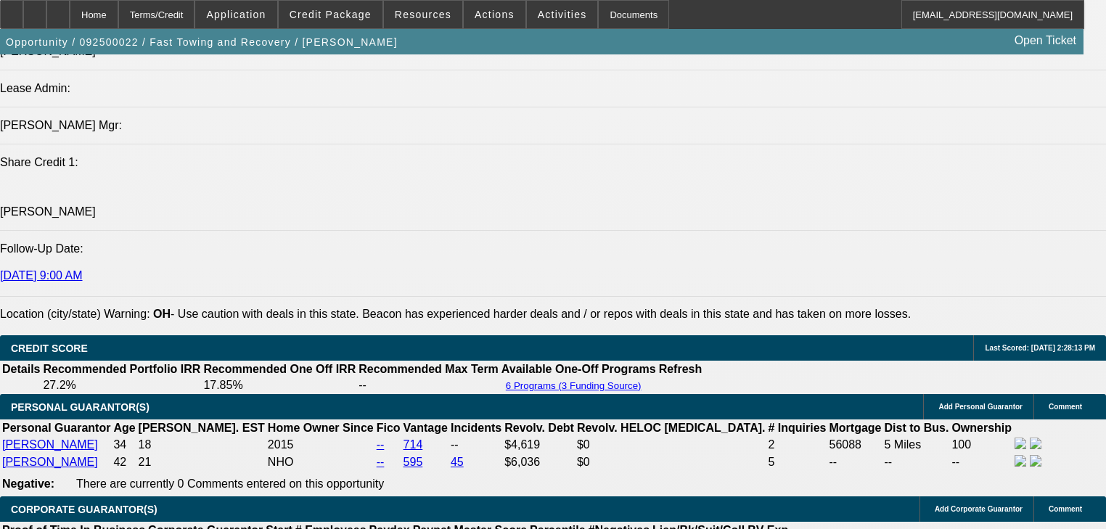
scroll to position [1857, 0]
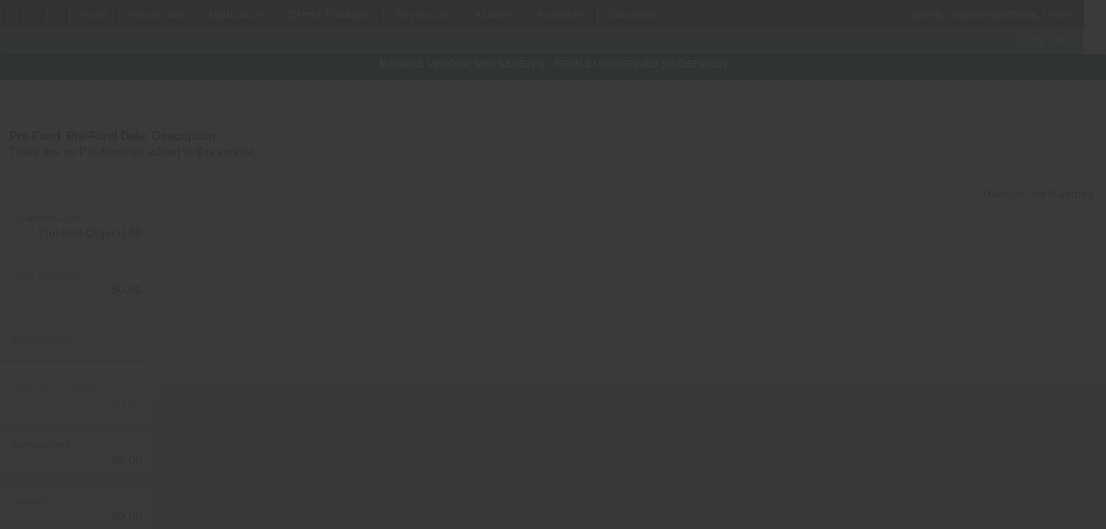
type input "$45,000.00"
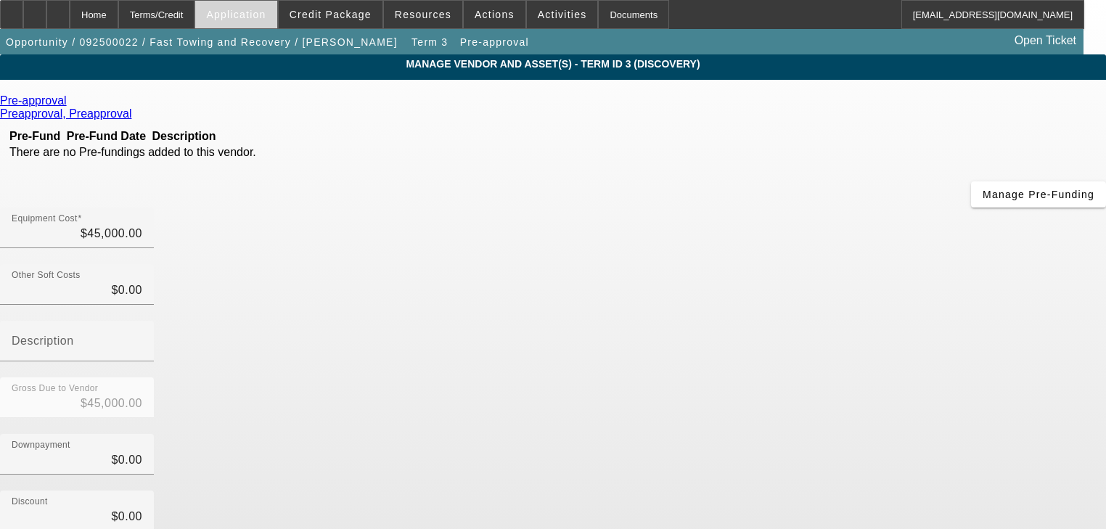
click at [244, 12] on span "Application" at bounding box center [236, 15] width 60 height 12
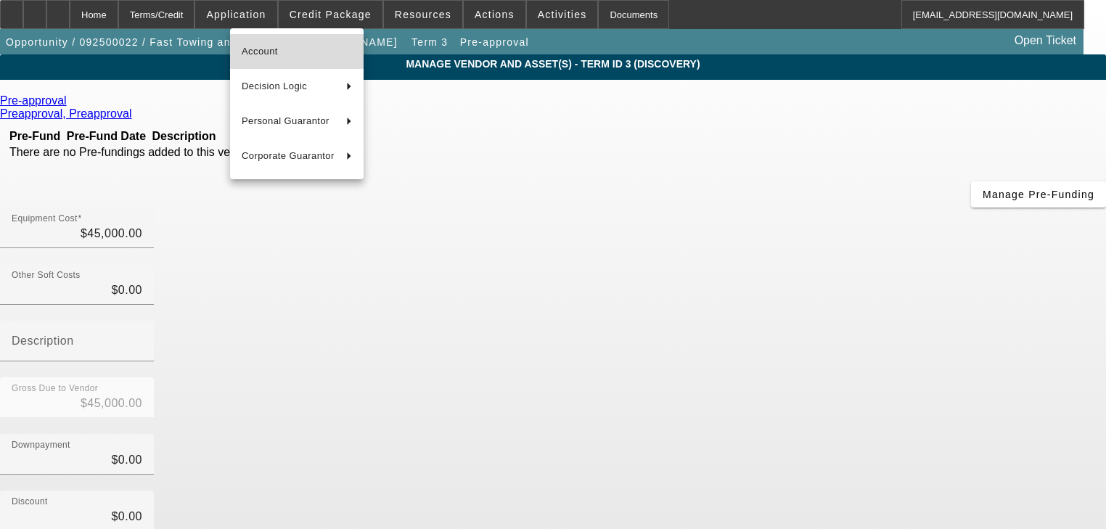
click at [250, 57] on span "Account" at bounding box center [297, 51] width 110 height 17
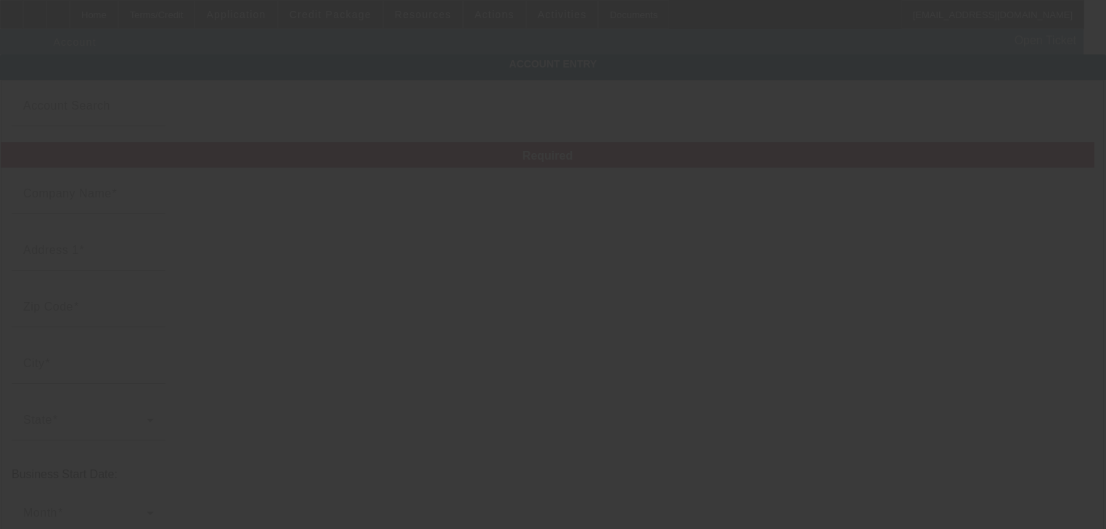
type input "Fast Towing and Recovery"
type input "1700 London Rd"
type input "44112"
type input "Cleveland"
type input "[PHONE_NUMBER]"
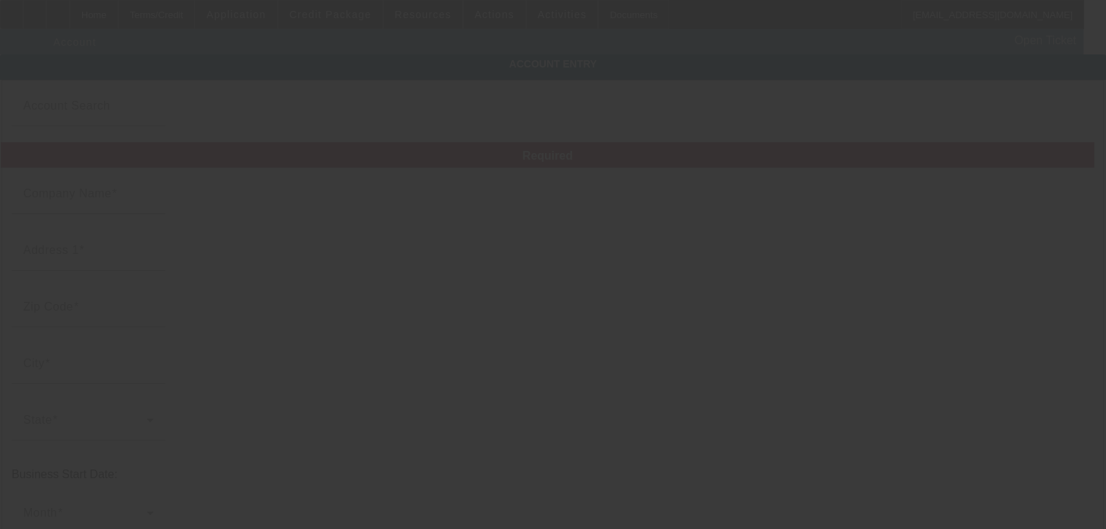
type input "15-5024290"
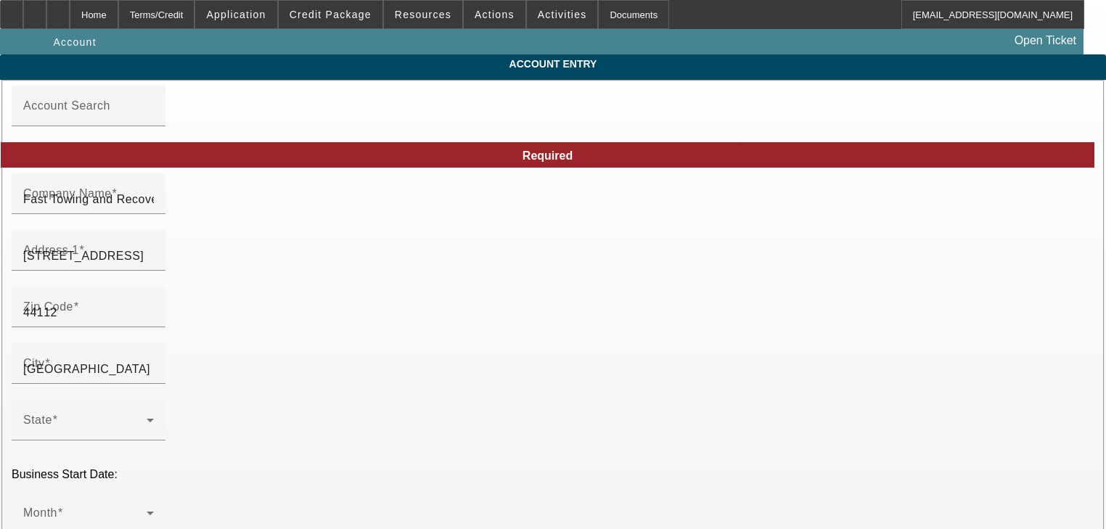
type input "9/2/2025"
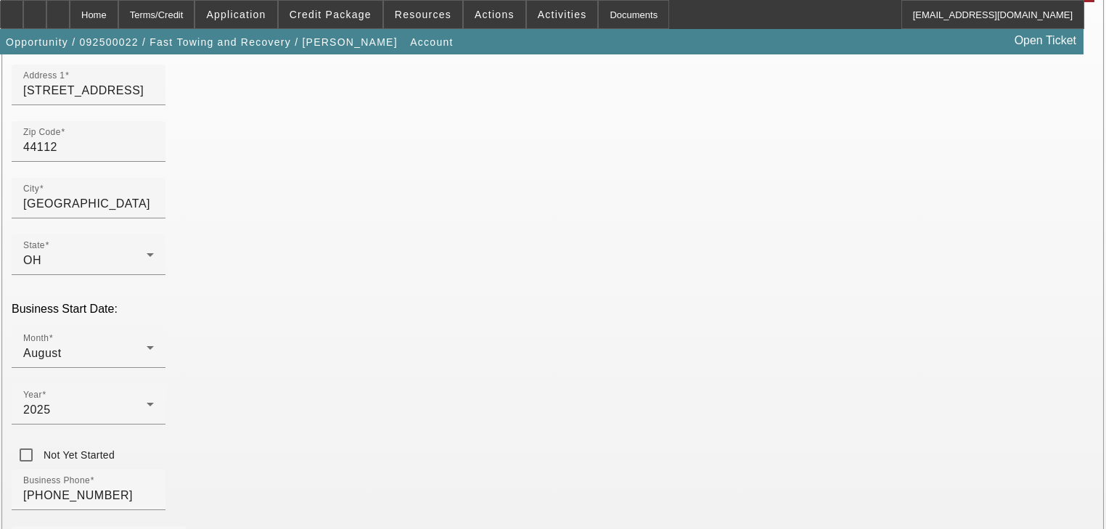
scroll to position [290, 0]
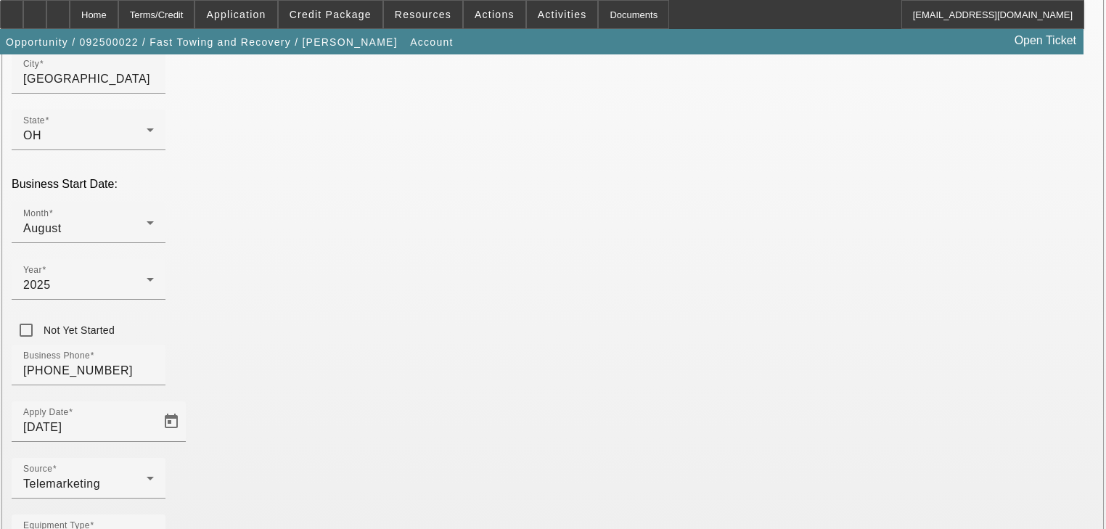
paste input "595-15-8464"
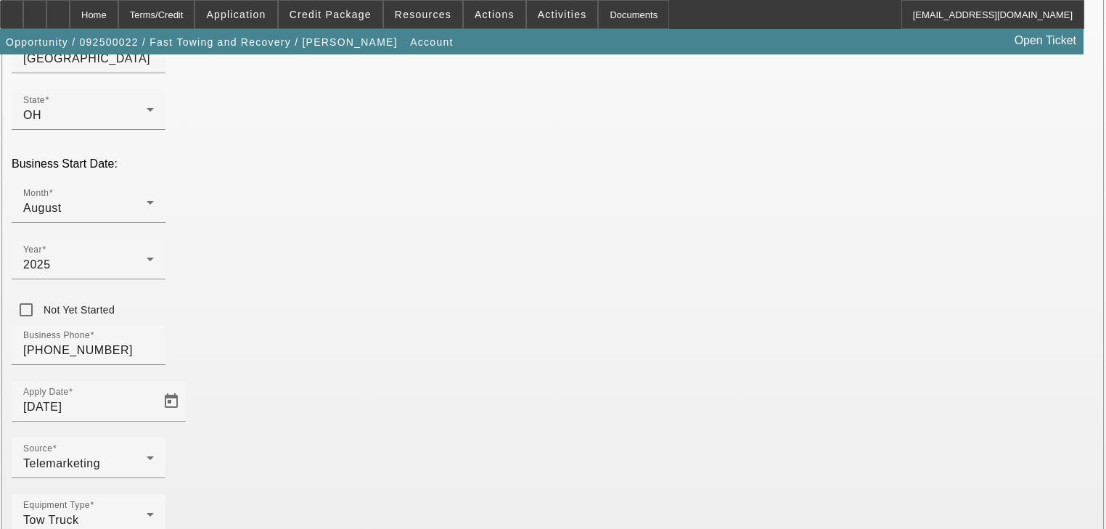
scroll to position [322, 0]
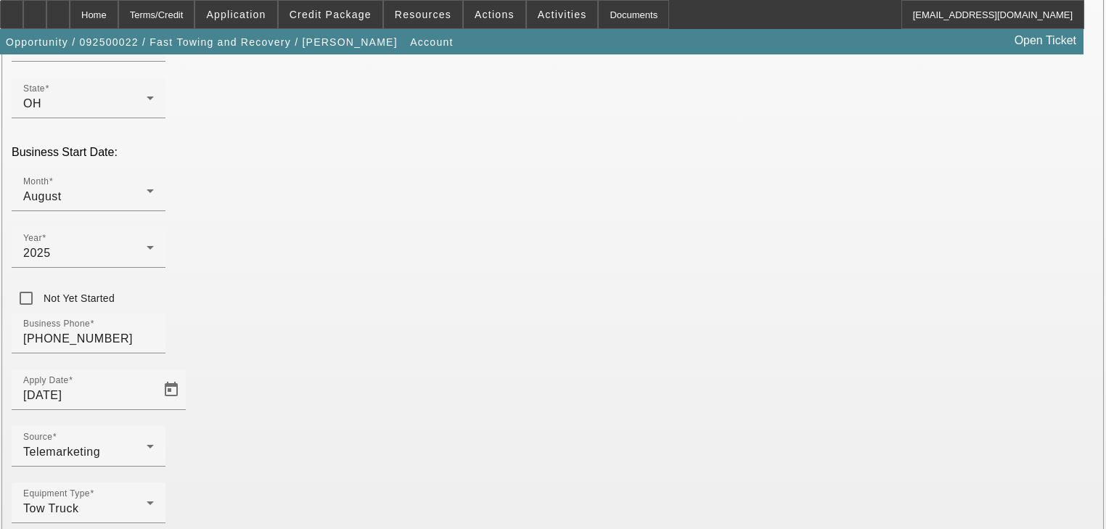
type input "59-5158464"
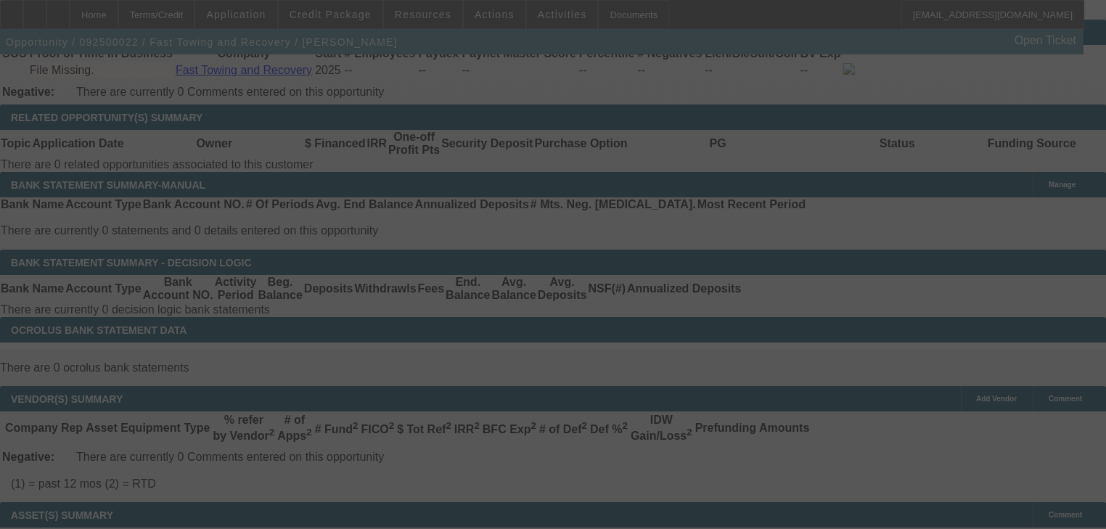
scroll to position [2276, 0]
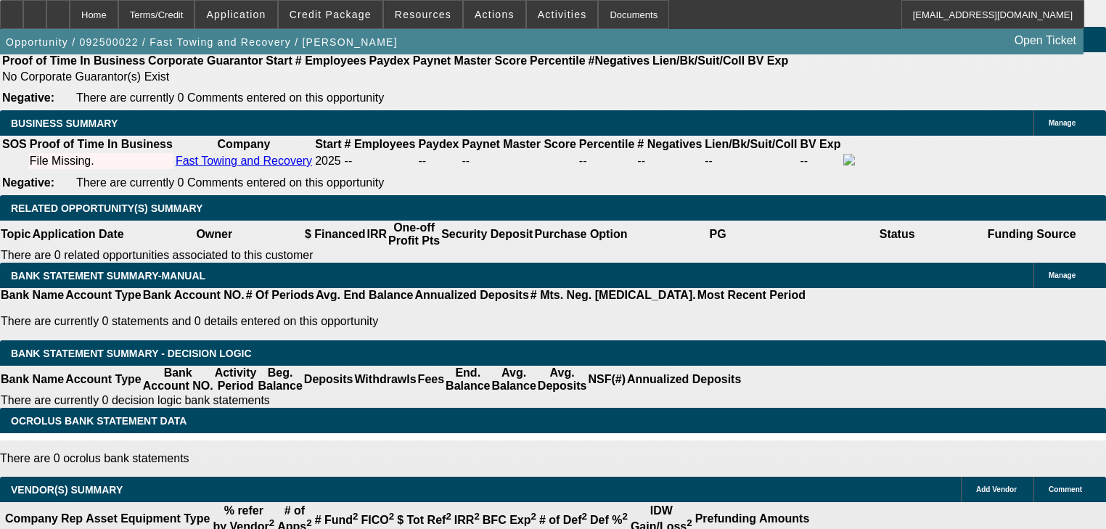
select select "0"
select select "0.1"
select select "4"
select select "0"
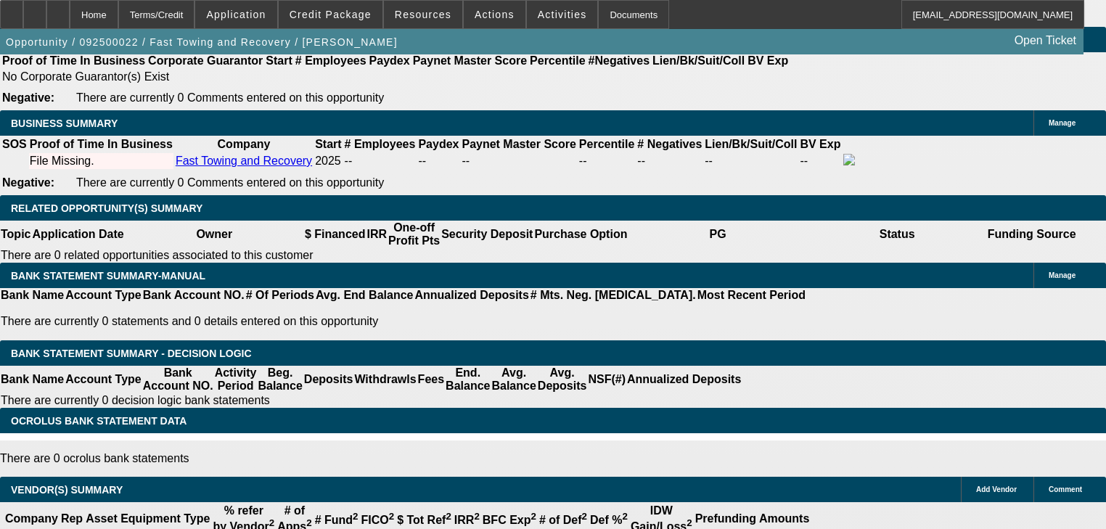
select select "0"
select select "0.1"
select select "4"
select select "0.2"
select select "2"
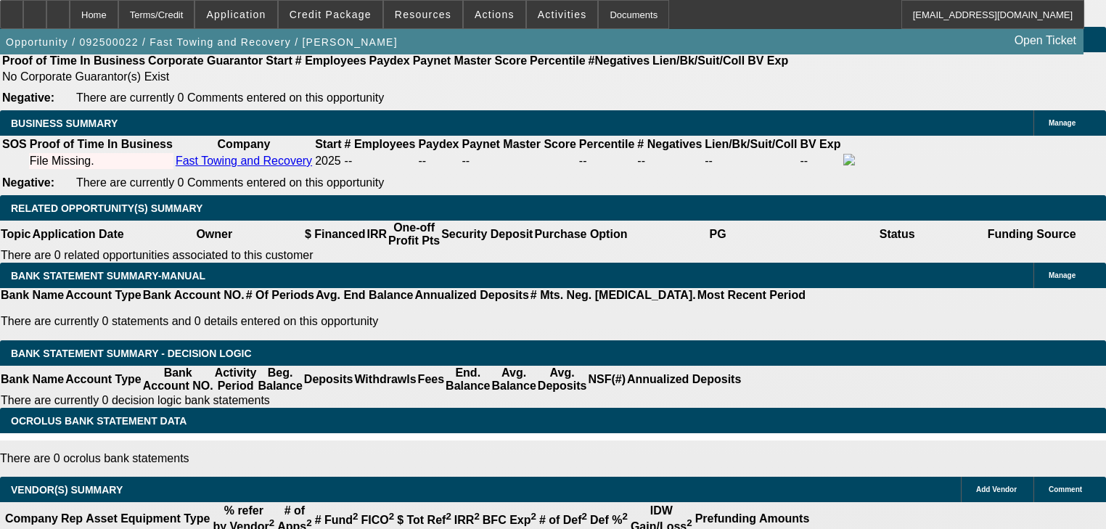
select select "2"
select select "0.1"
select select "4"
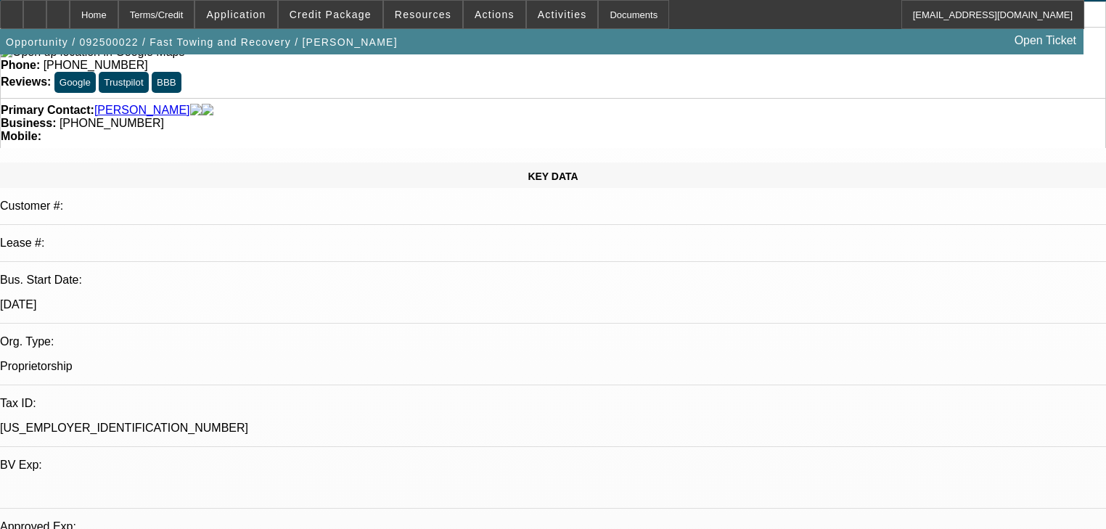
scroll to position [20, 0]
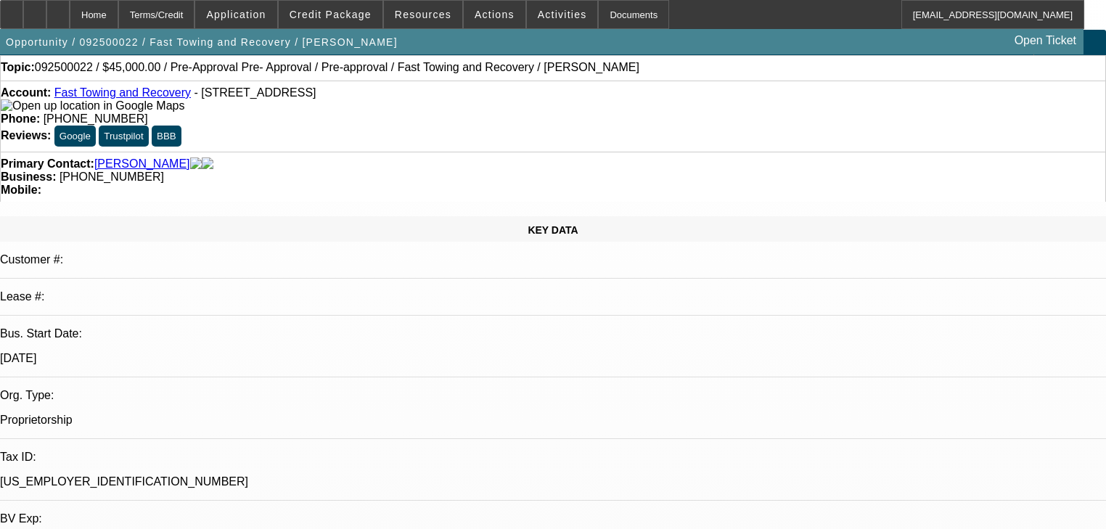
scroll to position [0, 0]
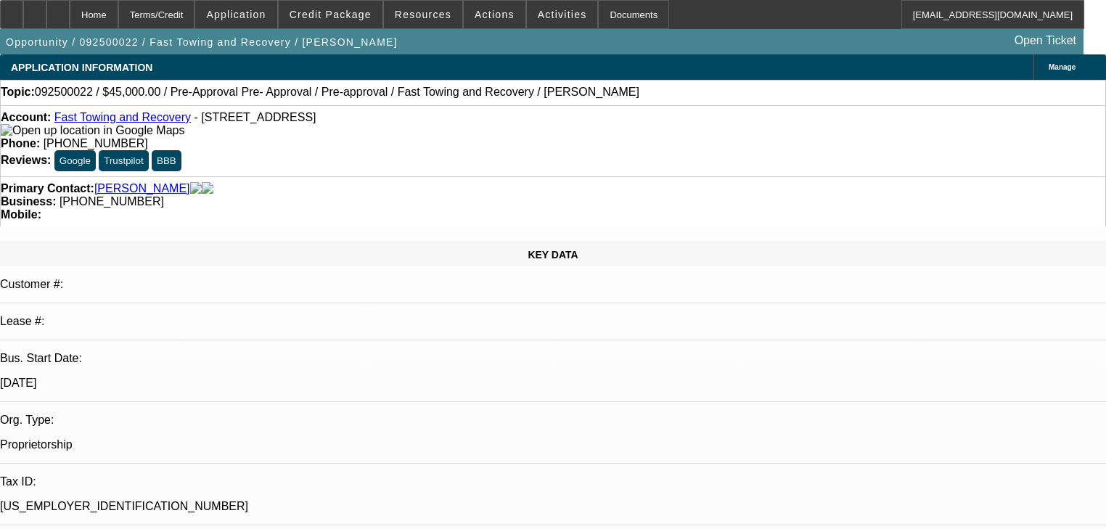
select select "0"
select select "0.1"
select select "4"
select select "0"
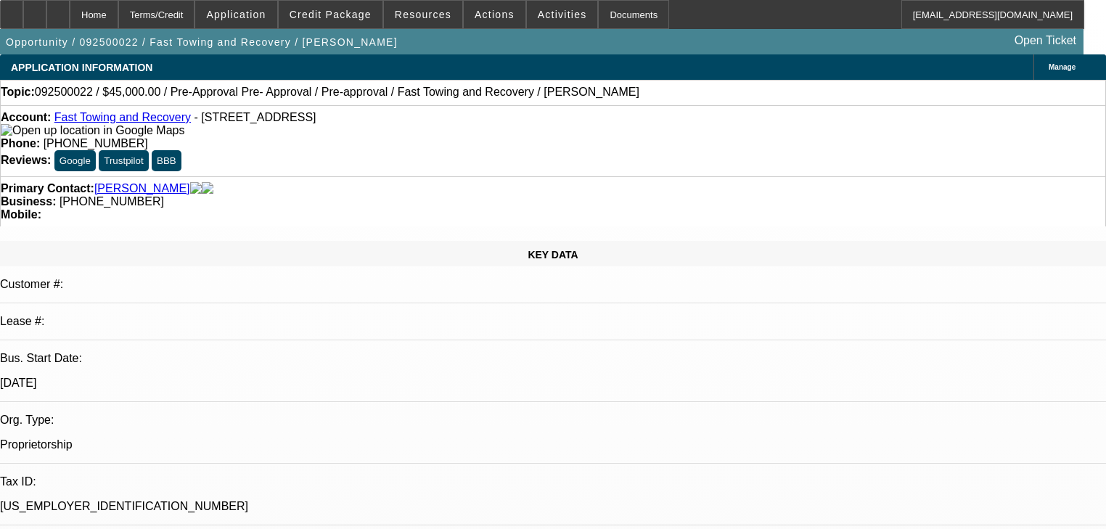
select select "0"
select select "0.1"
select select "4"
select select "0.2"
select select "2"
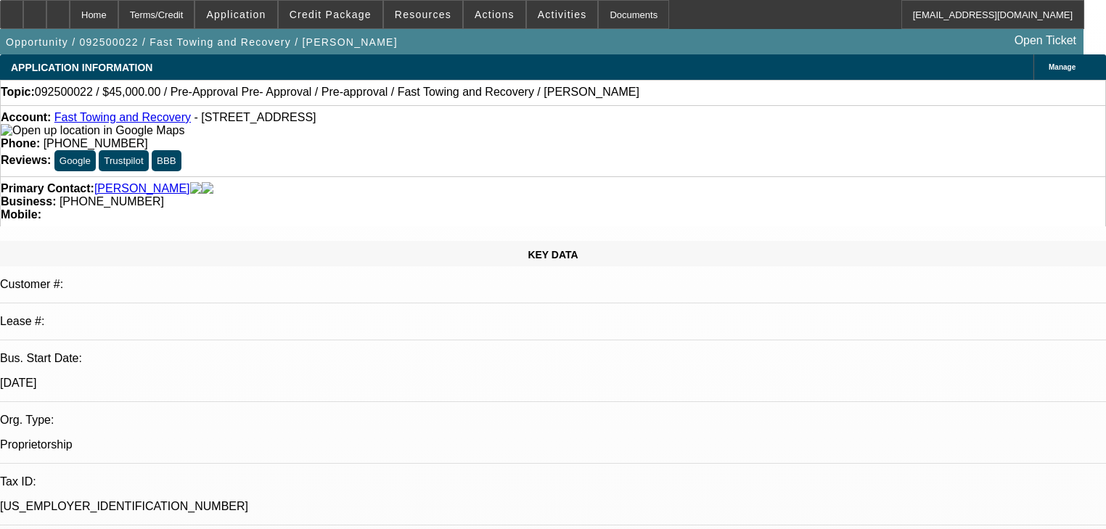
select select "2"
select select "0.1"
select select "4"
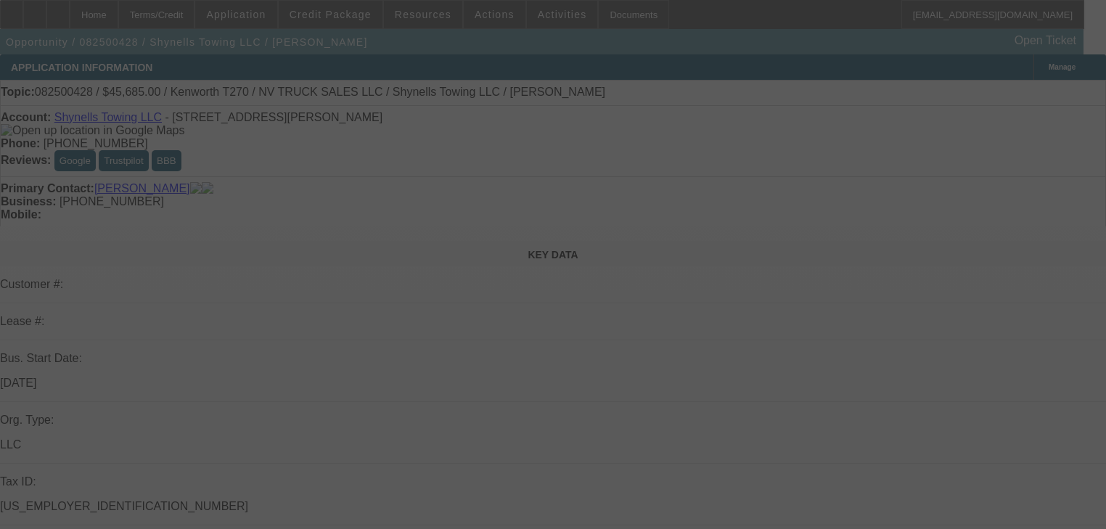
select select "0"
select select "2"
select select "0"
select select "1"
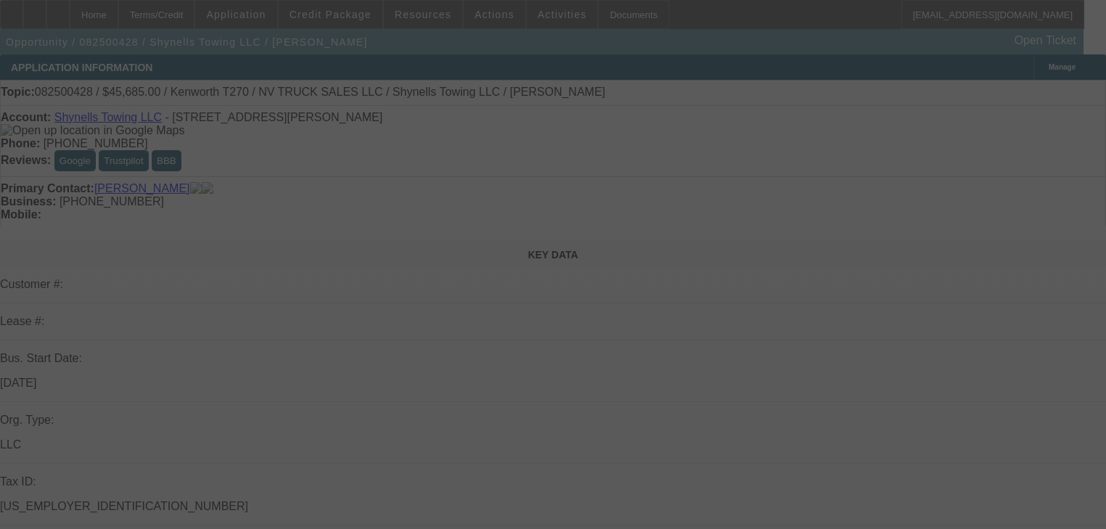
select select "0"
select select "2"
select select "0"
select select "1"
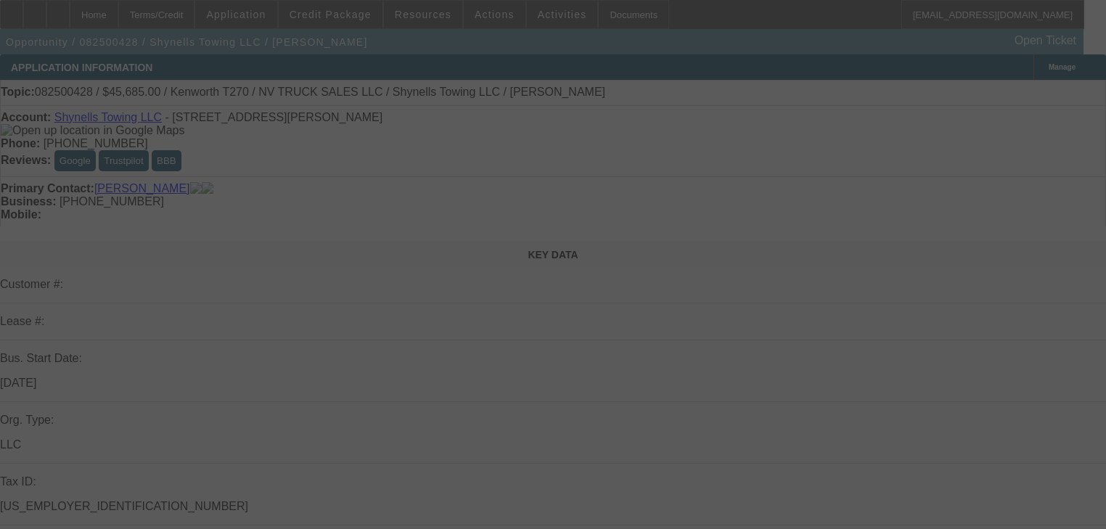
select select "0"
select select "2"
select select "0"
select select "1"
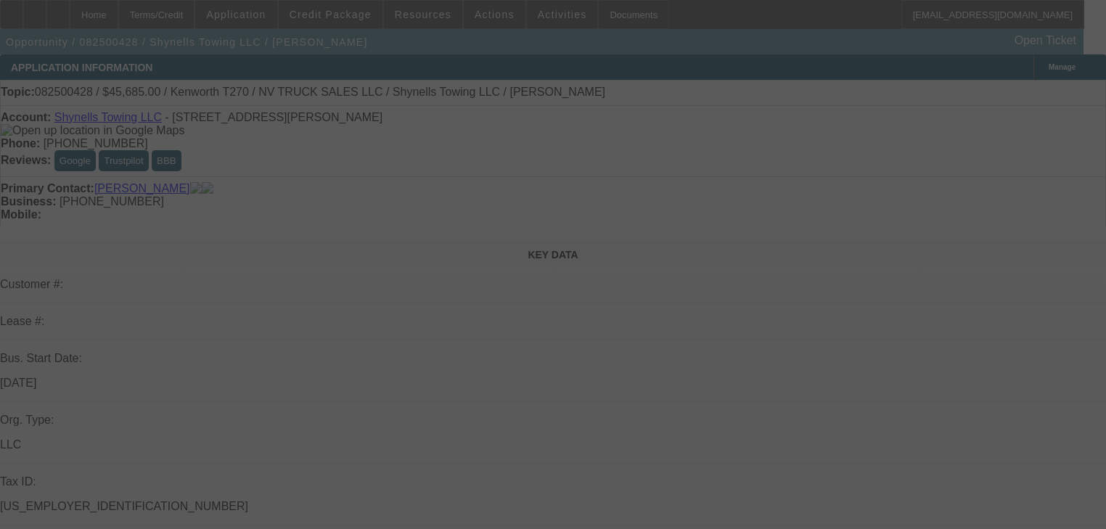
select select "0"
select select "2"
select select "0"
select select "1"
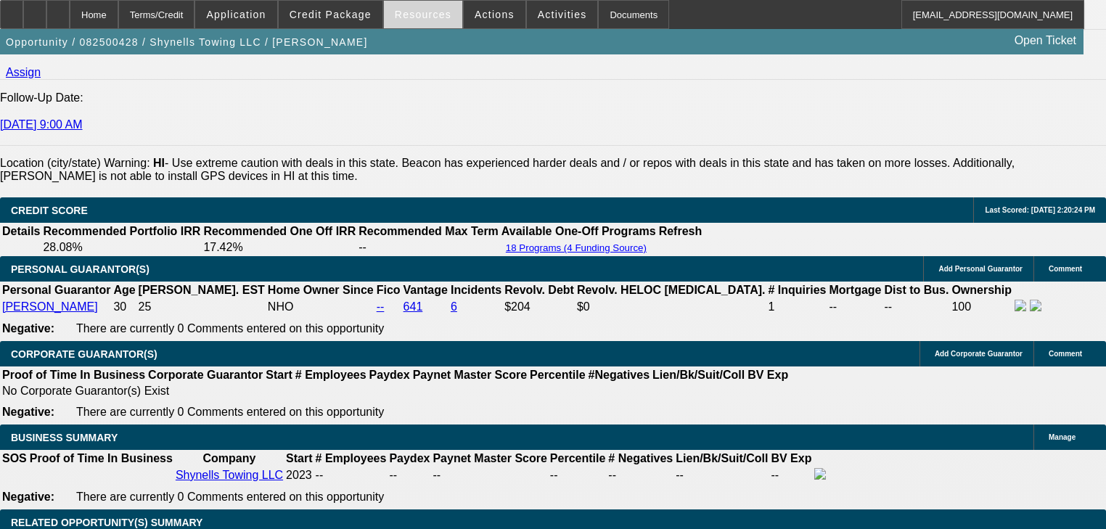
scroll to position [1916, 0]
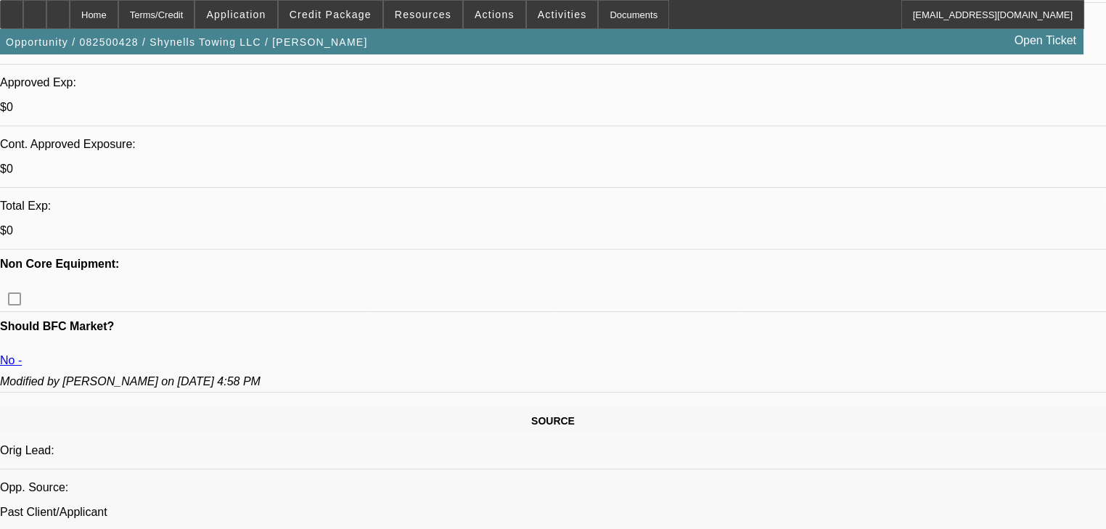
select select "0"
select select "2"
select select "0"
select select "1"
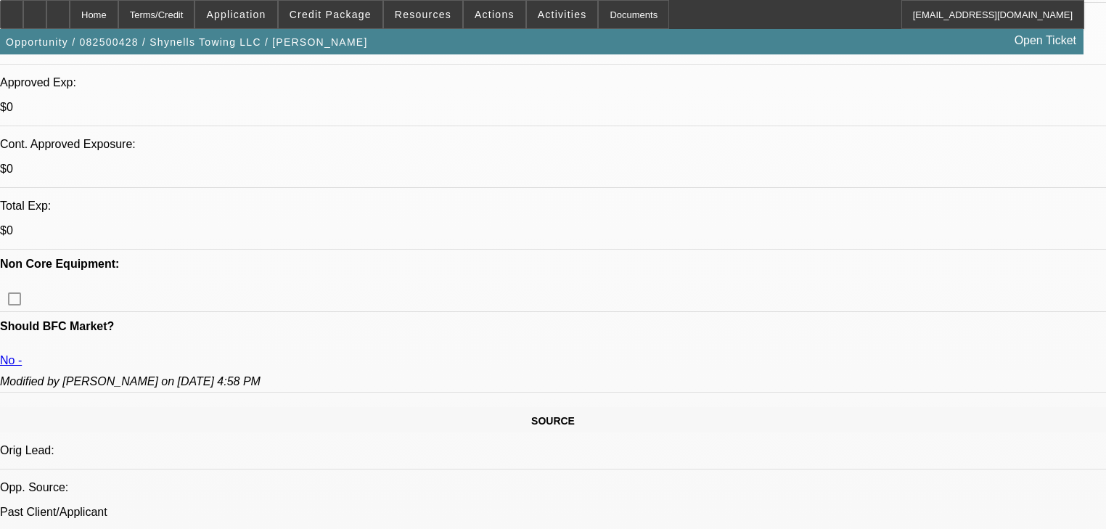
select select "0"
select select "2"
select select "0"
select select "1"
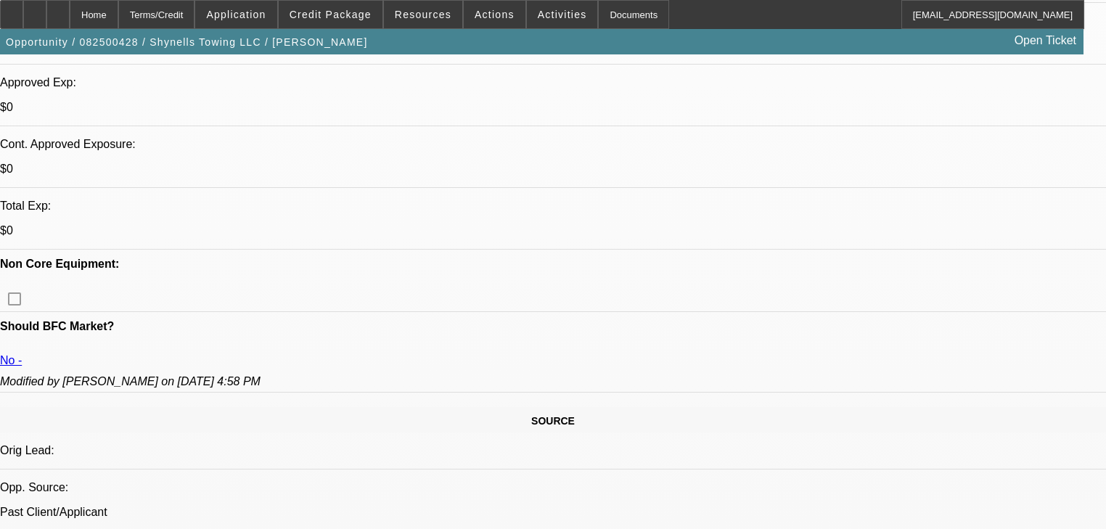
select select "0"
select select "2"
select select "0"
select select "1"
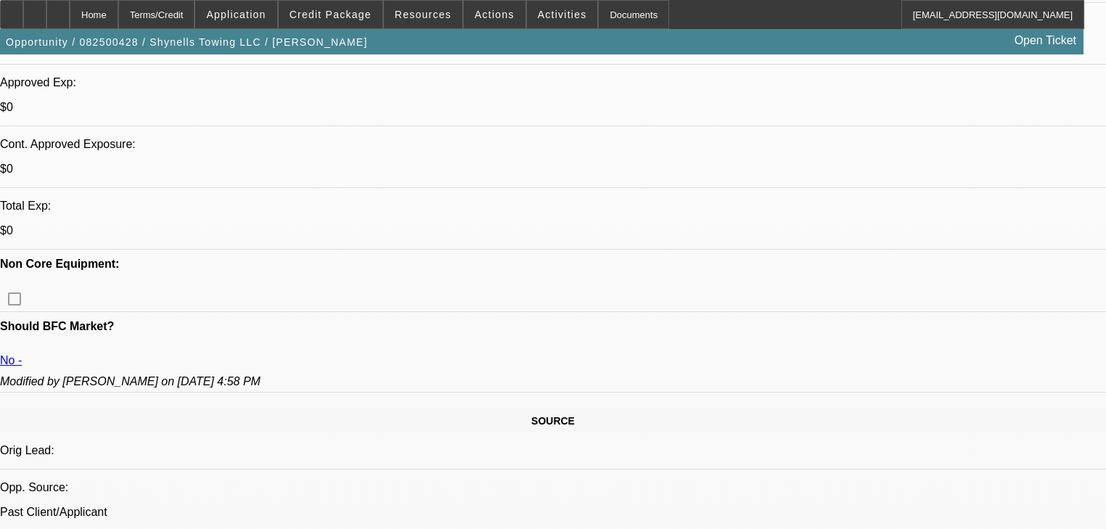
select select "0"
select select "2"
select select "0"
select select "1"
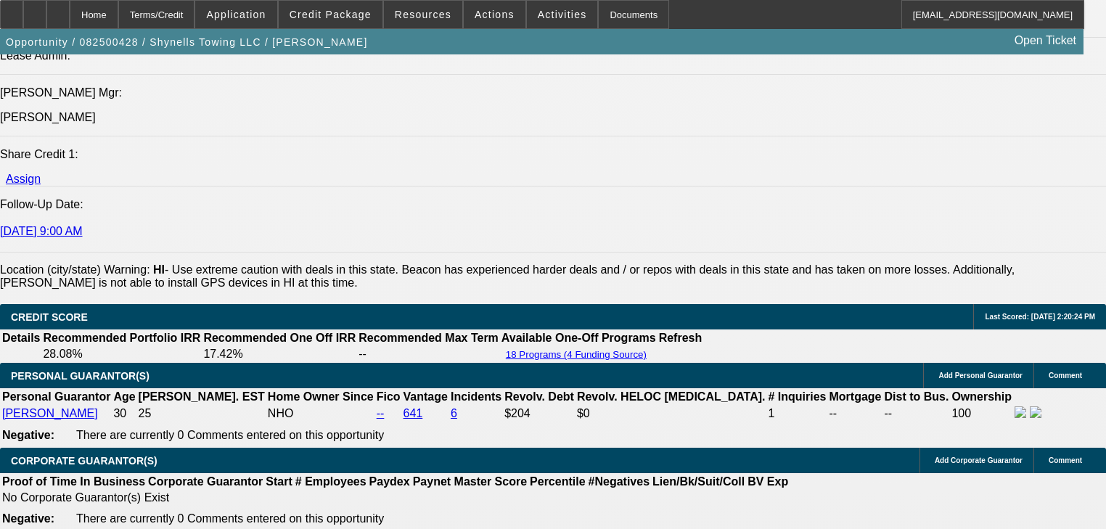
scroll to position [1858, 0]
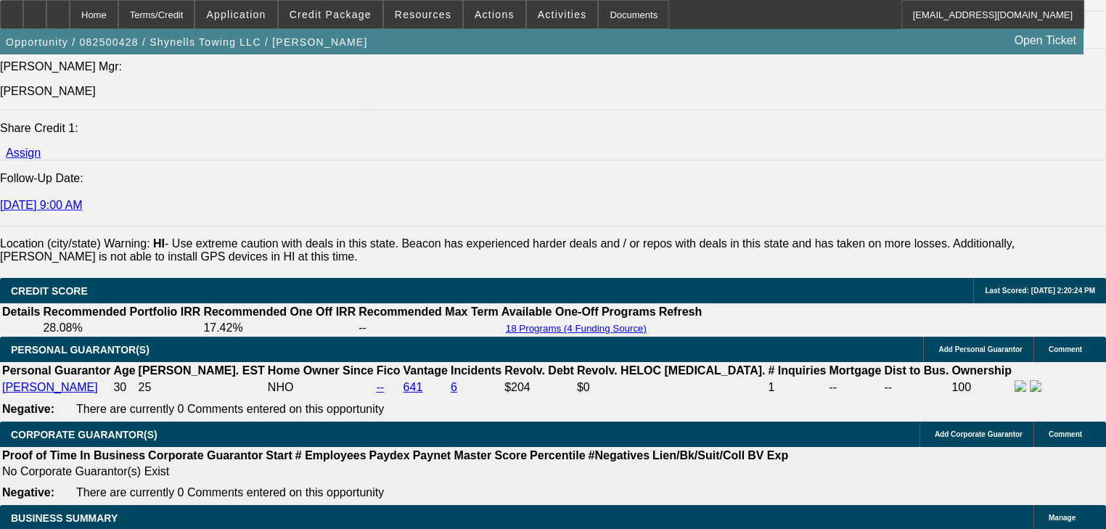
drag, startPoint x: 799, startPoint y: 176, endPoint x: 800, endPoint y: 191, distance: 15.3
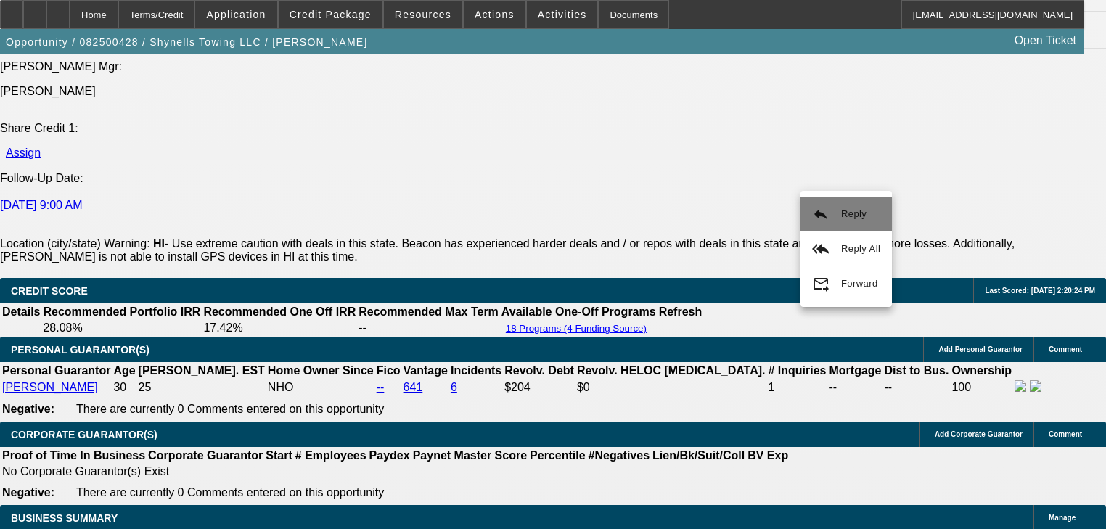
drag, startPoint x: 842, startPoint y: 245, endPoint x: 848, endPoint y: 231, distance: 15.6
click at [848, 231] on div "reply Reply reply_all Reply All forward_to_inbox Forward" at bounding box center [845, 249] width 91 height 105
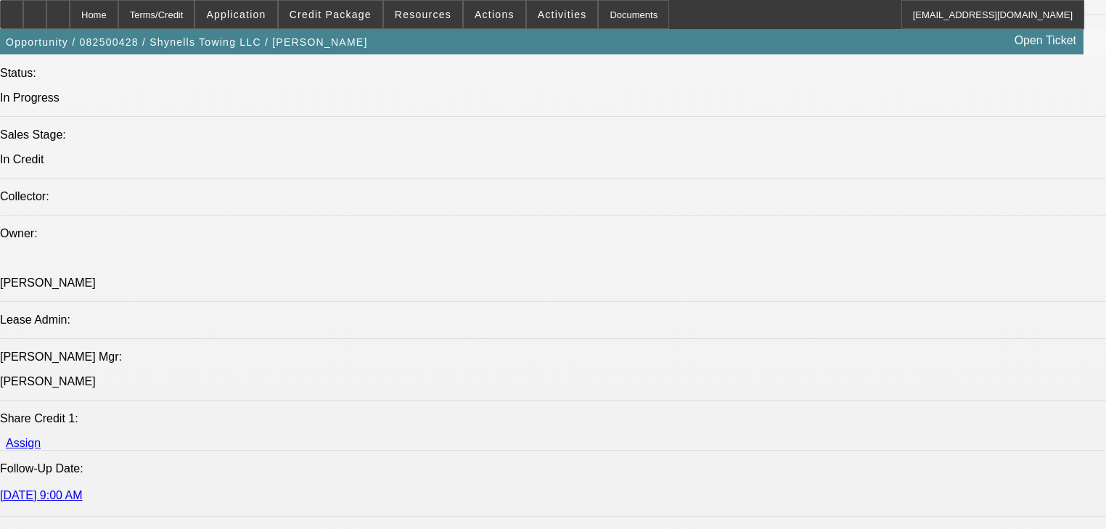
scroll to position [58, 0]
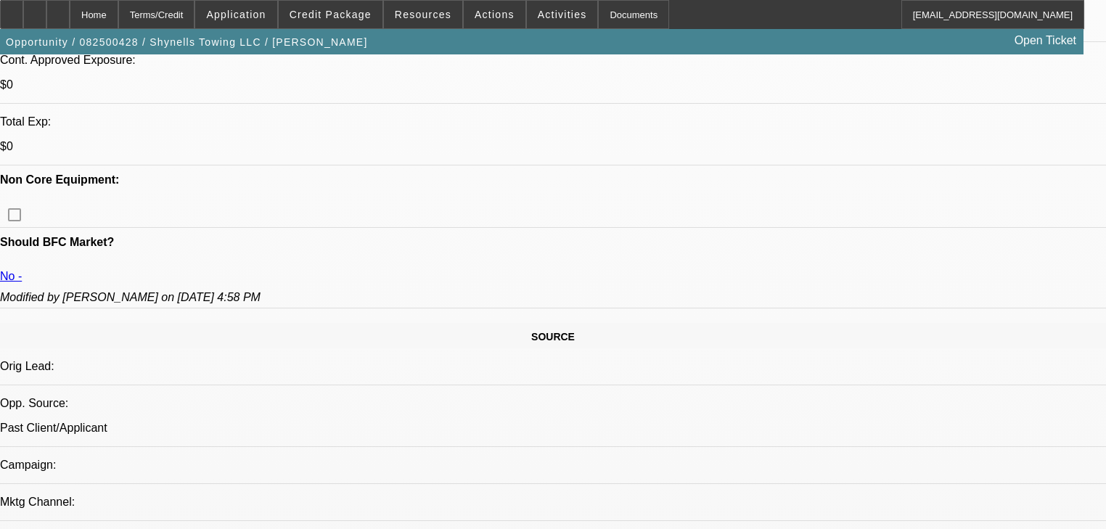
scroll to position [581, 0]
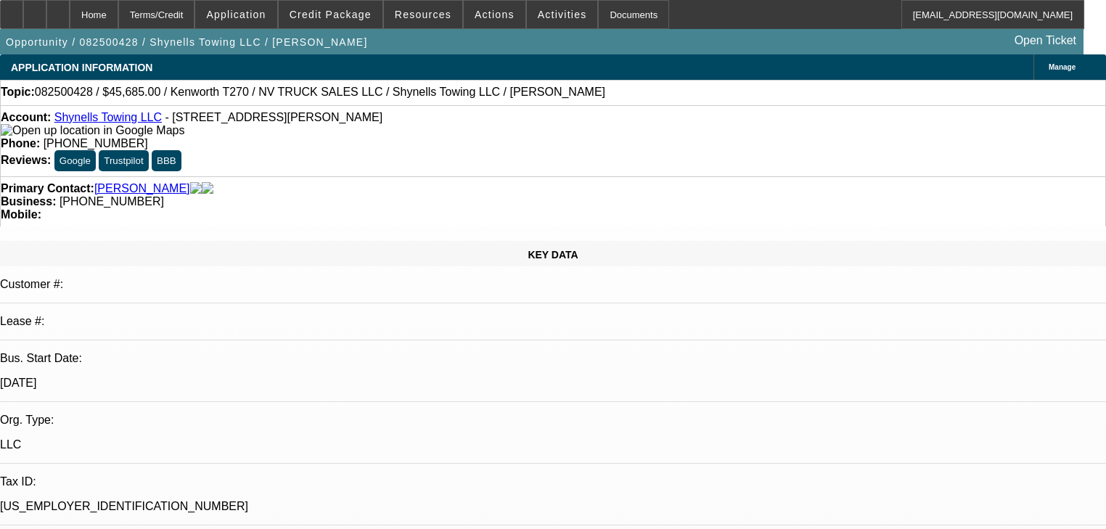
select select "0"
select select "2"
select select "0"
select select "1"
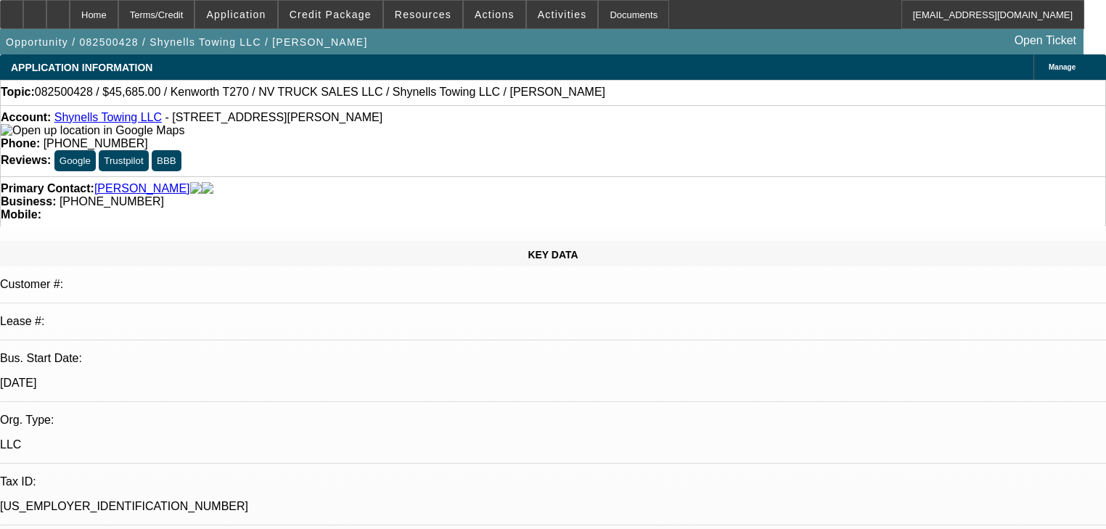
select select "0"
select select "2"
select select "0"
select select "1"
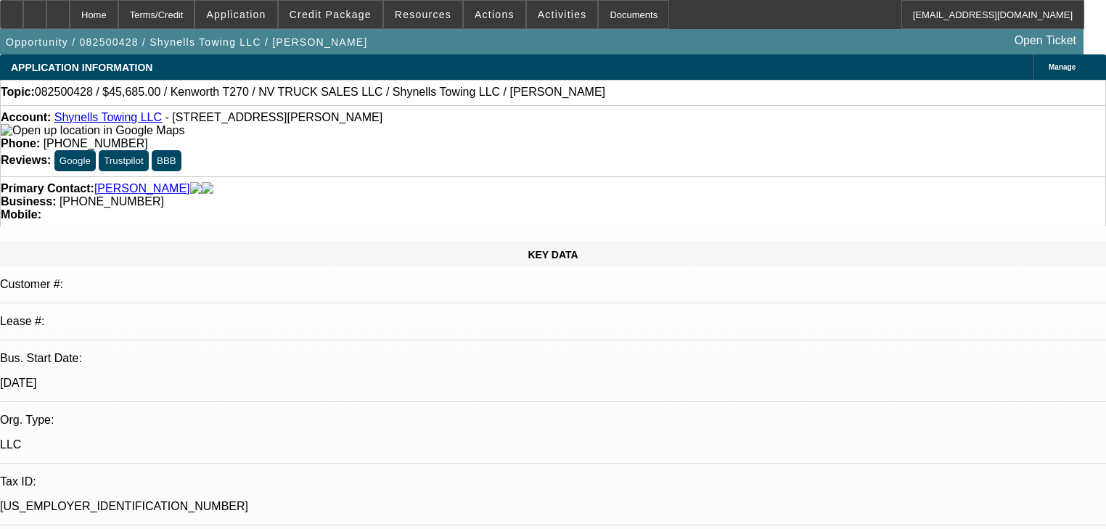
select select "0"
select select "2"
select select "0"
select select "1"
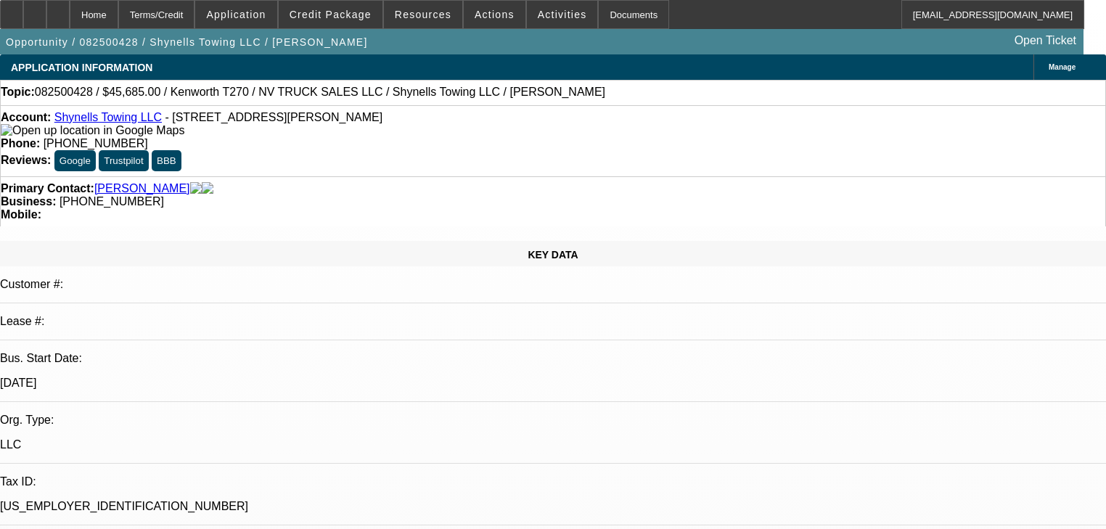
select select "0"
select select "2"
select select "0"
select select "1"
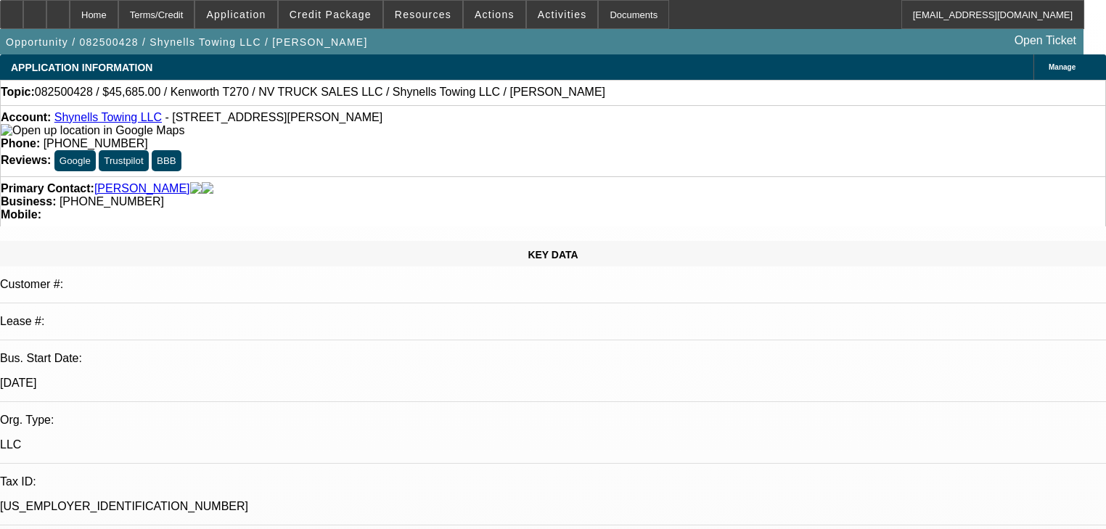
select select "0"
select select "2"
select select "0"
select select "1"
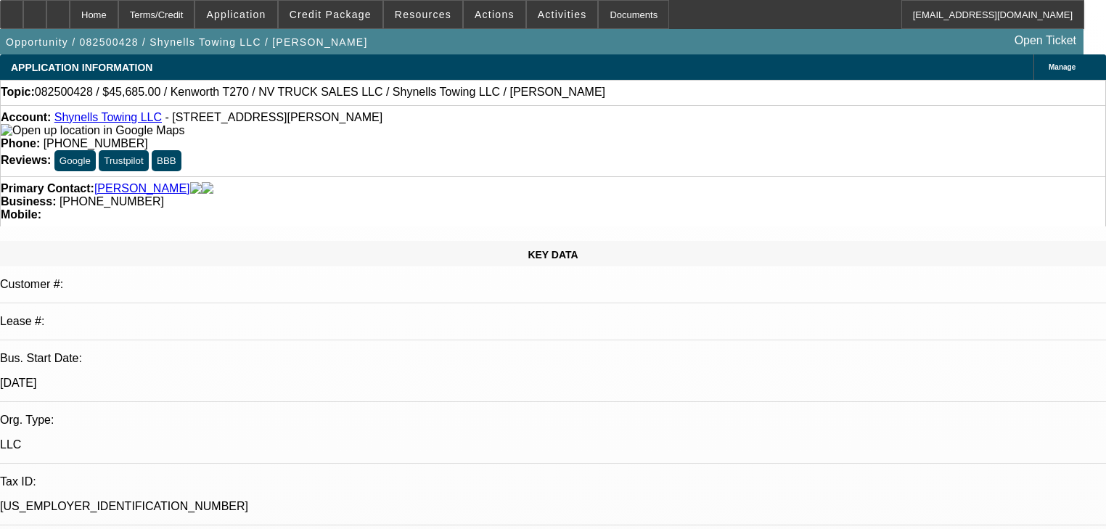
select select "0"
select select "2"
select select "0"
select select "1"
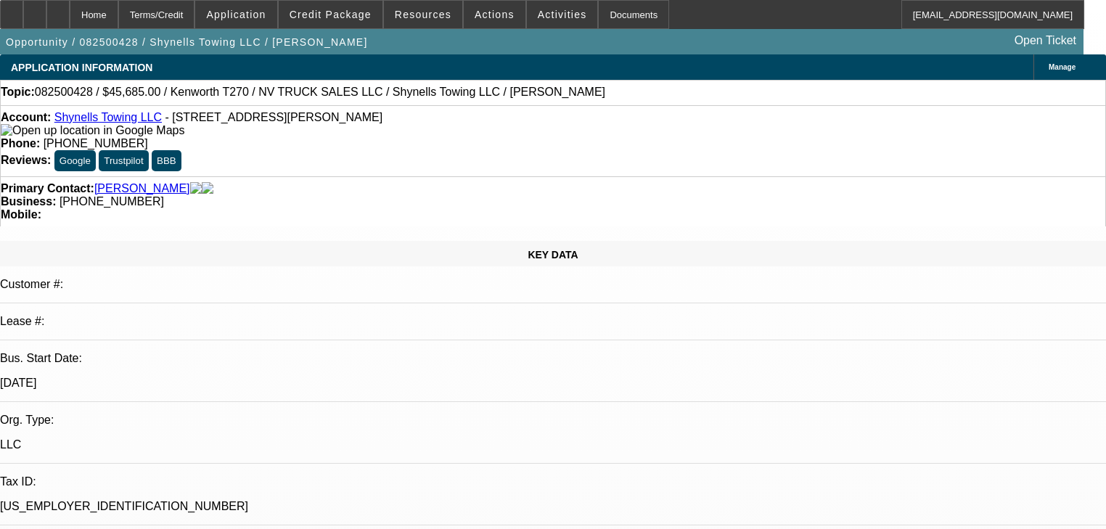
select select "0"
select select "2"
select select "0"
select select "1"
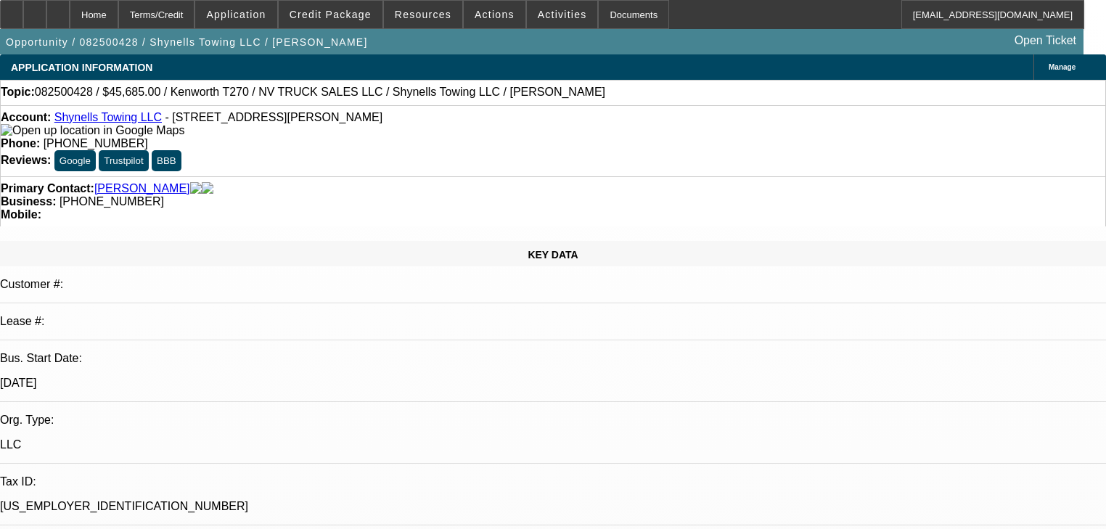
select select "0"
select select "2"
select select "0"
select select "1"
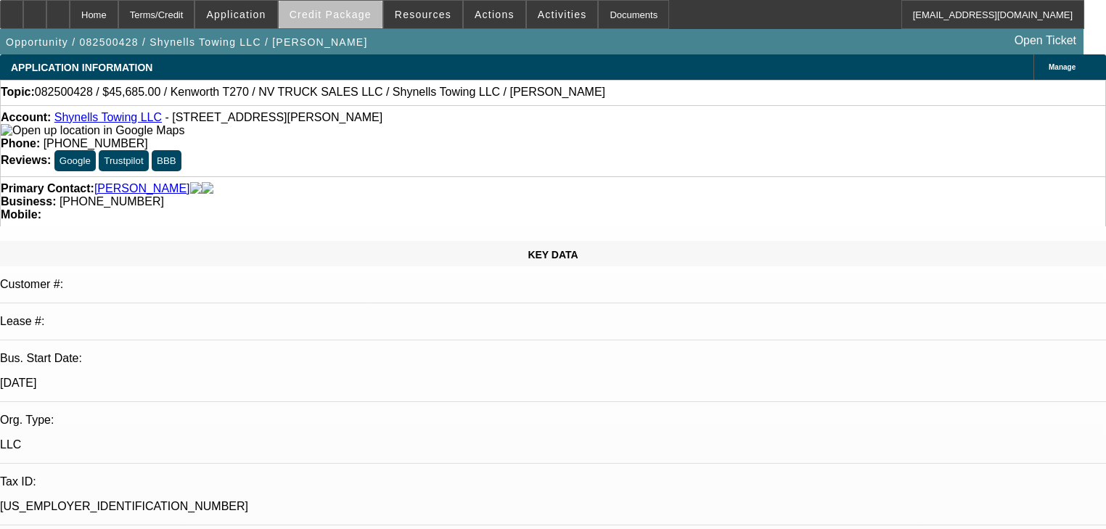
click at [353, 20] on span at bounding box center [331, 14] width 104 height 35
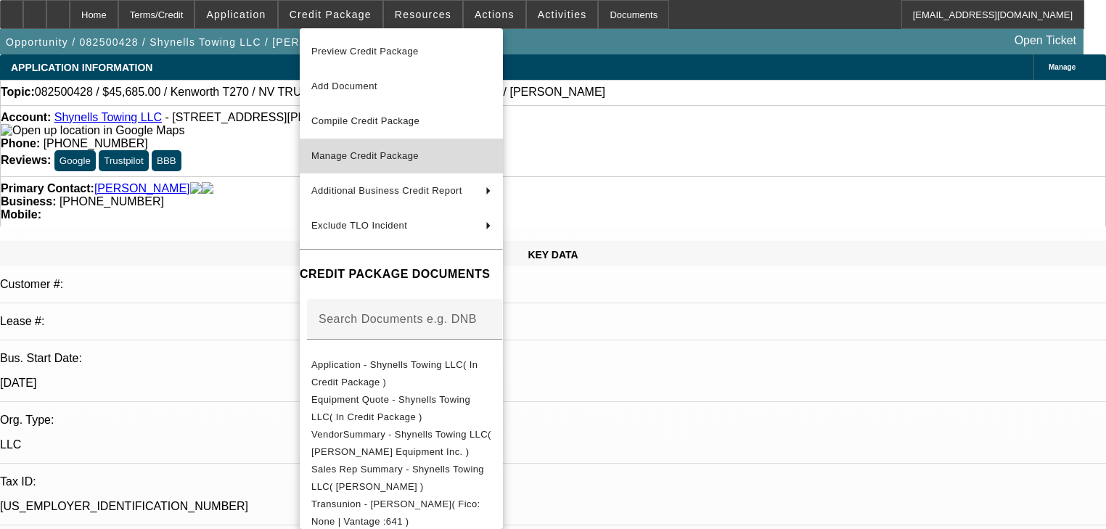
click at [373, 142] on button "Manage Credit Package" at bounding box center [401, 156] width 203 height 35
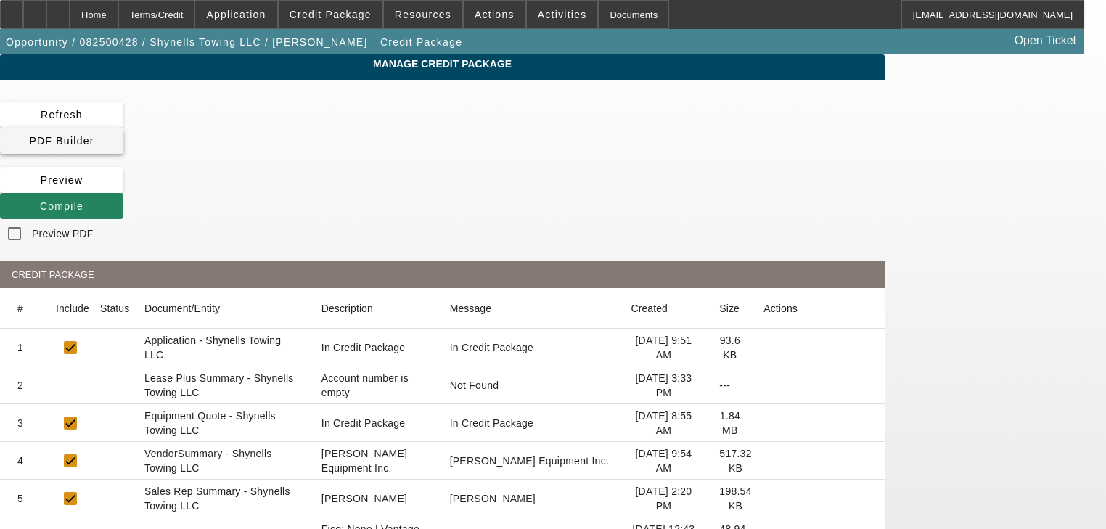
click at [123, 131] on span at bounding box center [61, 140] width 123 height 35
click at [123, 189] on span at bounding box center [61, 206] width 123 height 35
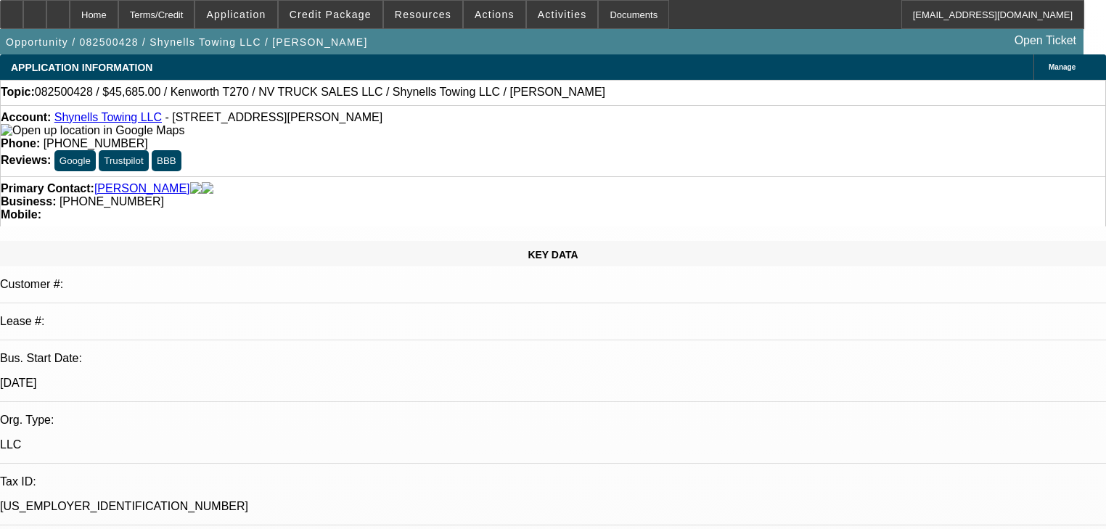
select select "0"
select select "2"
select select "0"
select select "1"
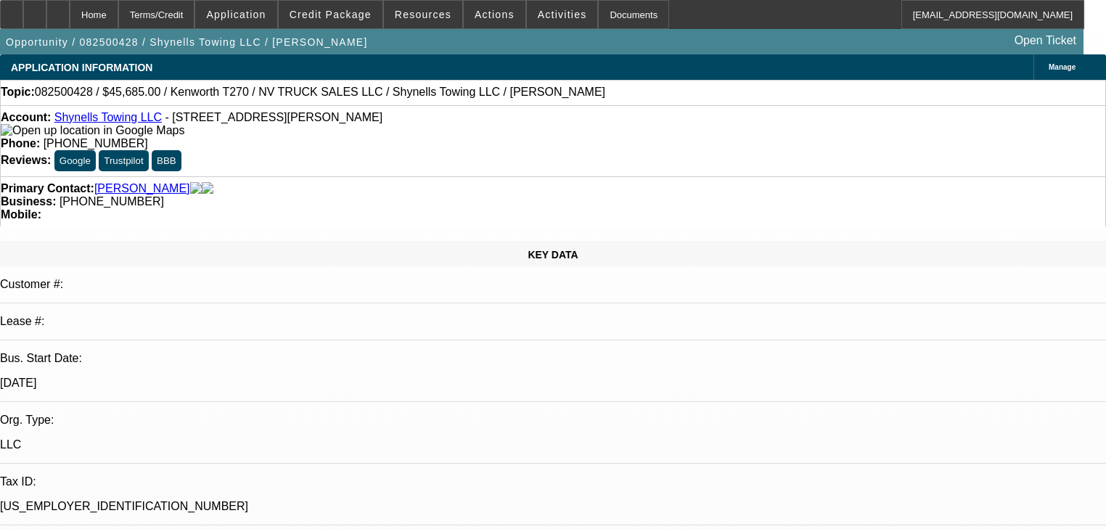
select select "0"
select select "2"
select select "0"
select select "1"
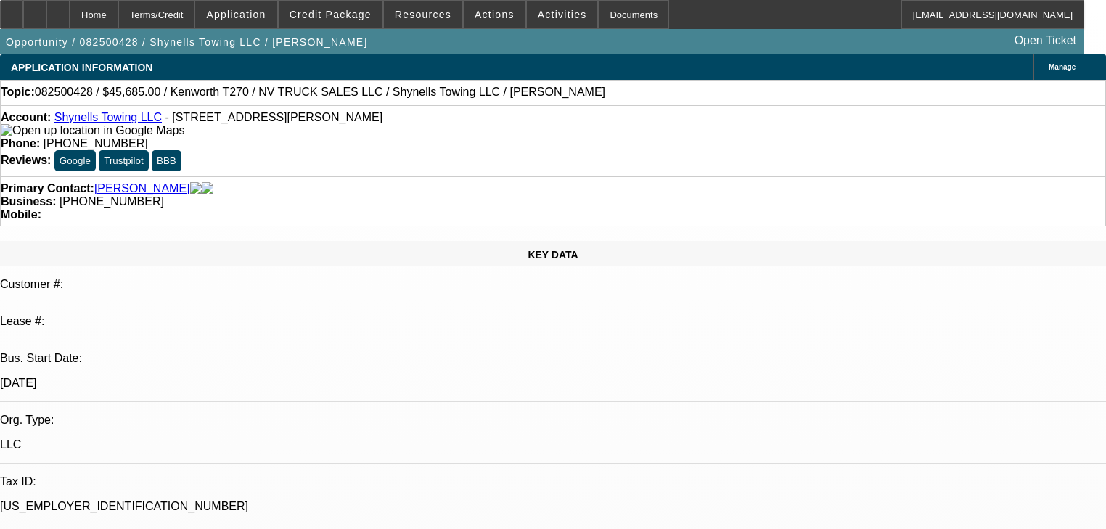
select select "0"
select select "2"
select select "0"
select select "1"
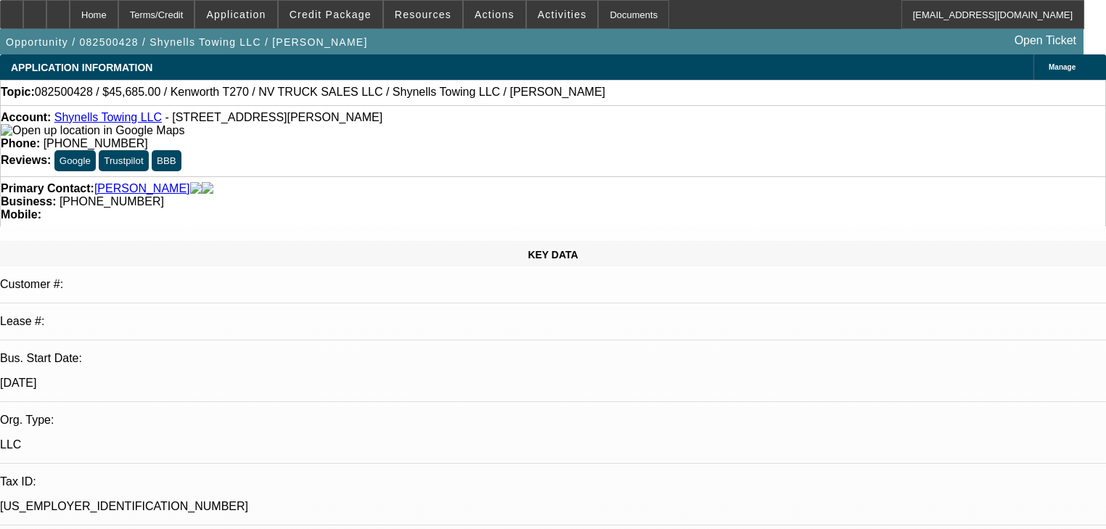
select select "0"
select select "2"
select select "0"
select select "1"
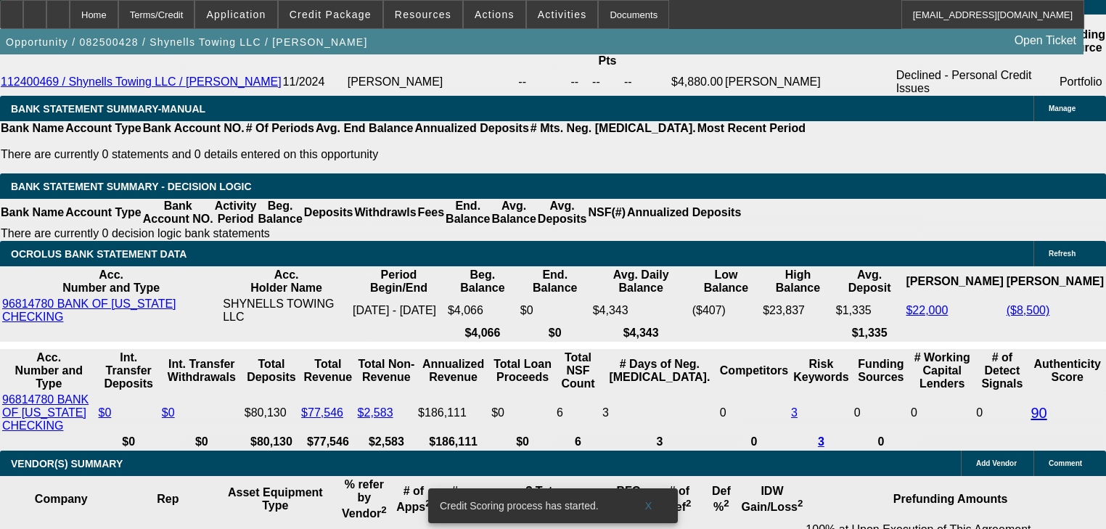
scroll to position [2438, 0]
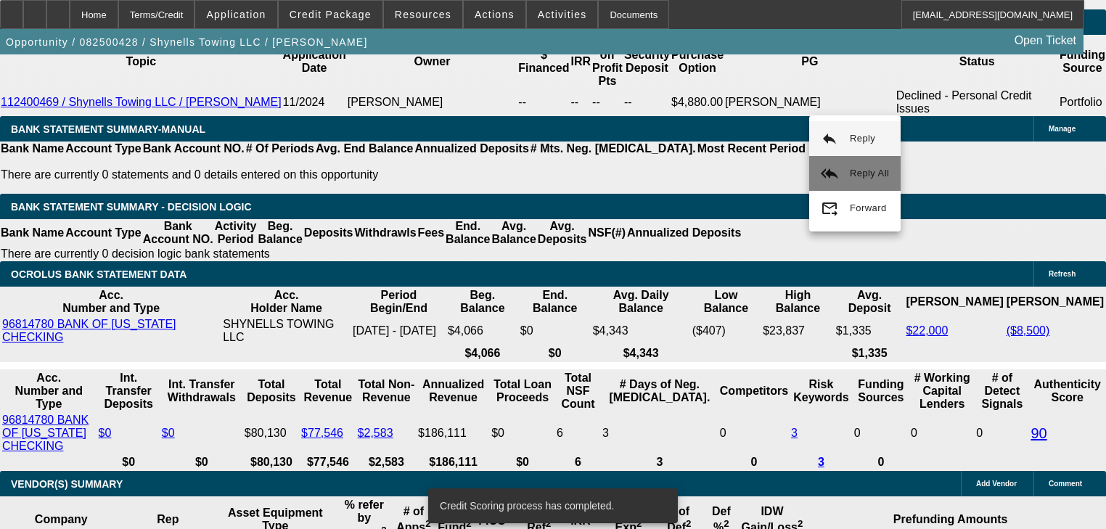
click at [859, 163] on button "reply_all Reply All" at bounding box center [854, 173] width 91 height 35
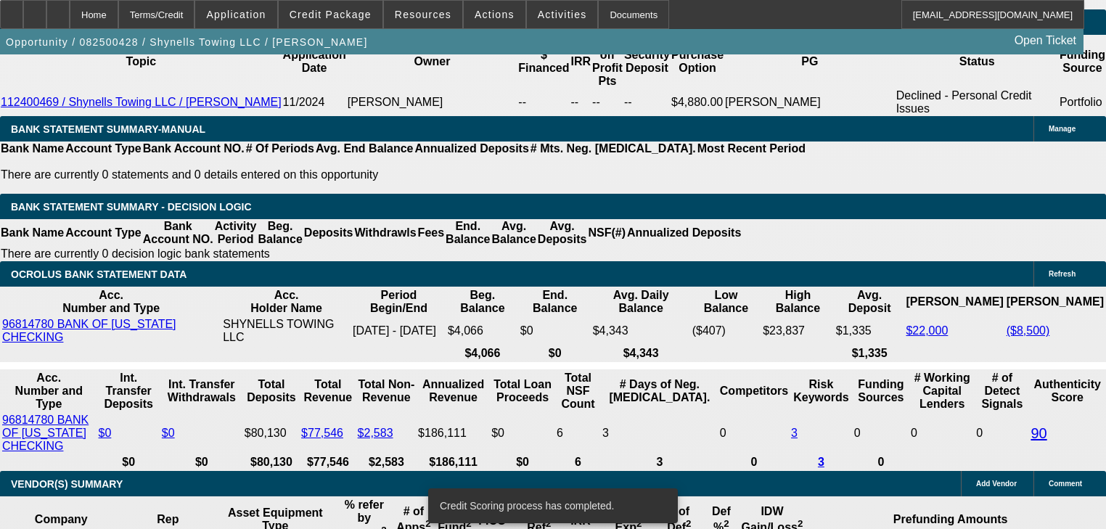
scroll to position [2433, 0]
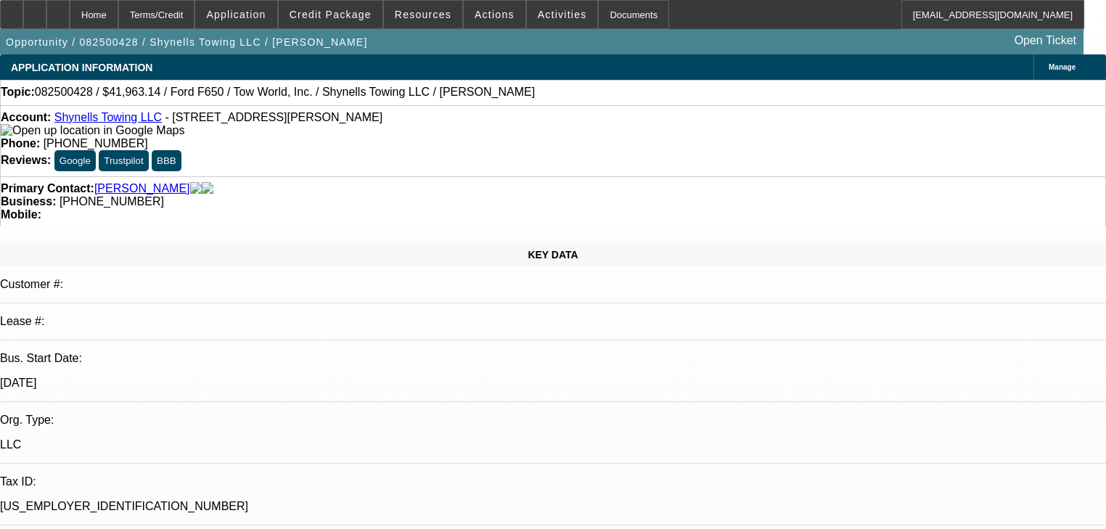
select select "0"
select select "2"
select select "0"
select select "1"
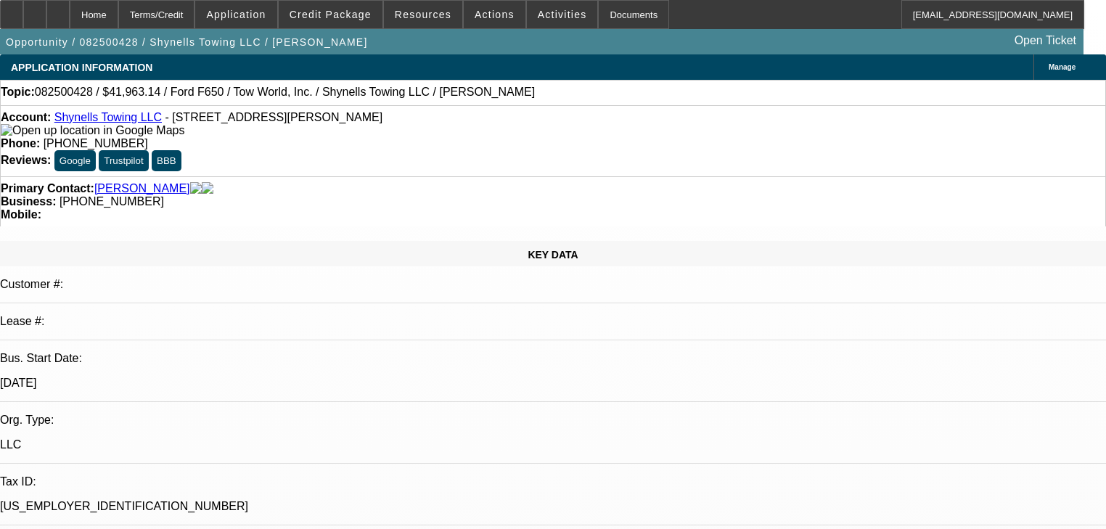
select select "0"
select select "2"
select select "0"
select select "1"
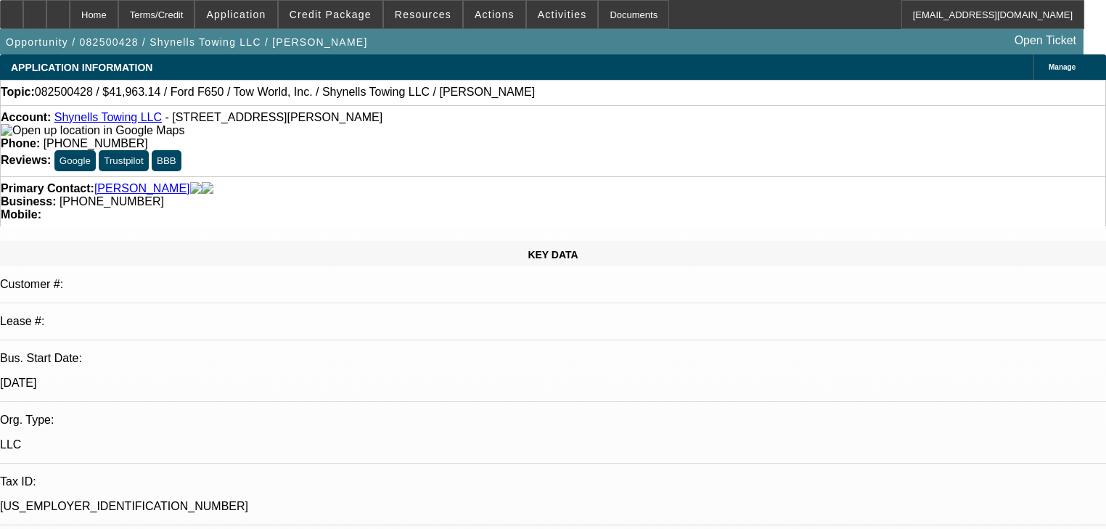
select select "0"
select select "2"
select select "0"
select select "1"
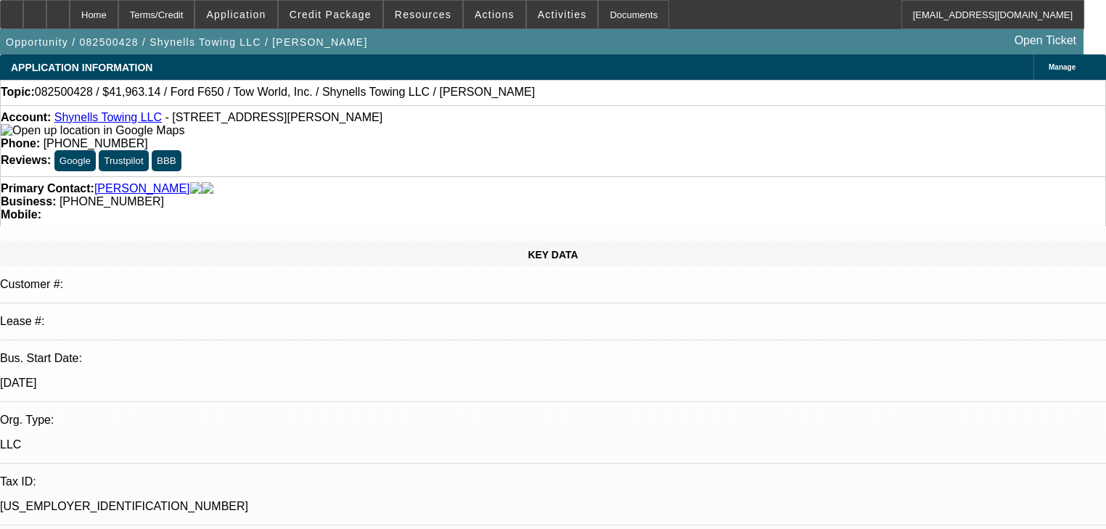
select select "0"
select select "2"
select select "0"
select select "1"
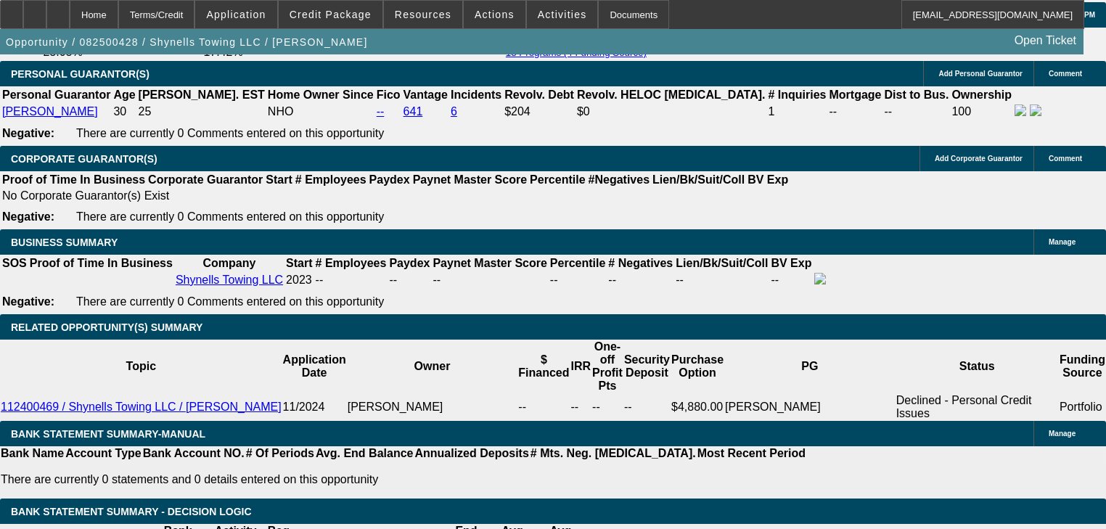
scroll to position [2148, 0]
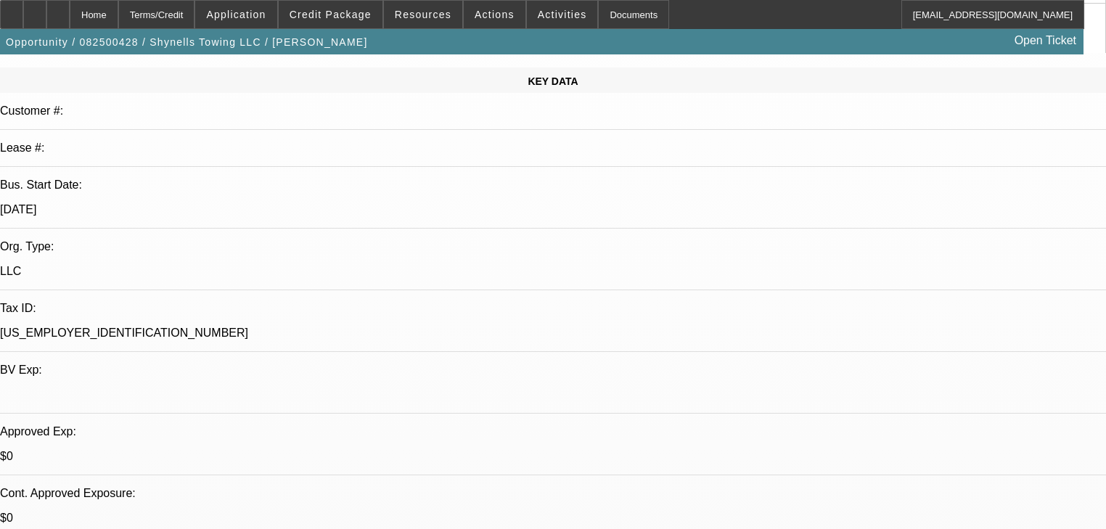
scroll to position [116, 0]
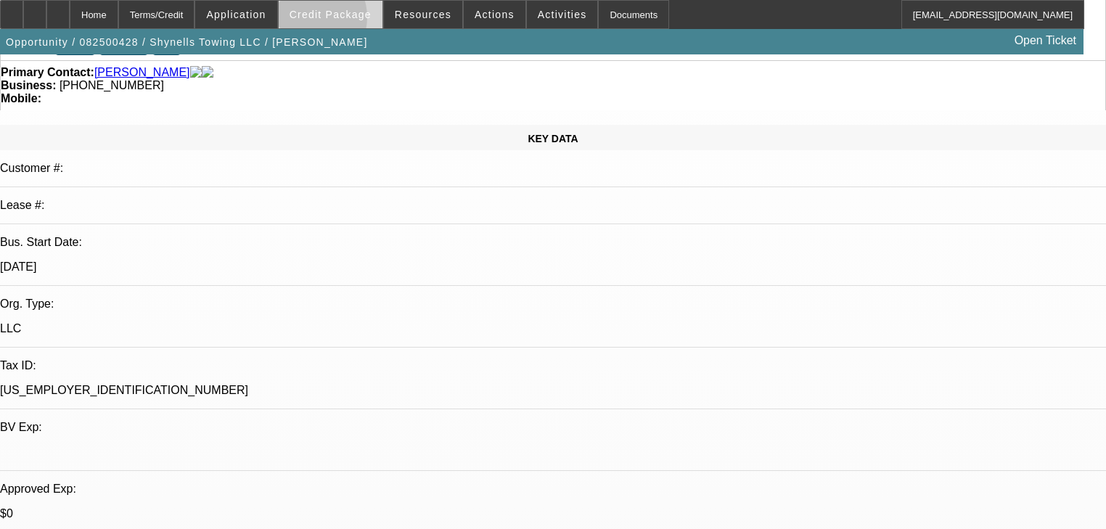
click at [328, 20] on span at bounding box center [331, 14] width 104 height 35
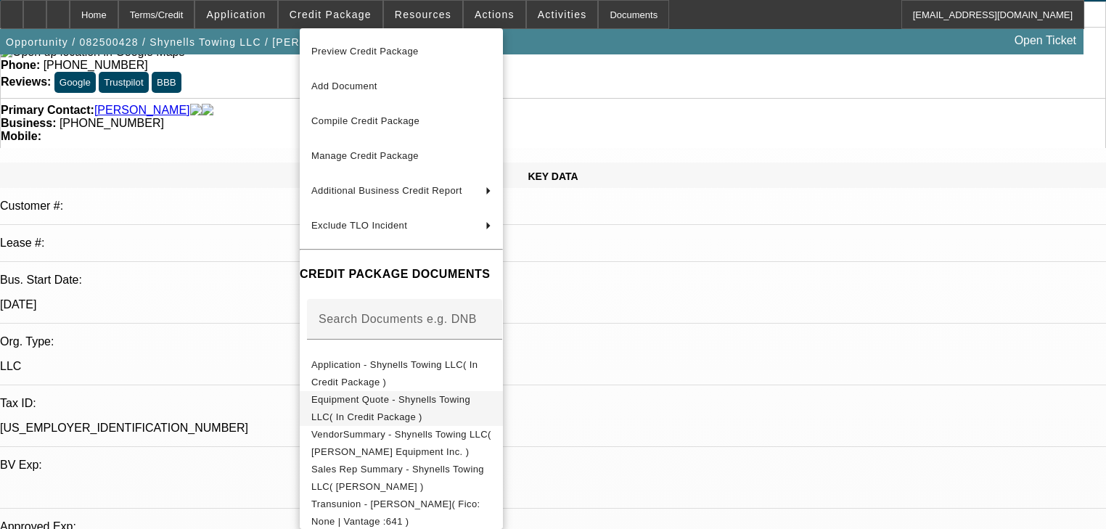
scroll to position [58, 0]
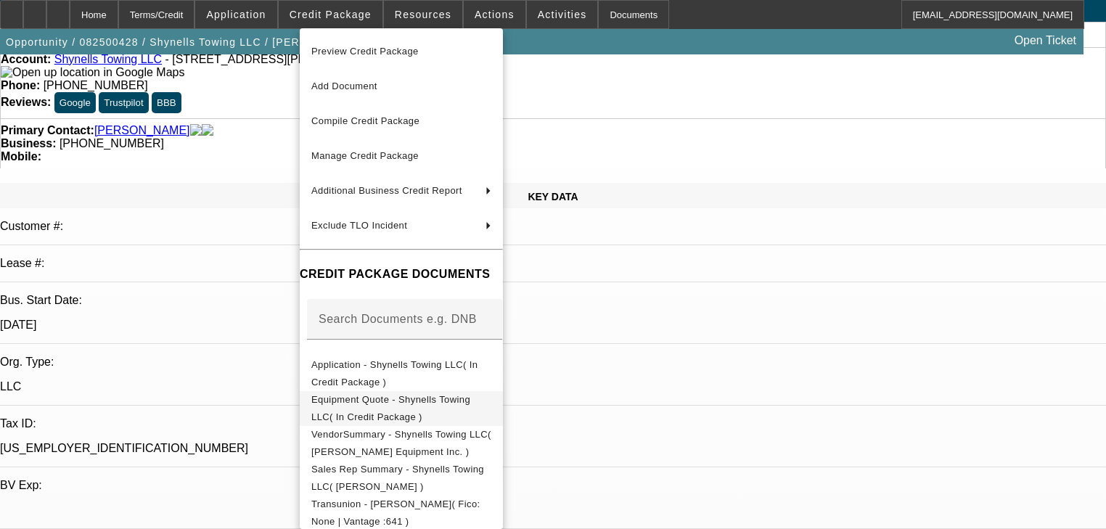
click at [467, 395] on span "Equipment Quote - Shynells Towing LLC( In Credit Package )" at bounding box center [401, 408] width 180 height 35
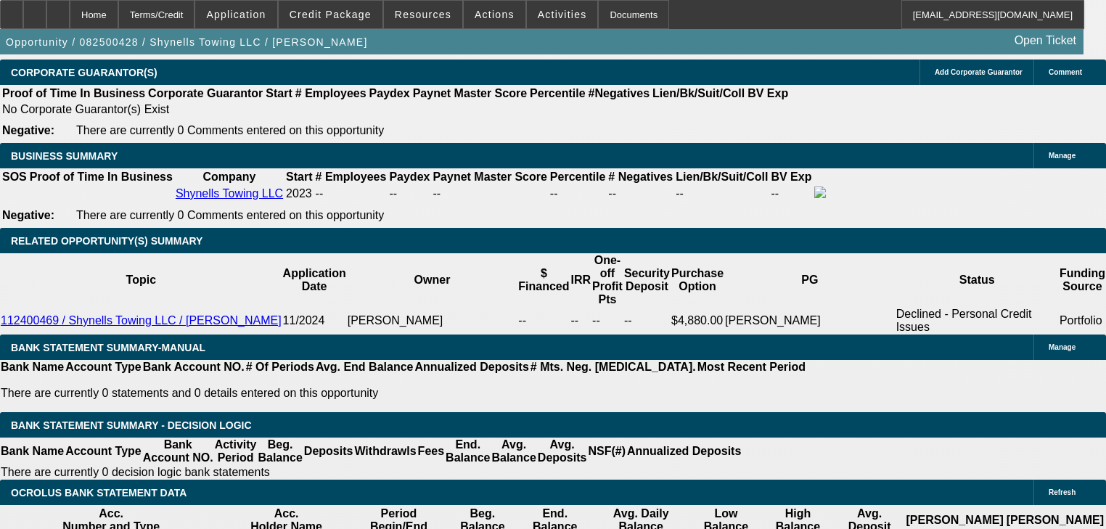
scroll to position [2206, 0]
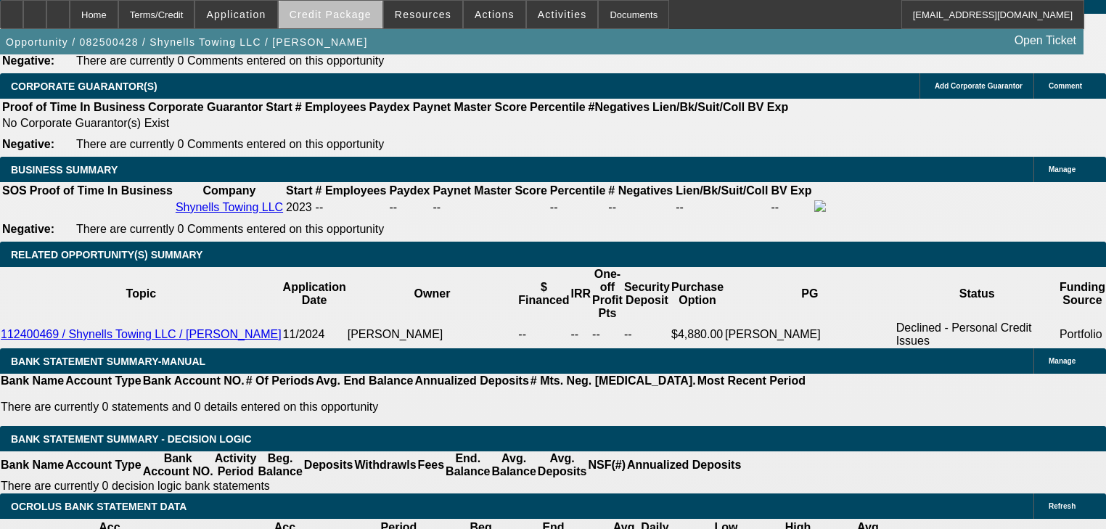
click at [357, 20] on span at bounding box center [331, 14] width 104 height 35
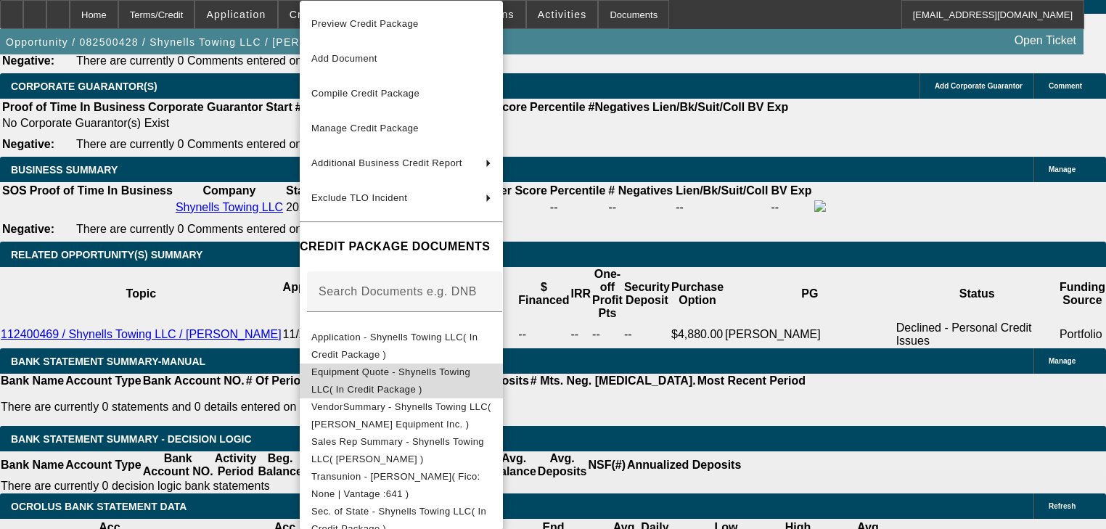
click at [491, 382] on span "Equipment Quote - Shynells Towing LLC( In Credit Package )" at bounding box center [401, 381] width 180 height 35
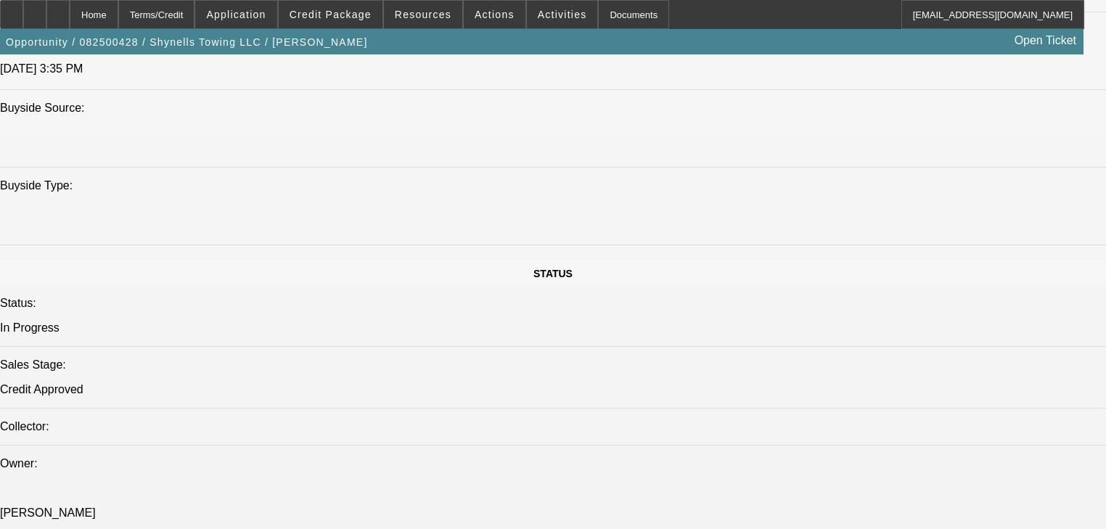
scroll to position [1335, 0]
click at [359, 26] on span at bounding box center [331, 14] width 104 height 35
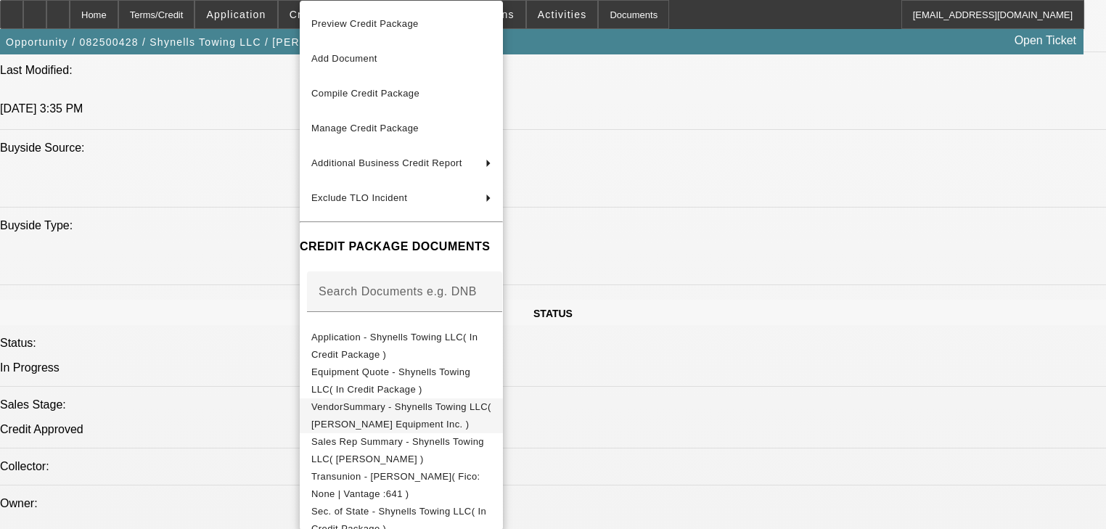
scroll to position [1277, 0]
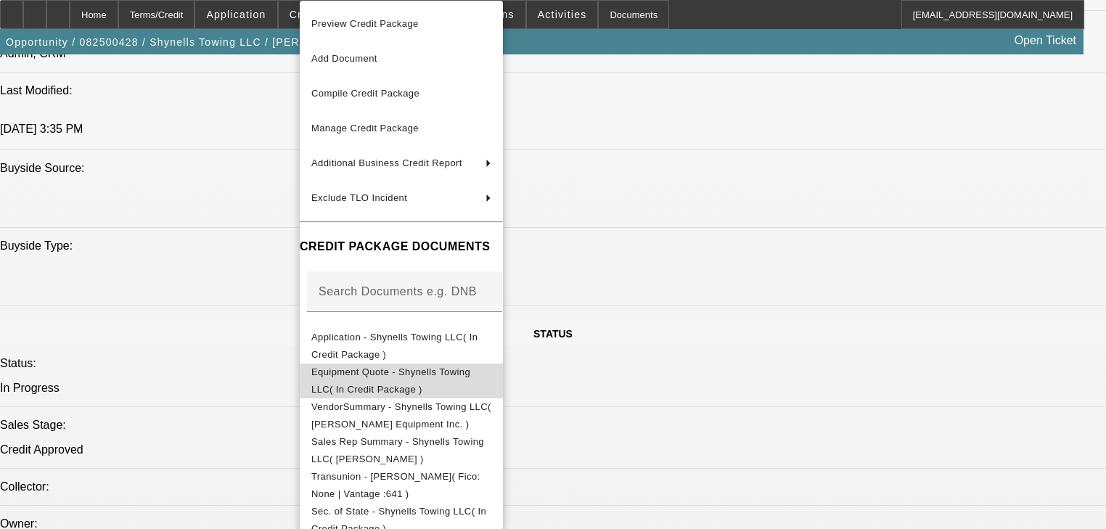
click at [470, 379] on span "Equipment Quote - Shynells Towing LLC( In Credit Package )" at bounding box center [390, 380] width 159 height 28
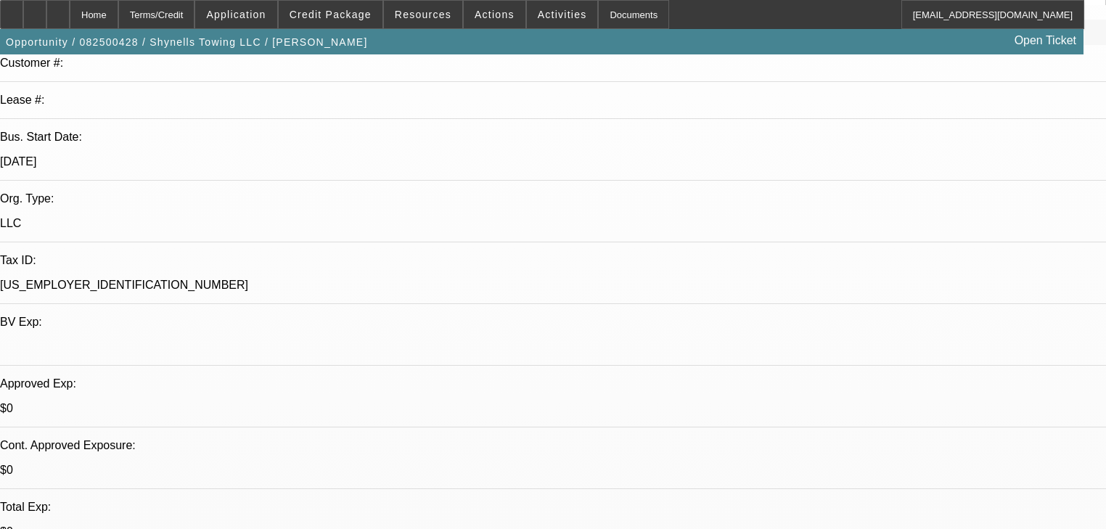
scroll to position [232, 0]
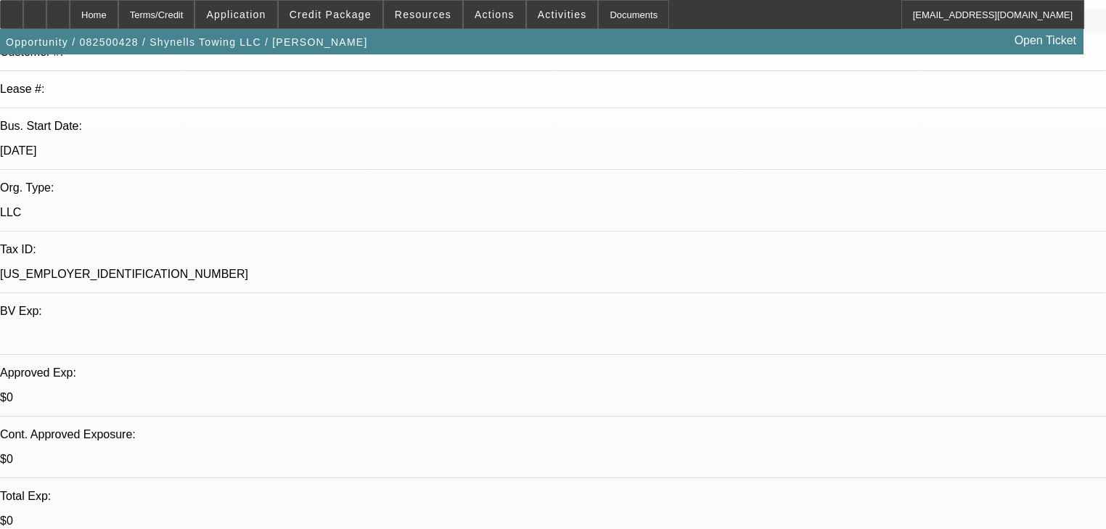
click at [896, 179] on span "Reply All" at bounding box center [913, 184] width 39 height 17
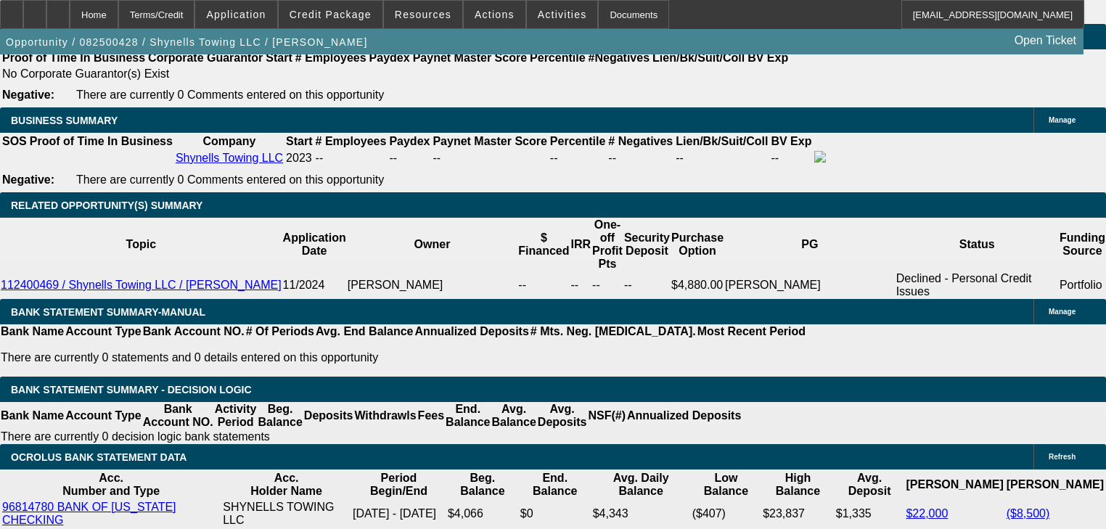
scroll to position [2264, 0]
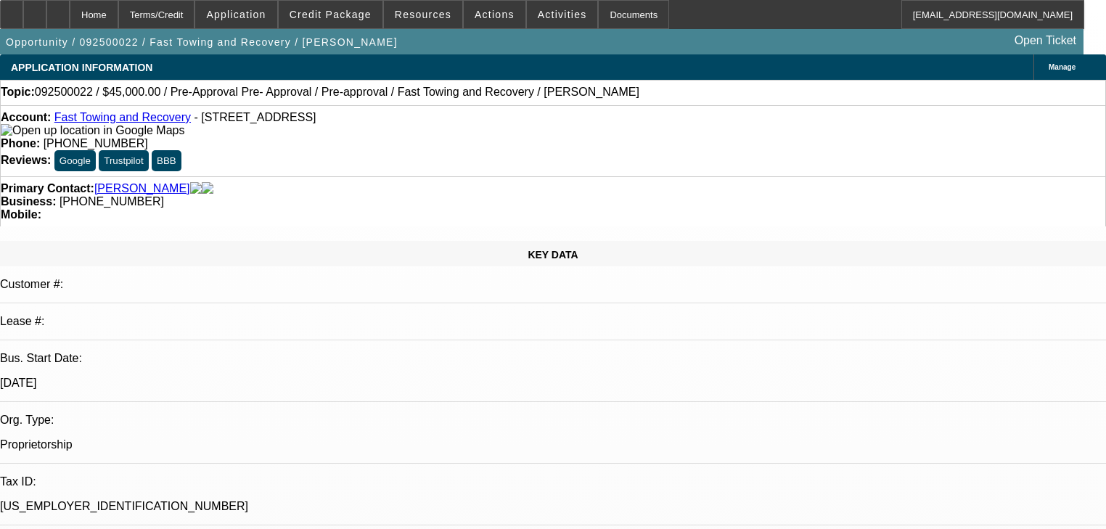
select select "0"
select select "0.1"
select select "4"
select select "0"
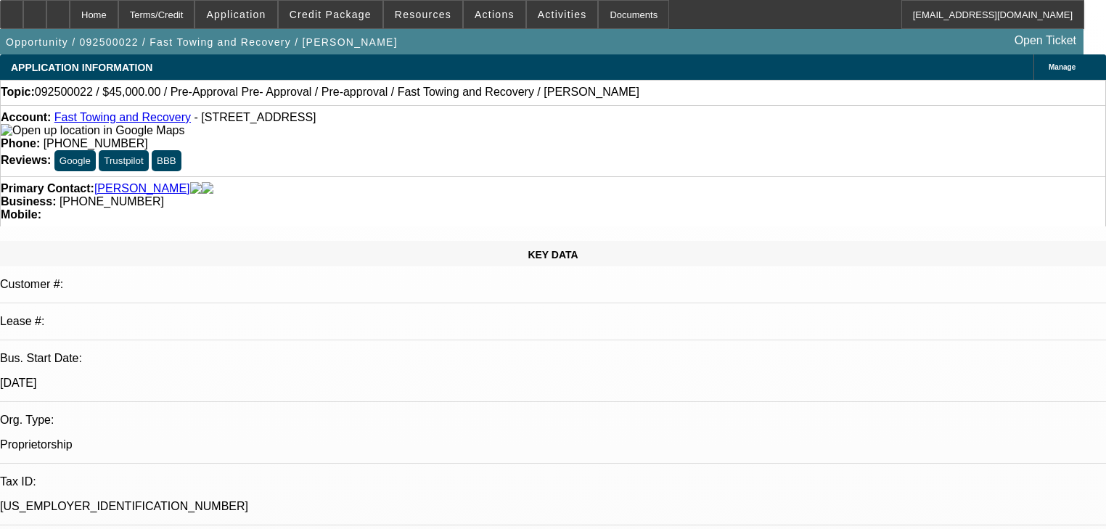
select select "0"
select select "0.1"
select select "4"
select select "0.2"
select select "2"
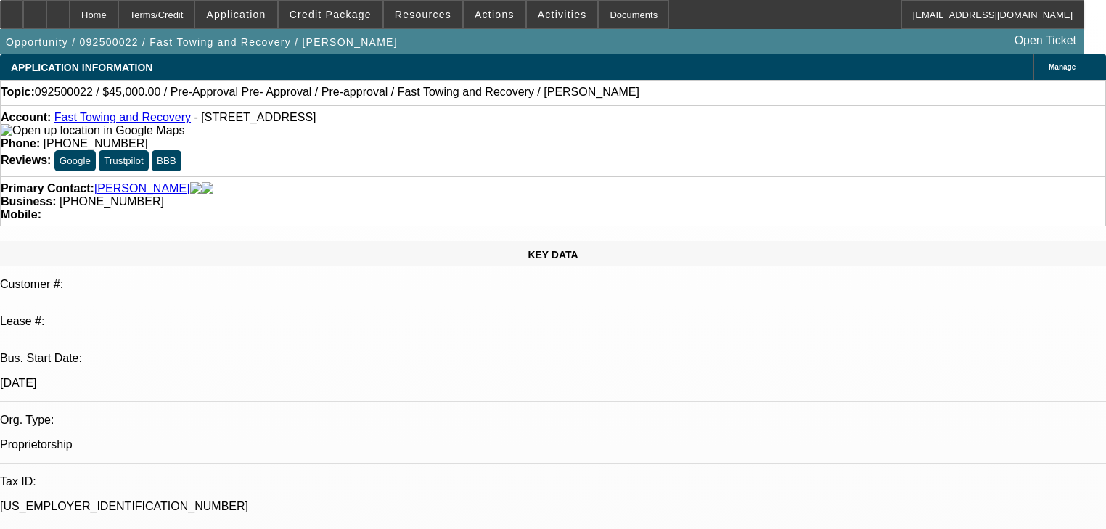
select select "2"
select select "0.1"
select select "4"
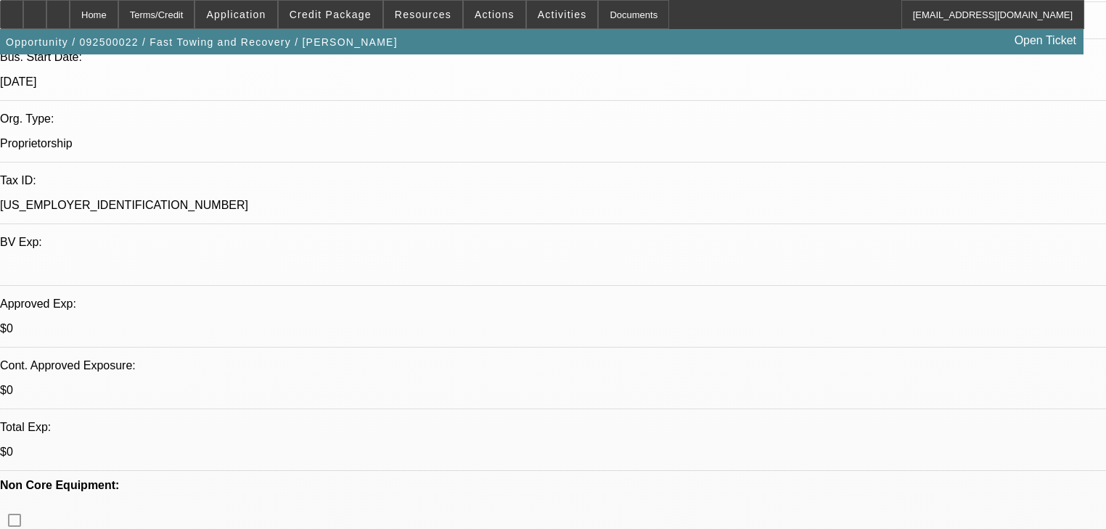
scroll to position [464, 0]
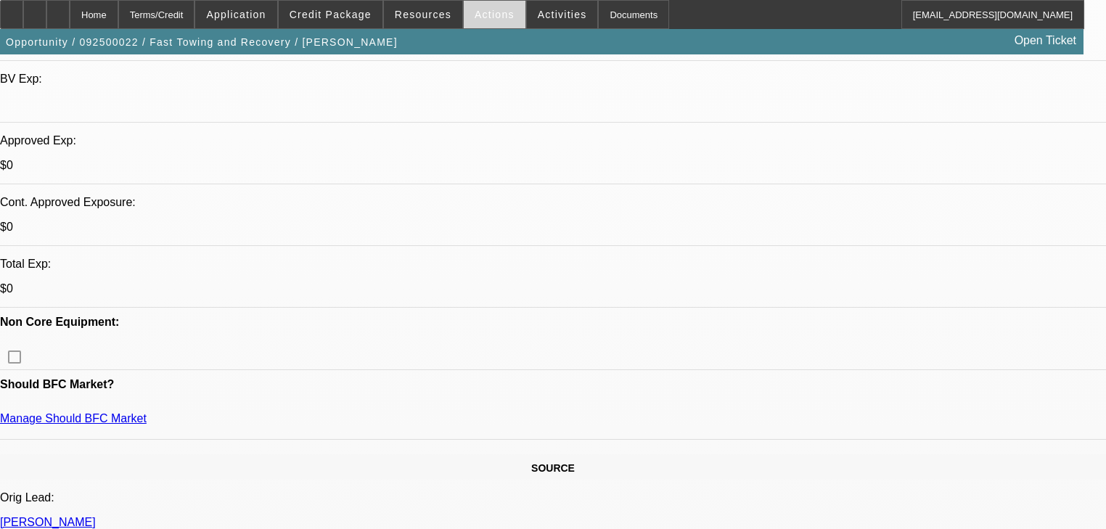
click at [482, 6] on span at bounding box center [495, 14] width 62 height 35
click at [429, 12] on div at bounding box center [553, 264] width 1106 height 529
click at [429, 12] on span "Resources" at bounding box center [423, 15] width 57 height 12
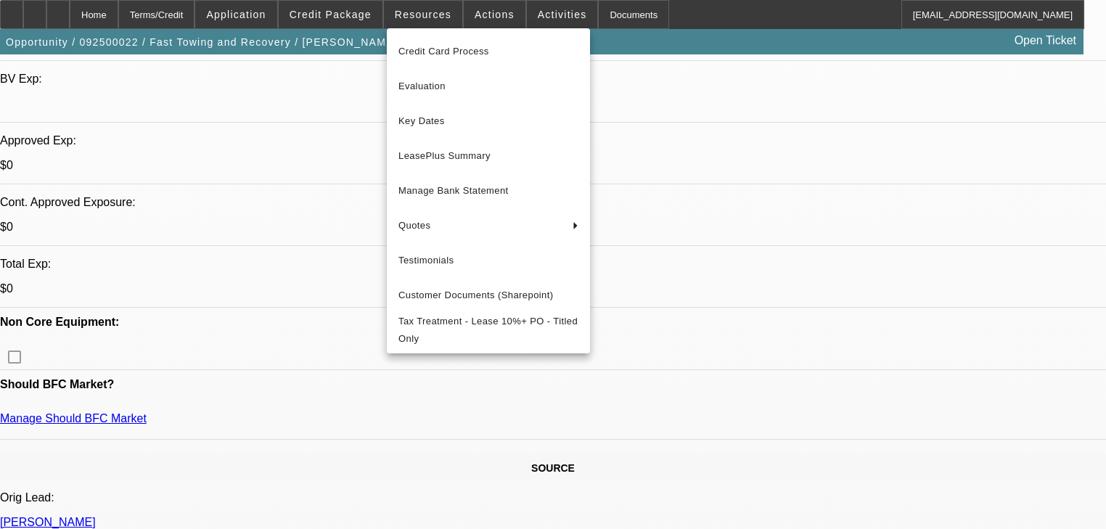
click at [371, 14] on div at bounding box center [553, 264] width 1106 height 529
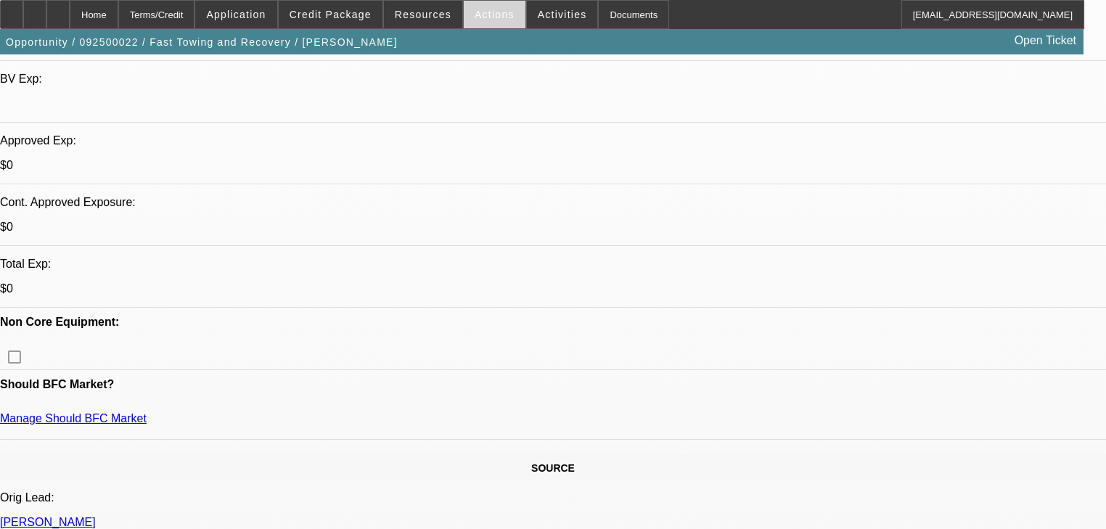
click at [475, 9] on span "Actions" at bounding box center [495, 15] width 40 height 12
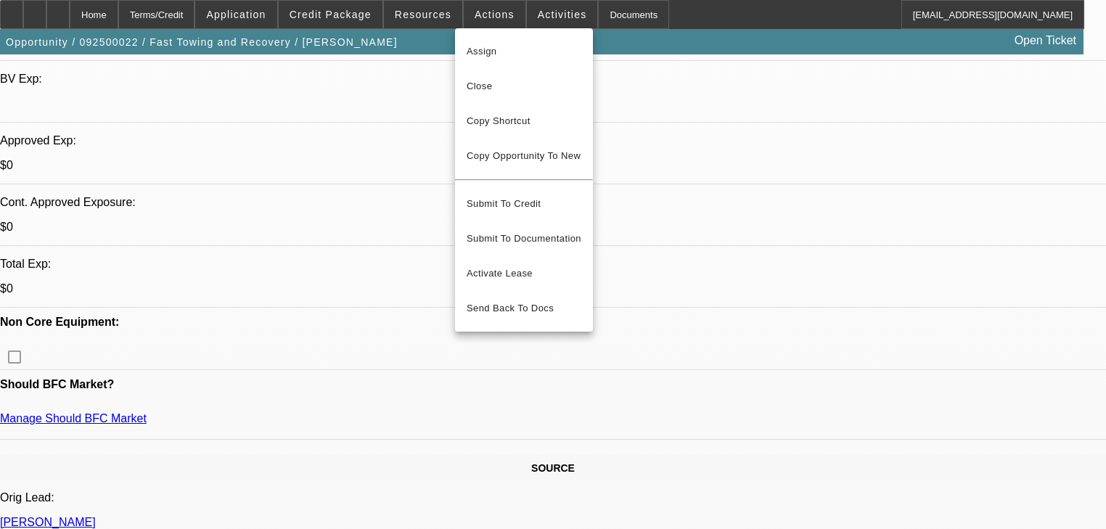
click at [519, 14] on div at bounding box center [553, 264] width 1106 height 529
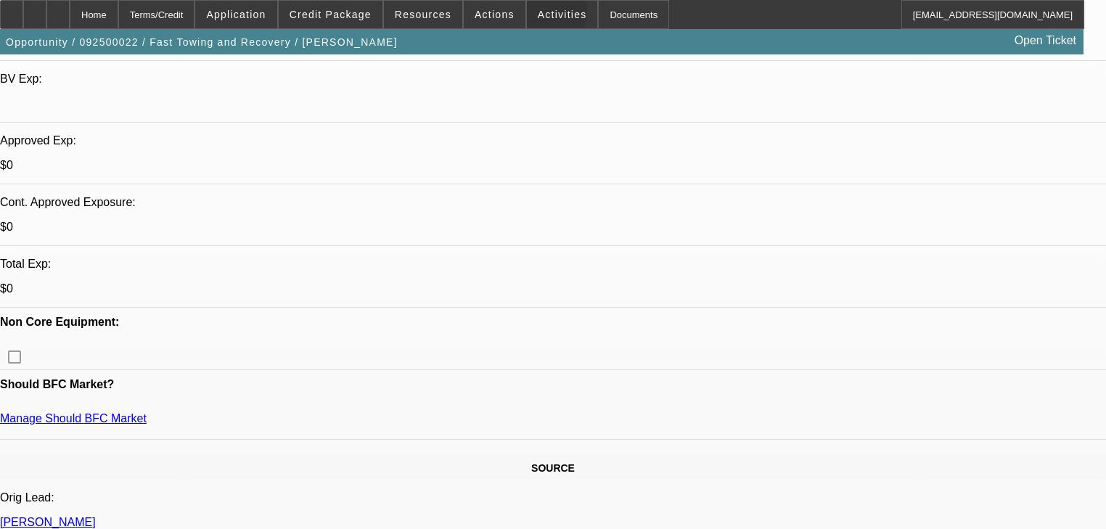
click at [527, 14] on span at bounding box center [562, 14] width 71 height 35
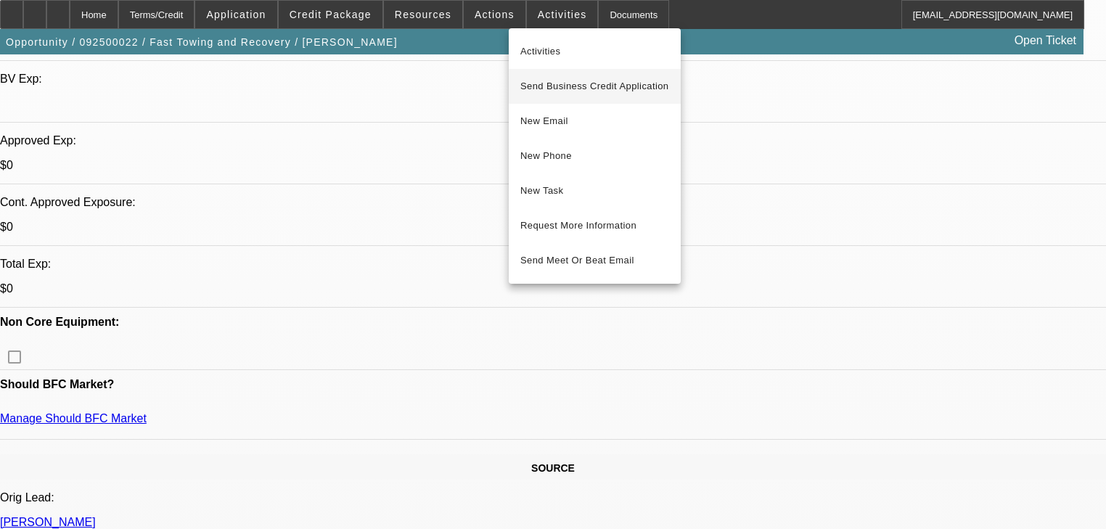
click at [531, 78] on span "Send Business Credit Application" at bounding box center [594, 86] width 149 height 17
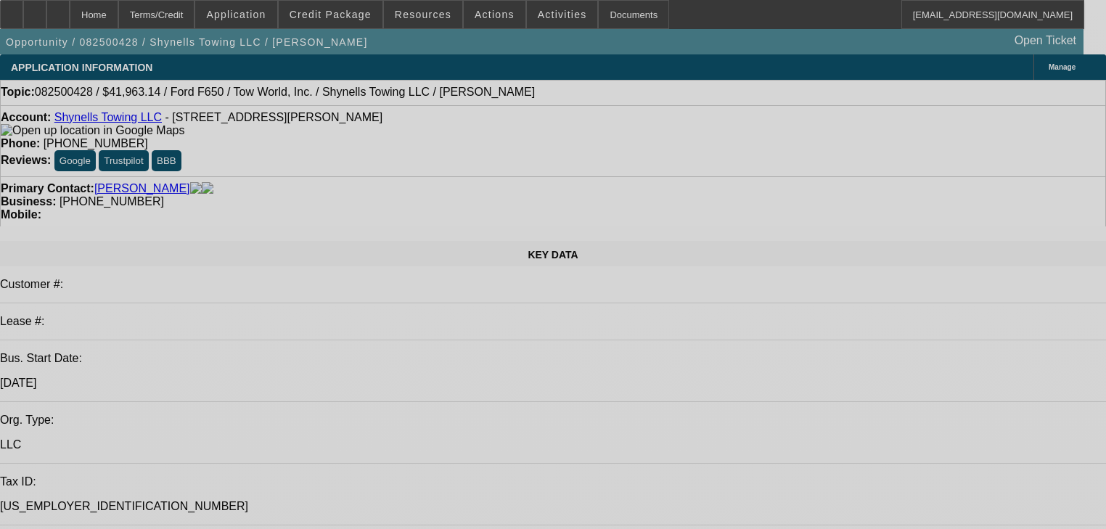
select select "0"
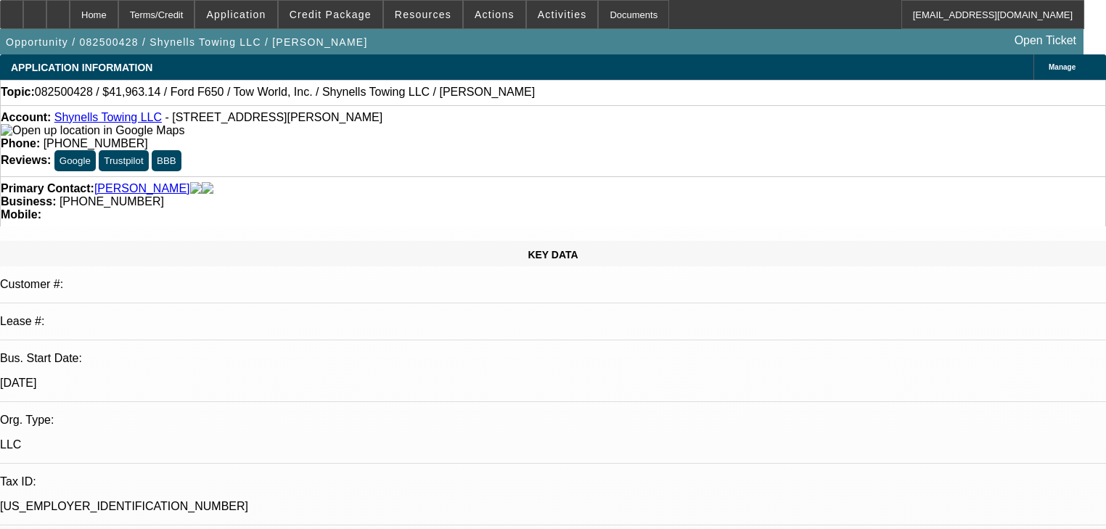
select select "0"
select select "2"
select select "0"
select select "1"
select select "0"
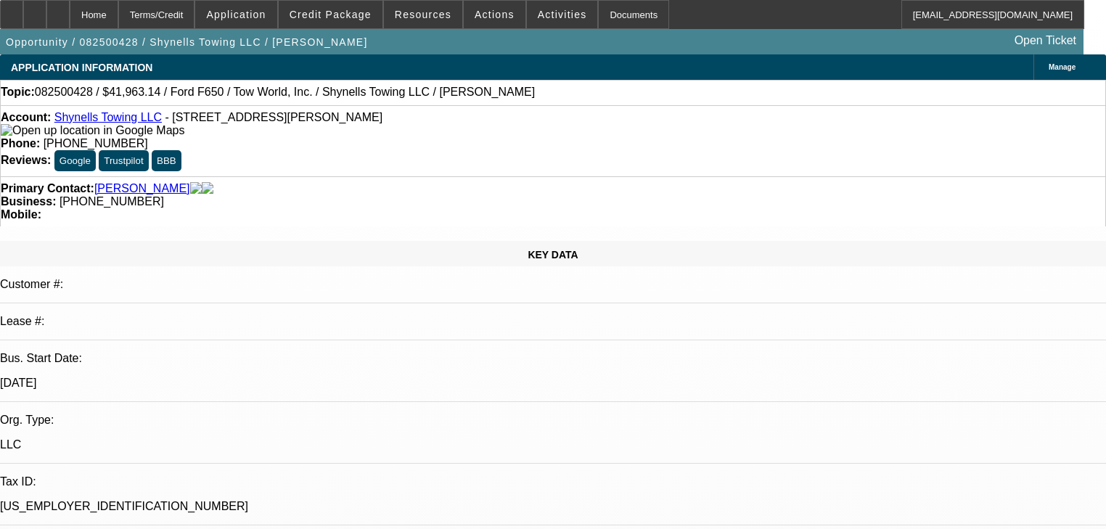
select select "0"
select select "2"
select select "0"
select select "1"
select select "0"
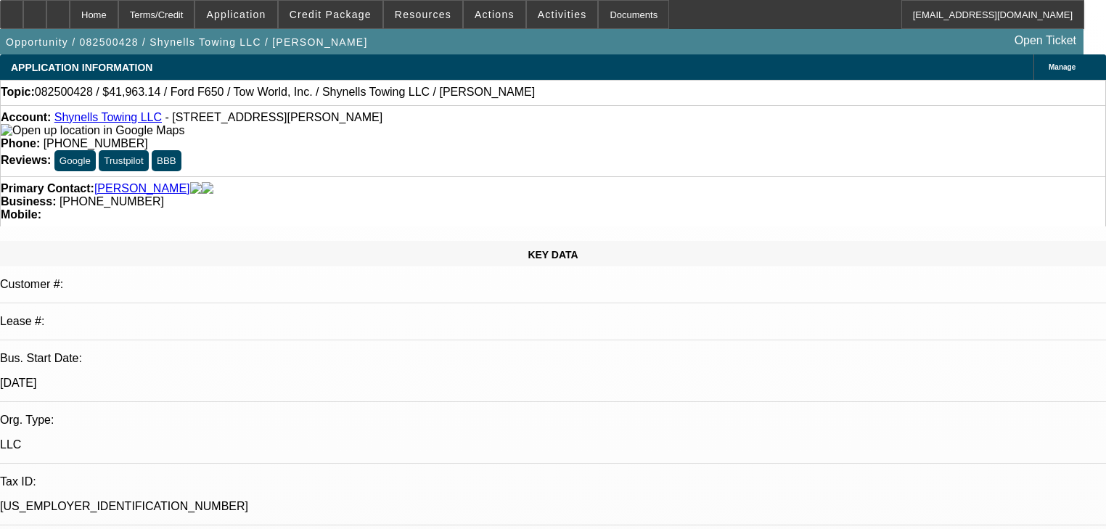
select select "0"
select select "2"
select select "0"
select select "1"
select select "0"
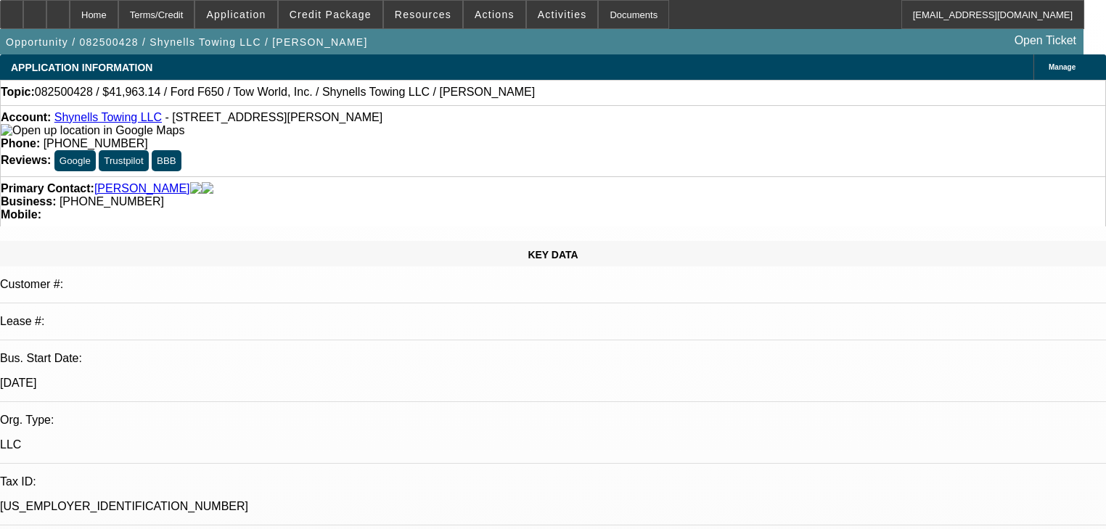
select select "0"
select select "2"
select select "0"
select select "1"
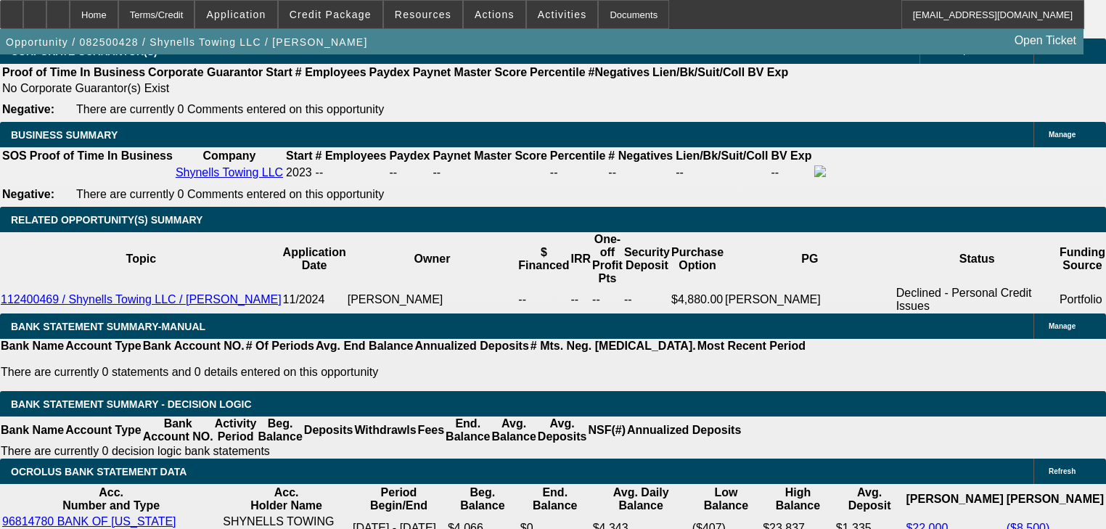
scroll to position [2206, 0]
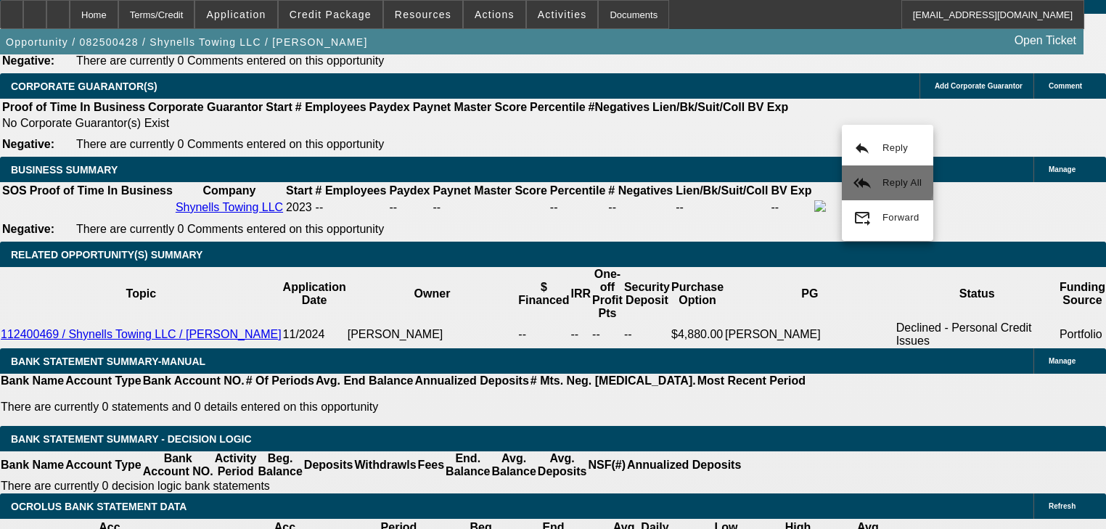
click at [867, 176] on mat-icon "reply_all" at bounding box center [861, 182] width 17 height 17
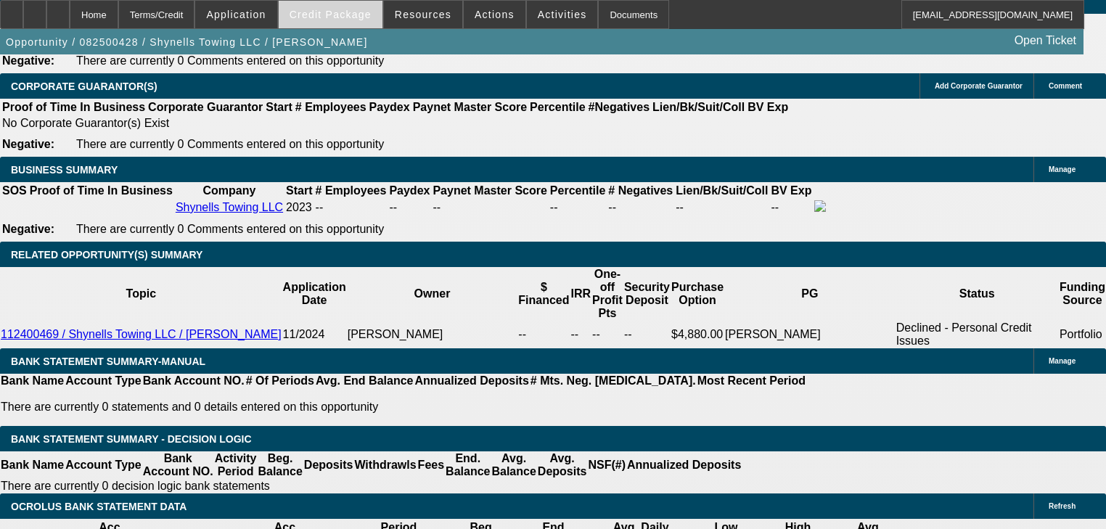
click at [344, 22] on span at bounding box center [331, 14] width 104 height 35
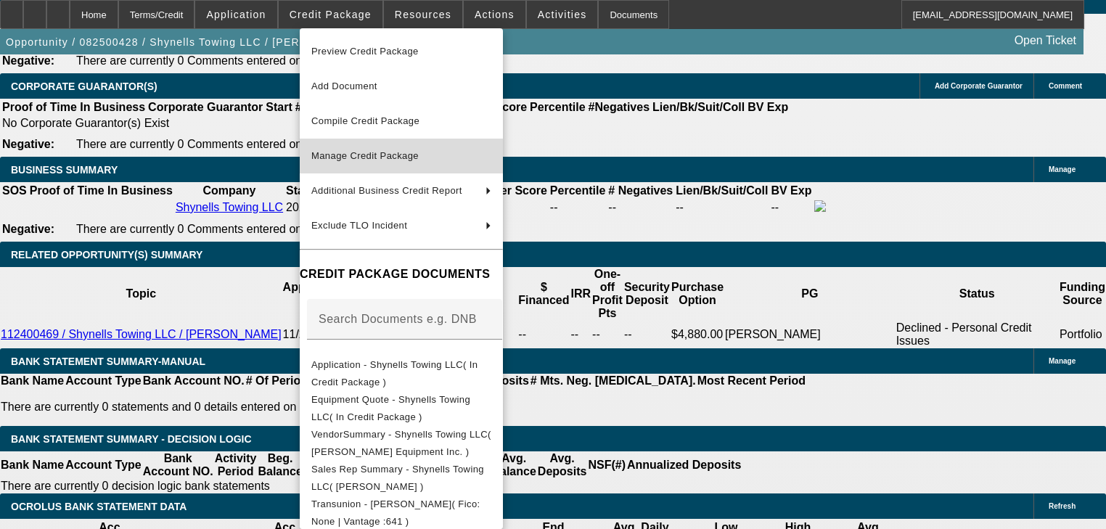
click at [383, 157] on span "Manage Credit Package" at bounding box center [364, 155] width 107 height 11
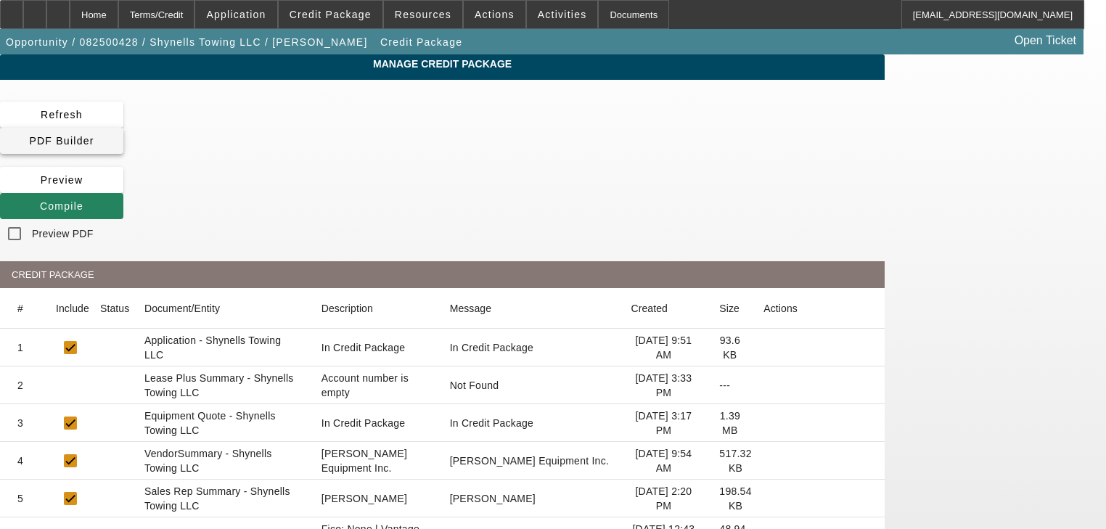
click at [94, 135] on span "PDF Builder" at bounding box center [61, 141] width 65 height 12
click at [83, 200] on span "Compile" at bounding box center [62, 206] width 44 height 12
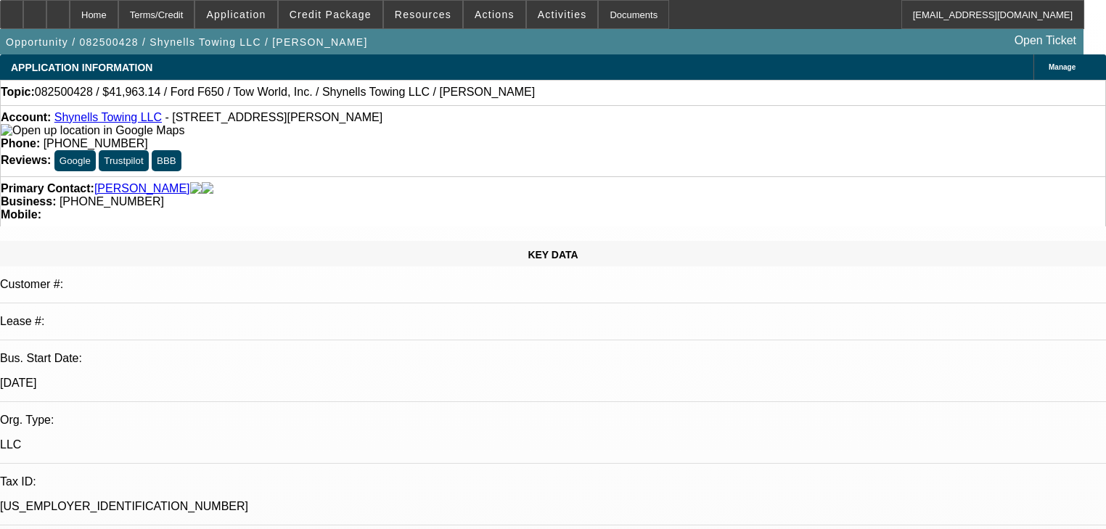
select select "0"
select select "2"
select select "0"
select select "1"
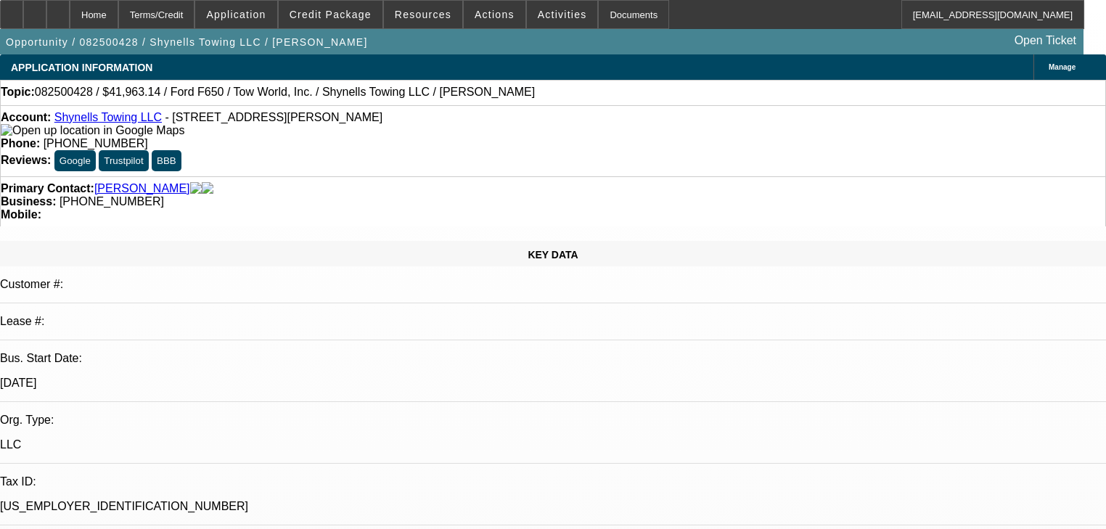
select select "0"
select select "2"
select select "0"
select select "1"
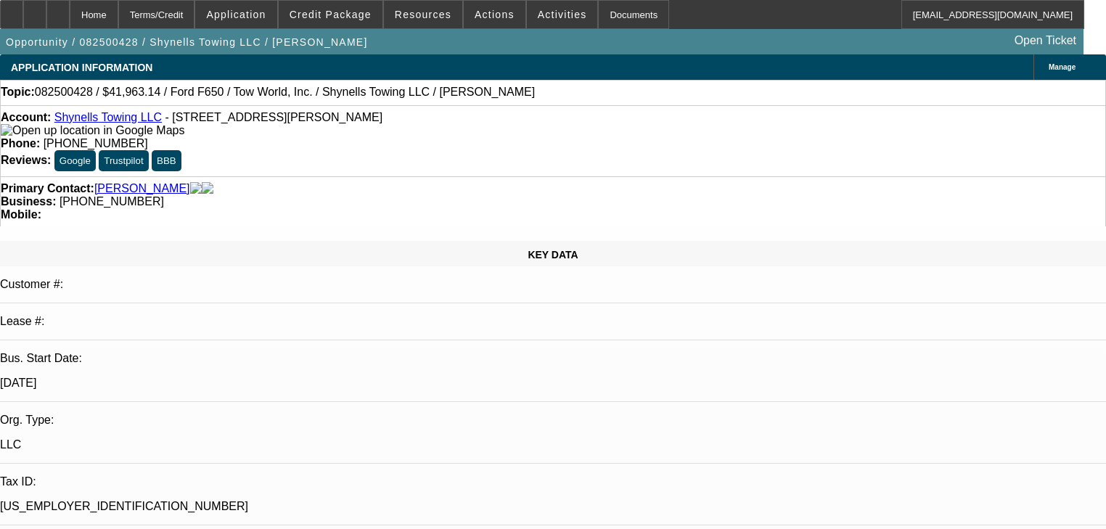
select select "0"
select select "2"
select select "0"
select select "1"
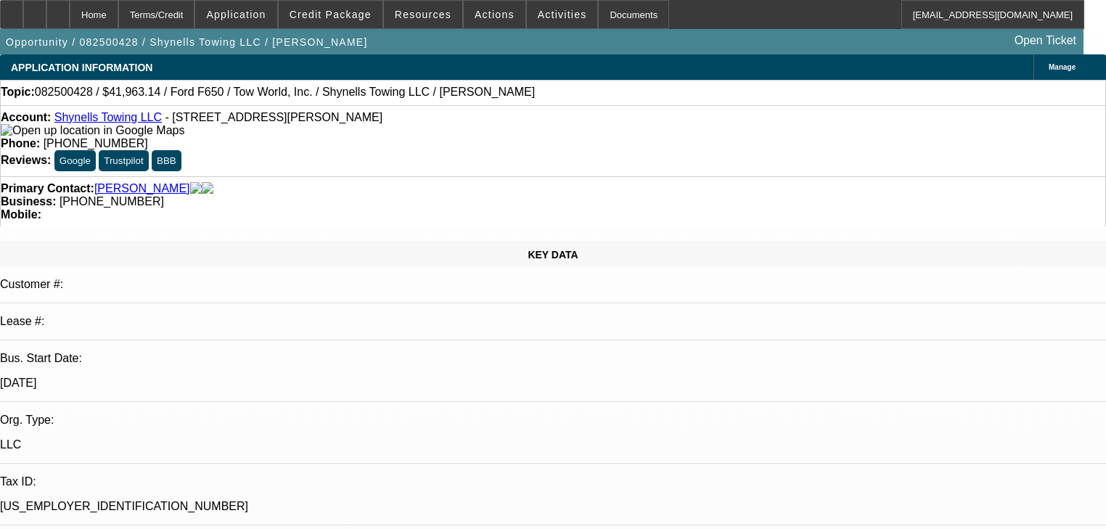
select select "0"
select select "2"
select select "0"
select select "1"
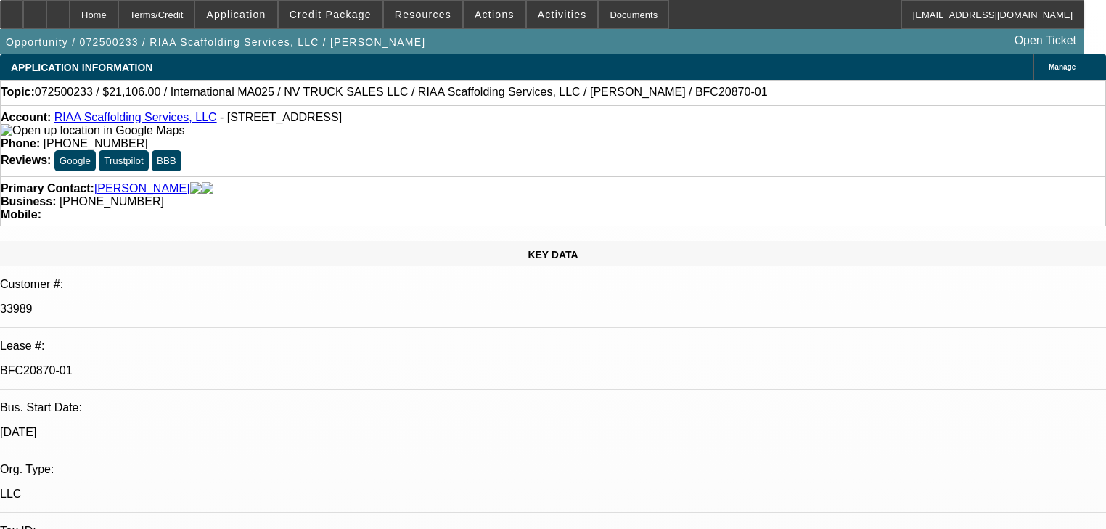
select select "0"
select select "0.1"
select select "5"
select select "0"
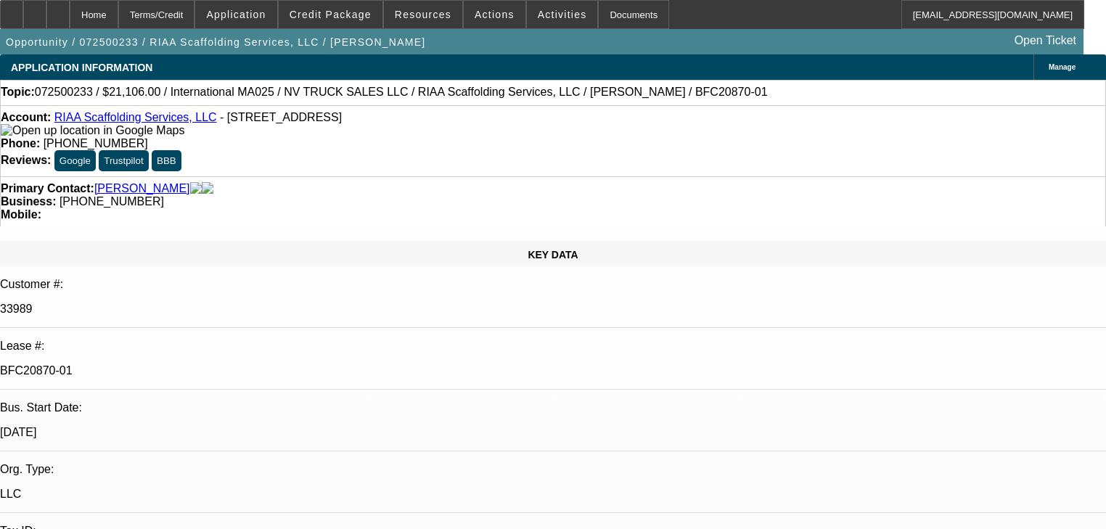
select select "0"
select select "6"
select select "0"
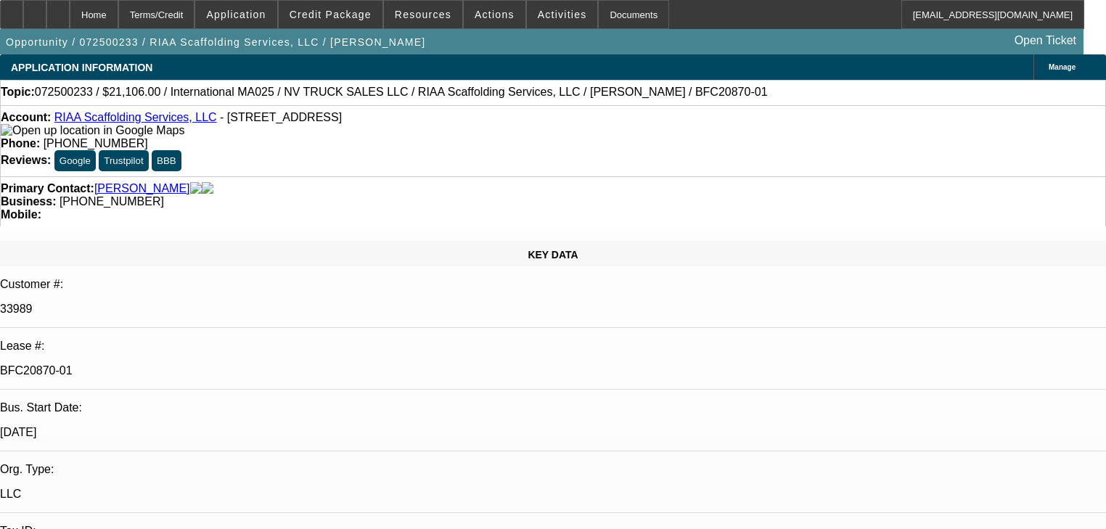
select select "0.1"
select select "5"
select select "0"
select select "0.1"
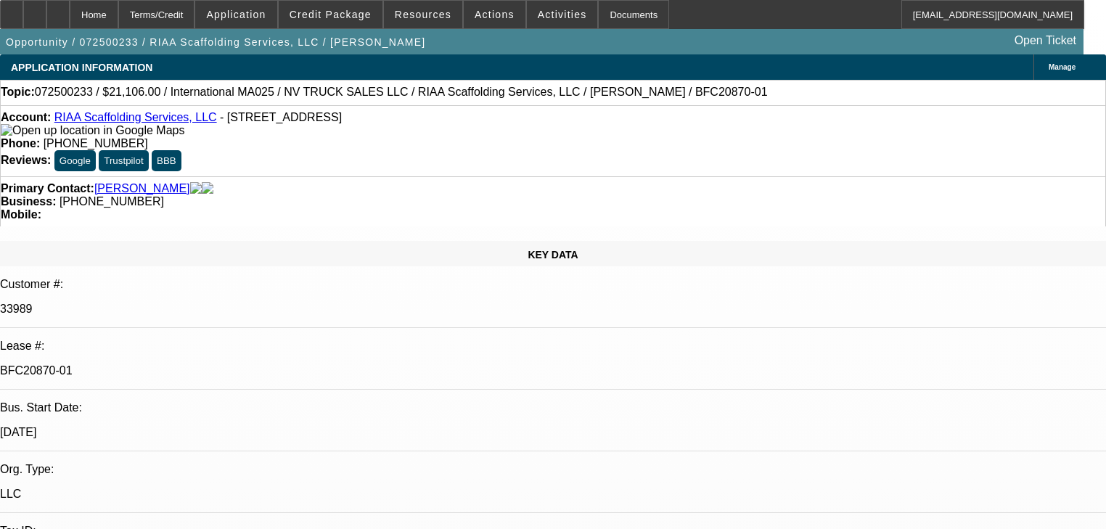
select select "5"
click at [328, 19] on span "Credit Package" at bounding box center [331, 15] width 82 height 12
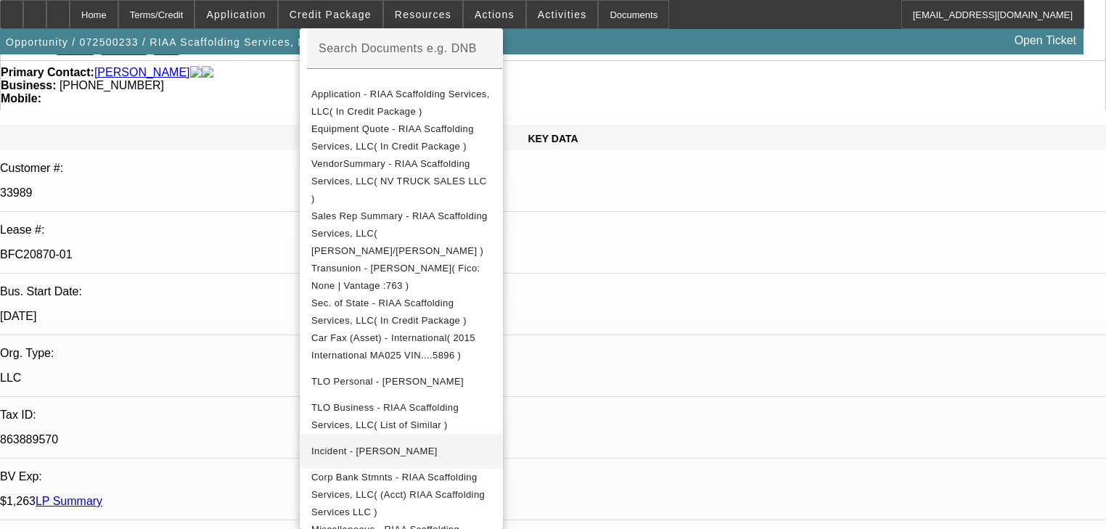
scroll to position [213, 0]
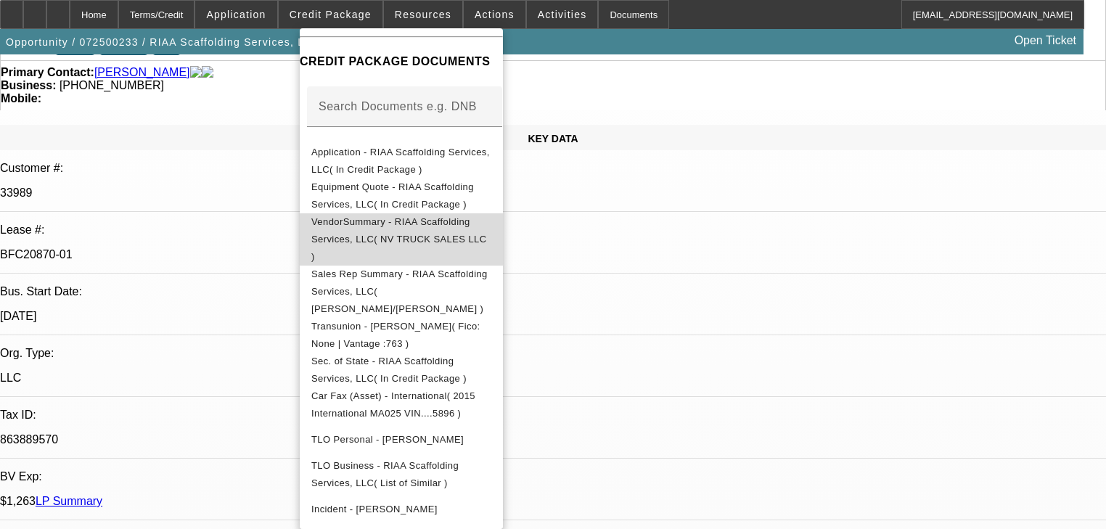
click at [349, 229] on span "VendorSummary - RIAA Scaffolding Services, LLC( NV TRUCK SALES LLC )" at bounding box center [398, 239] width 175 height 46
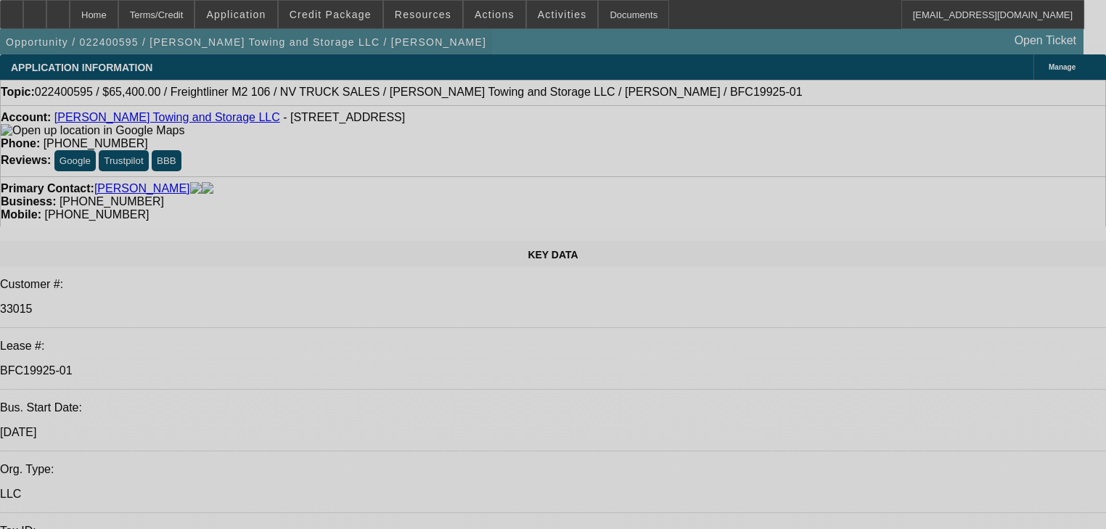
select select "0"
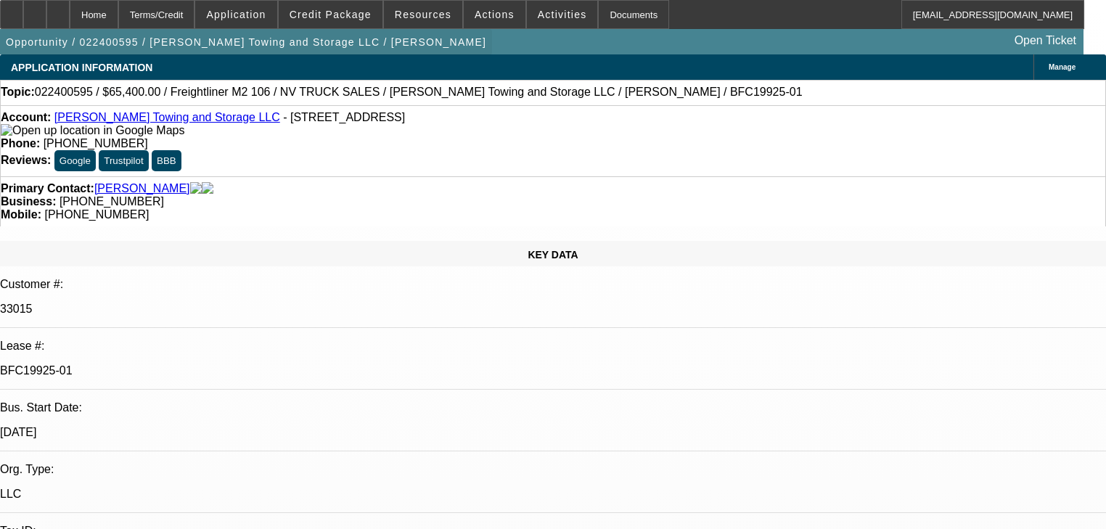
select select "2"
select select "0.1"
select select "4"
select select "0"
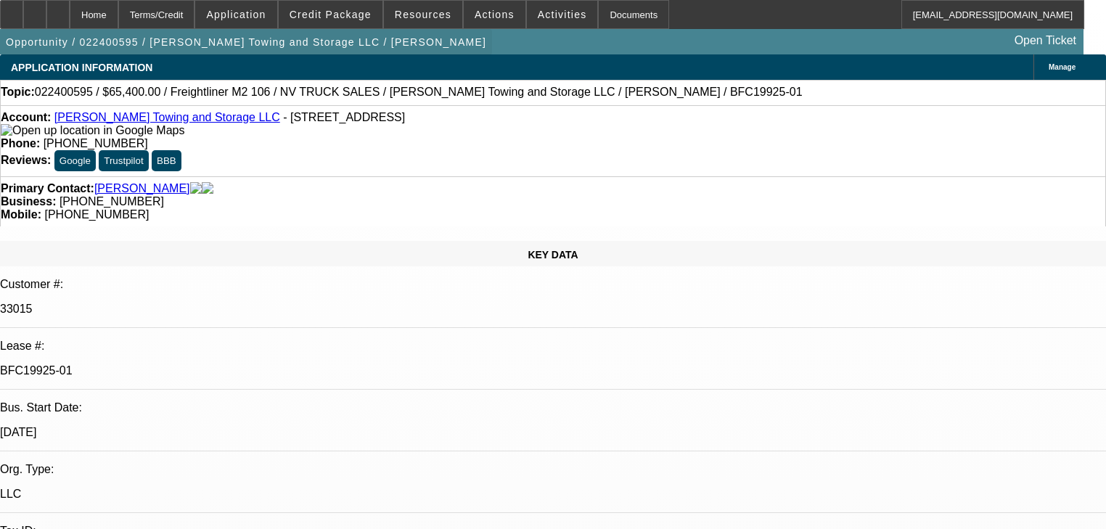
select select "2"
select select "0.1"
select select "4"
select select "0"
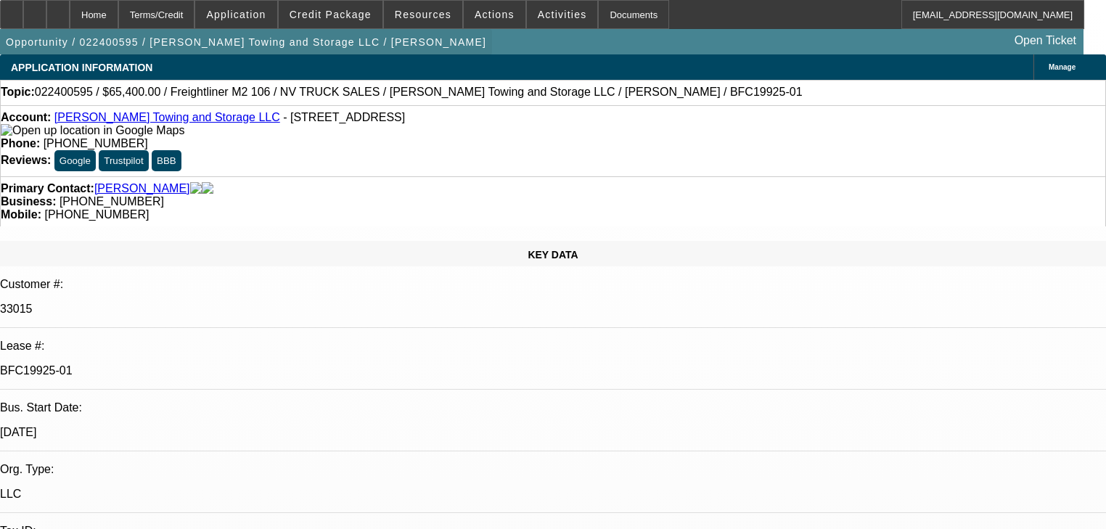
select select "2"
select select "0.1"
select select "4"
select select "0"
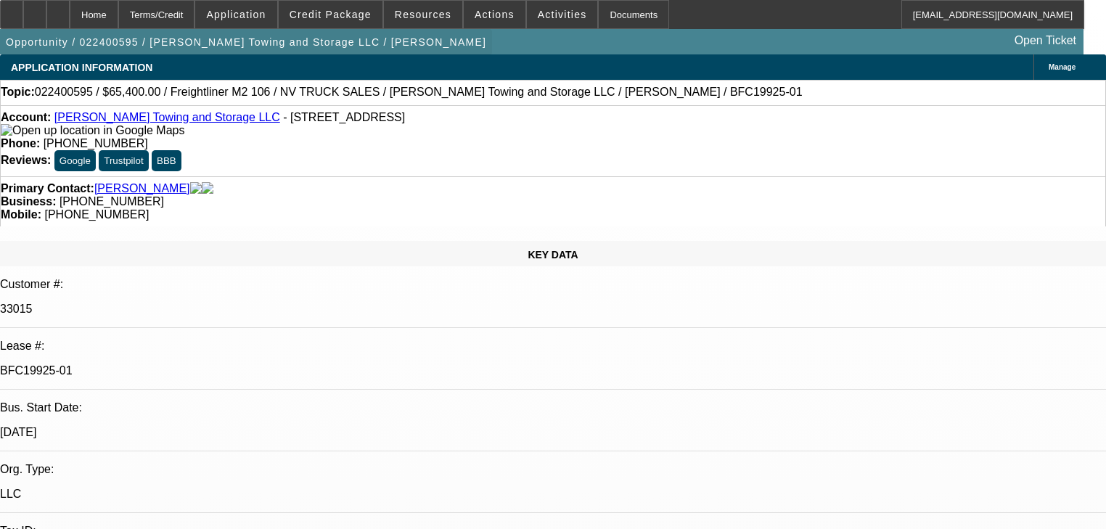
select select "2"
select select "0.1"
select select "4"
click at [323, 22] on span at bounding box center [331, 14] width 104 height 35
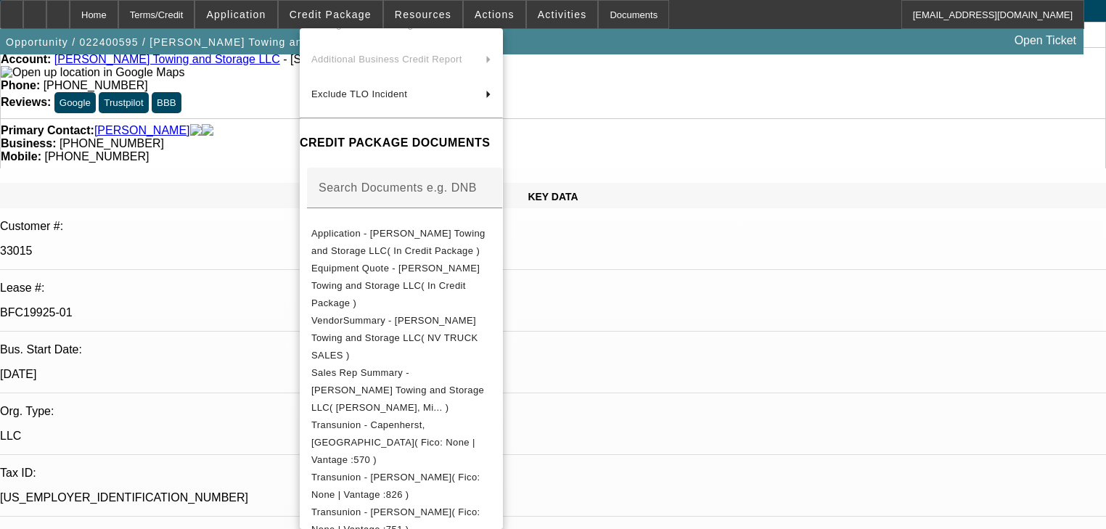
scroll to position [712, 0]
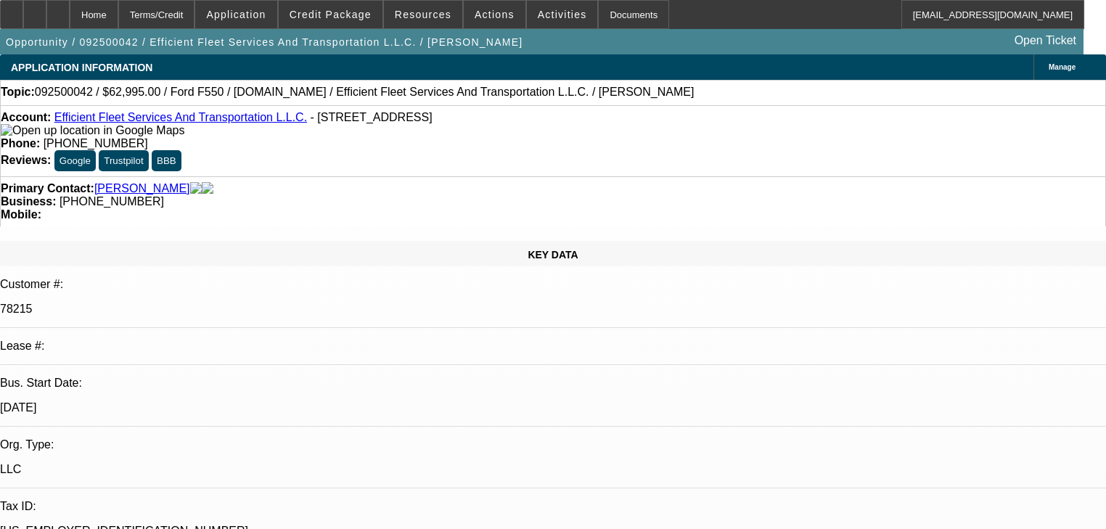
select select "0"
select select "6"
select select "0"
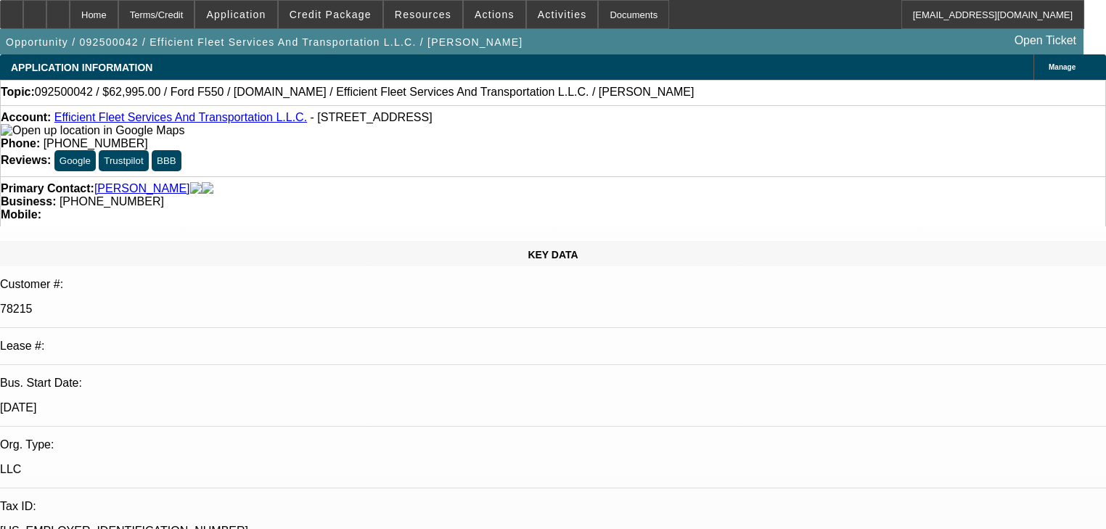
select select "0"
select select "6"
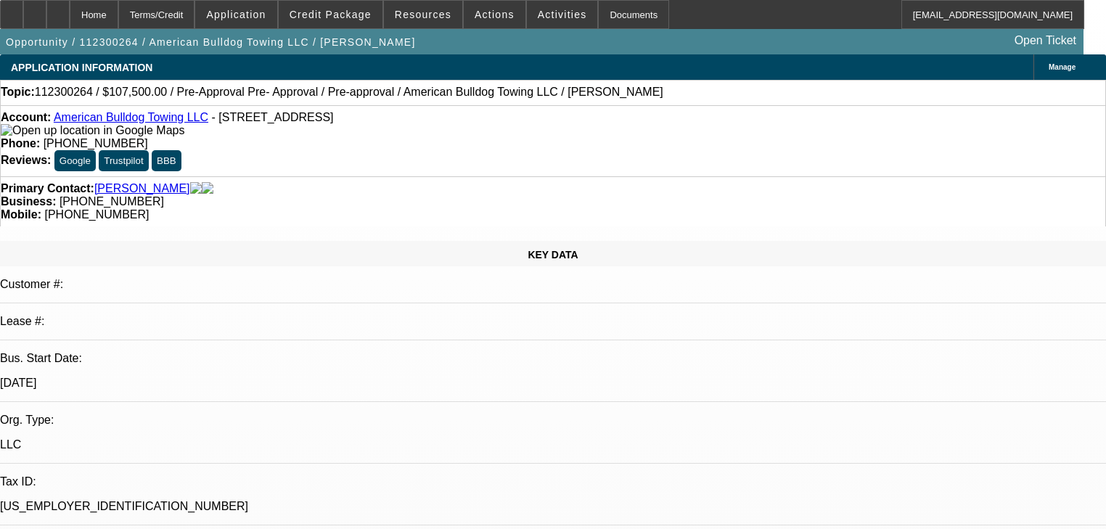
select select "0"
select select "2"
select select "0.1"
select select "4"
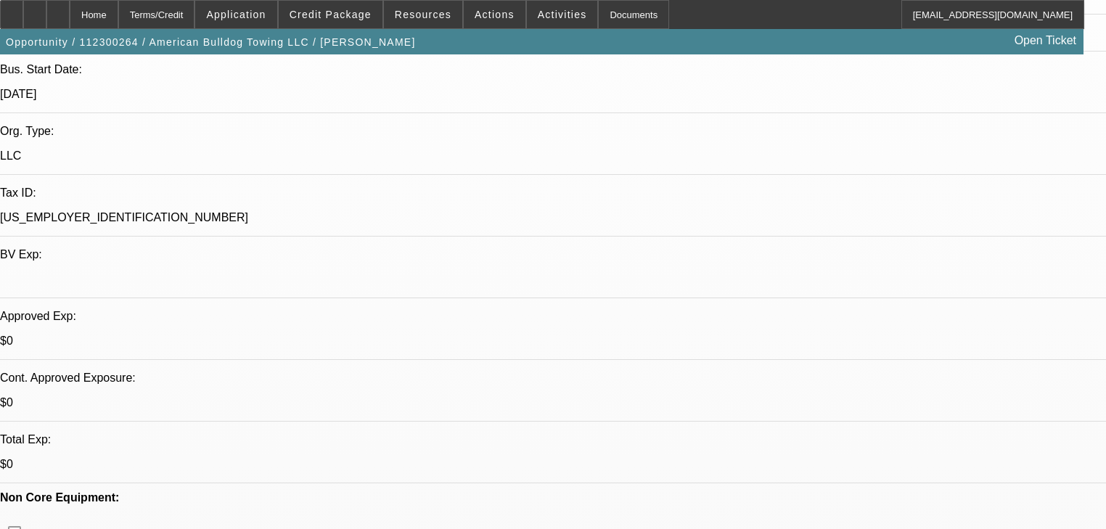
scroll to position [290, 0]
click at [337, 17] on span "Credit Package" at bounding box center [331, 15] width 82 height 12
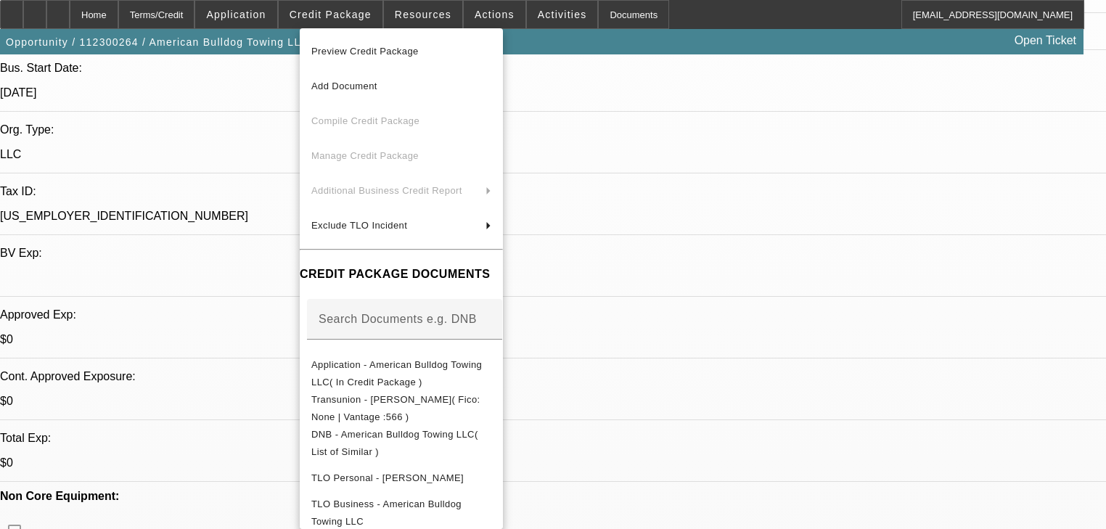
click at [356, 49] on span "Preview Credit Package" at bounding box center [364, 51] width 107 height 11
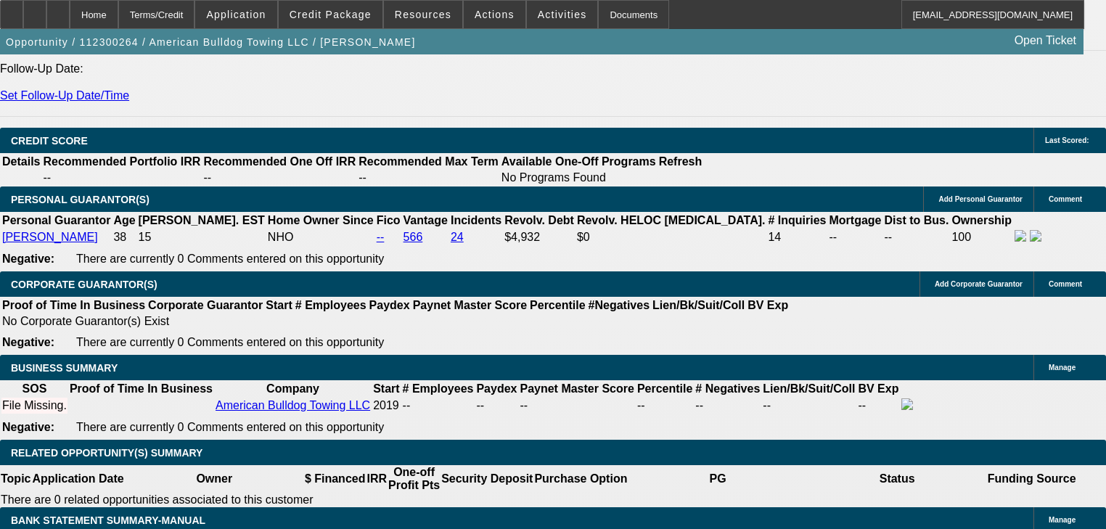
scroll to position [4, 0]
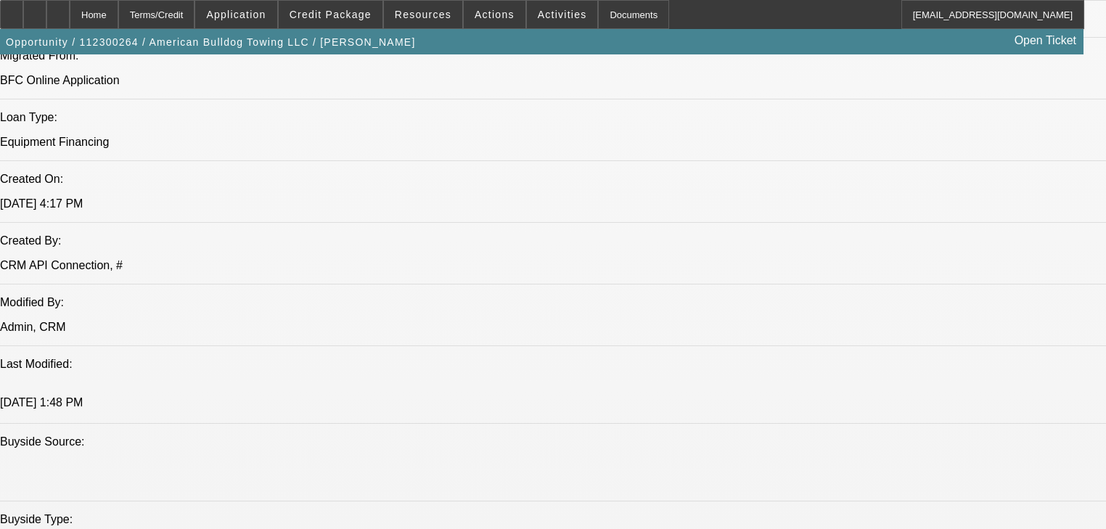
scroll to position [1023, 0]
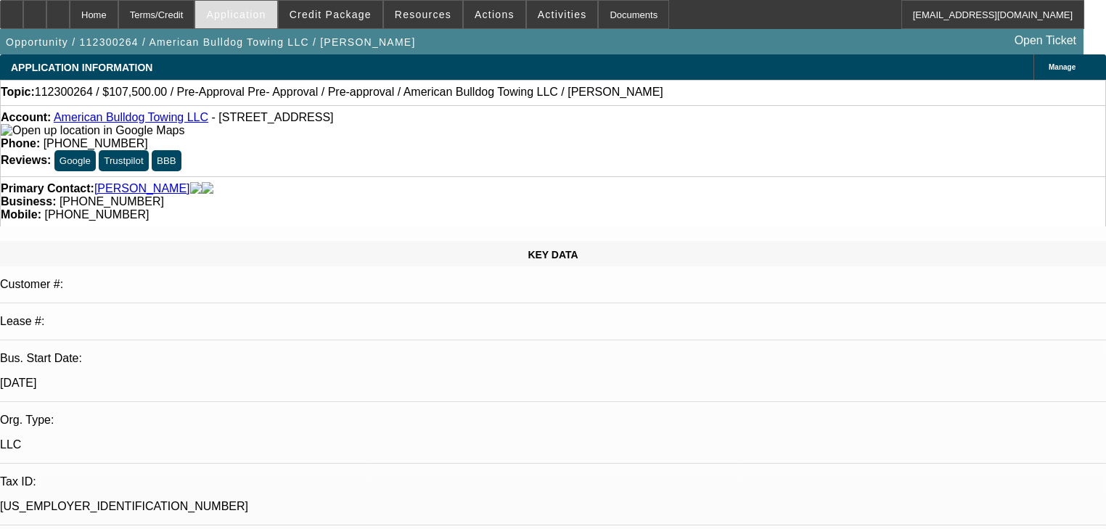
scroll to position [0, 0]
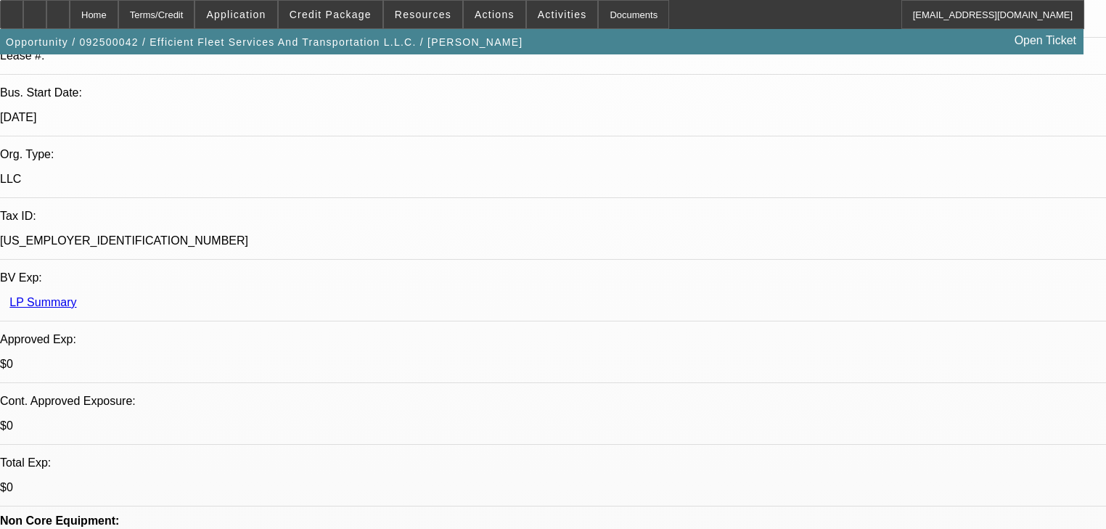
select select "0"
select select "6"
select select "0"
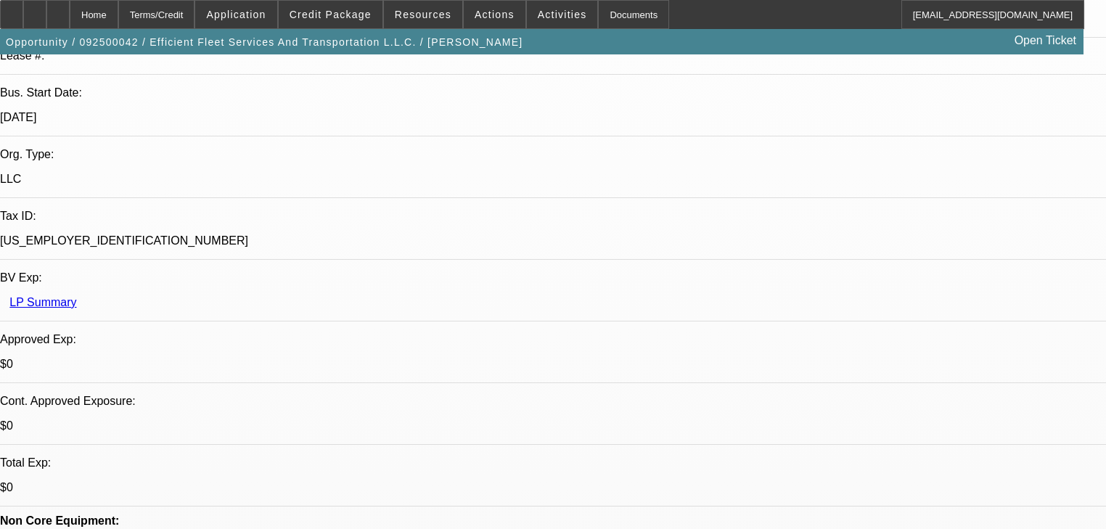
select select "0"
select select "6"
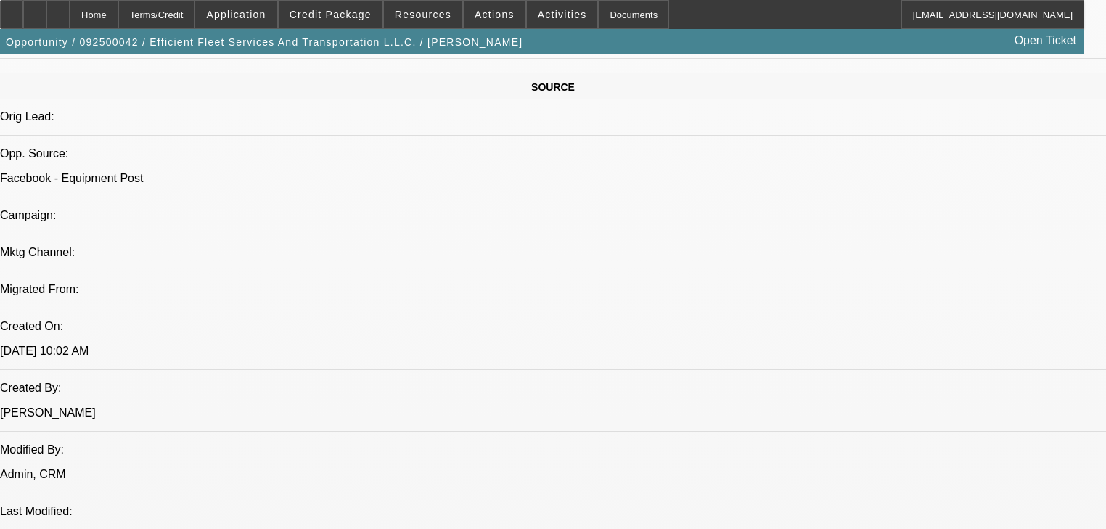
scroll to position [1277, 0]
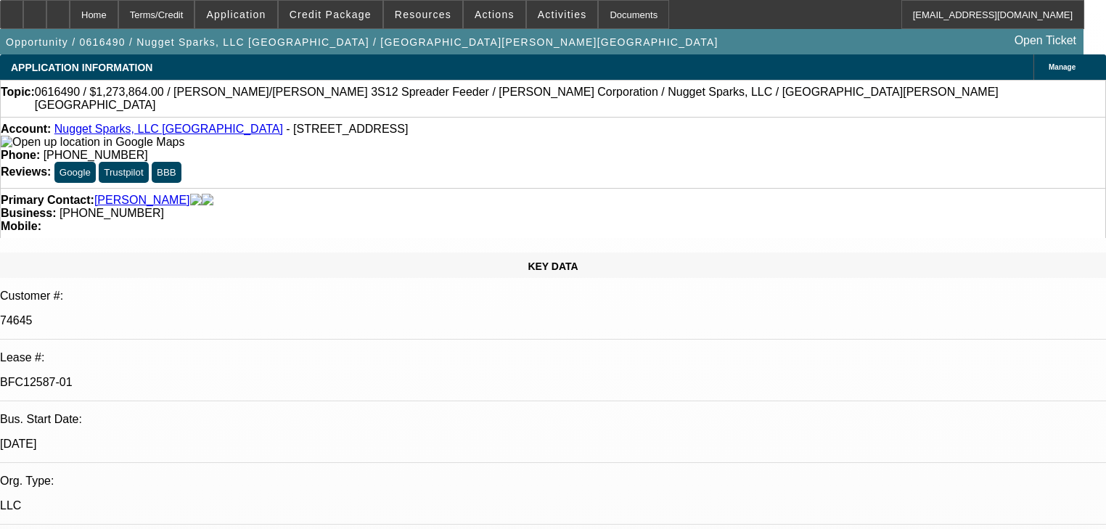
select select "0"
select select "4"
select select "0"
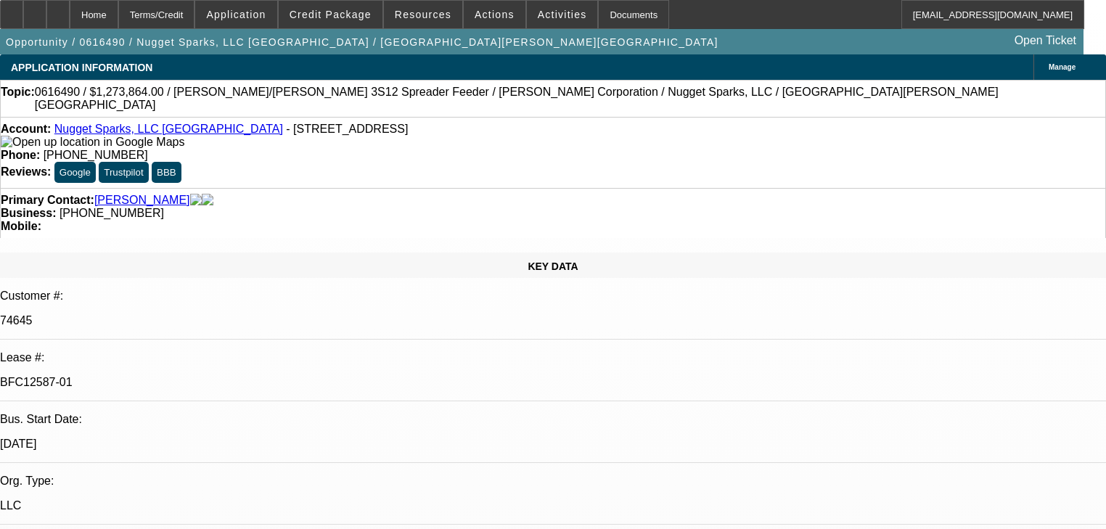
select select "0"
select select "4"
select select "0"
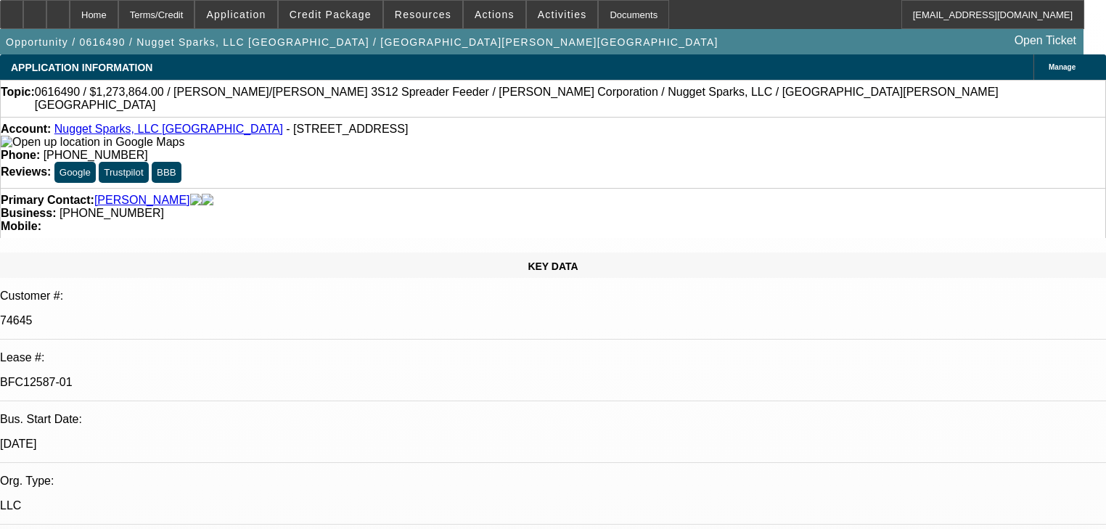
select select "0"
select select "4"
select select "0"
select select "3"
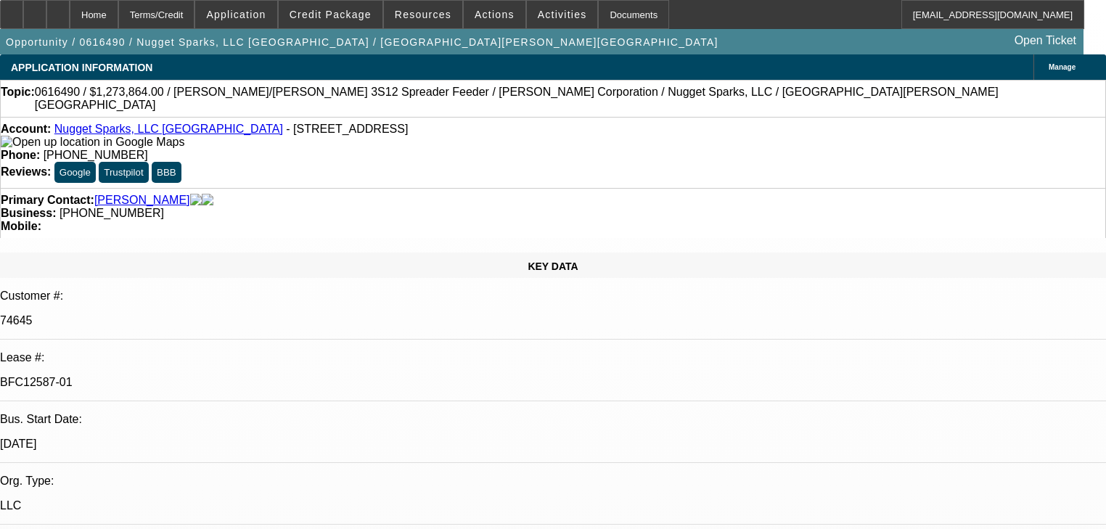
select select "0"
select select "5"
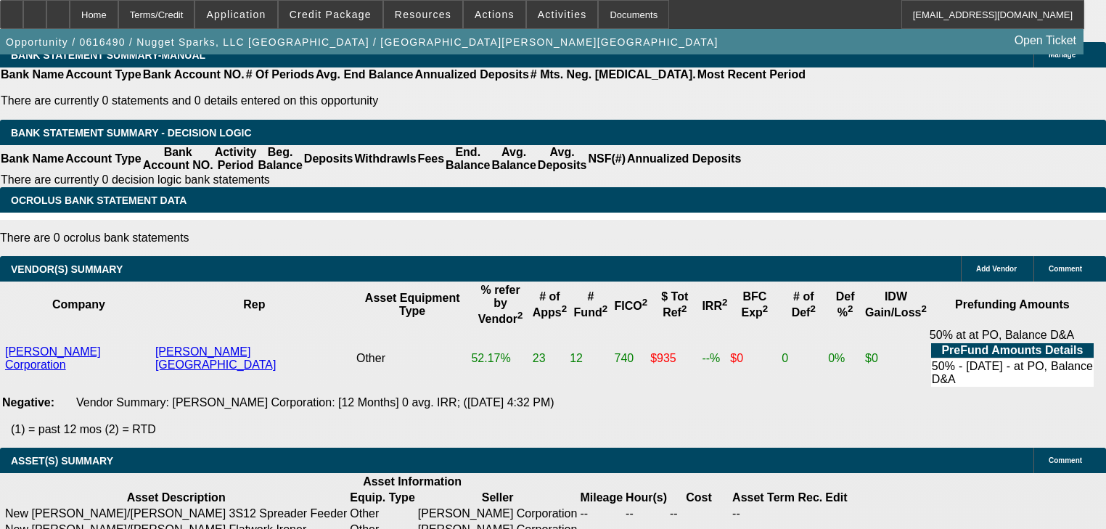
scroll to position [174, 0]
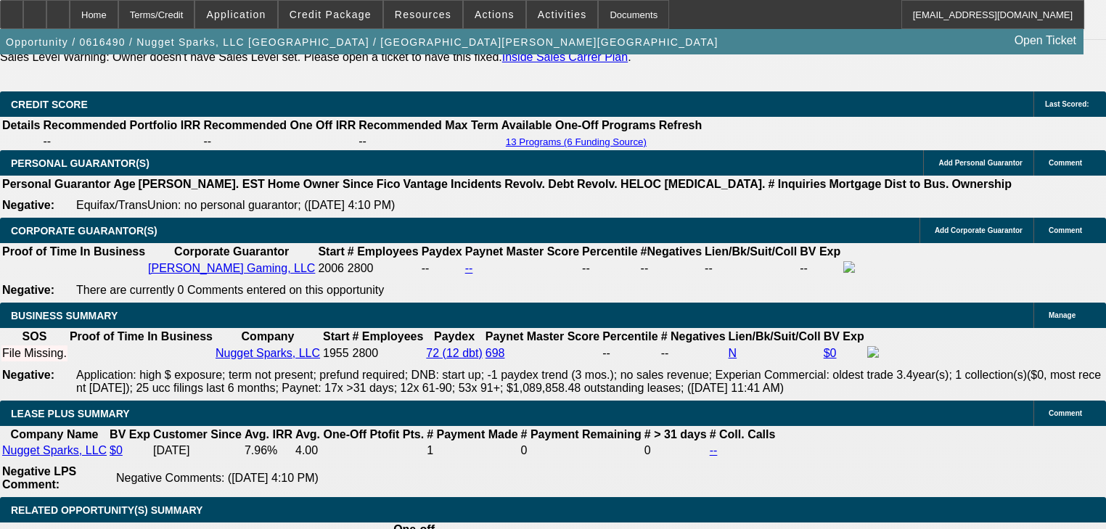
scroll to position [1584, 0]
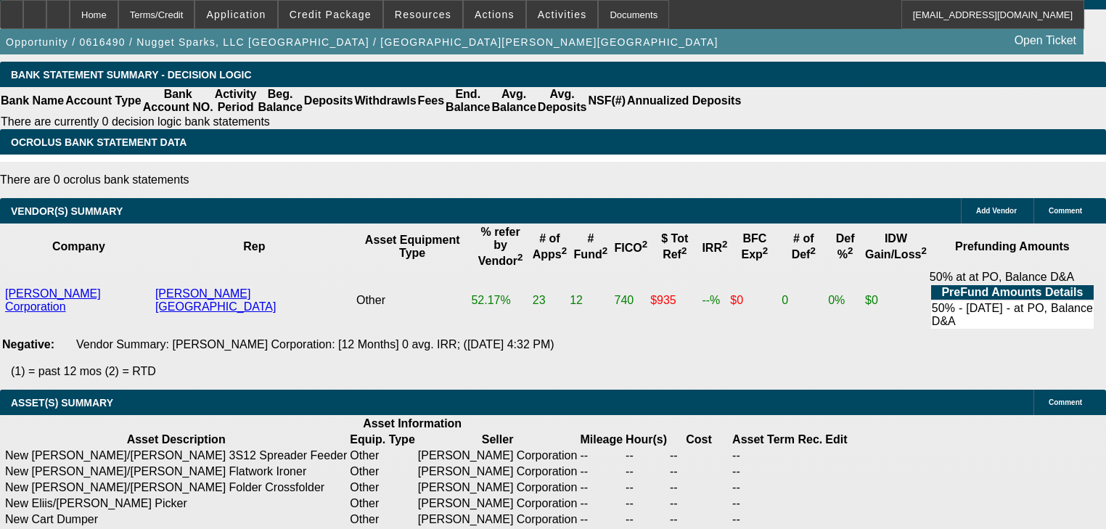
scroll to position [1410, 0]
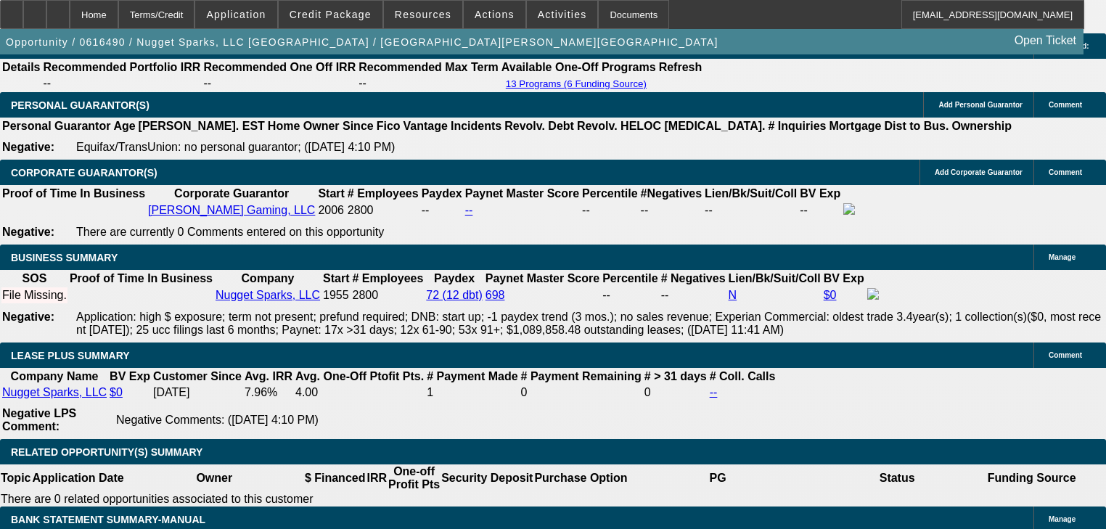
scroll to position [2613, 0]
